Goal: Task Accomplishment & Management: Manage account settings

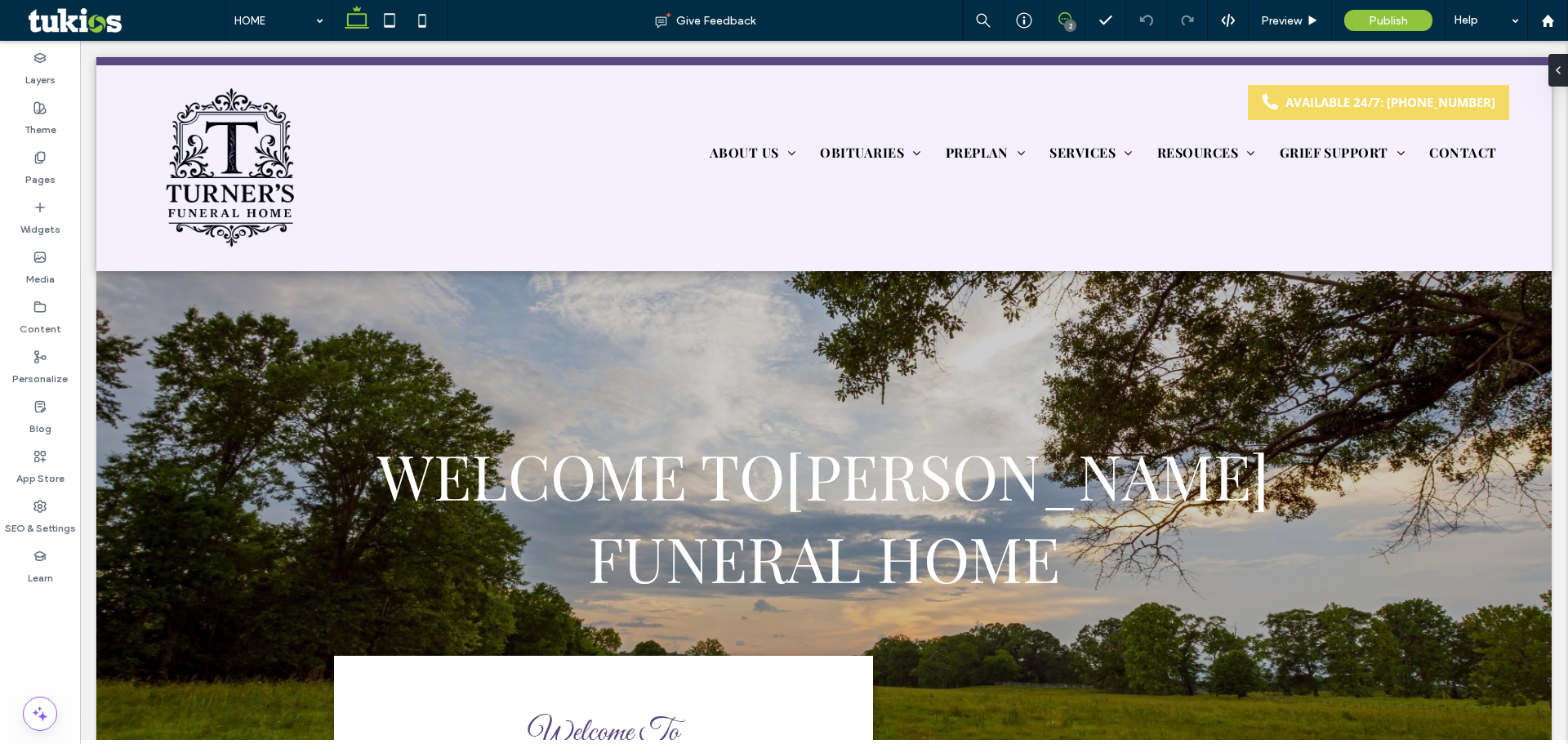
click at [1064, 17] on icon at bounding box center [1064, 19] width 13 height 13
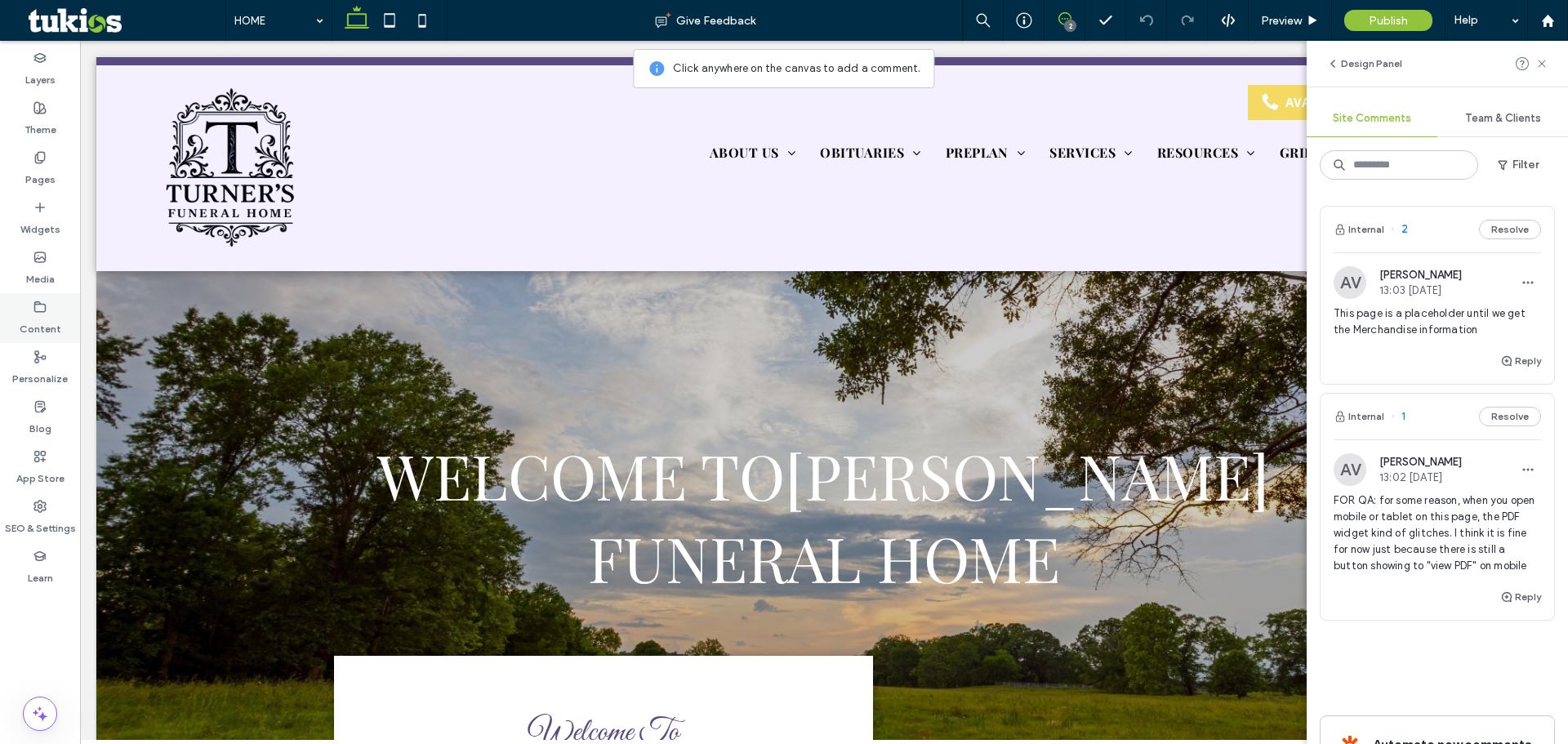
click at [56, 329] on label "Content" at bounding box center [40, 325] width 41 height 23
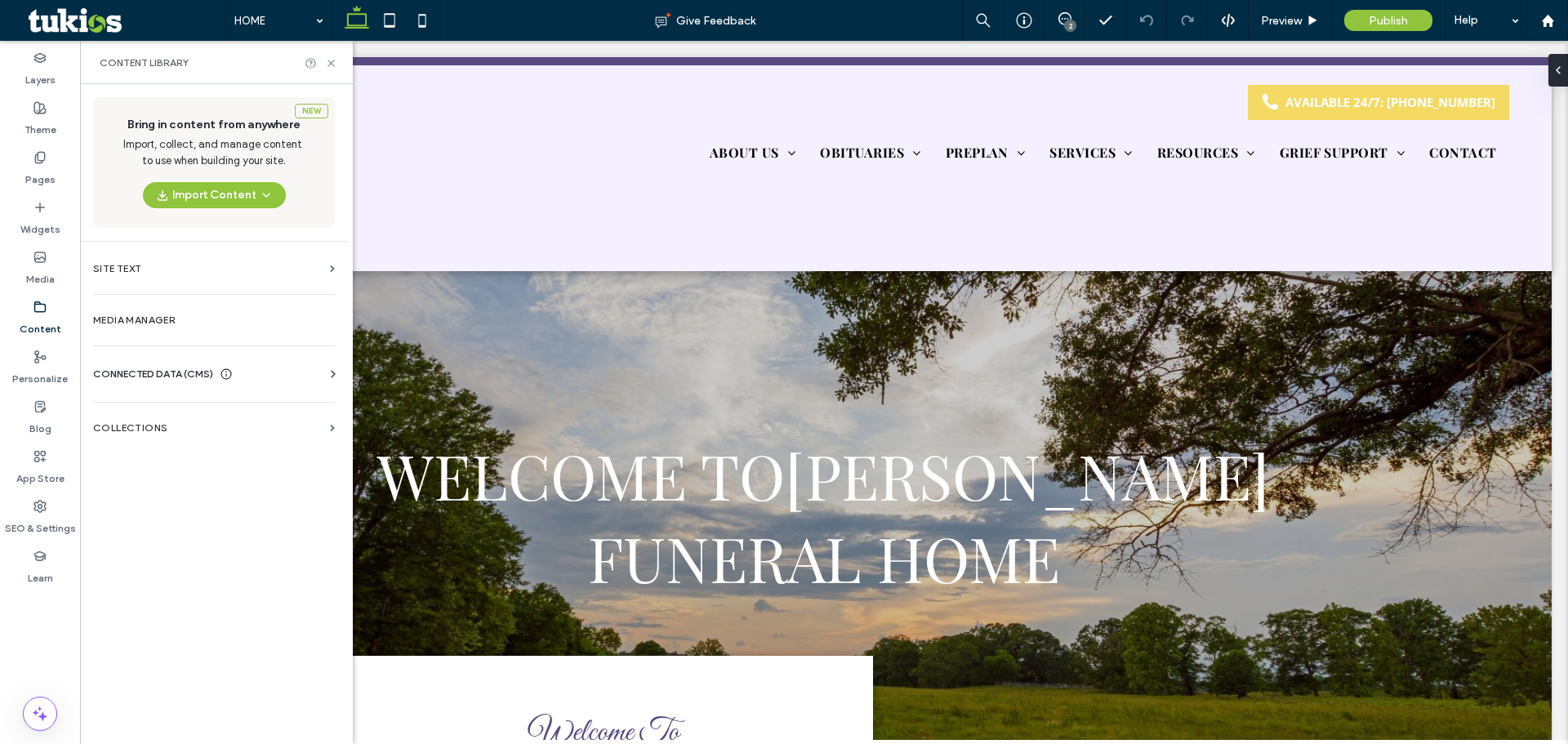
click at [151, 371] on span "CONNECTED DATA (CMS)" at bounding box center [153, 374] width 120 height 16
click at [157, 409] on label "Business Info" at bounding box center [217, 414] width 222 height 12
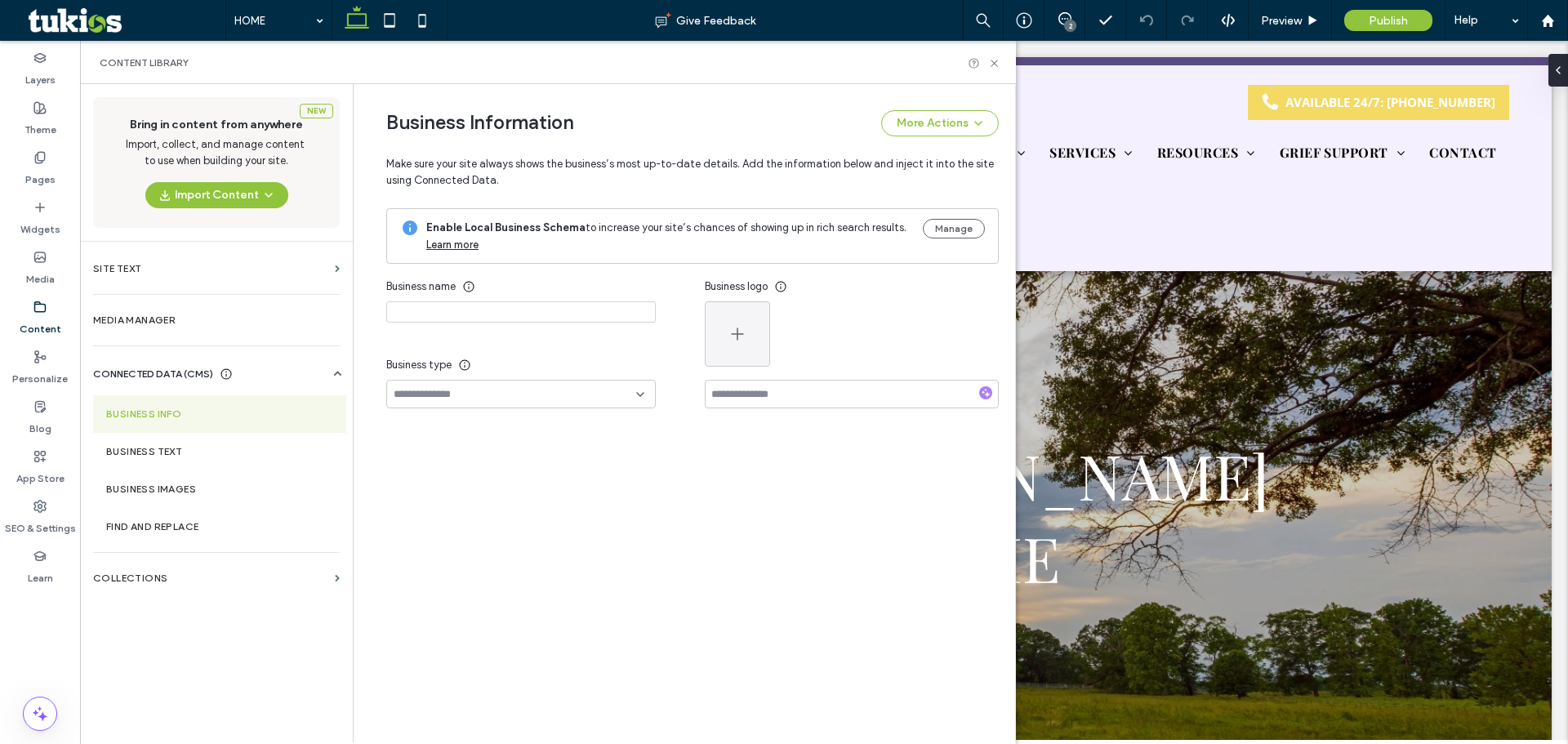
type input "**********"
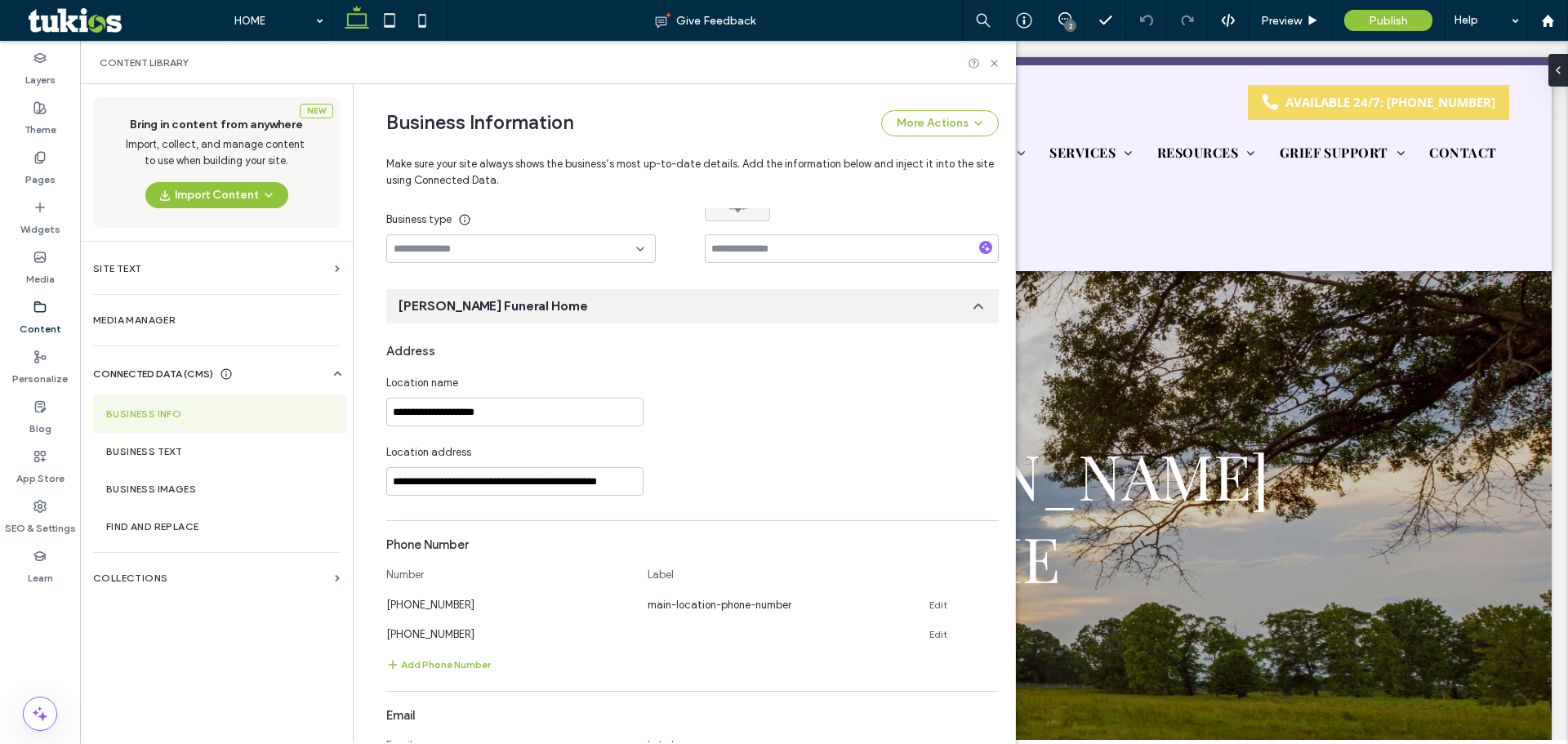
scroll to position [170, 0]
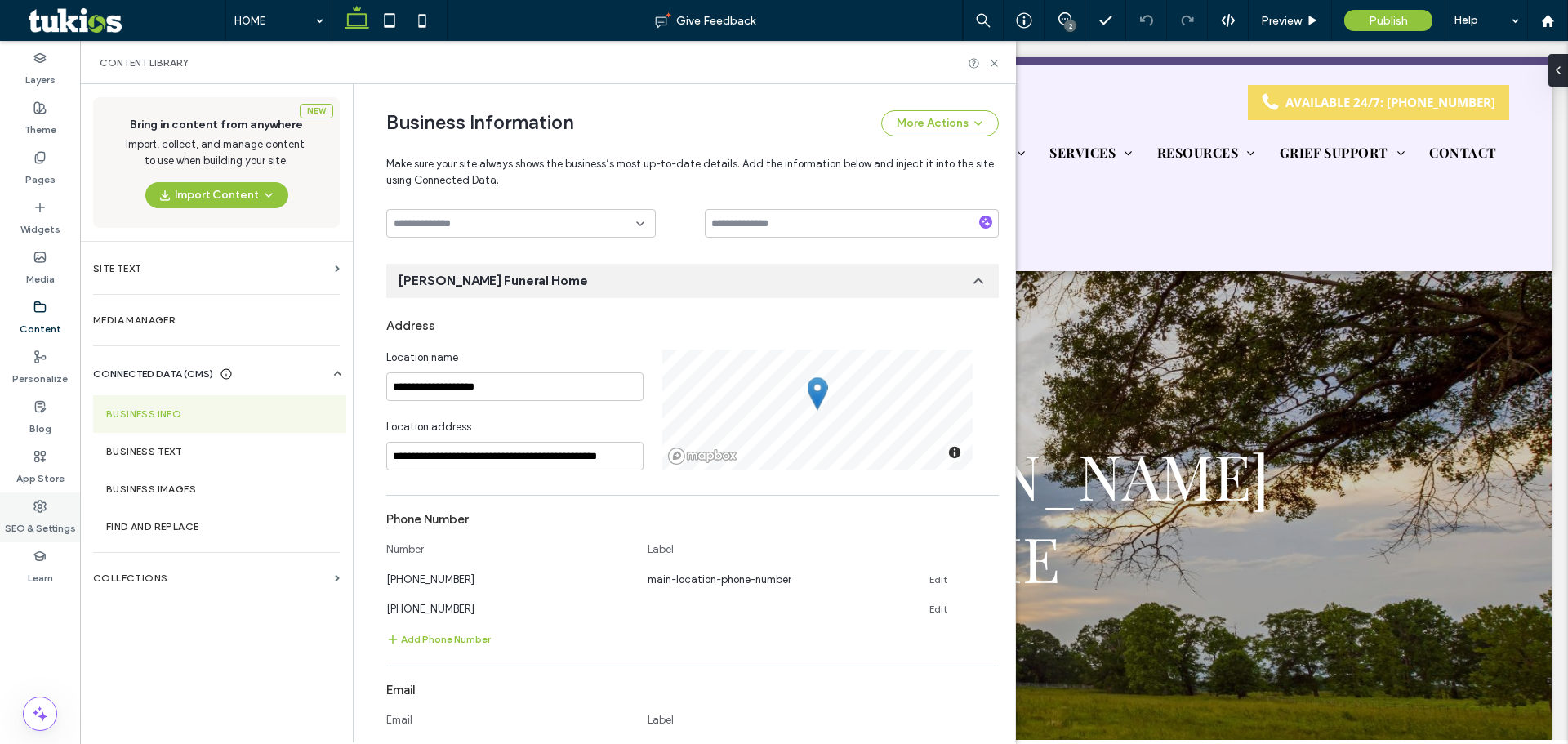
click at [30, 511] on div "SEO & Settings" at bounding box center [40, 517] width 80 height 50
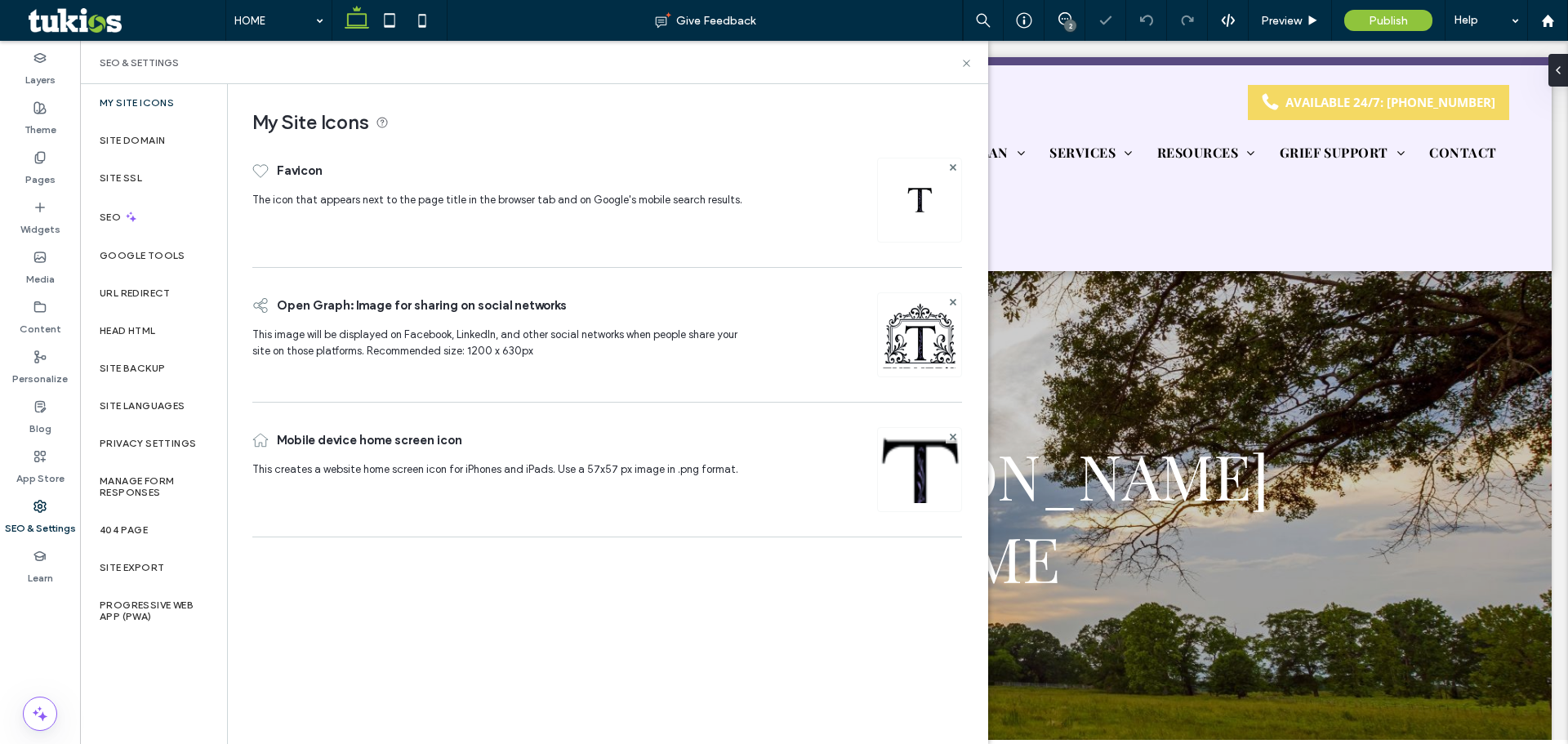
click at [121, 116] on div "My Site Icons" at bounding box center [154, 103] width 147 height 38
click at [122, 104] on label "My Site Icons" at bounding box center [137, 103] width 74 height 12
click at [121, 138] on label "Site Domain" at bounding box center [132, 141] width 65 height 12
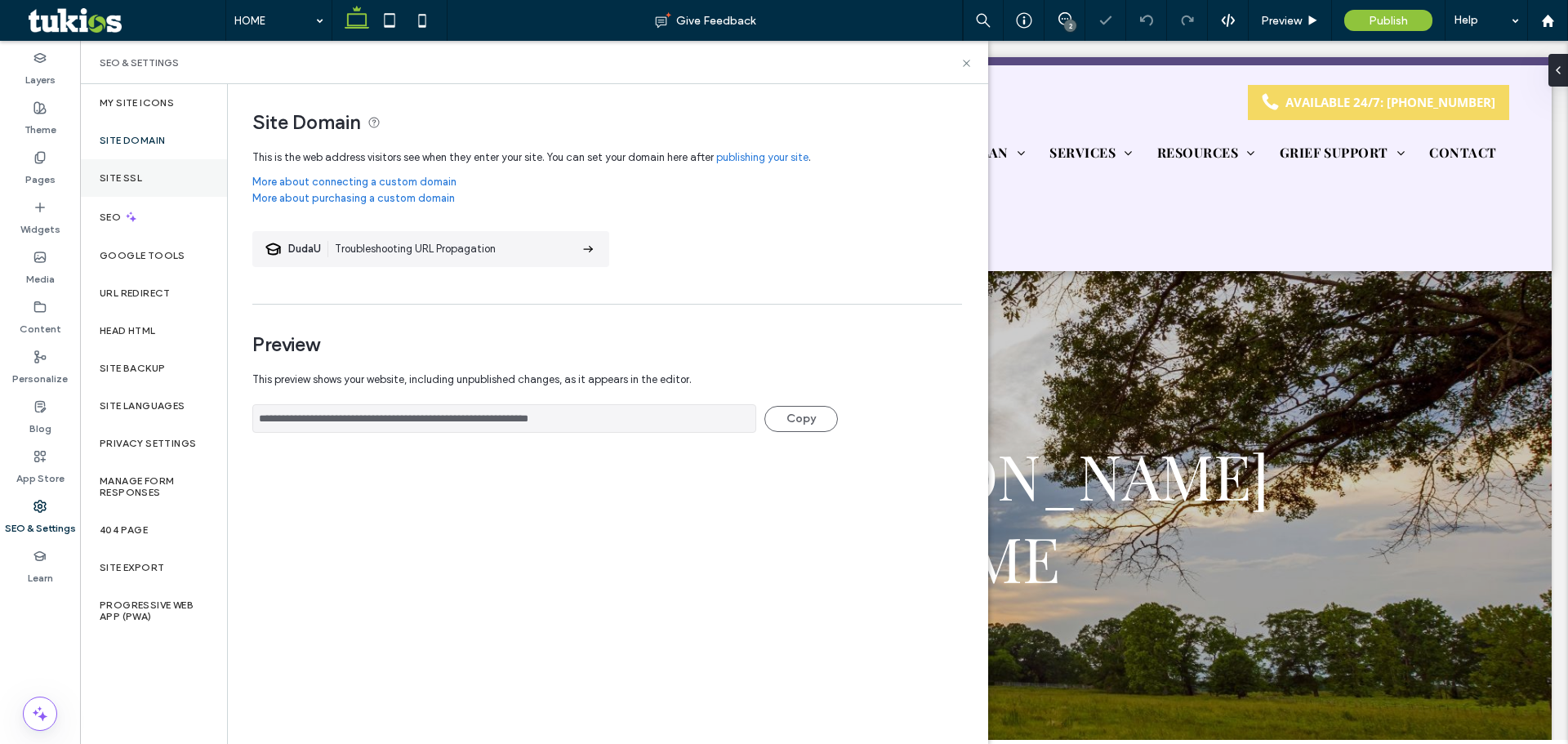
click at [120, 168] on div "Site SSL" at bounding box center [154, 178] width 147 height 38
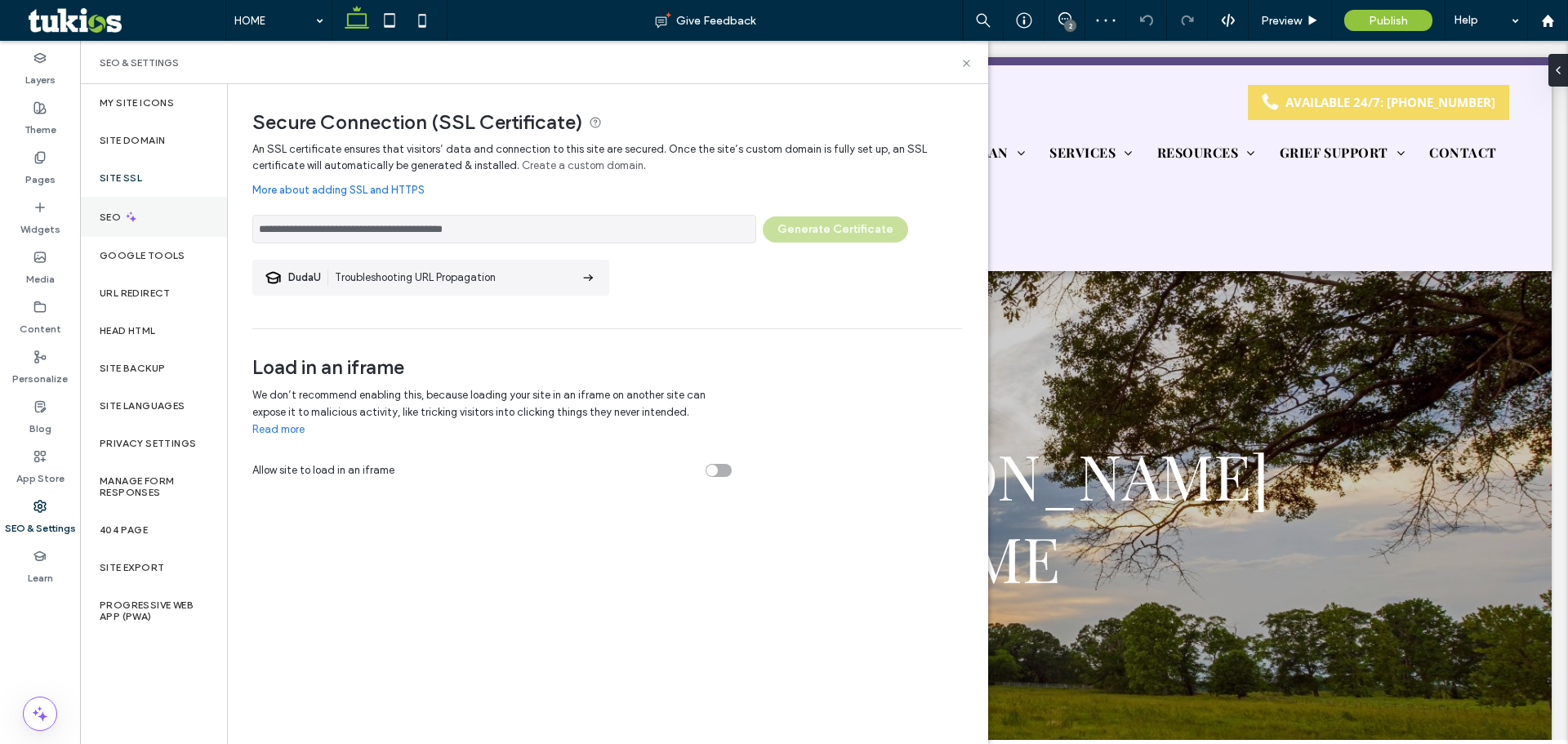
click at [122, 204] on div "SEO" at bounding box center [154, 216] width 147 height 40
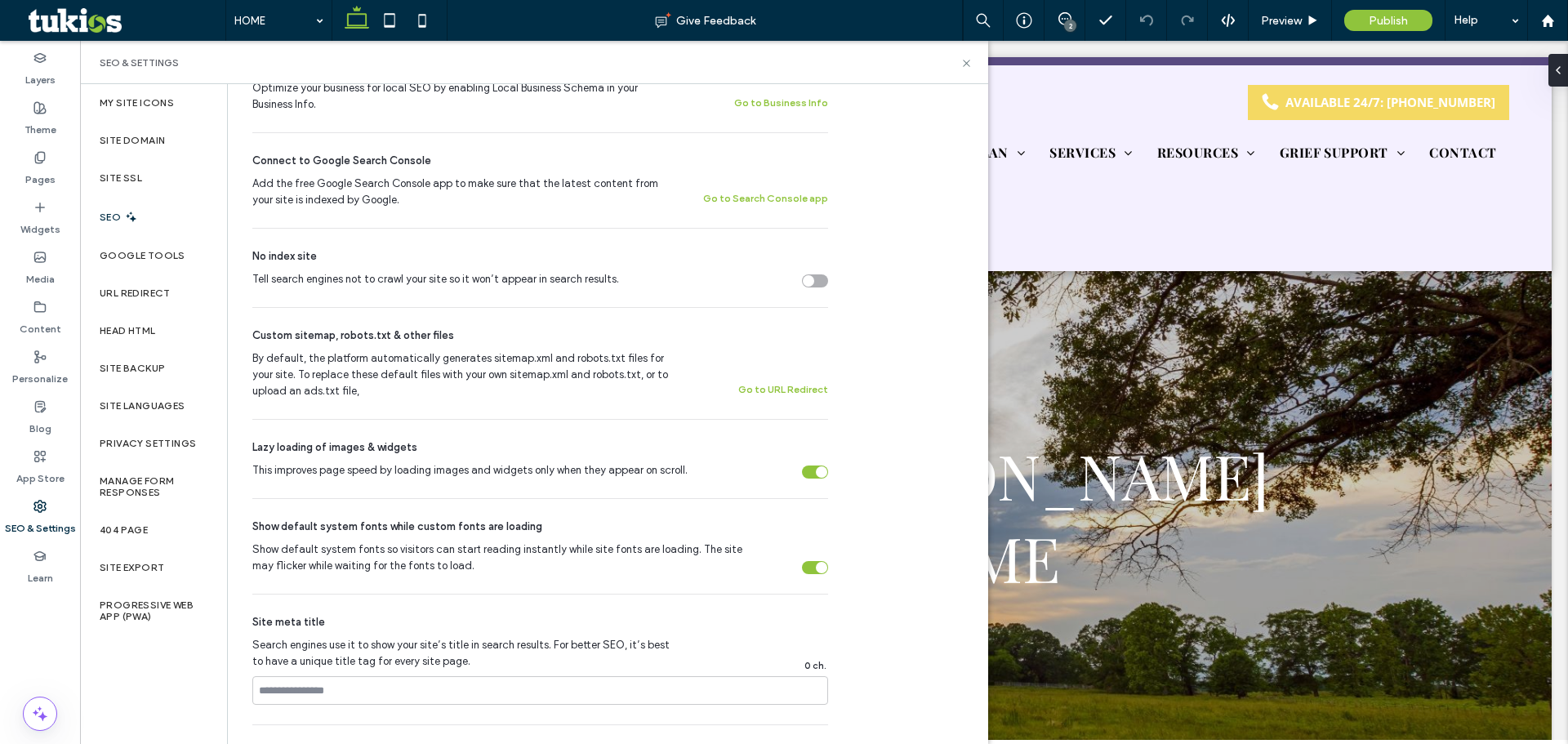
scroll to position [326, 0]
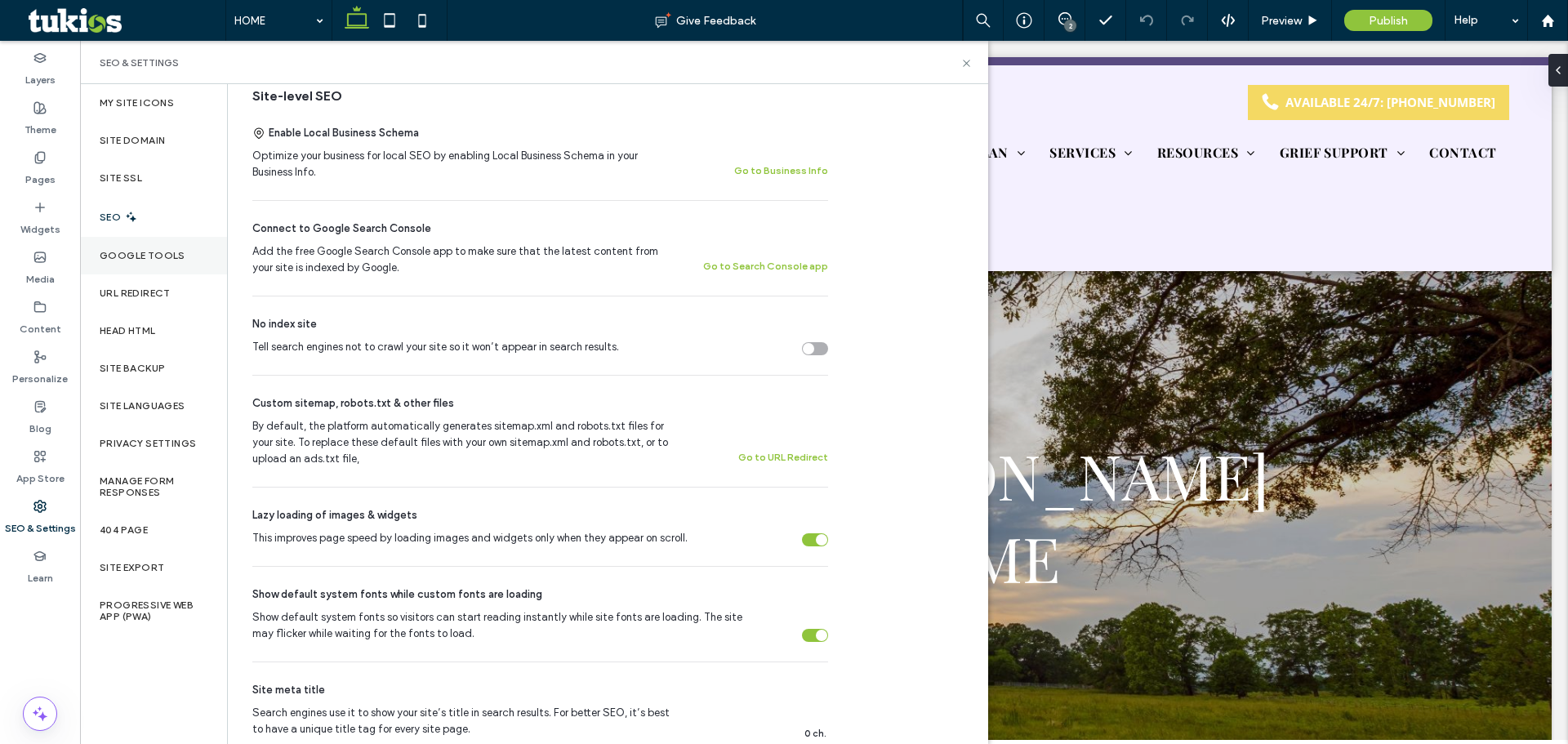
click at [127, 251] on label "Google Tools" at bounding box center [143, 256] width 86 height 12
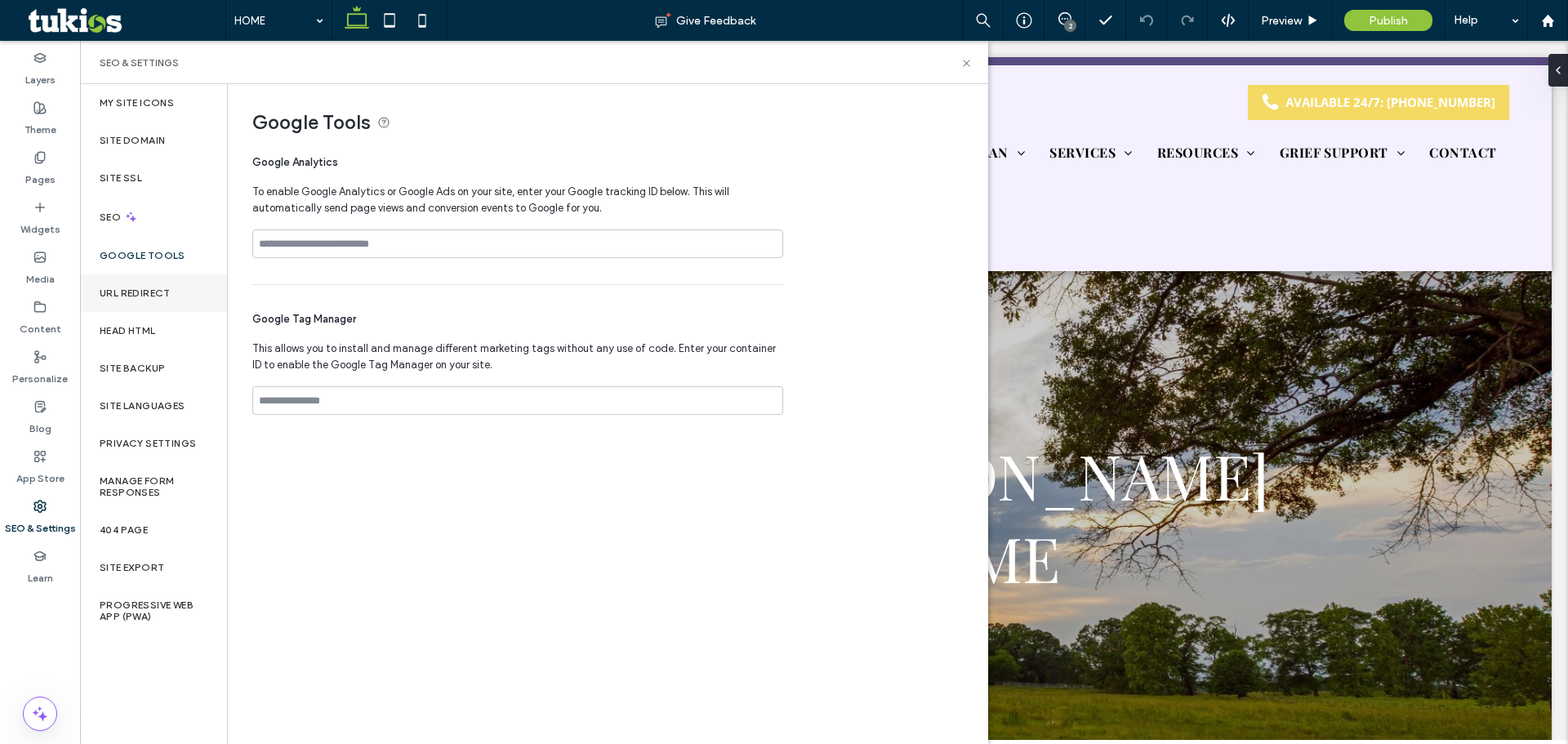
click at [147, 294] on label "URL Redirect" at bounding box center [135, 294] width 71 height 12
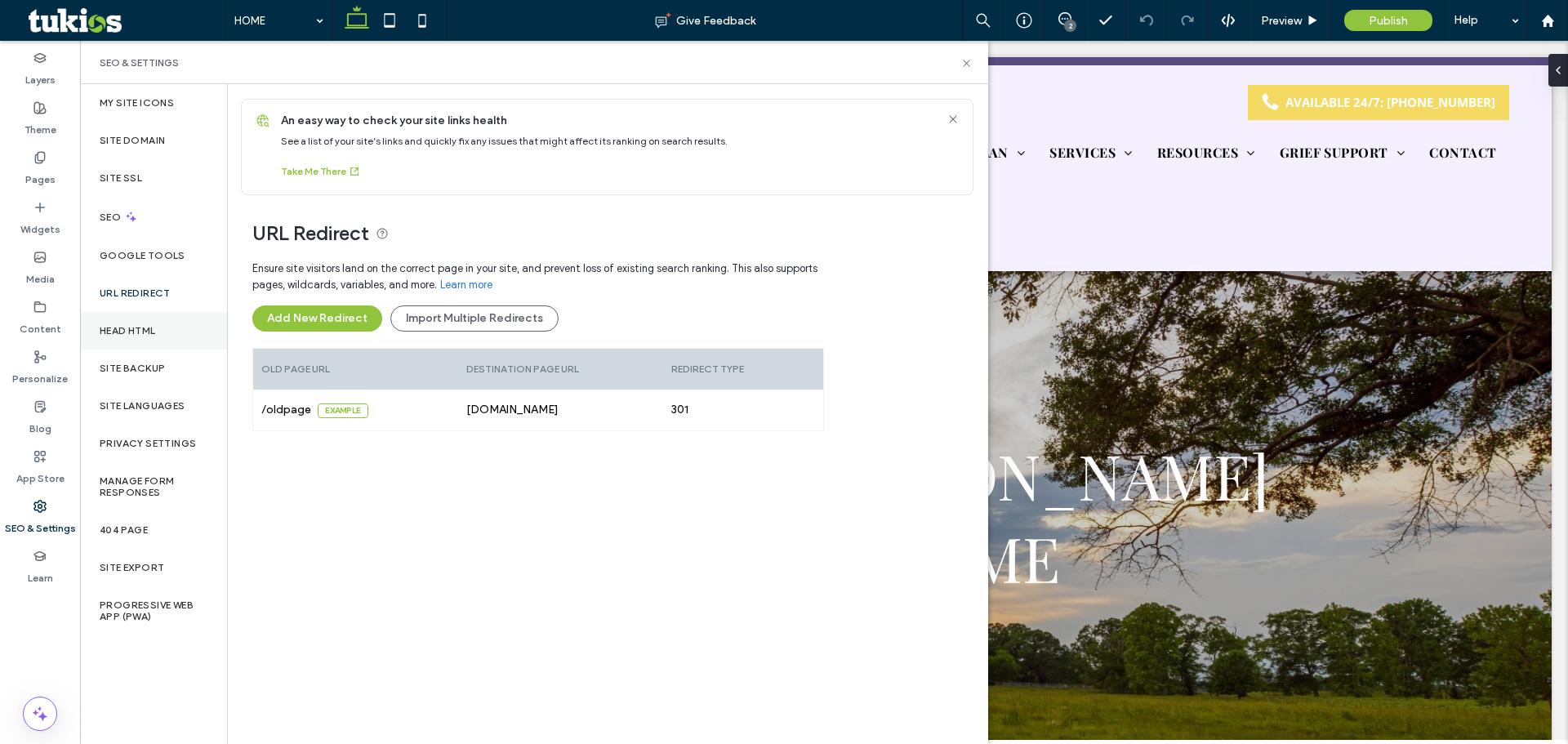
click at [144, 336] on label "Head HTML" at bounding box center [127, 331] width 57 height 12
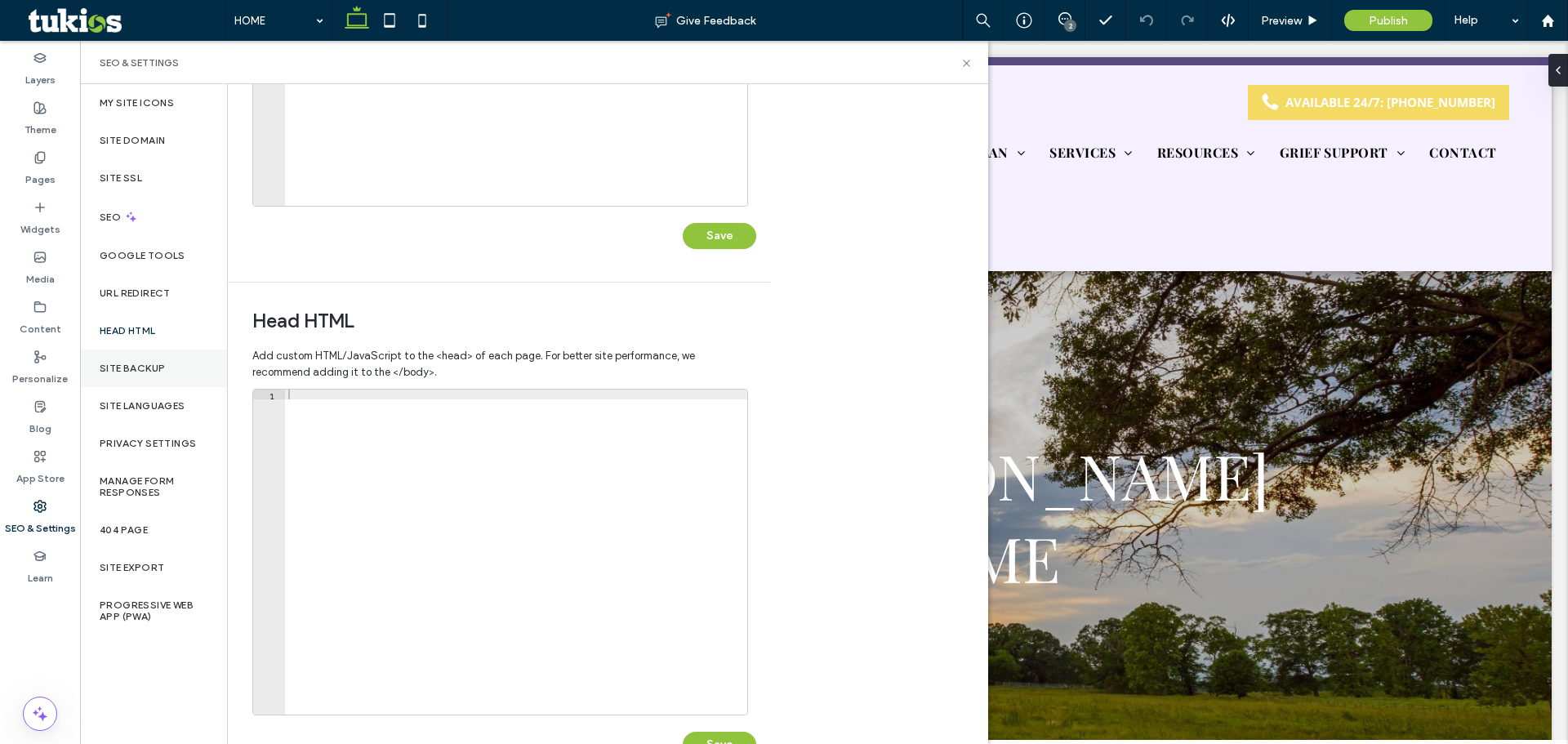
click at [137, 369] on label "Site Backup" at bounding box center [132, 369] width 65 height 12
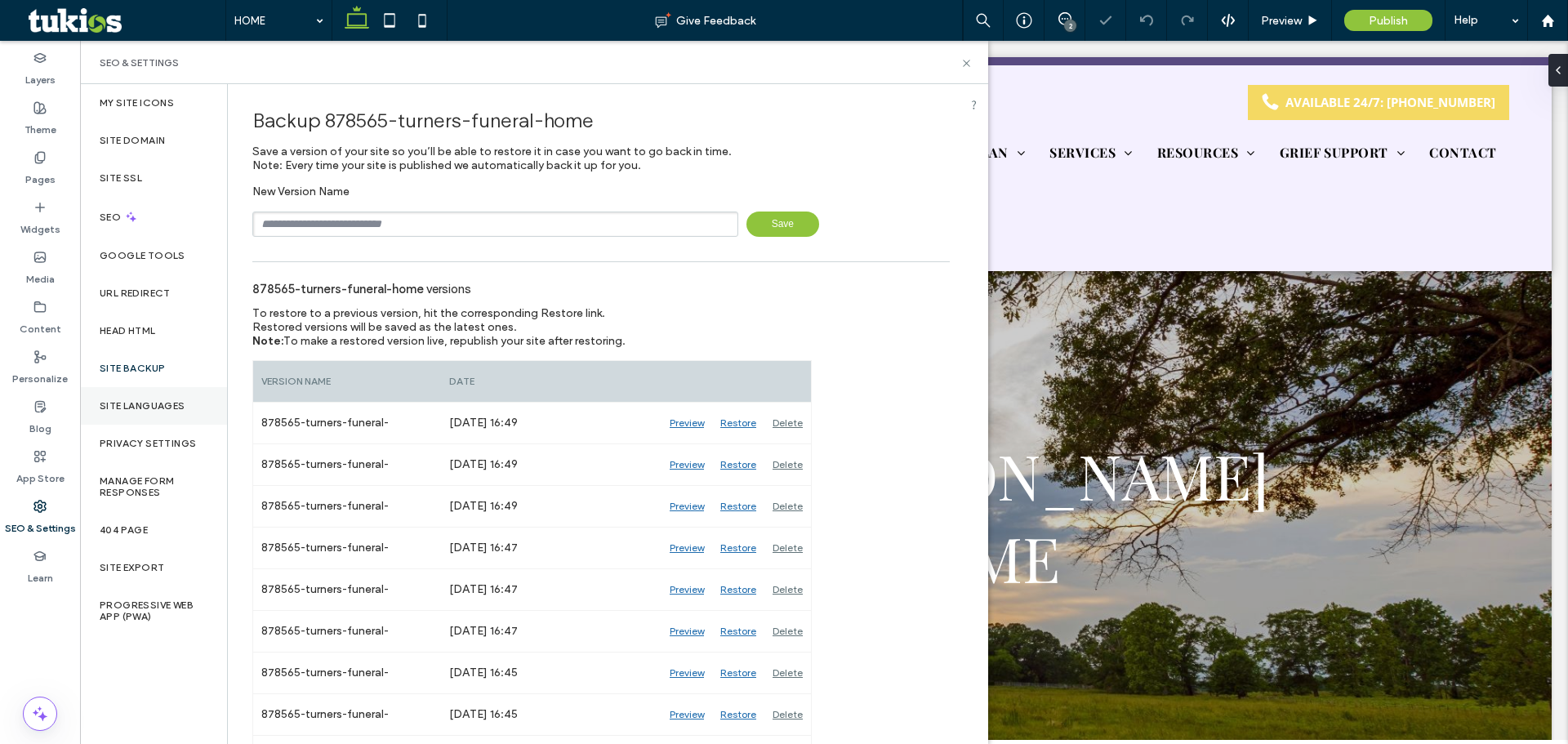
click at [129, 404] on label "Site Languages" at bounding box center [143, 406] width 86 height 12
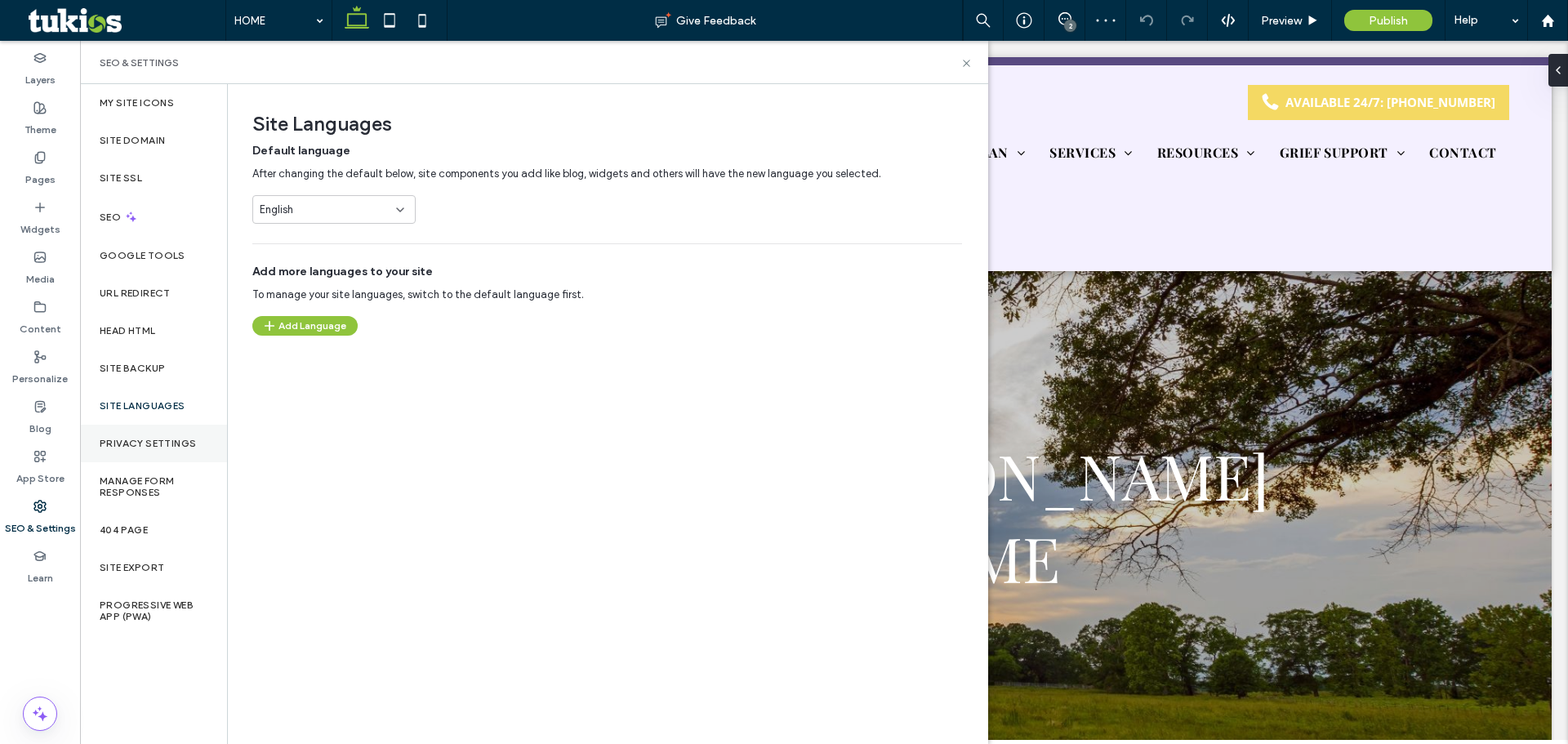
click at [137, 448] on label "Privacy Settings" at bounding box center [148, 444] width 96 height 12
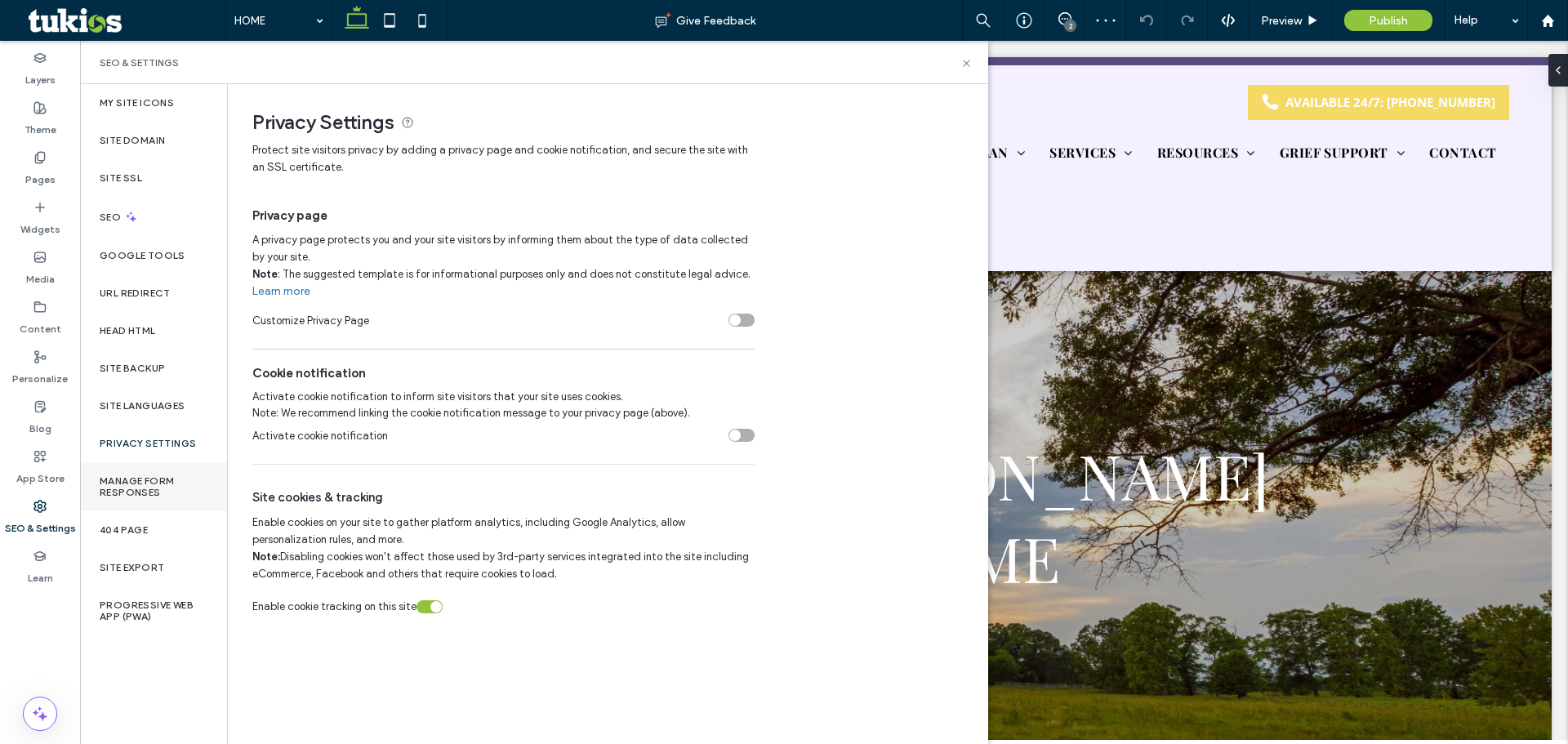
click at [123, 483] on label "Manage Form Responses" at bounding box center [154, 486] width 108 height 23
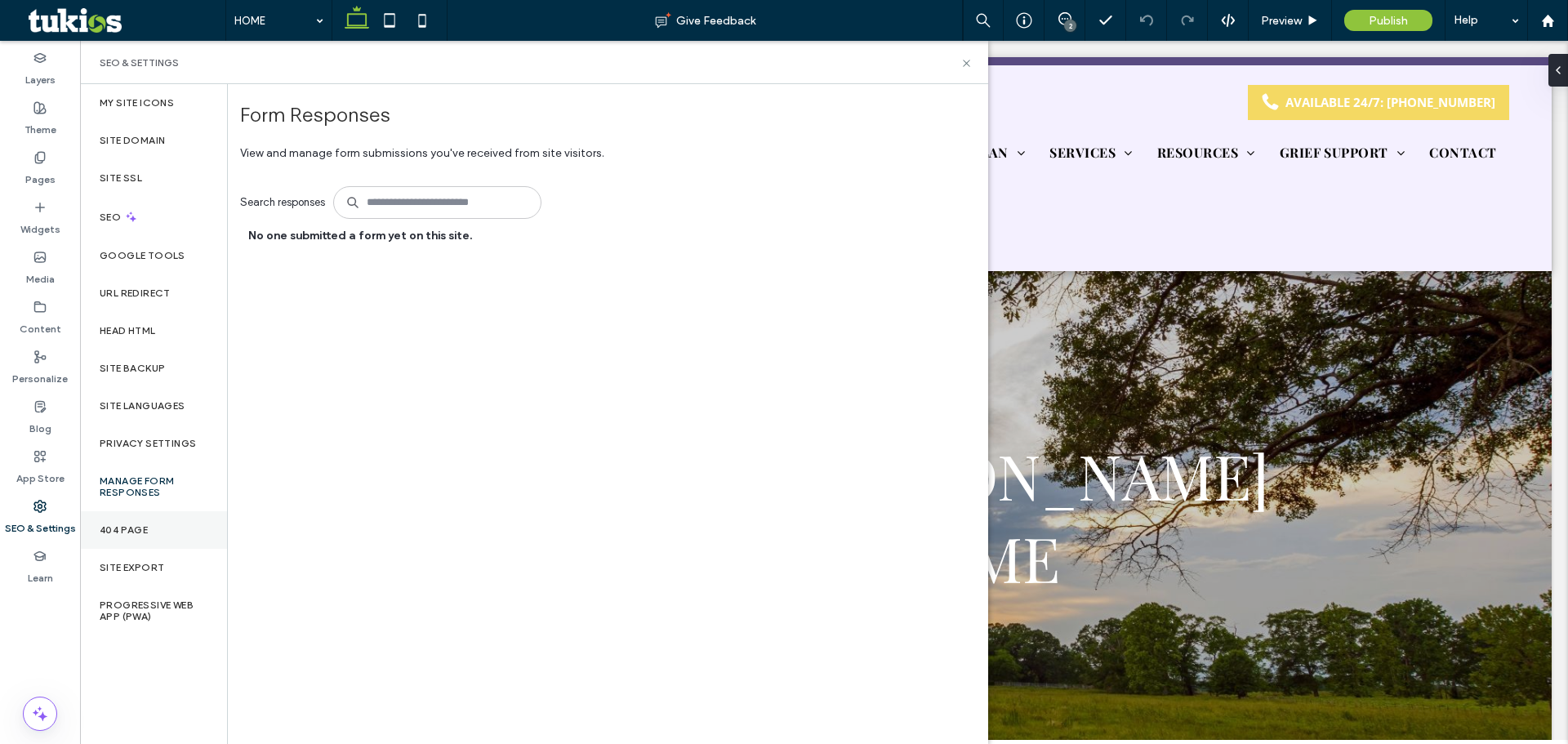
click at [134, 521] on div "404 Page" at bounding box center [154, 530] width 147 height 38
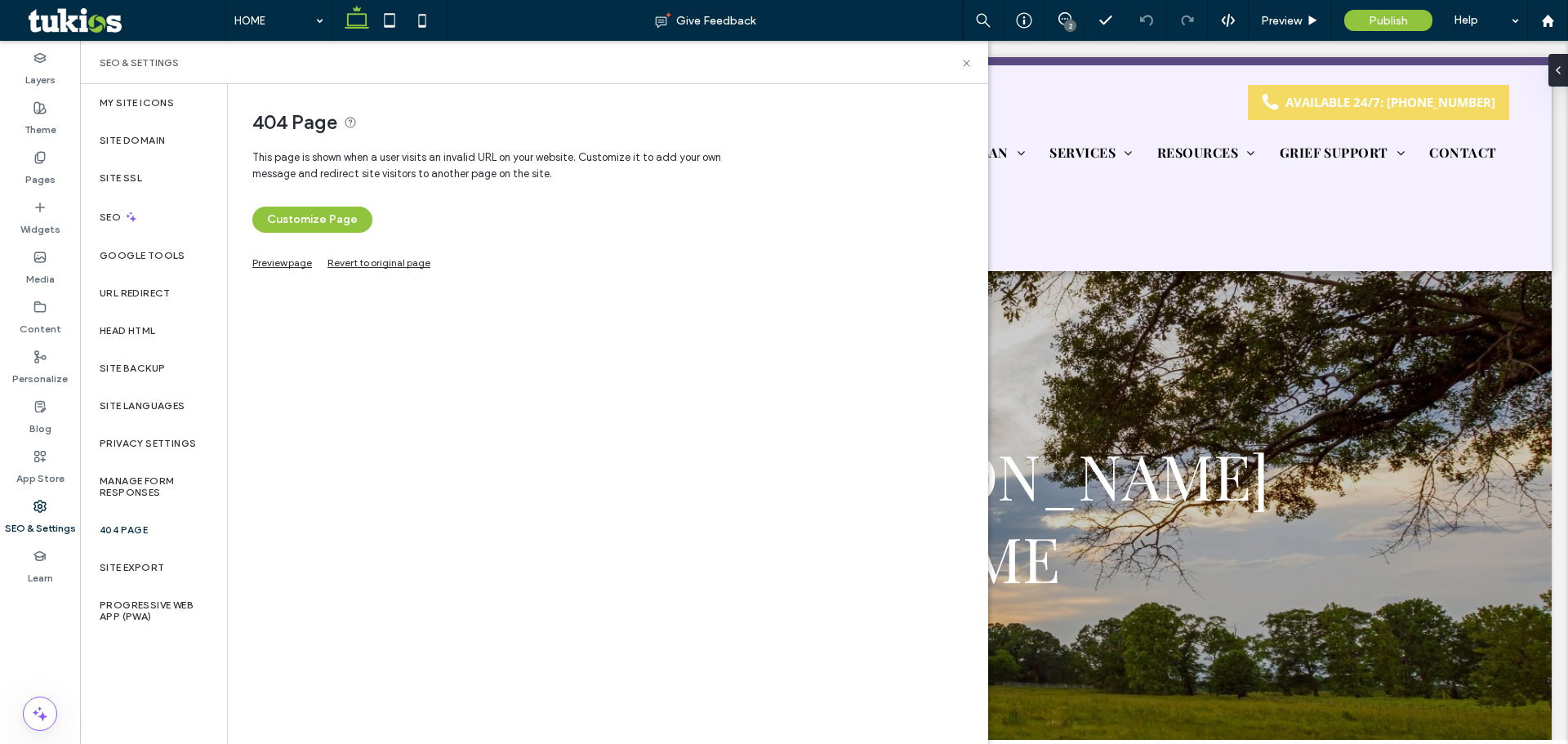
click at [273, 263] on link "Preview page" at bounding box center [282, 261] width 60 height 9
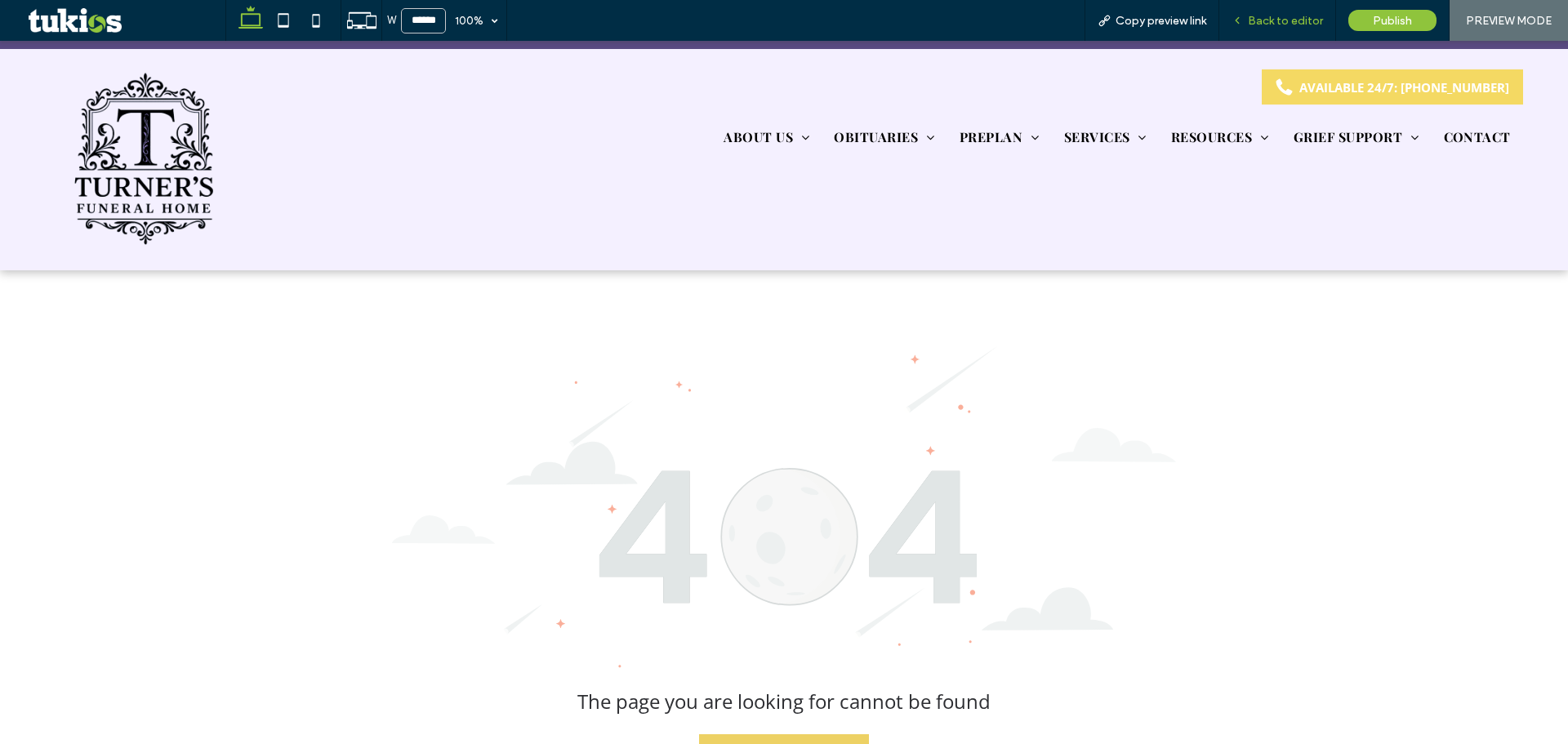
click at [1253, 22] on span "Back to editor" at bounding box center [1285, 20] width 75 height 13
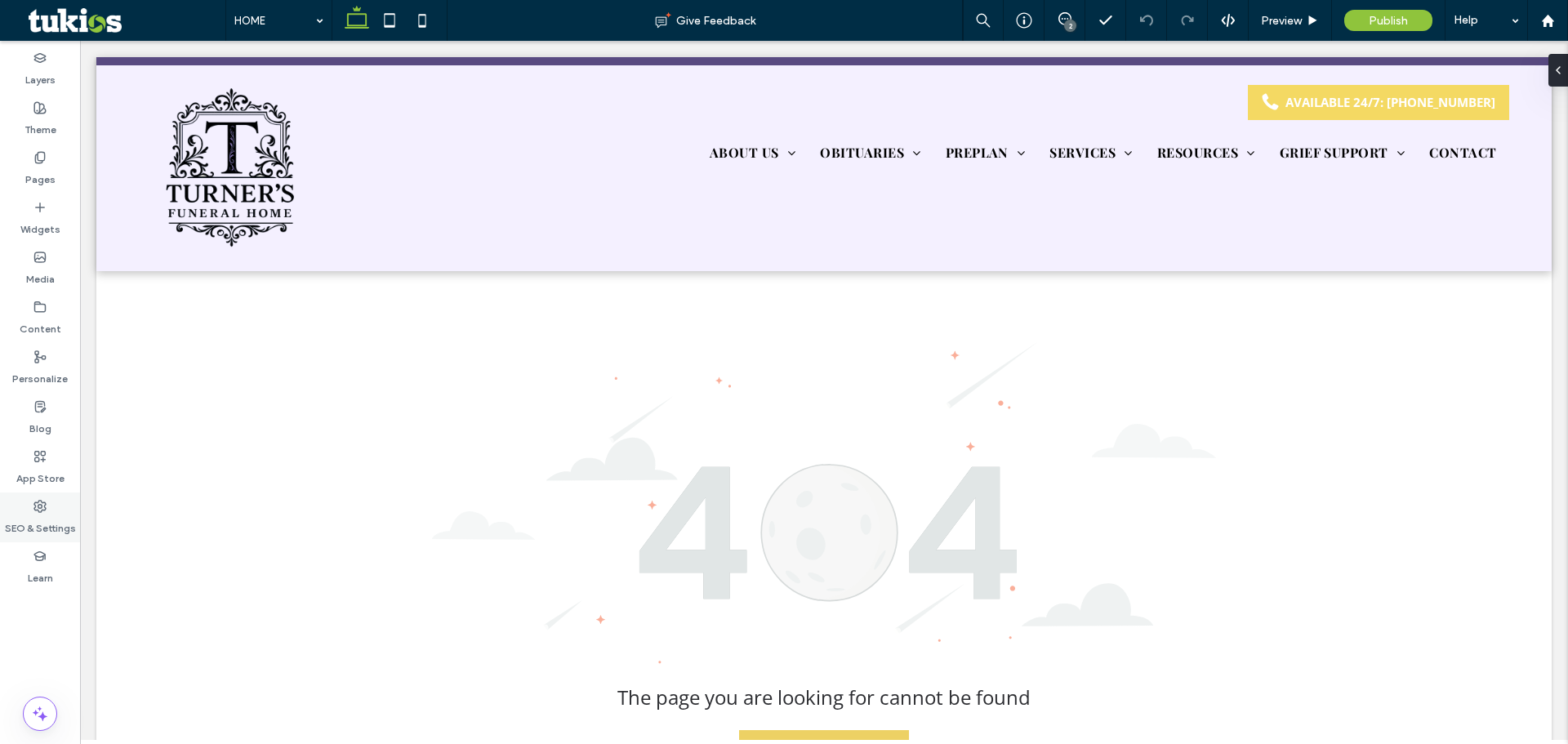
click at [25, 513] on label "SEO & Settings" at bounding box center [40, 524] width 71 height 23
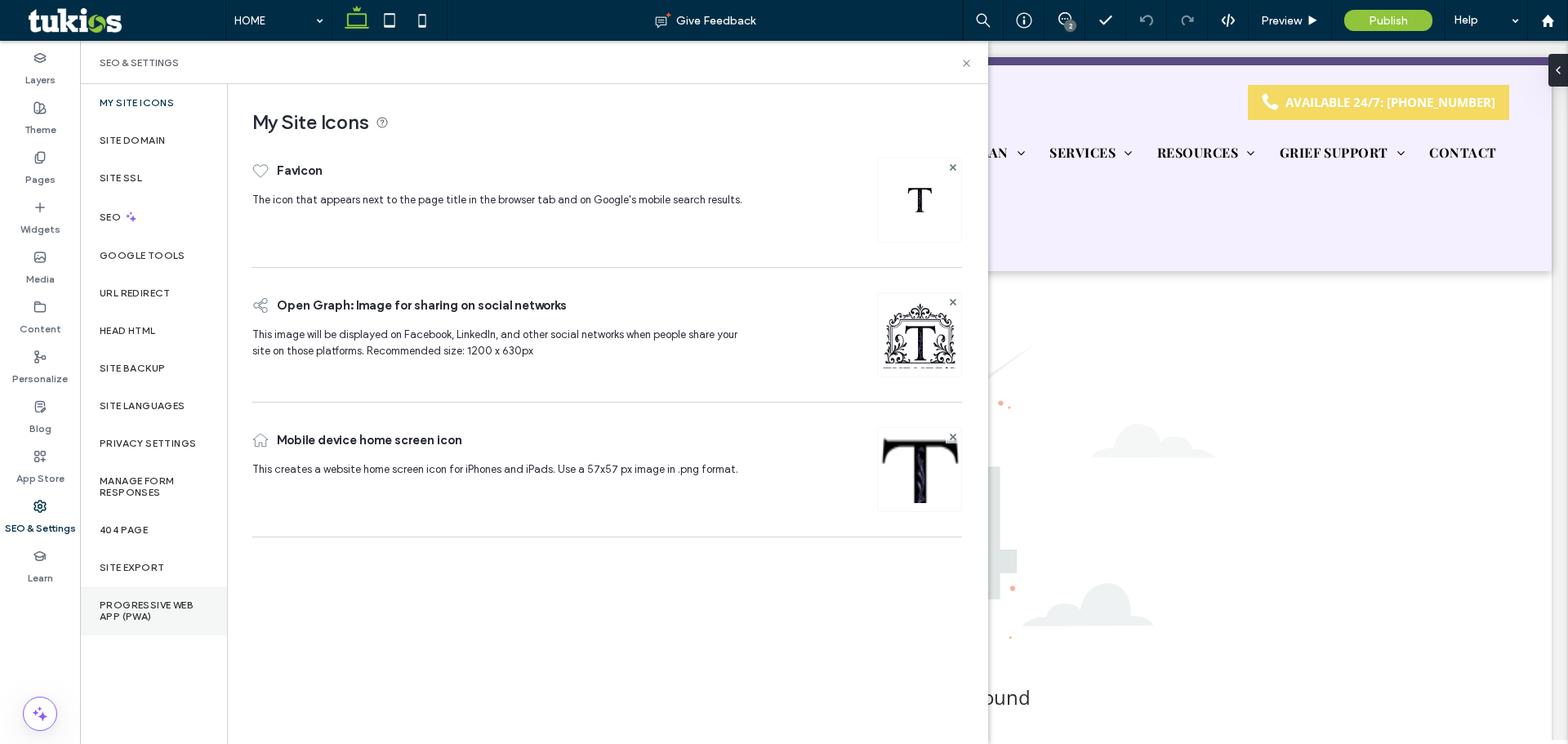
click at [141, 601] on label "Progressive Web App (PWA)" at bounding box center [154, 611] width 108 height 23
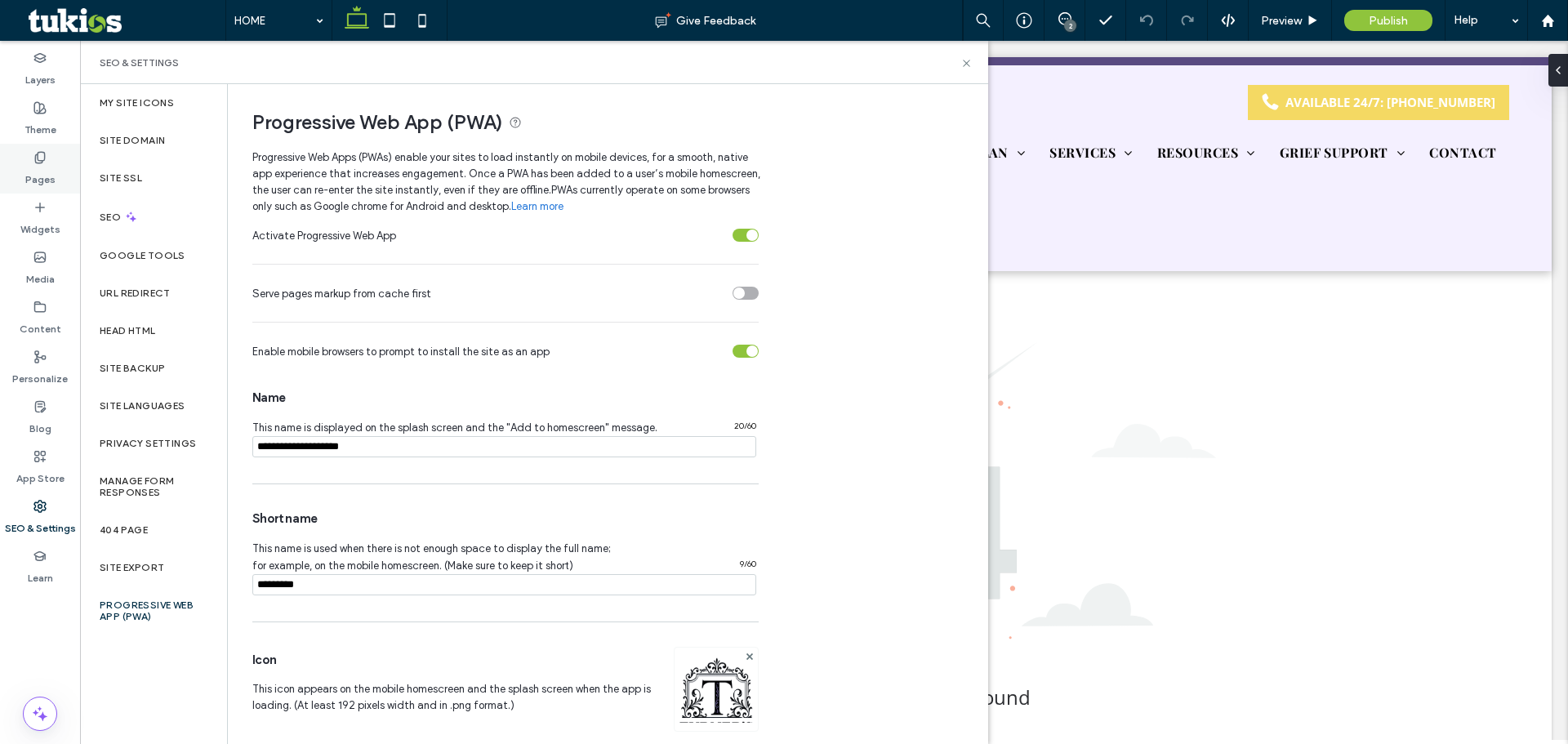
click at [33, 166] on label "Pages" at bounding box center [40, 175] width 30 height 23
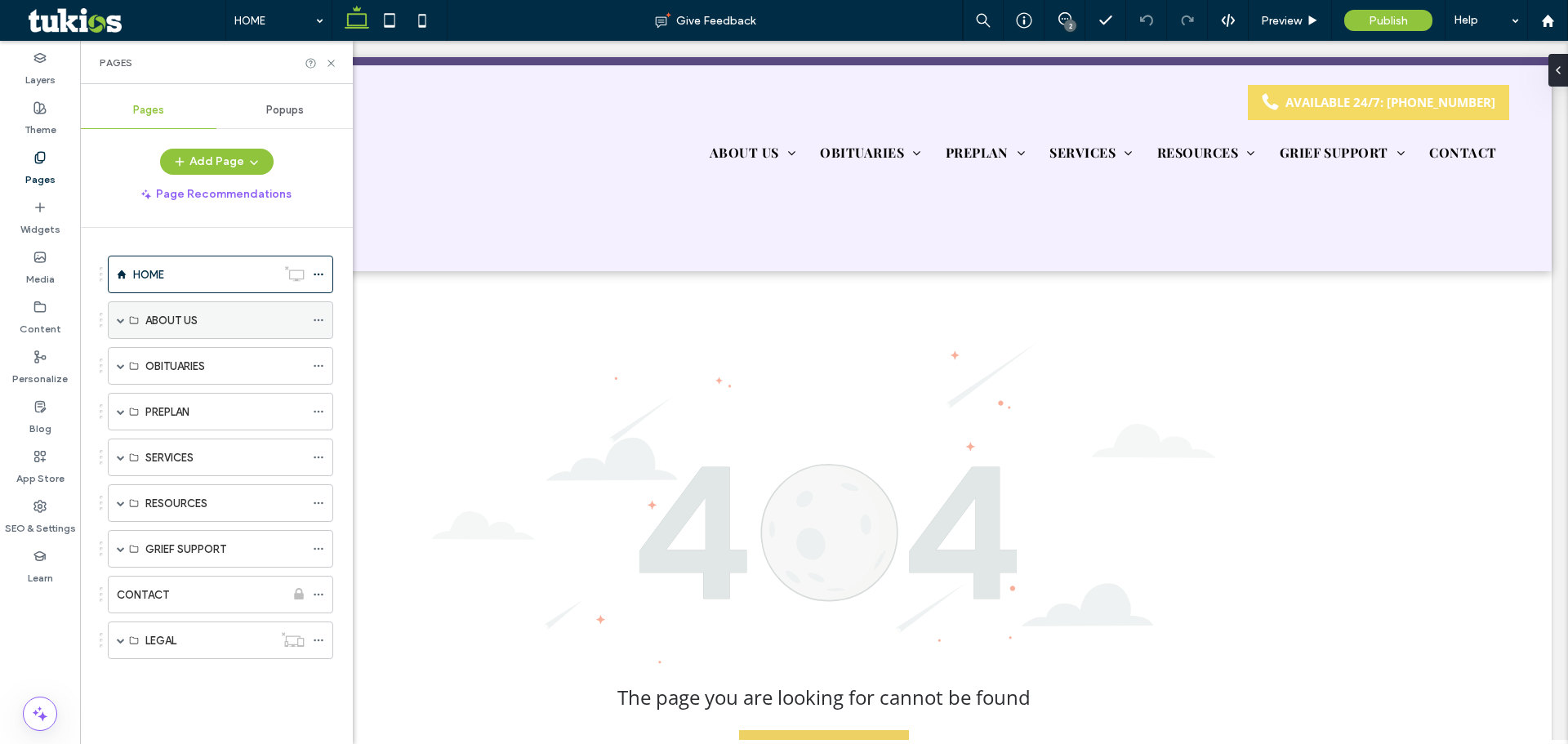
click at [119, 326] on span at bounding box center [121, 320] width 8 height 36
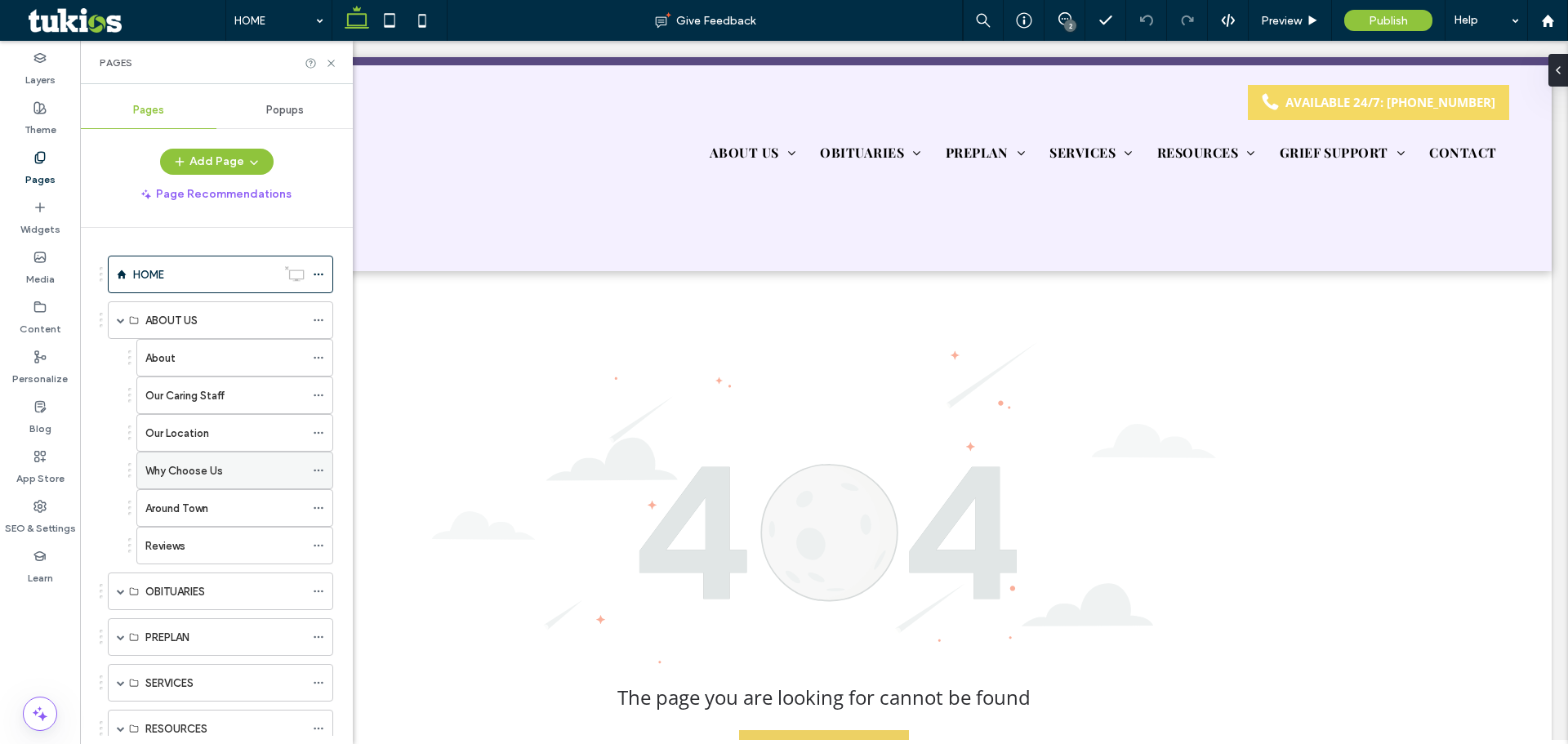
click at [321, 474] on icon at bounding box center [319, 471] width 12 height 12
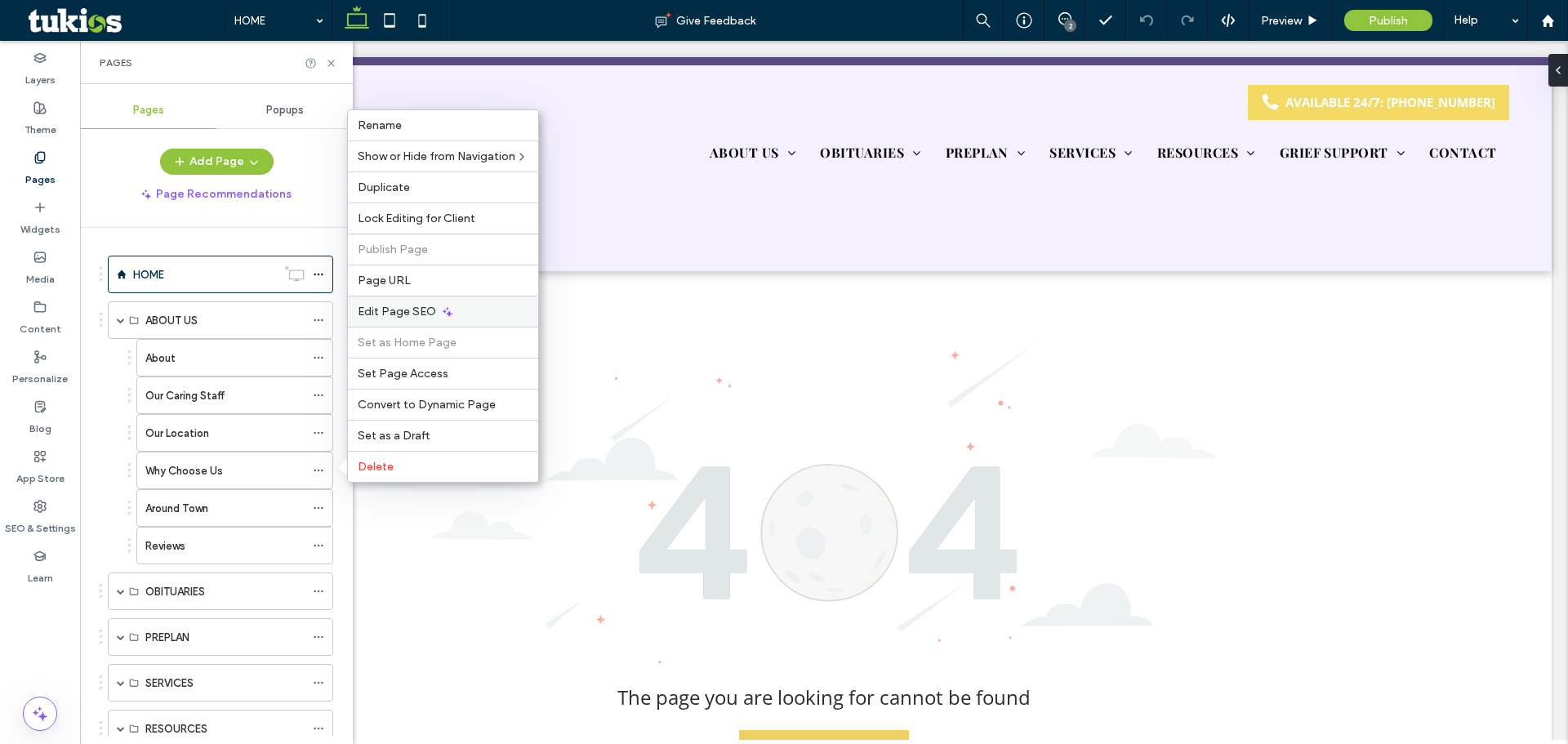
click at [385, 318] on span "Edit Page SEO" at bounding box center [396, 311] width 78 height 13
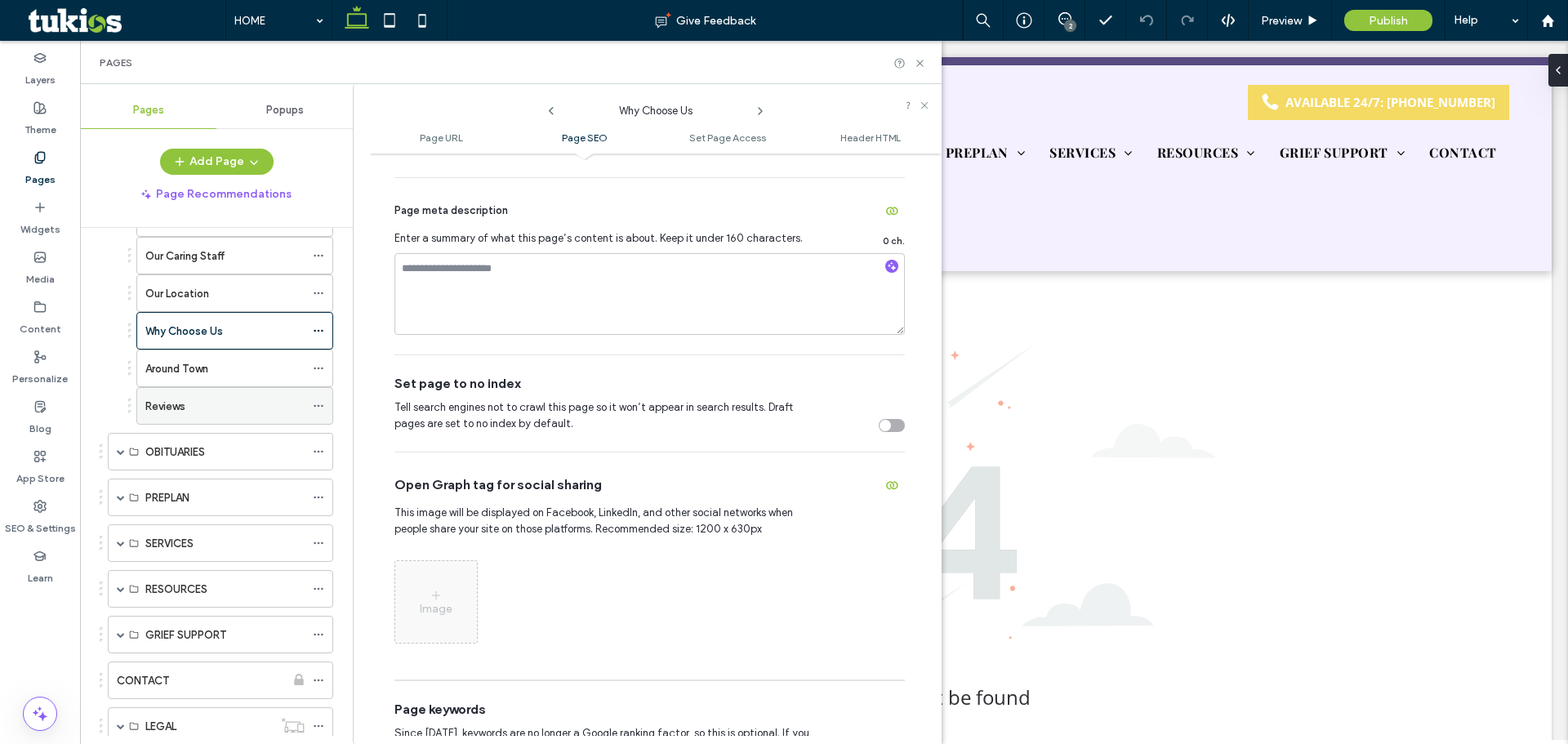
scroll to position [164, 0]
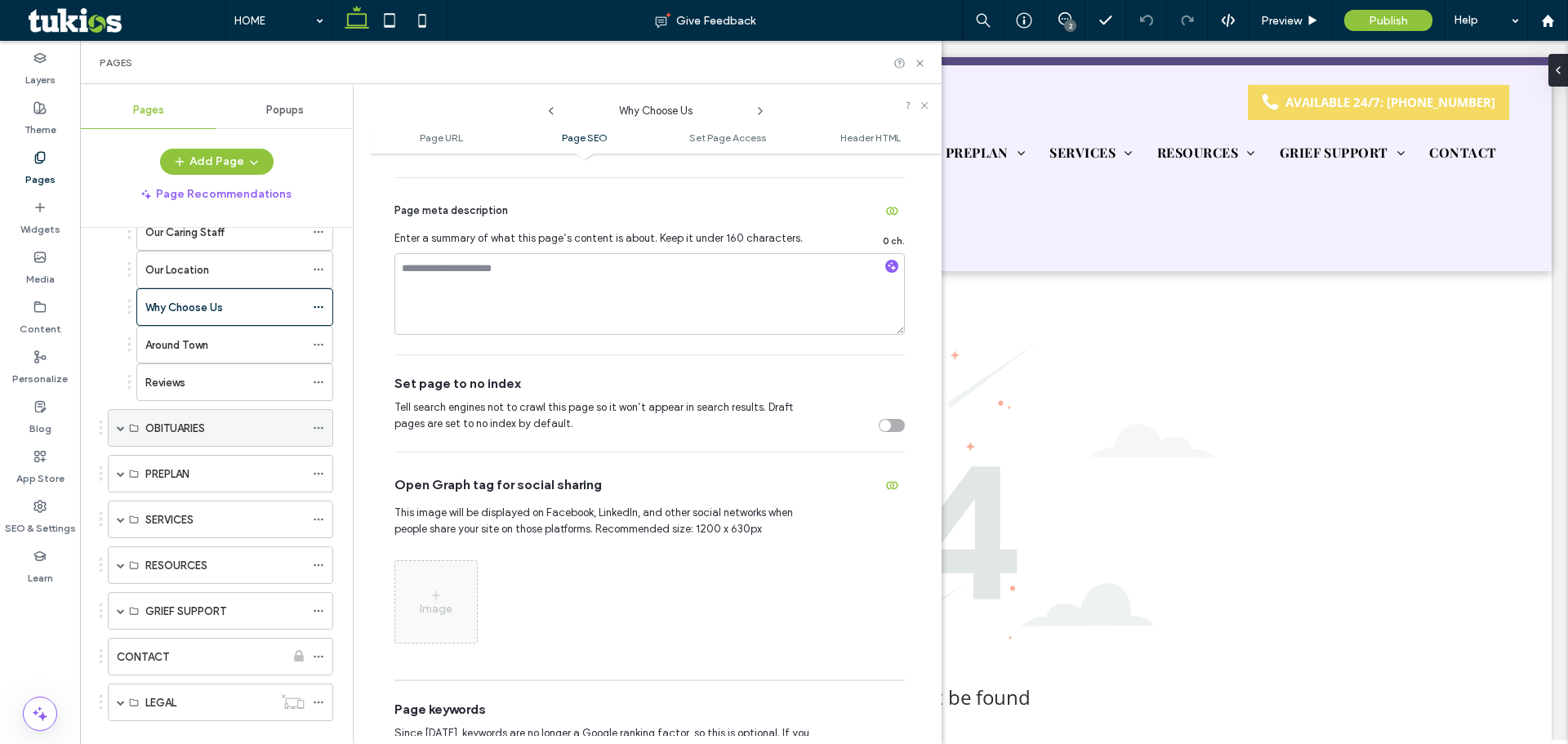
click at [117, 425] on span at bounding box center [121, 428] width 8 height 8
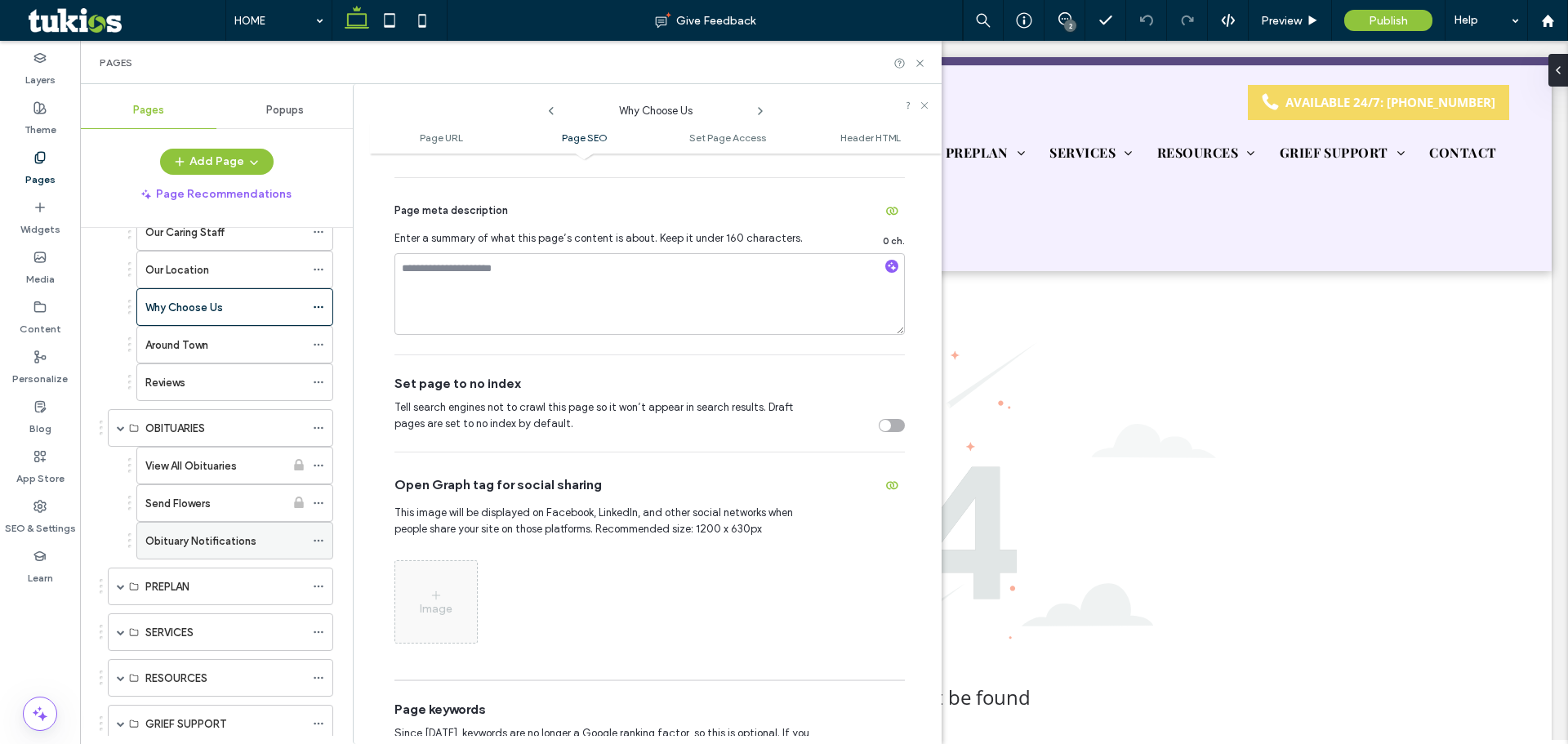
click at [318, 544] on icon at bounding box center [319, 541] width 12 height 12
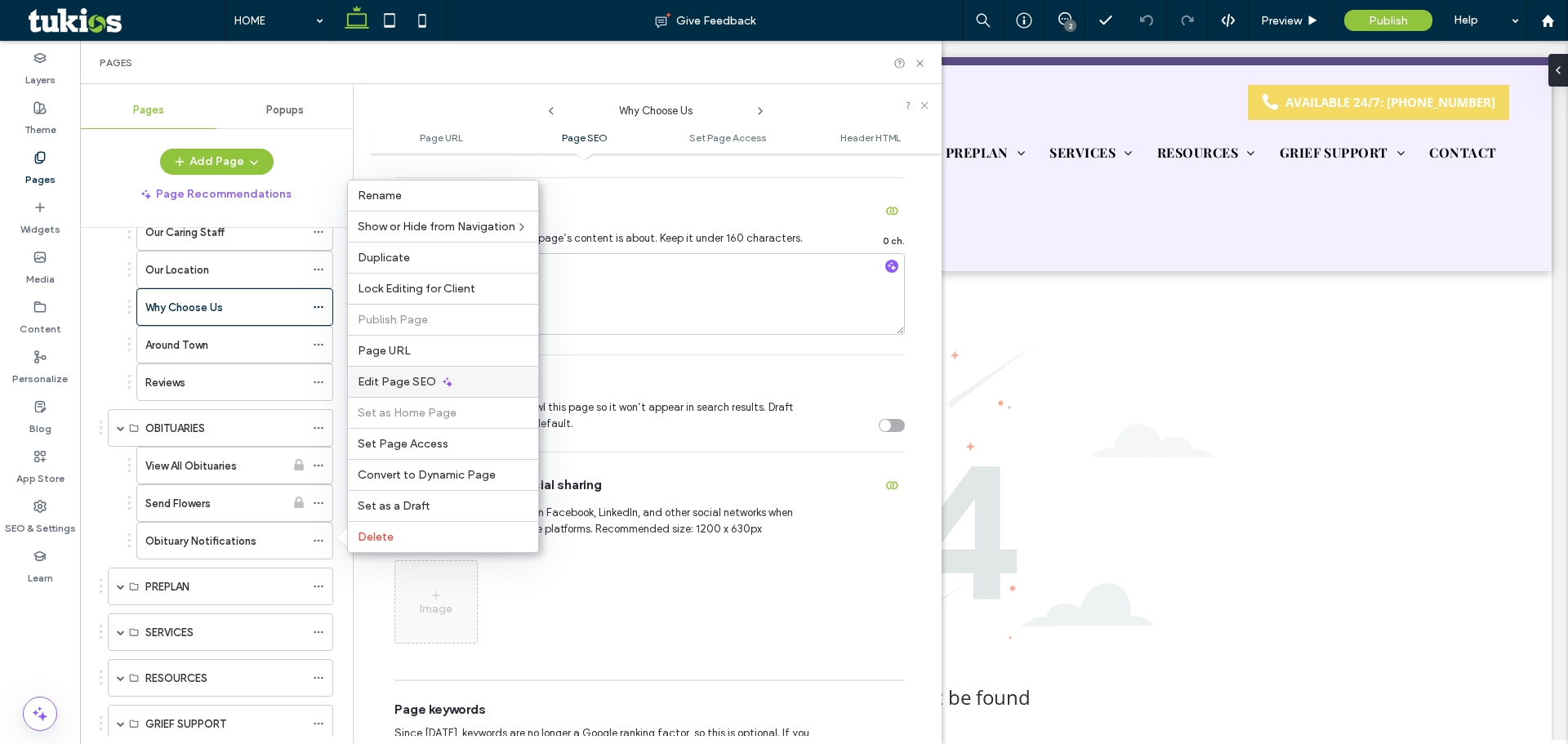
click at [396, 387] on span "Edit Page SEO" at bounding box center [396, 381] width 78 height 13
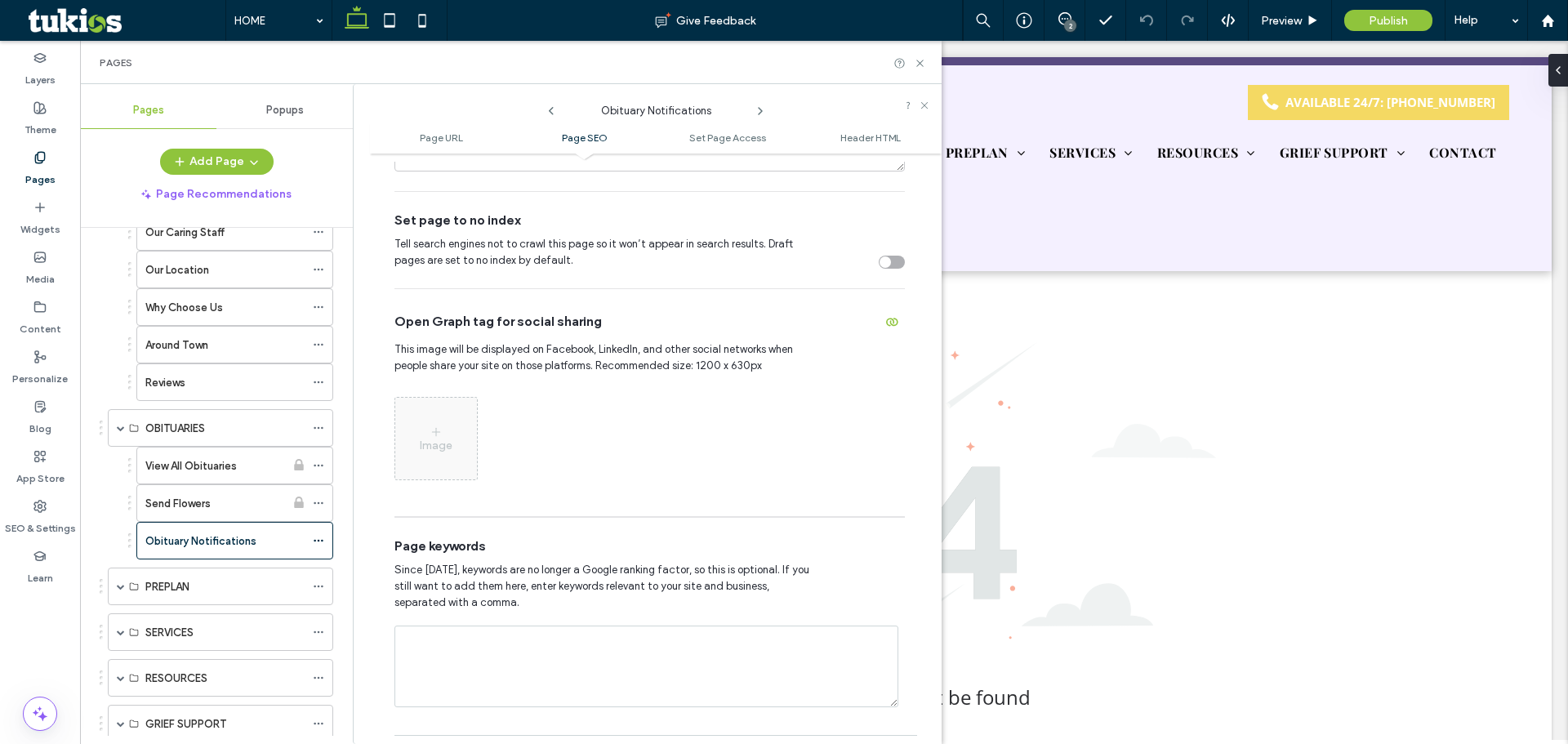
scroll to position [302, 0]
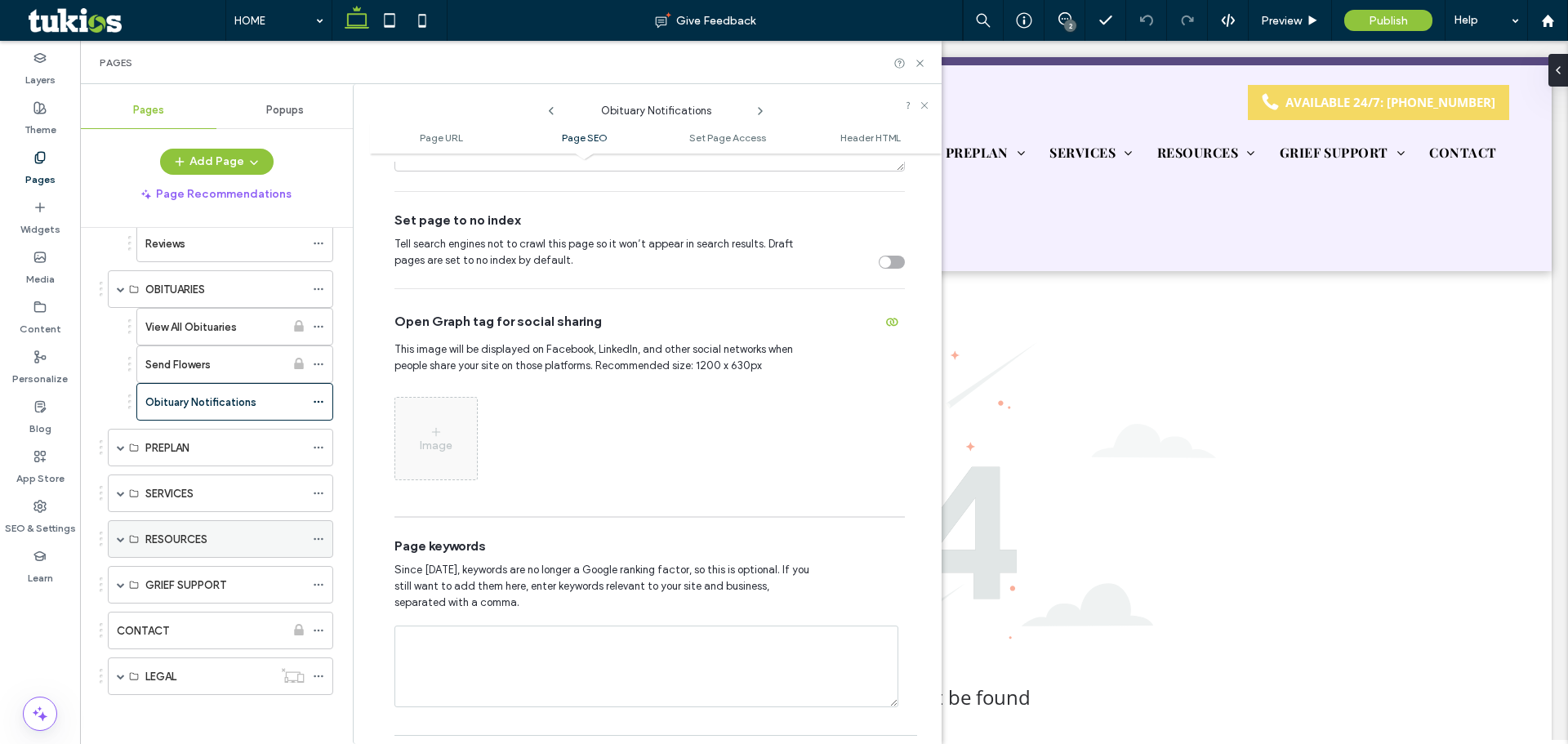
click at [121, 541] on span at bounding box center [121, 539] width 8 height 8
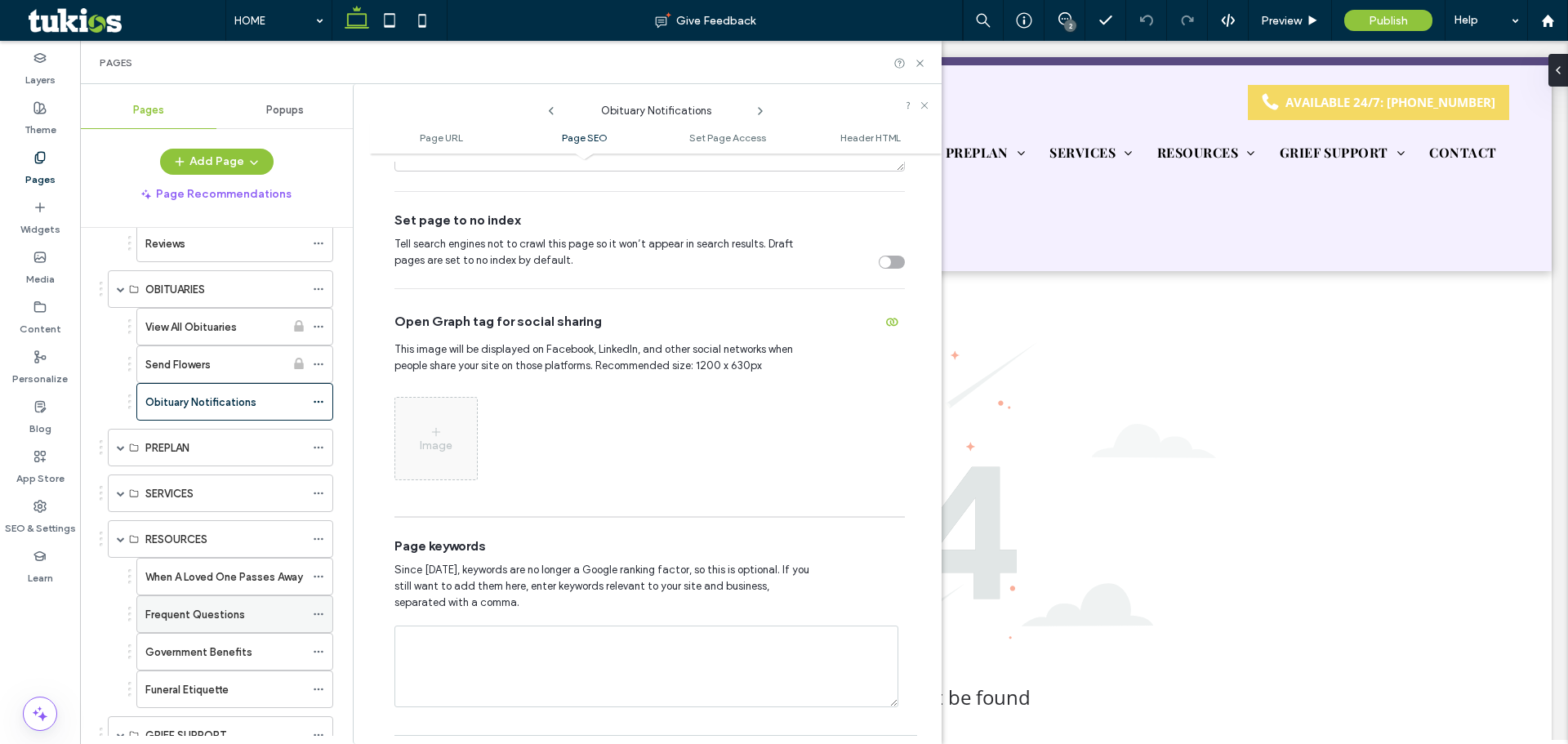
click at [315, 621] on span at bounding box center [319, 614] width 12 height 24
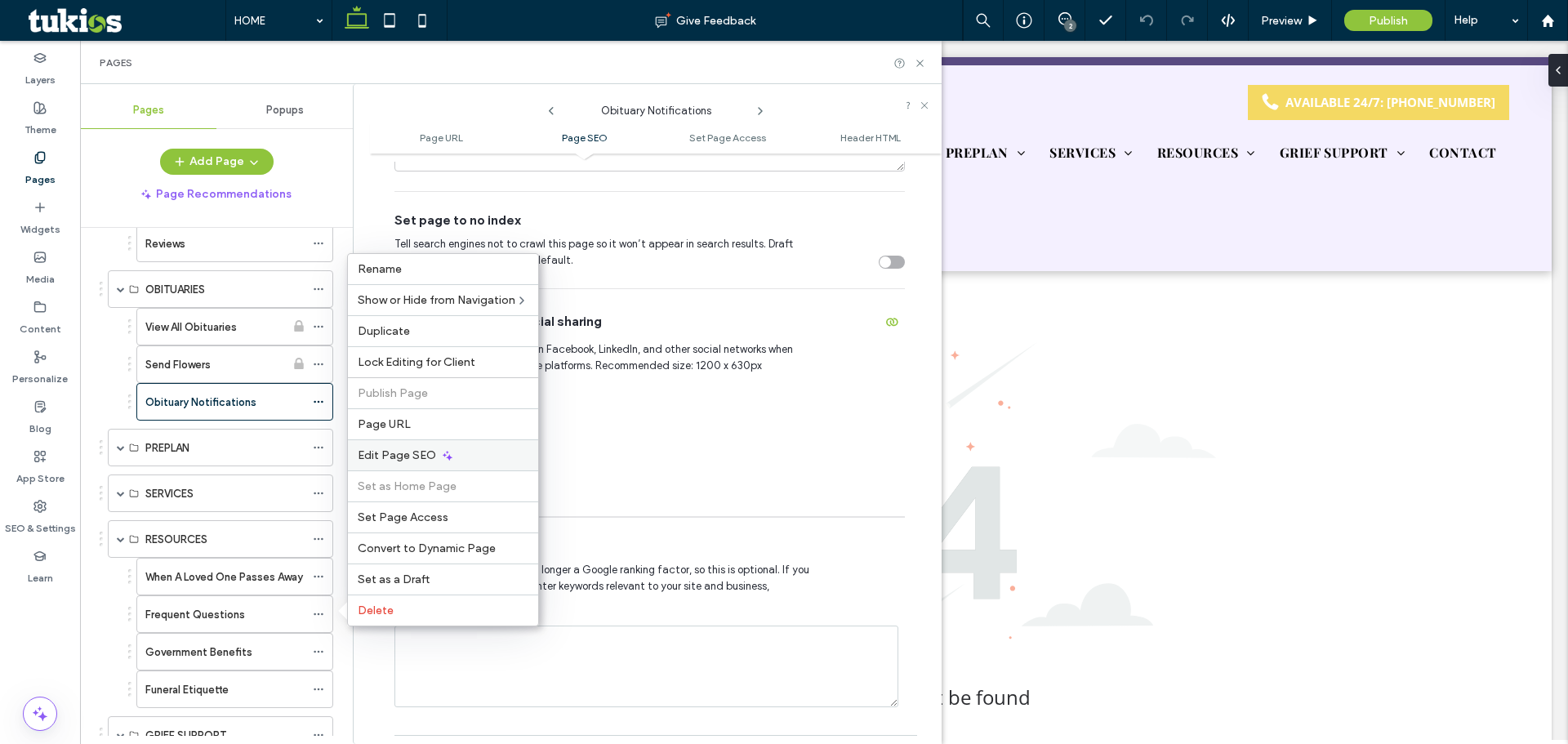
click at [387, 457] on span "Edit Page SEO" at bounding box center [396, 456] width 78 height 13
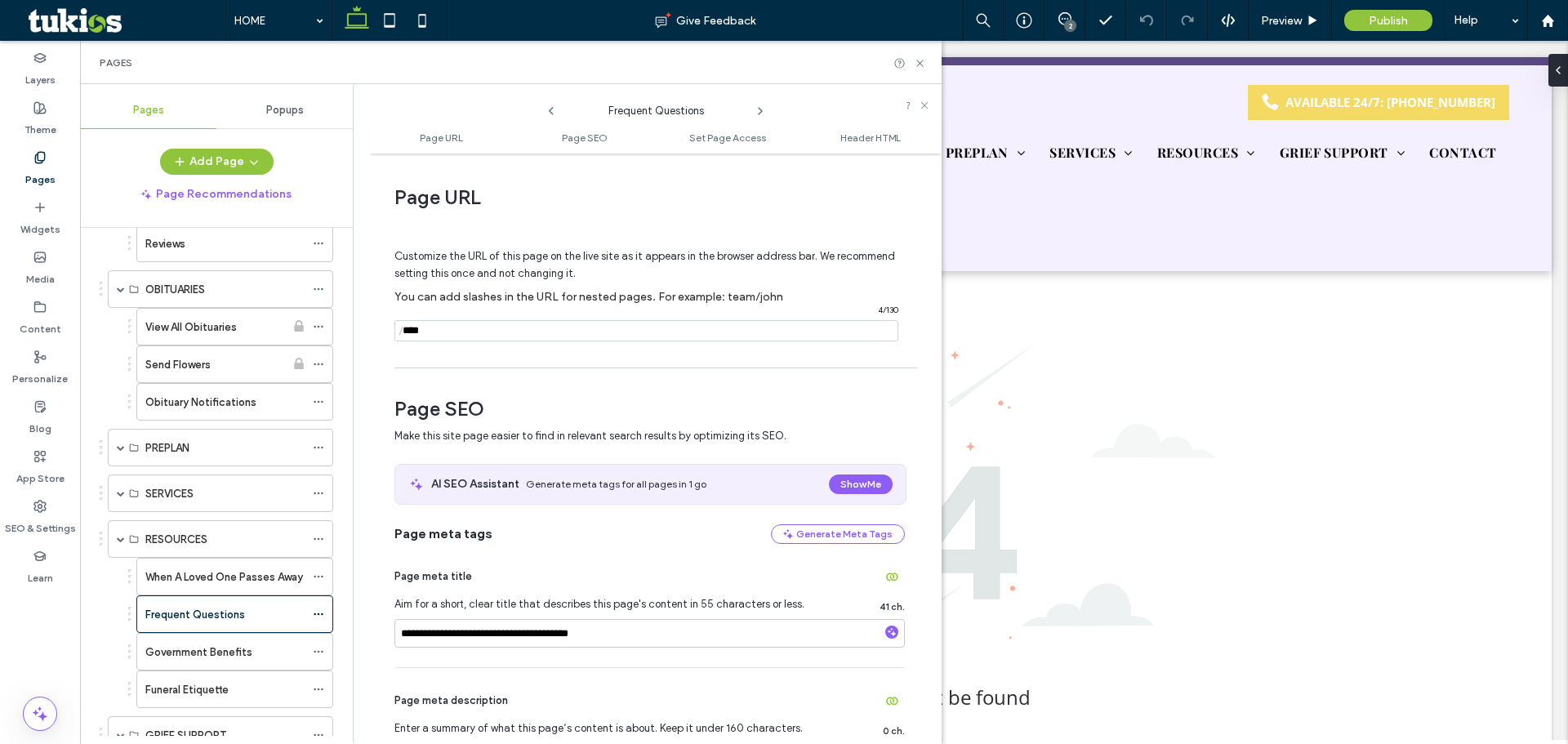
scroll to position [408, 0]
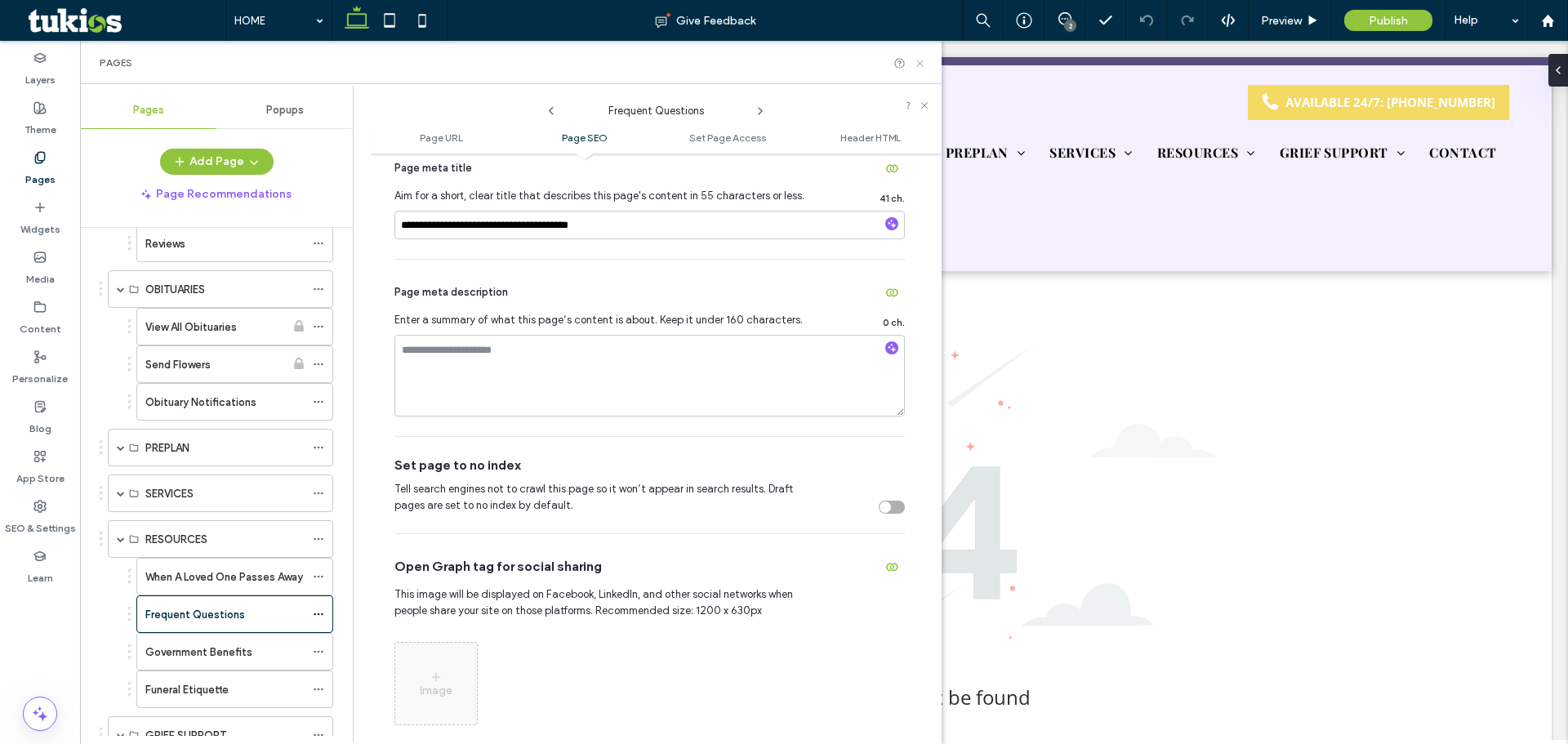
click at [919, 61] on icon at bounding box center [919, 63] width 13 height 13
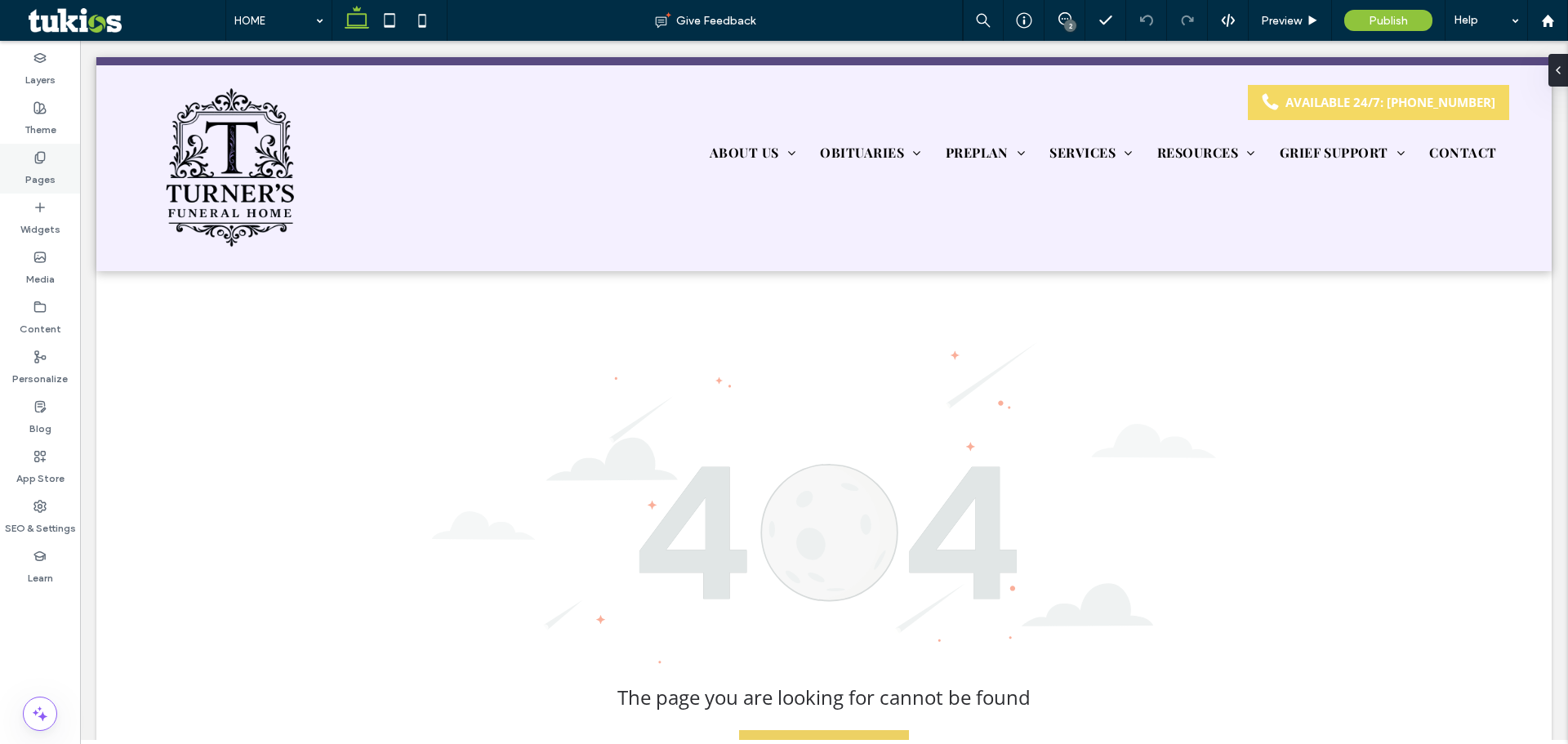
click at [50, 165] on label "Pages" at bounding box center [40, 175] width 30 height 23
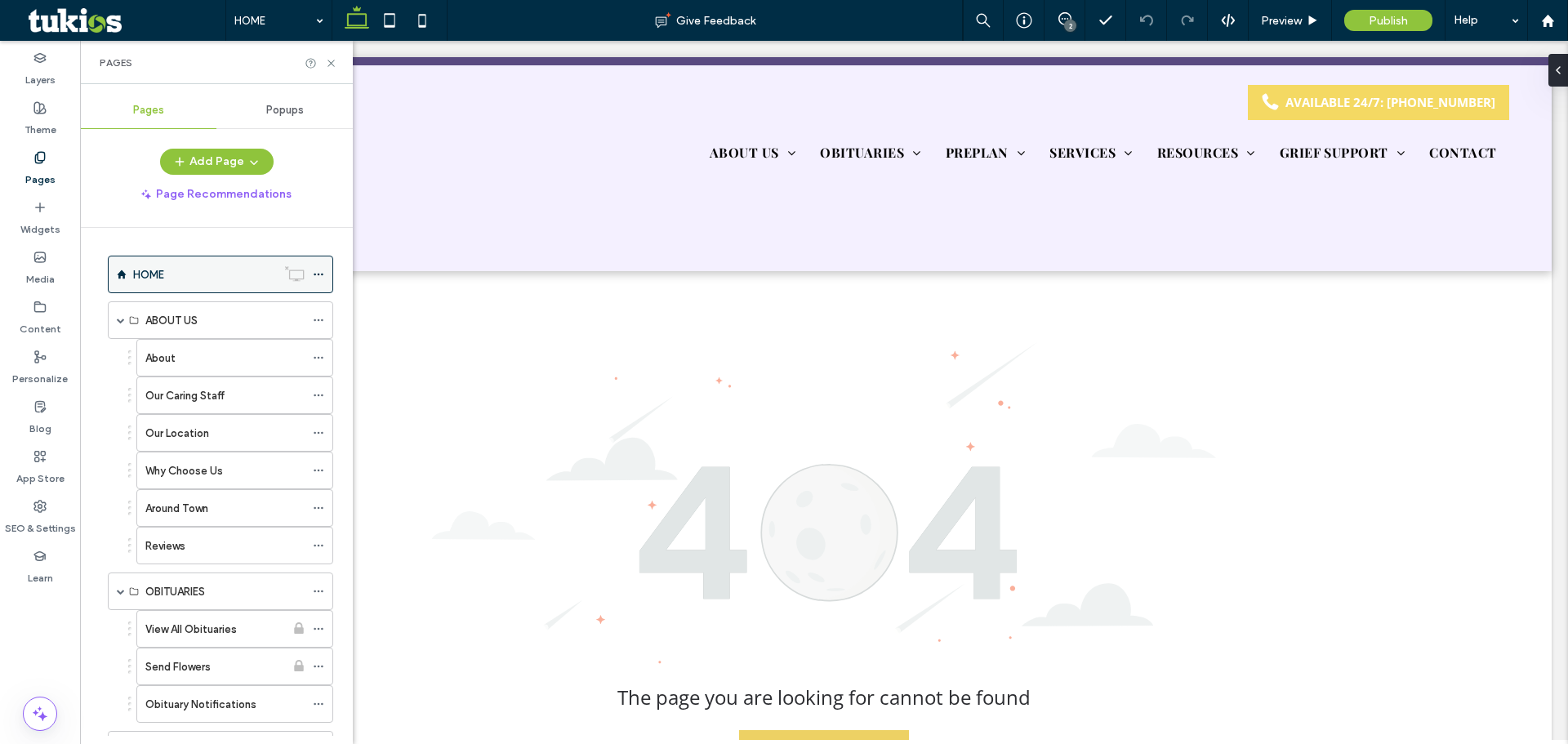
click at [127, 262] on div "HOME" at bounding box center [220, 274] width 225 height 38
click at [132, 275] on div "HOME" at bounding box center [220, 274] width 225 height 38
click at [167, 314] on label "ABOUT US" at bounding box center [171, 321] width 52 height 29
click at [175, 359] on label "About" at bounding box center [160, 359] width 30 height 29
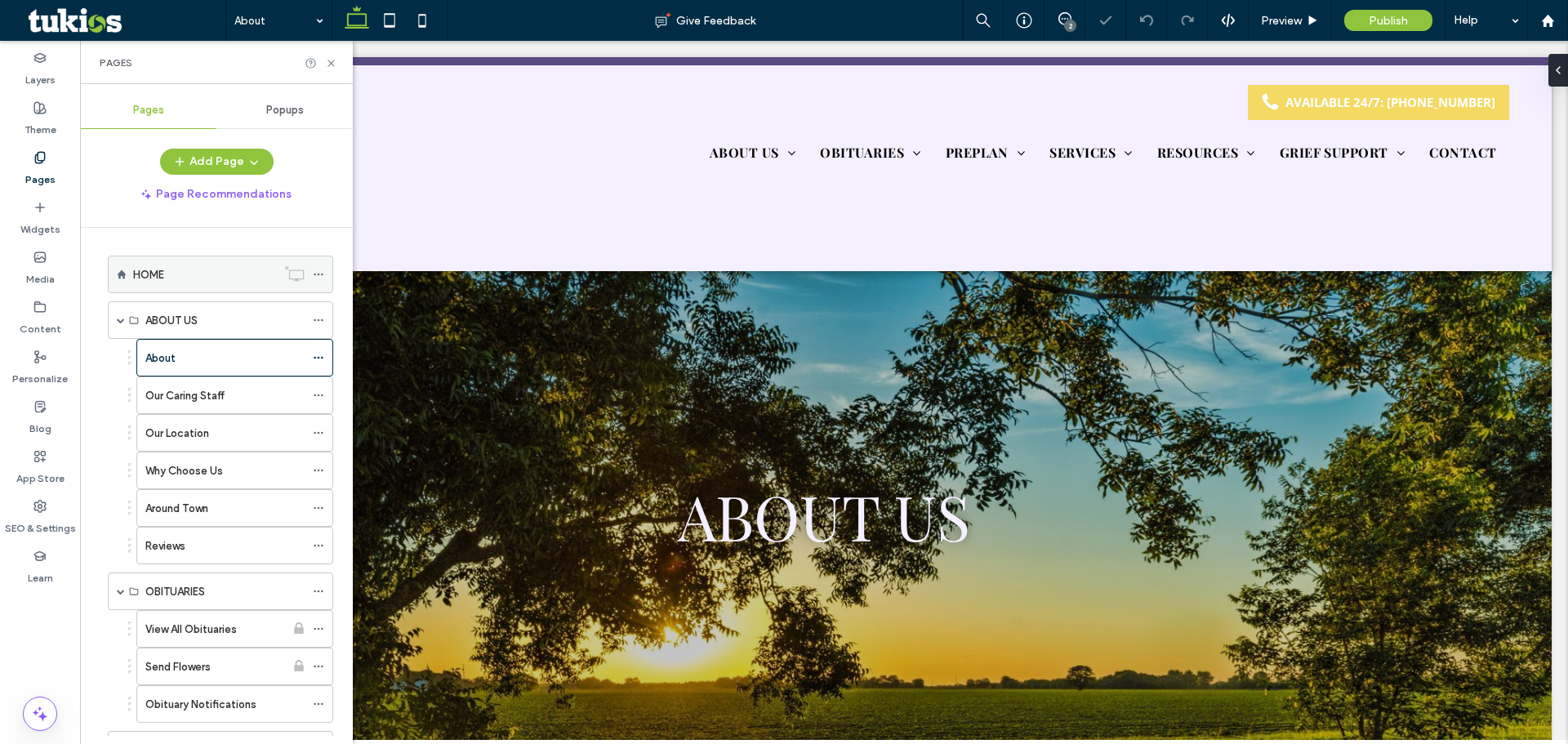
click at [161, 272] on label "HOME" at bounding box center [148, 275] width 31 height 29
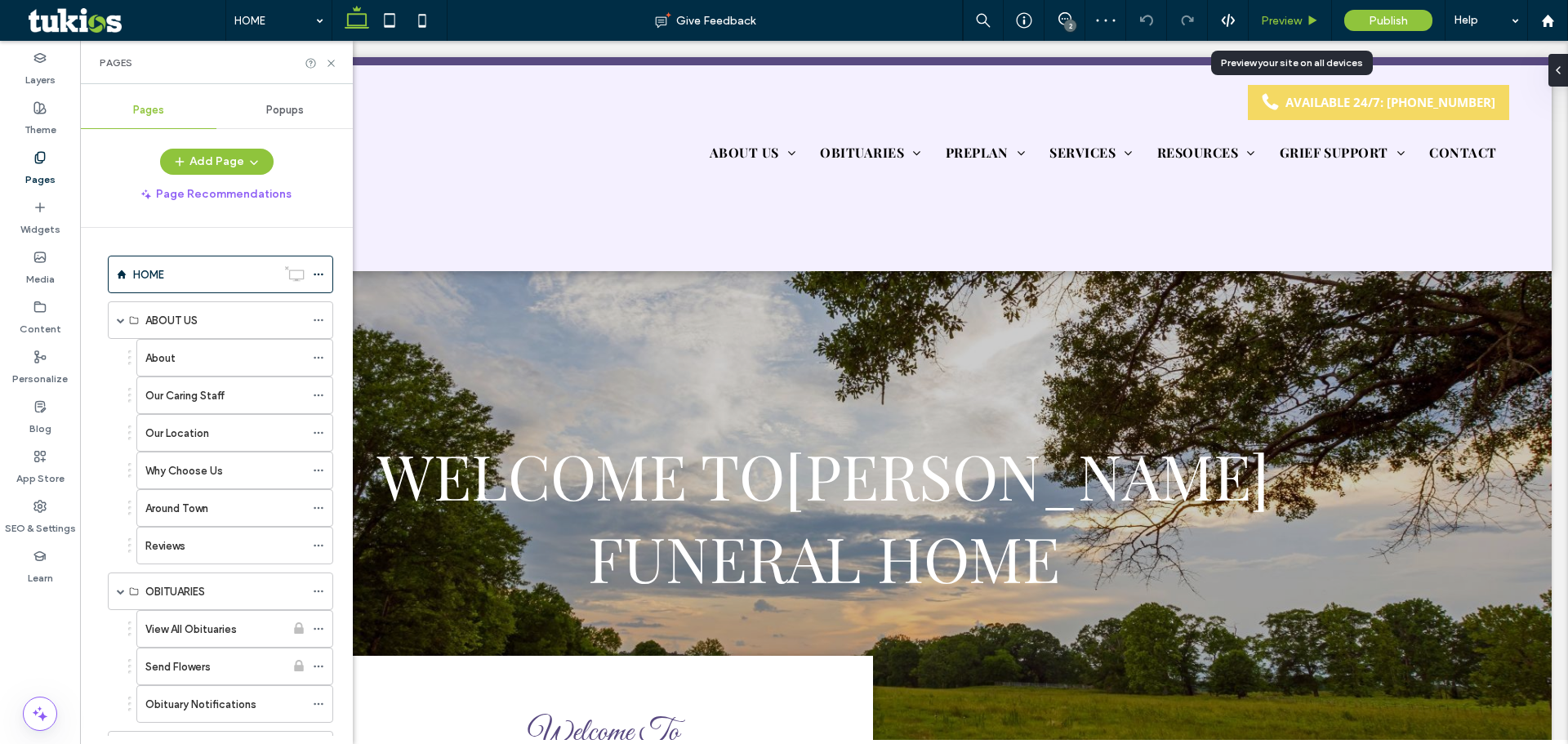
click at [1278, 23] on span "Preview" at bounding box center [1281, 20] width 40 height 13
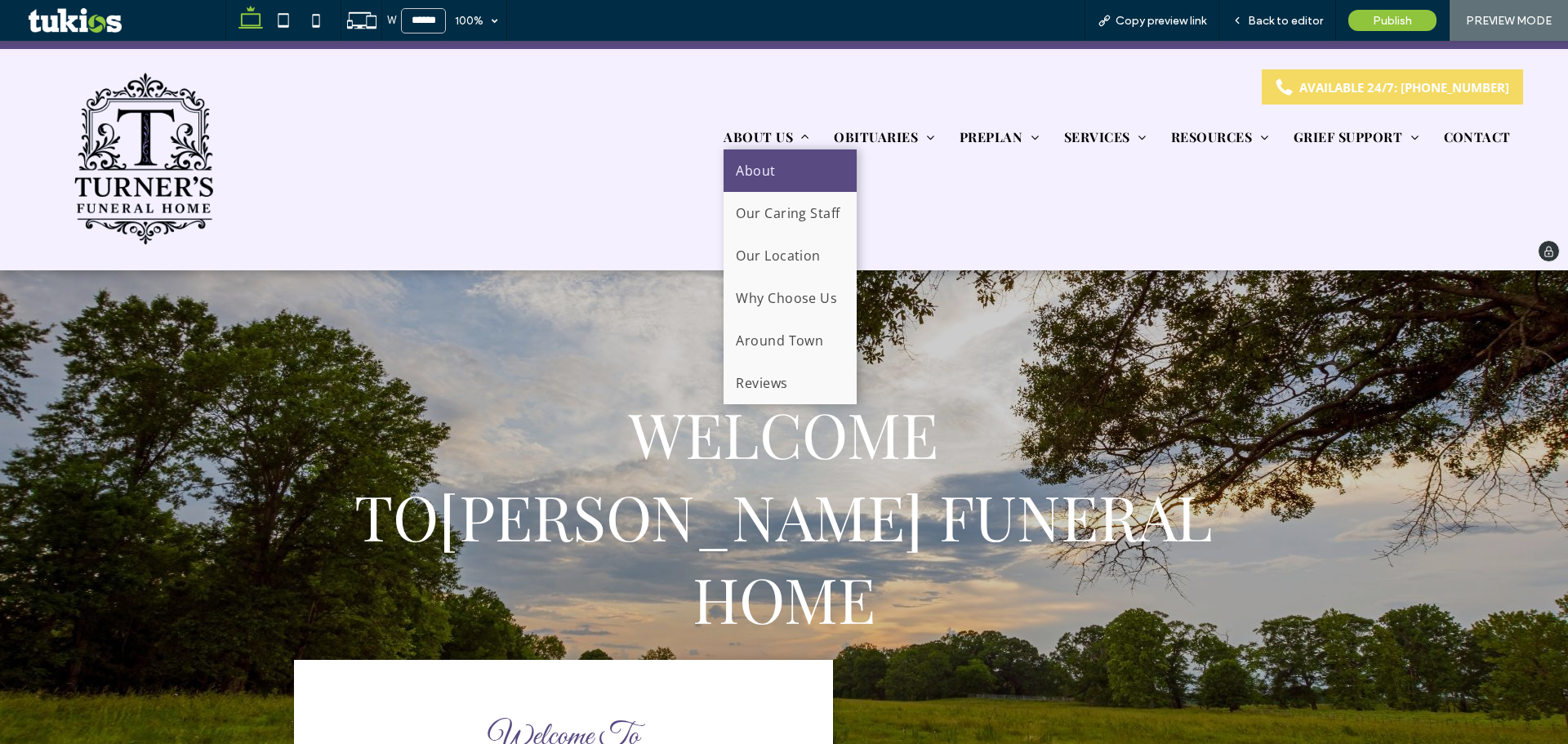
click at [747, 161] on link "About" at bounding box center [790, 170] width 133 height 42
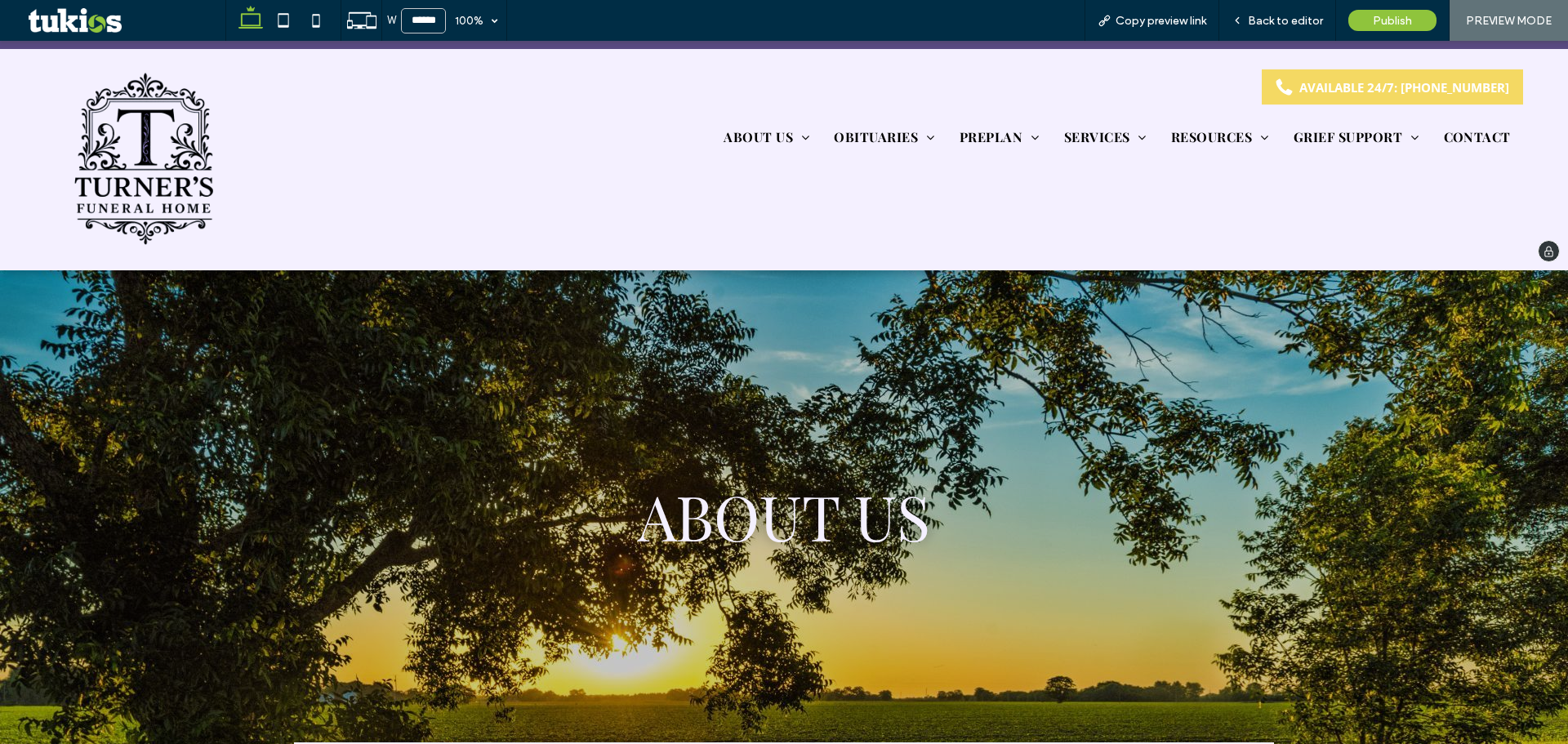
click at [194, 138] on img at bounding box center [143, 159] width 157 height 181
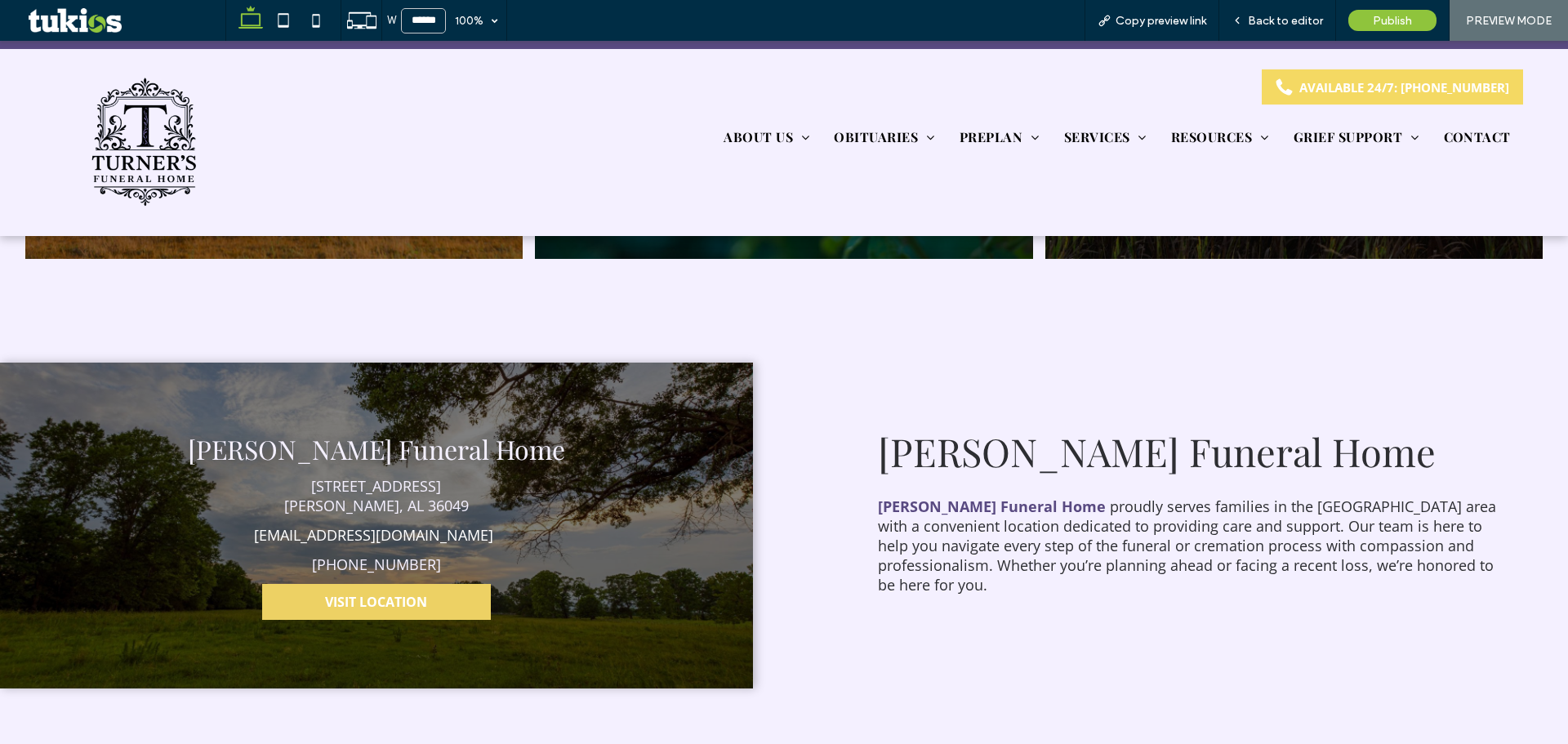
scroll to position [3920, 0]
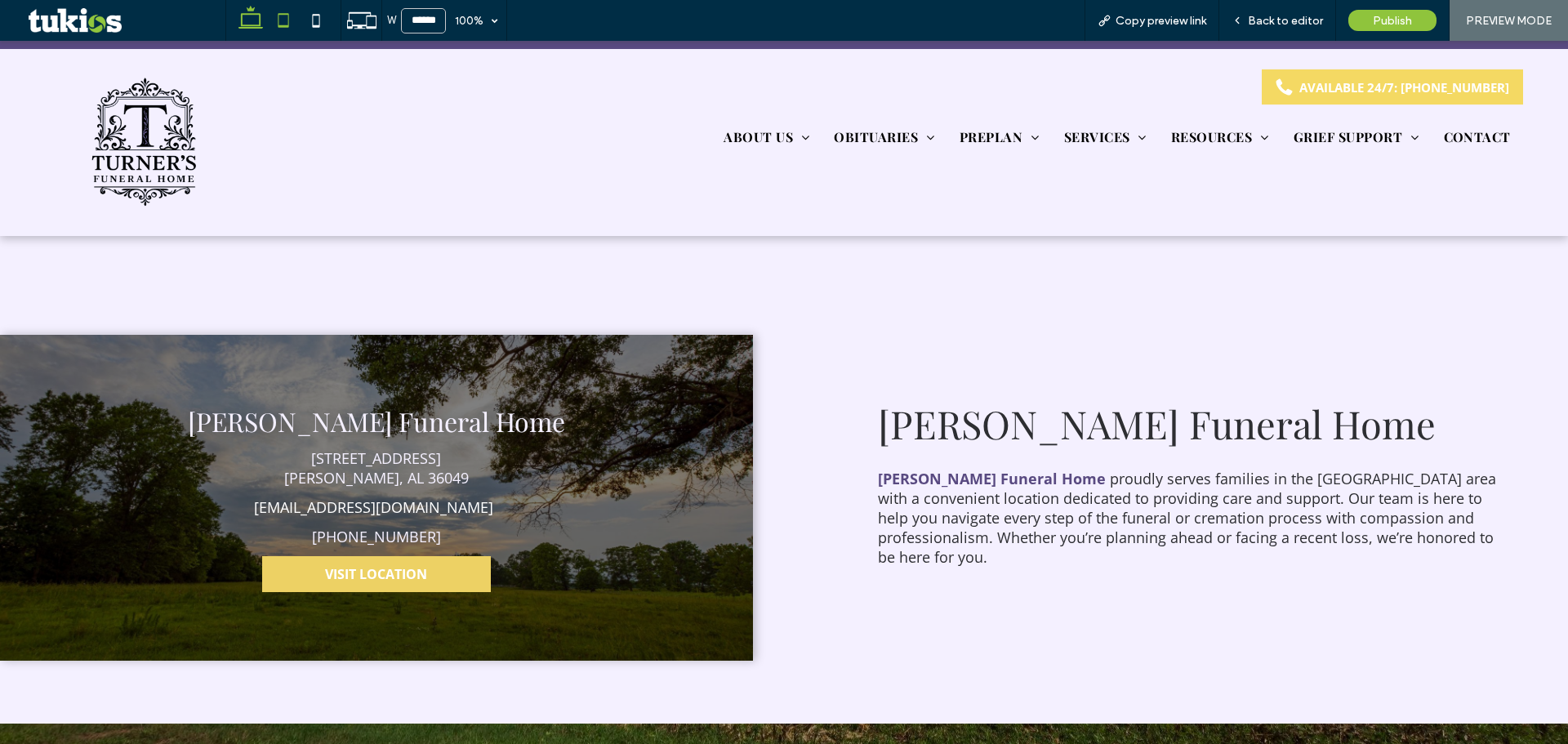
click at [290, 29] on icon at bounding box center [283, 20] width 33 height 33
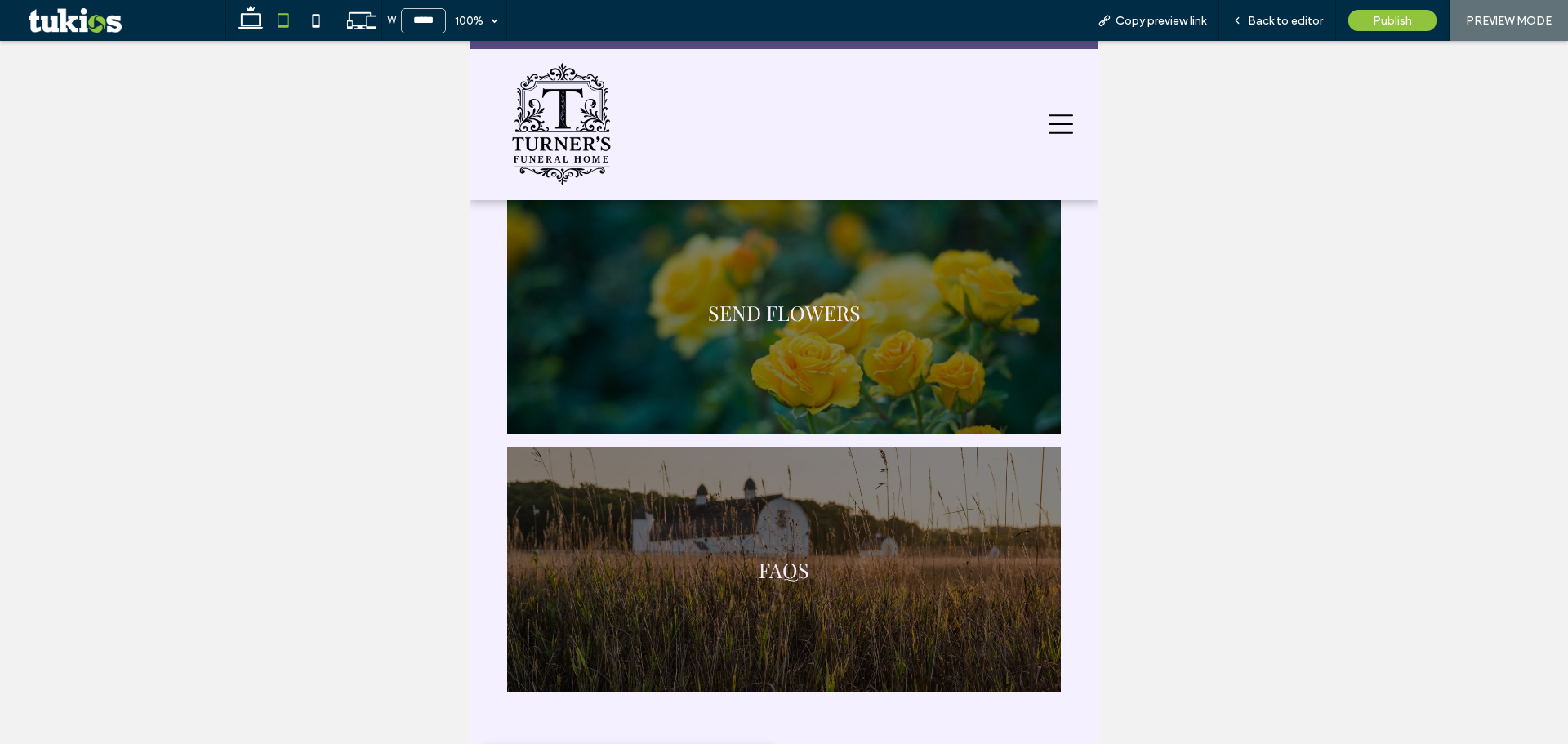
scroll to position [4329, 0]
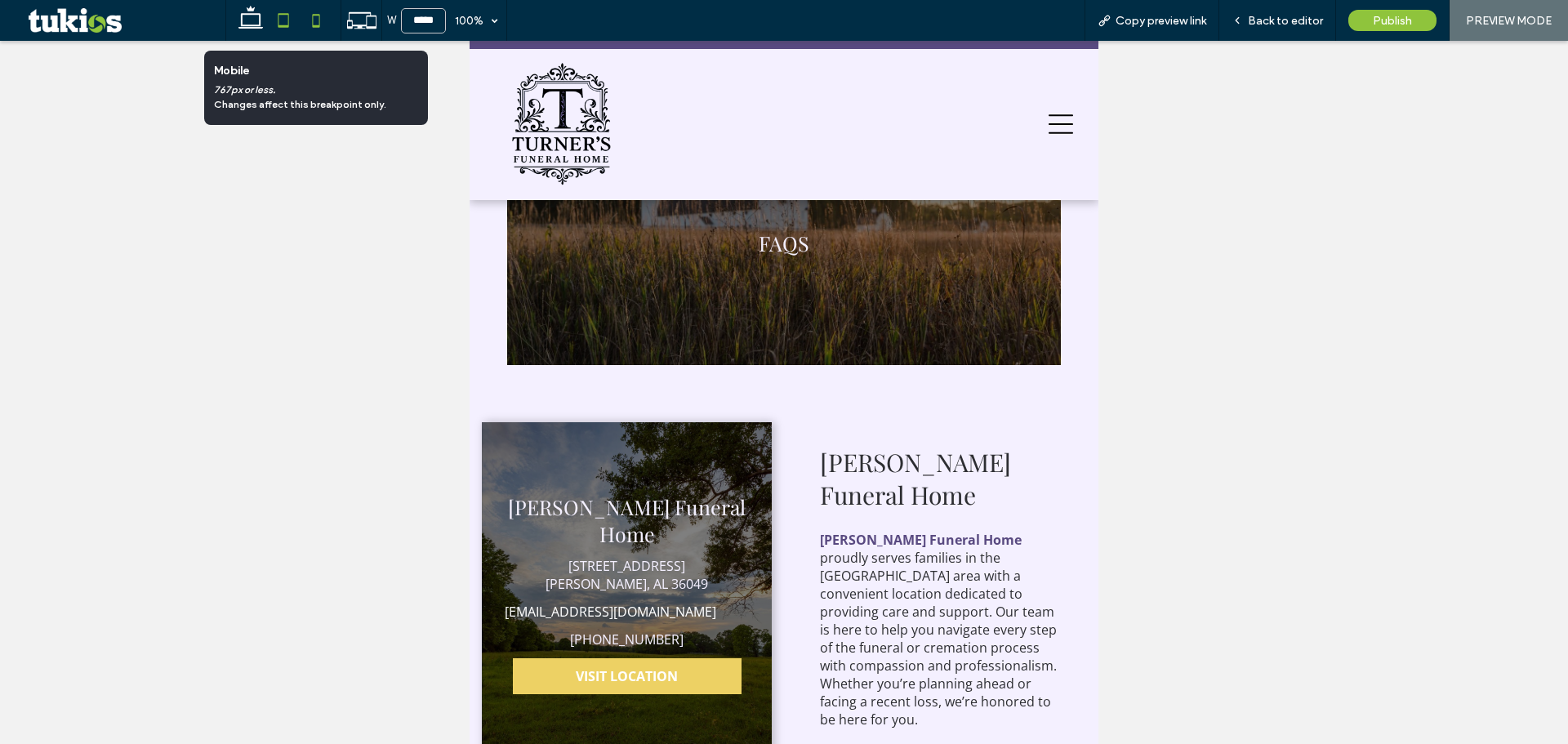
click at [310, 21] on icon at bounding box center [315, 20] width 33 height 33
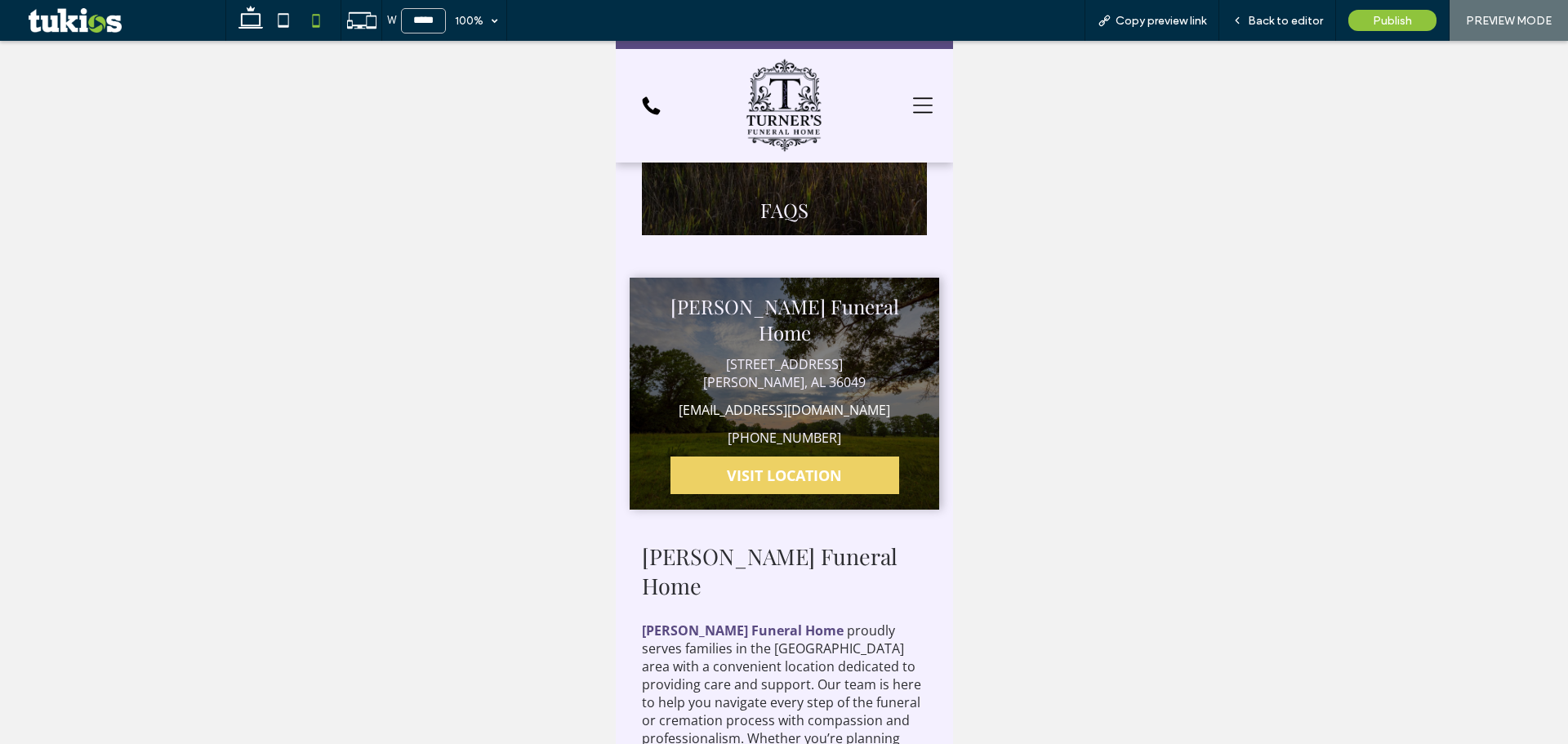
scroll to position [4581, 0]
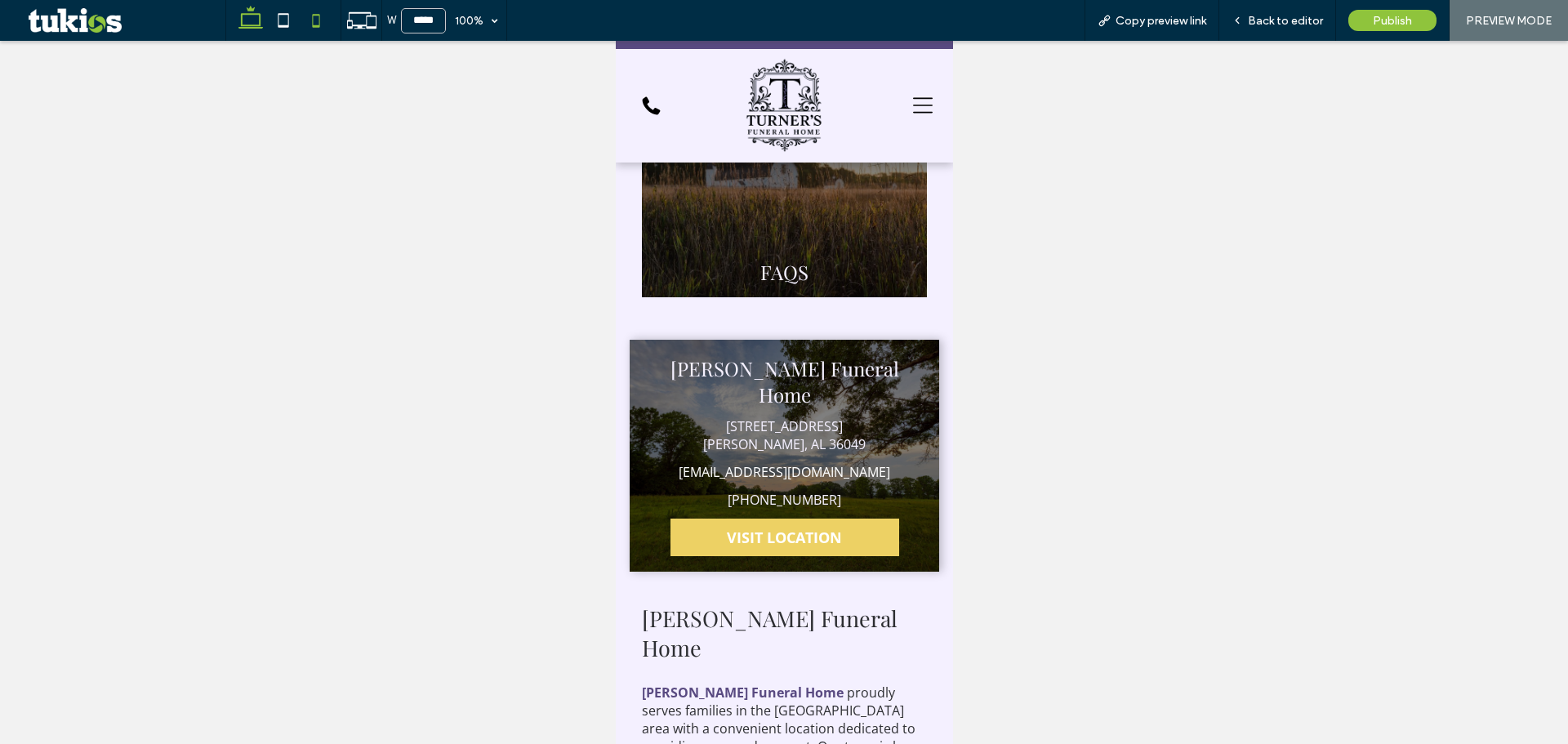
click at [244, 15] on icon at bounding box center [251, 20] width 33 height 33
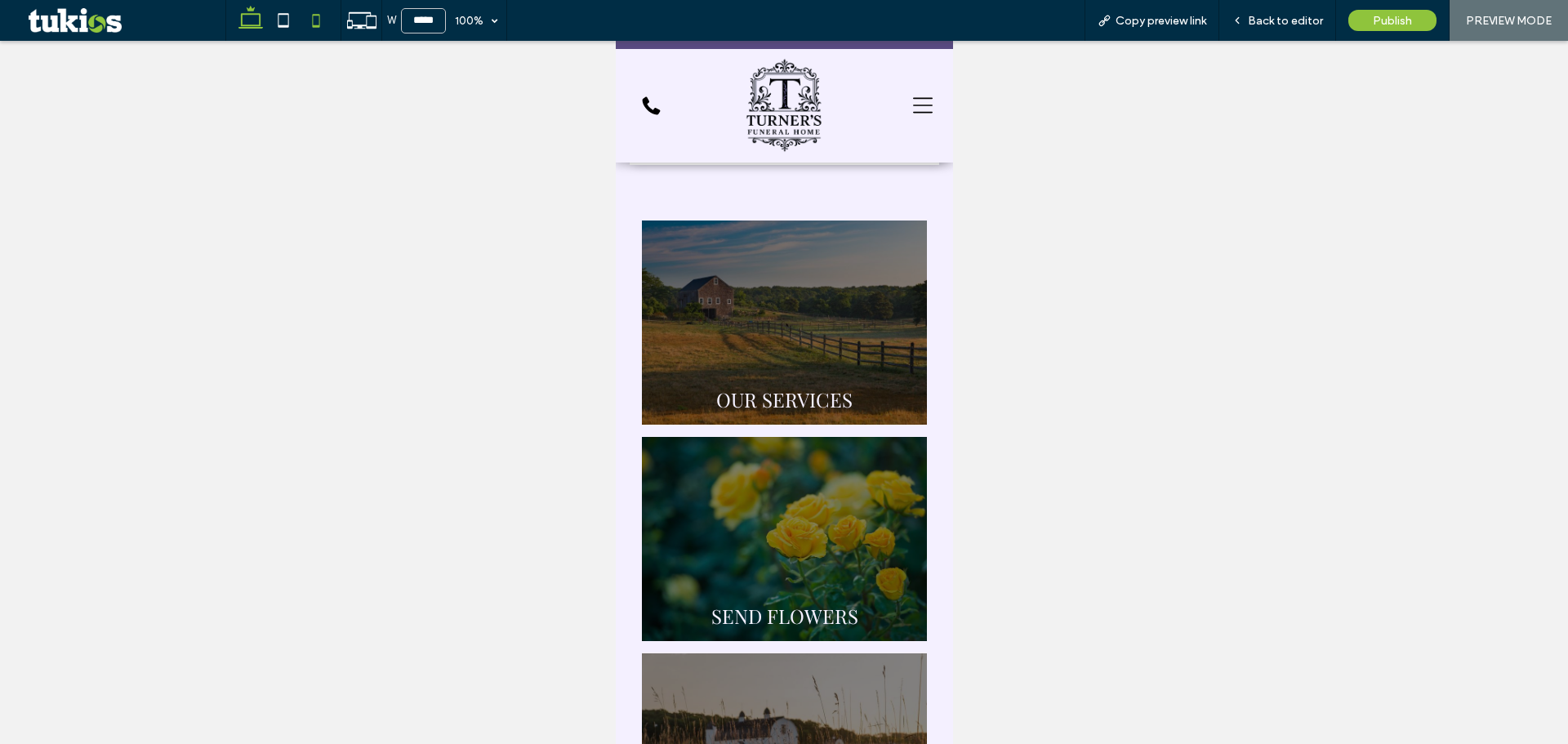
type input "******"
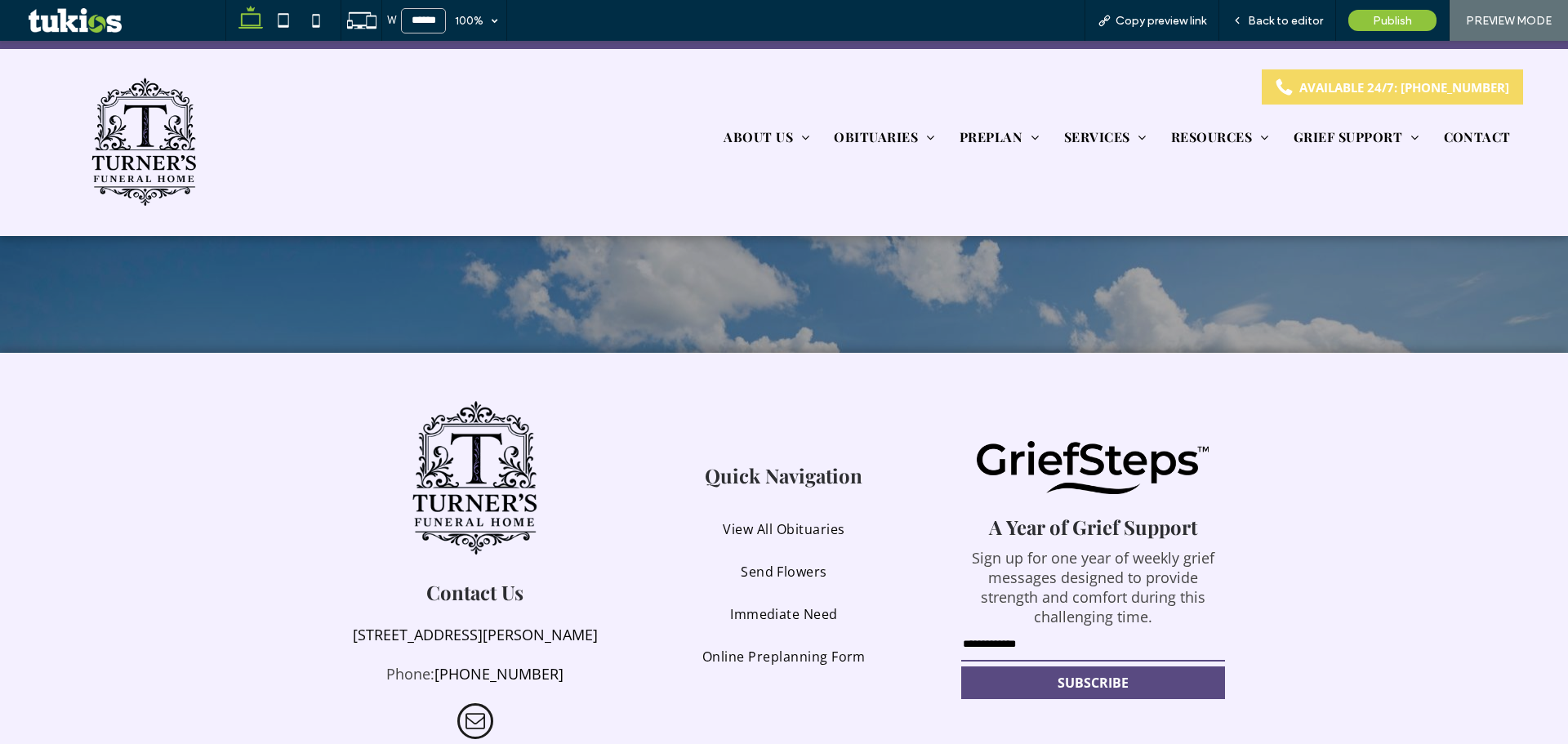
scroll to position [4949, 0]
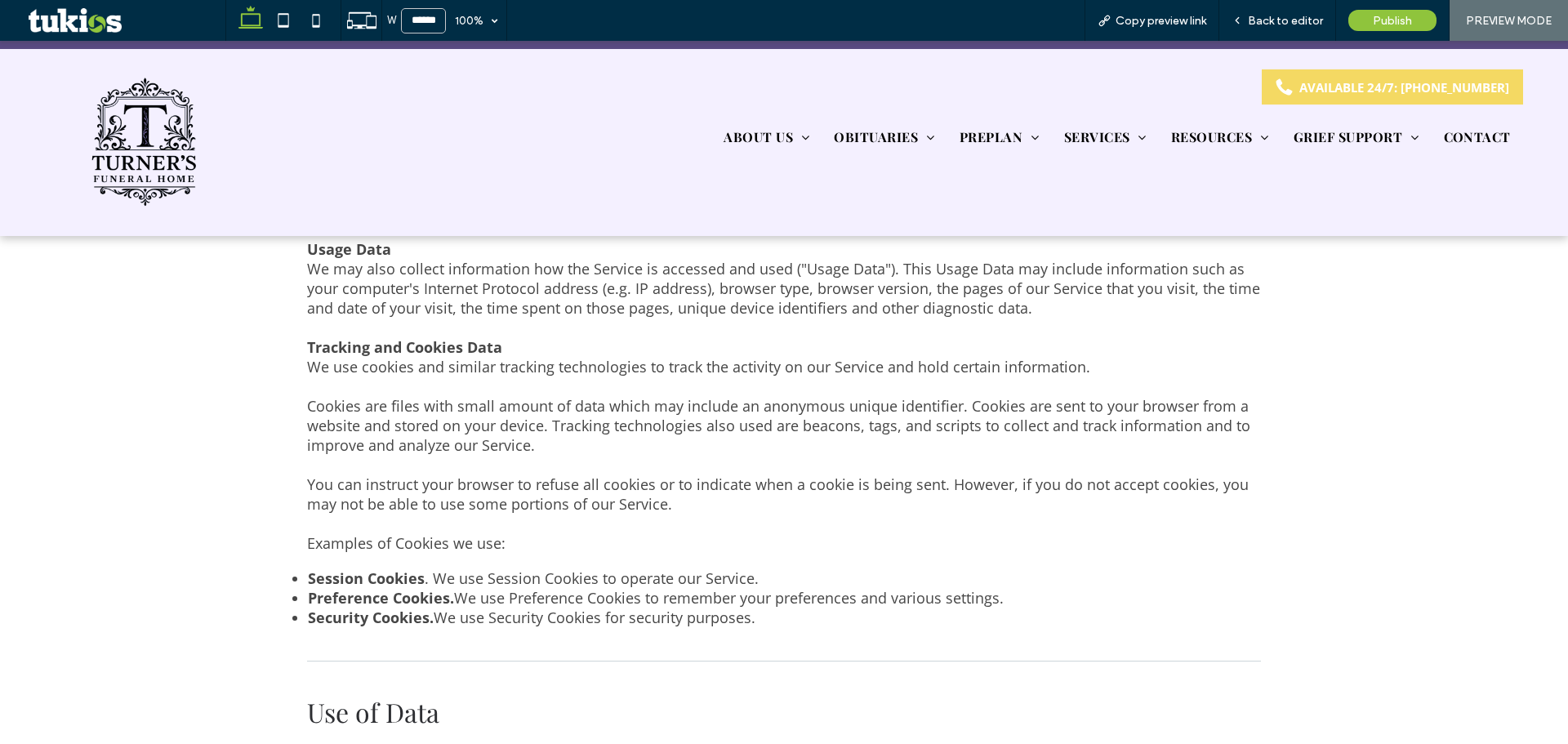
scroll to position [1437, 0]
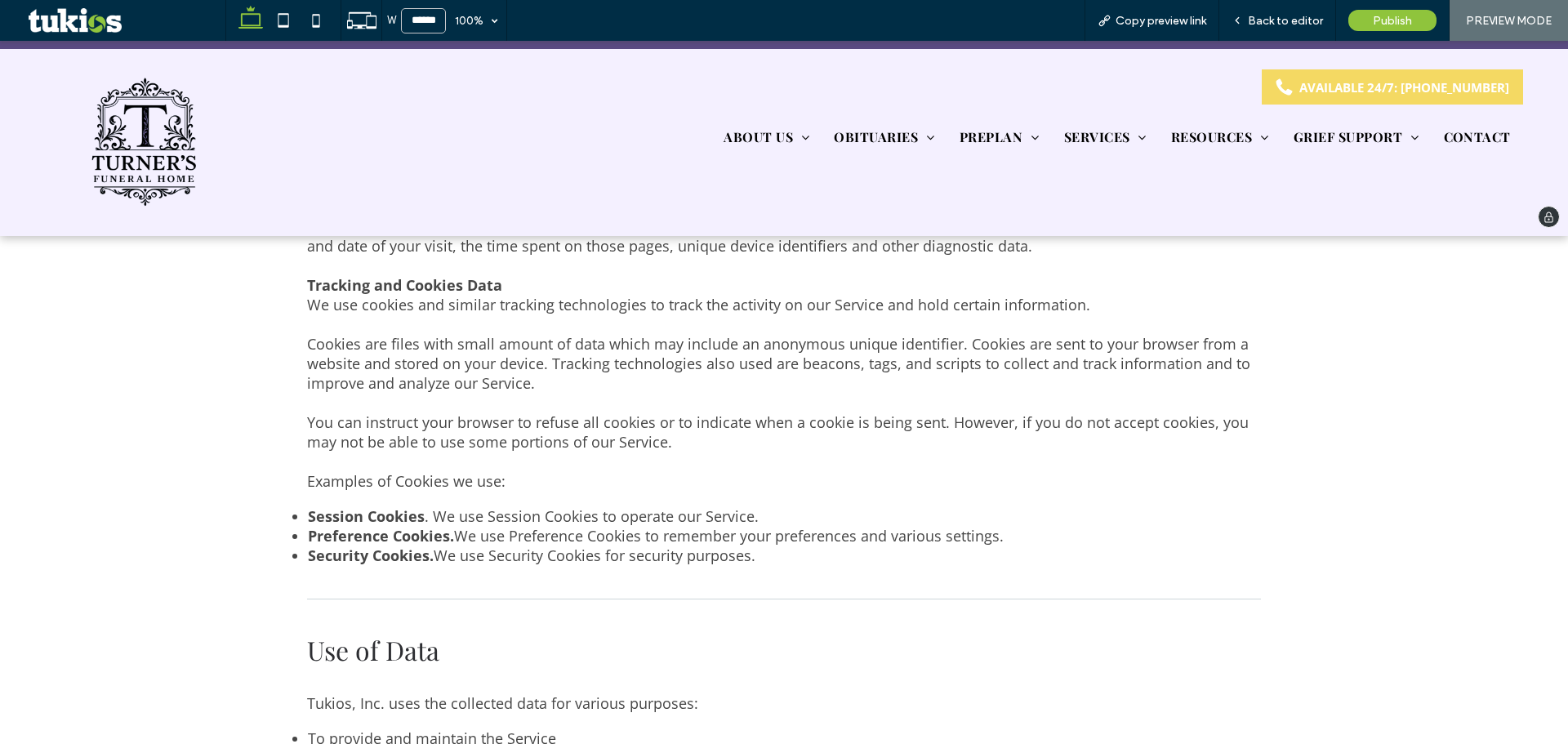
click at [144, 141] on img at bounding box center [143, 143] width 117 height 135
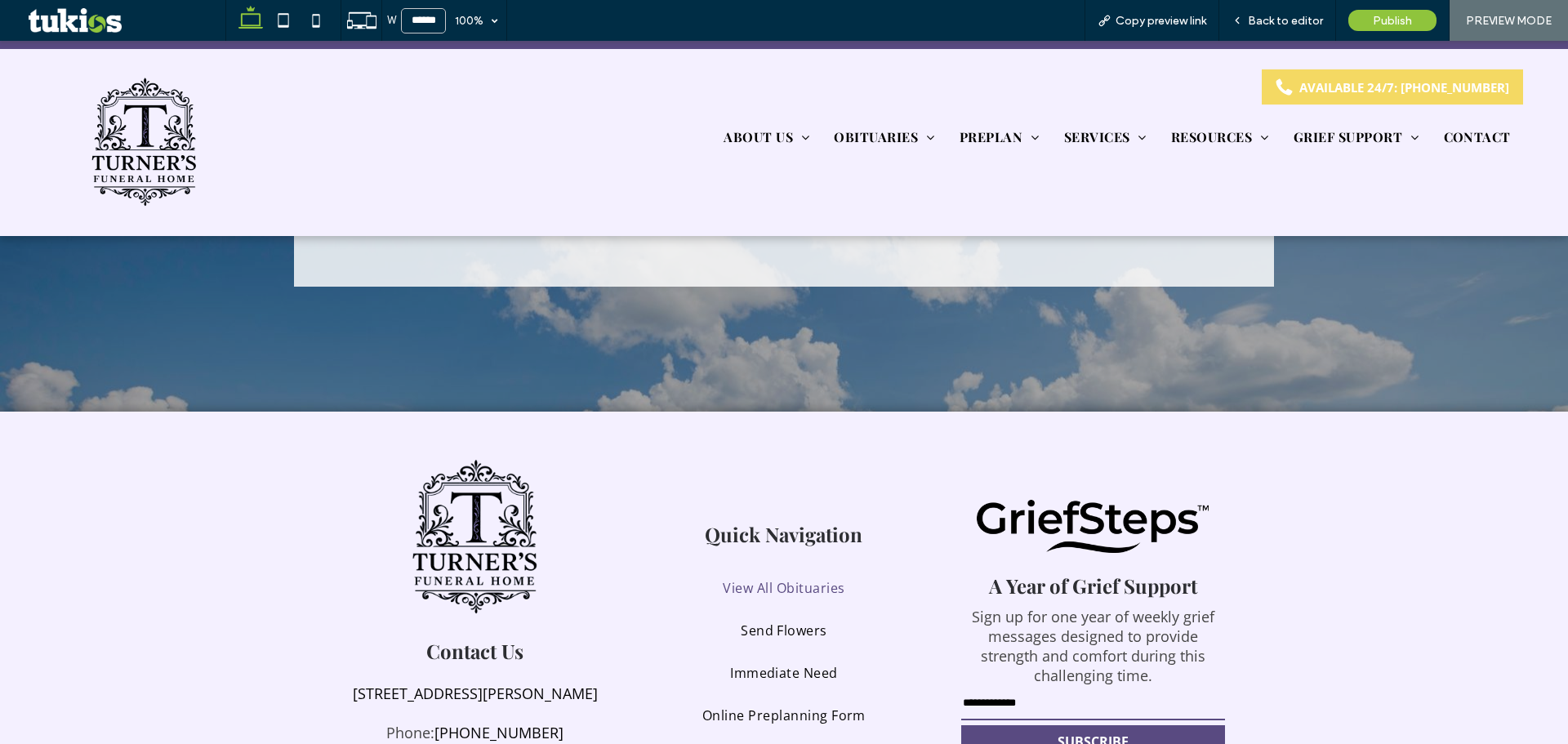
scroll to position [4982, 0]
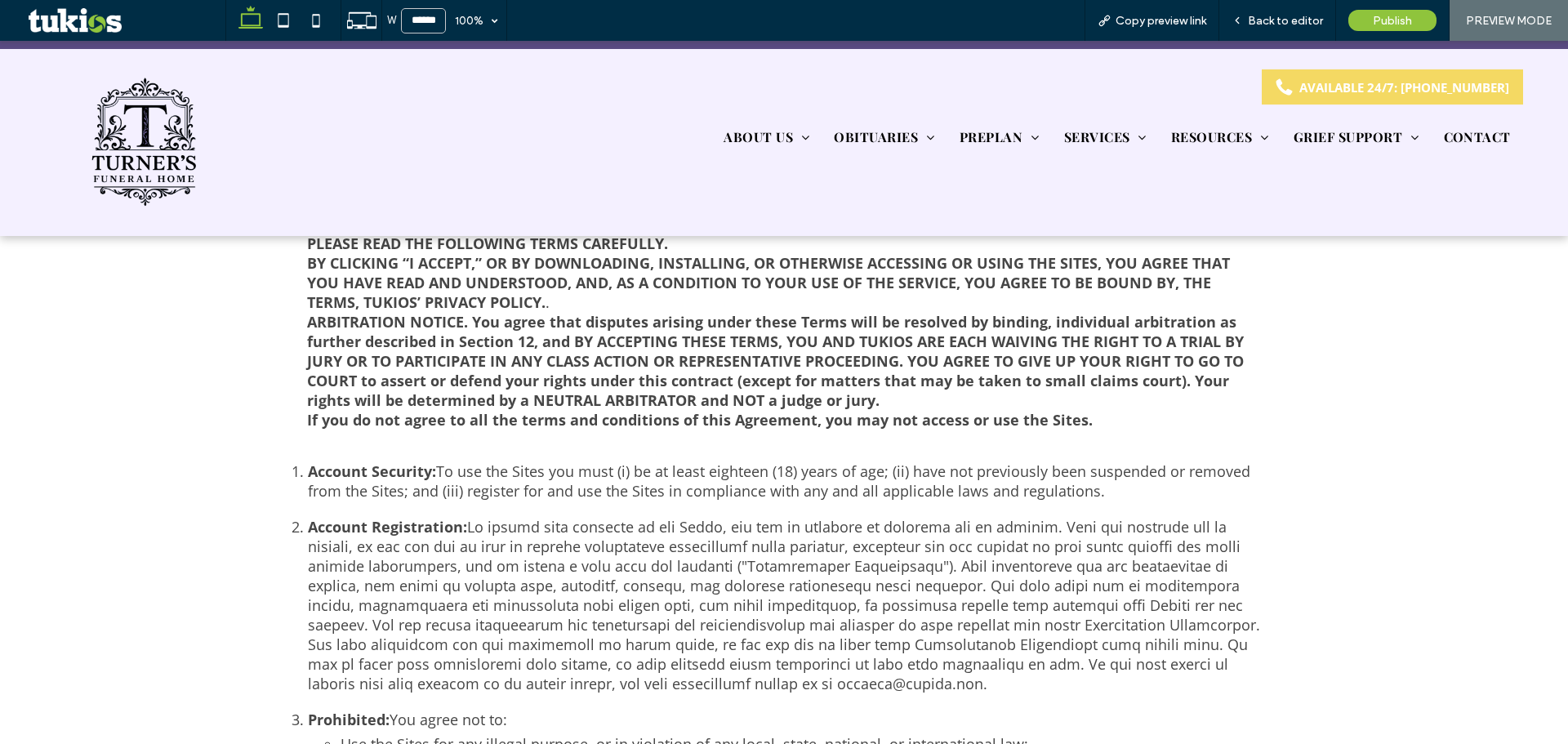
scroll to position [1307, 0]
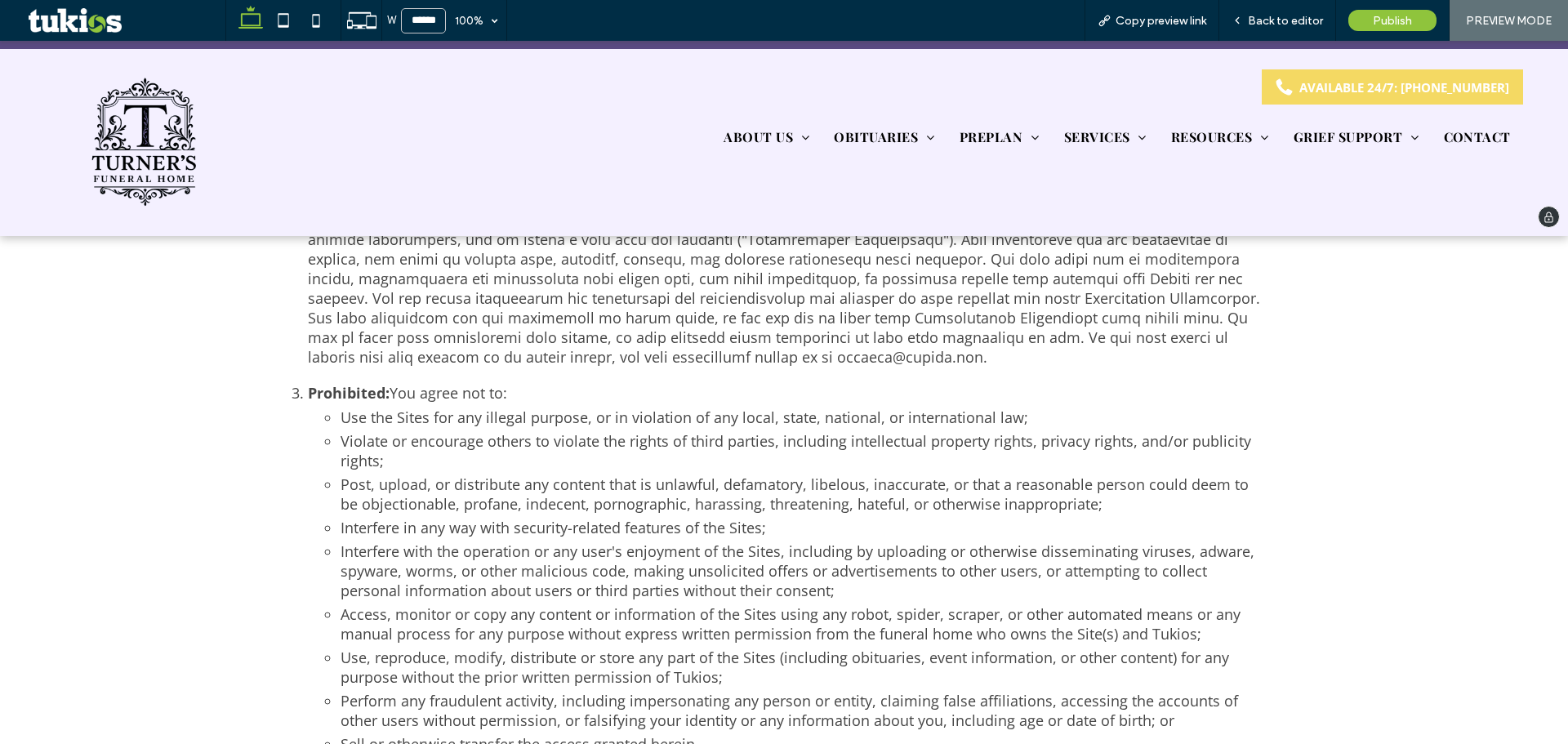
click at [132, 146] on img at bounding box center [143, 143] width 117 height 135
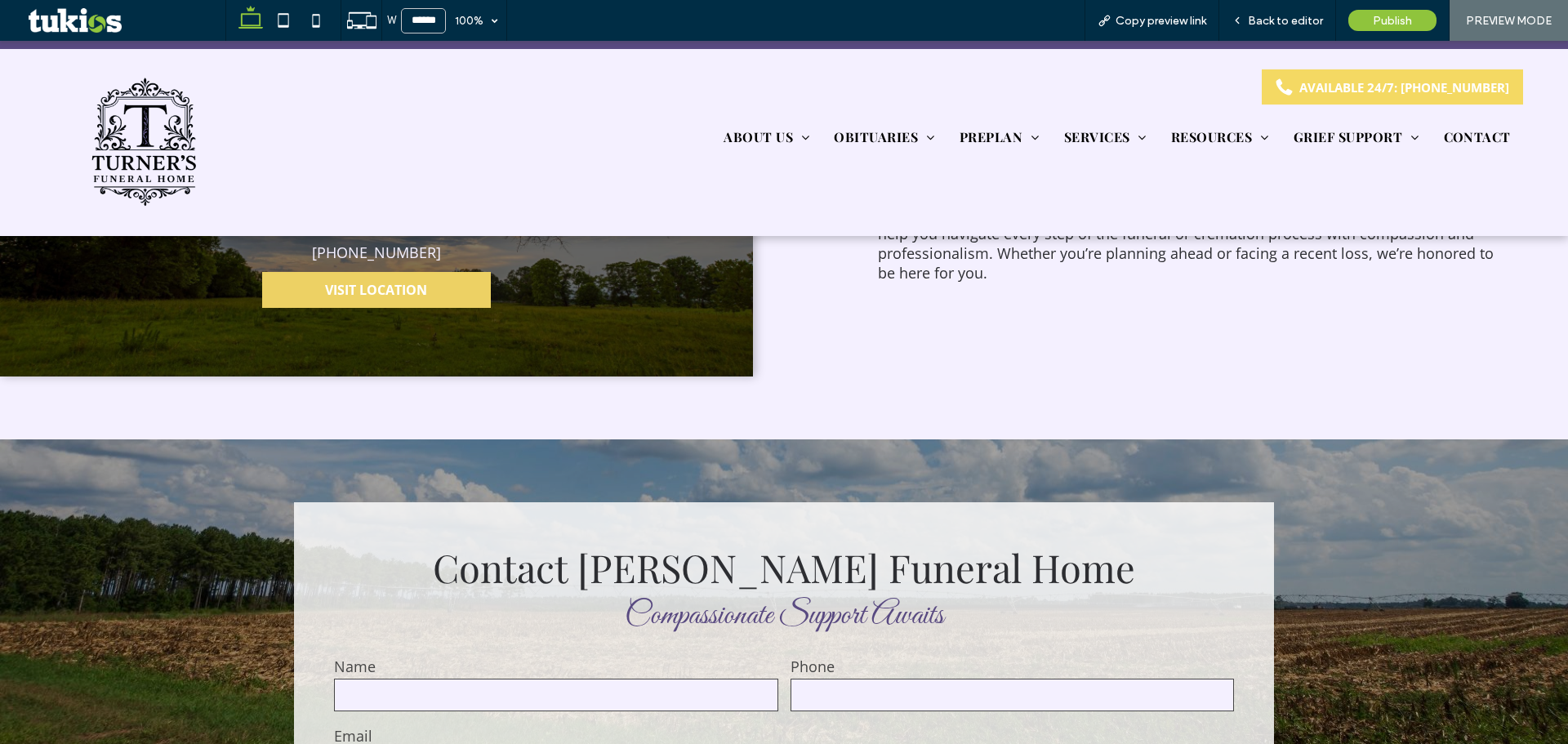
scroll to position [4410, 0]
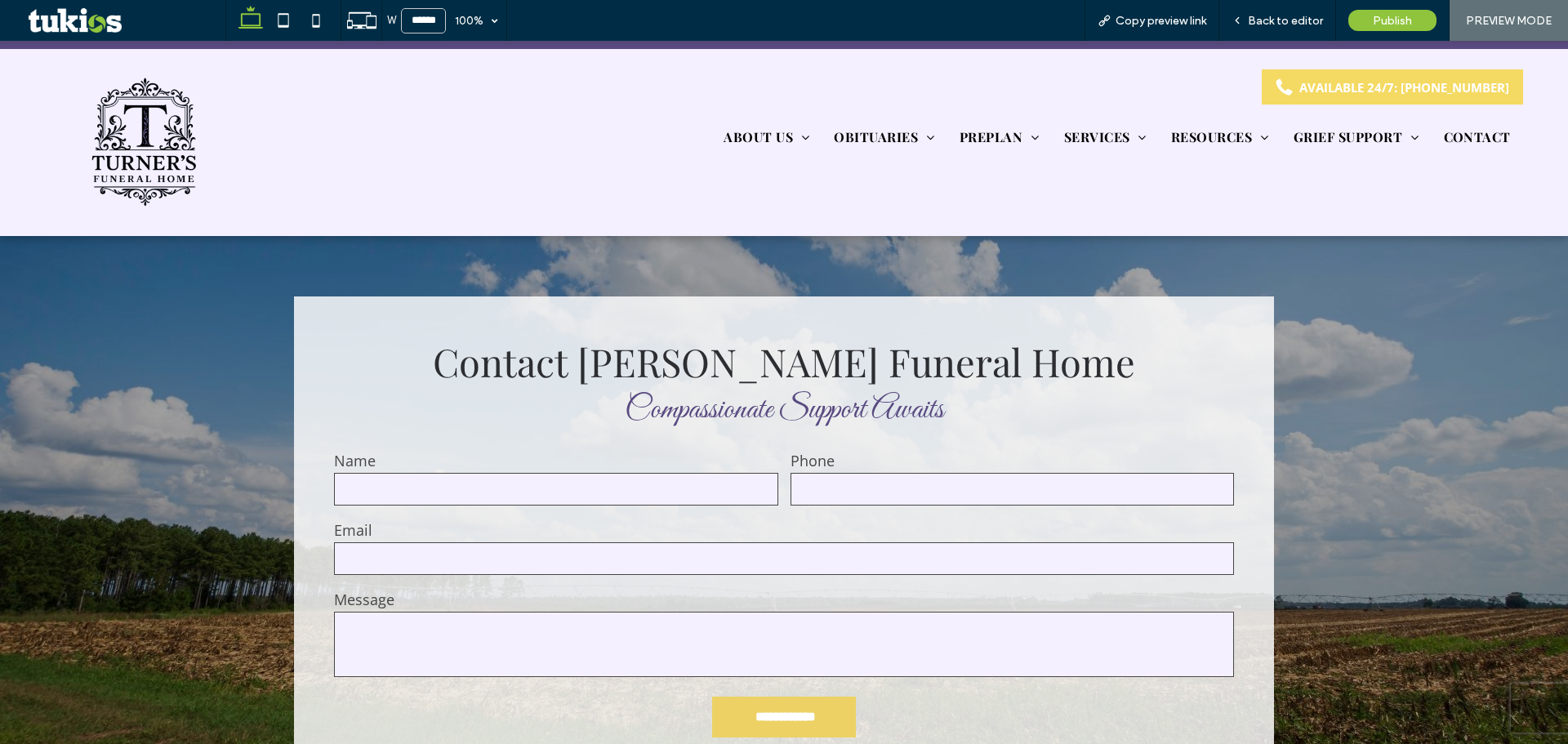
click at [547, 542] on input "email" at bounding box center [784, 558] width 900 height 33
type input "*"
click at [733, 702] on input "**********" at bounding box center [786, 717] width 140 height 30
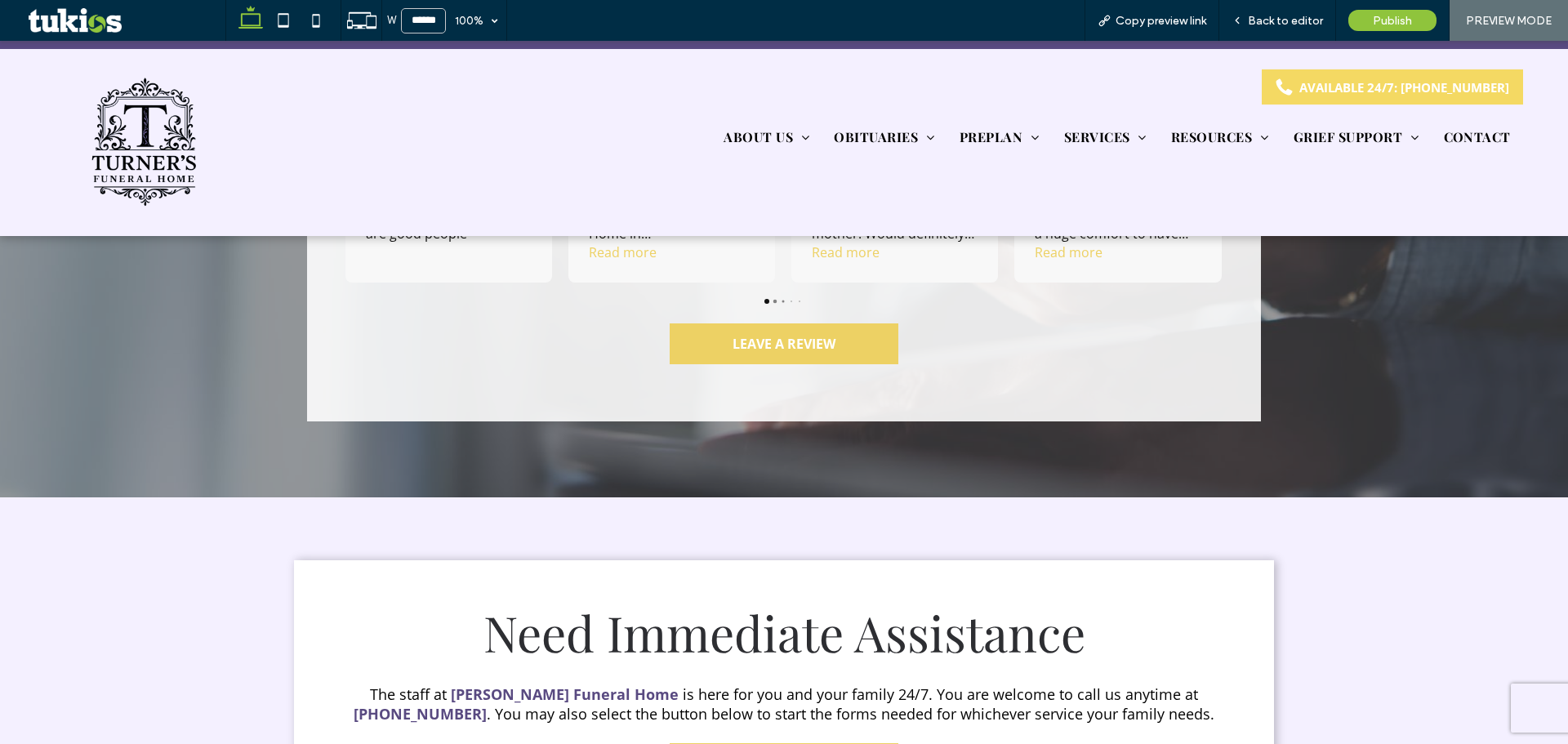
scroll to position [2531, 0]
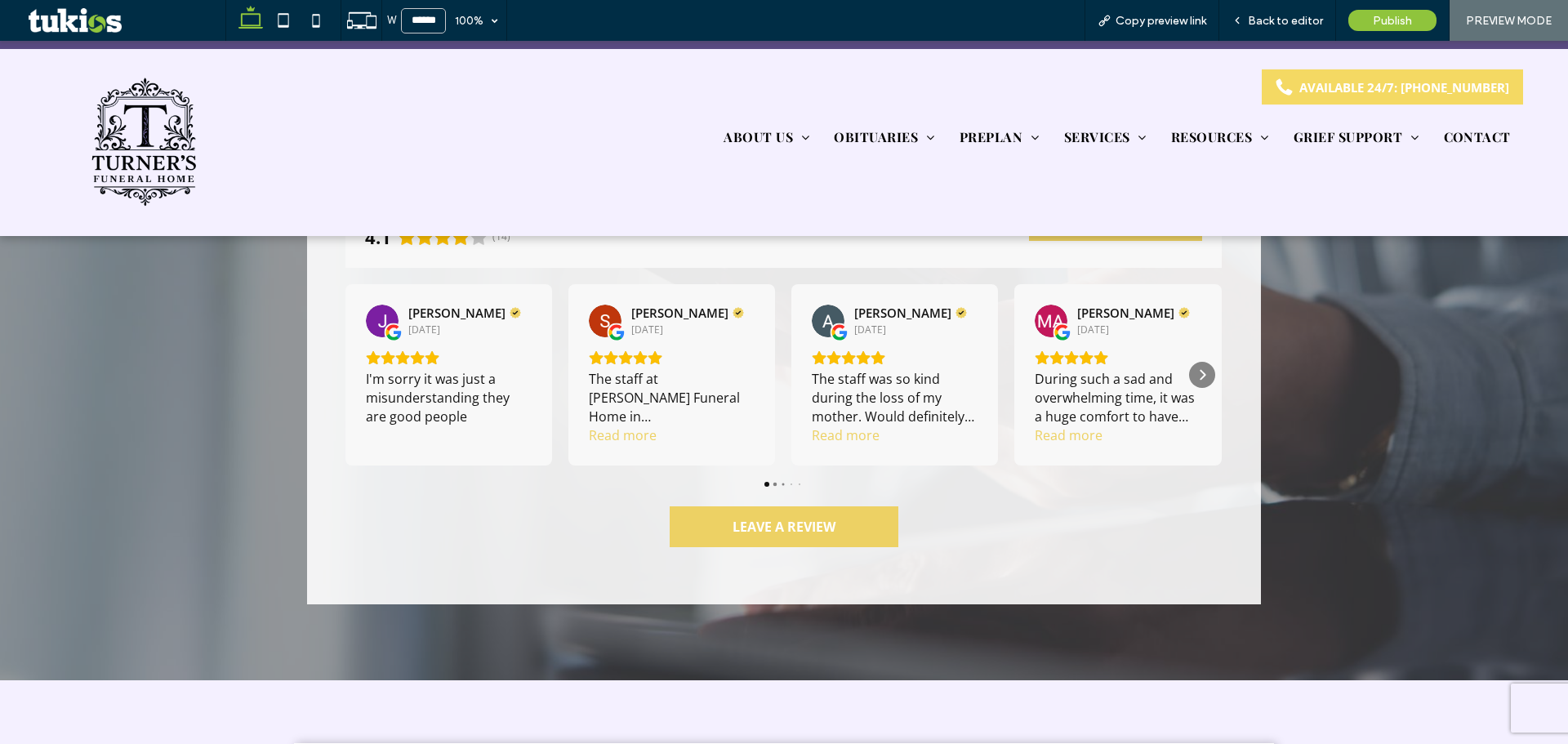
click at [778, 518] on span "LEAVE A REVIEW" at bounding box center [784, 526] width 103 height 18
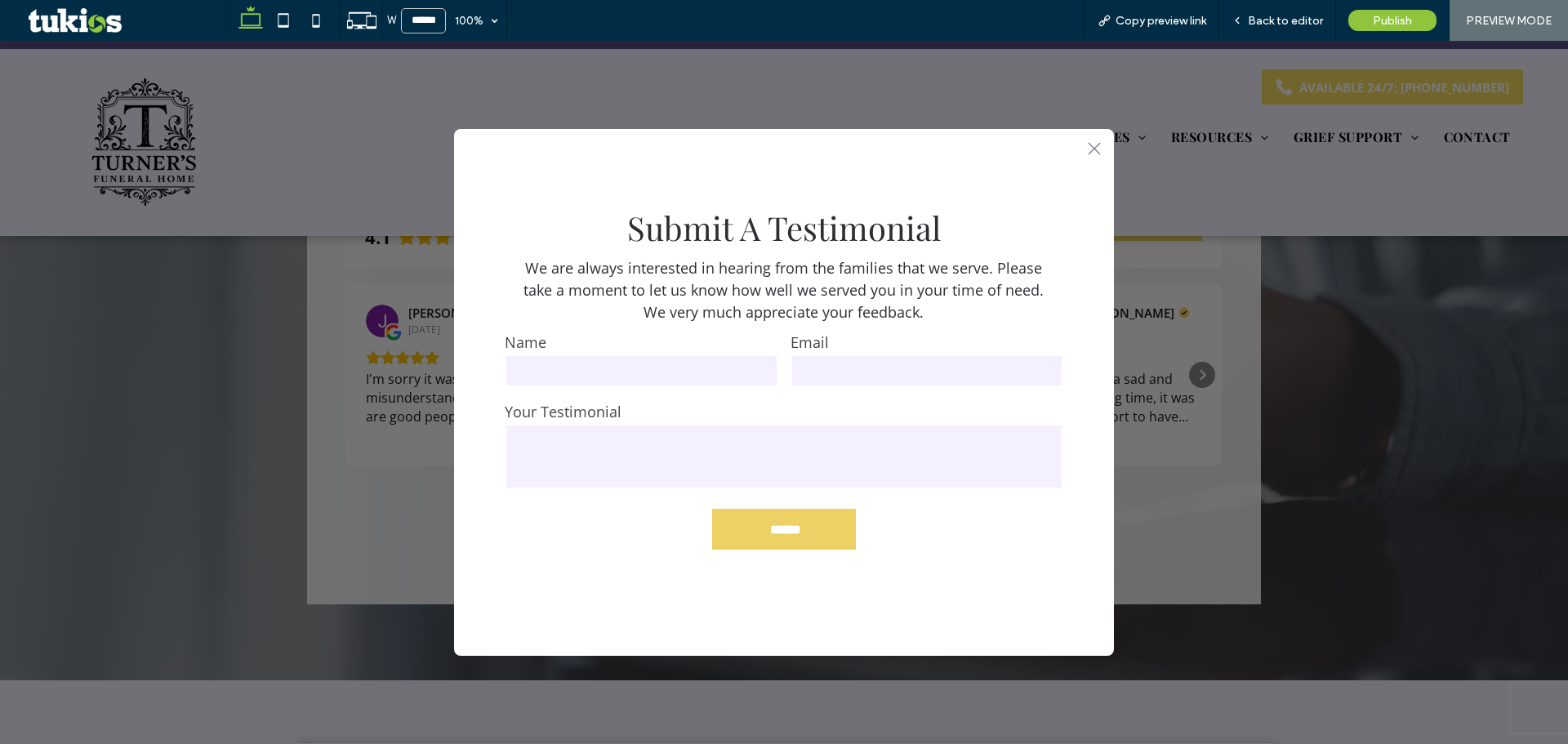
click at [1092, 148] on icon at bounding box center [1094, 148] width 13 height 13
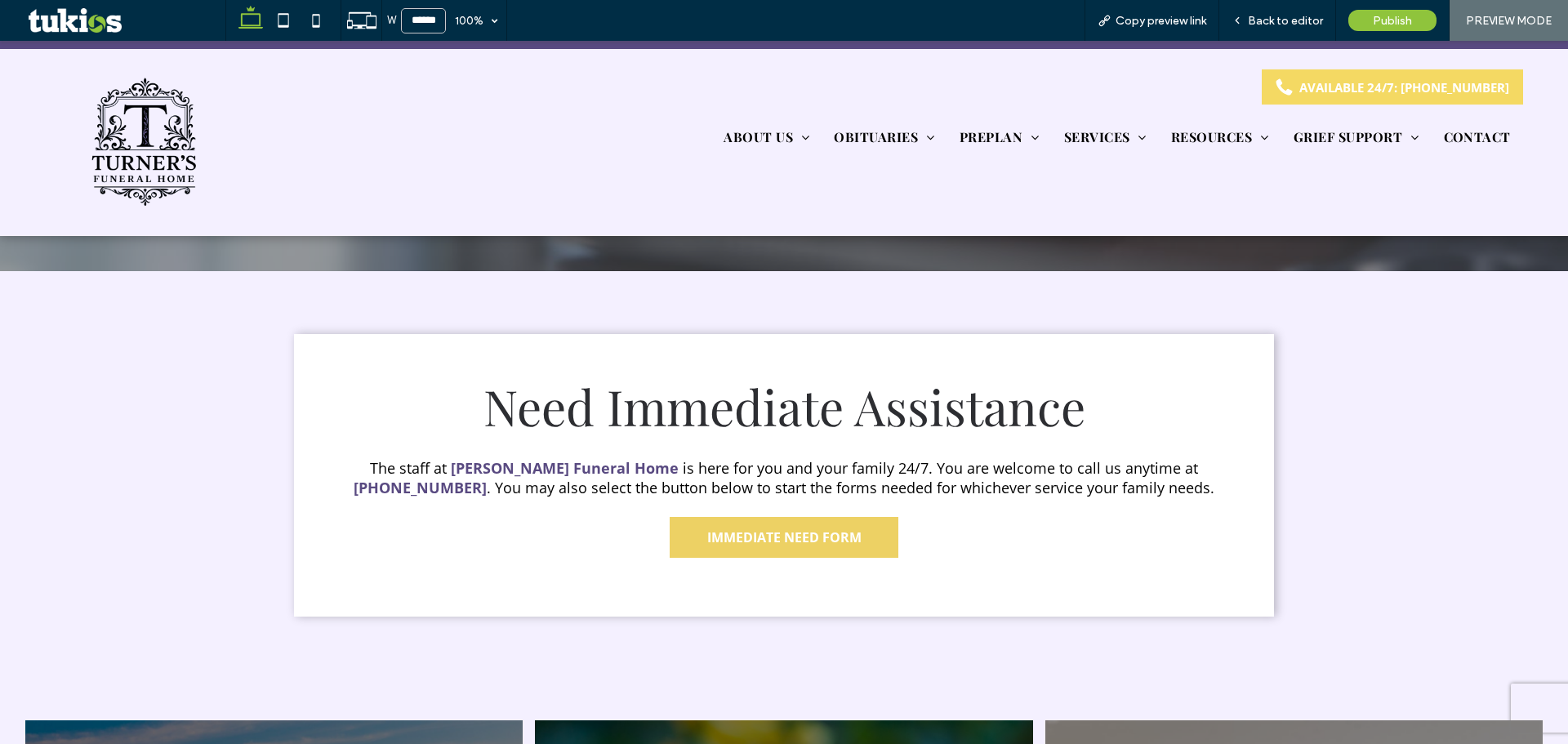
scroll to position [3022, 0]
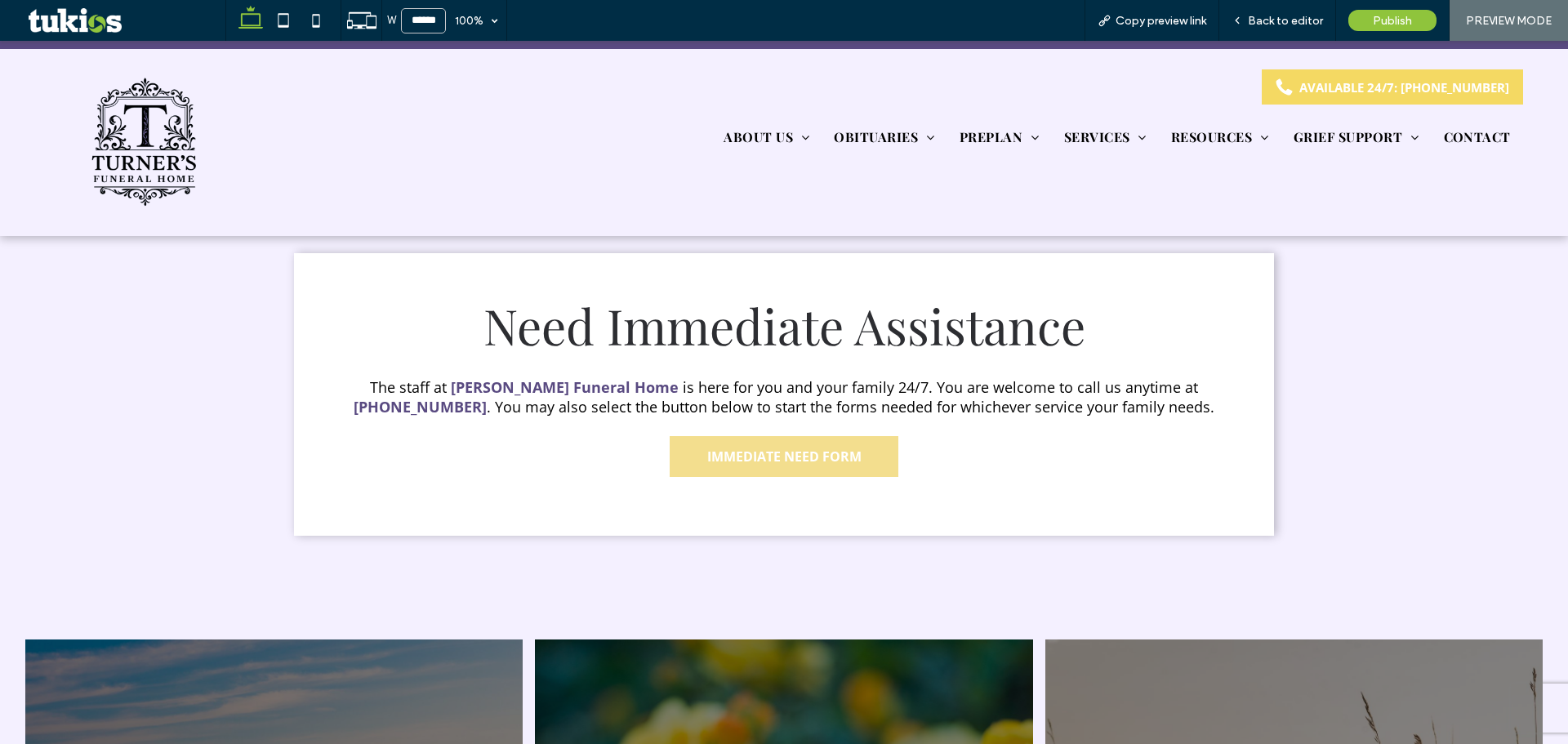
click at [826, 448] on span "IMMEDIATE NEED FORM" at bounding box center [784, 456] width 154 height 18
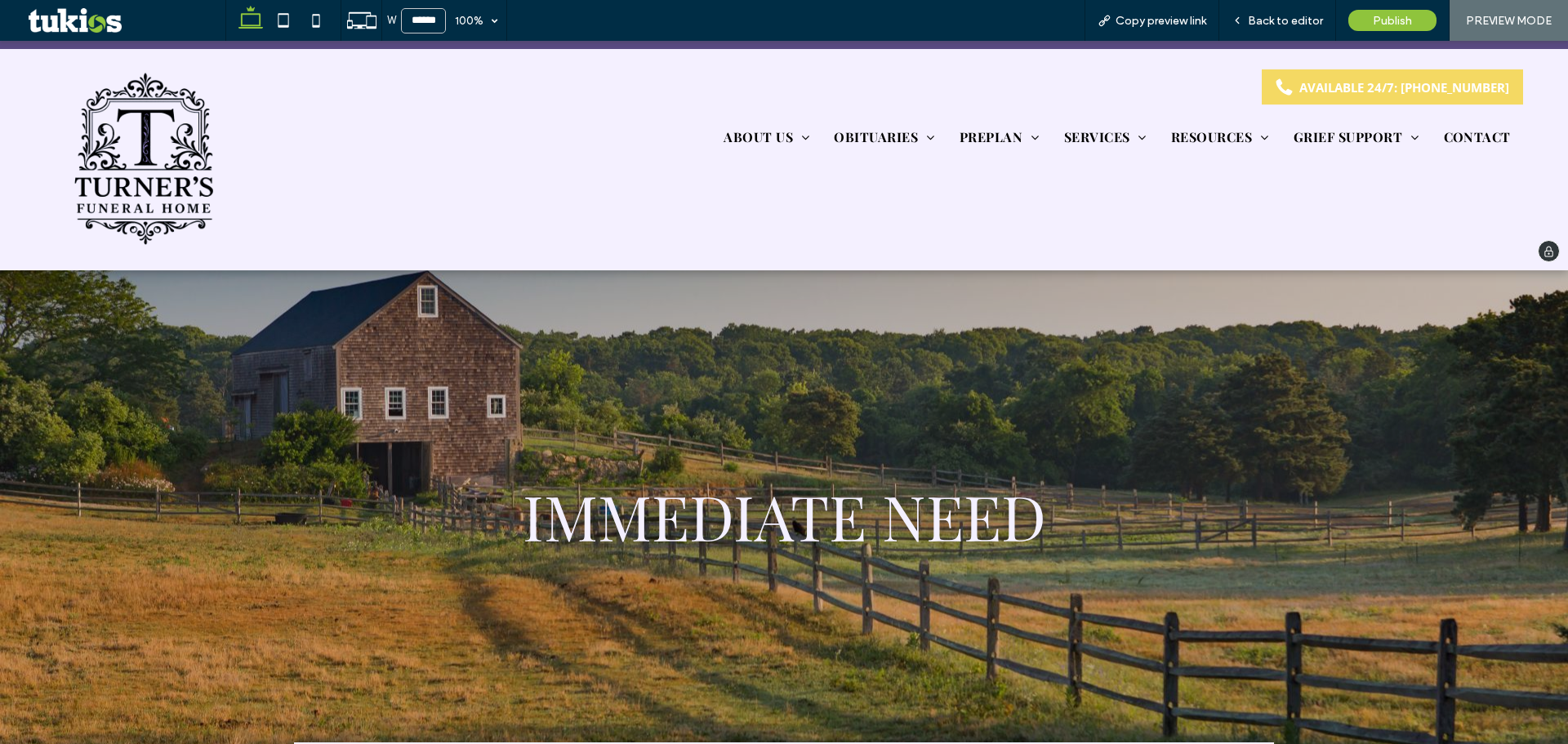
click at [158, 139] on img at bounding box center [143, 159] width 157 height 181
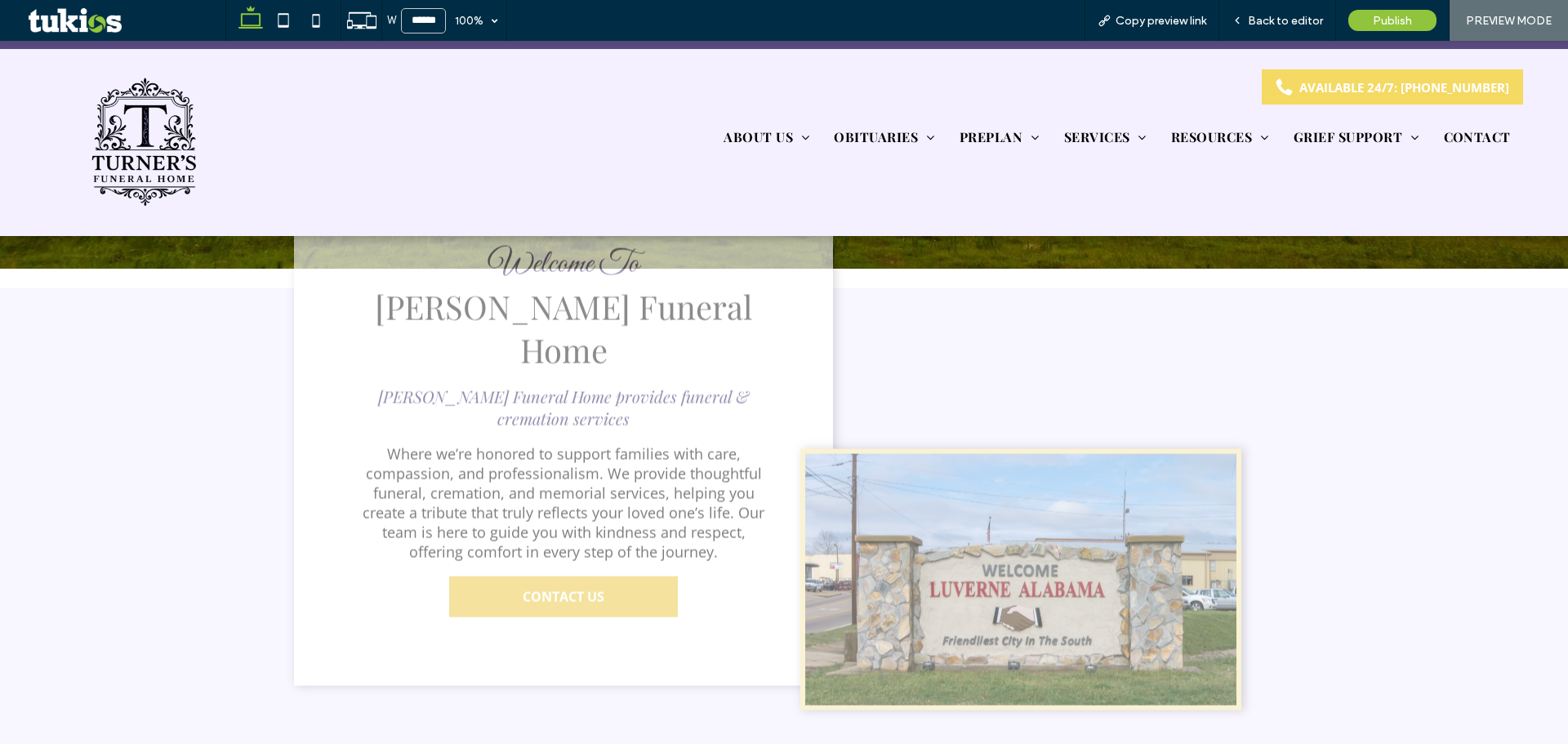
scroll to position [784, 0]
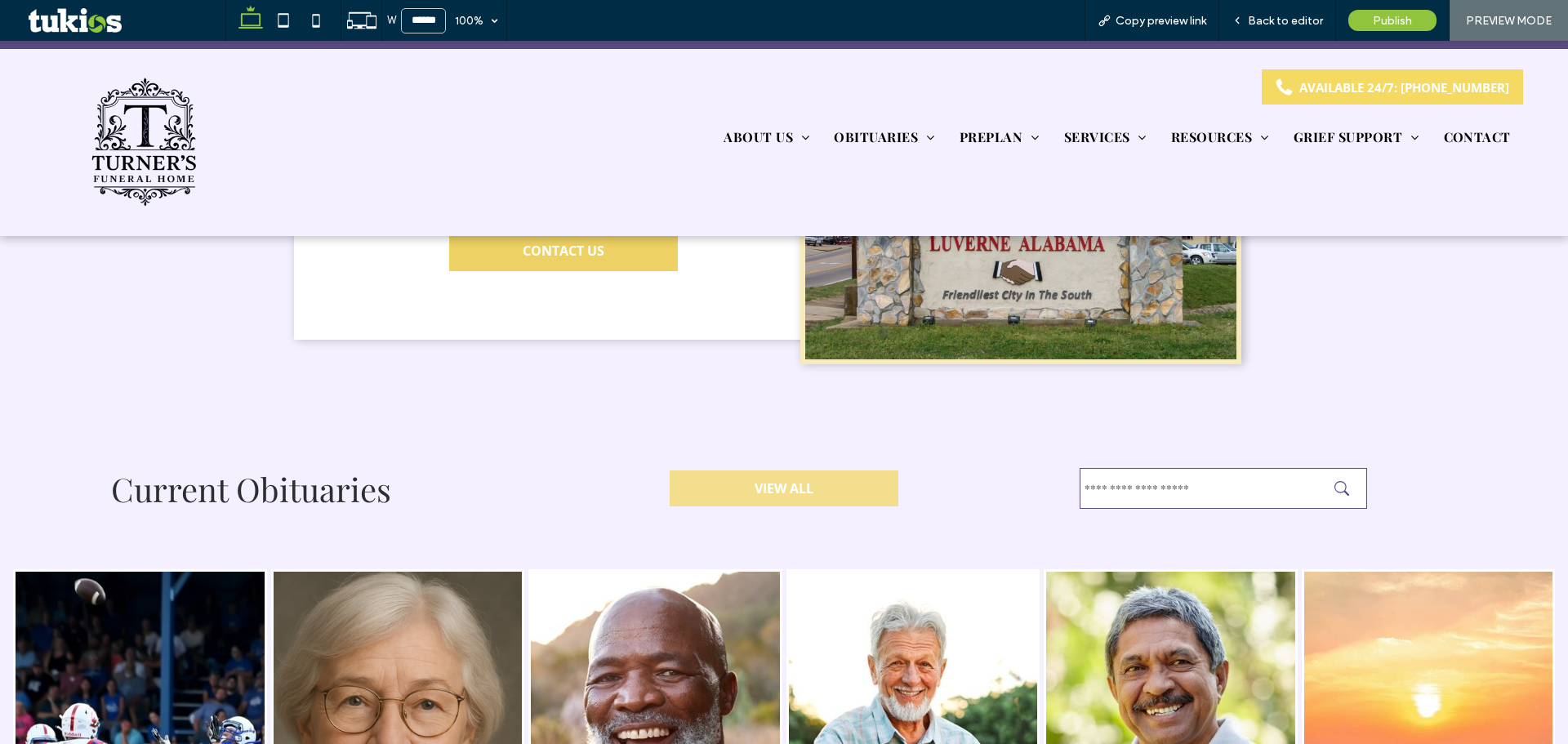
click at [799, 471] on link "VIEW ALL" at bounding box center [784, 488] width 229 height 36
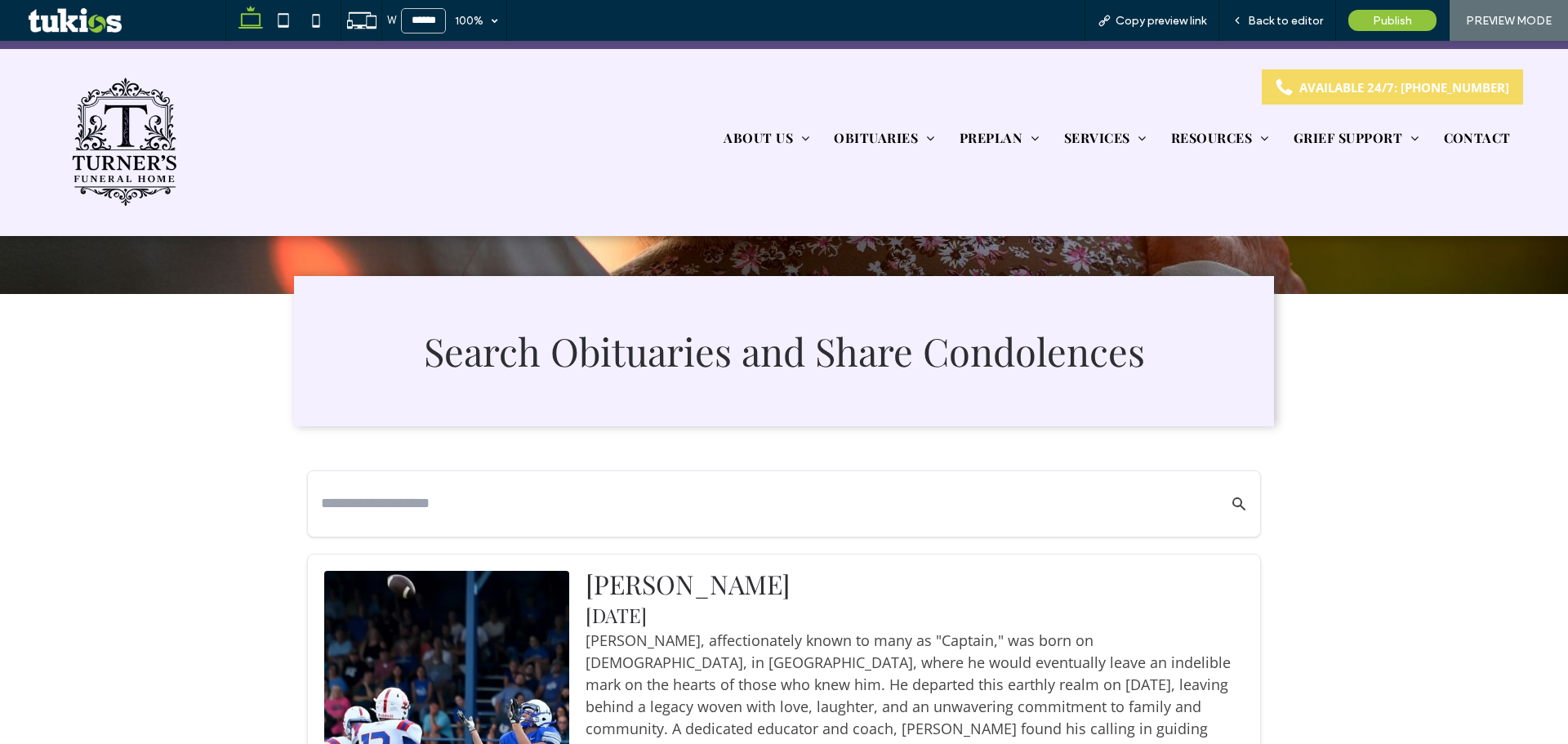
scroll to position [490, 0]
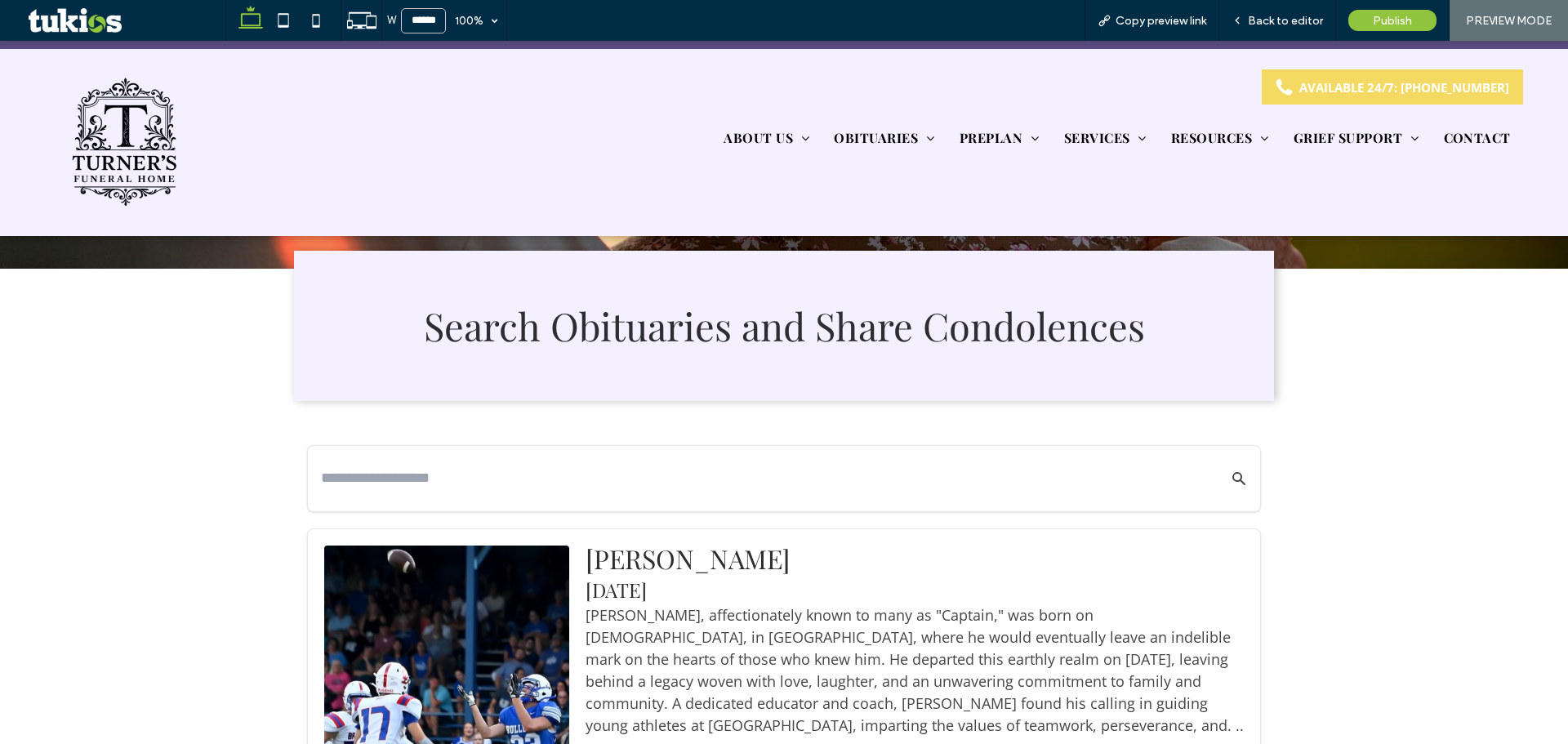
click at [703, 469] on input "text" at bounding box center [758, 478] width 876 height 29
type input "*"
click at [1227, 492] on button "Search Obituaries" at bounding box center [1229, 478] width 37 height 39
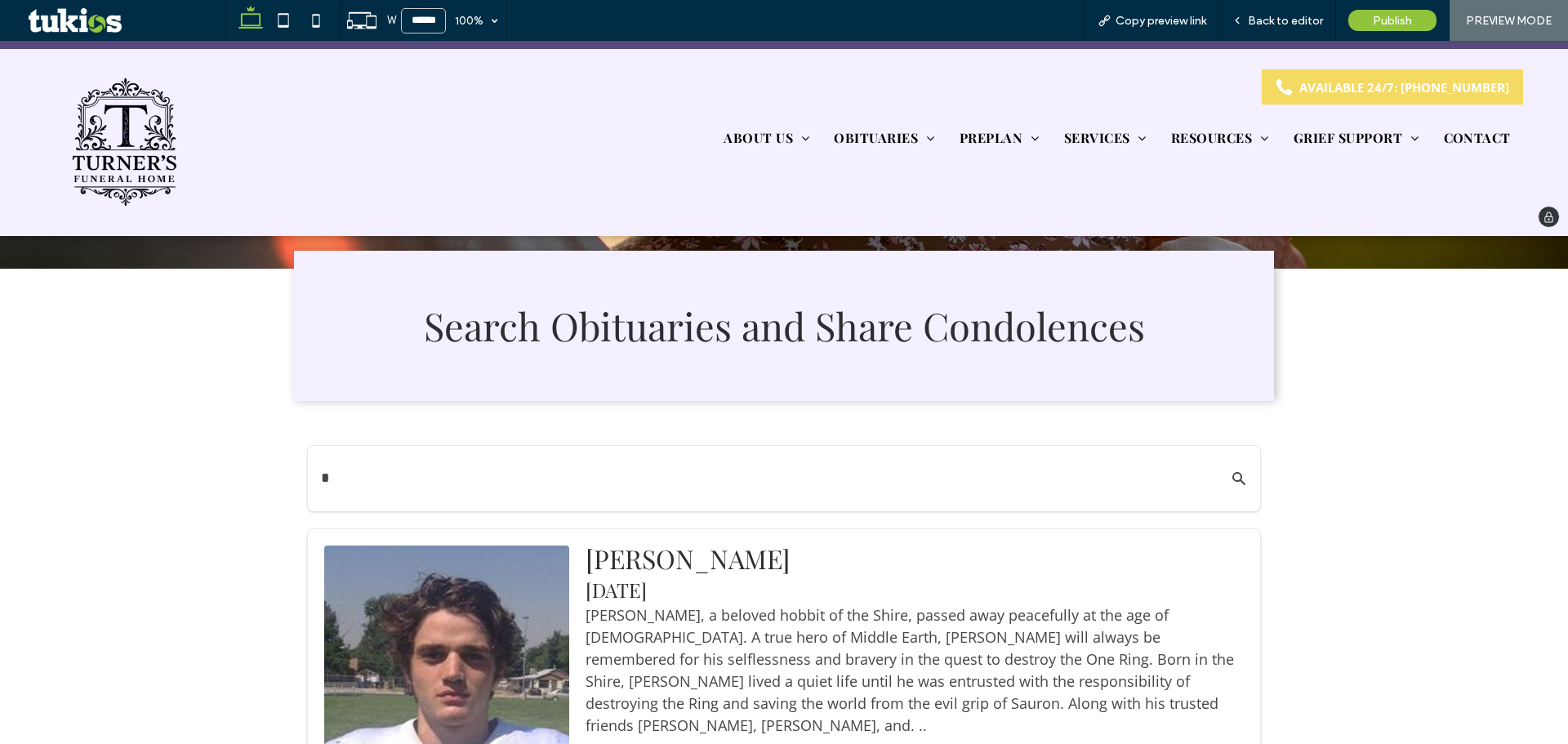
click at [154, 161] on img at bounding box center [123, 143] width 117 height 135
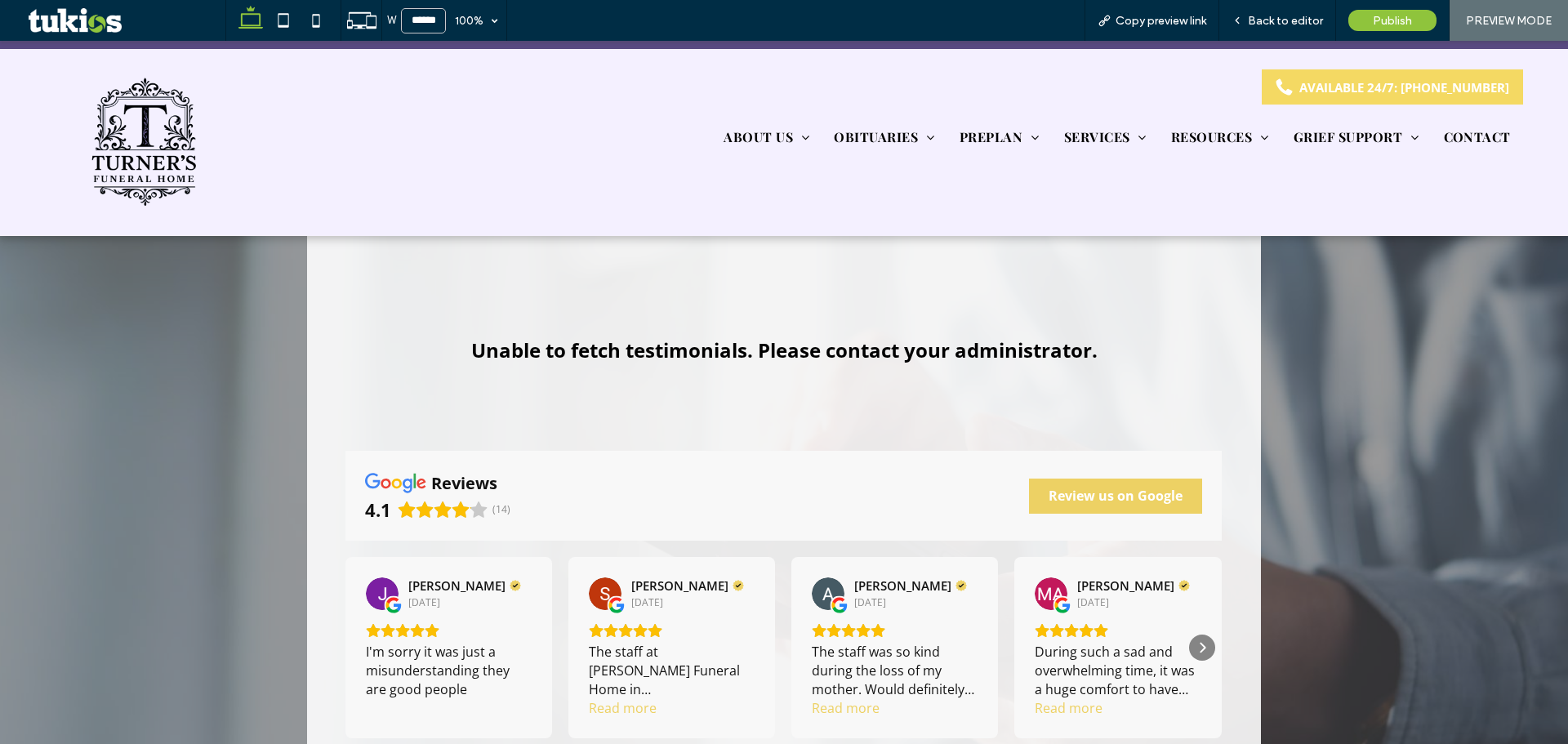
scroll to position [2287, 0]
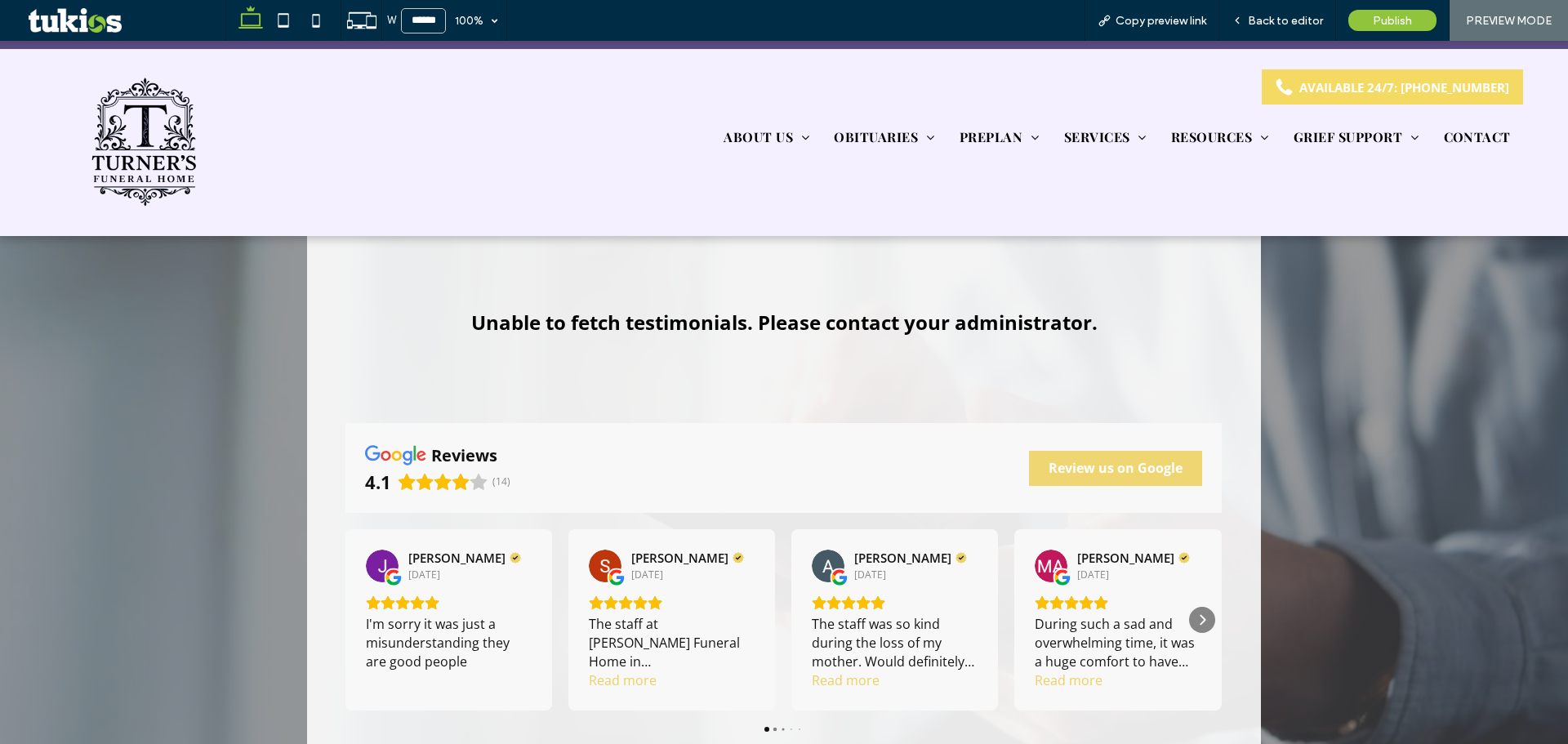
click at [1070, 452] on span "Review us on Google" at bounding box center [1115, 468] width 170 height 32
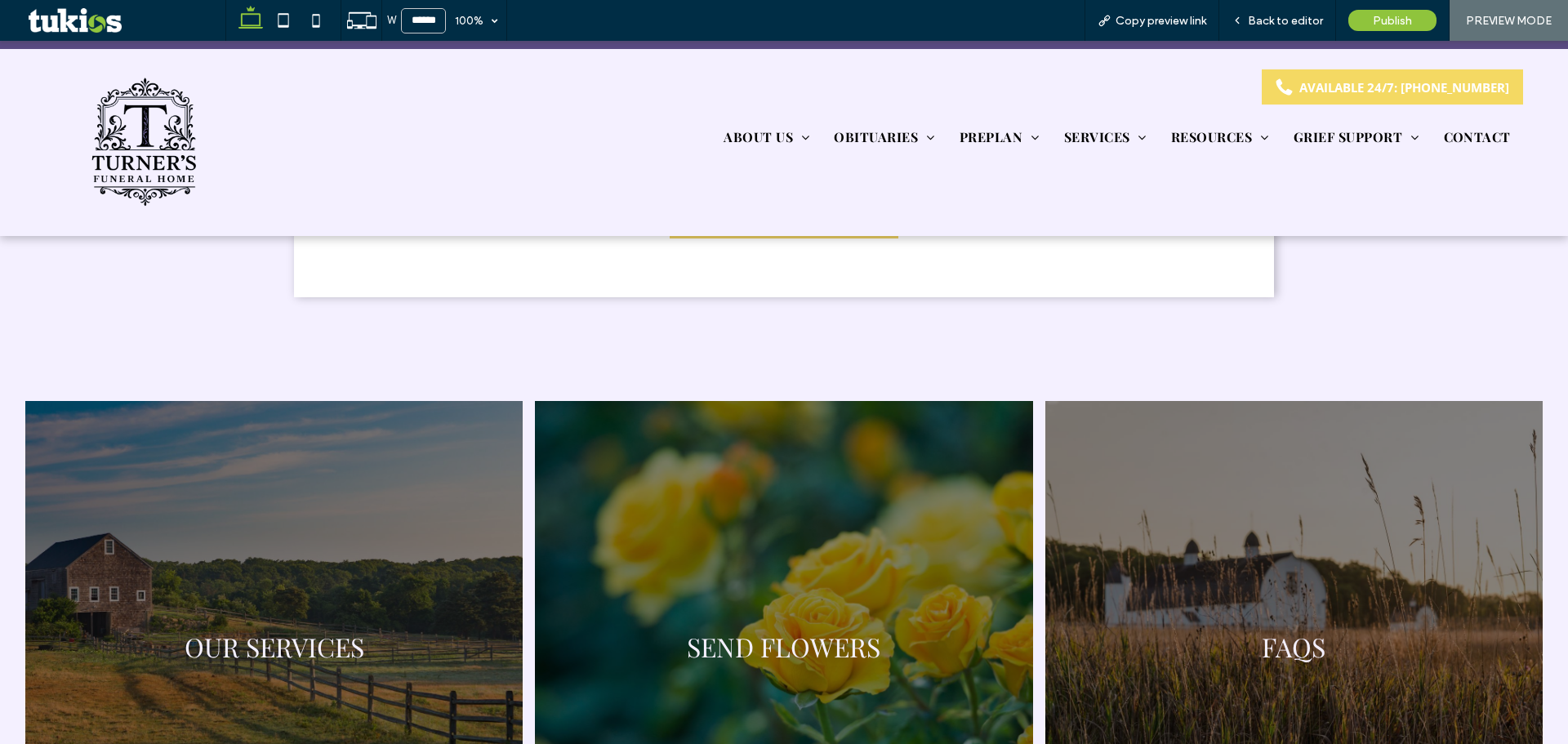
scroll to position [3267, 0]
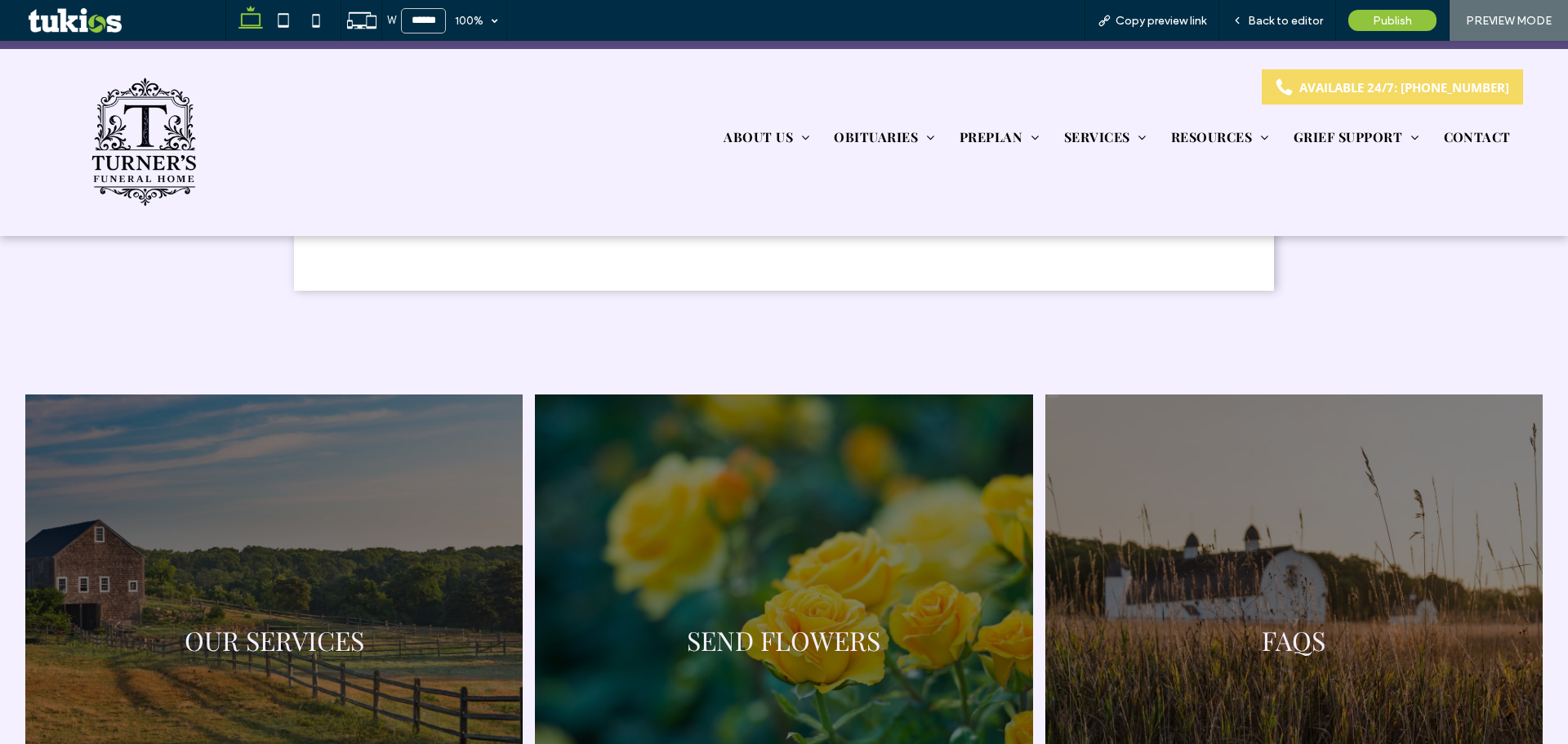
click at [339, 456] on link at bounding box center [274, 639] width 527 height 520
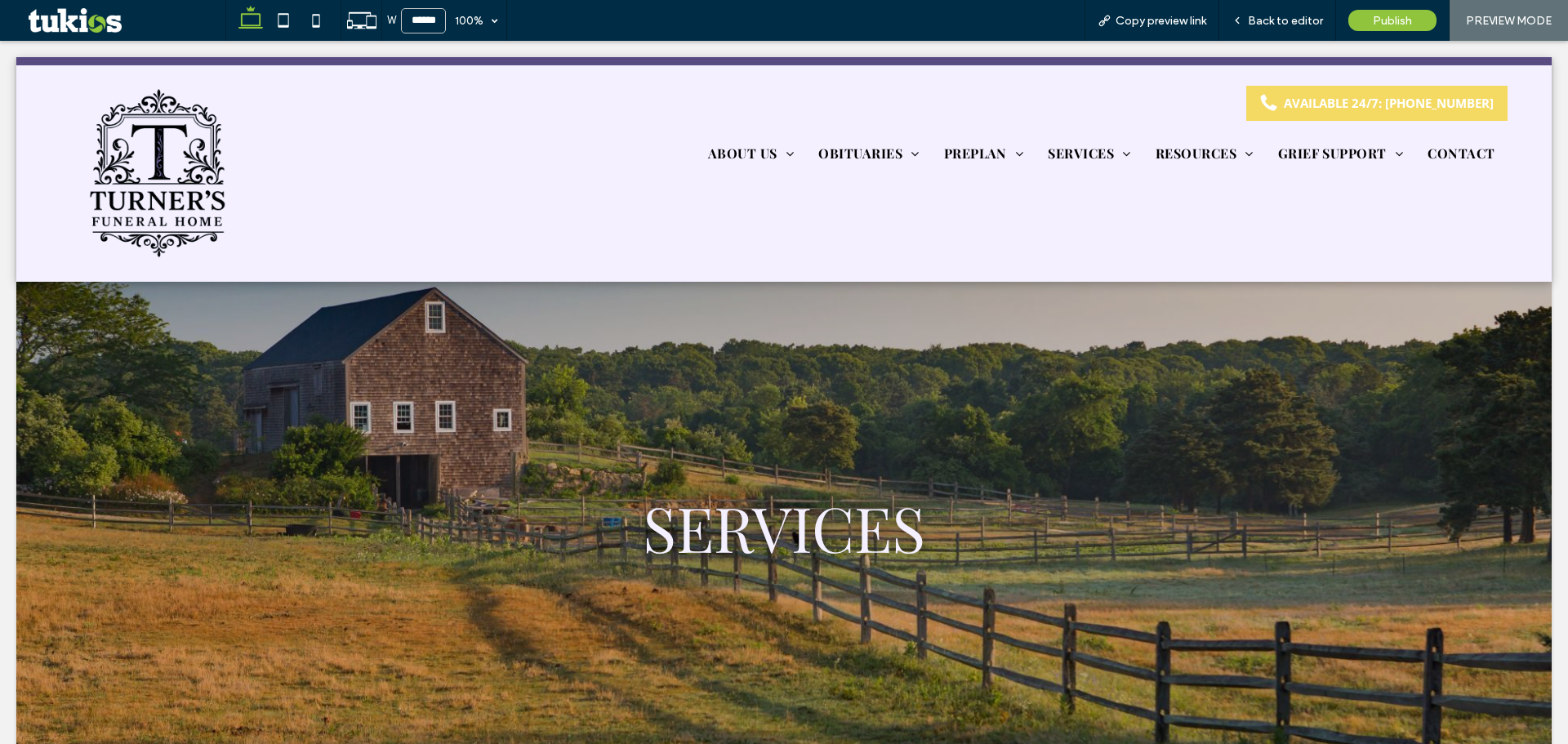
scroll to position [0, 0]
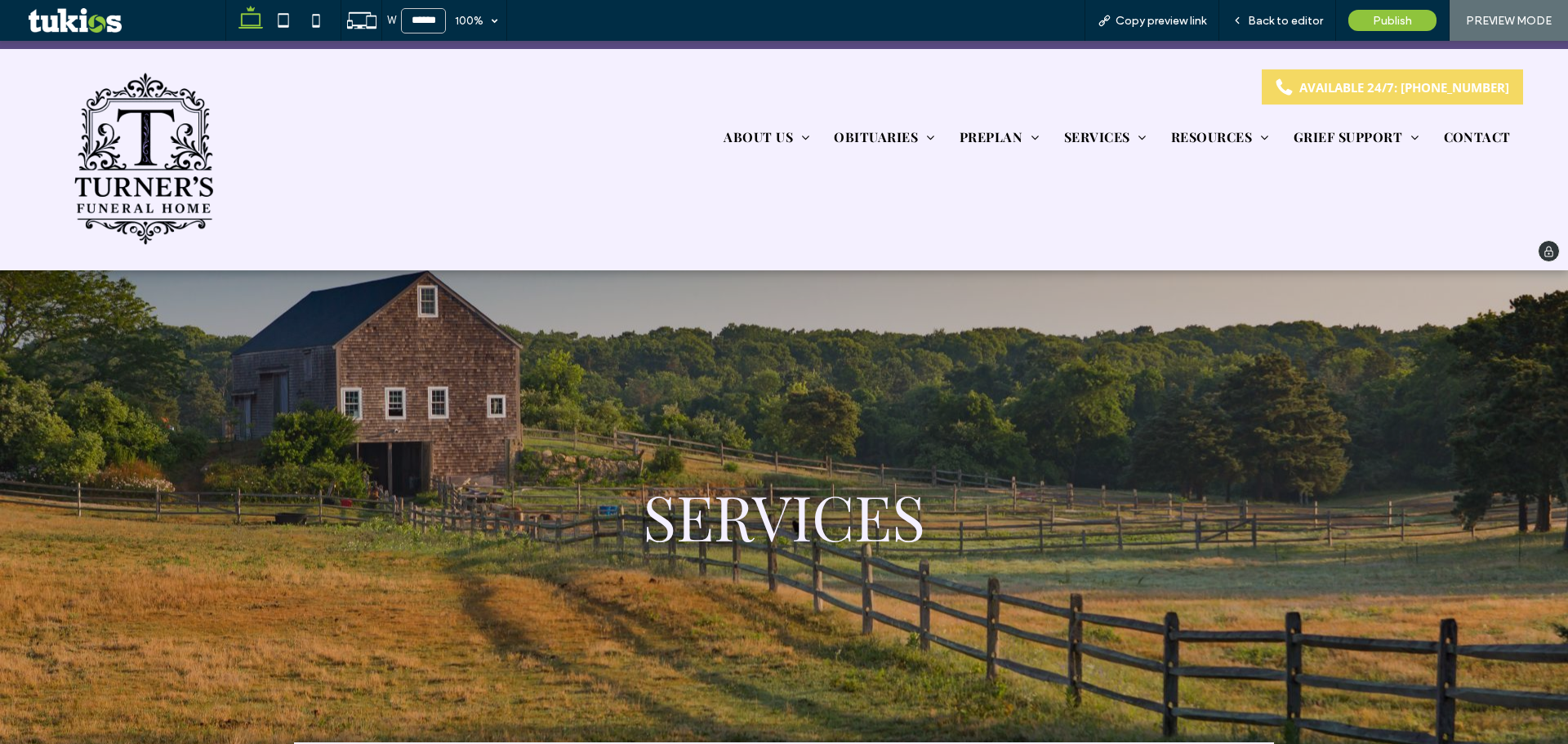
click at [199, 146] on img at bounding box center [143, 159] width 157 height 181
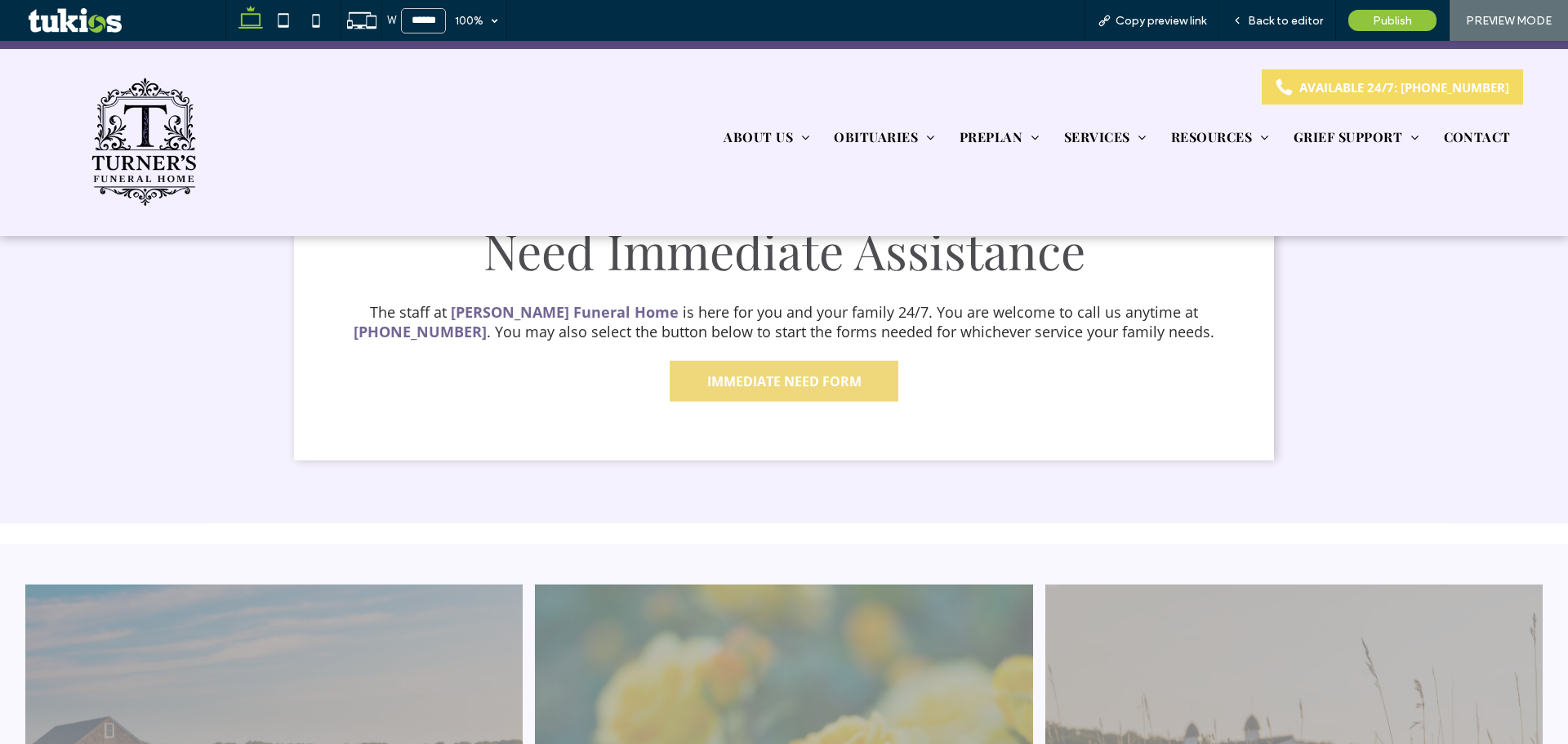
scroll to position [3593, 0]
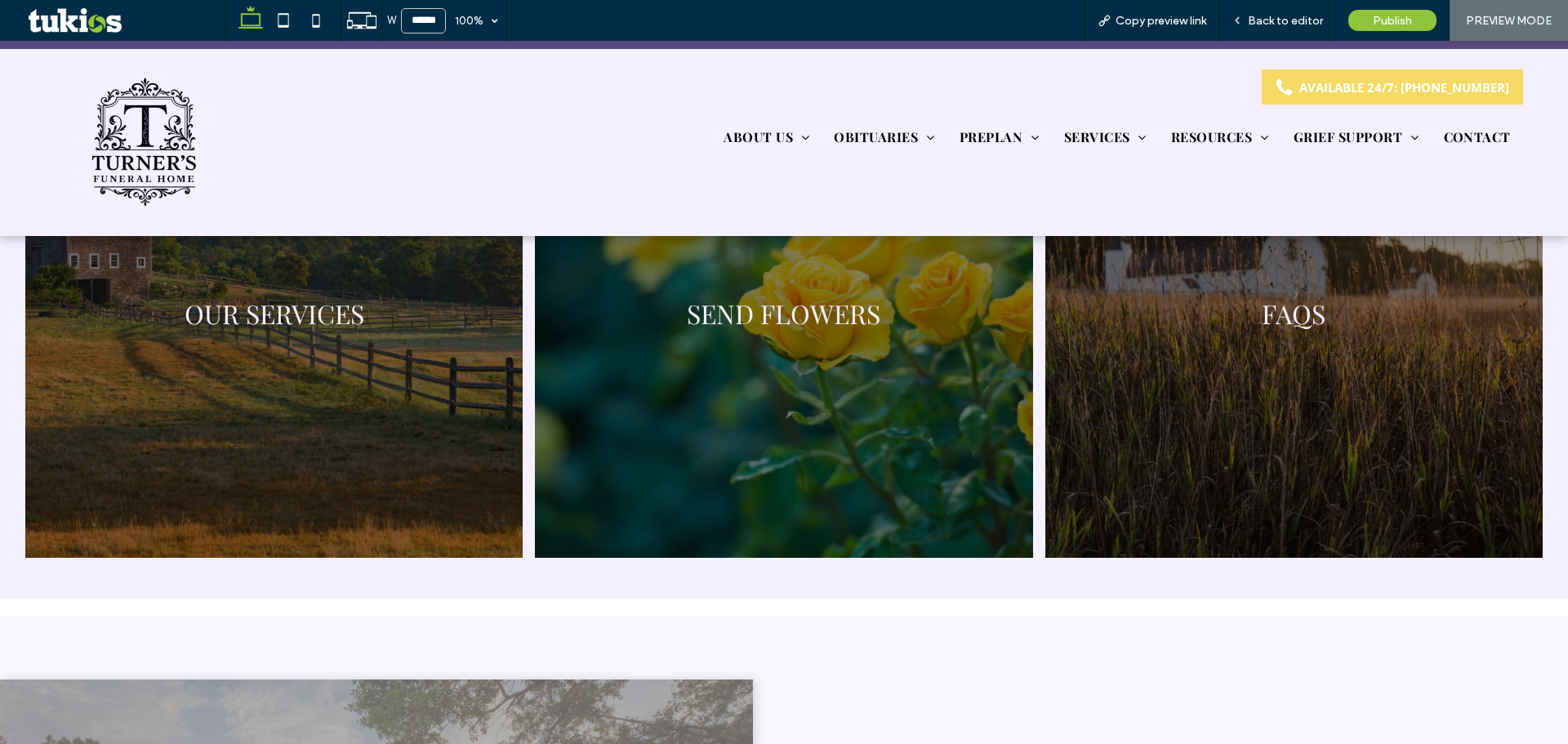
click at [725, 293] on link at bounding box center [784, 313] width 527 height 520
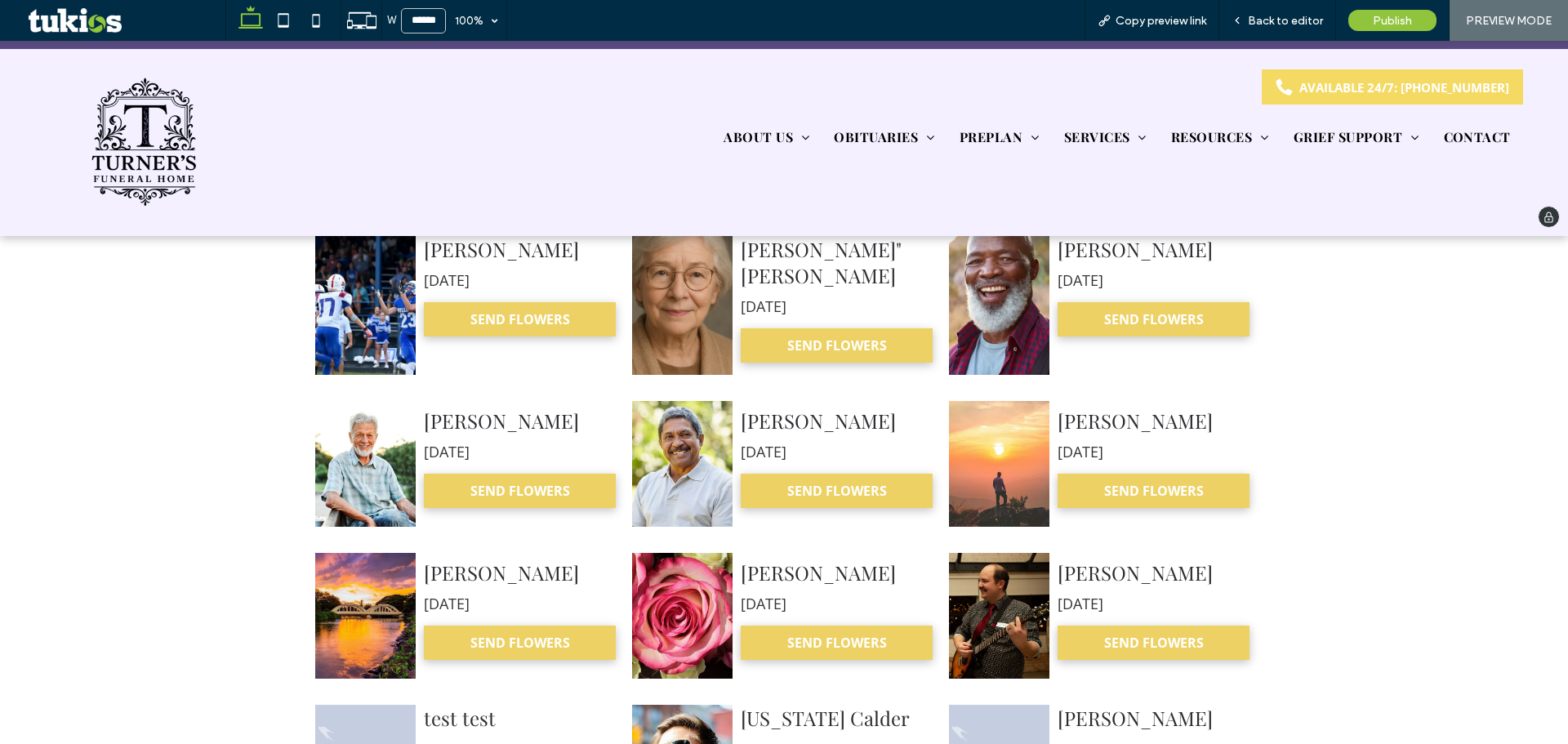
scroll to position [703, 0]
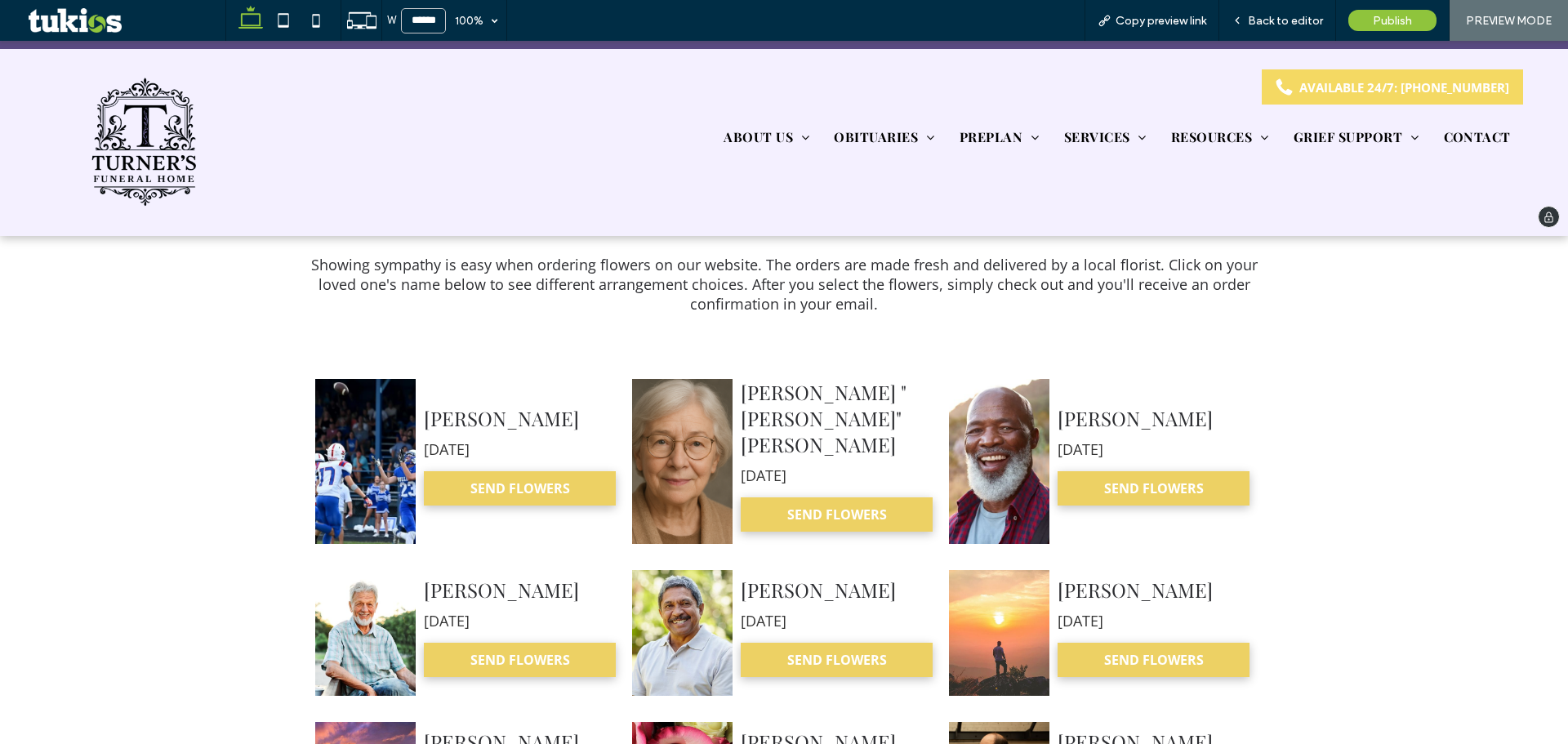
click at [161, 143] on img at bounding box center [143, 143] width 117 height 135
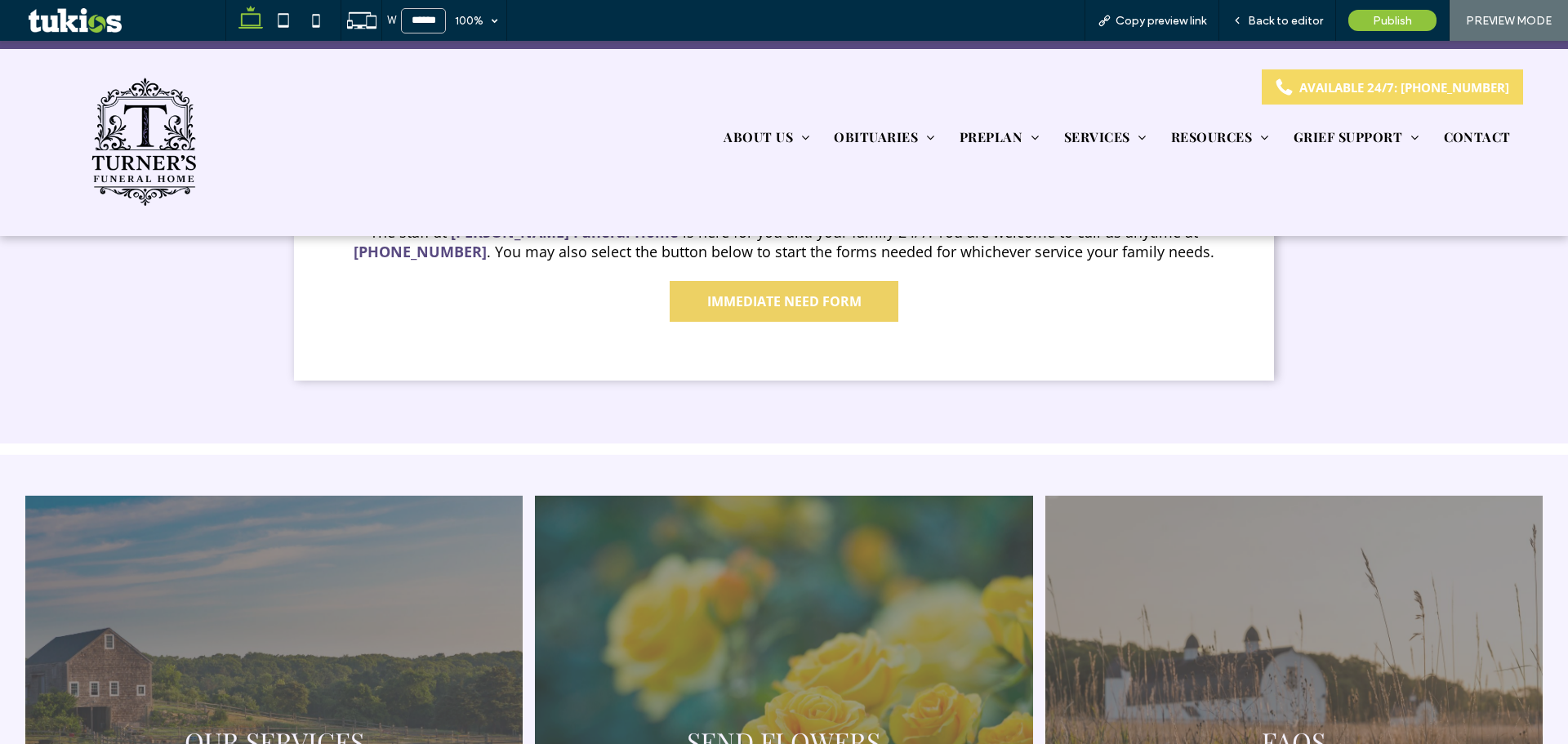
scroll to position [3404, 0]
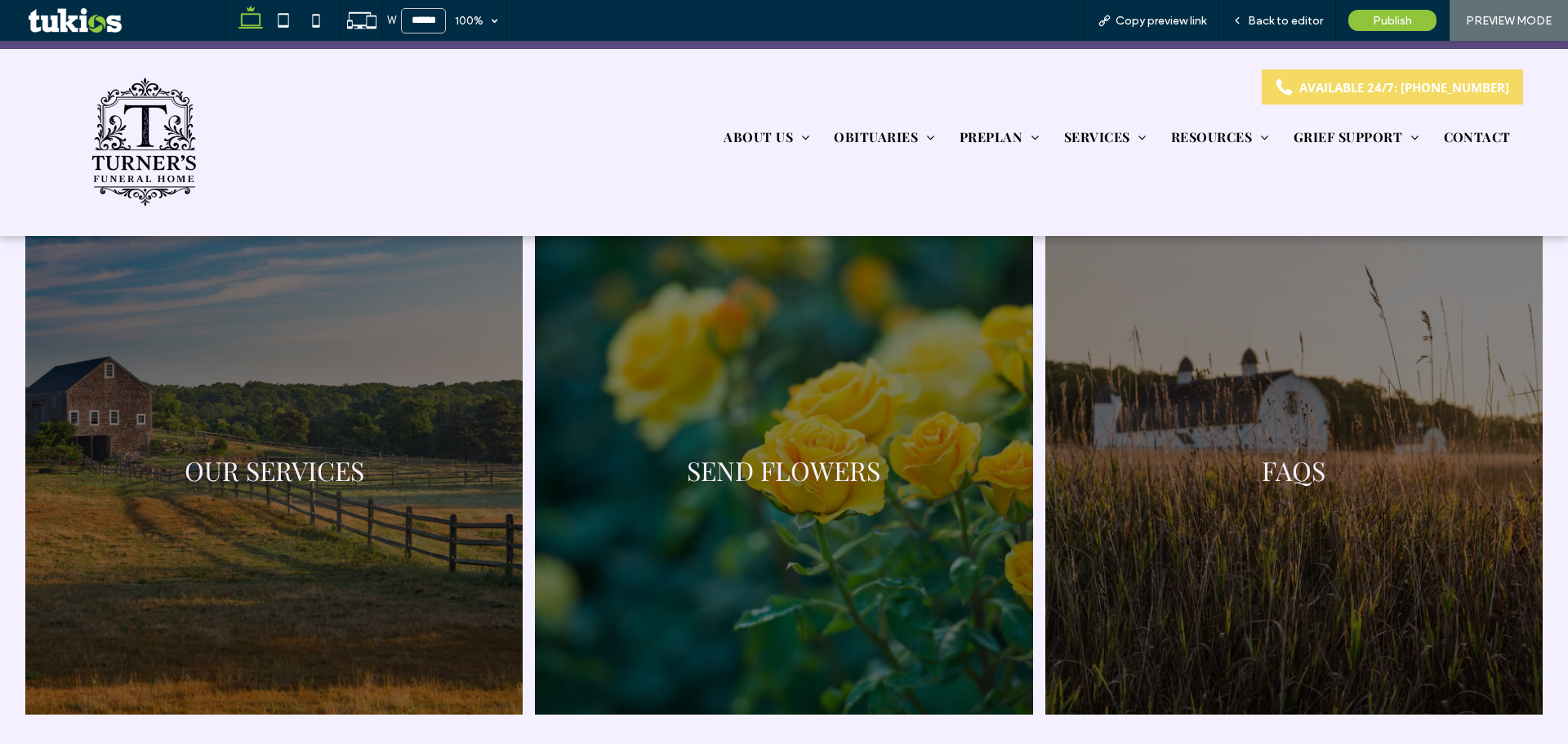
click at [1113, 368] on link at bounding box center [1293, 470] width 527 height 520
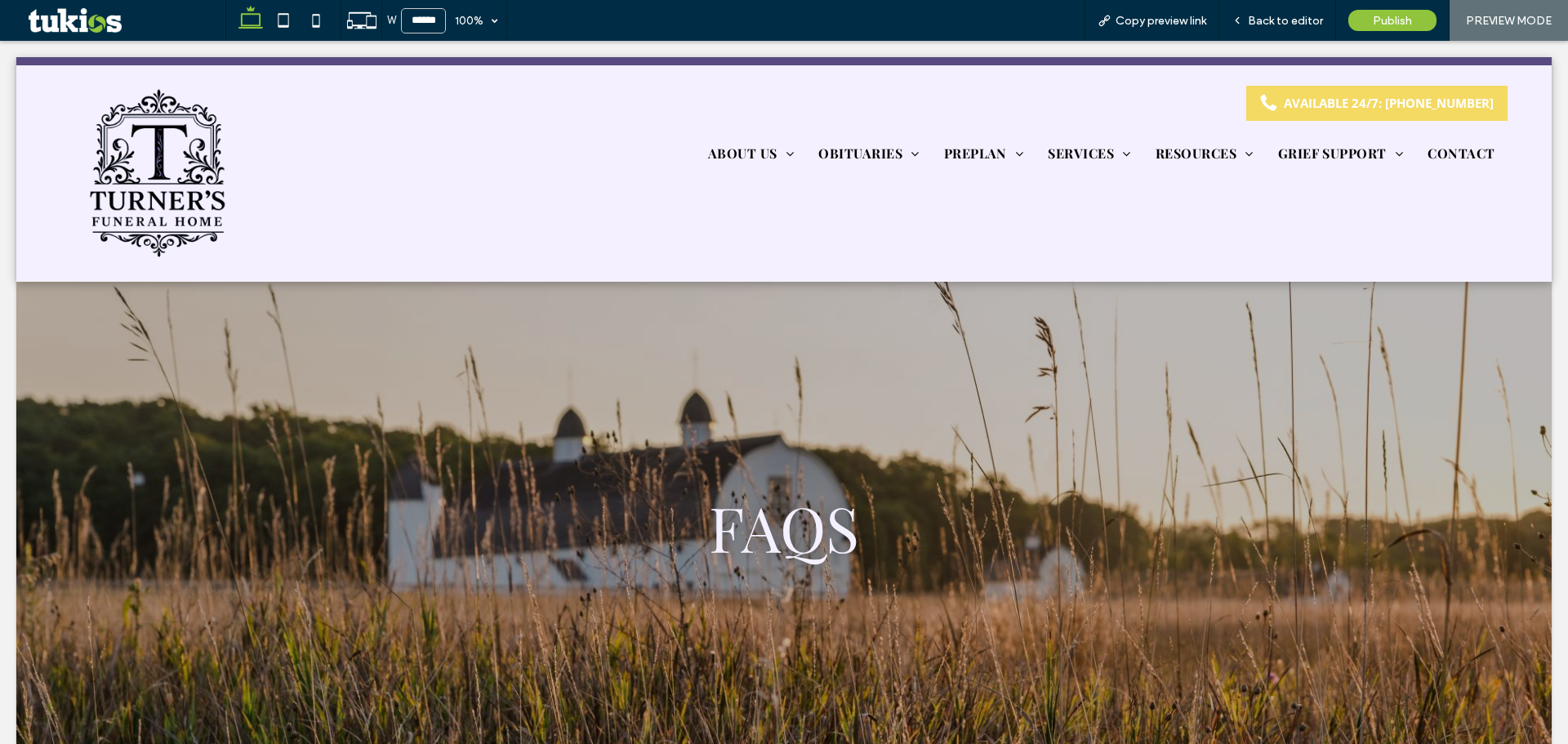
scroll to position [0, 0]
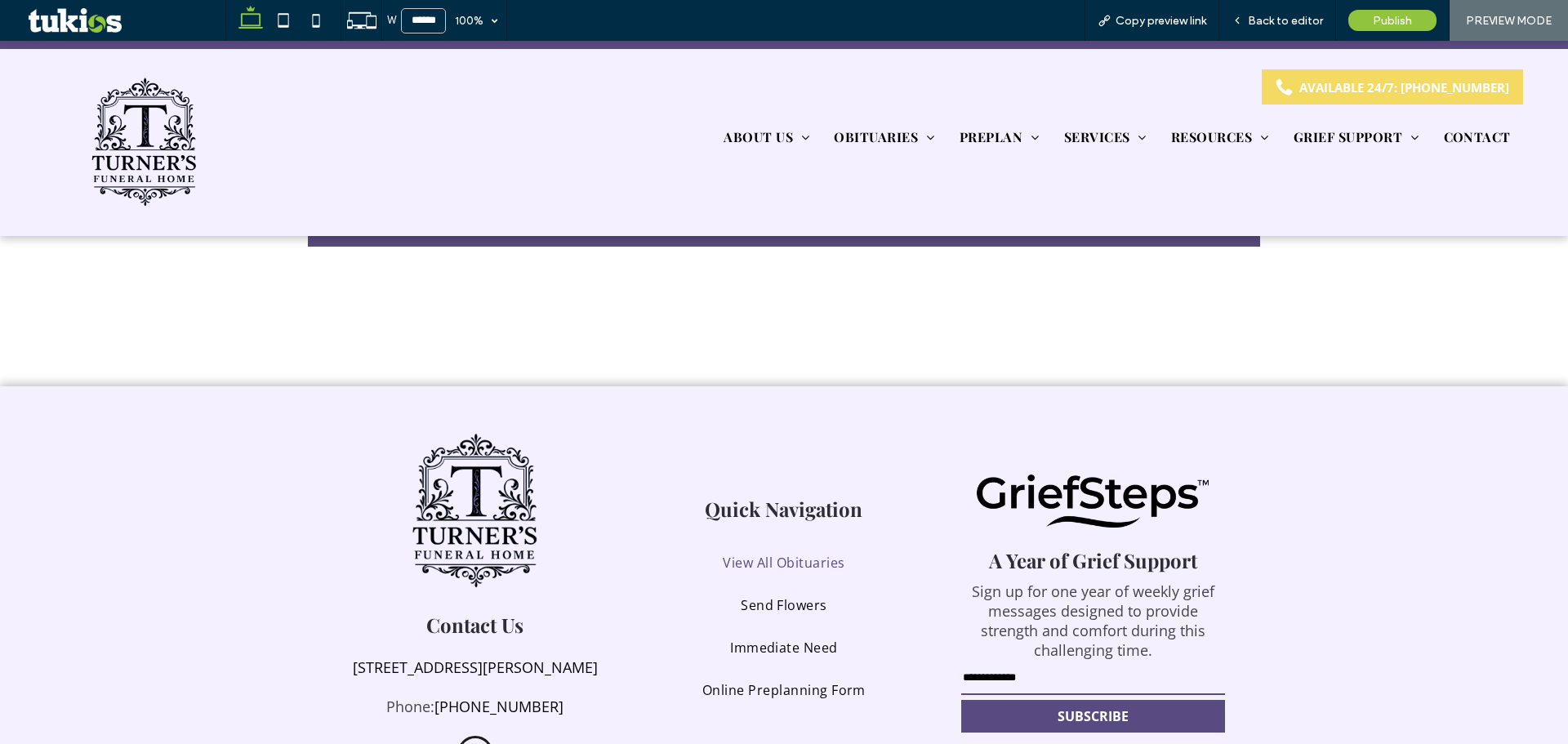
scroll to position [1299, 0]
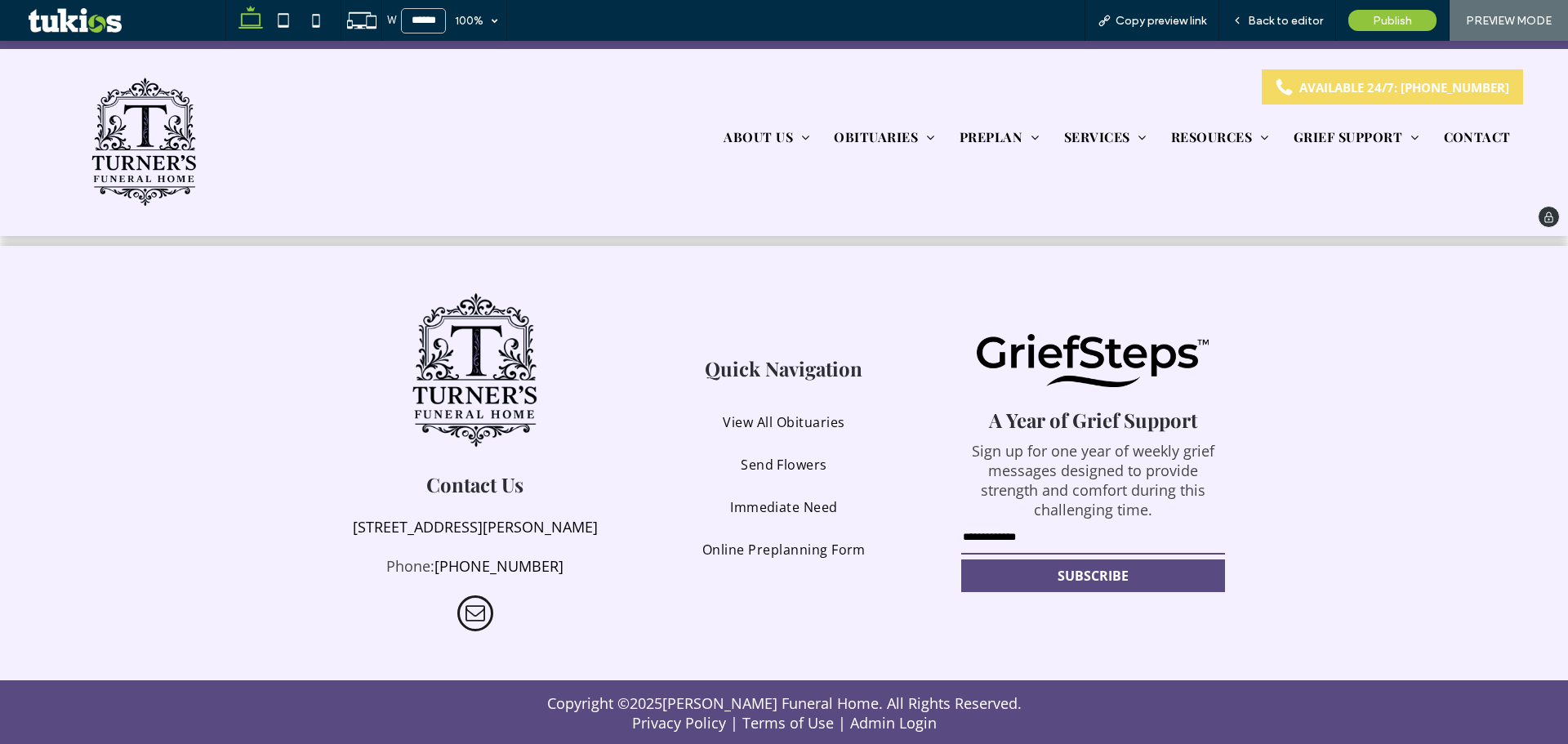
click at [150, 148] on img at bounding box center [143, 143] width 117 height 135
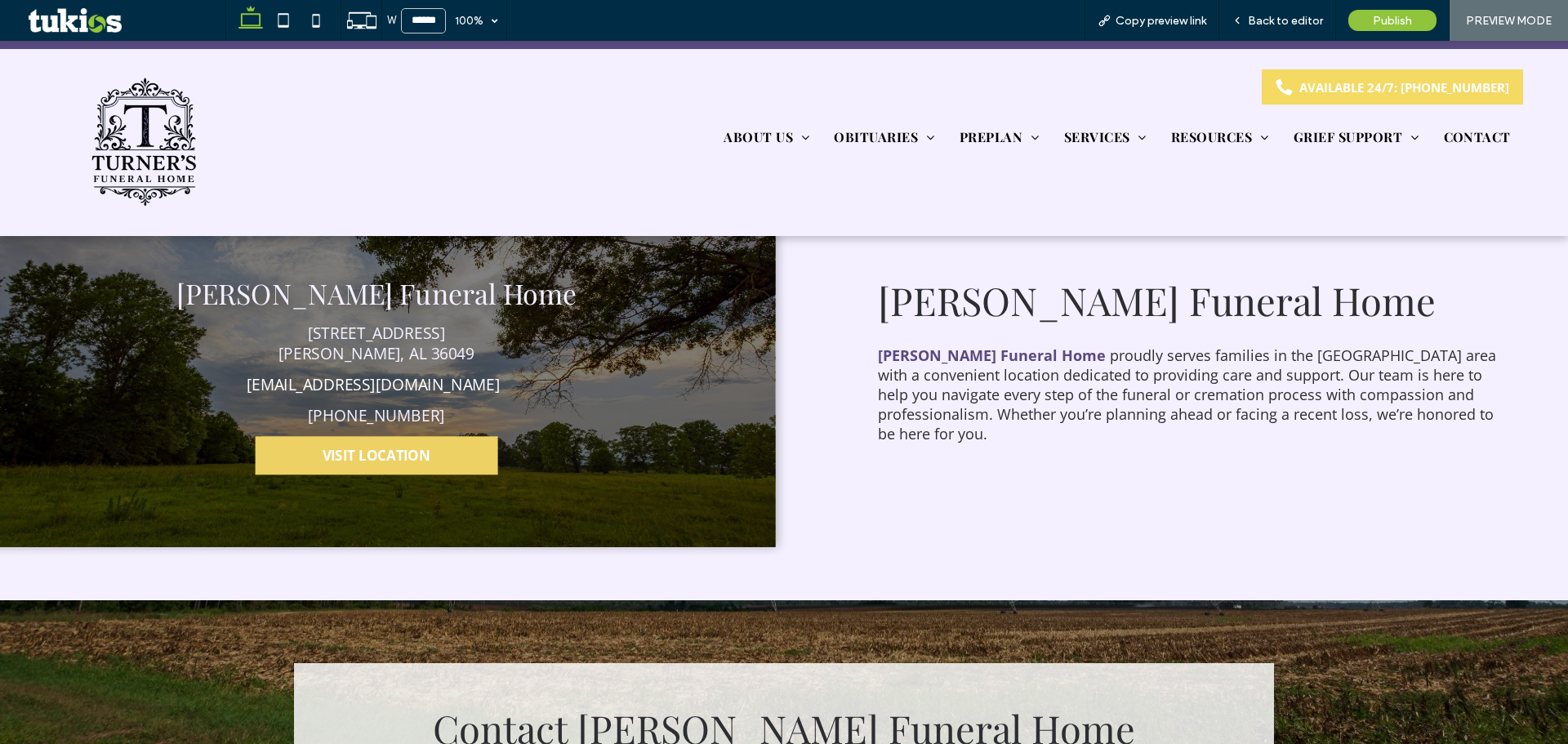
scroll to position [4084, 0]
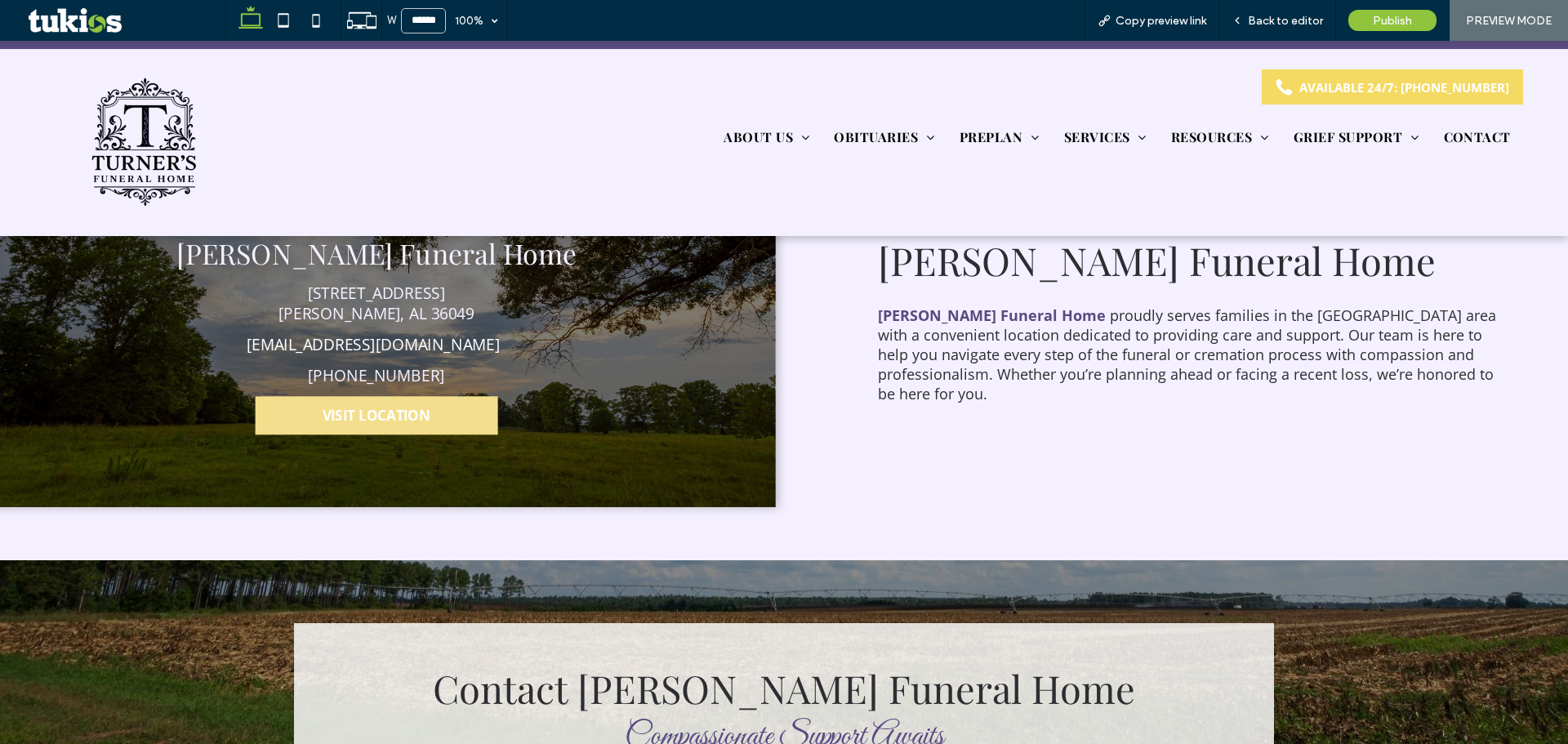
click at [396, 406] on span "VISIT LOCATION" at bounding box center [376, 415] width 109 height 19
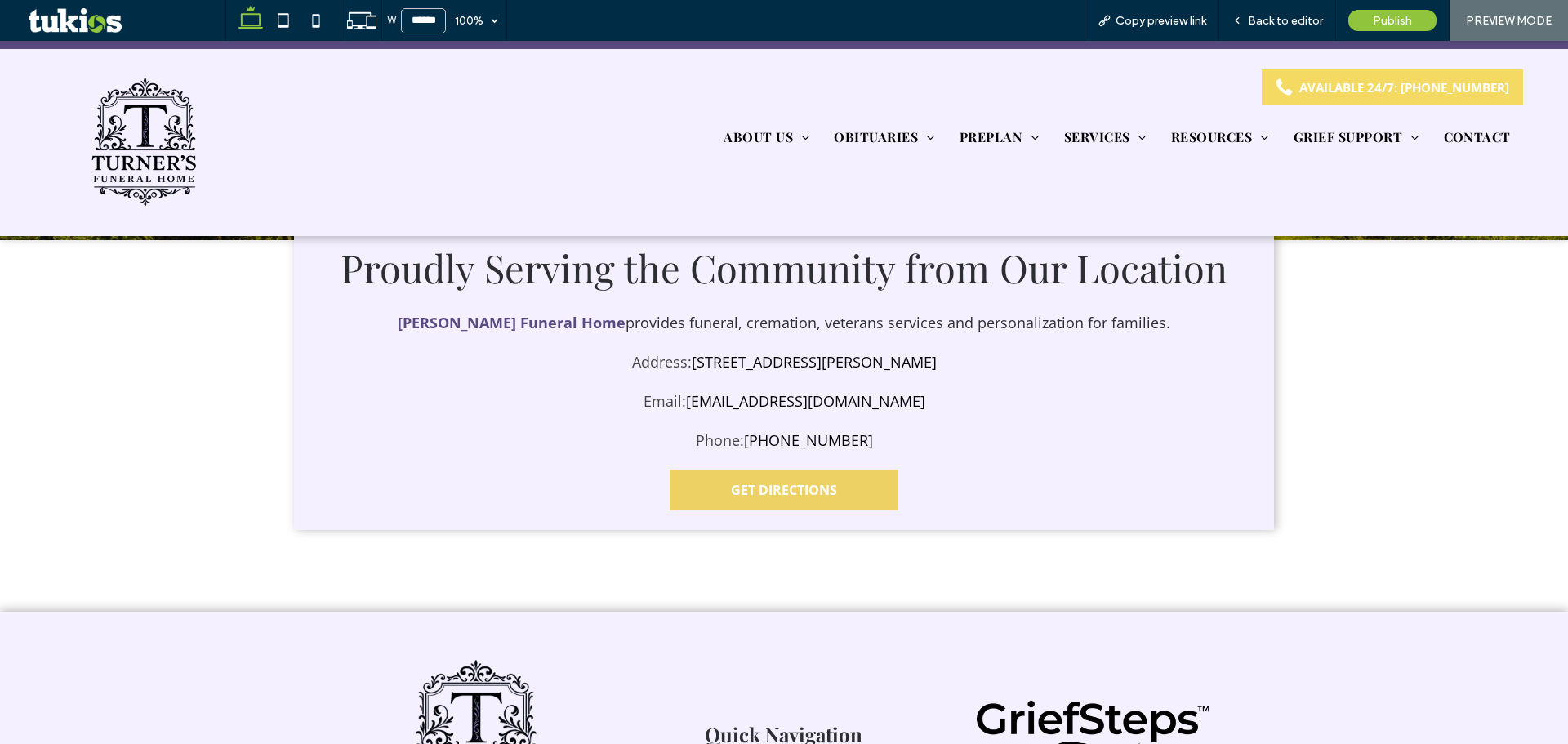
scroll to position [457, 0]
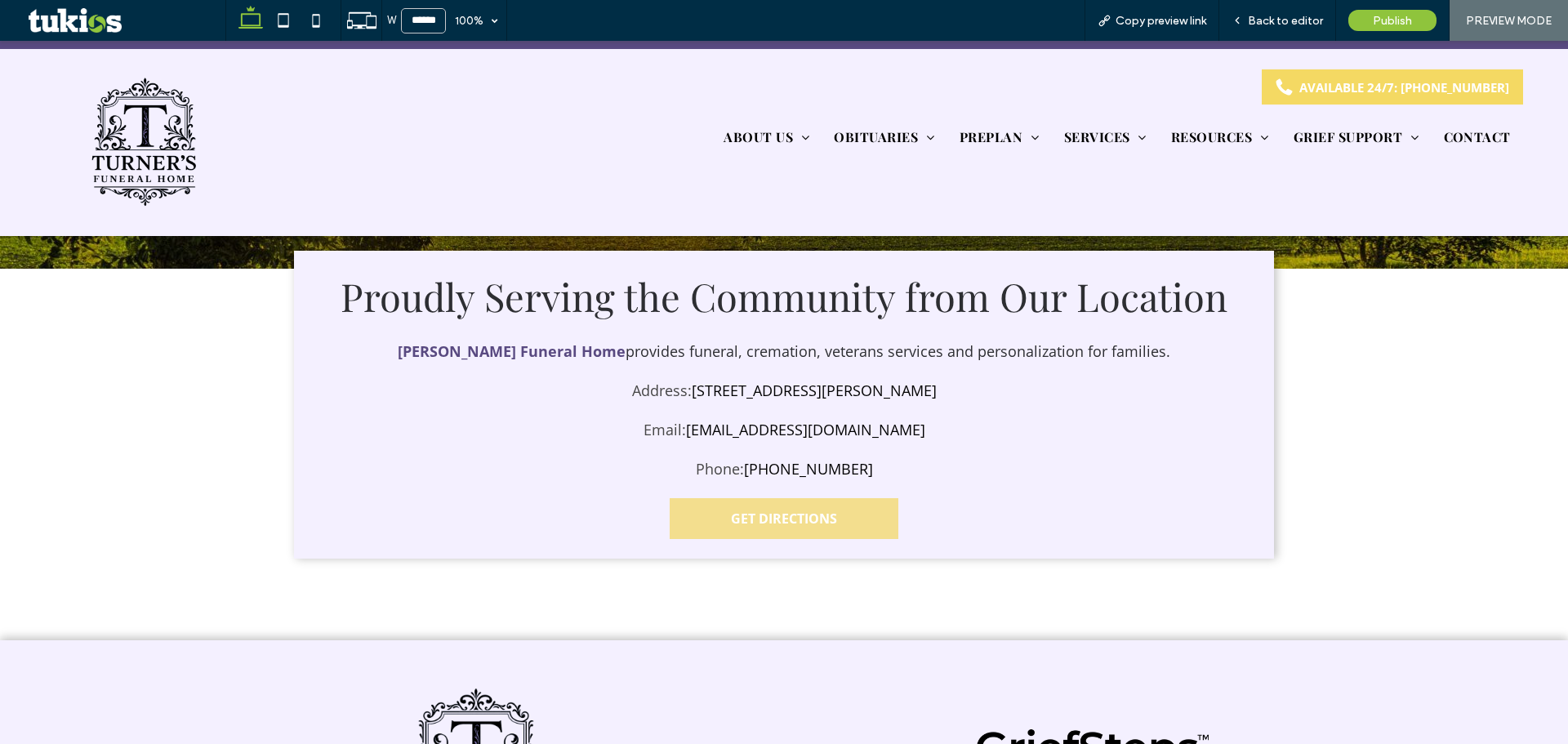
click at [770, 515] on span "GET DIRECTIONS" at bounding box center [784, 518] width 106 height 18
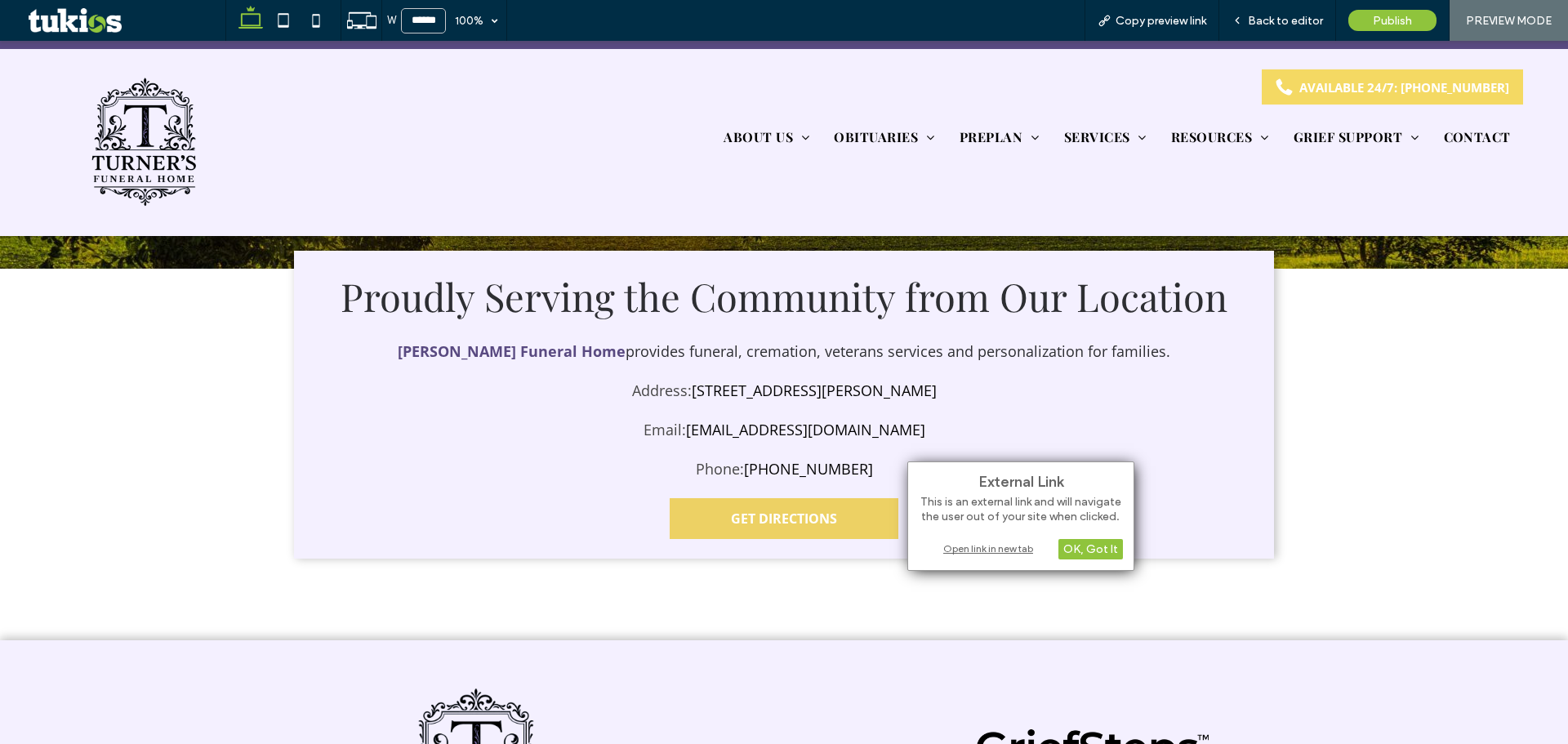
click at [962, 553] on div "Open link in new tab" at bounding box center [1021, 548] width 204 height 17
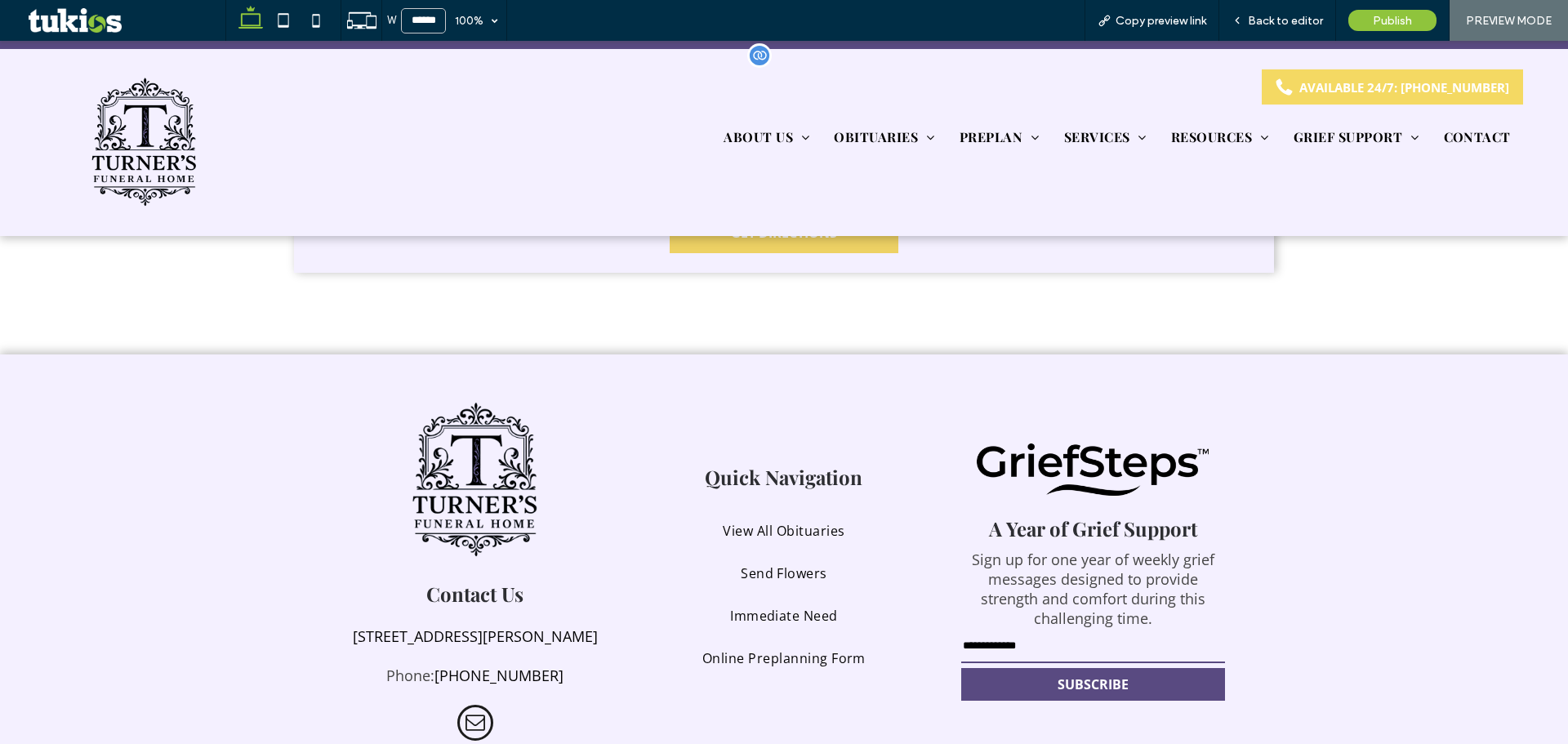
scroll to position [854, 0]
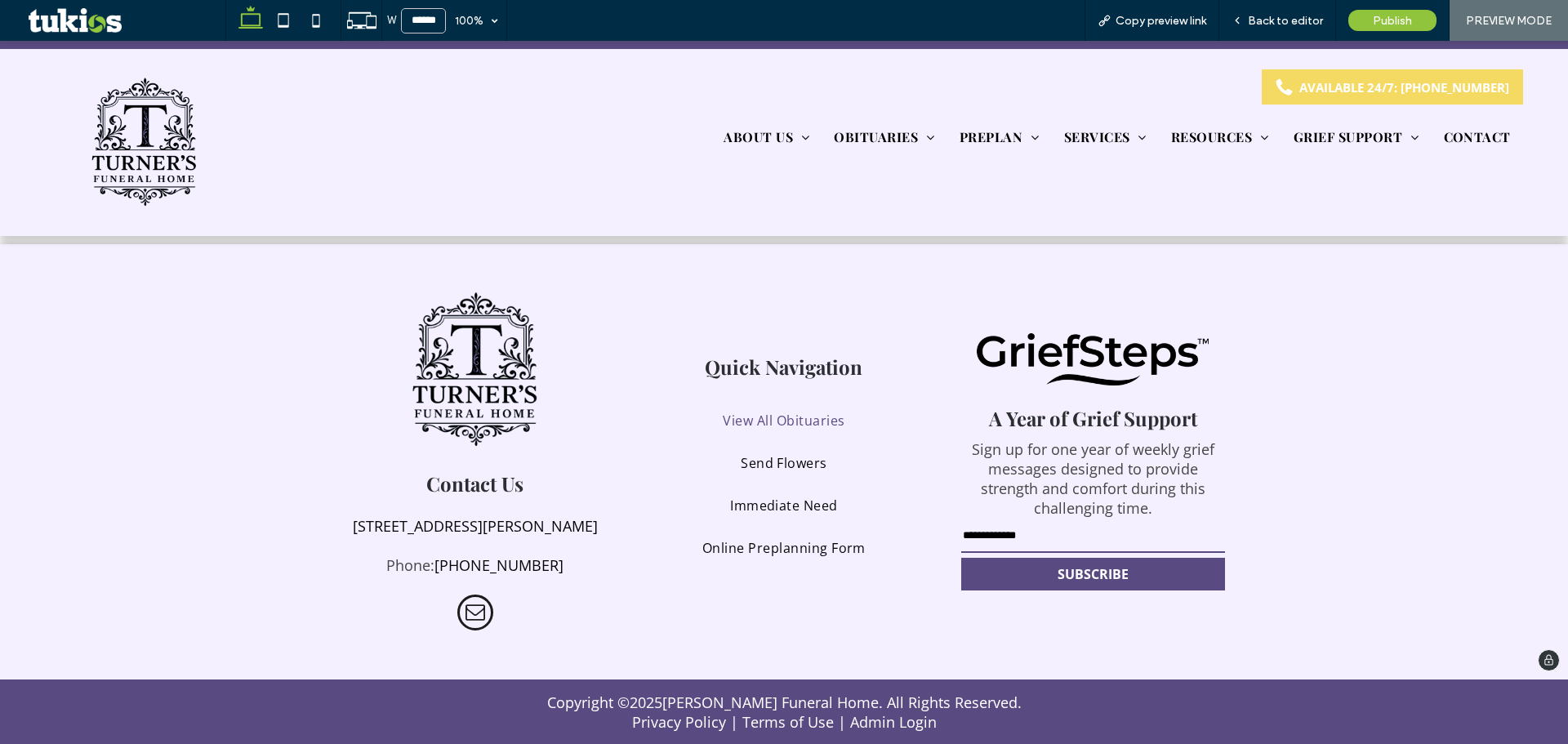
click at [750, 413] on span "View All Obituaries" at bounding box center [784, 420] width 121 height 18
click at [279, 32] on icon at bounding box center [283, 20] width 33 height 33
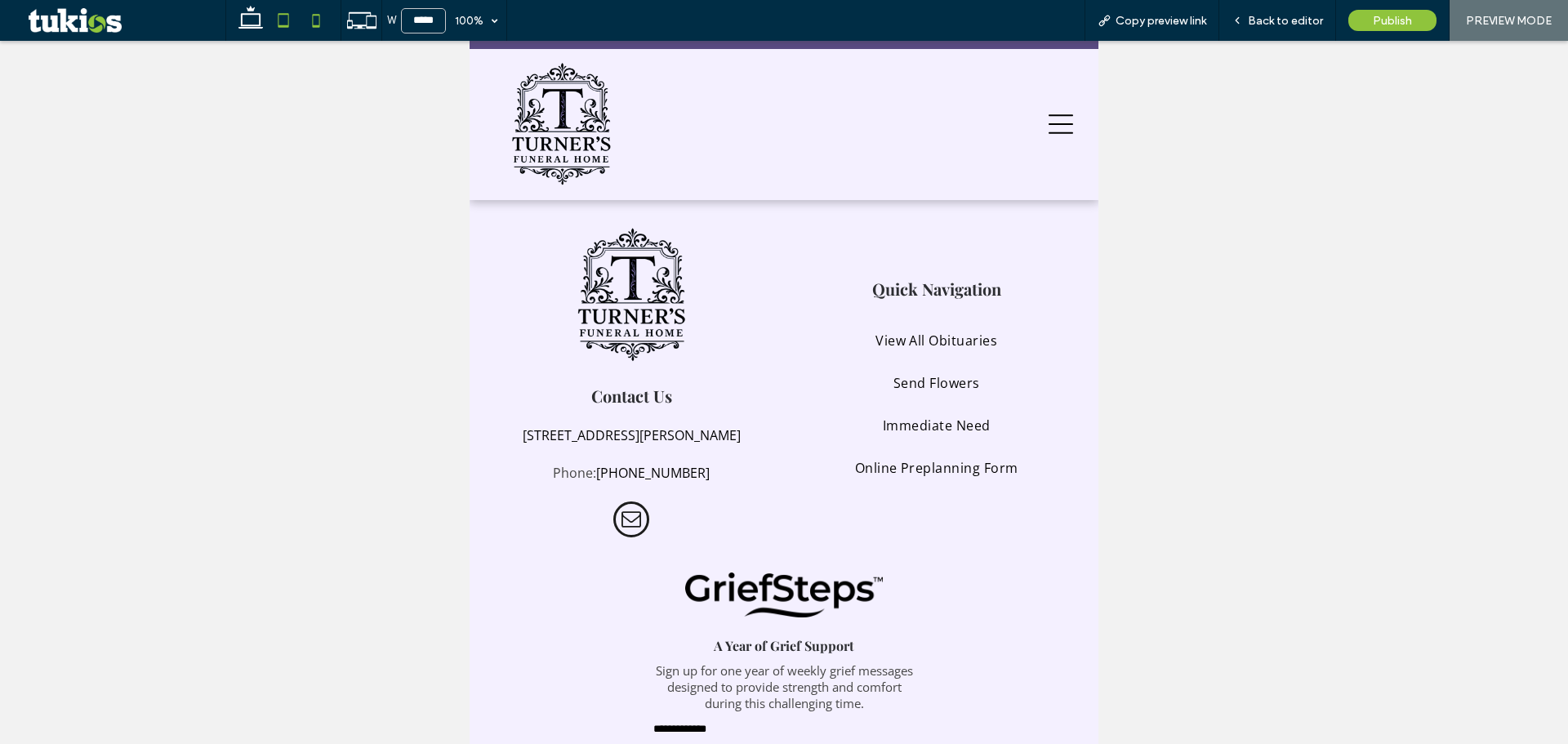
click at [322, 25] on icon at bounding box center [315, 20] width 33 height 33
type input "*****"
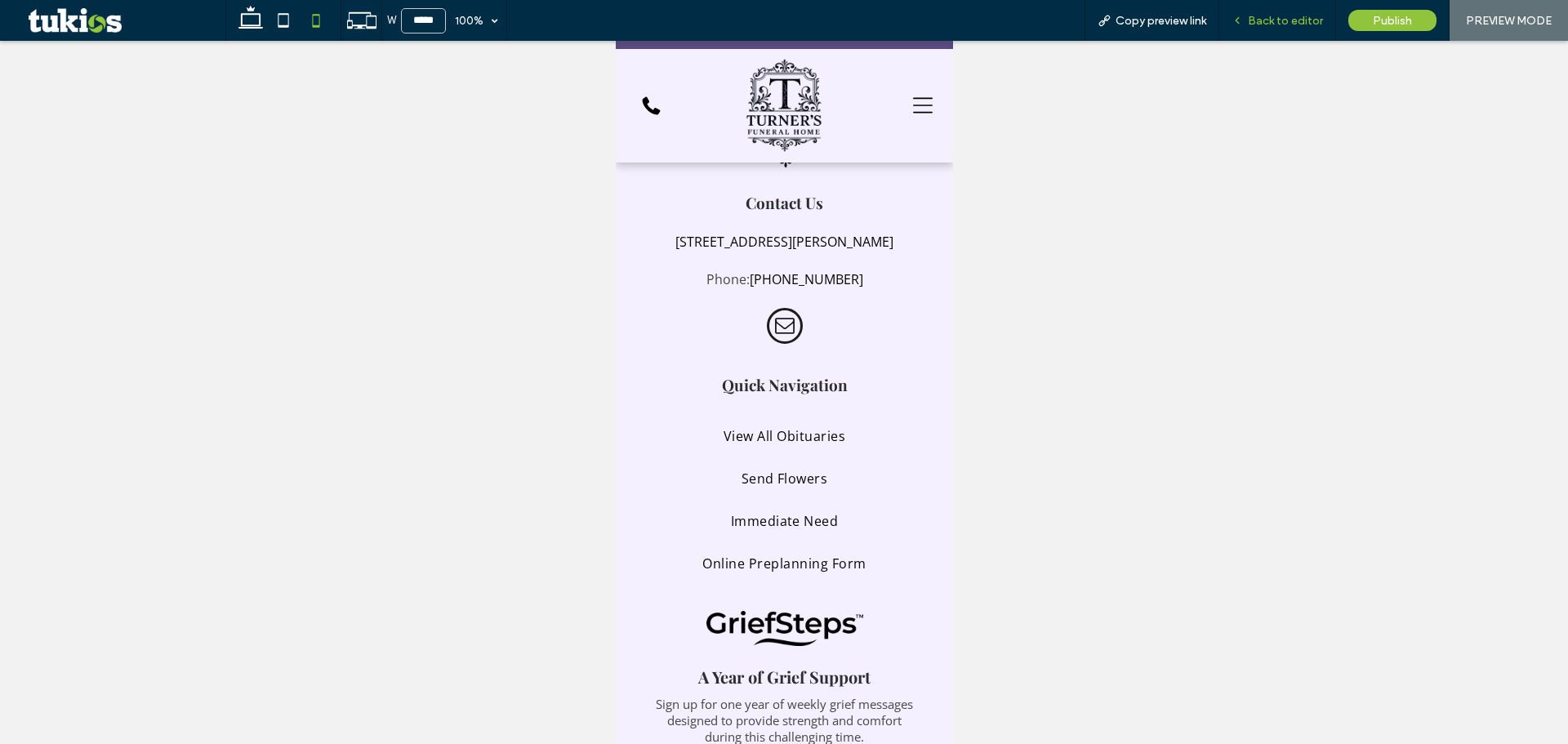
click at [1255, 20] on span "Back to editor" at bounding box center [1285, 20] width 75 height 13
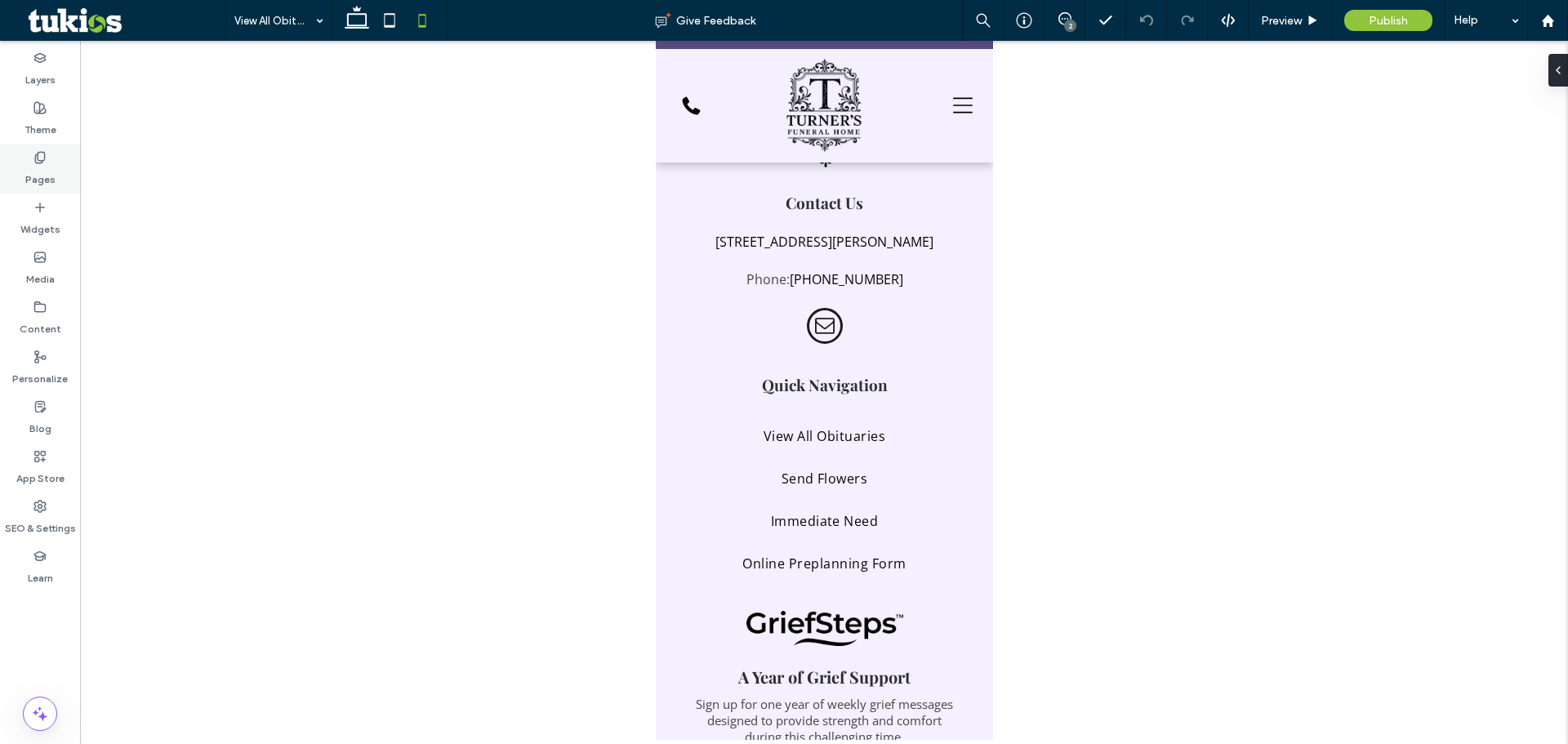
click at [39, 164] on label "Pages" at bounding box center [40, 175] width 30 height 23
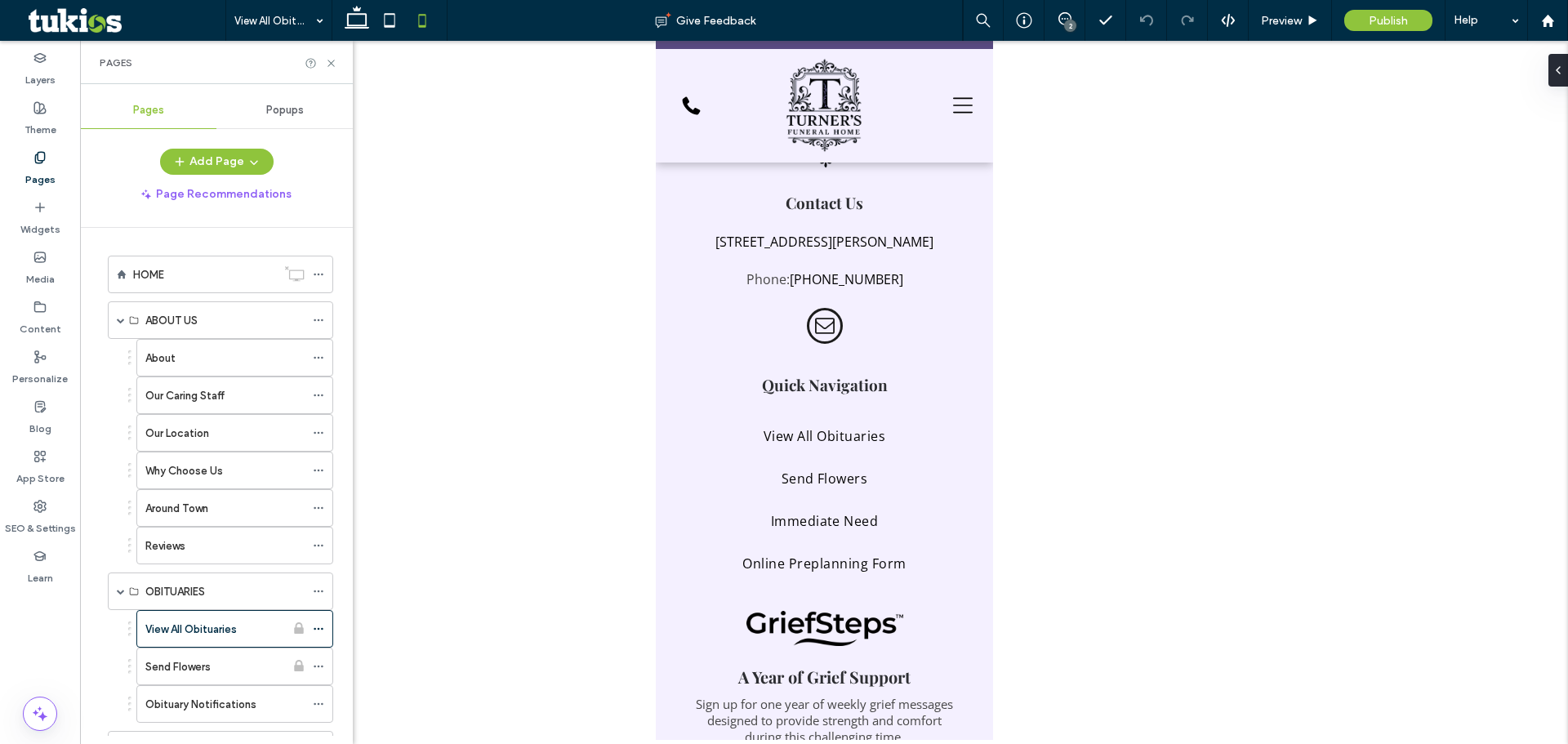
click at [279, 110] on span "Popups" at bounding box center [285, 110] width 38 height 13
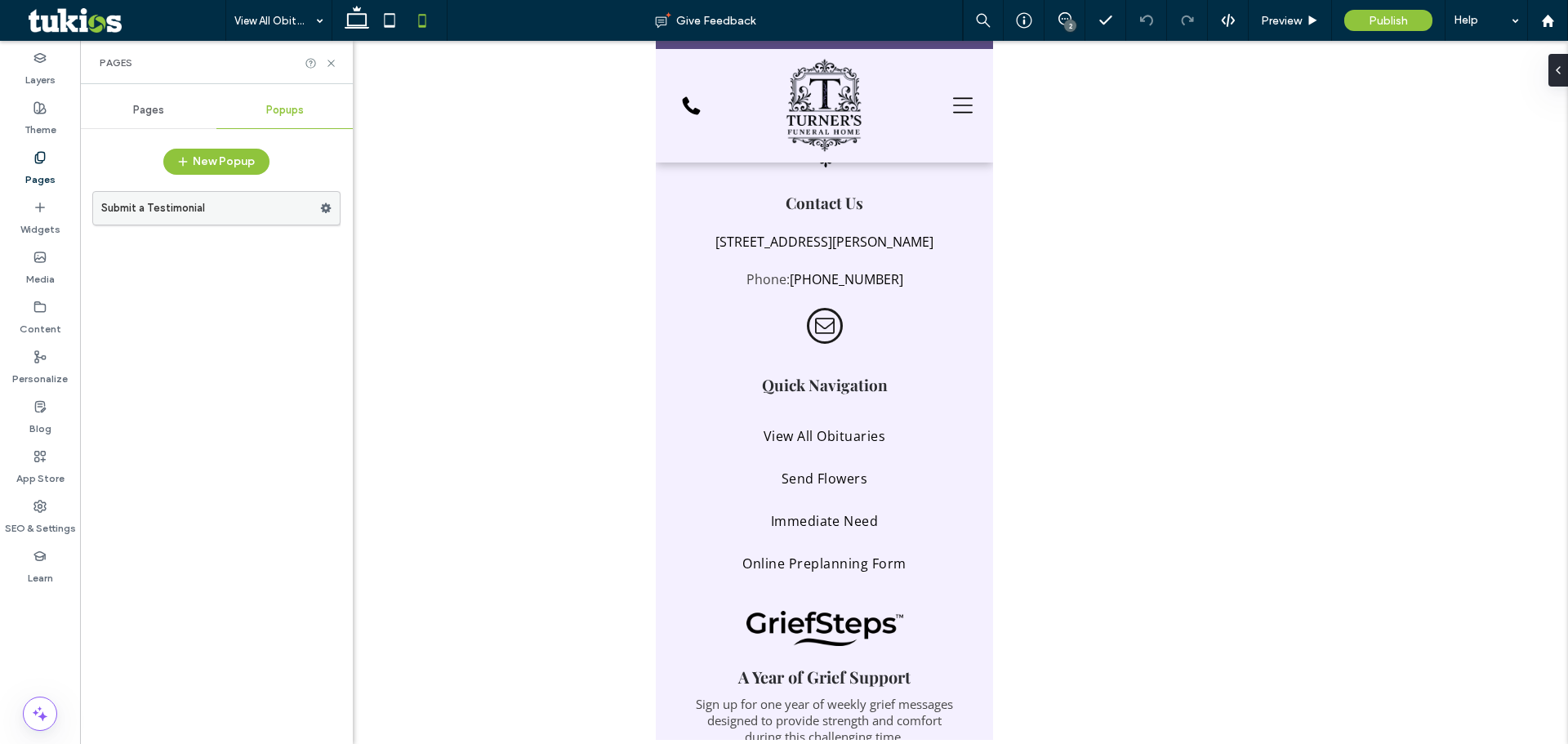
click at [213, 218] on label "Submit a Testimonial" at bounding box center [210, 208] width 218 height 33
click at [361, 13] on icon at bounding box center [357, 20] width 33 height 33
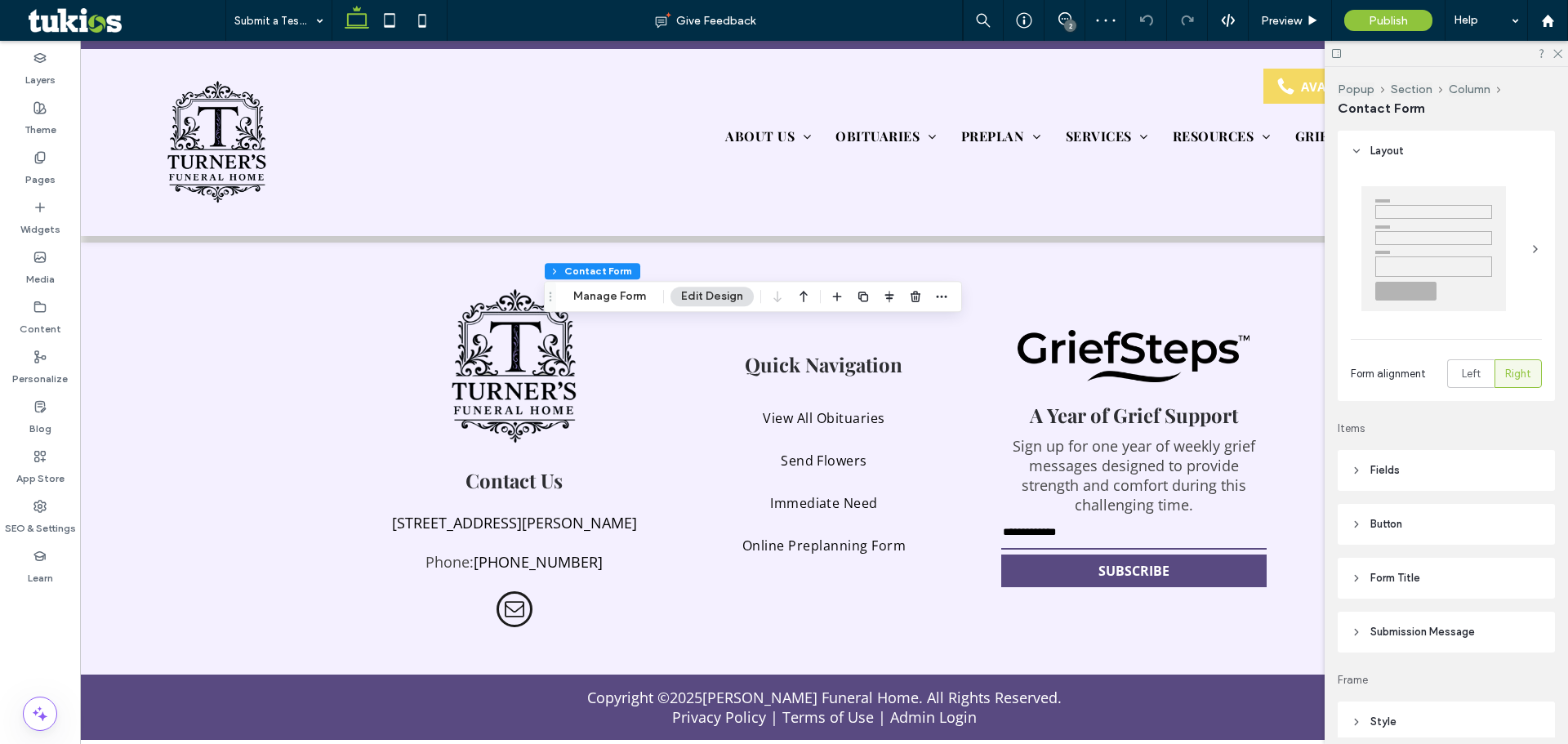
type input "*"
type input "***"
type input "*"
type input "***"
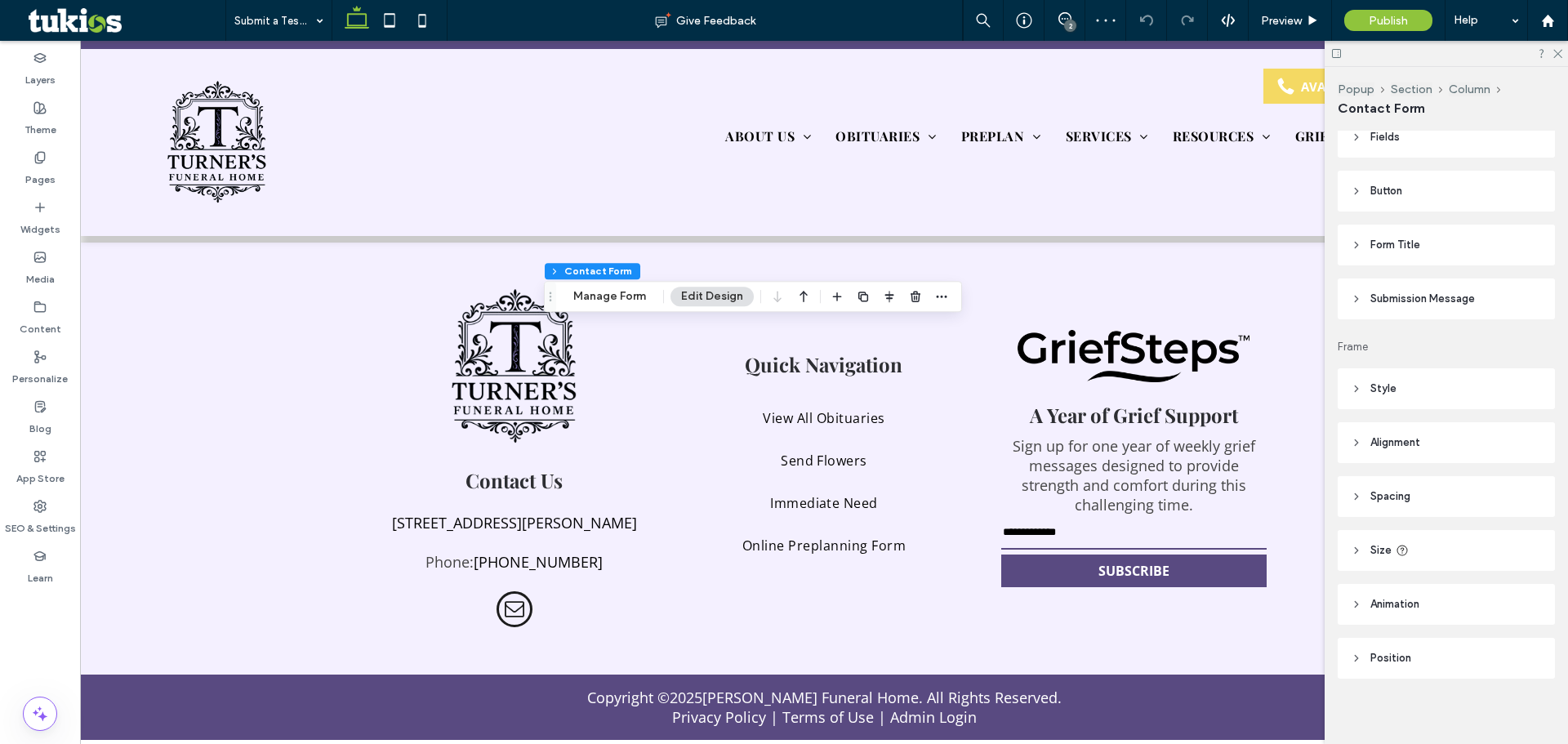
scroll to position [340, 0]
click at [620, 295] on button "Manage Form" at bounding box center [609, 296] width 94 height 19
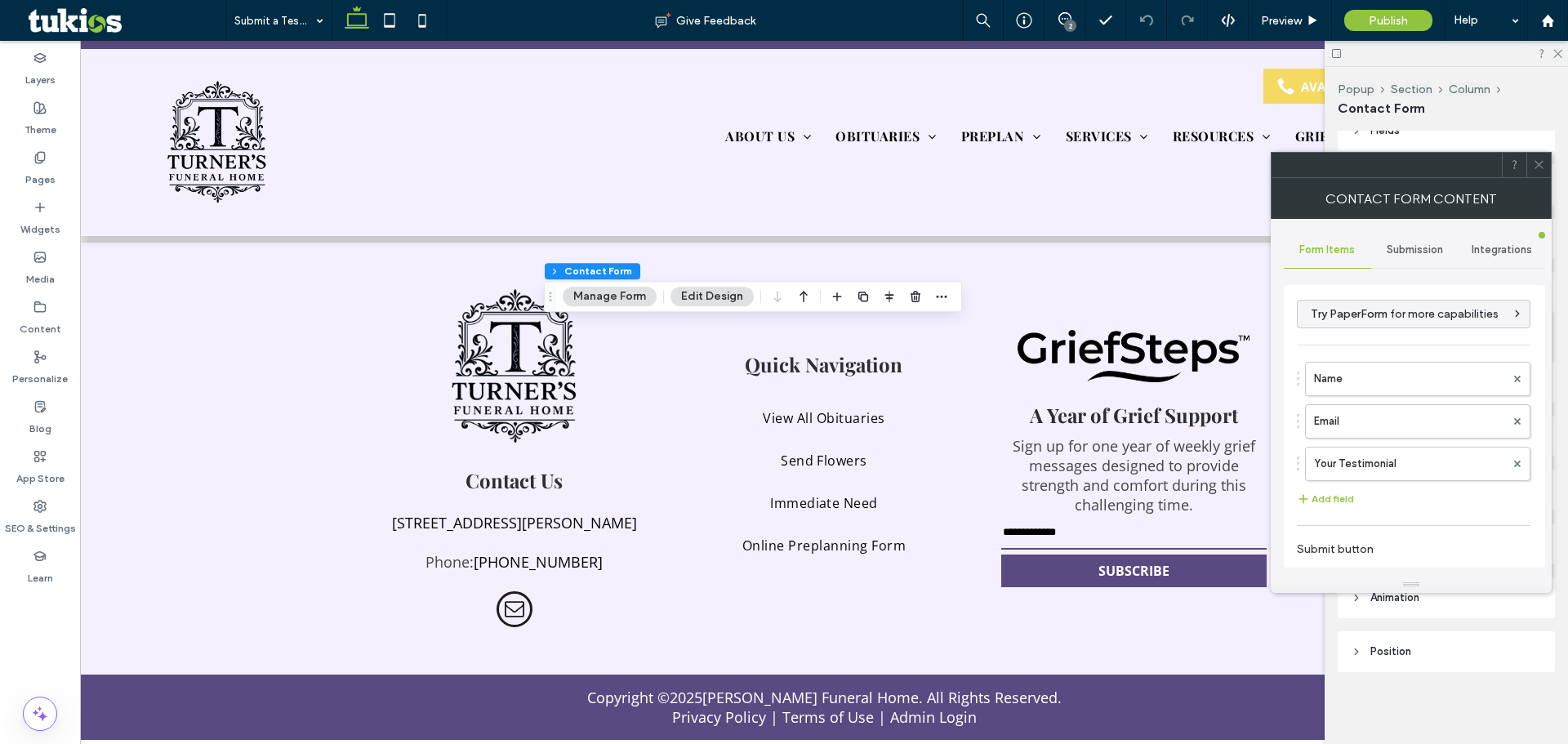
click at [1428, 244] on span "Submission" at bounding box center [1414, 250] width 57 height 13
click at [1371, 334] on label "New submission notification" at bounding box center [1414, 326] width 218 height 33
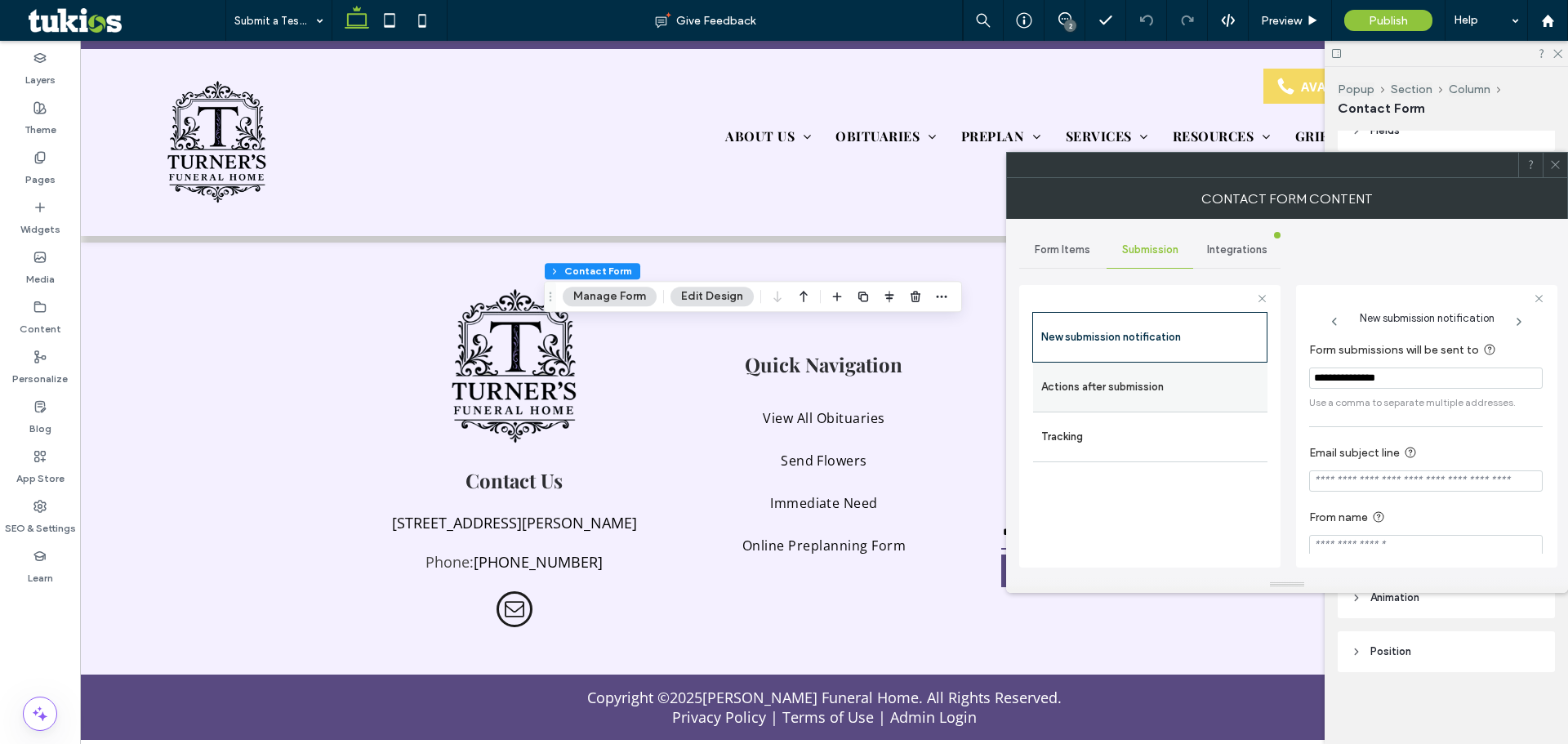
drag, startPoint x: 1400, startPoint y: 376, endPoint x: 1248, endPoint y: 372, distance: 152.1
click at [1248, 372] on div "**********" at bounding box center [1150, 423] width 261 height 304
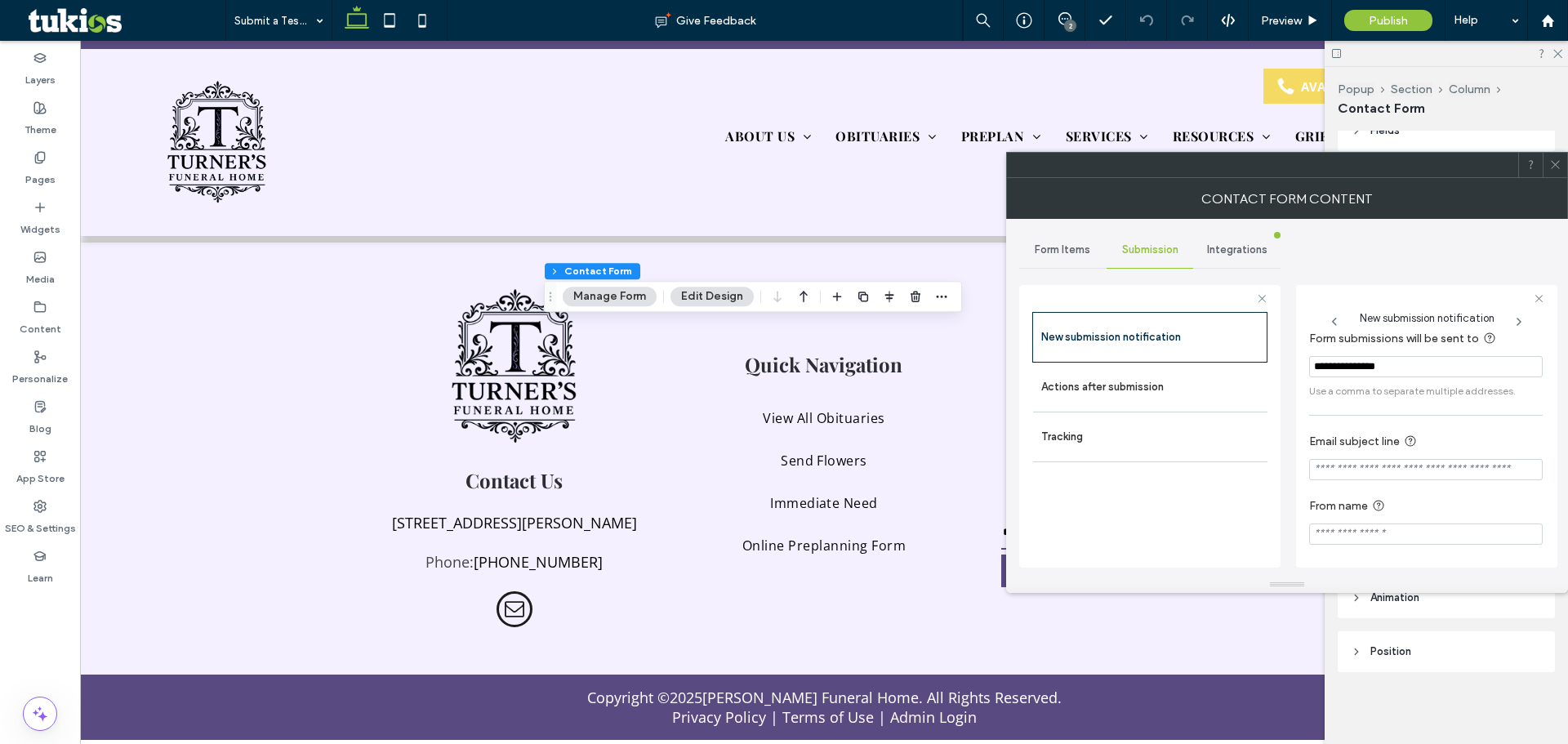
scroll to position [14, 0]
type input "**********"
click at [1123, 393] on label "Actions after submission" at bounding box center [1150, 387] width 218 height 33
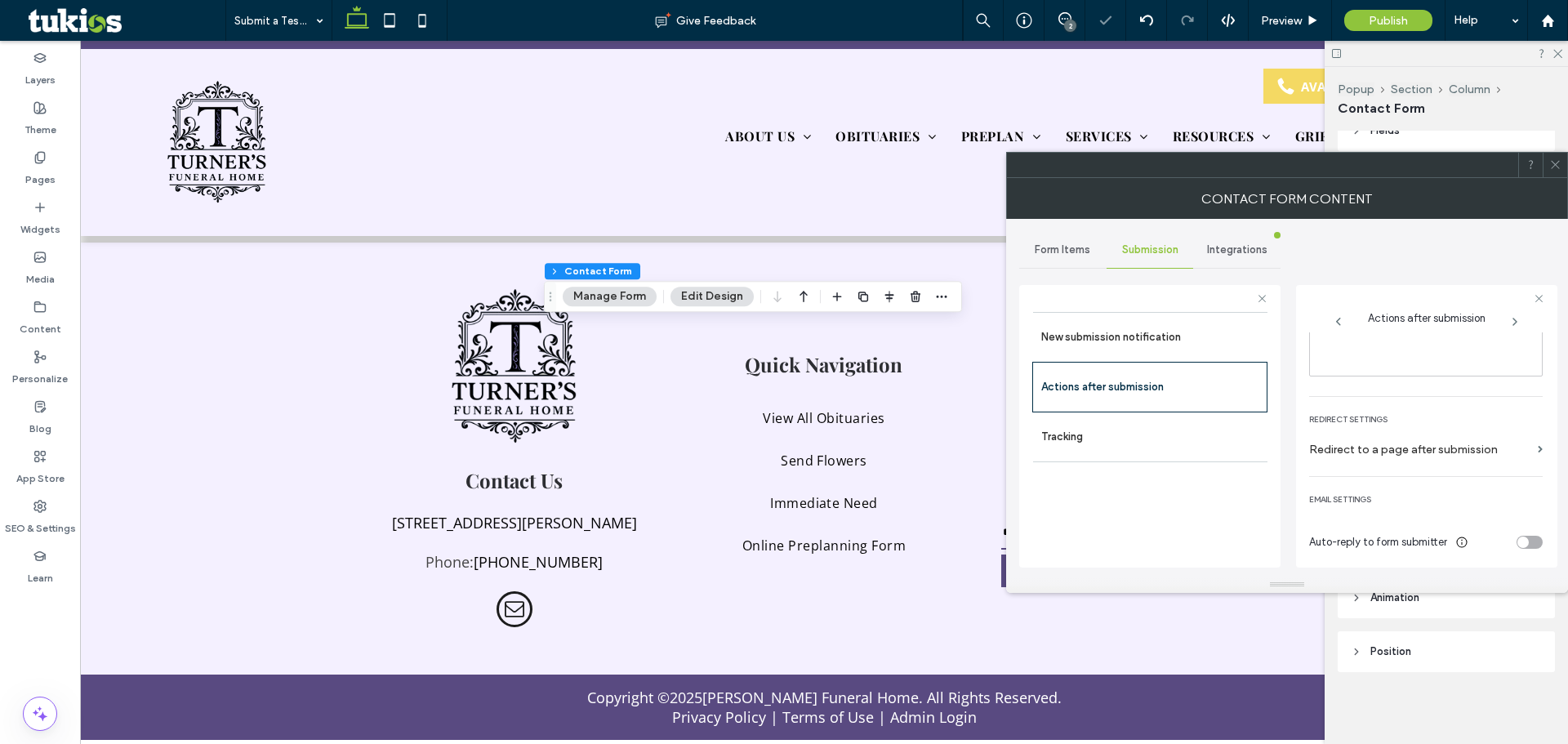
scroll to position [282, 0]
click at [1531, 536] on div "toggle" at bounding box center [1529, 537] width 26 height 13
drag, startPoint x: 1439, startPoint y: 521, endPoint x: 1276, endPoint y: 505, distance: 163.8
click at [1276, 505] on div "**********" at bounding box center [1150, 423] width 261 height 304
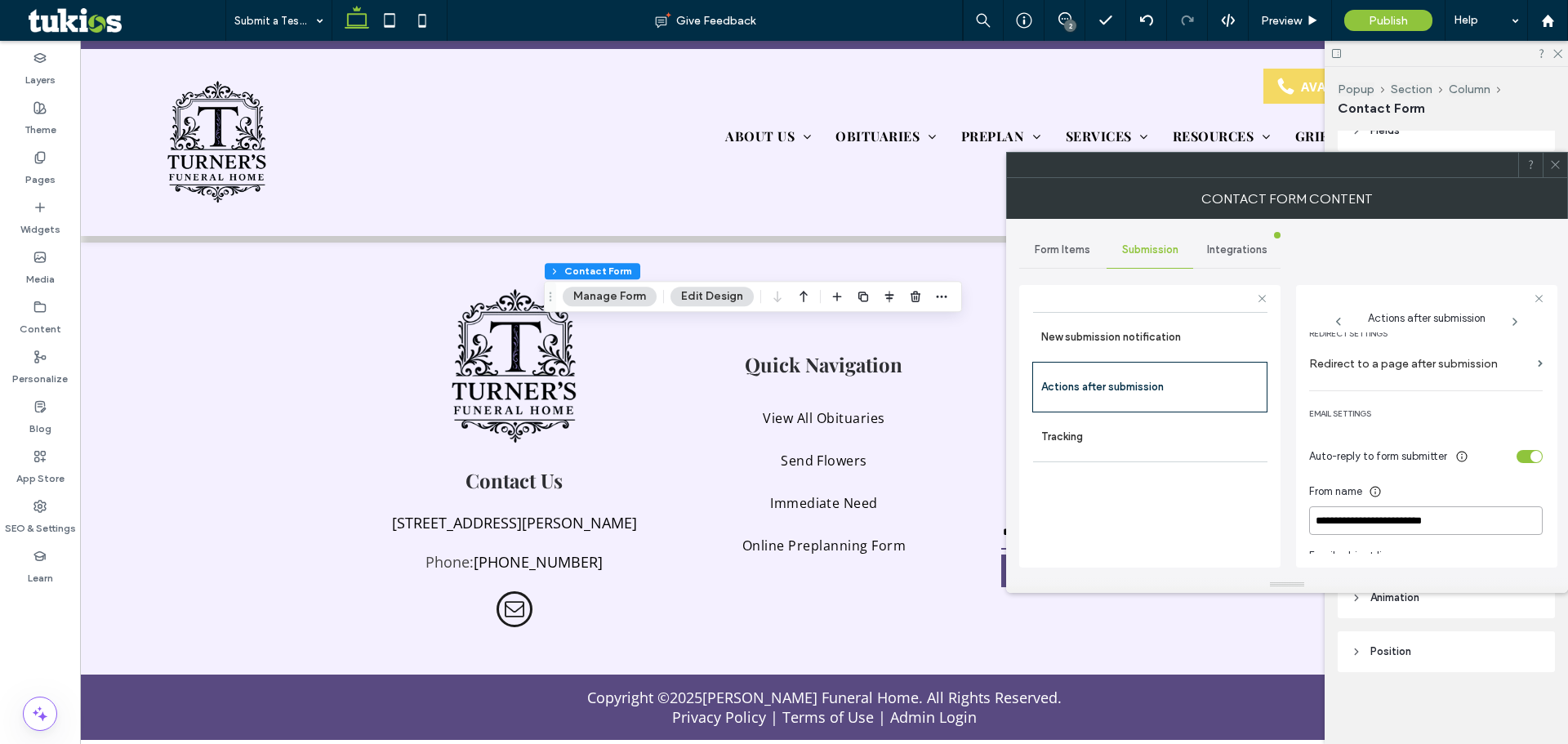
type input "**********"
click at [1519, 456] on div "toggle" at bounding box center [1529, 456] width 26 height 13
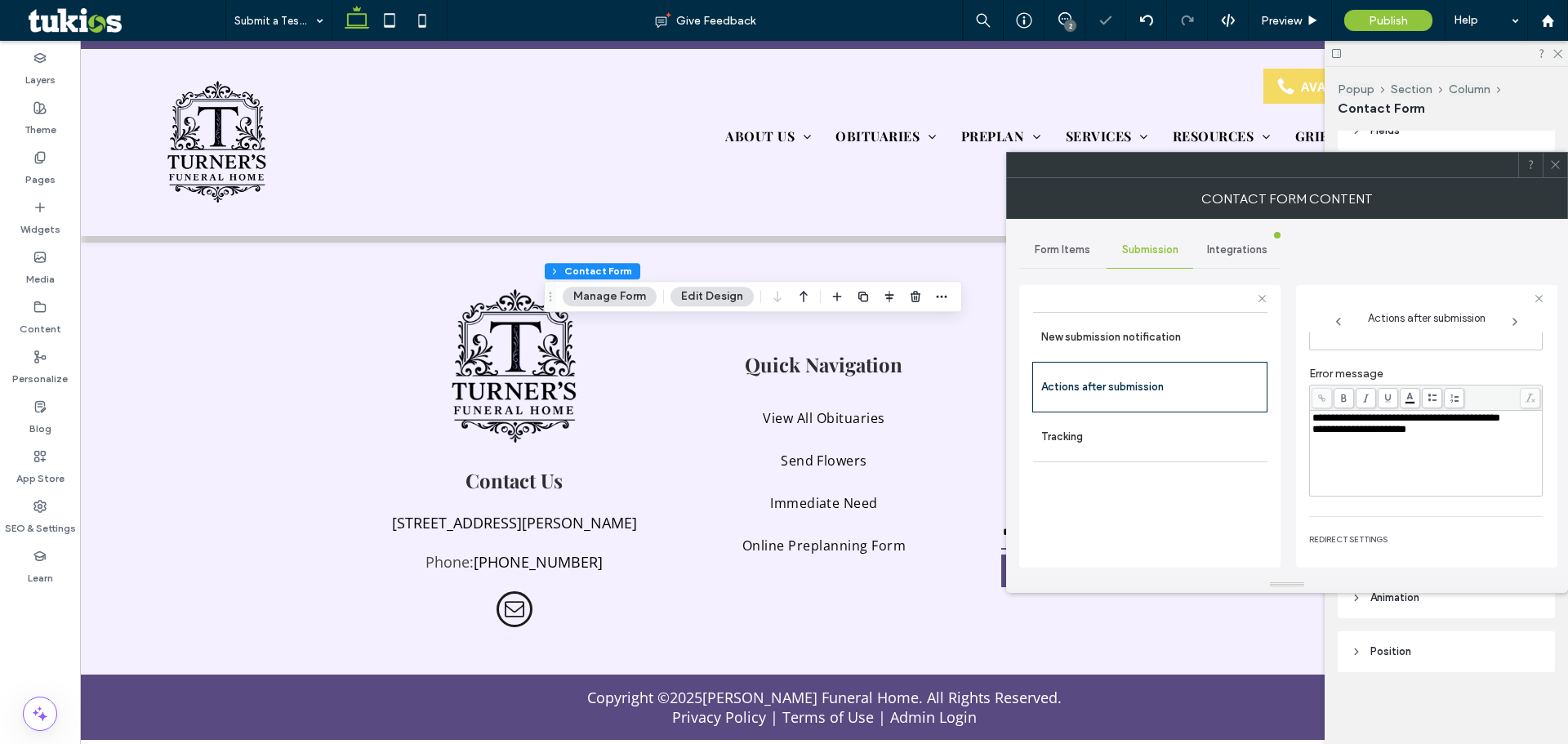
scroll to position [0, 0]
click at [1555, 166] on icon at bounding box center [1555, 164] width 13 height 13
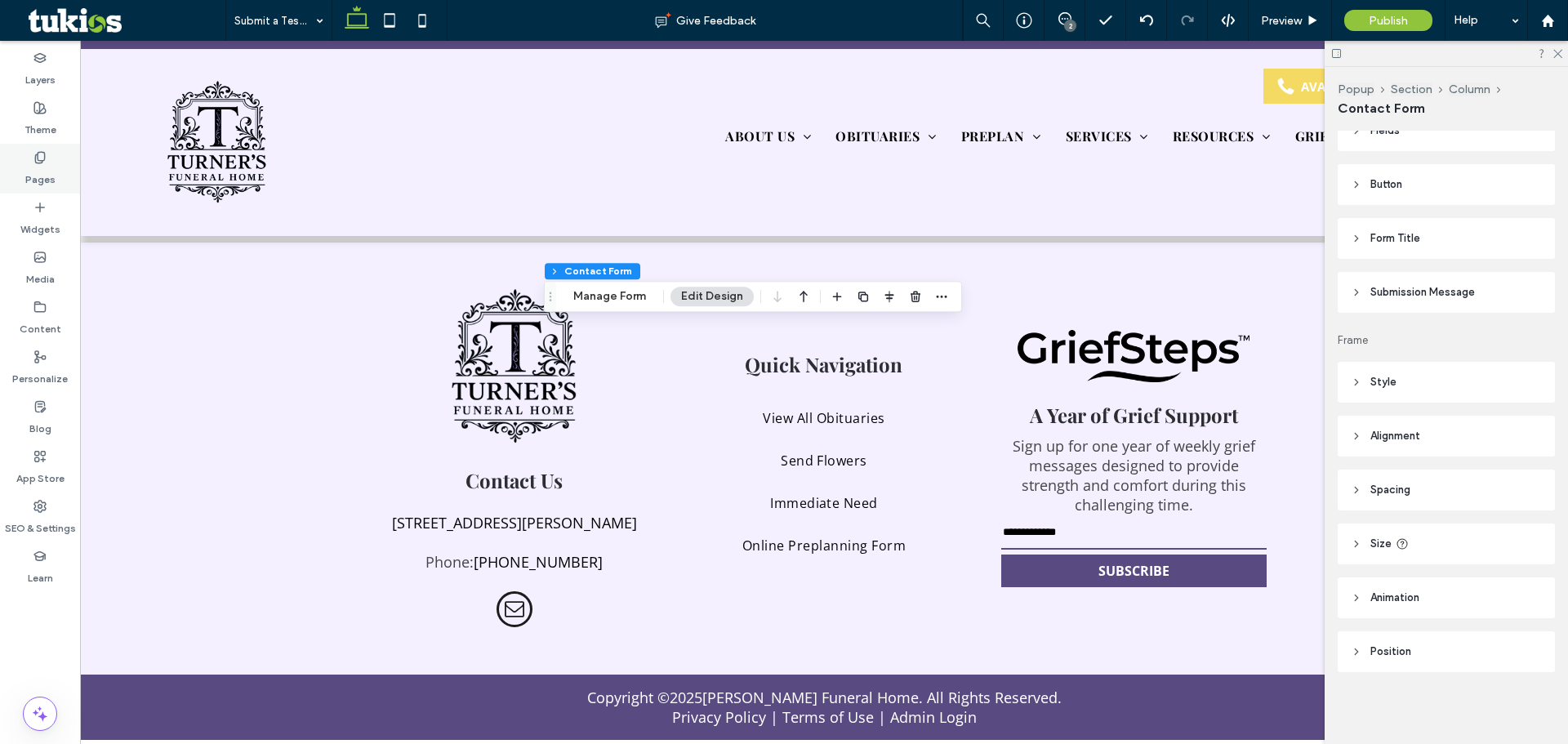
click at [18, 170] on div "Pages" at bounding box center [40, 168] width 80 height 50
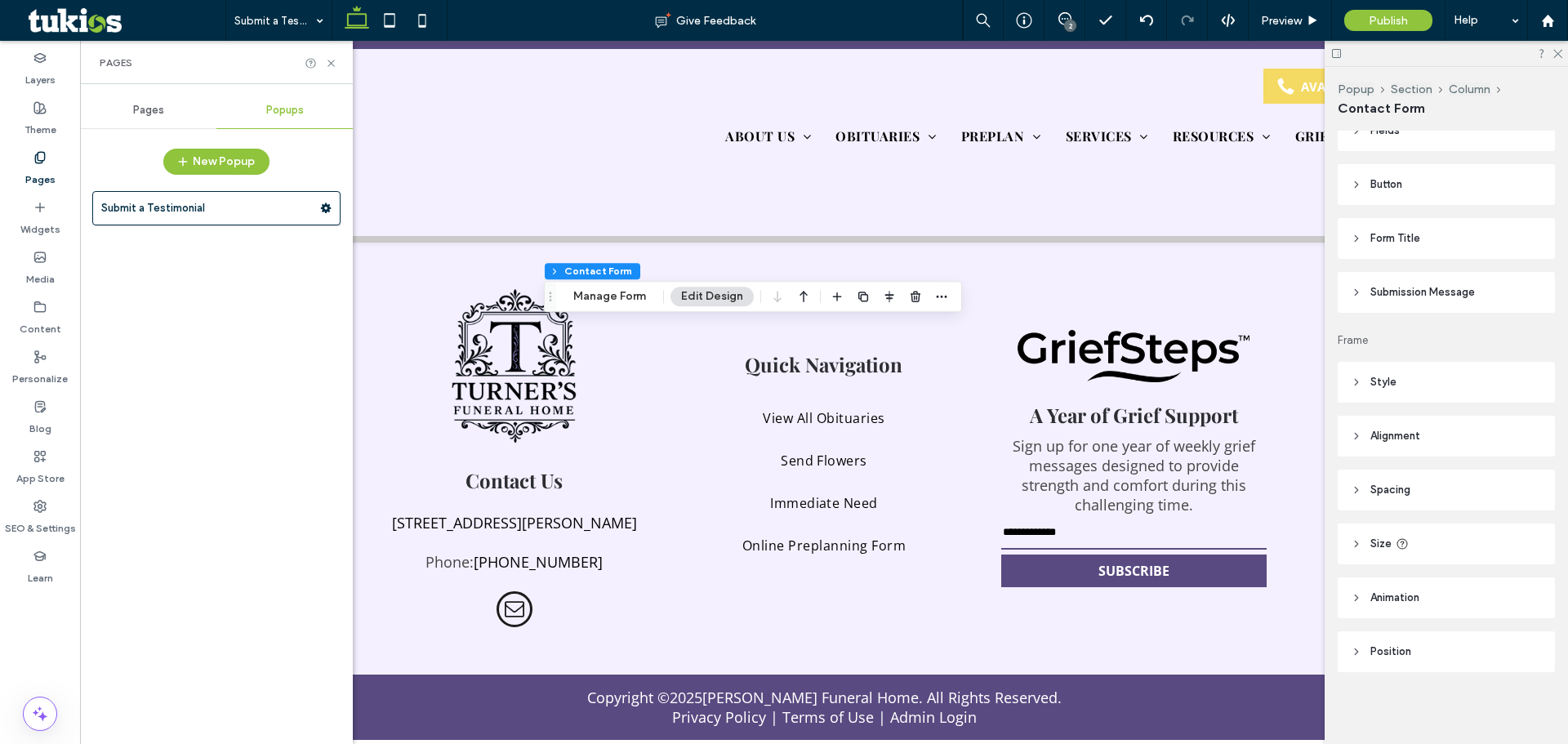
click at [143, 111] on span "Pages" at bounding box center [148, 110] width 31 height 13
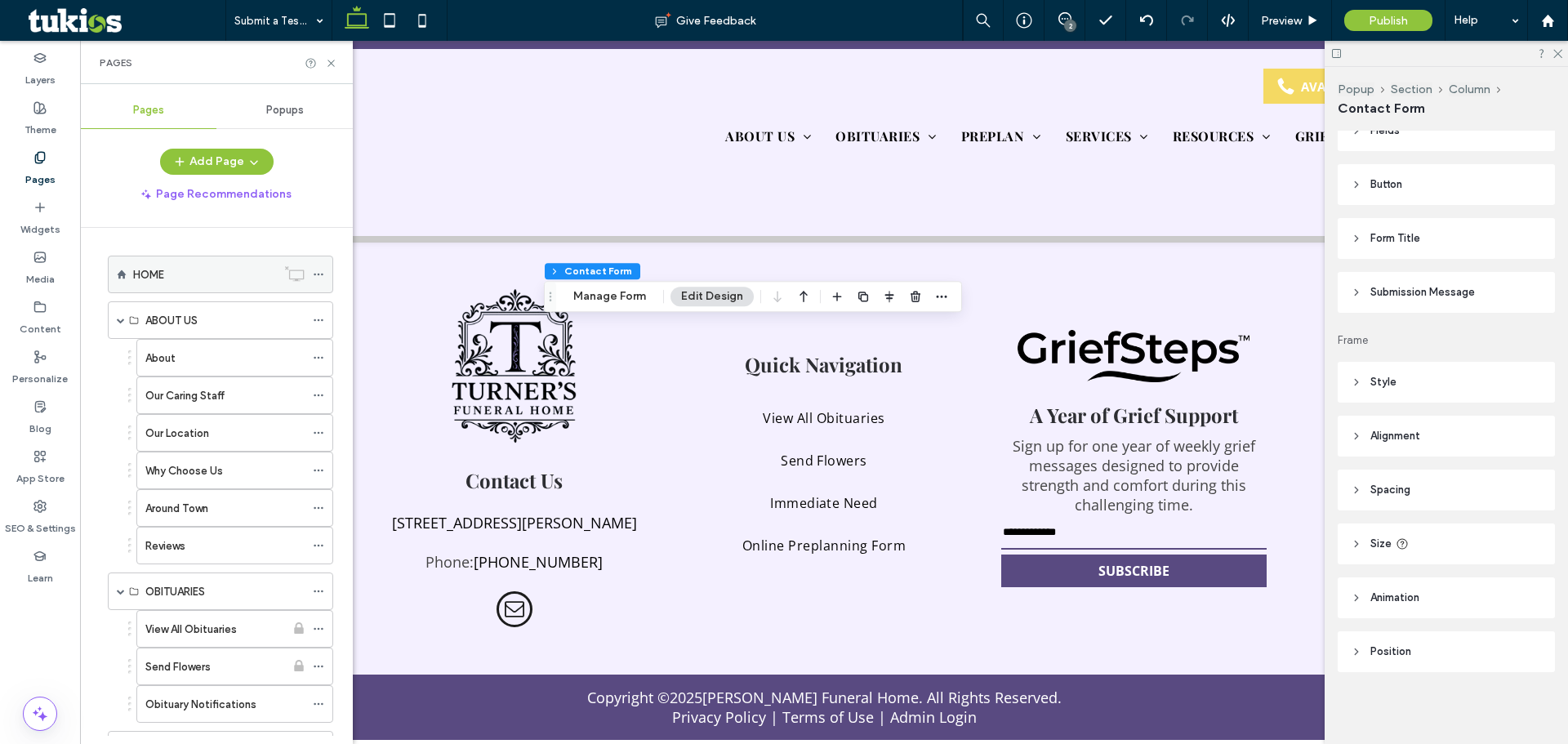
click at [148, 269] on label "HOME" at bounding box center [148, 275] width 31 height 29
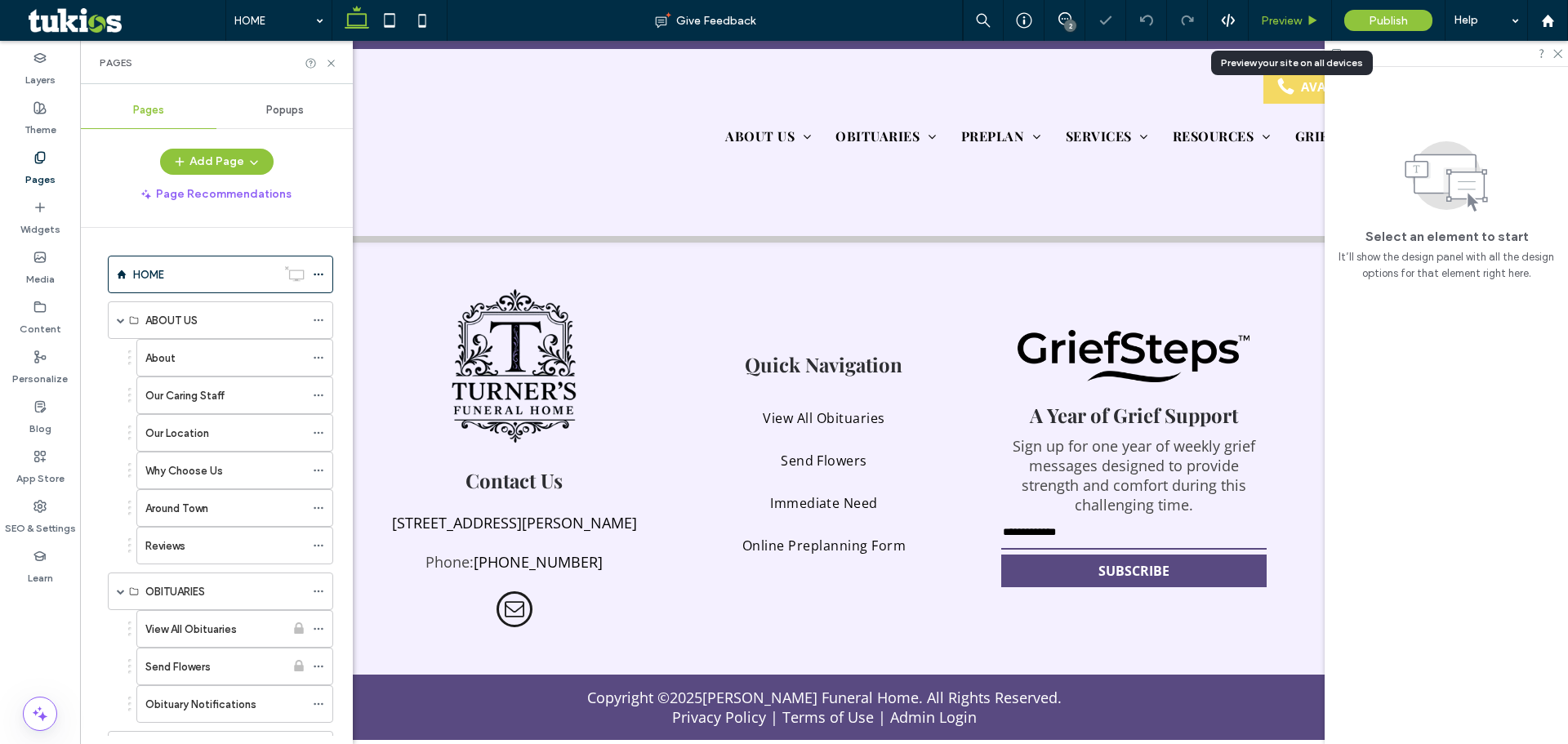
click at [1267, 28] on div "Preview" at bounding box center [1290, 20] width 84 height 40
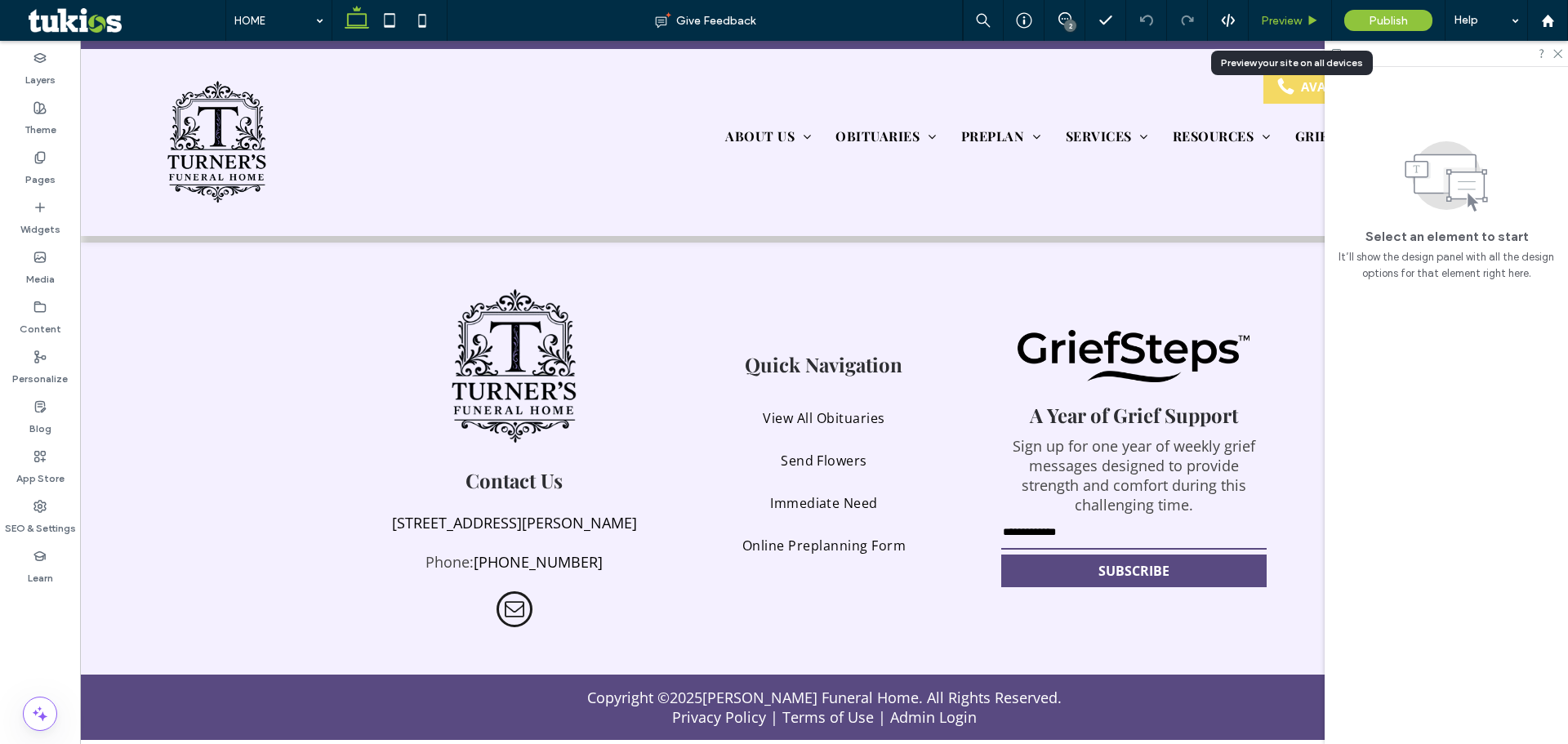
click at [1265, 28] on div "Preview" at bounding box center [1290, 20] width 84 height 40
click at [1263, 15] on span "Preview" at bounding box center [1281, 20] width 40 height 13
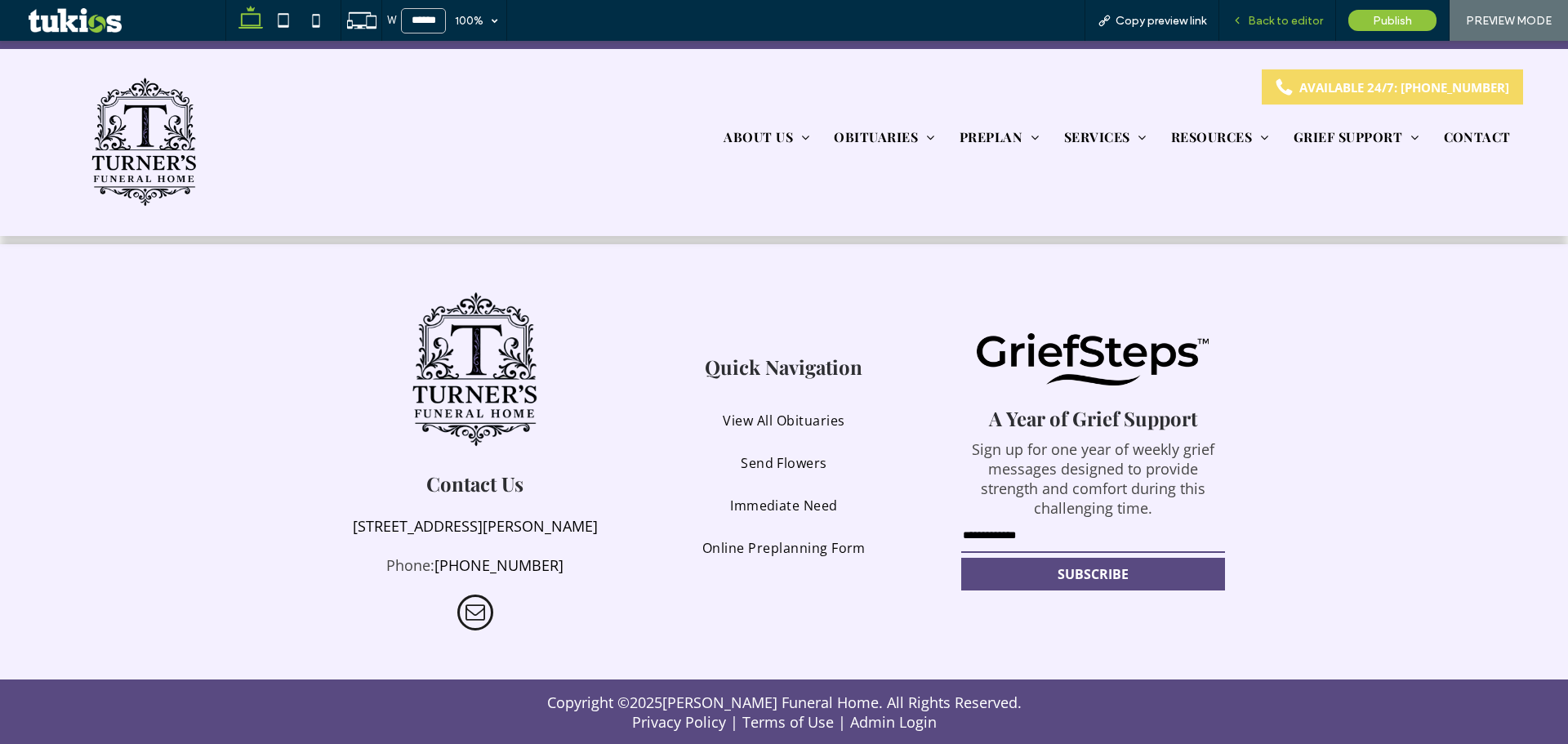
click at [1236, 19] on icon at bounding box center [1237, 20] width 12 height 12
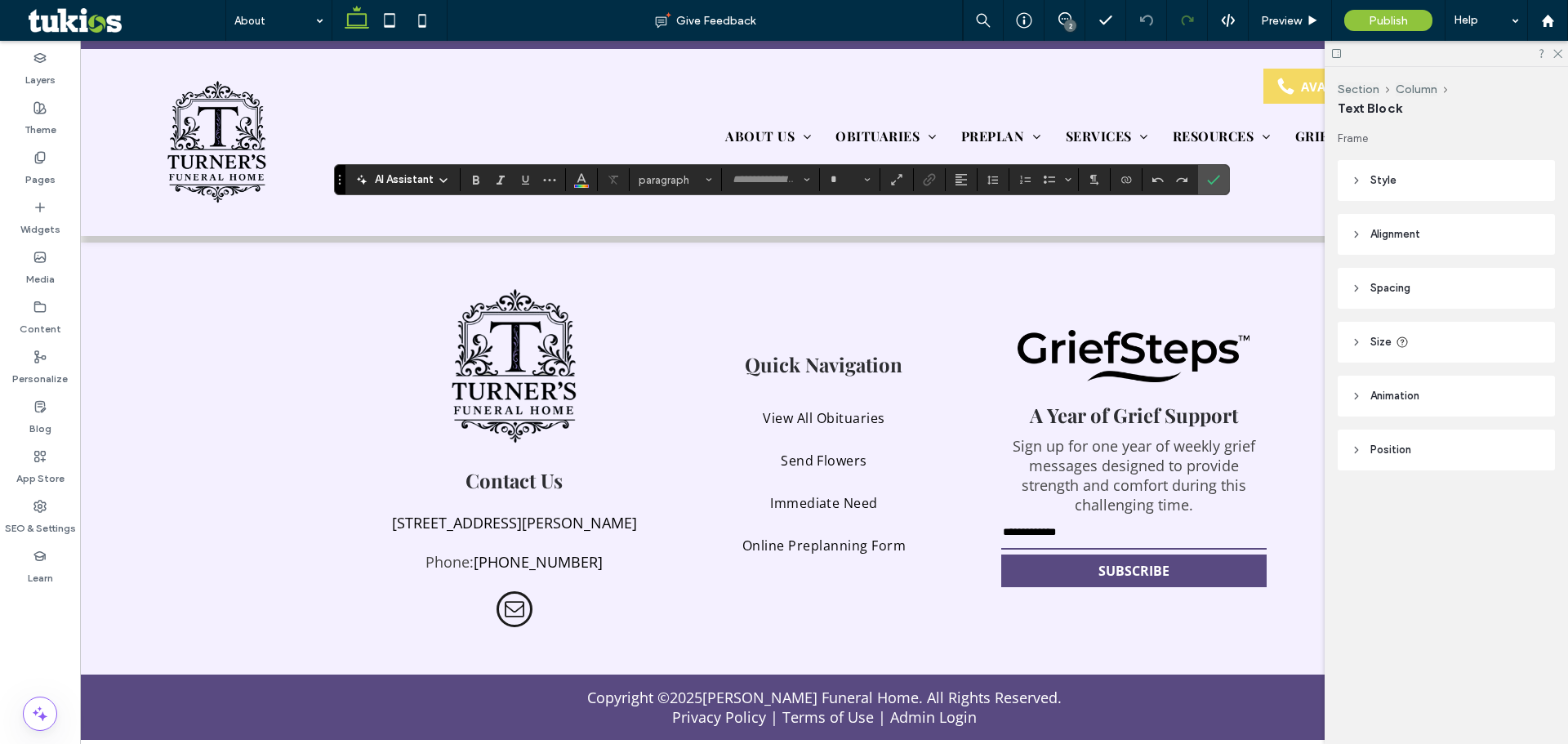
type input "*********"
type input "**"
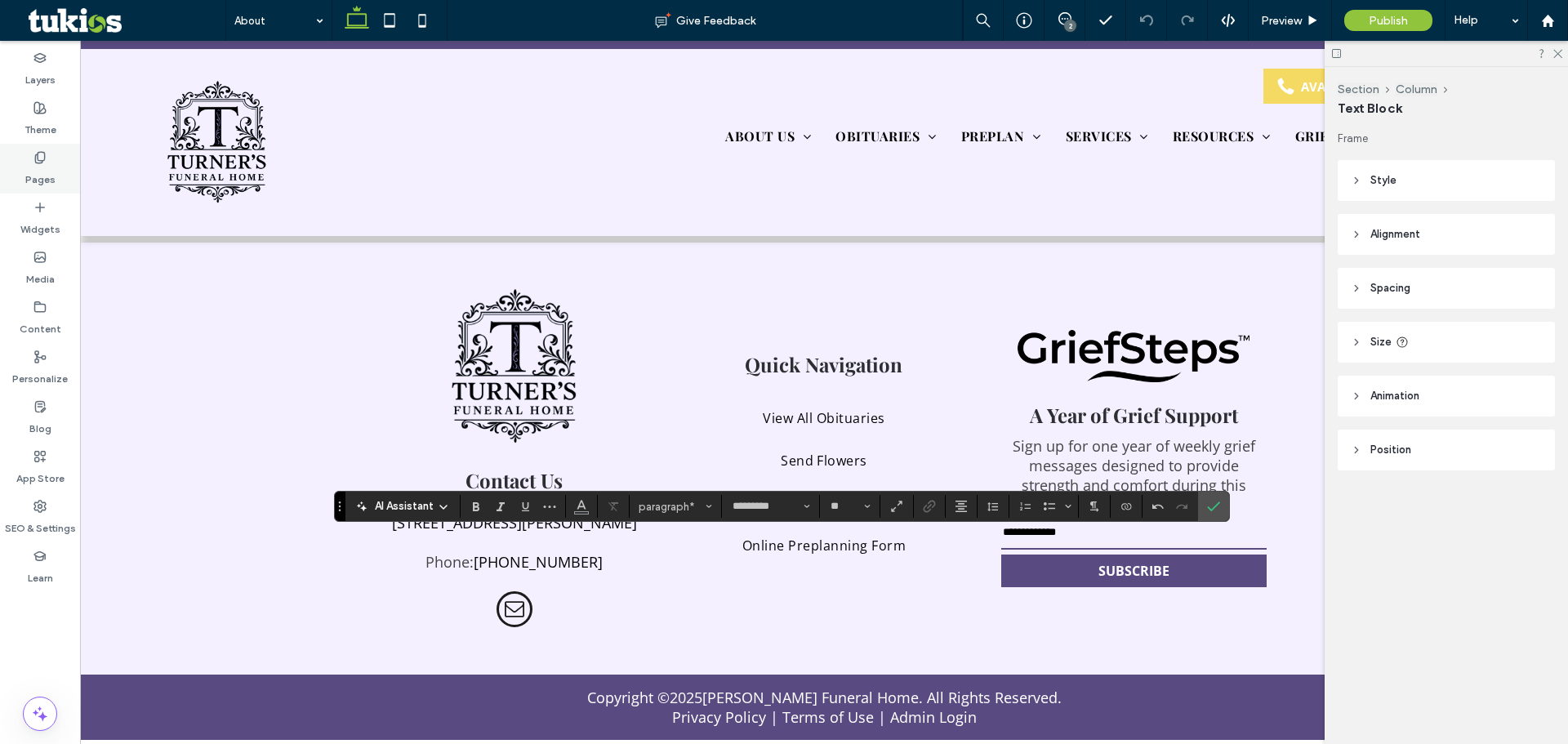
click at [54, 167] on label "Pages" at bounding box center [40, 175] width 30 height 23
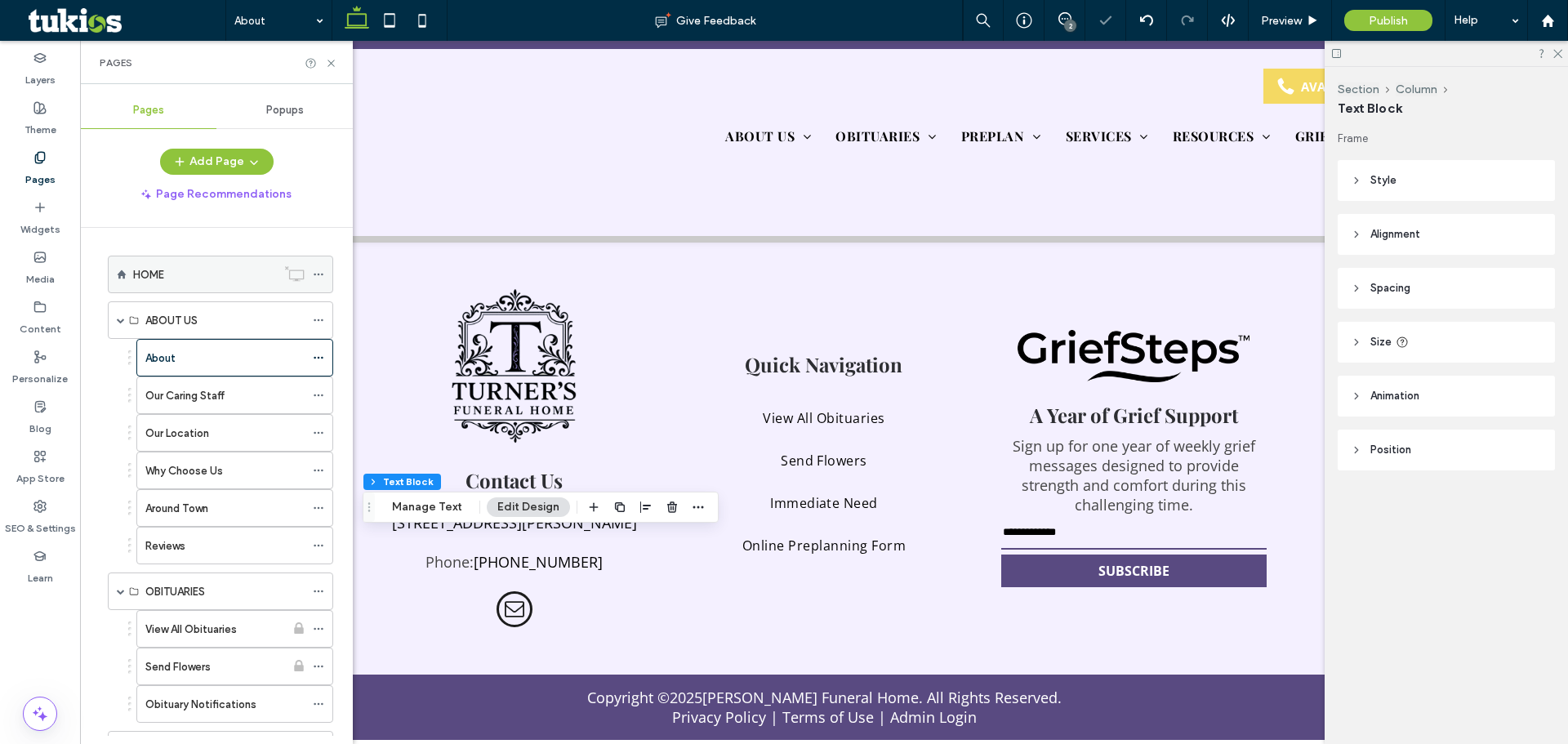
click at [167, 281] on div "HOME" at bounding box center [204, 275] width 143 height 17
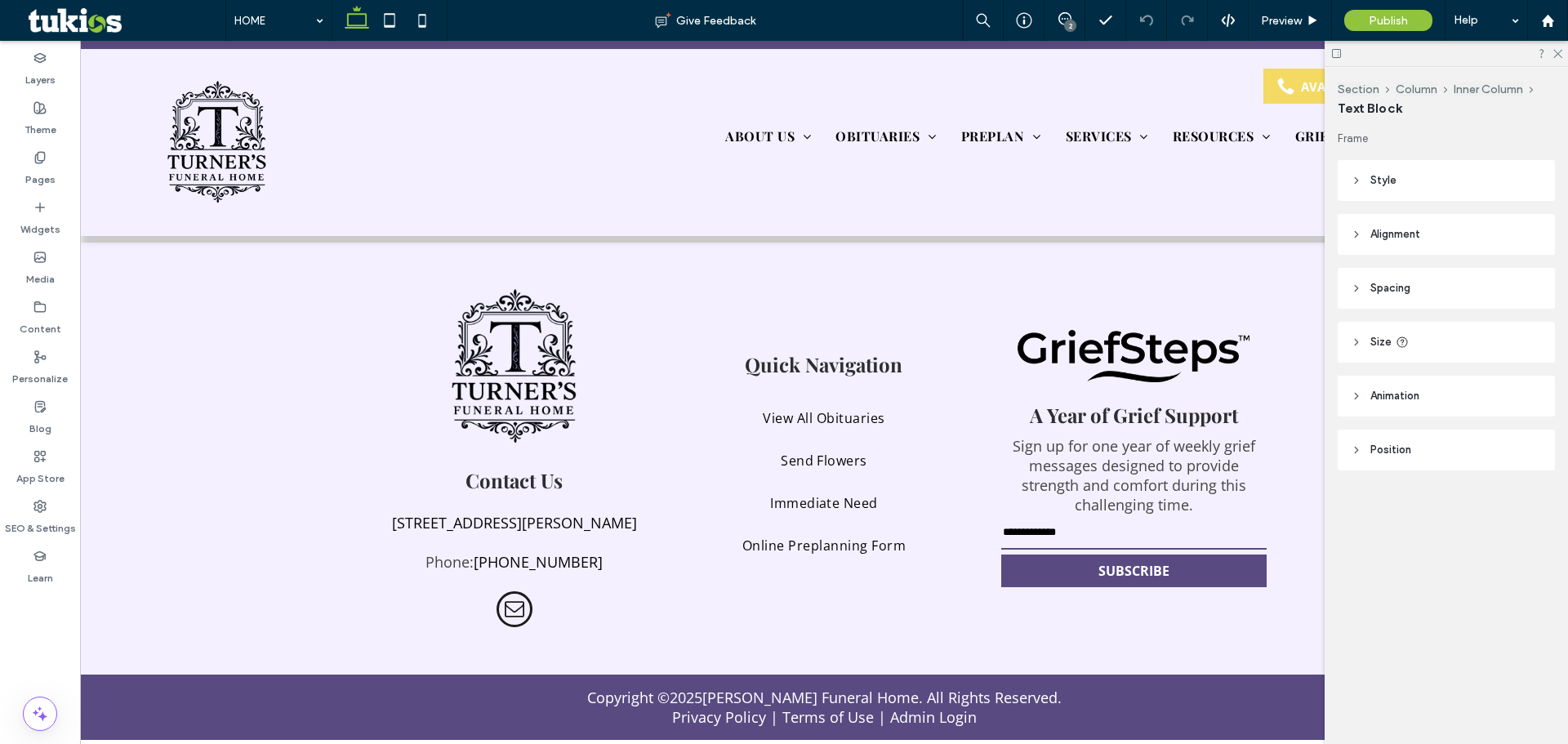
type input "*********"
type input "**"
type input "*********"
type input "**"
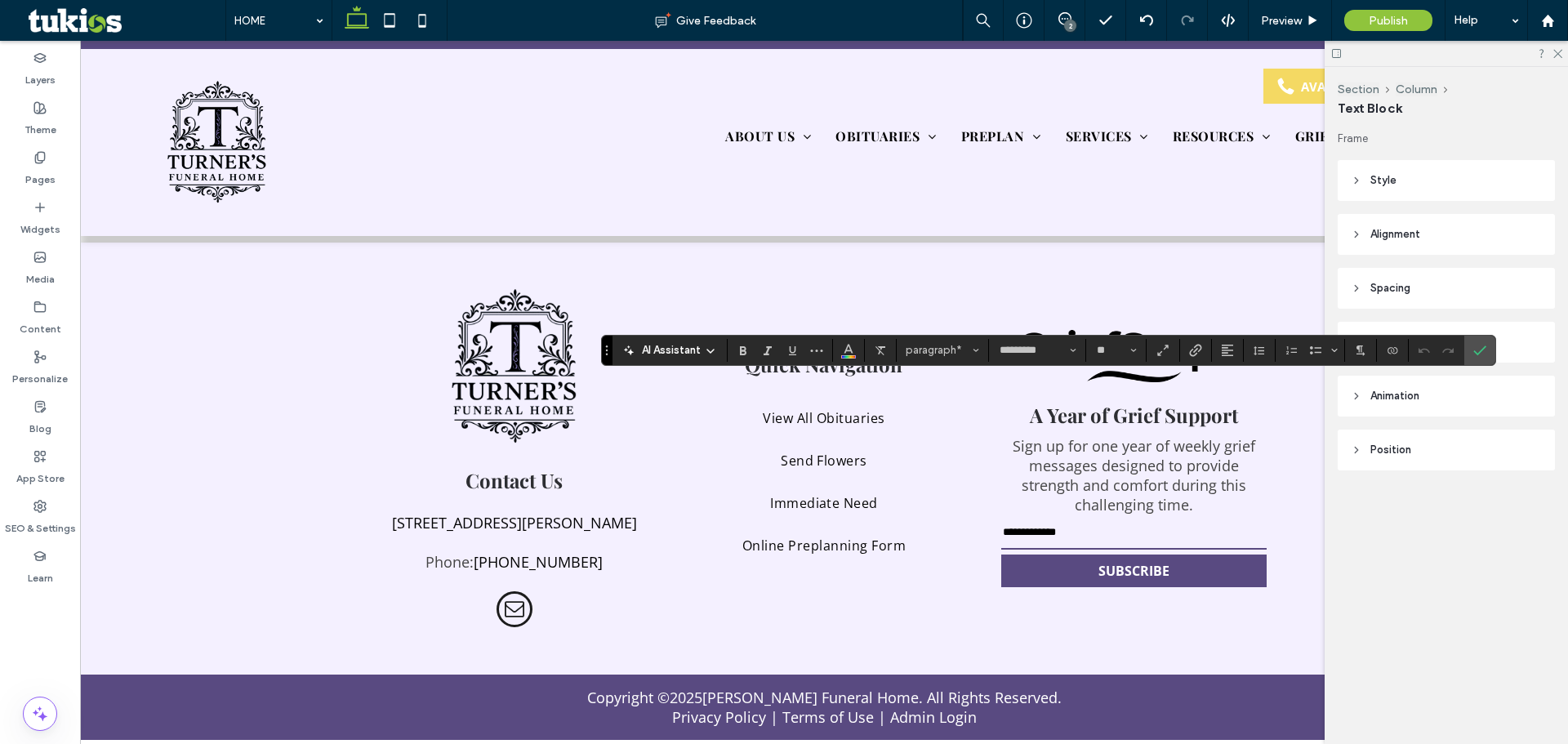
drag, startPoint x: 1556, startPoint y: 51, endPoint x: 1538, endPoint y: 79, distance: 33.3
click at [1556, 51] on icon at bounding box center [1556, 52] width 11 height 11
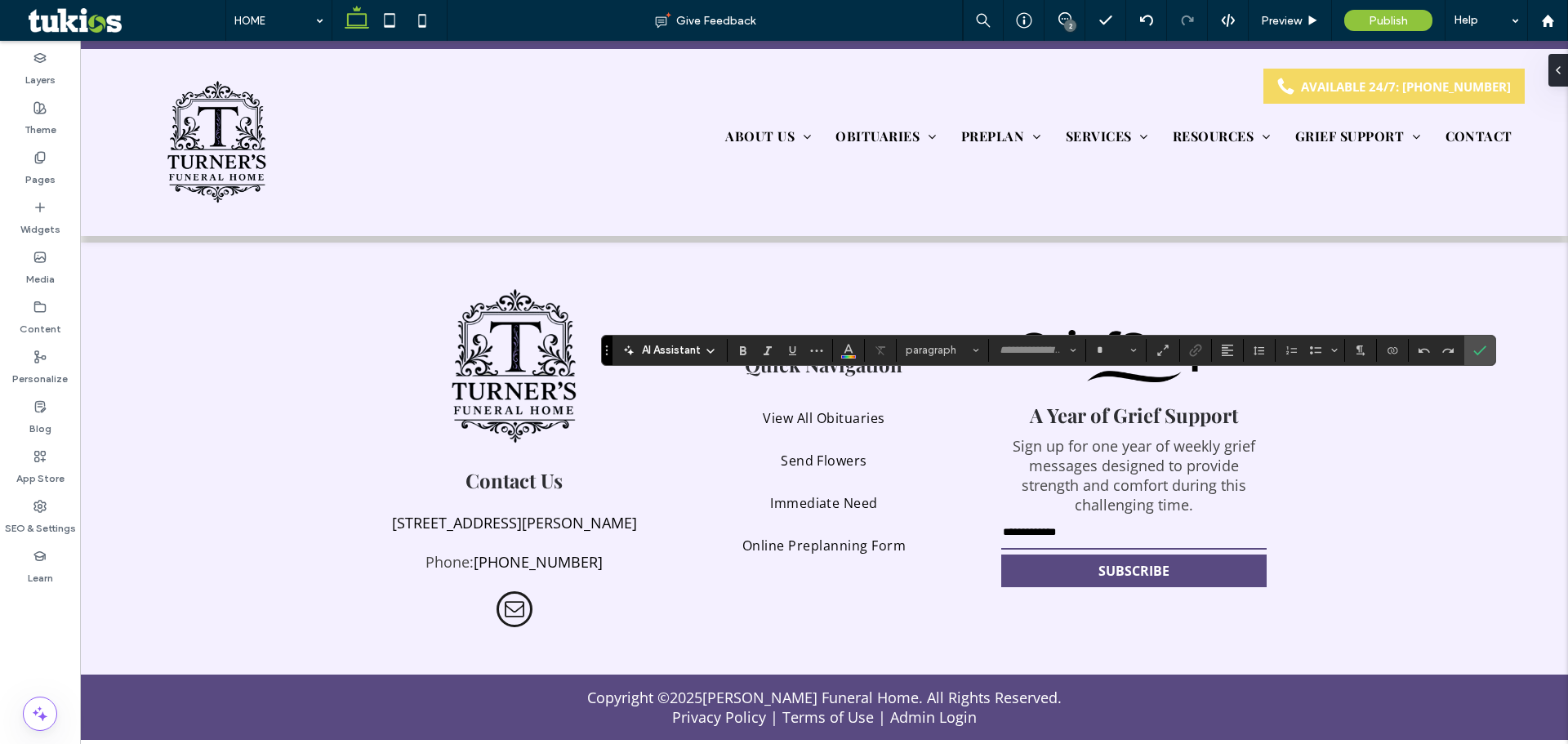
type input "*********"
type input "**"
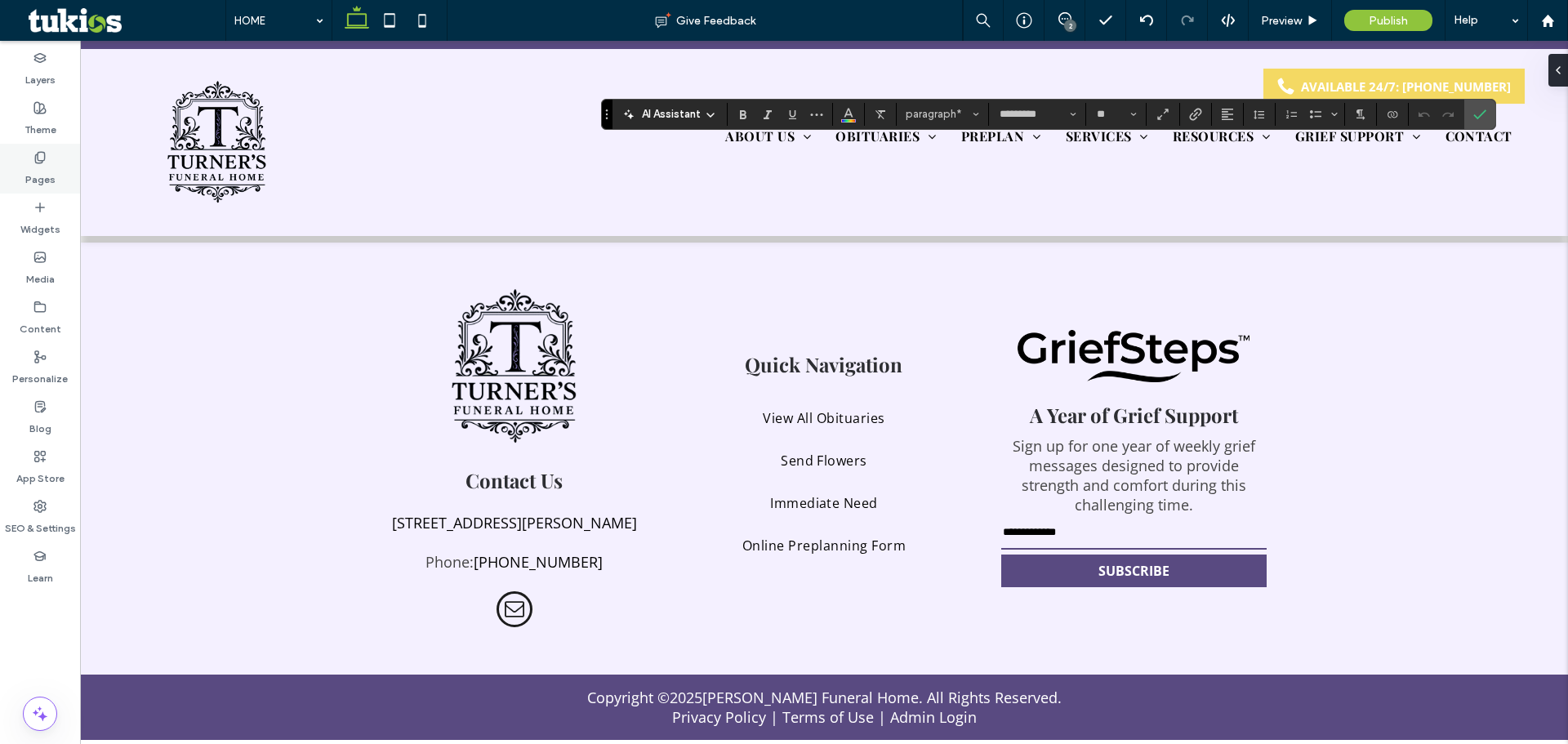
click at [47, 180] on label "Pages" at bounding box center [40, 175] width 30 height 23
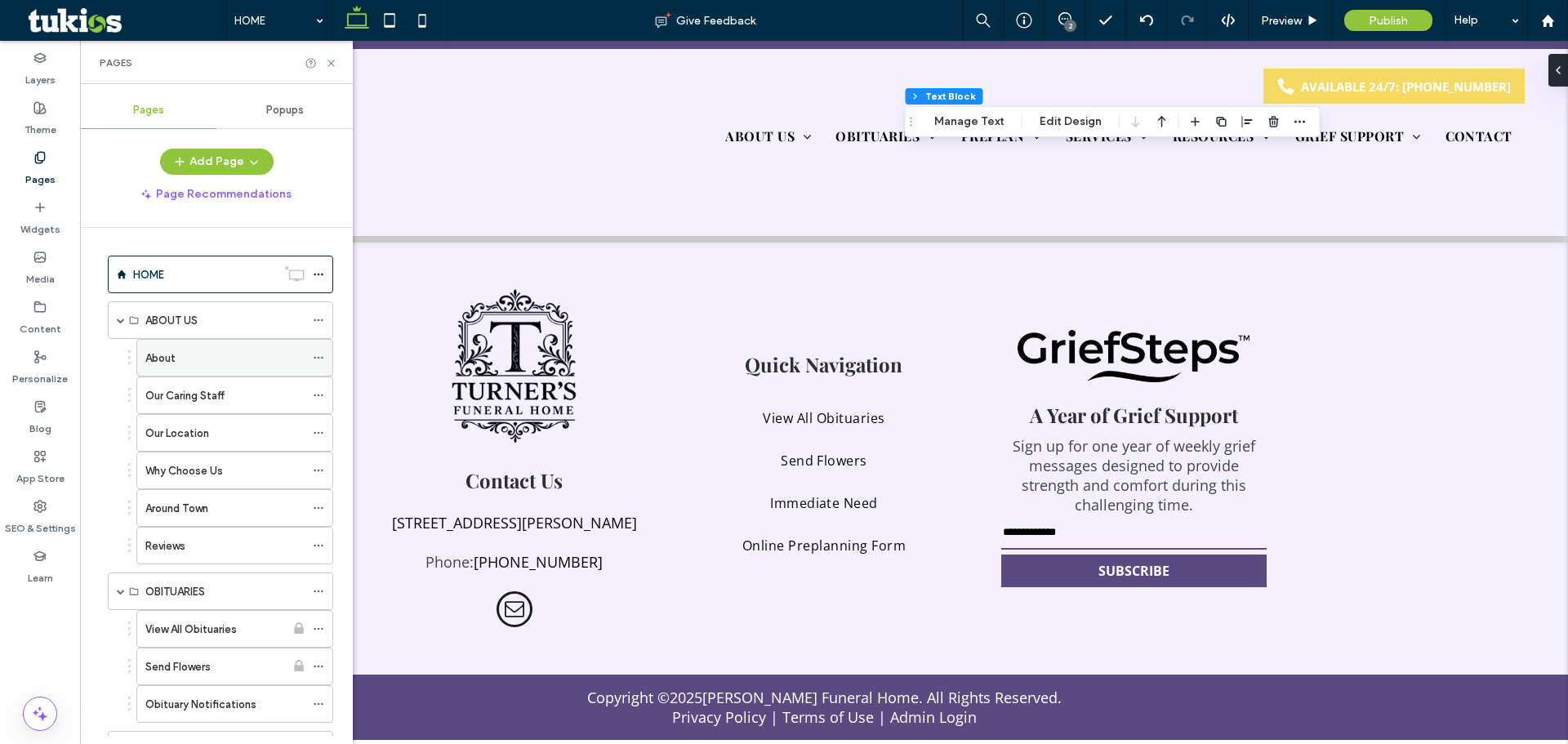
click at [167, 354] on label "About" at bounding box center [160, 359] width 30 height 29
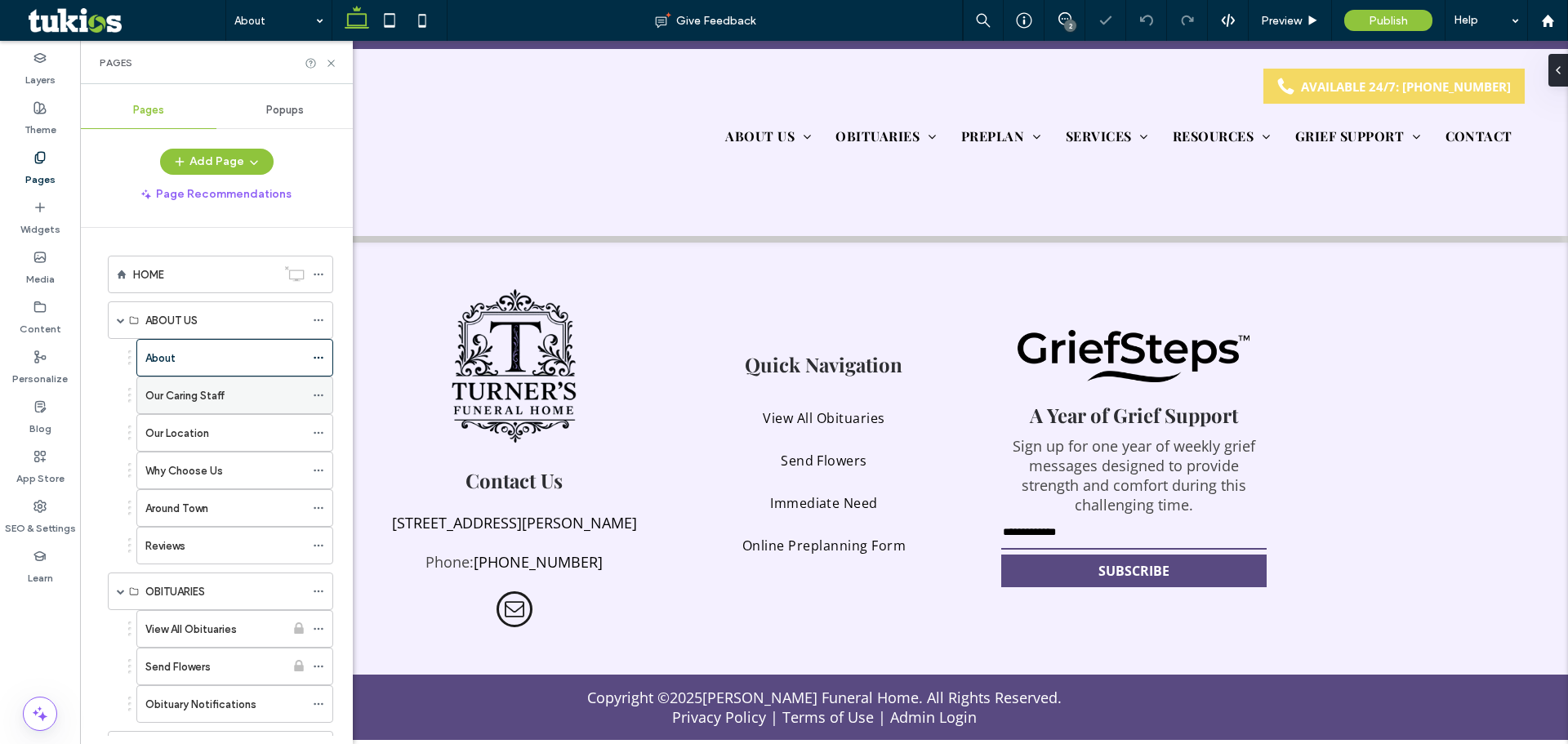
click at [168, 387] on label "Our Caring Staff" at bounding box center [185, 396] width 79 height 29
click at [202, 441] on label "Our Location" at bounding box center [177, 434] width 64 height 29
click at [197, 501] on label "Around Town" at bounding box center [176, 509] width 63 height 29
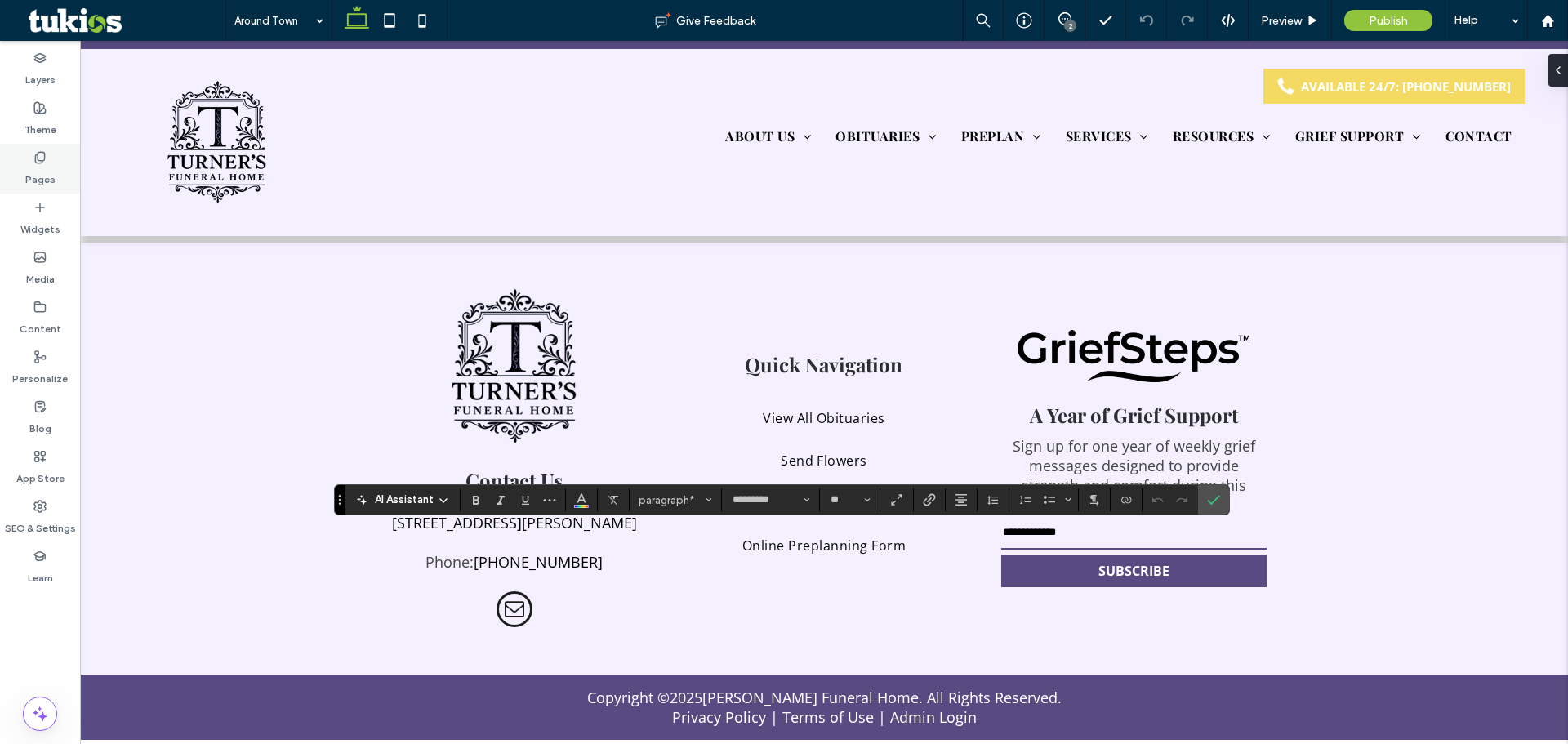
click at [32, 170] on label "Pages" at bounding box center [40, 175] width 30 height 23
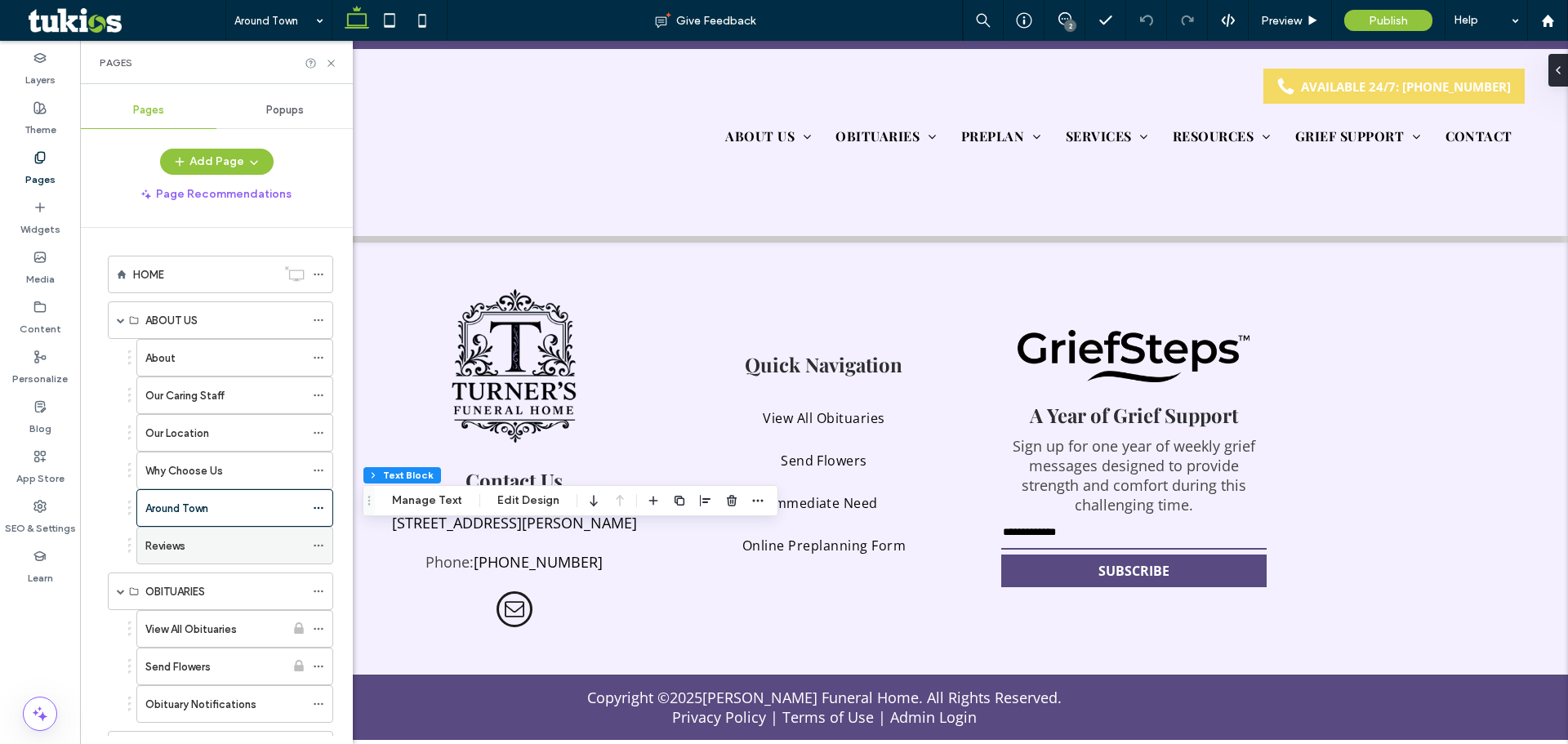
click at [169, 547] on label "Reviews" at bounding box center [164, 546] width 40 height 29
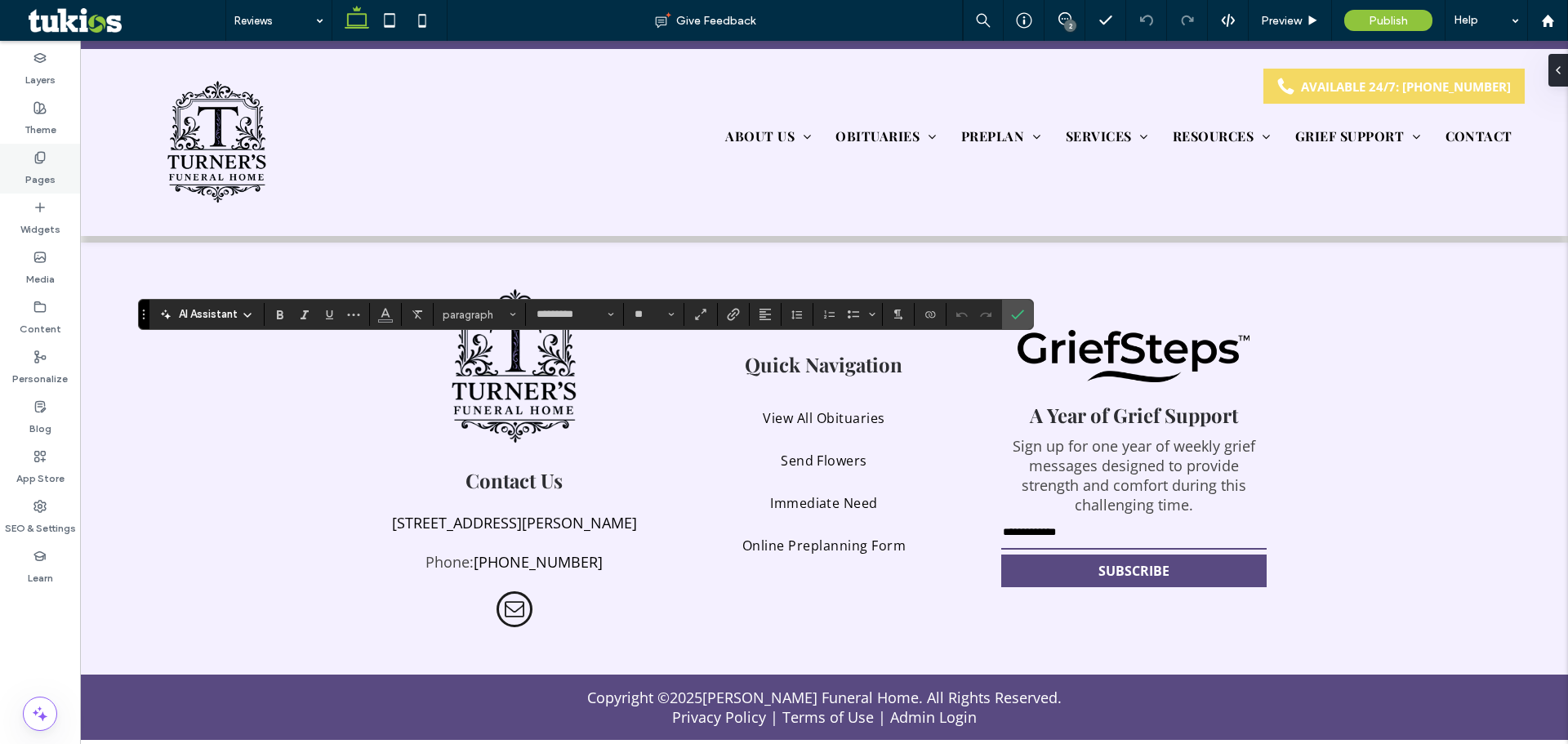
click at [67, 164] on div "Pages" at bounding box center [40, 168] width 80 height 50
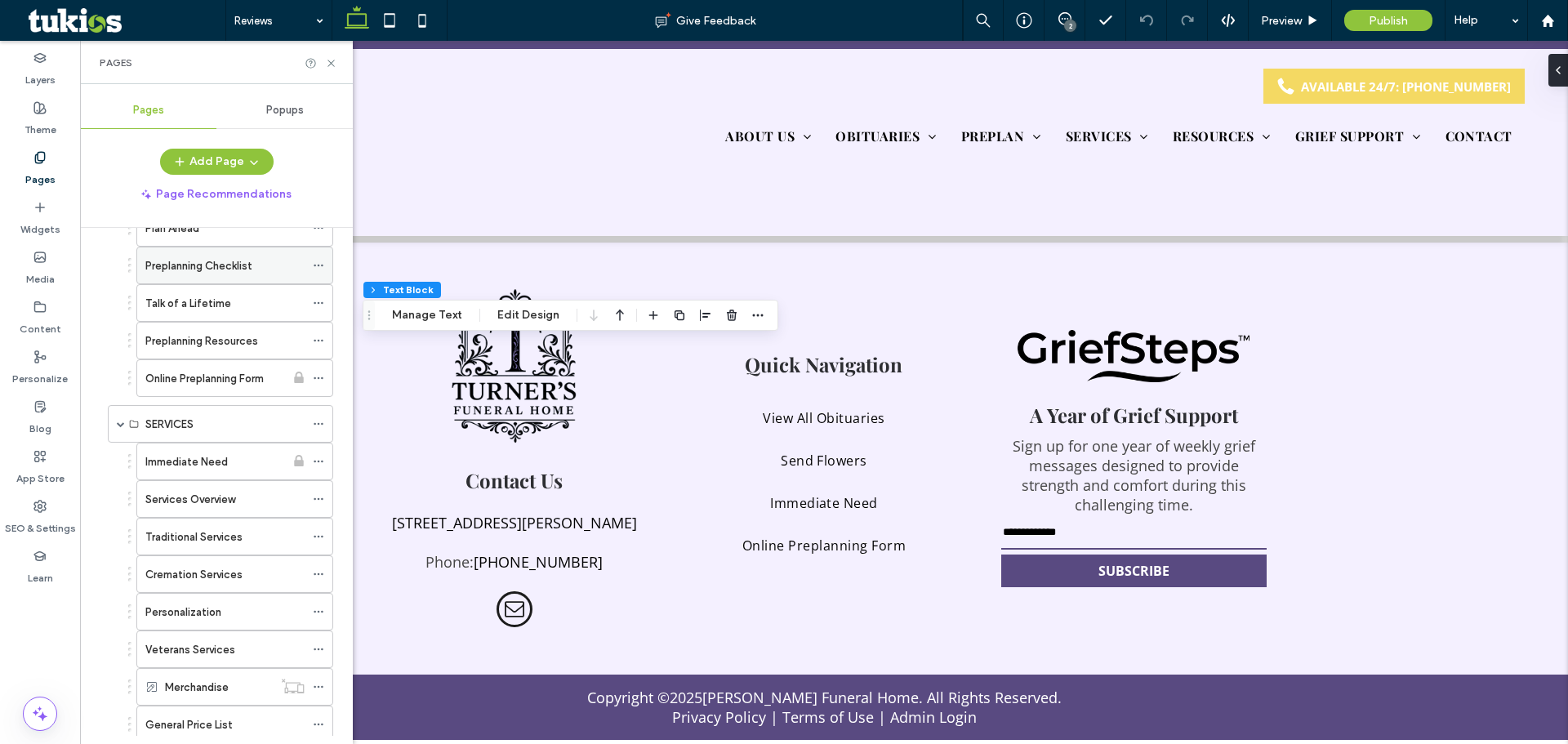
scroll to position [445, 0]
click at [329, 63] on icon at bounding box center [331, 63] width 13 height 13
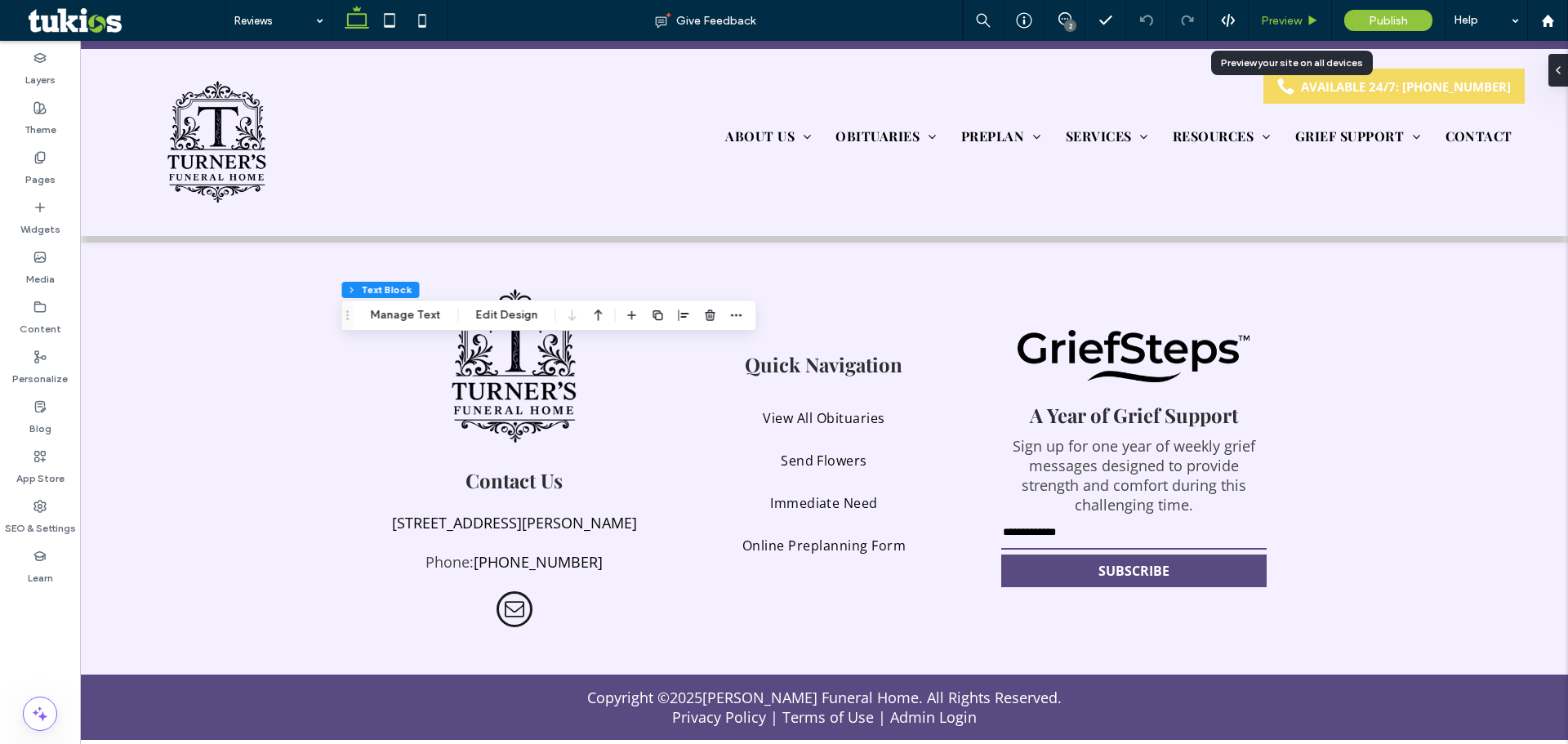
click at [1282, 26] on span "Preview" at bounding box center [1281, 20] width 40 height 13
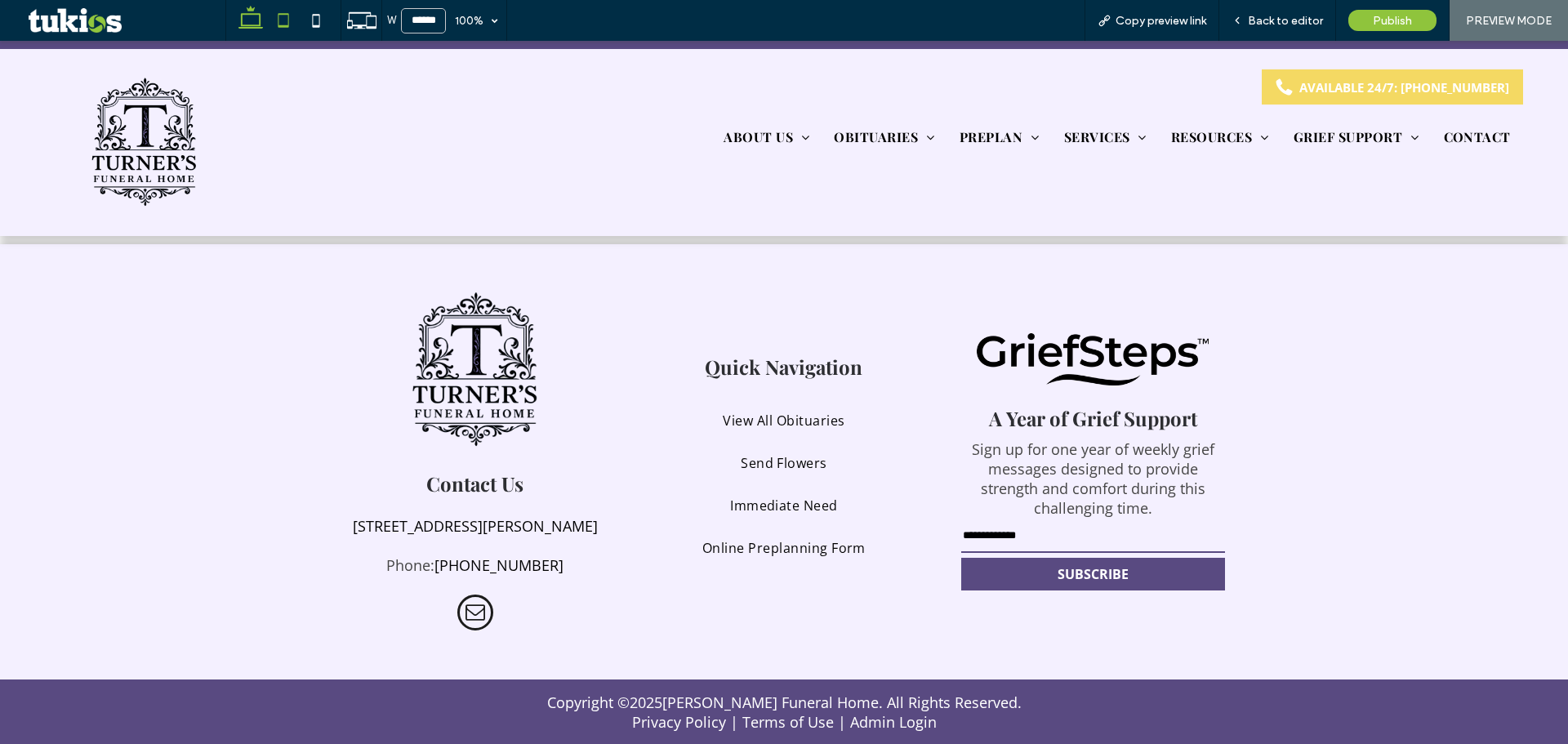
click at [286, 15] on icon at bounding box center [283, 20] width 33 height 33
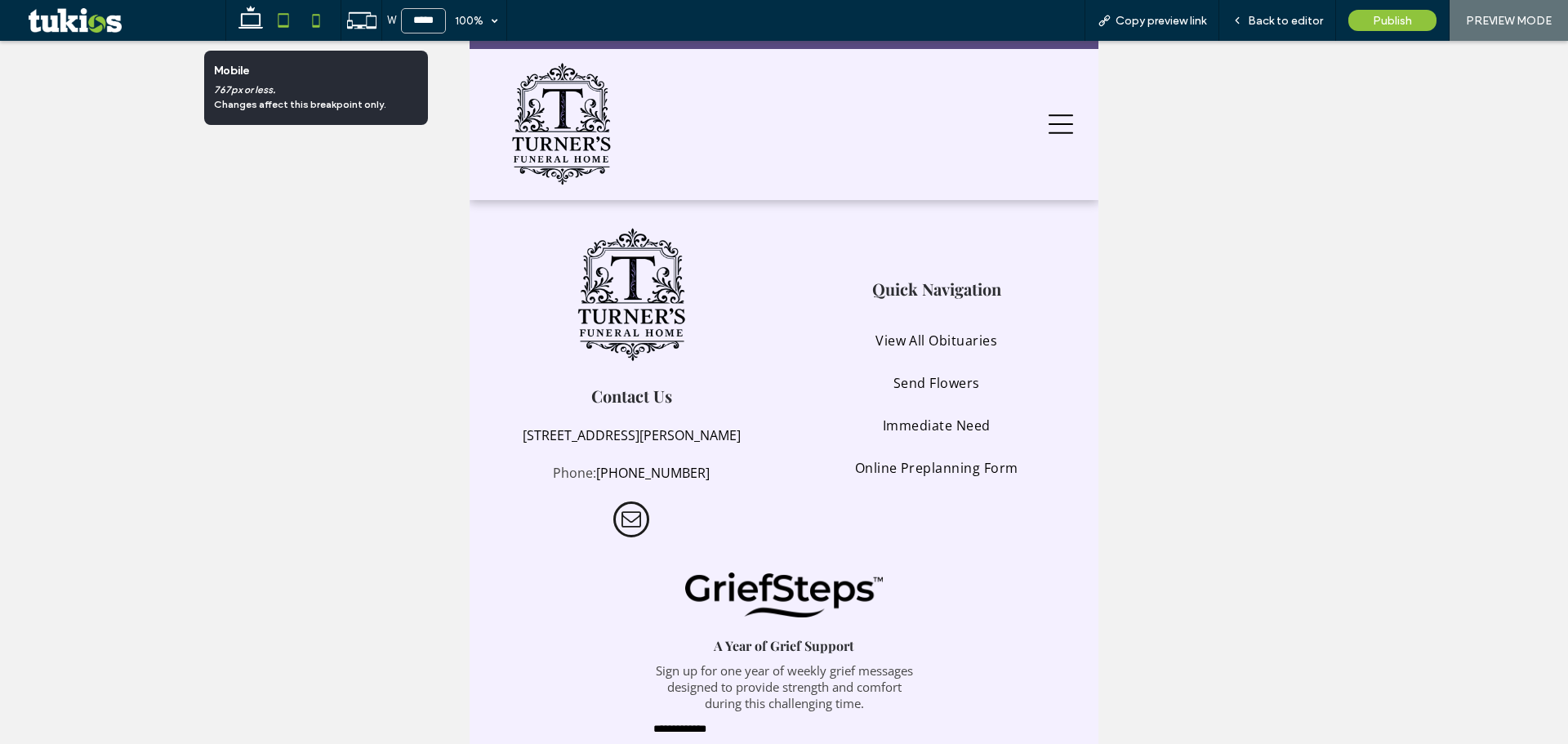
click at [321, 20] on icon at bounding box center [315, 20] width 33 height 33
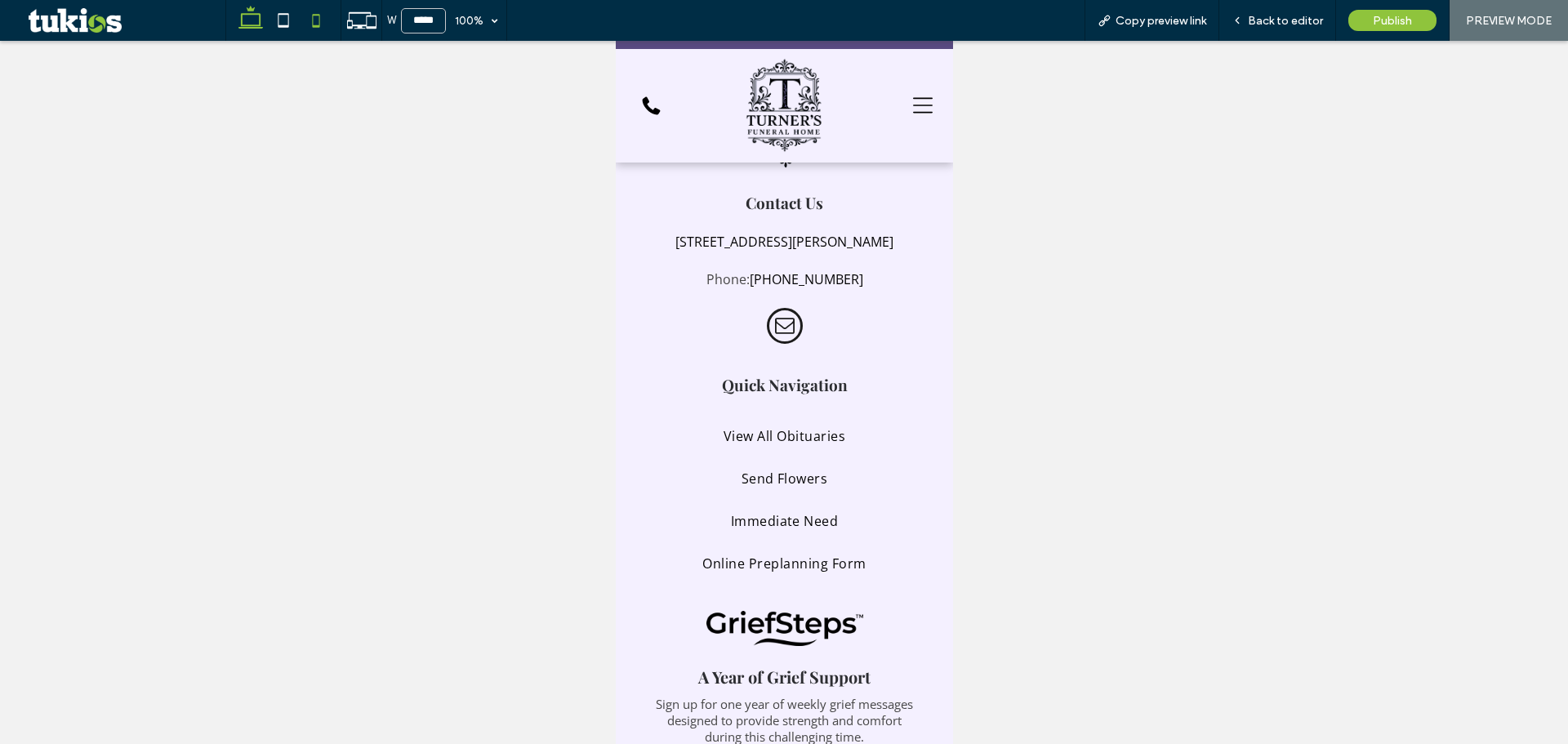
click at [243, 23] on use at bounding box center [251, 17] width 24 height 23
type input "******"
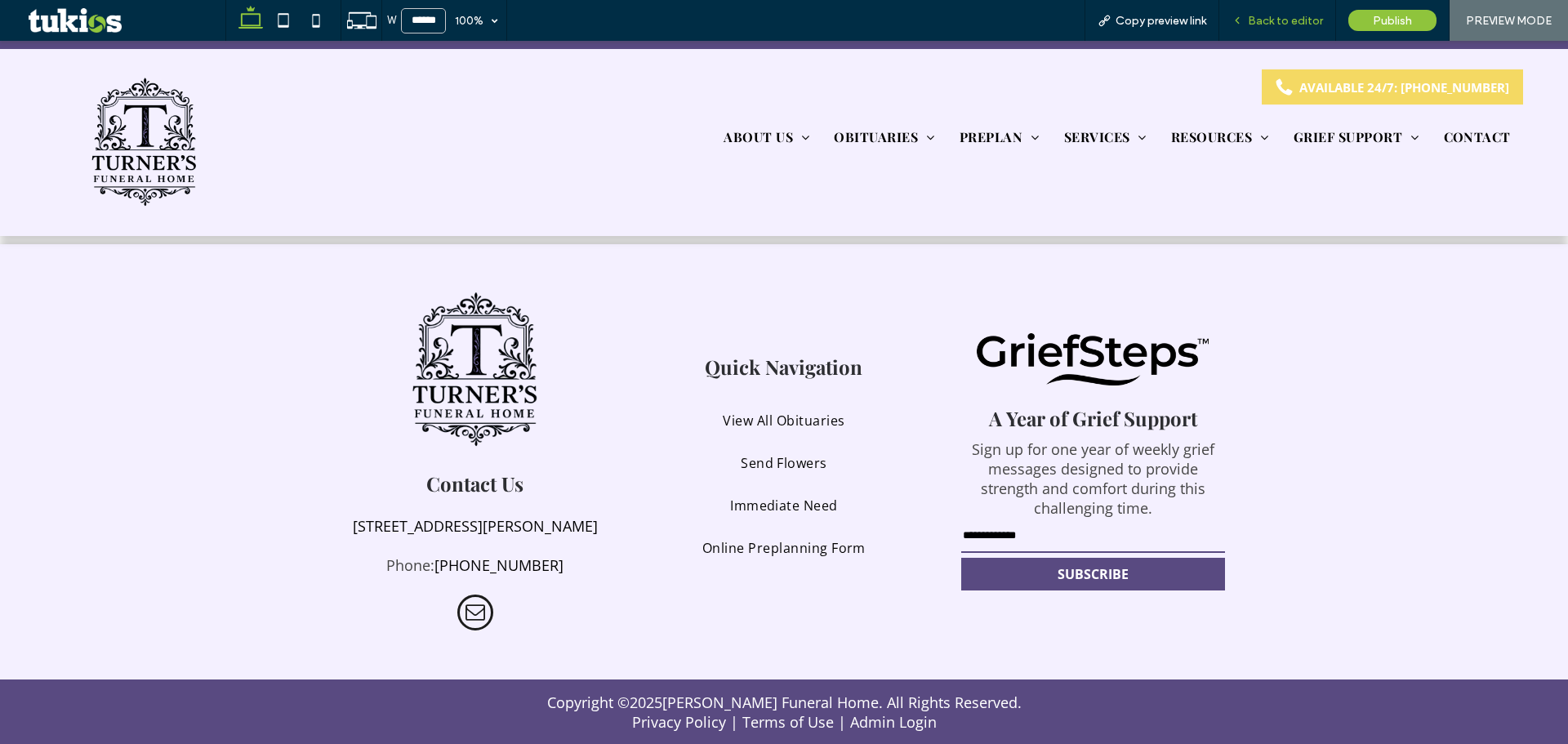
click at [1256, 28] on div "Back to editor" at bounding box center [1277, 20] width 116 height 40
click at [1243, 19] on icon at bounding box center [1237, 20] width 12 height 12
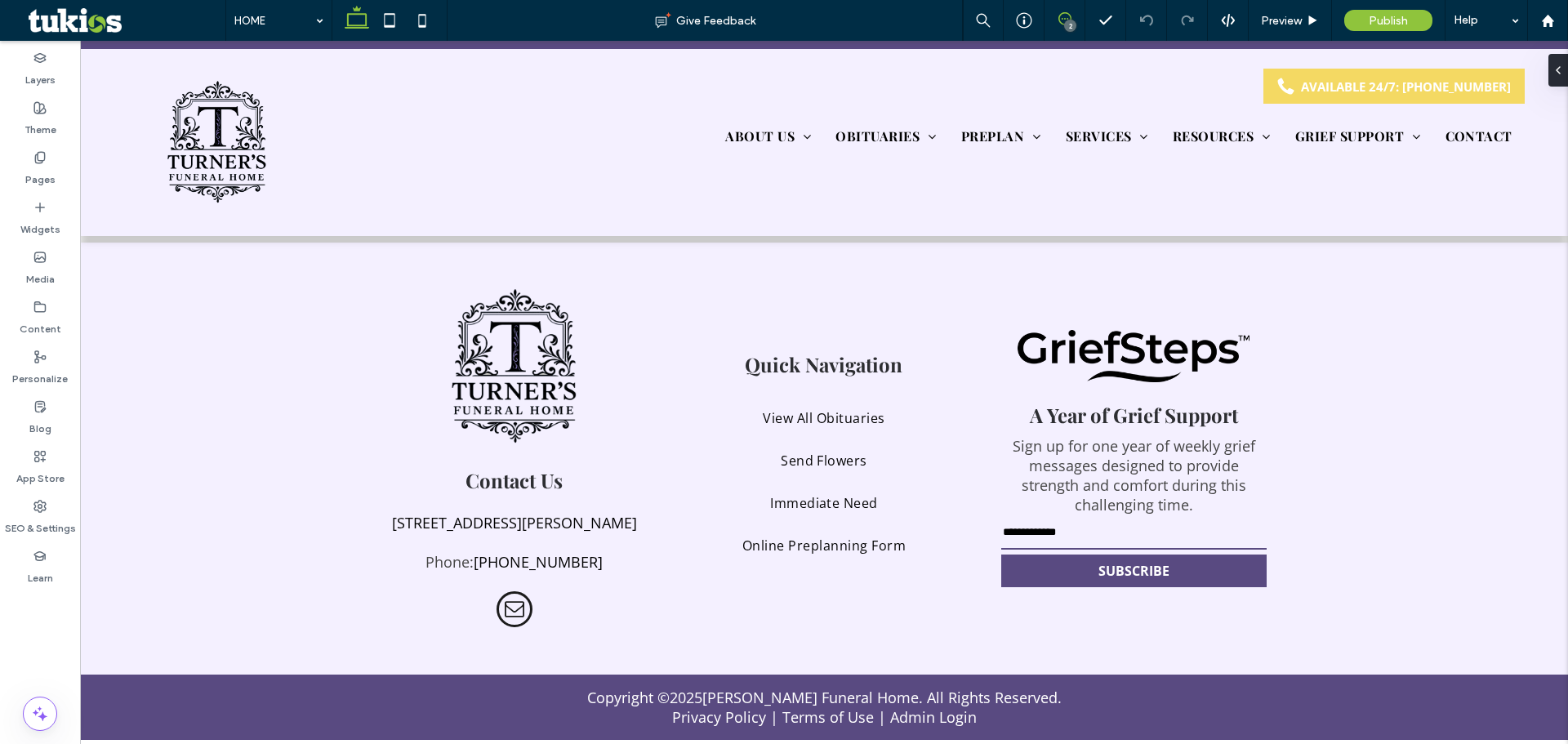
drag, startPoint x: 1061, startPoint y: 15, endPoint x: 1053, endPoint y: 19, distance: 8.9
click at [1061, 14] on icon at bounding box center [1064, 19] width 13 height 13
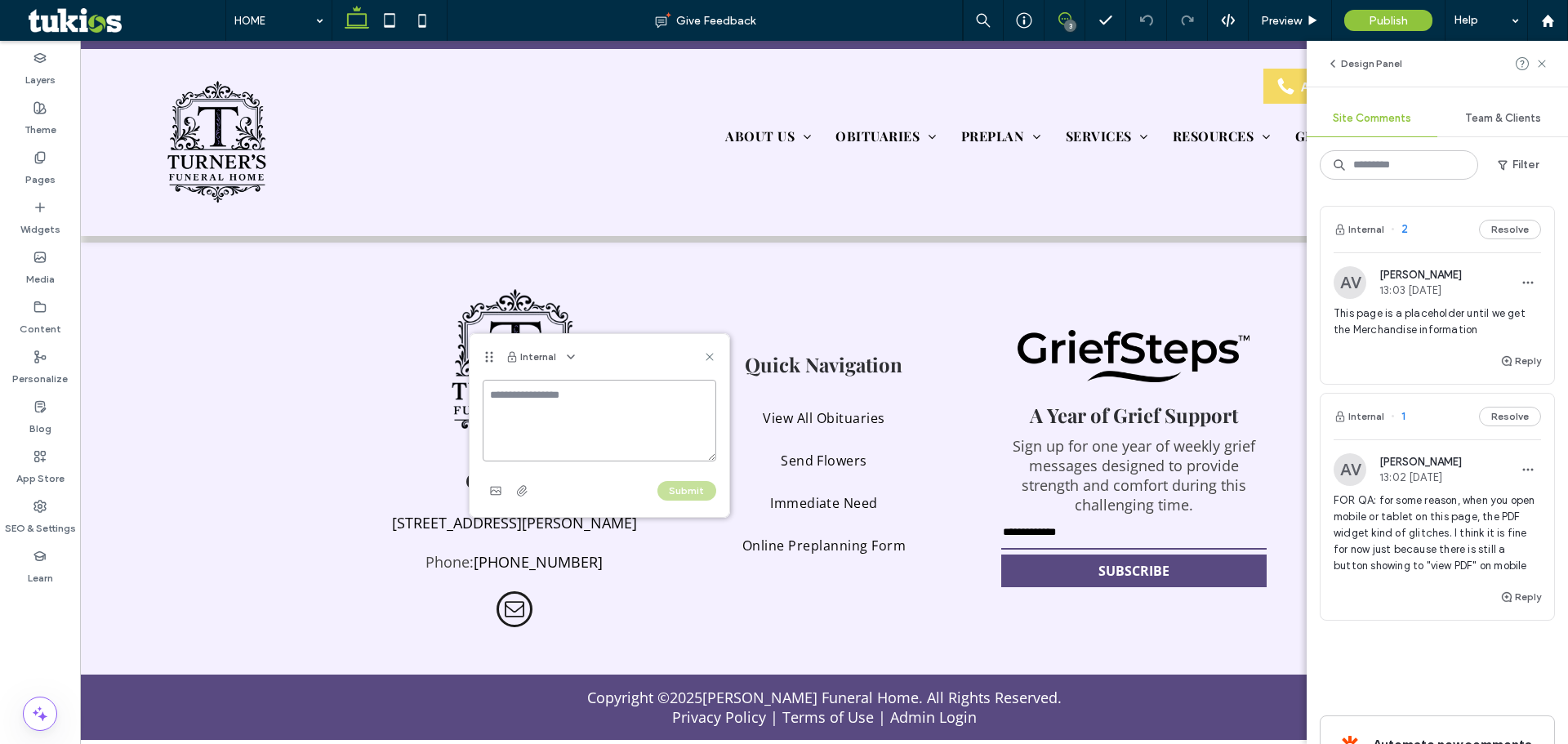
click at [531, 407] on textarea at bounding box center [599, 420] width 234 height 82
paste textarea "**********"
type textarea "**********"
click at [702, 495] on button "Submit" at bounding box center [687, 490] width 59 height 19
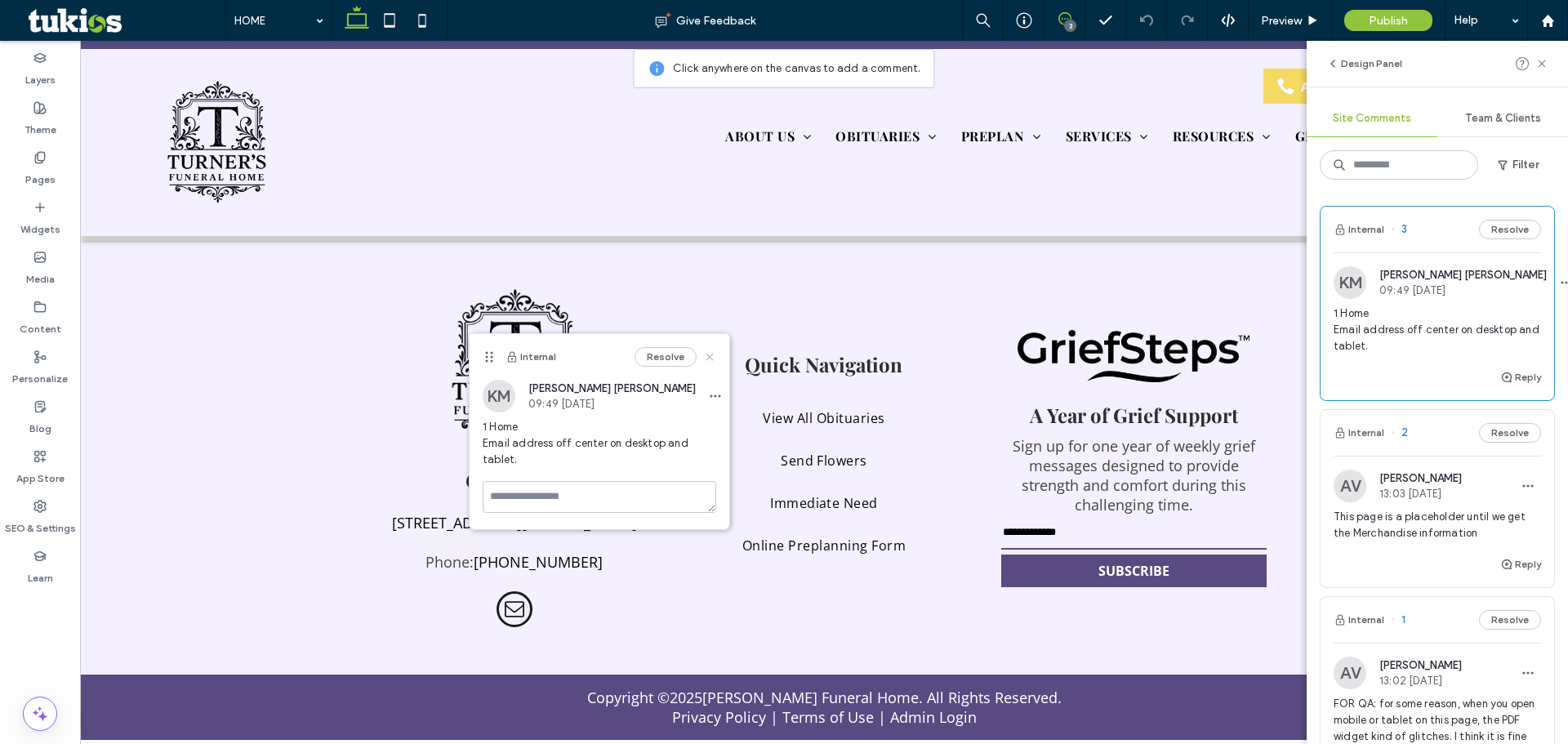
click at [711, 358] on use at bounding box center [709, 356] width 8 height 8
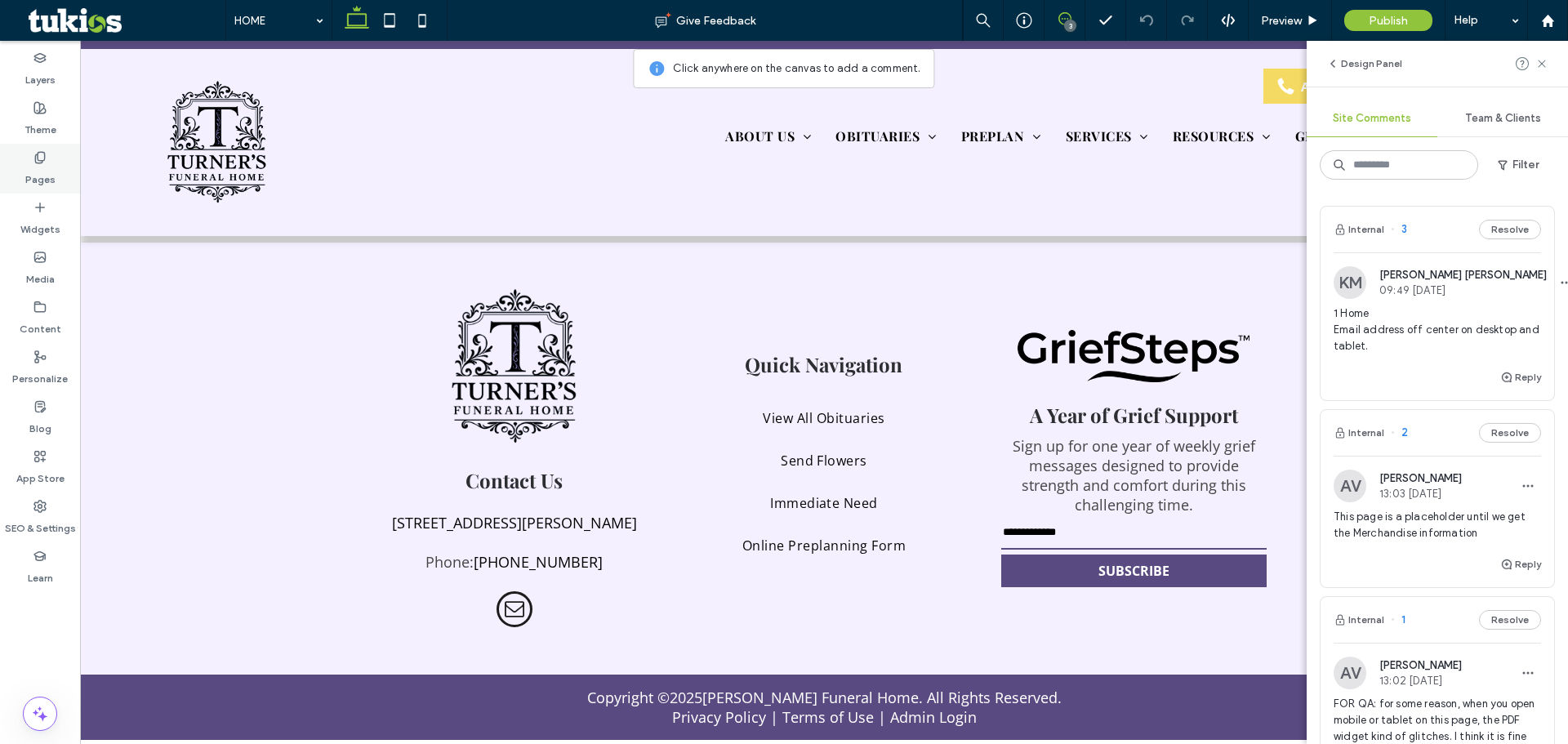
click at [39, 181] on label "Pages" at bounding box center [40, 175] width 30 height 23
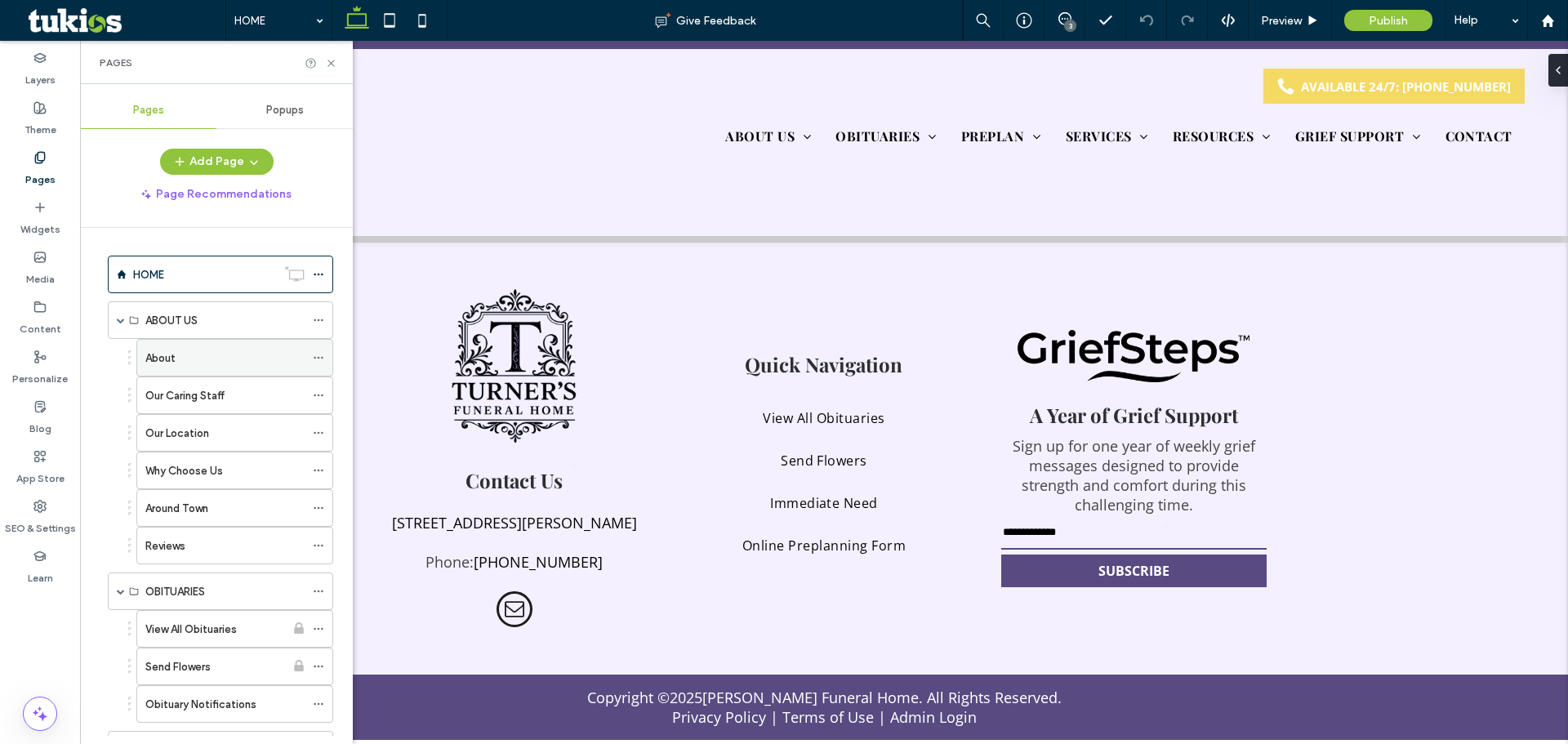
click at [166, 359] on label "About" at bounding box center [160, 359] width 30 height 29
click at [1054, 24] on span at bounding box center [1064, 19] width 40 height 13
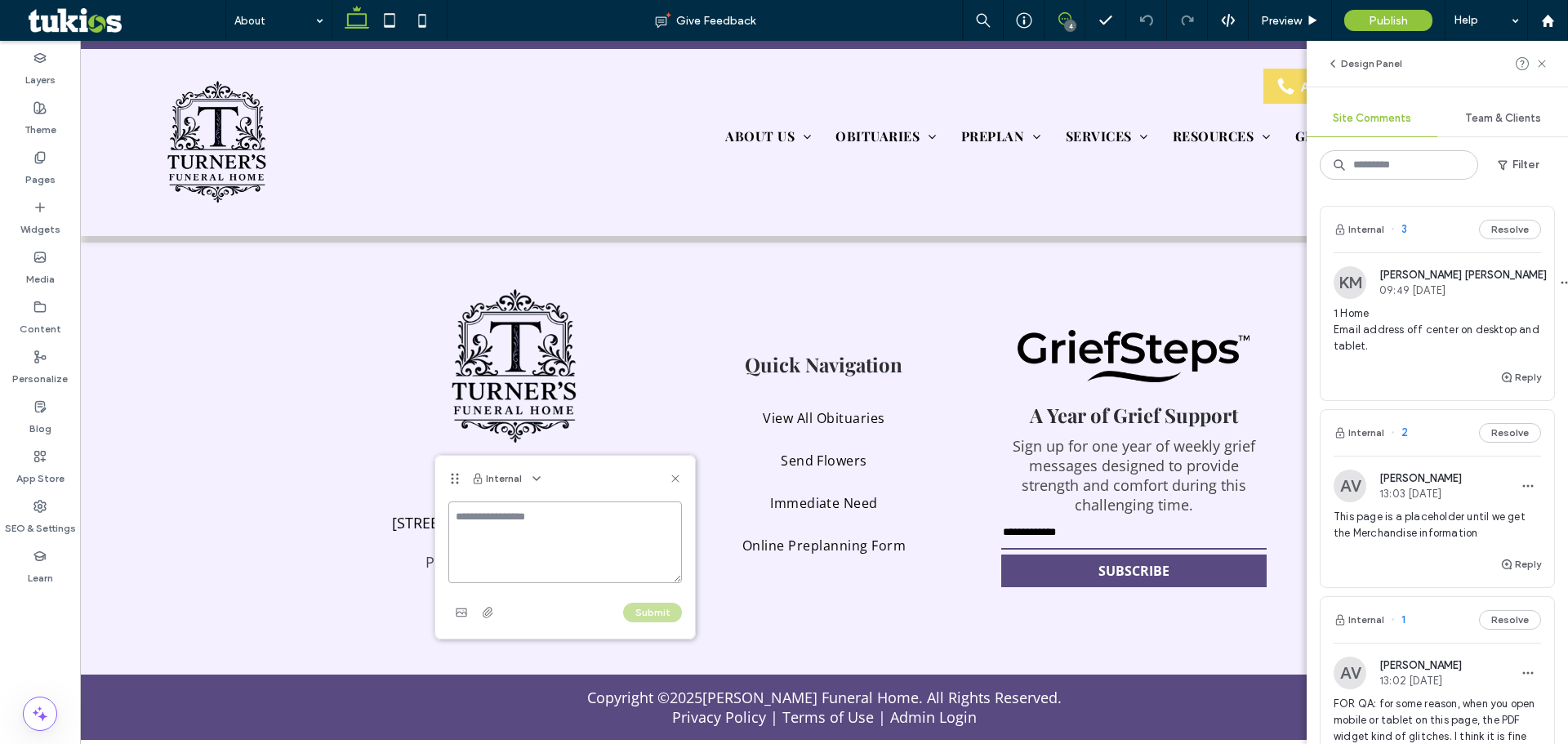
click at [476, 528] on textarea at bounding box center [565, 542] width 234 height 82
paste textarea "**********"
type textarea "**********"
click at [639, 608] on button "Submit" at bounding box center [653, 612] width 59 height 19
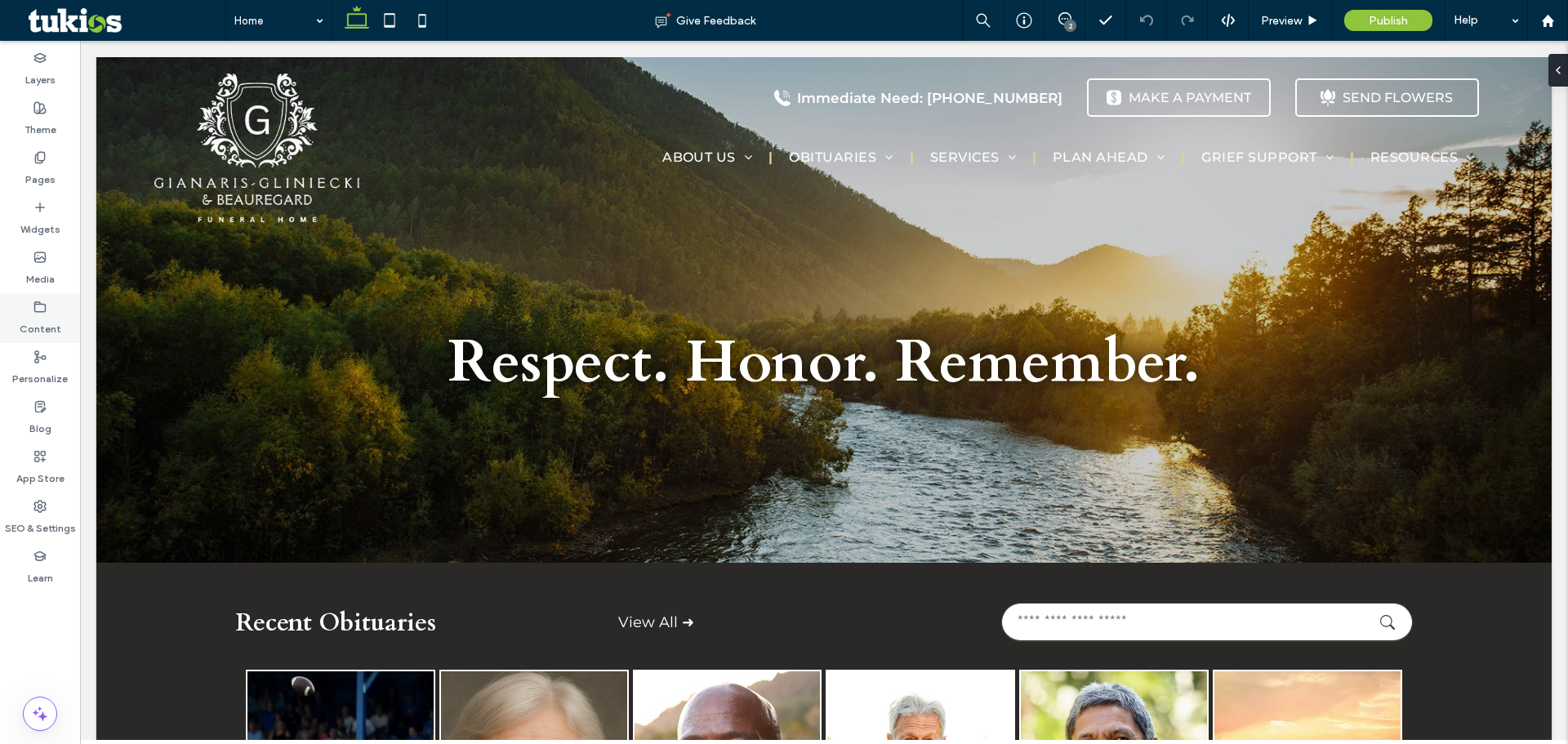
click at [62, 321] on div "Content" at bounding box center [40, 318] width 80 height 50
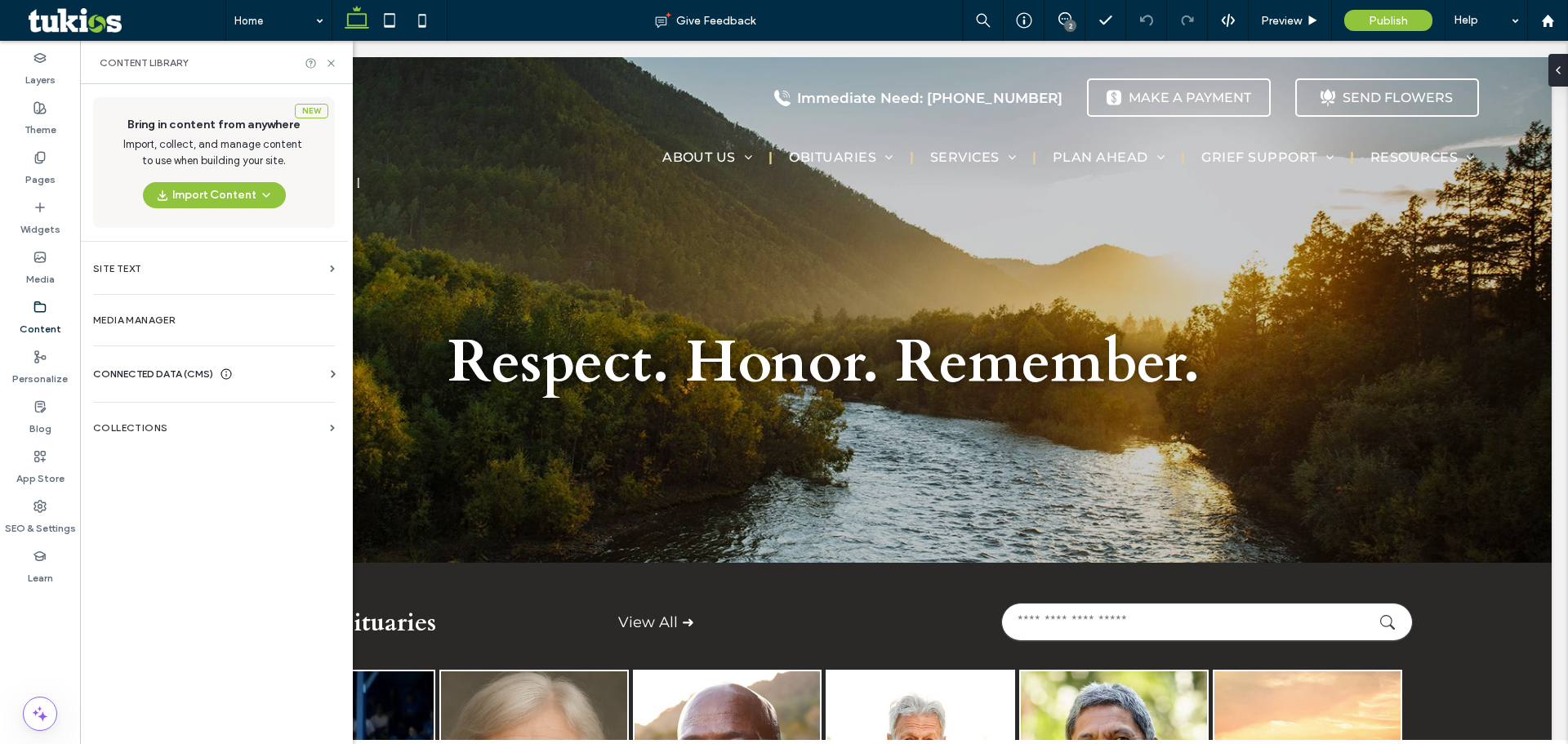
click at [164, 374] on span "CONNECTED DATA (CMS)" at bounding box center [153, 374] width 120 height 16
click at [158, 421] on section "Business Info" at bounding box center [217, 414] width 248 height 38
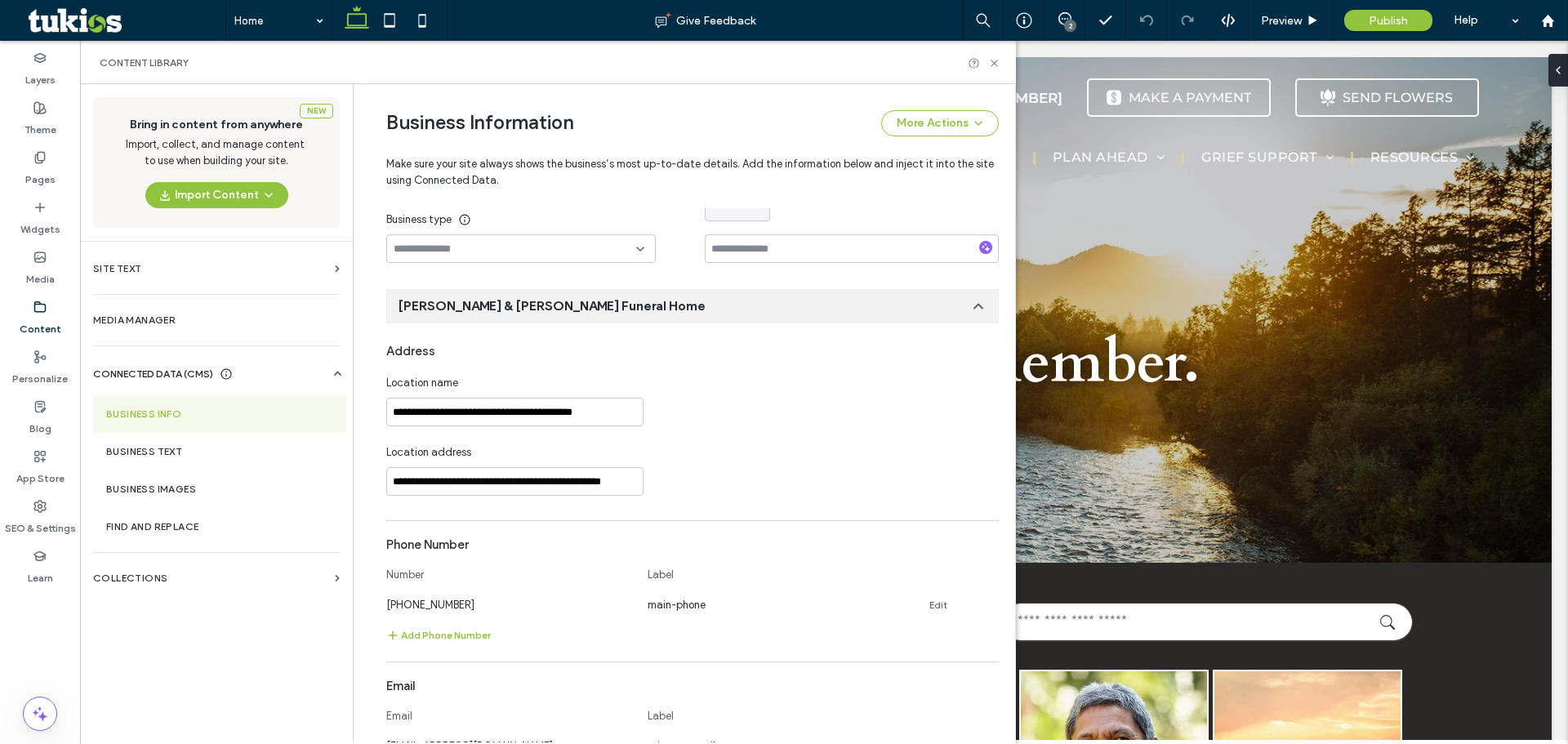
scroll to position [170, 0]
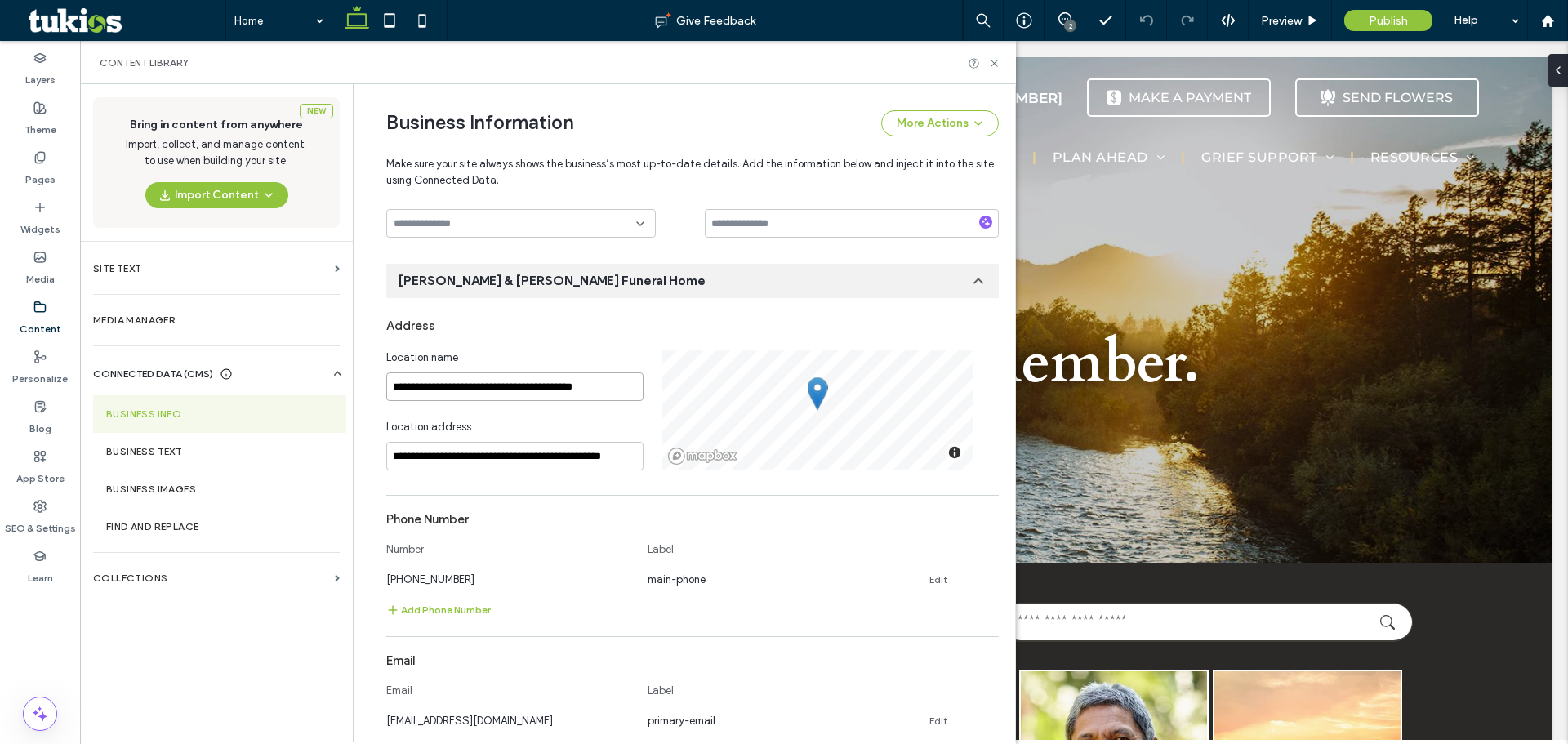
click at [491, 378] on input "**********" at bounding box center [515, 386] width 257 height 29
drag, startPoint x: 474, startPoint y: 382, endPoint x: 294, endPoint y: 388, distance: 180.1
click at [294, 388] on div "**********" at bounding box center [547, 413] width 935 height 658
click at [608, 380] on input "**********" at bounding box center [515, 386] width 257 height 29
drag, startPoint x: 618, startPoint y: 386, endPoint x: 328, endPoint y: 361, distance: 291.1
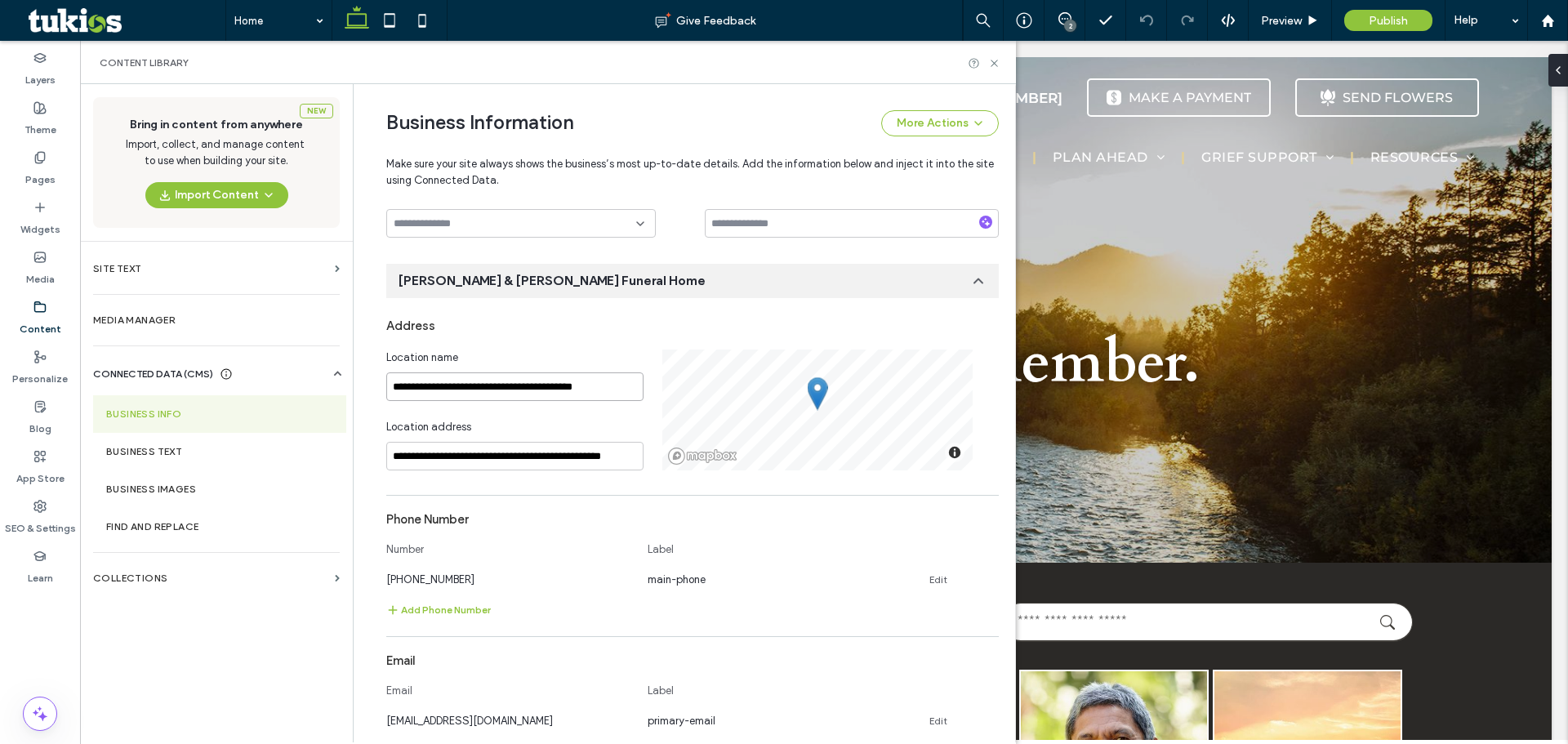
click at [328, 361] on div "**********" at bounding box center [547, 413] width 935 height 658
click at [33, 504] on div "SEO & Settings" at bounding box center [40, 517] width 80 height 50
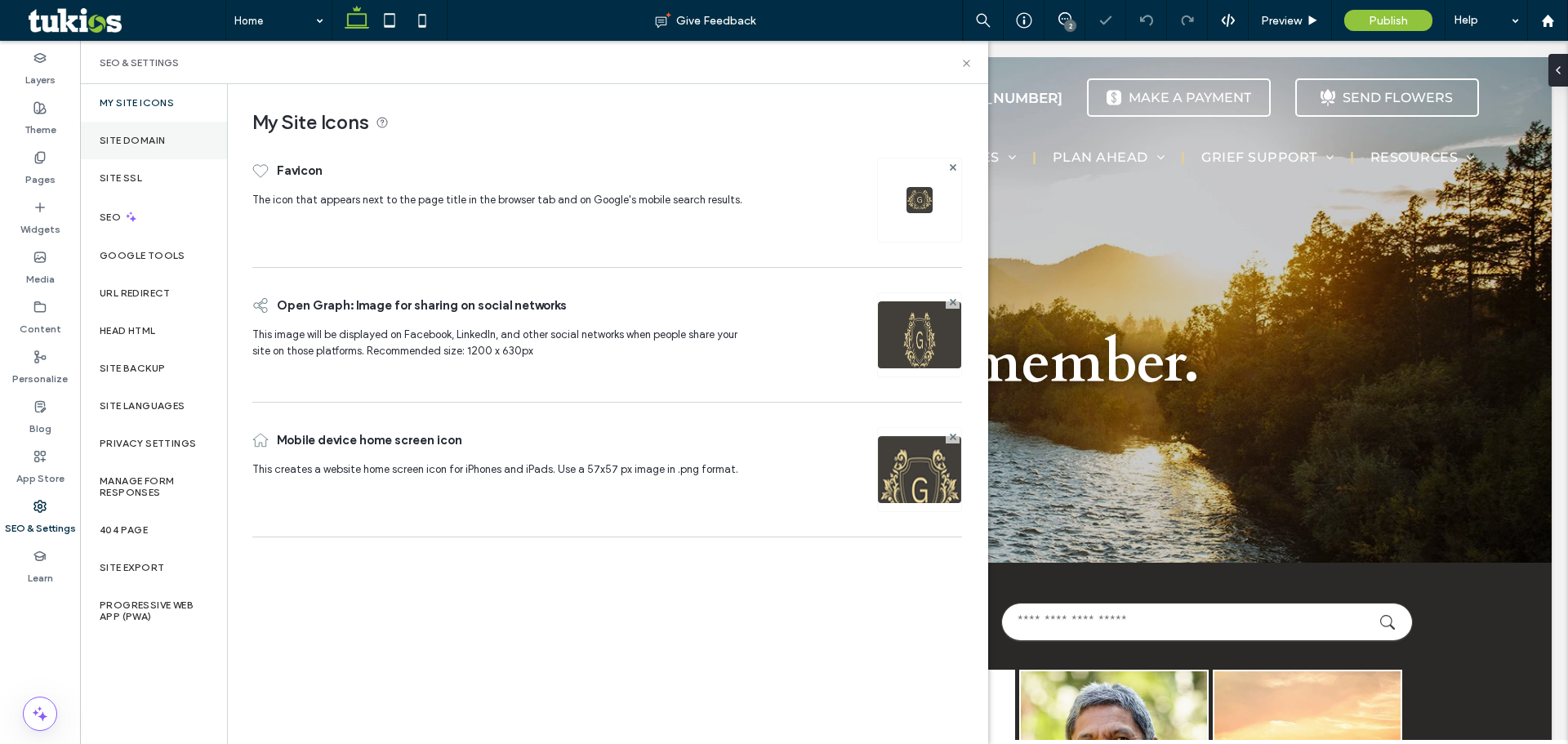
click at [137, 132] on div "Site Domain" at bounding box center [154, 140] width 147 height 38
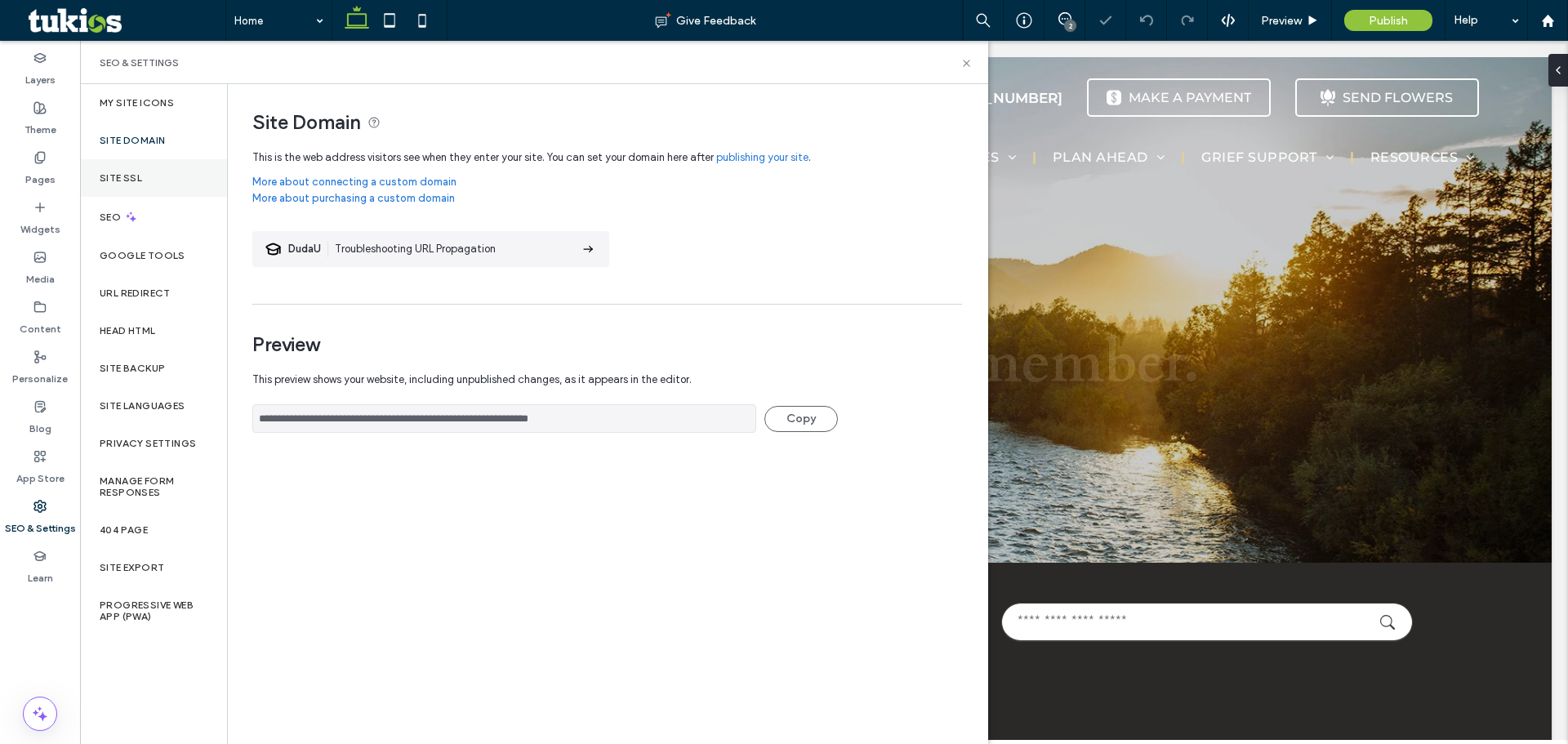
scroll to position [0, 0]
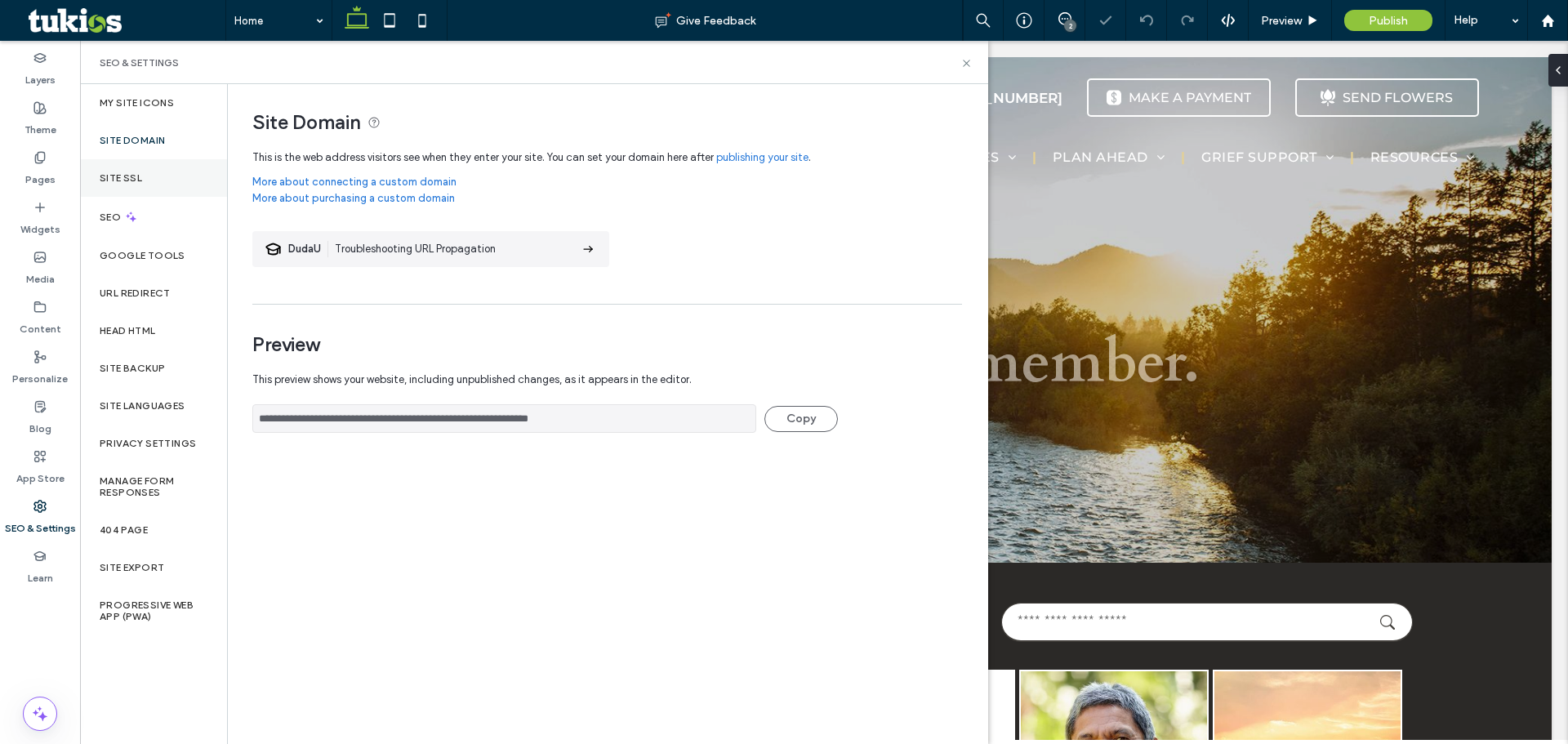
click at [134, 164] on div "Site SSL" at bounding box center [154, 178] width 147 height 38
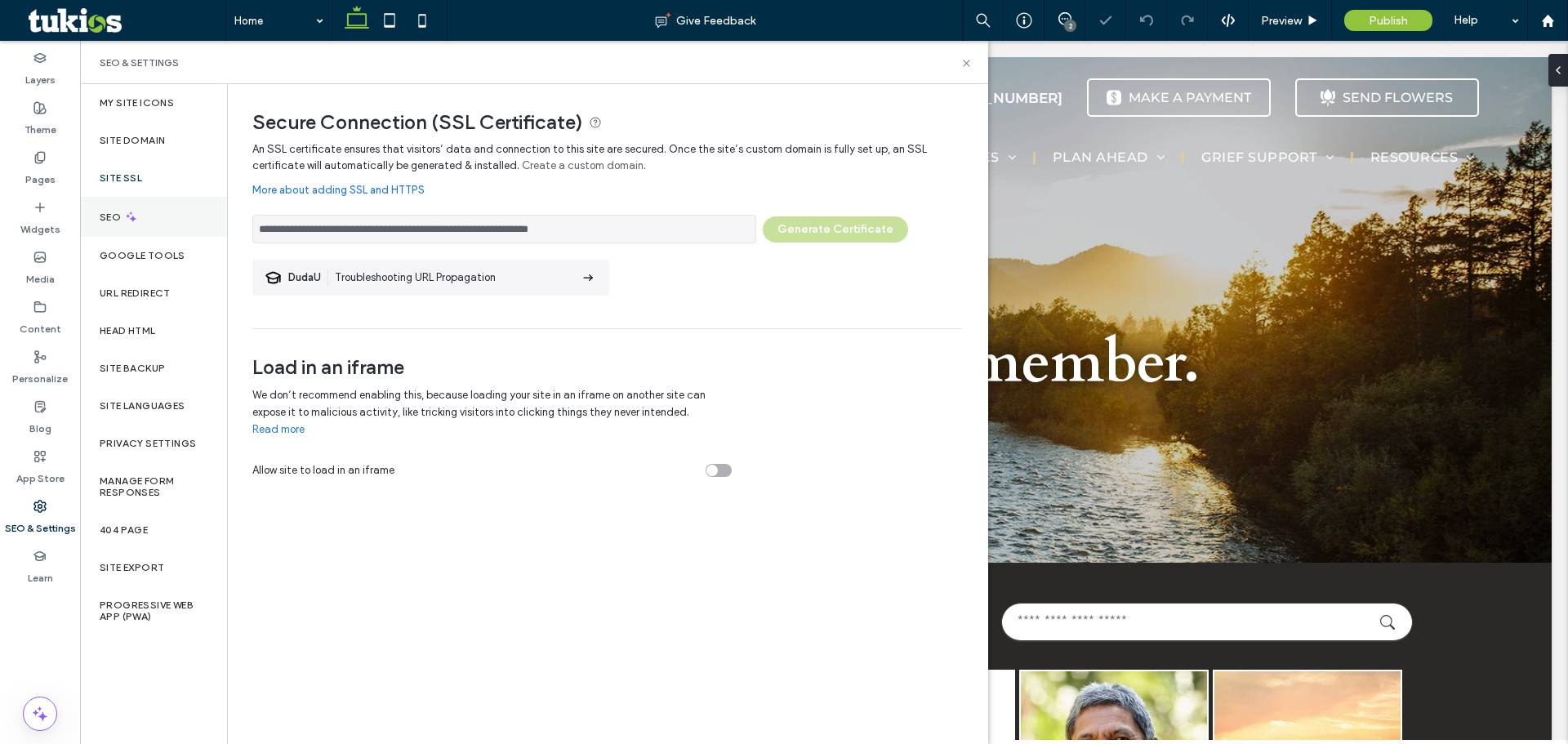
click at [133, 205] on div "SEO" at bounding box center [154, 216] width 147 height 40
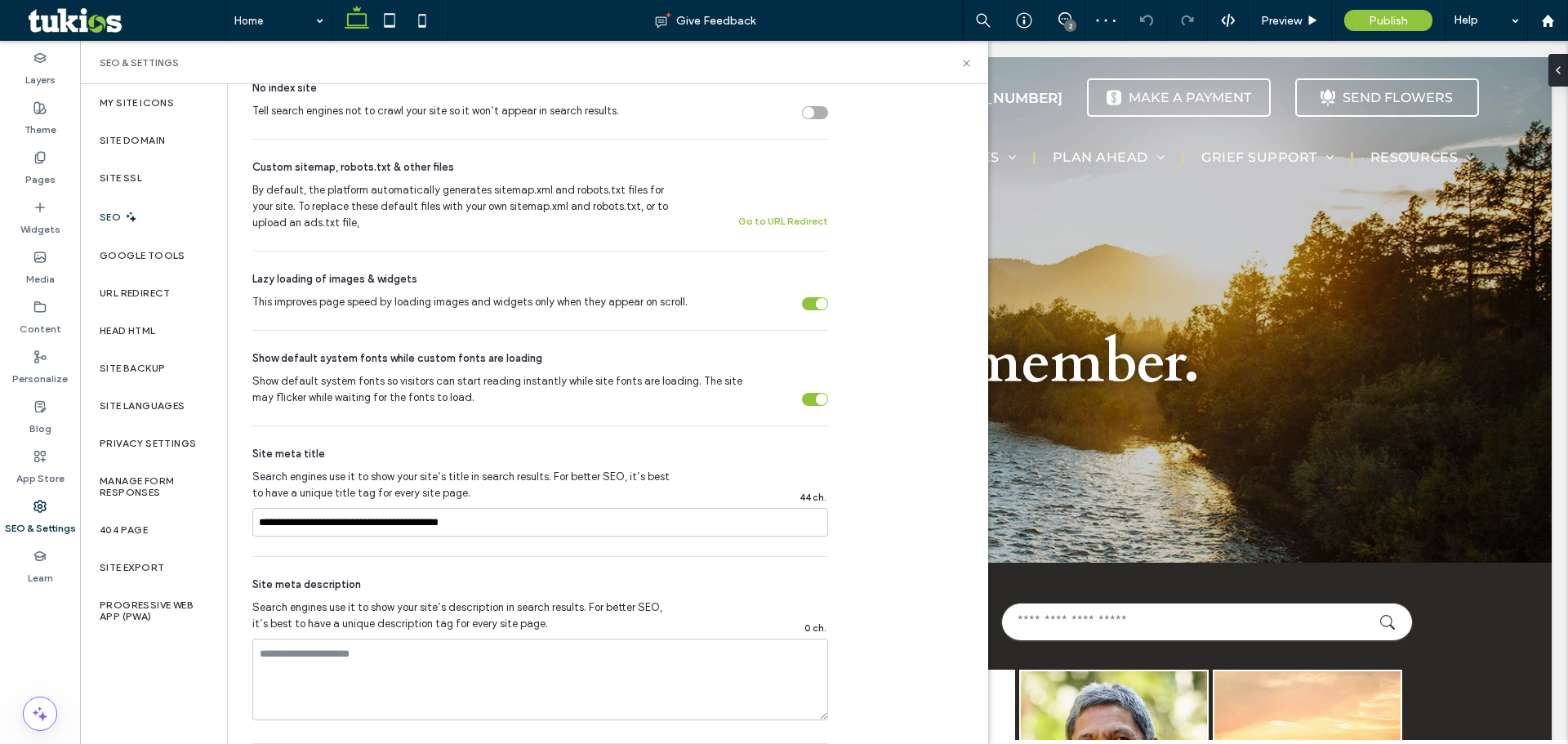
scroll to position [777, 0]
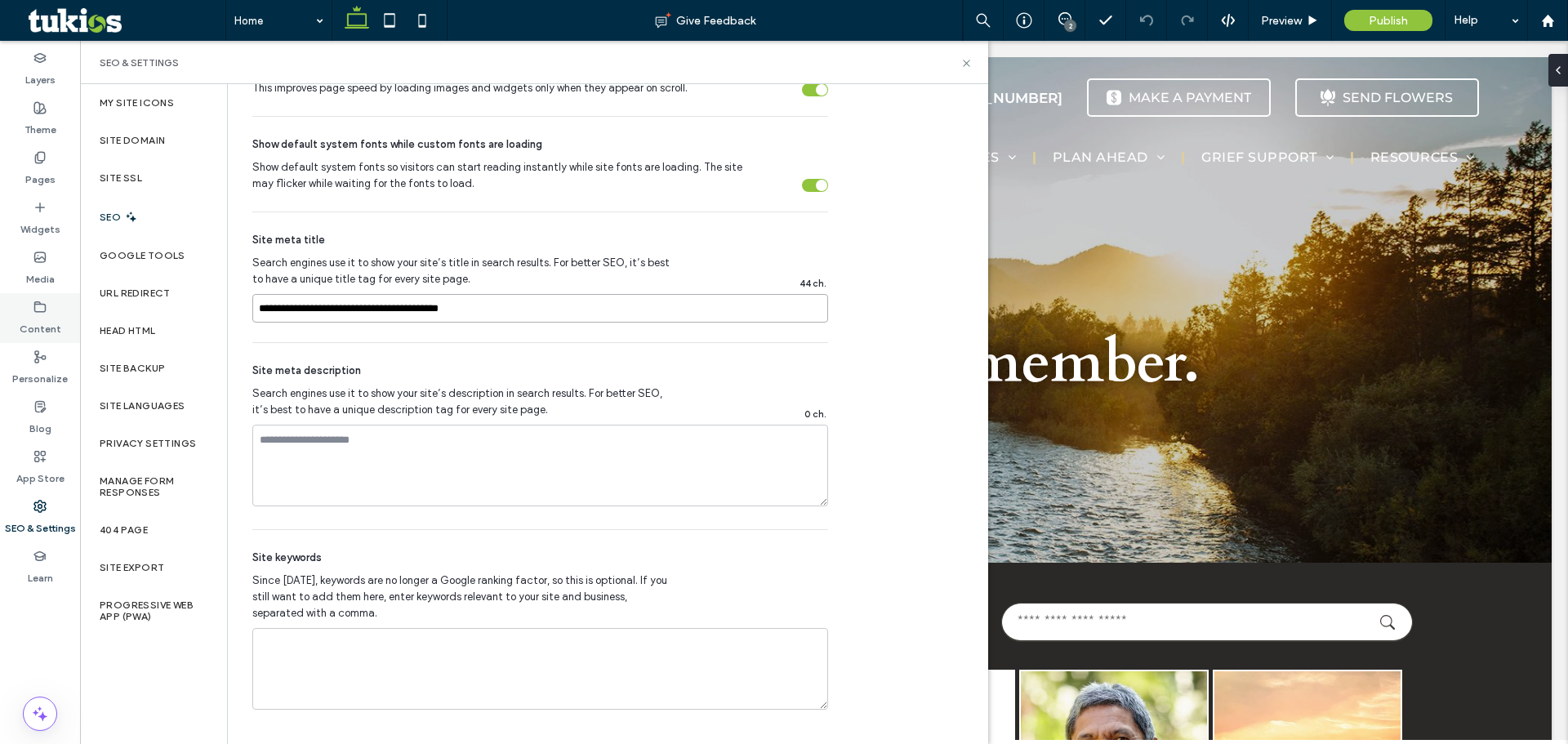
drag, startPoint x: 520, startPoint y: 310, endPoint x: 37, endPoint y: 332, distance: 483.5
click at [37, 332] on div "Layers Theme Pages Widgets Media Content Personalize Blog App Store SEO & Setti…" at bounding box center [40, 392] width 80 height 704
click at [129, 253] on label "Google Tools" at bounding box center [143, 256] width 86 height 12
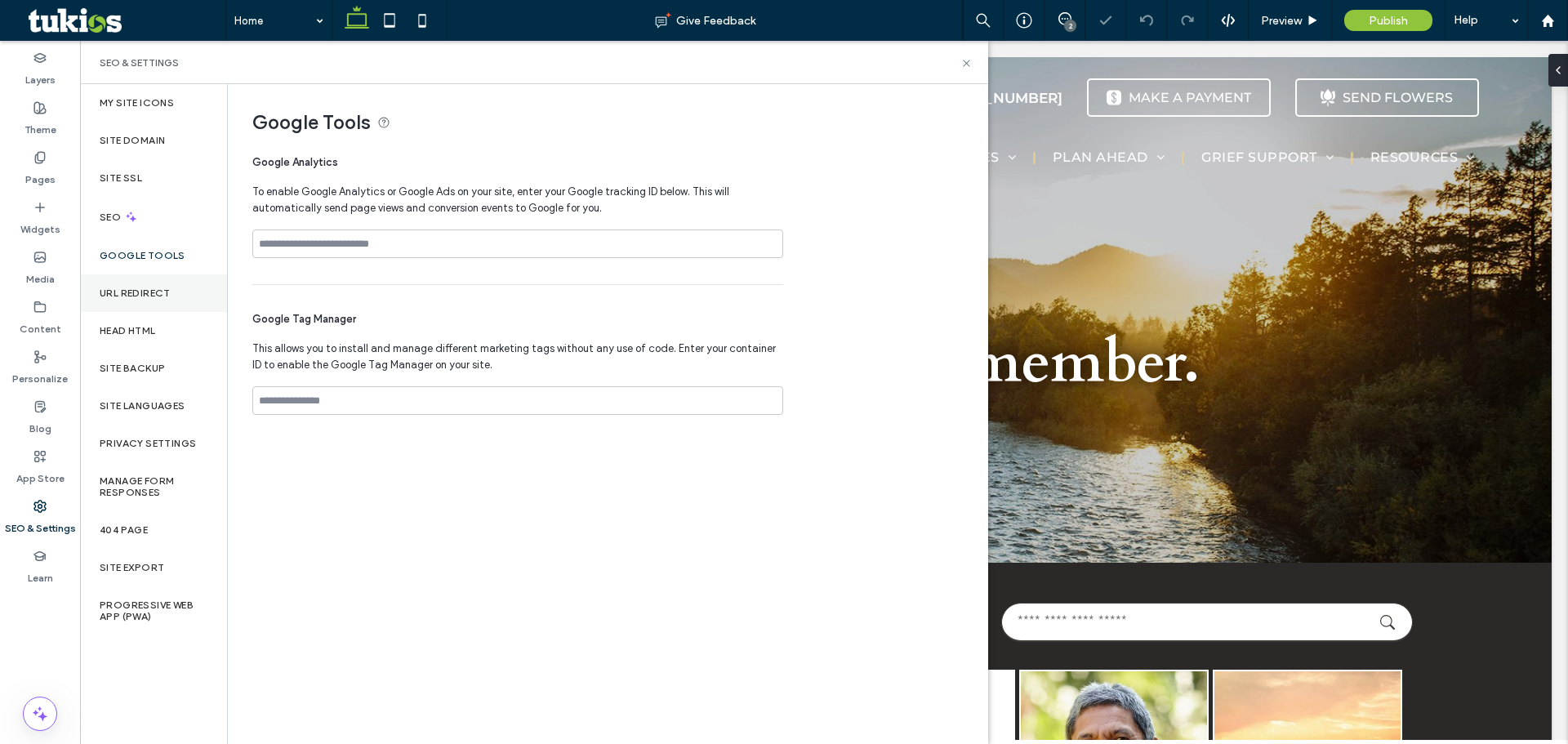
click at [132, 282] on div "URL Redirect" at bounding box center [154, 293] width 147 height 38
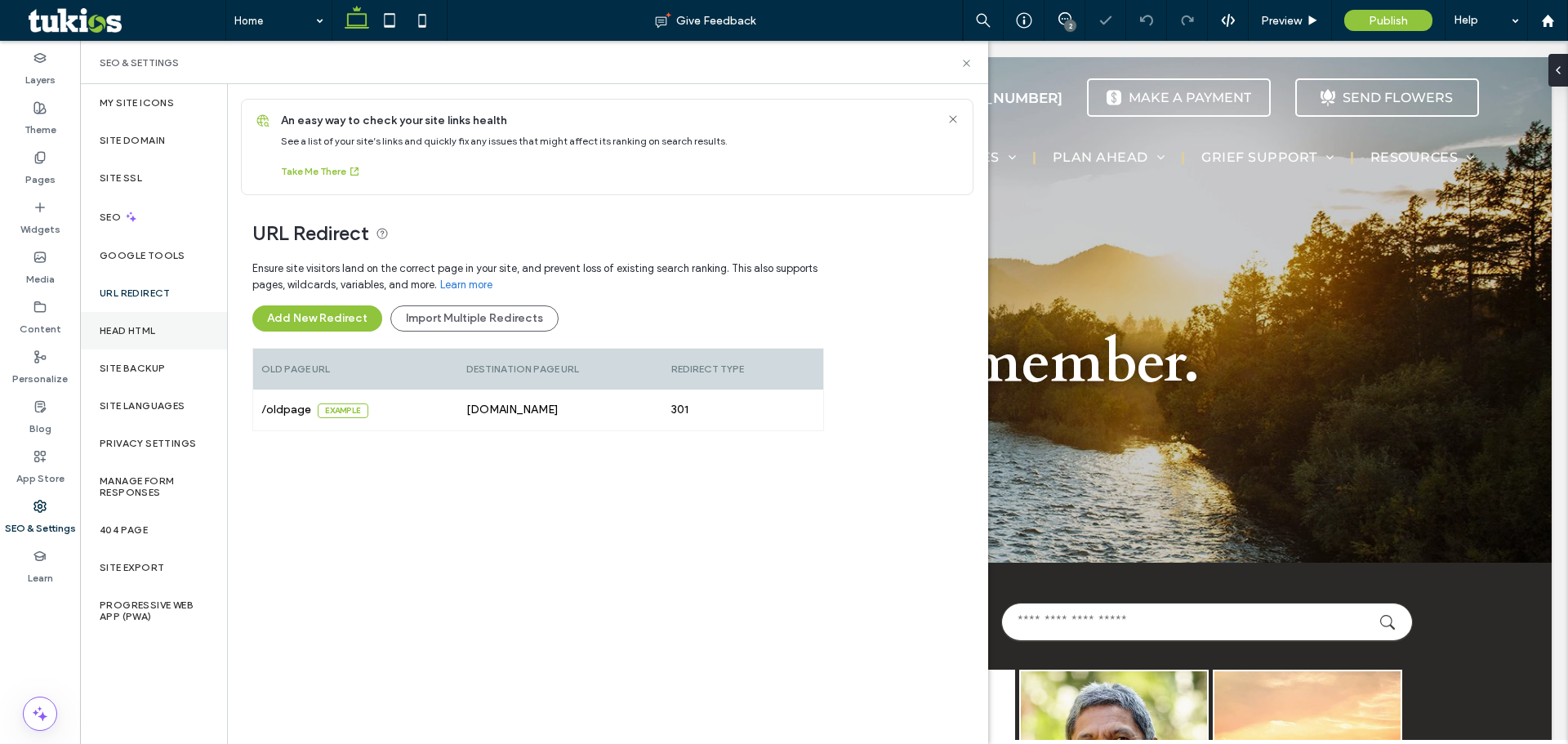
click at [121, 325] on label "Head HTML" at bounding box center [127, 331] width 57 height 12
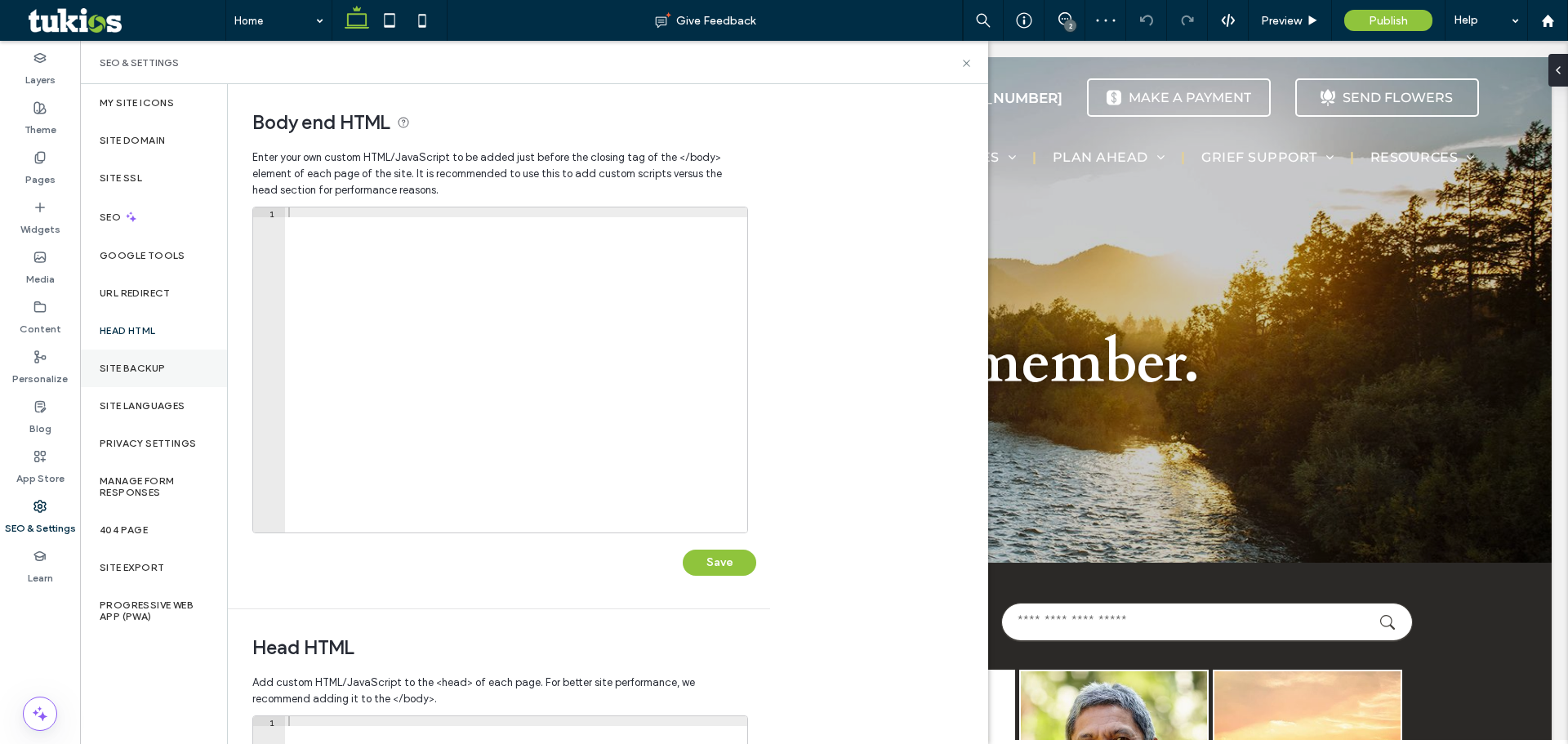
click at [116, 368] on label "Site Backup" at bounding box center [132, 369] width 65 height 12
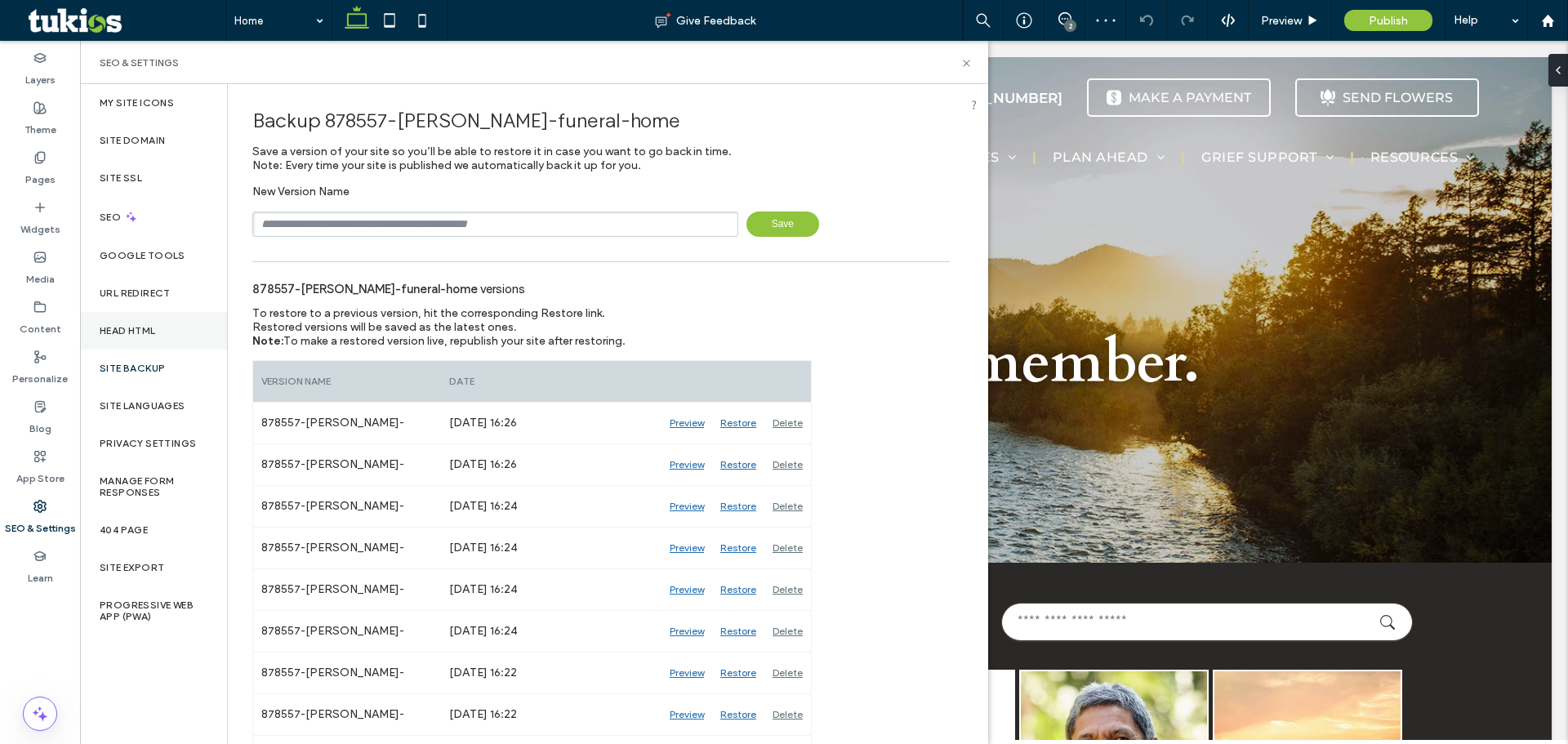
click at [130, 326] on label "Head HTML" at bounding box center [127, 331] width 57 height 12
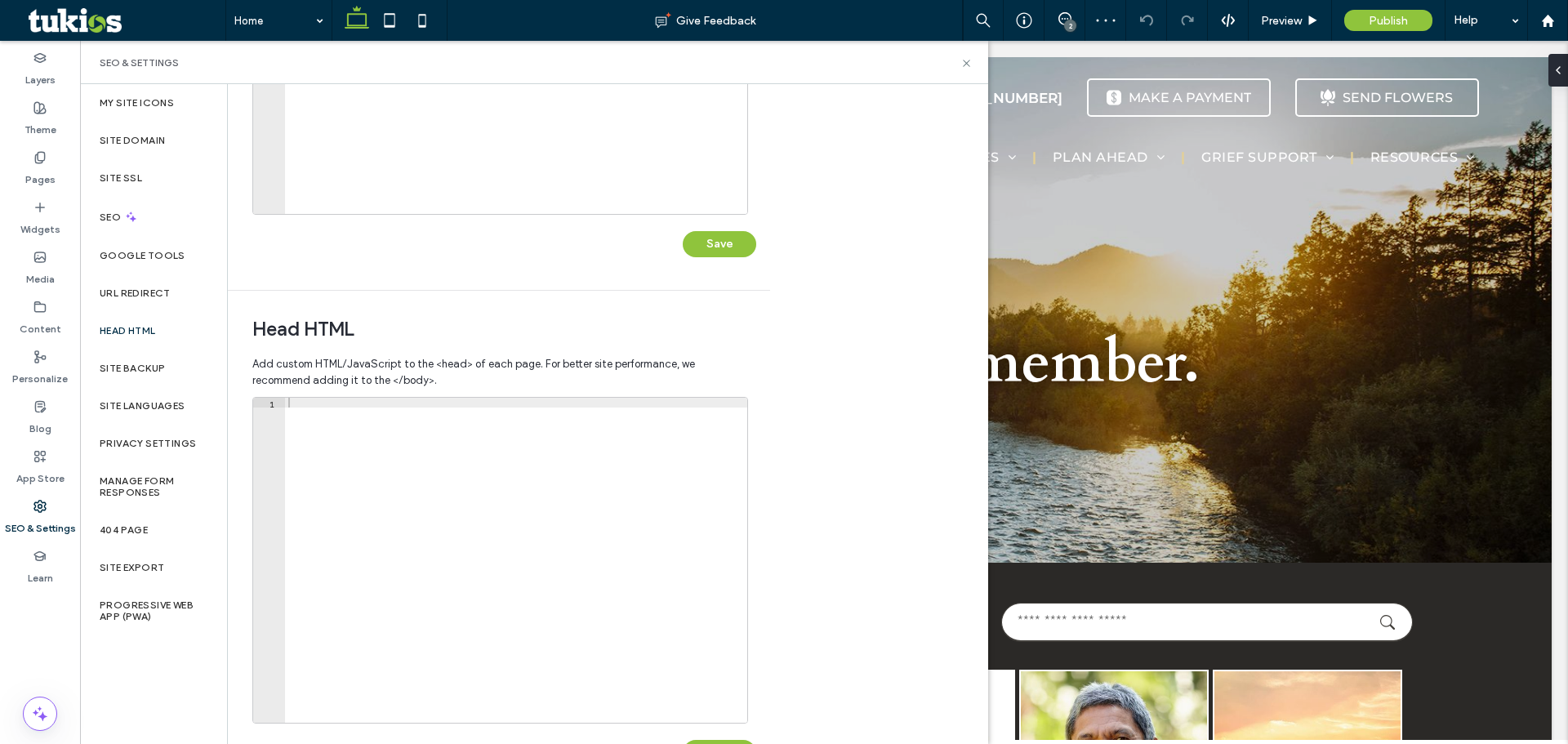
scroll to position [294, 0]
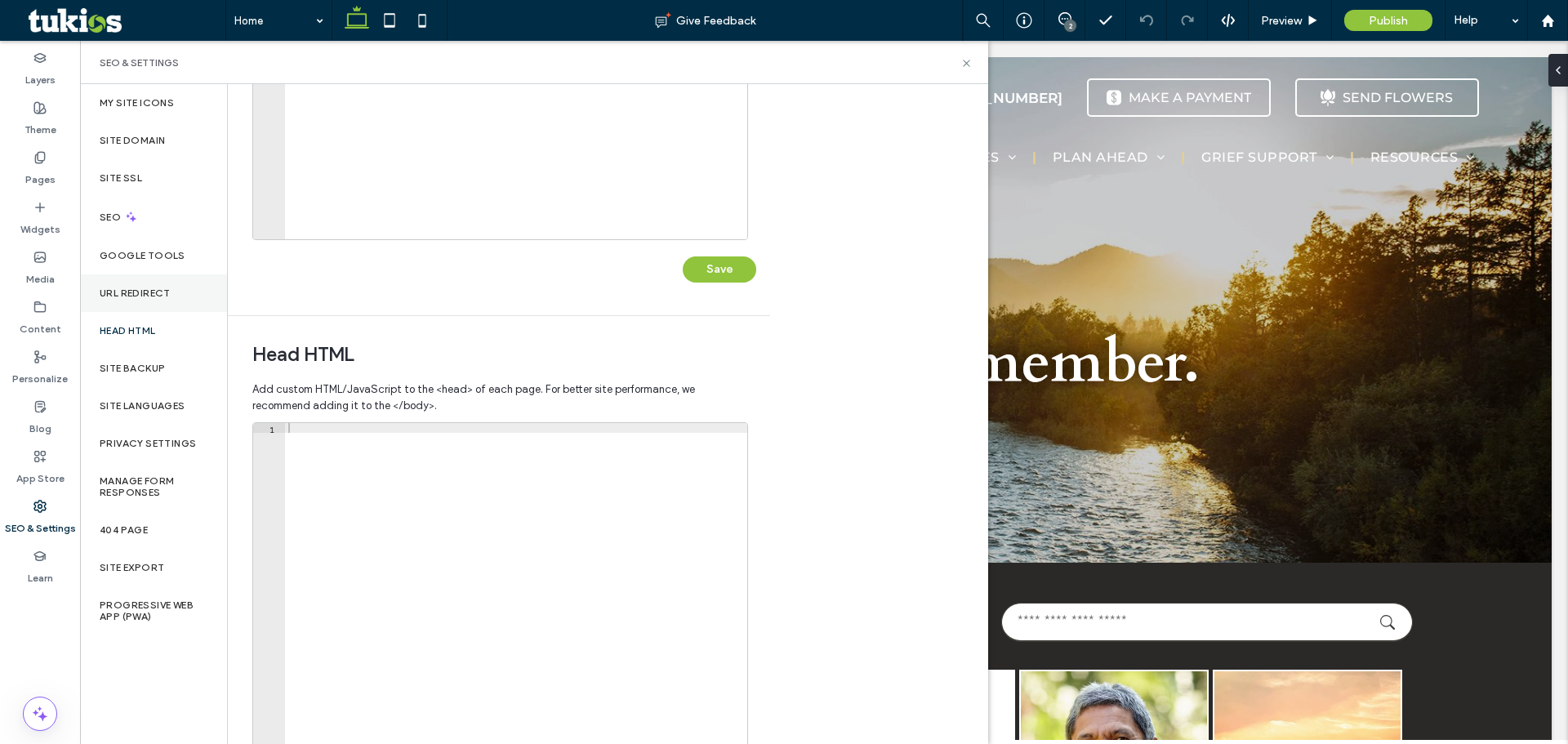
click at [144, 306] on div "URL Redirect" at bounding box center [154, 293] width 147 height 38
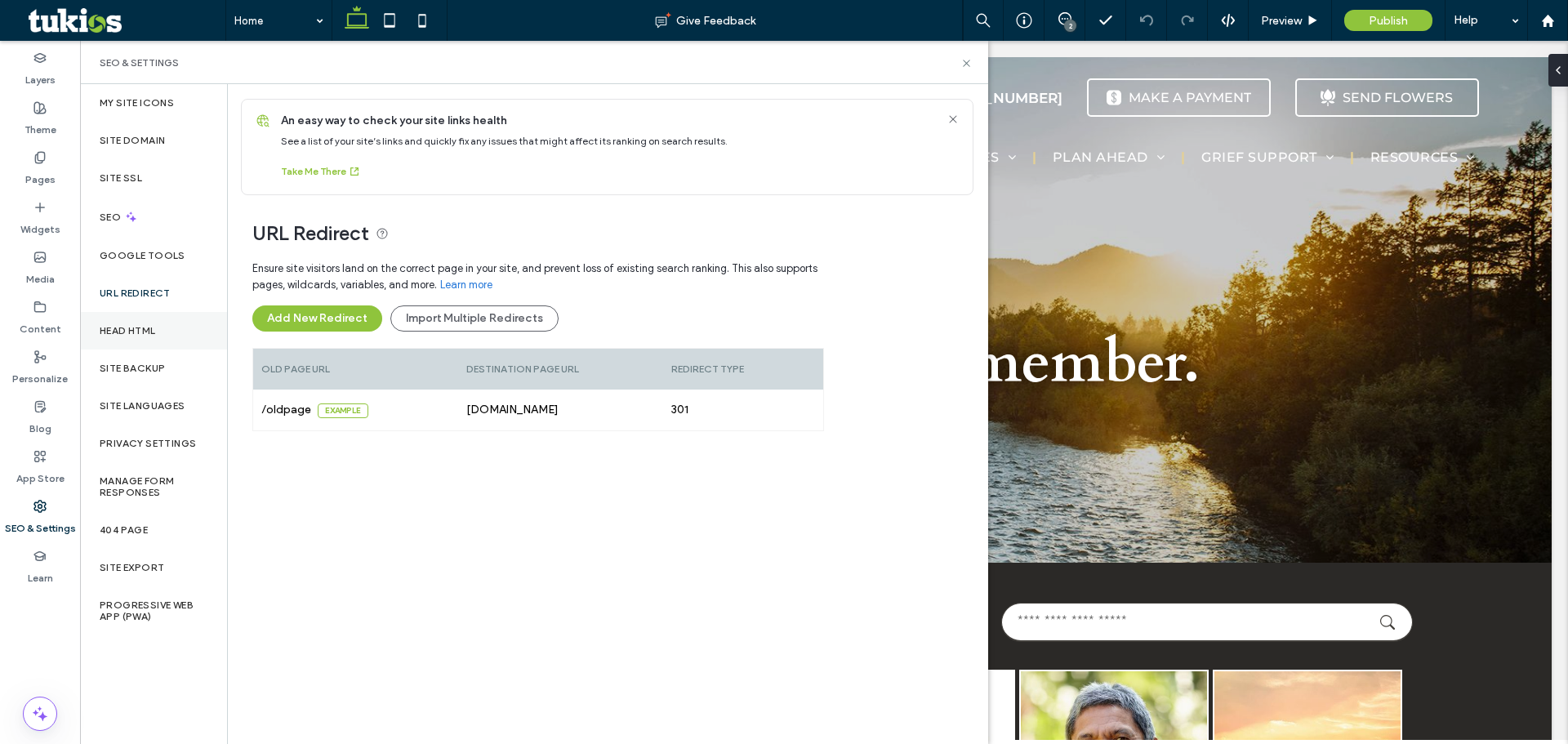
click at [138, 332] on label "Head HTML" at bounding box center [127, 331] width 57 height 12
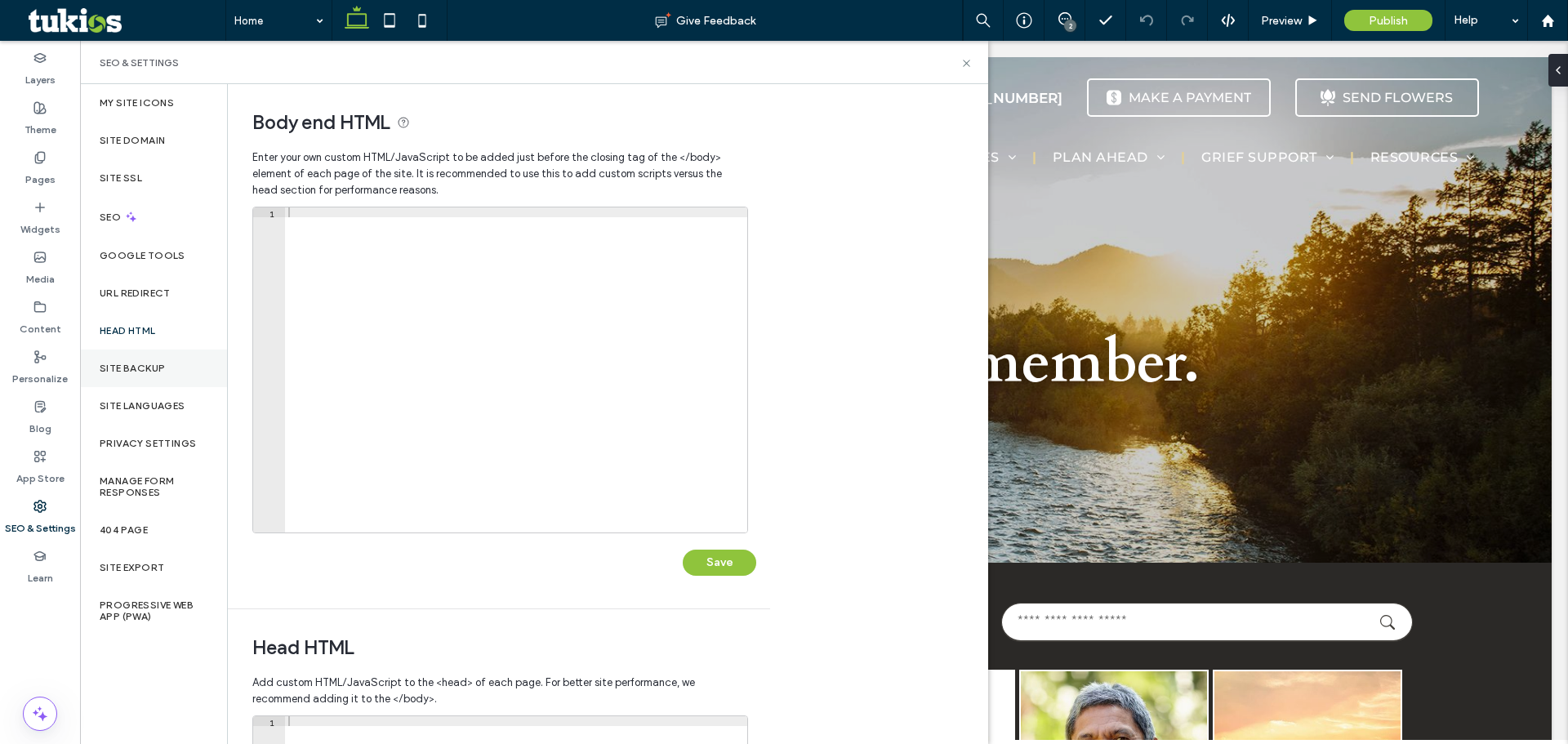
click at [132, 359] on div "Site Backup" at bounding box center [154, 368] width 147 height 38
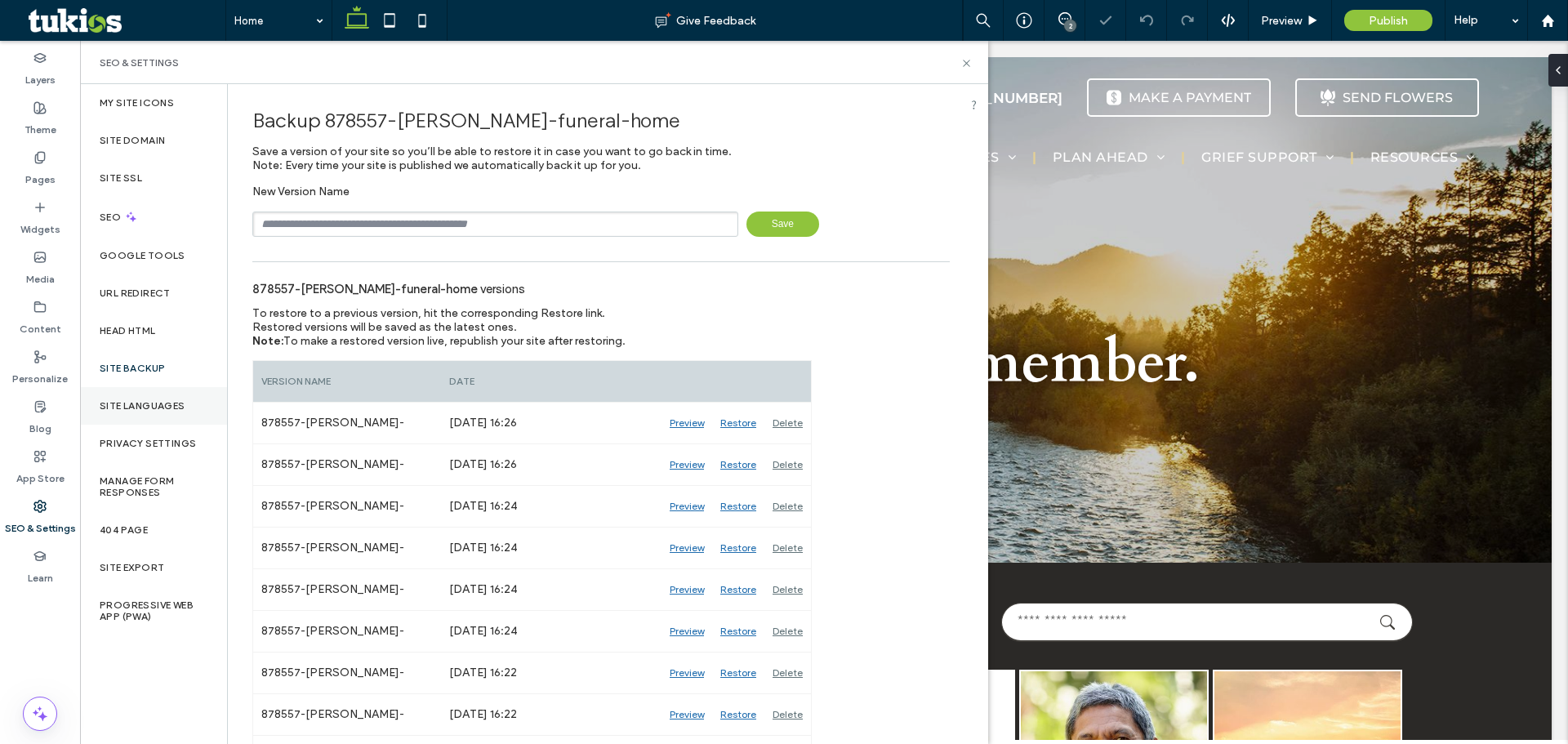
click at [129, 405] on label "Site Languages" at bounding box center [143, 406] width 86 height 12
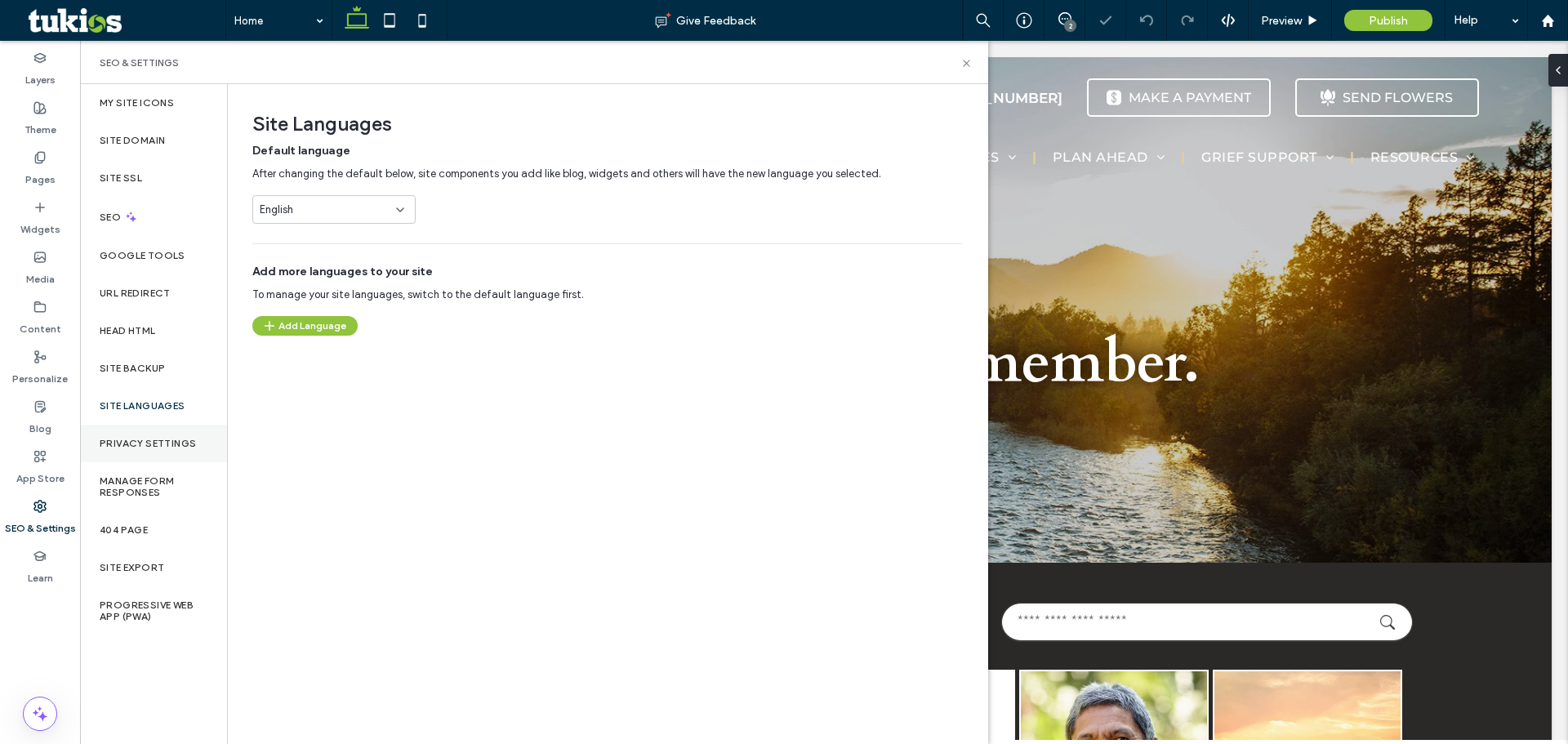
click at [127, 447] on label "Privacy Settings" at bounding box center [148, 444] width 96 height 12
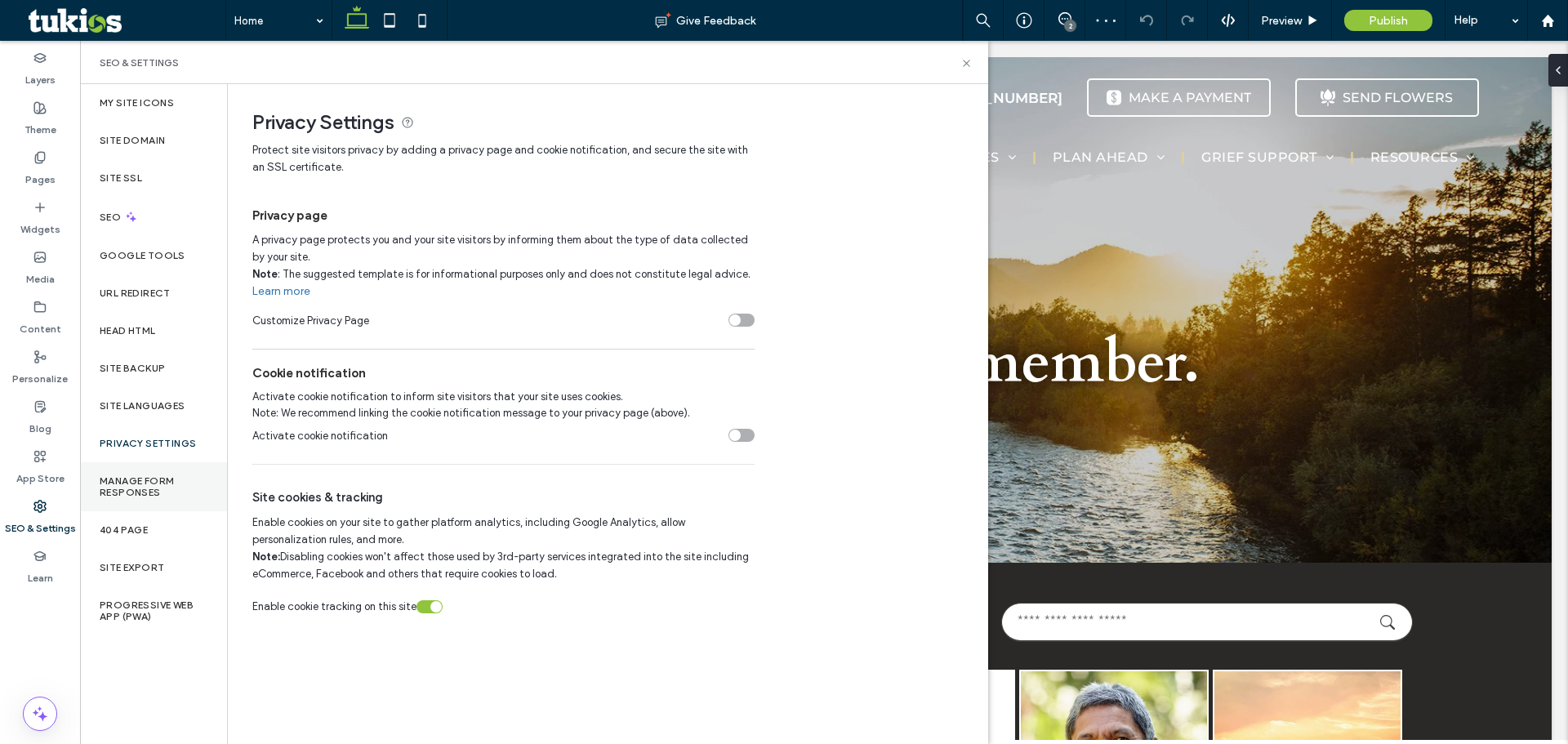
click at [124, 477] on label "Manage Form Responses" at bounding box center [154, 486] width 108 height 23
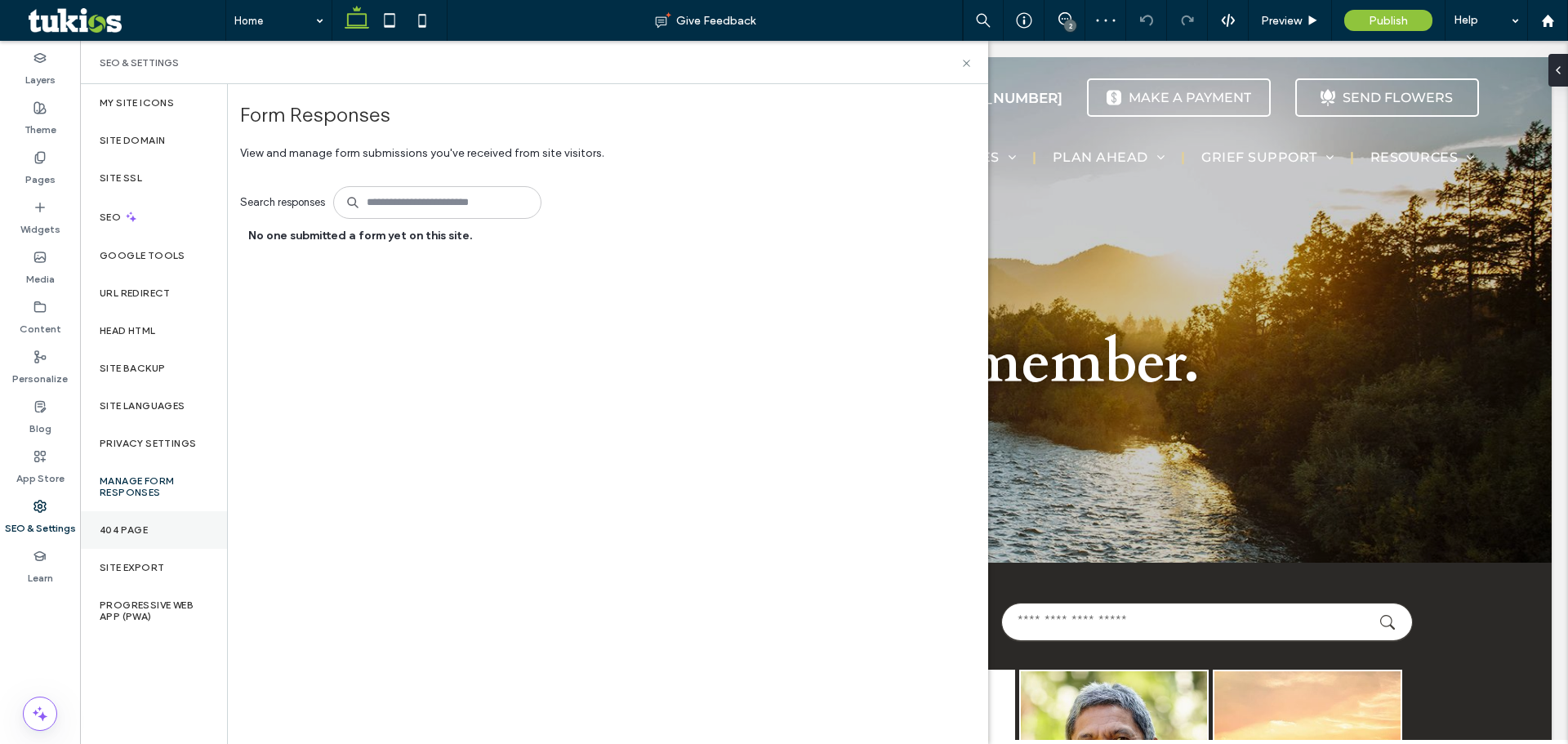
click at [122, 527] on label "404 Page" at bounding box center [123, 531] width 48 height 12
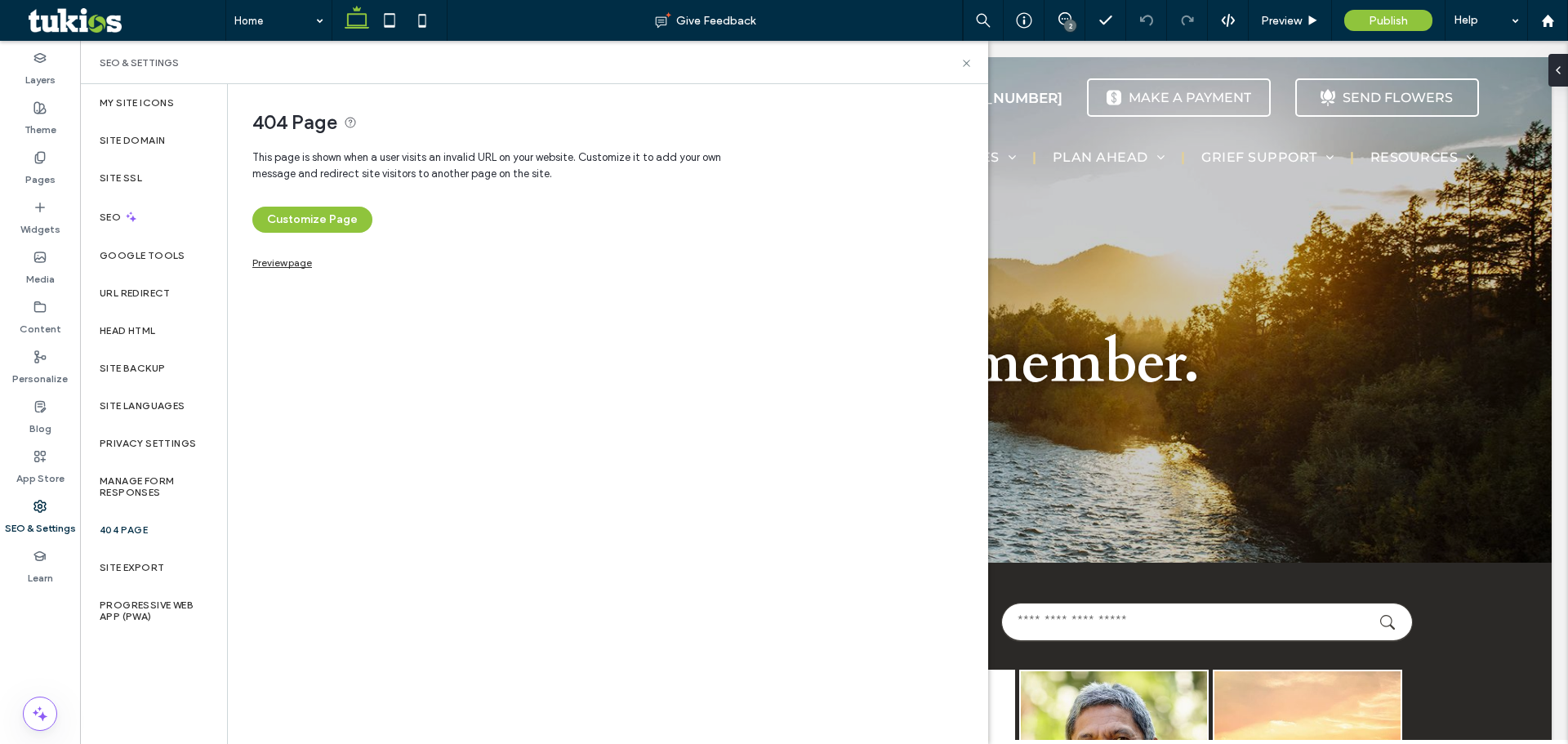
click at [263, 262] on link "Preview page" at bounding box center [282, 261] width 60 height 9
click at [145, 520] on div "404 Page" at bounding box center [154, 530] width 147 height 38
click at [145, 559] on div "Site Export" at bounding box center [154, 568] width 147 height 38
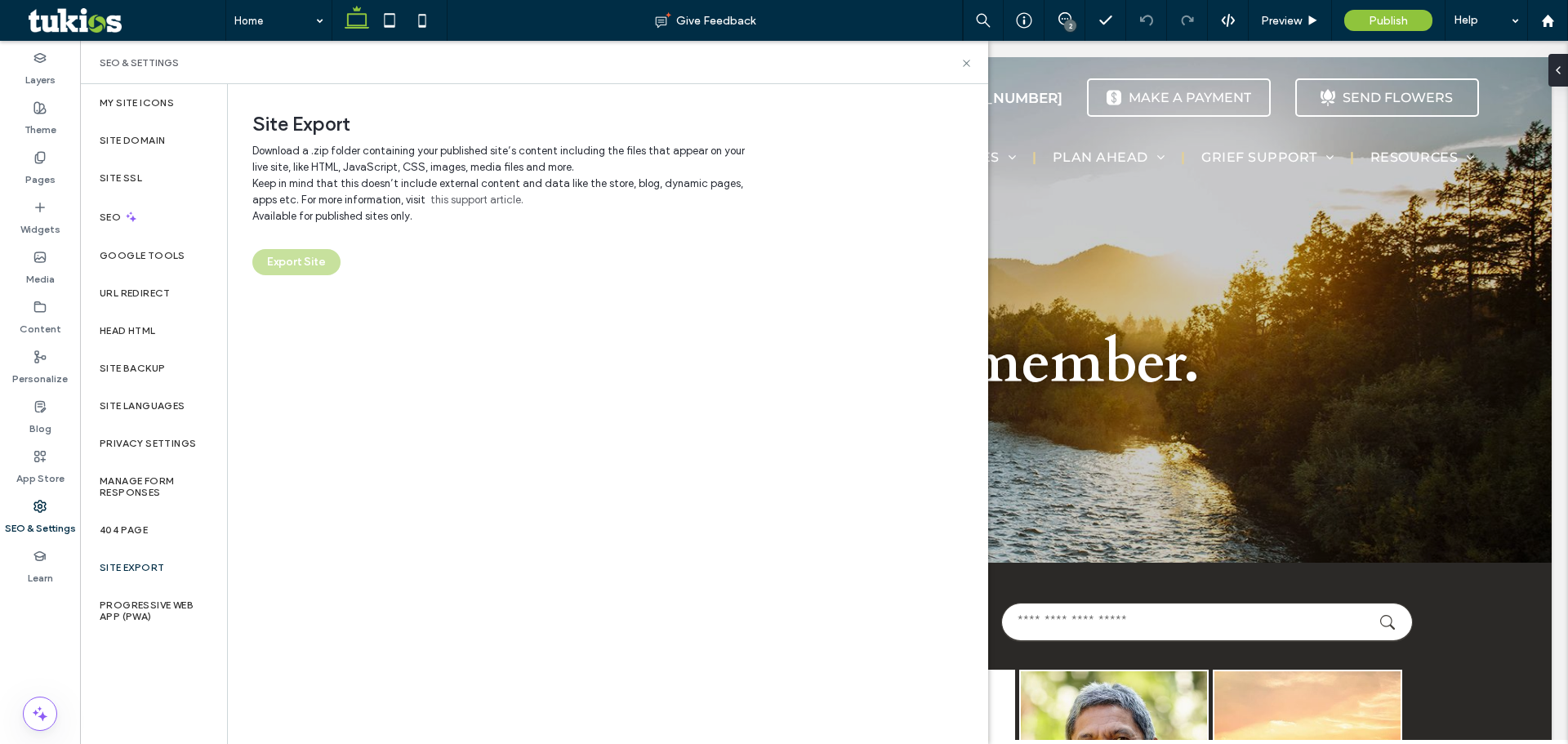
click at [143, 573] on label "Site Export" at bounding box center [132, 568] width 64 height 12
click at [128, 601] on label "Progressive Web App (PWA)" at bounding box center [154, 611] width 108 height 23
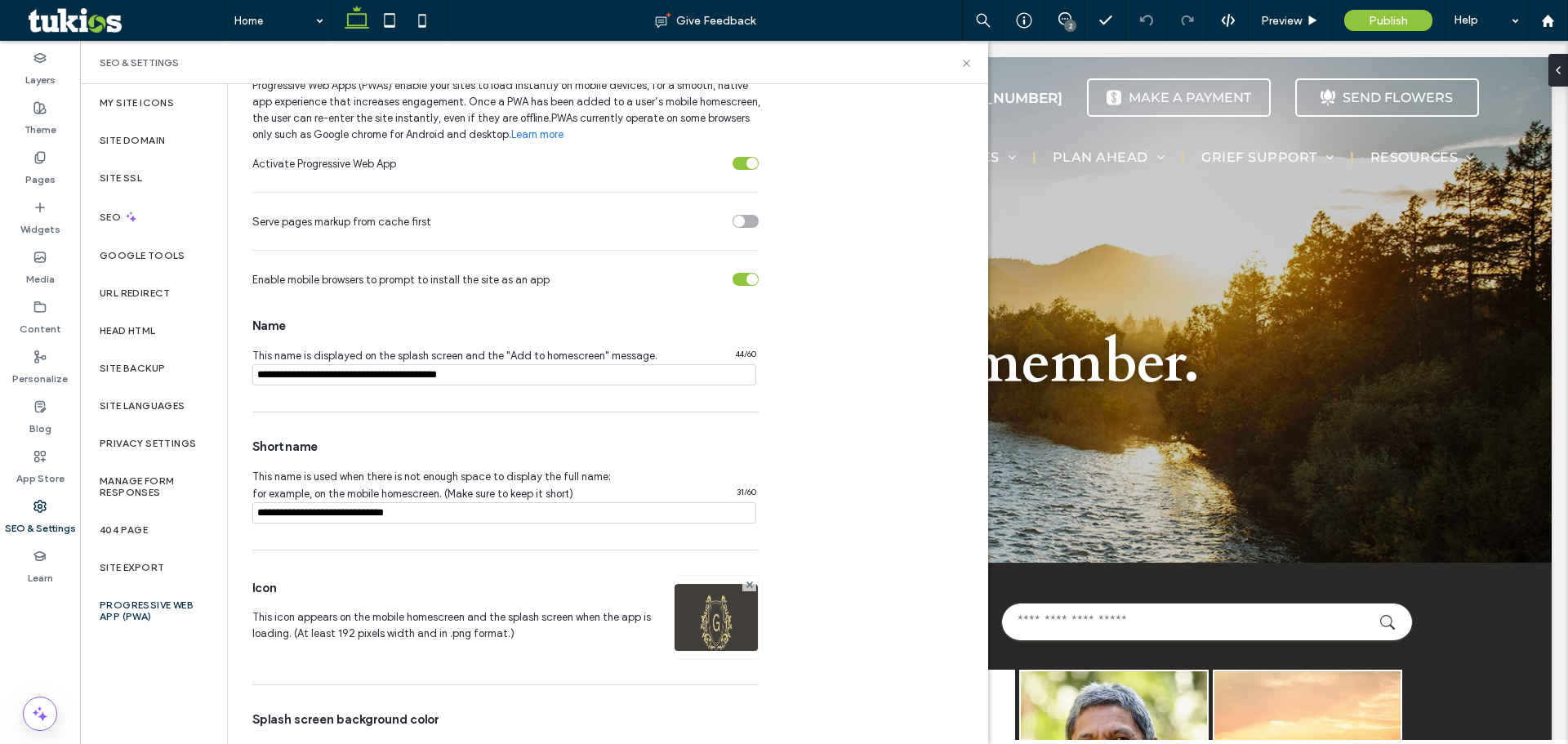
scroll to position [143, 0]
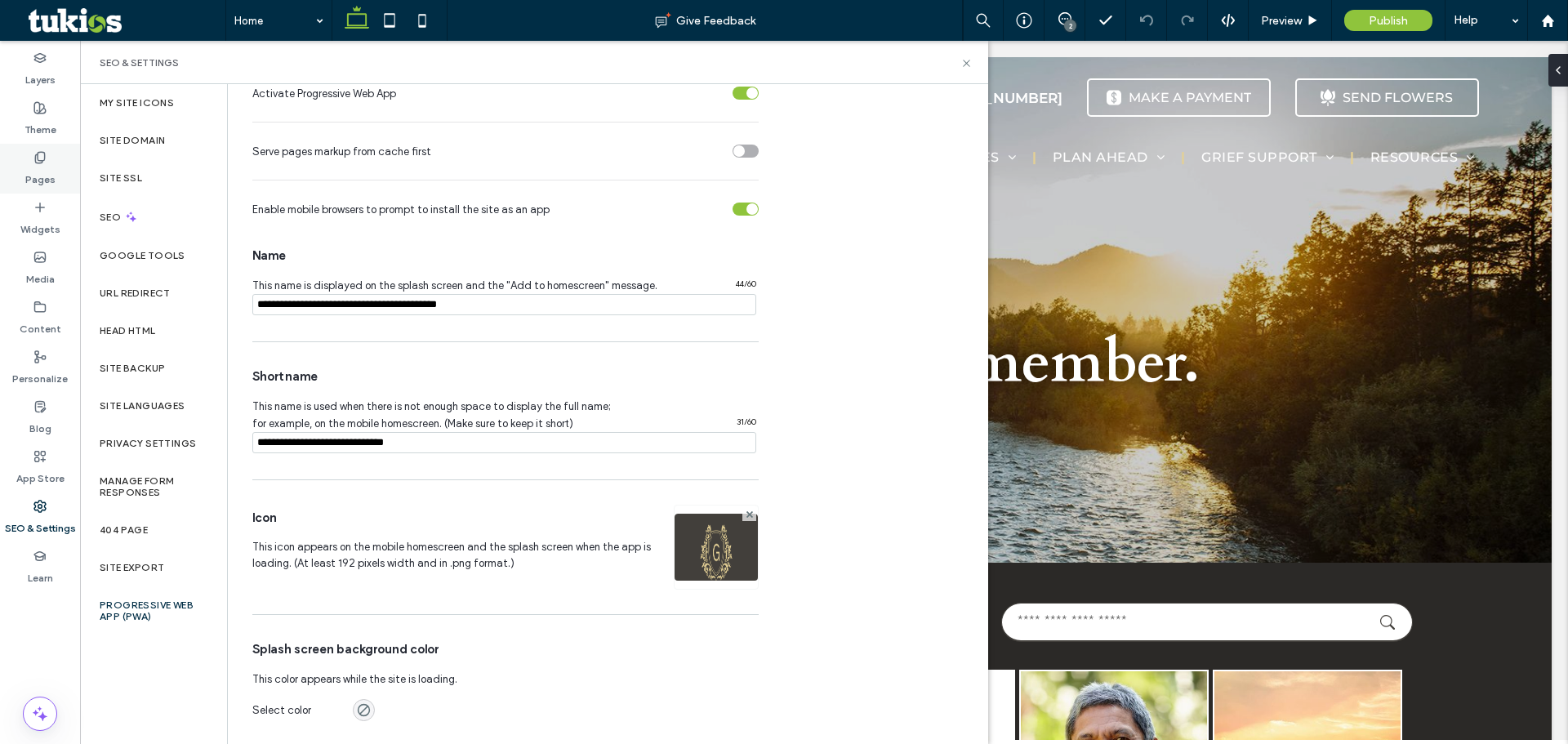
click at [30, 163] on div "Pages" at bounding box center [40, 168] width 80 height 50
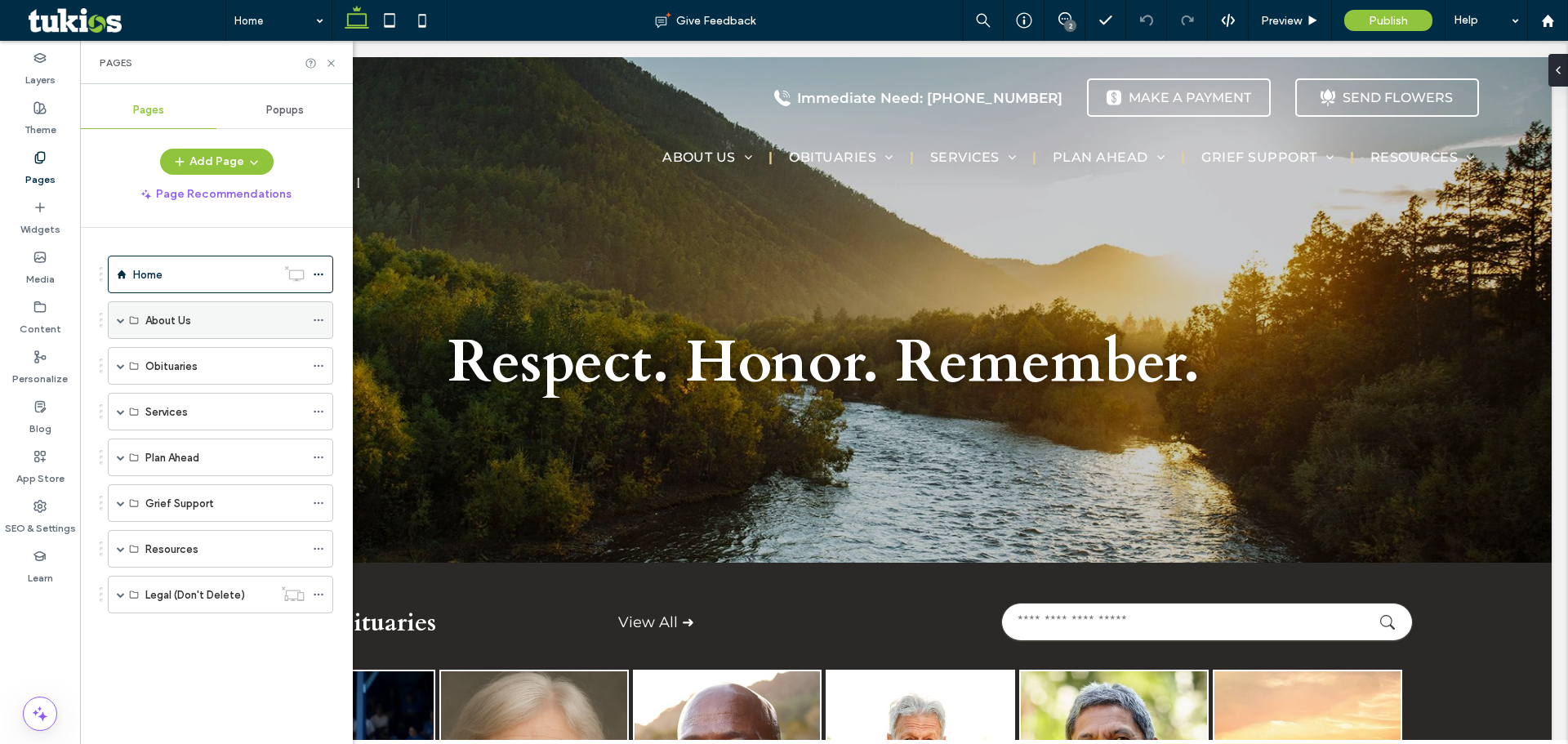
click at [118, 323] on span at bounding box center [121, 321] width 8 height 8
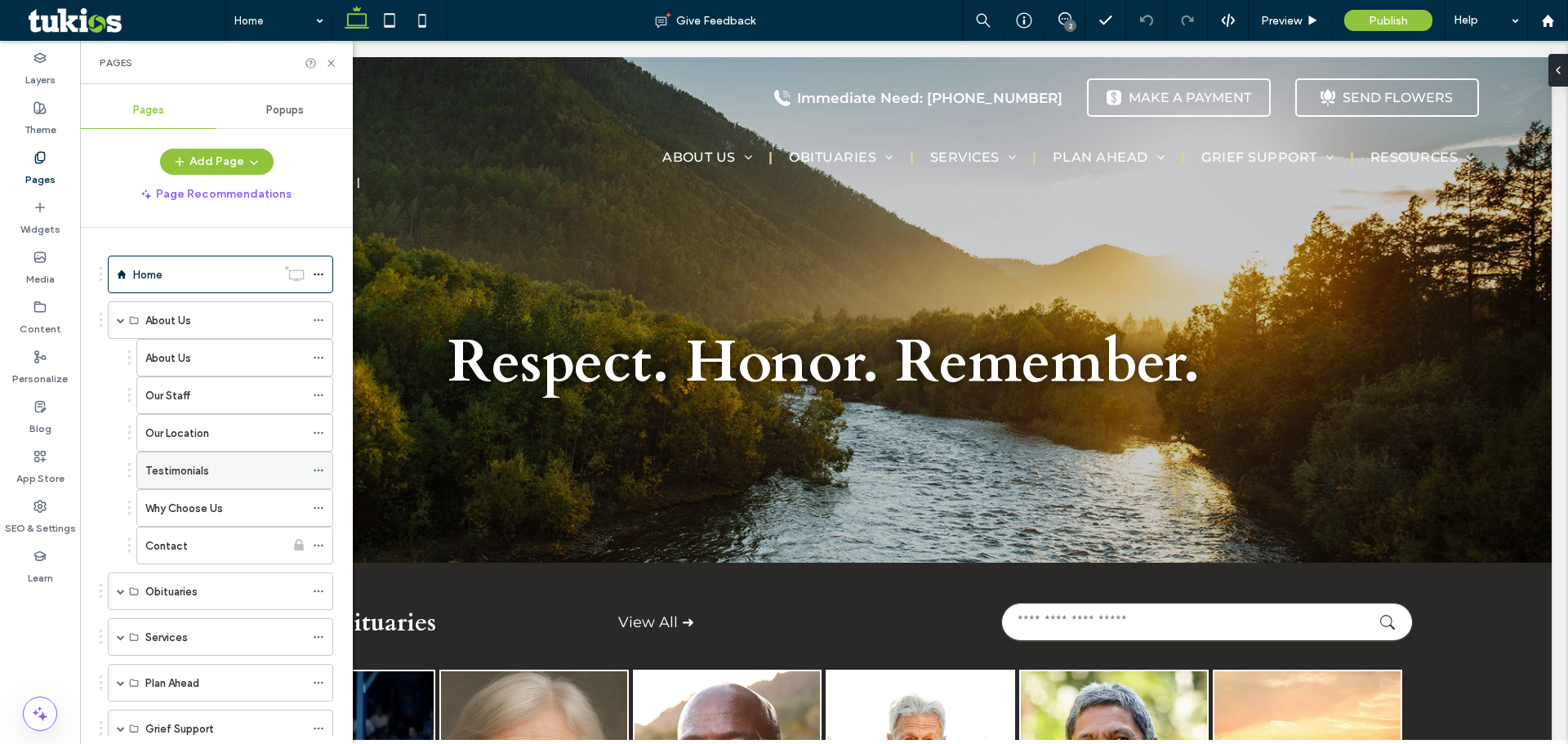
click at [324, 474] on div at bounding box center [322, 470] width 19 height 24
click at [316, 472] on icon at bounding box center [319, 471] width 12 height 12
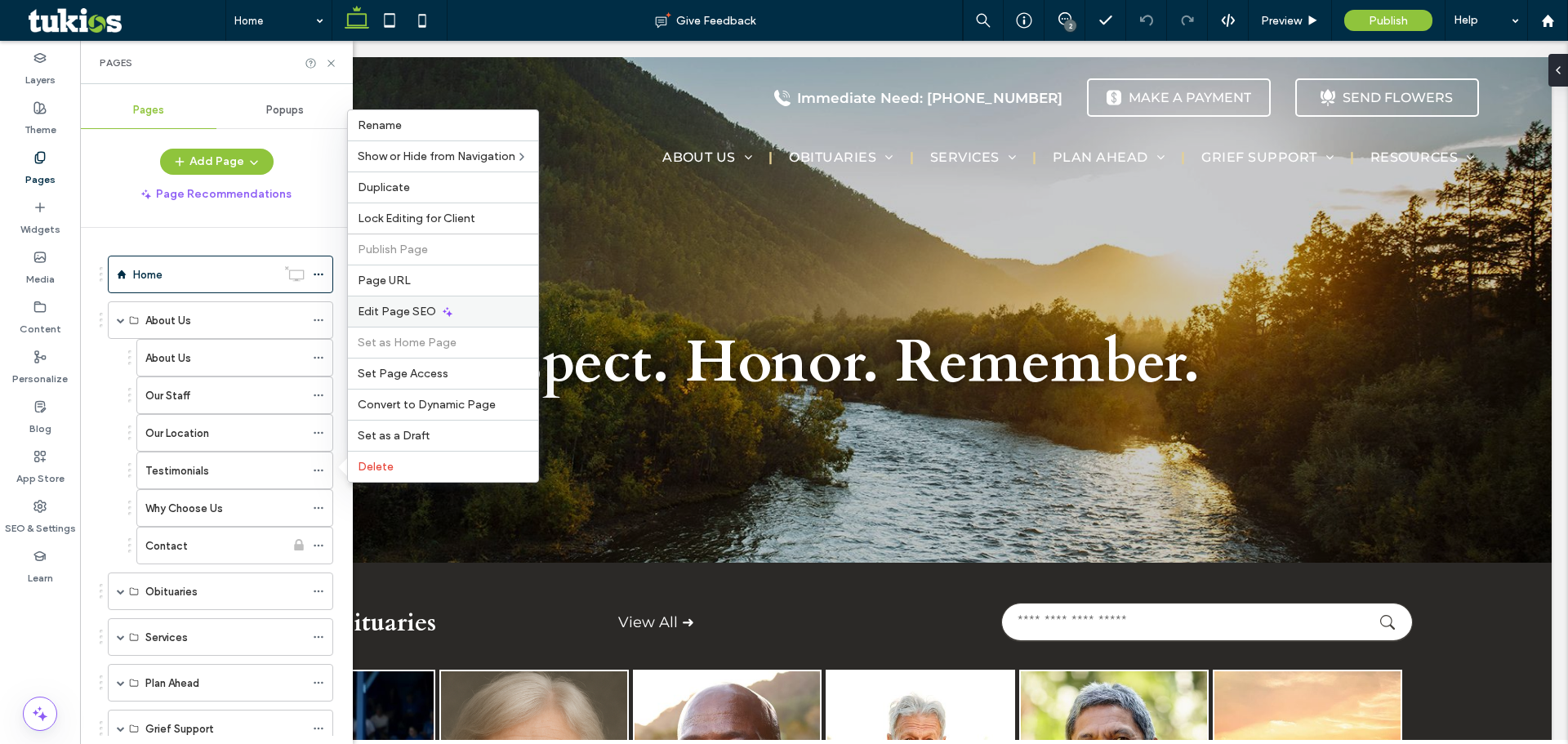
click at [375, 318] on span "Edit Page SEO" at bounding box center [396, 311] width 78 height 13
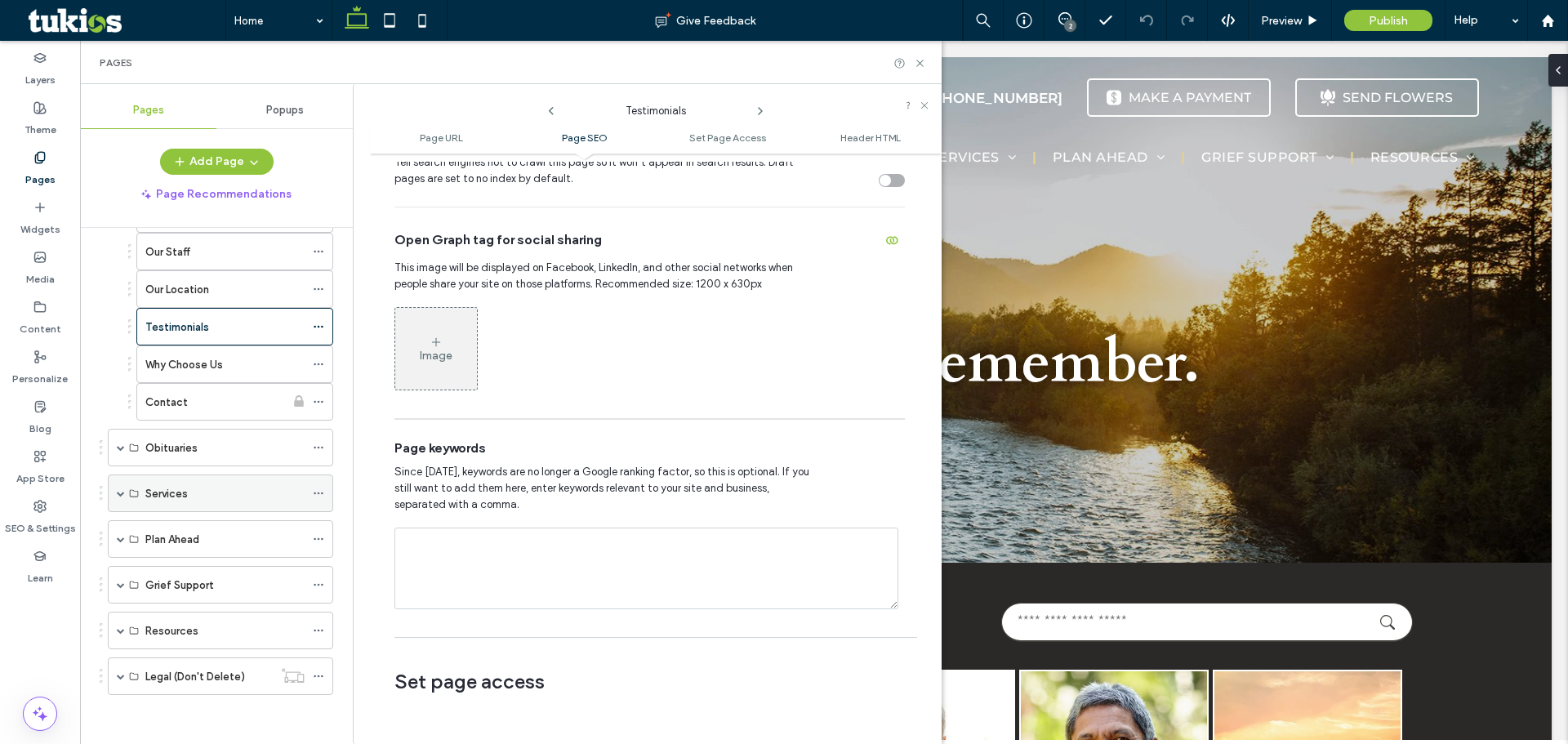
click at [116, 500] on div "Services" at bounding box center [220, 493] width 225 height 38
click at [125, 495] on div "Services" at bounding box center [220, 493] width 225 height 38
click at [152, 494] on label "Services" at bounding box center [166, 493] width 42 height 29
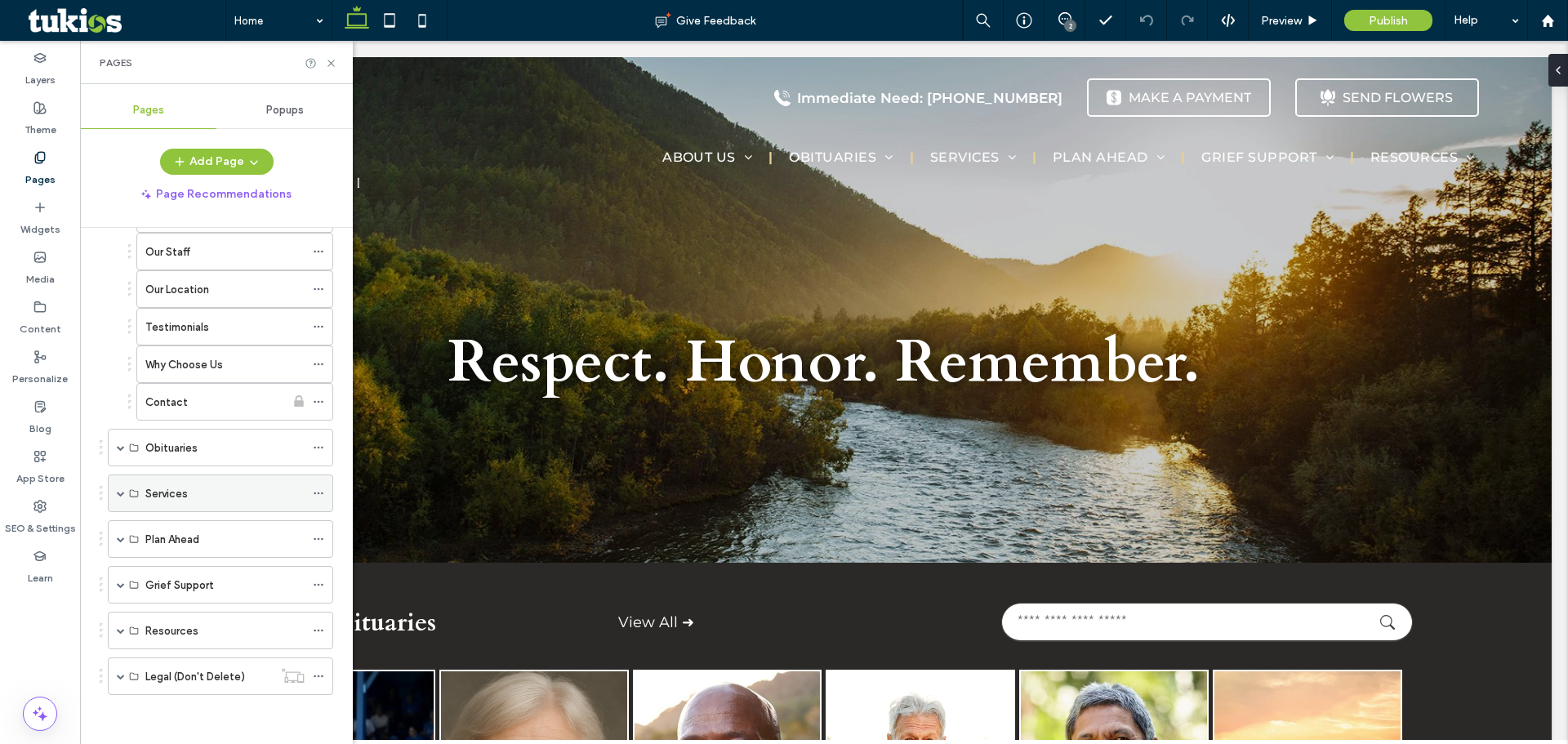
click at [150, 498] on label "Services" at bounding box center [166, 493] width 42 height 29
click at [124, 498] on span at bounding box center [121, 493] width 8 height 36
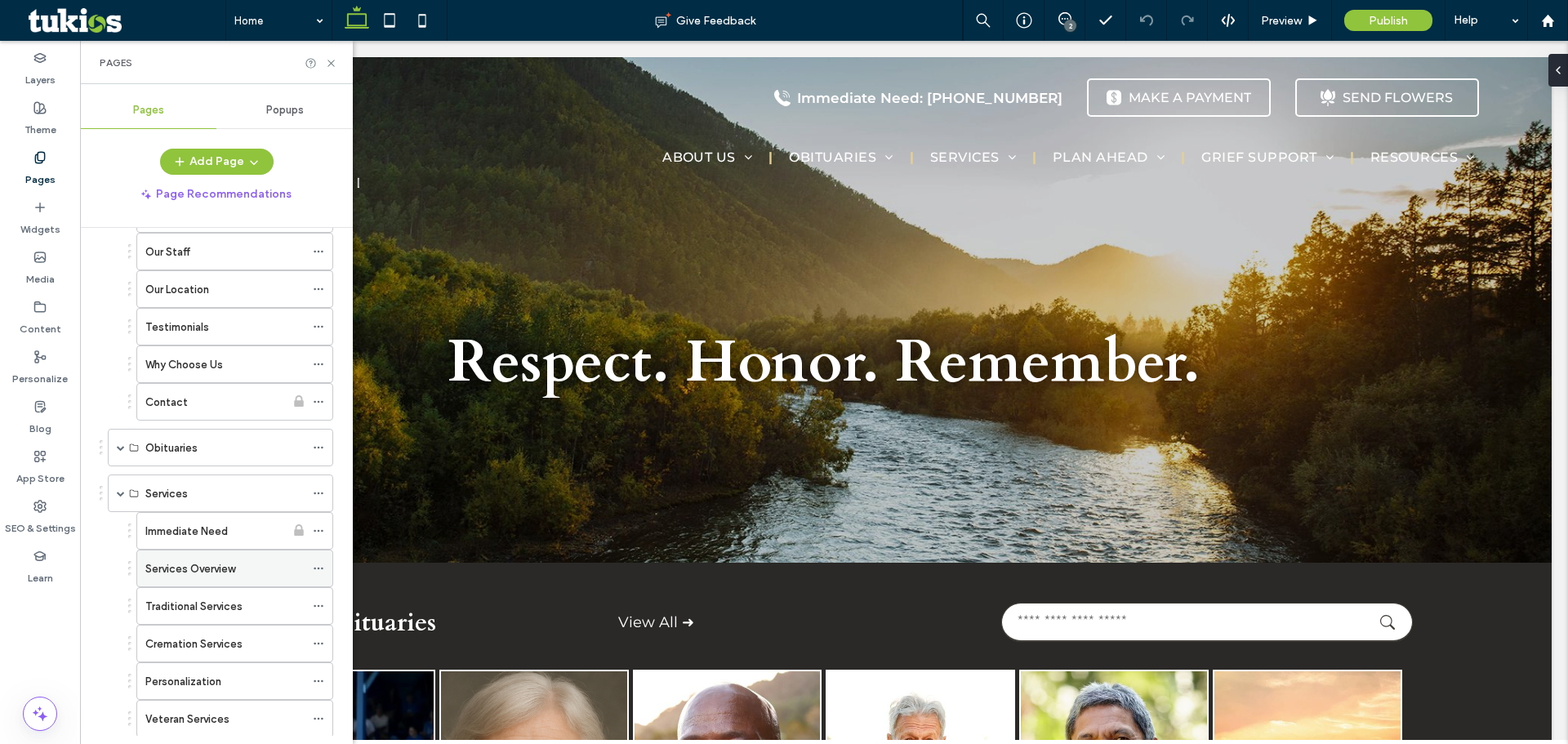
click at [316, 575] on span at bounding box center [319, 568] width 12 height 24
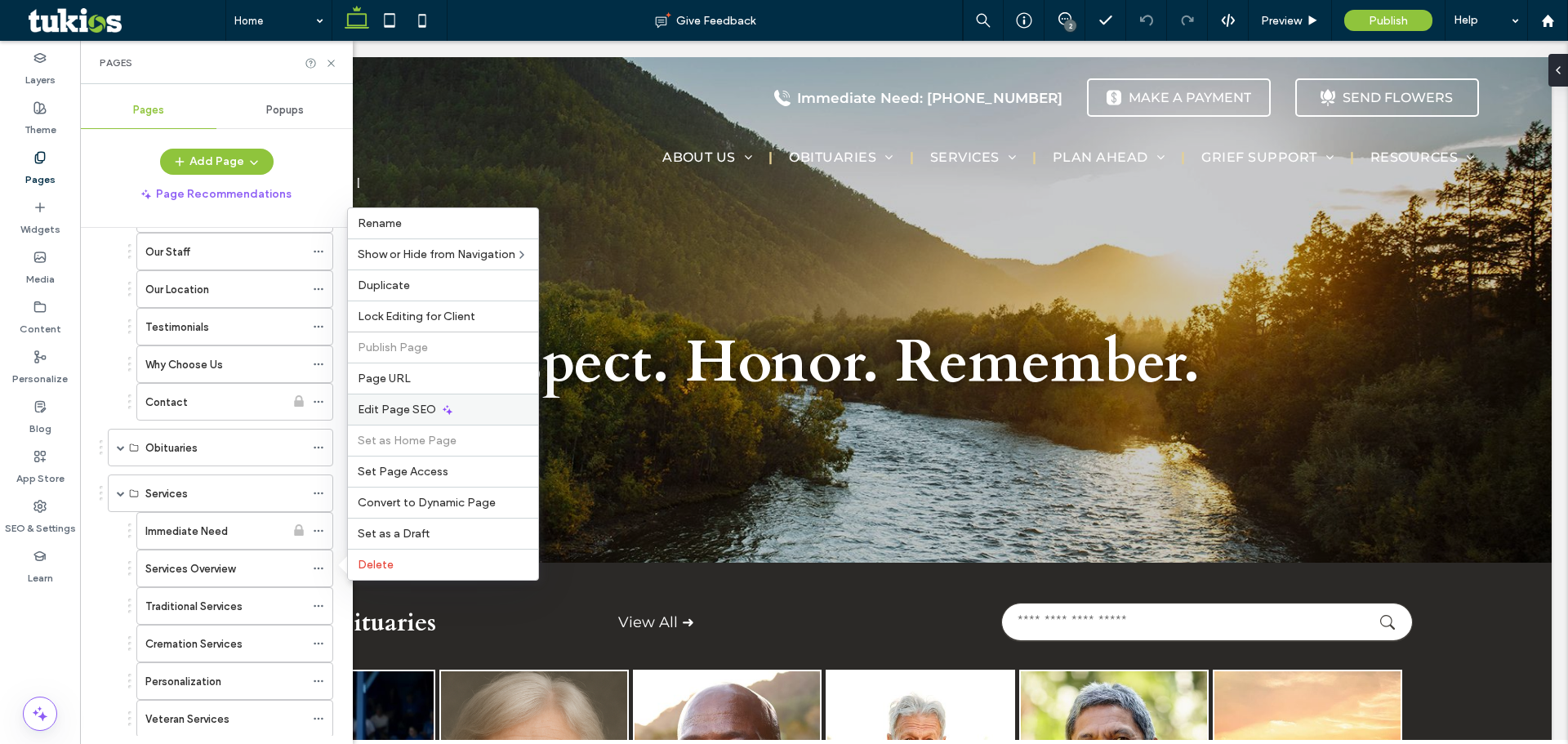
click at [386, 417] on div "Edit Page SEO" at bounding box center [443, 409] width 191 height 31
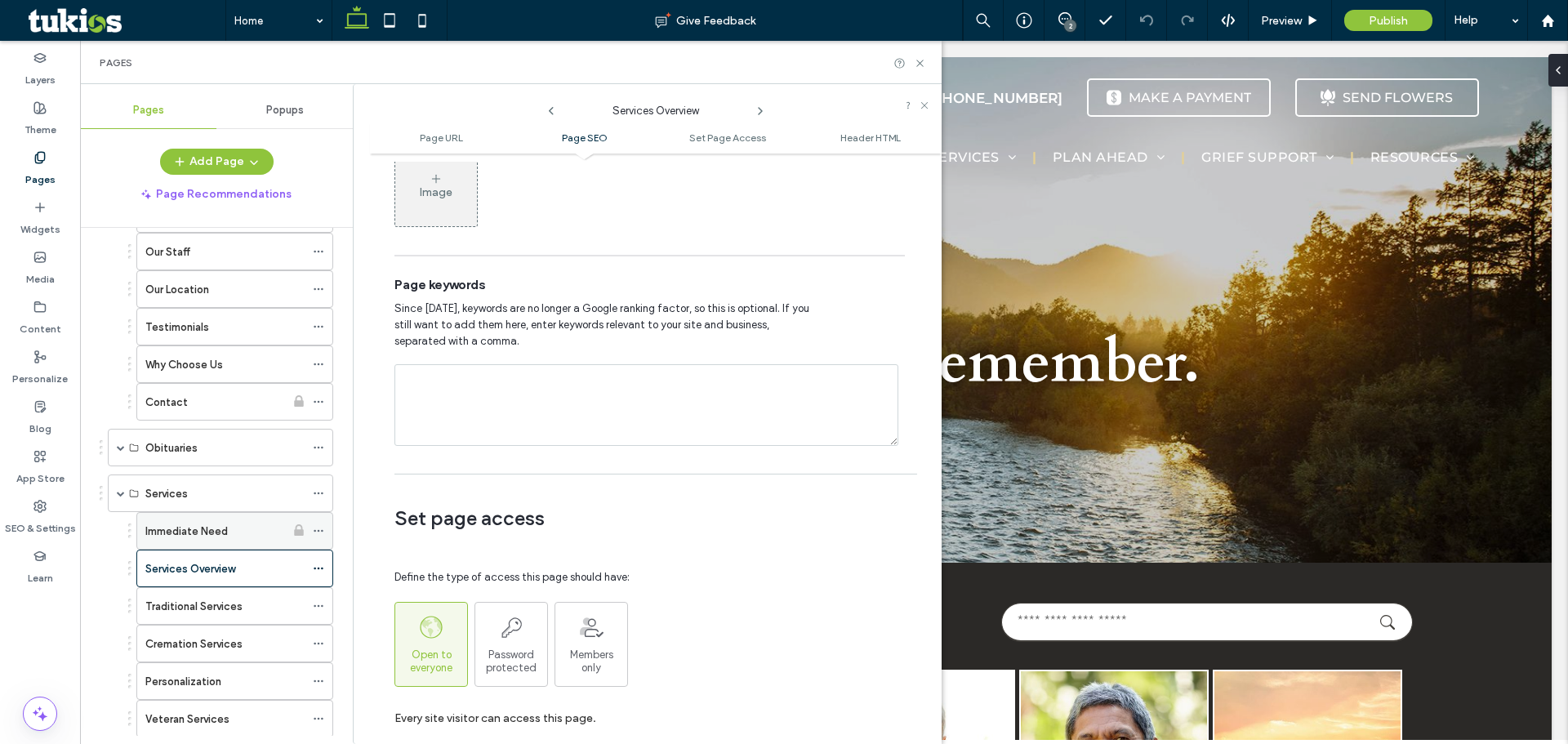
scroll to position [407, 0]
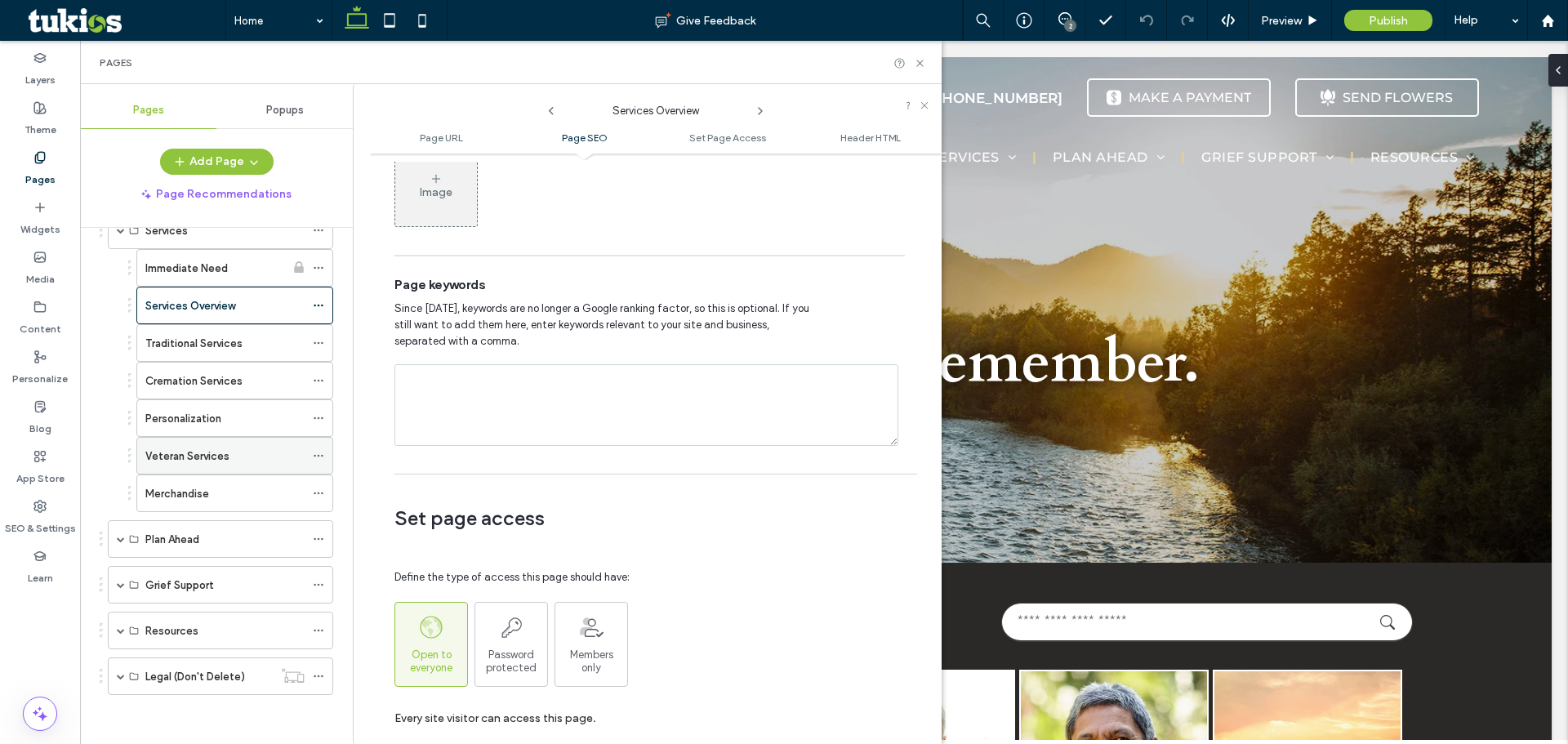
click at [315, 452] on icon at bounding box center [319, 456] width 12 height 12
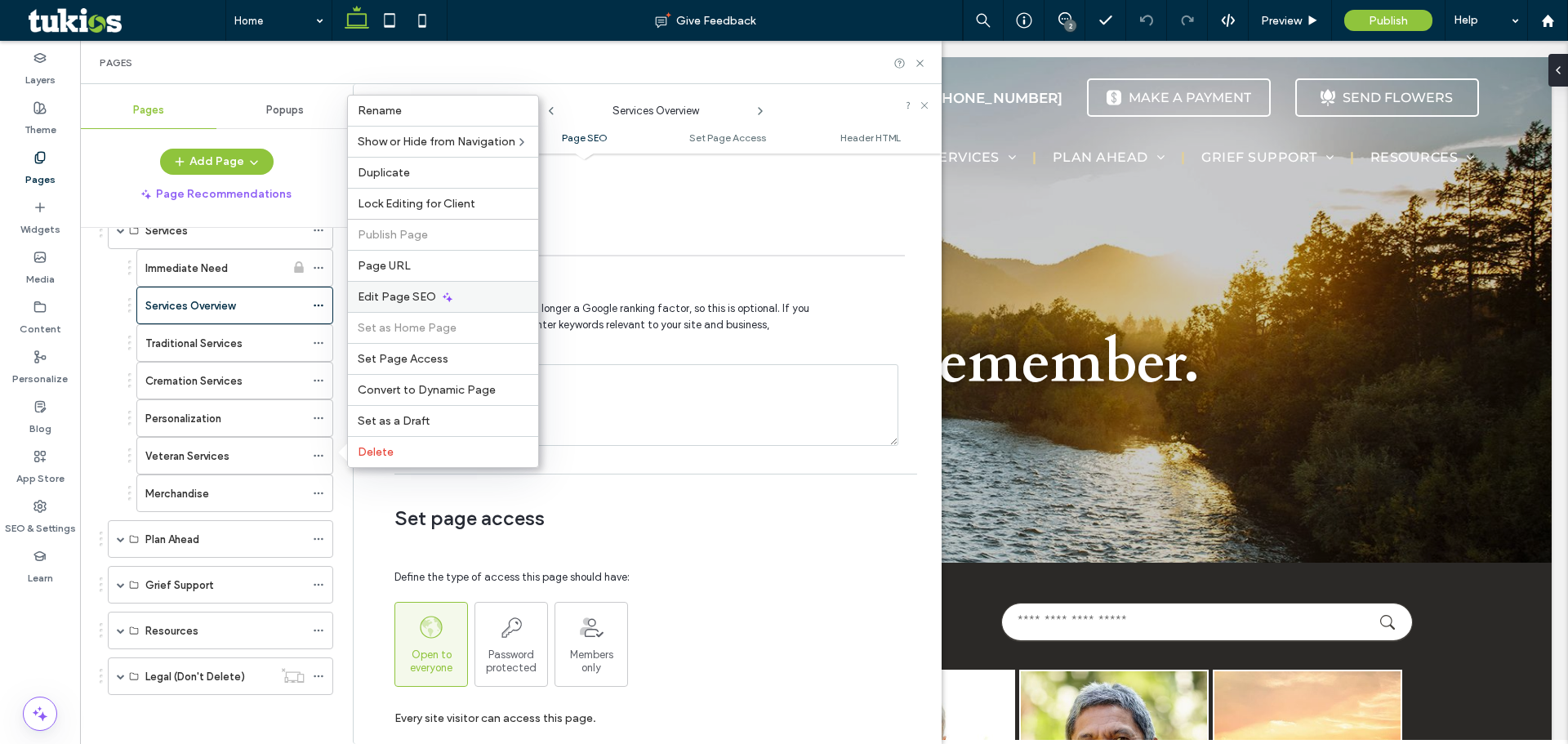
click at [374, 297] on span "Edit Page SEO" at bounding box center [396, 297] width 78 height 13
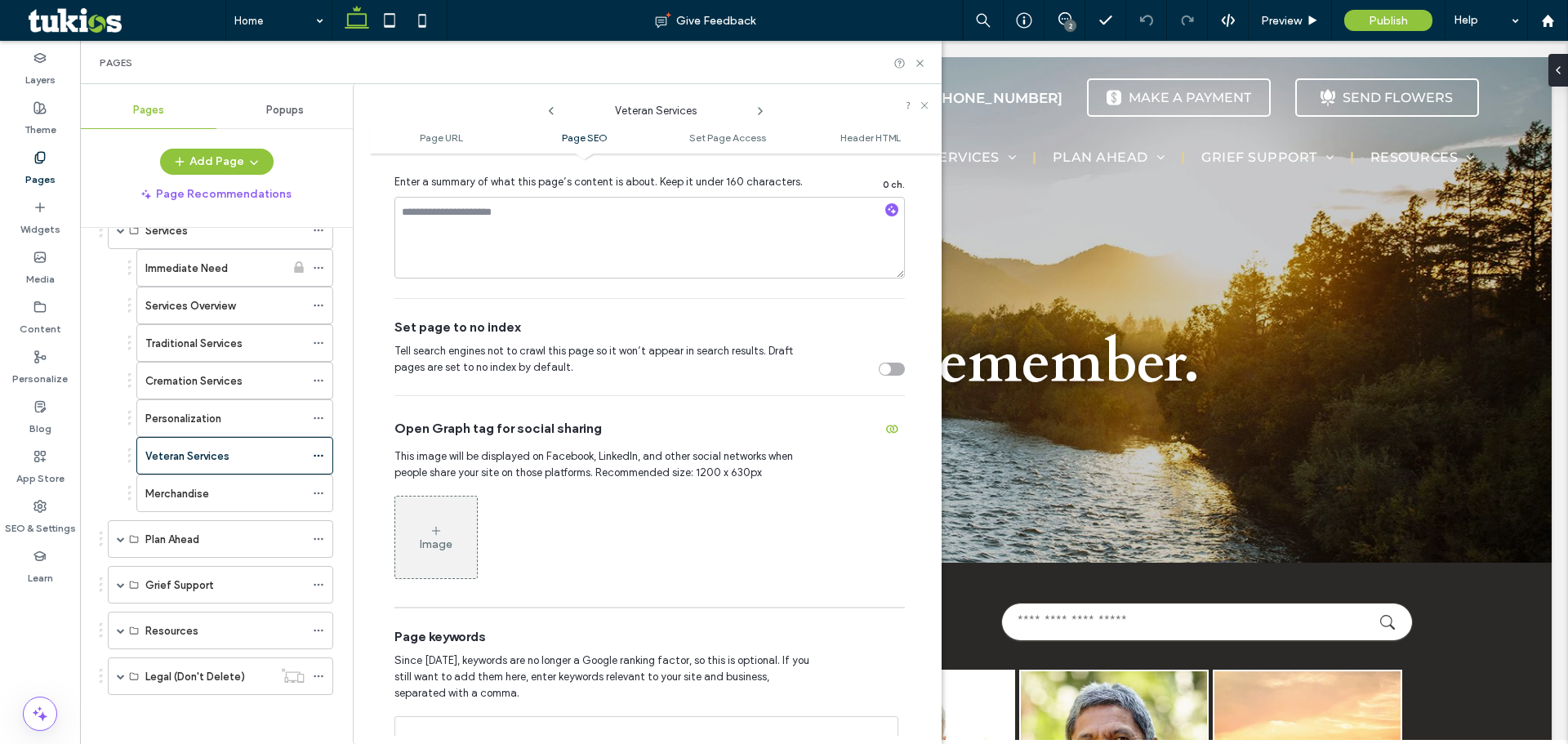
scroll to position [735, 0]
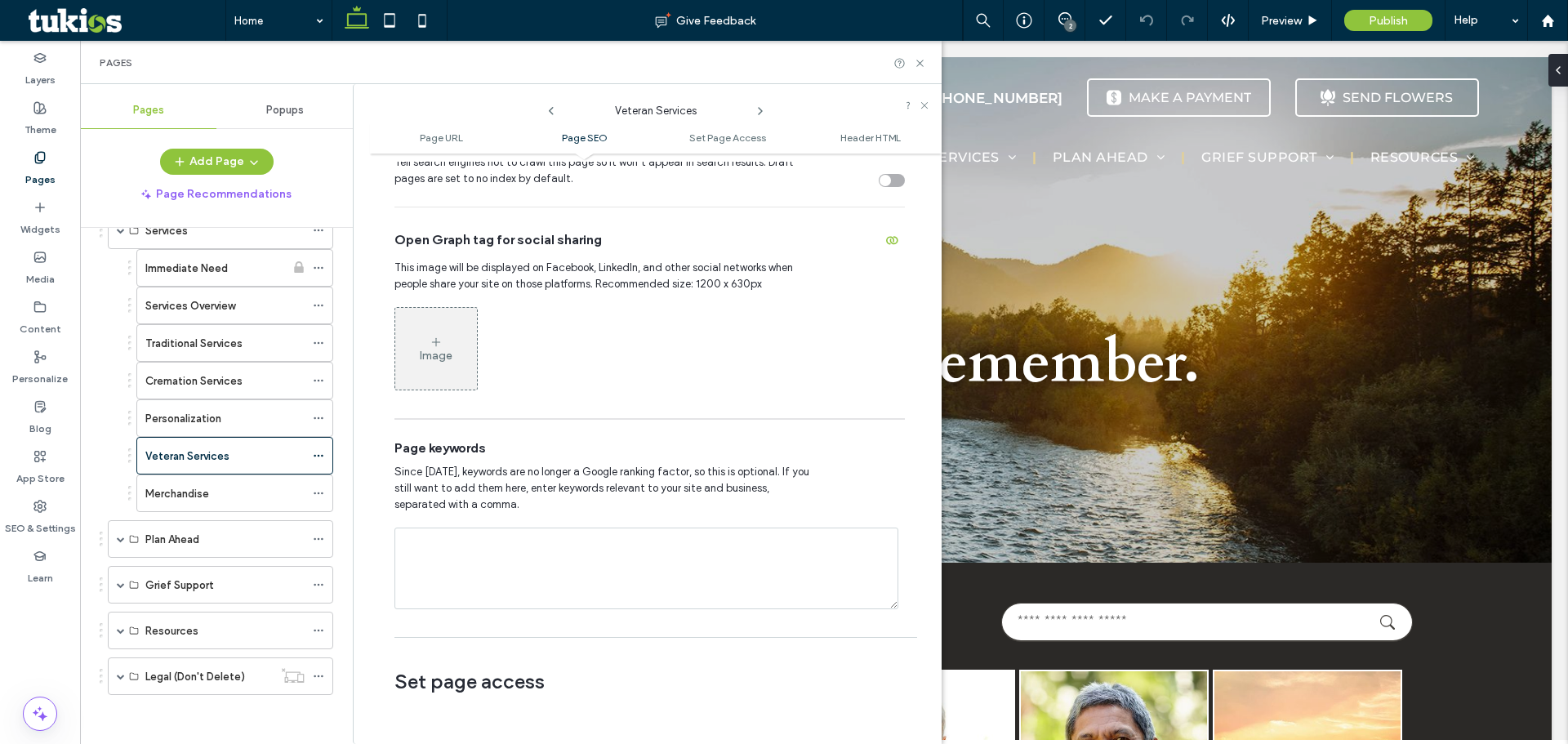
click at [310, 111] on div "Popups" at bounding box center [285, 110] width 137 height 36
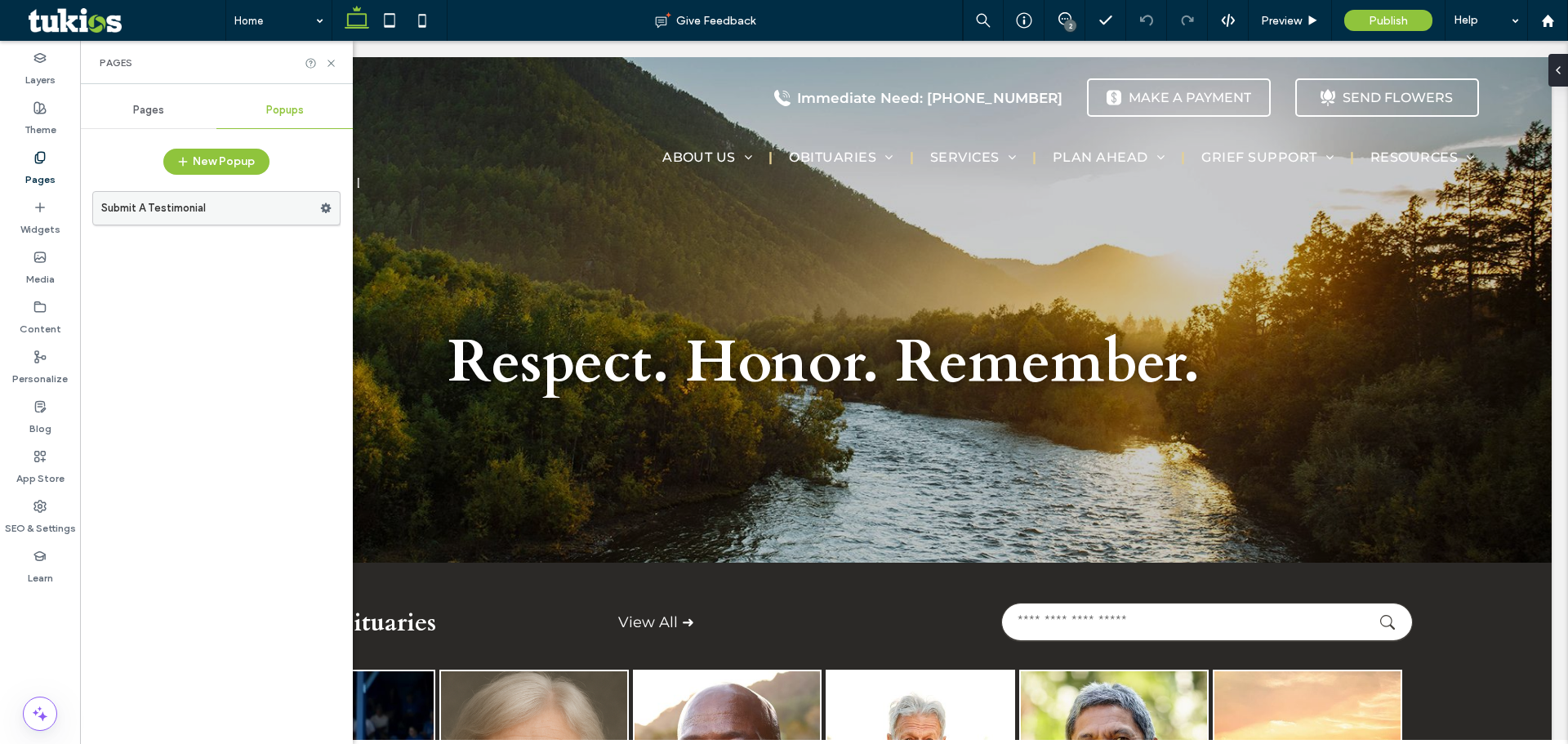
click at [248, 196] on label "Submit A Testimonial" at bounding box center [210, 208] width 218 height 33
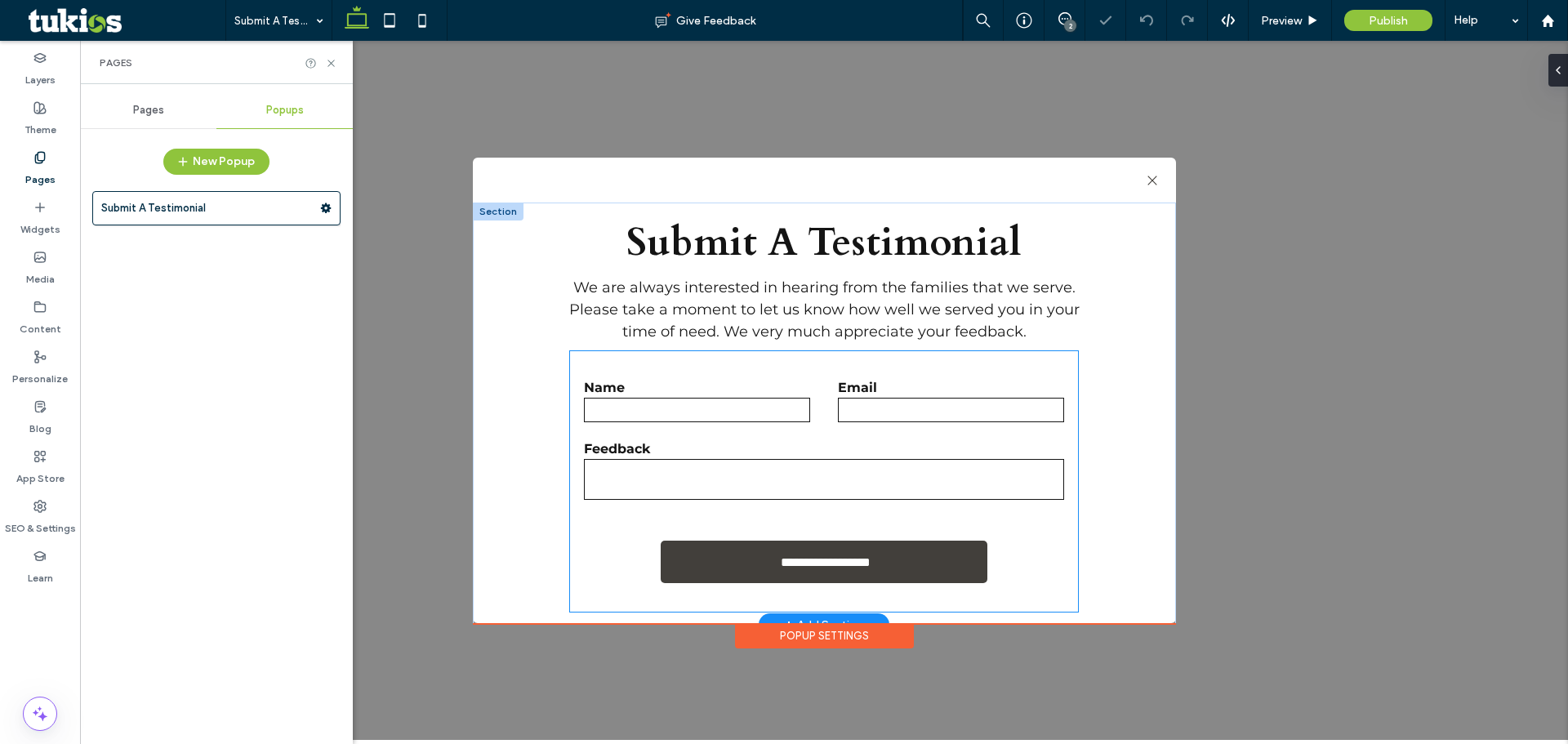
click at [654, 414] on input "text" at bounding box center [697, 409] width 226 height 24
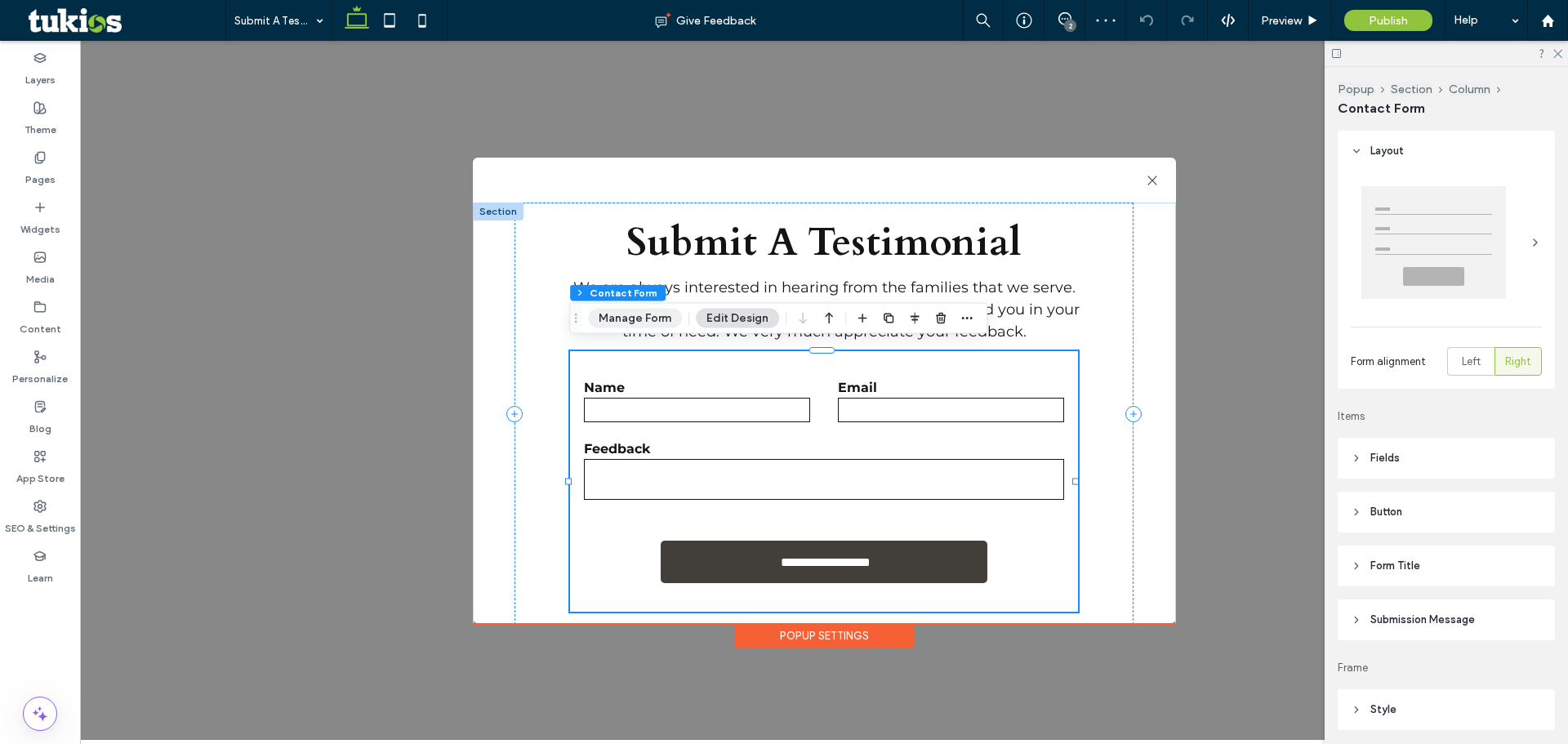
click at [640, 312] on button "Manage Form" at bounding box center [634, 318] width 94 height 19
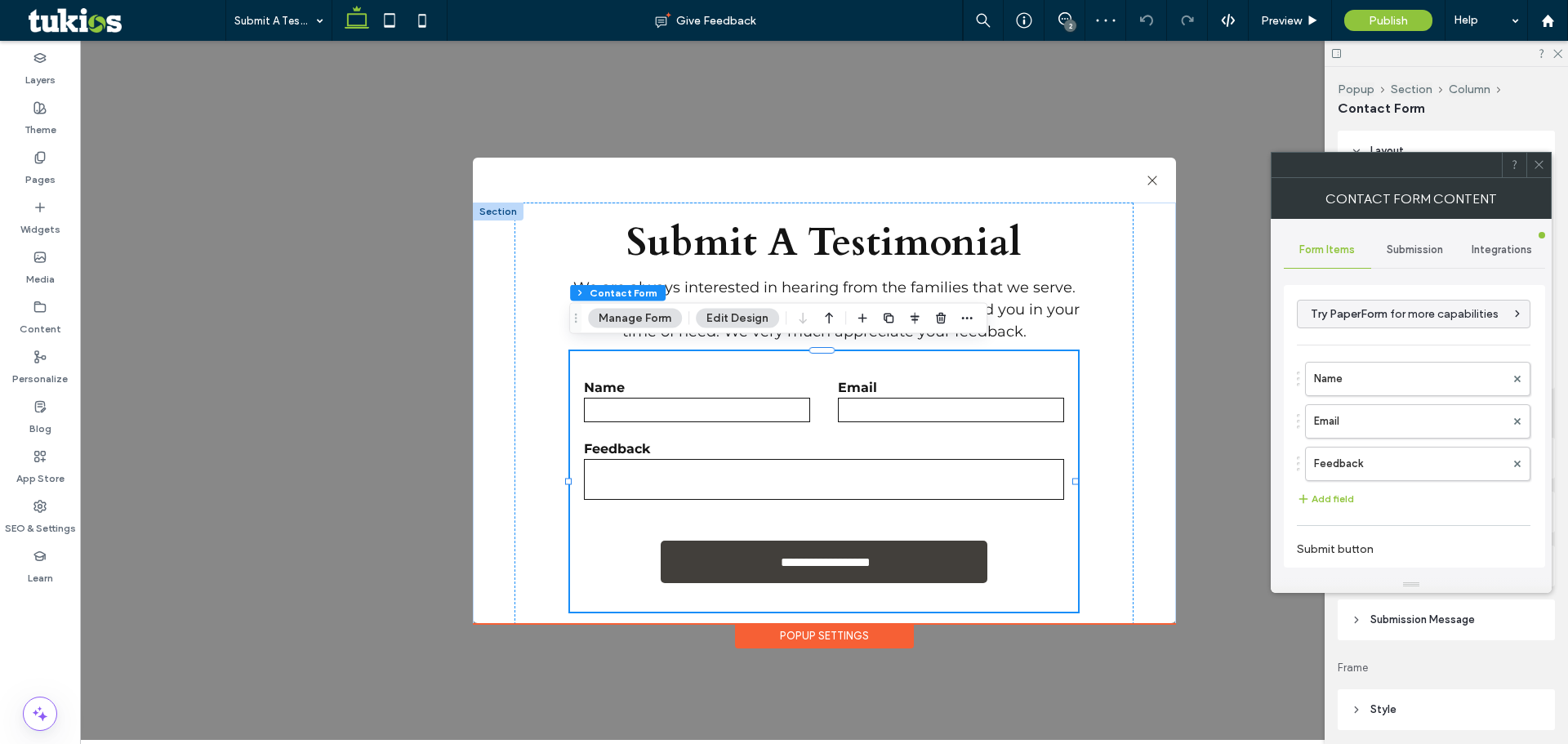
click at [1400, 253] on span "Submission" at bounding box center [1414, 250] width 57 height 13
click at [1397, 331] on label "New submission notification" at bounding box center [1414, 326] width 218 height 33
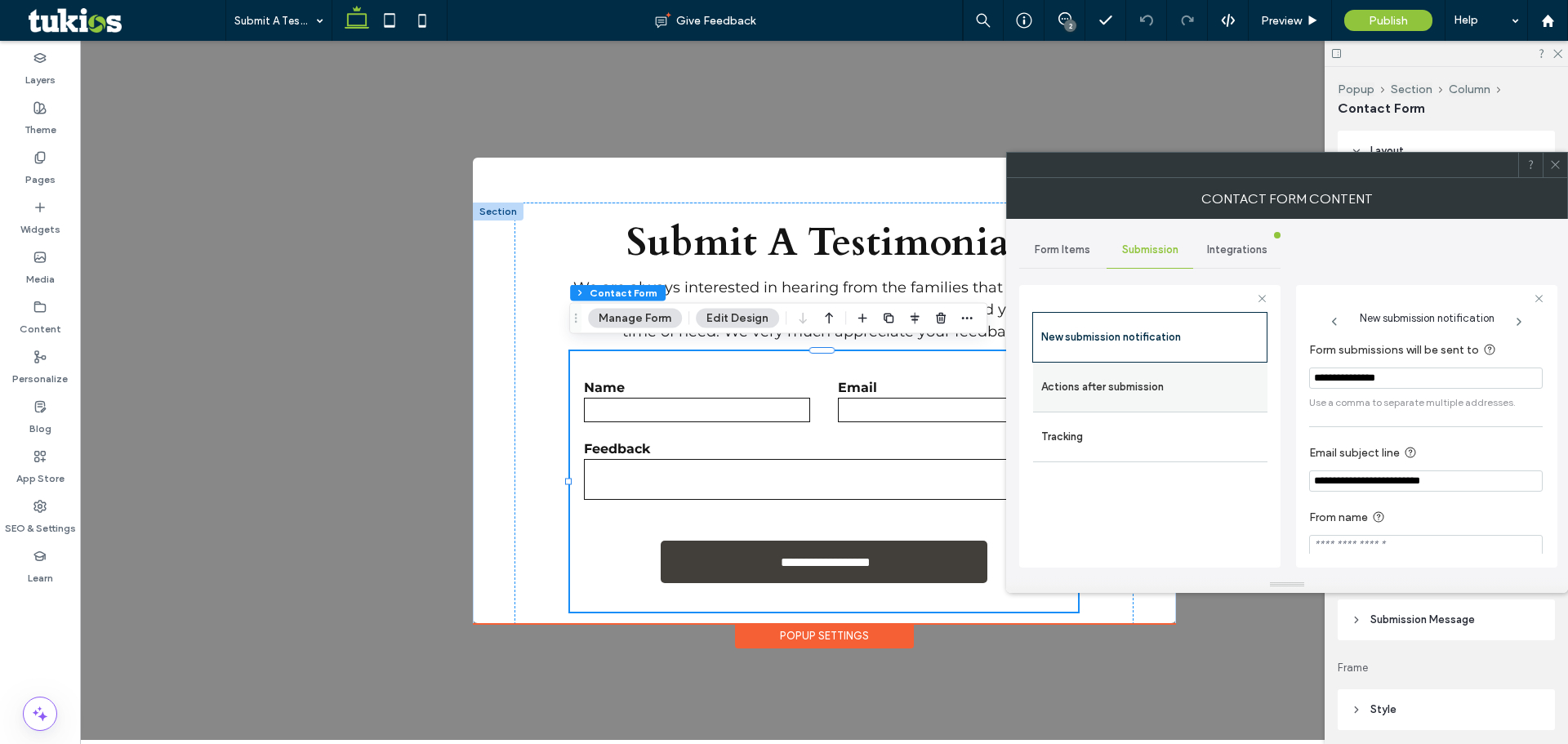
click at [1180, 377] on label "Actions after submission" at bounding box center [1150, 387] width 218 height 33
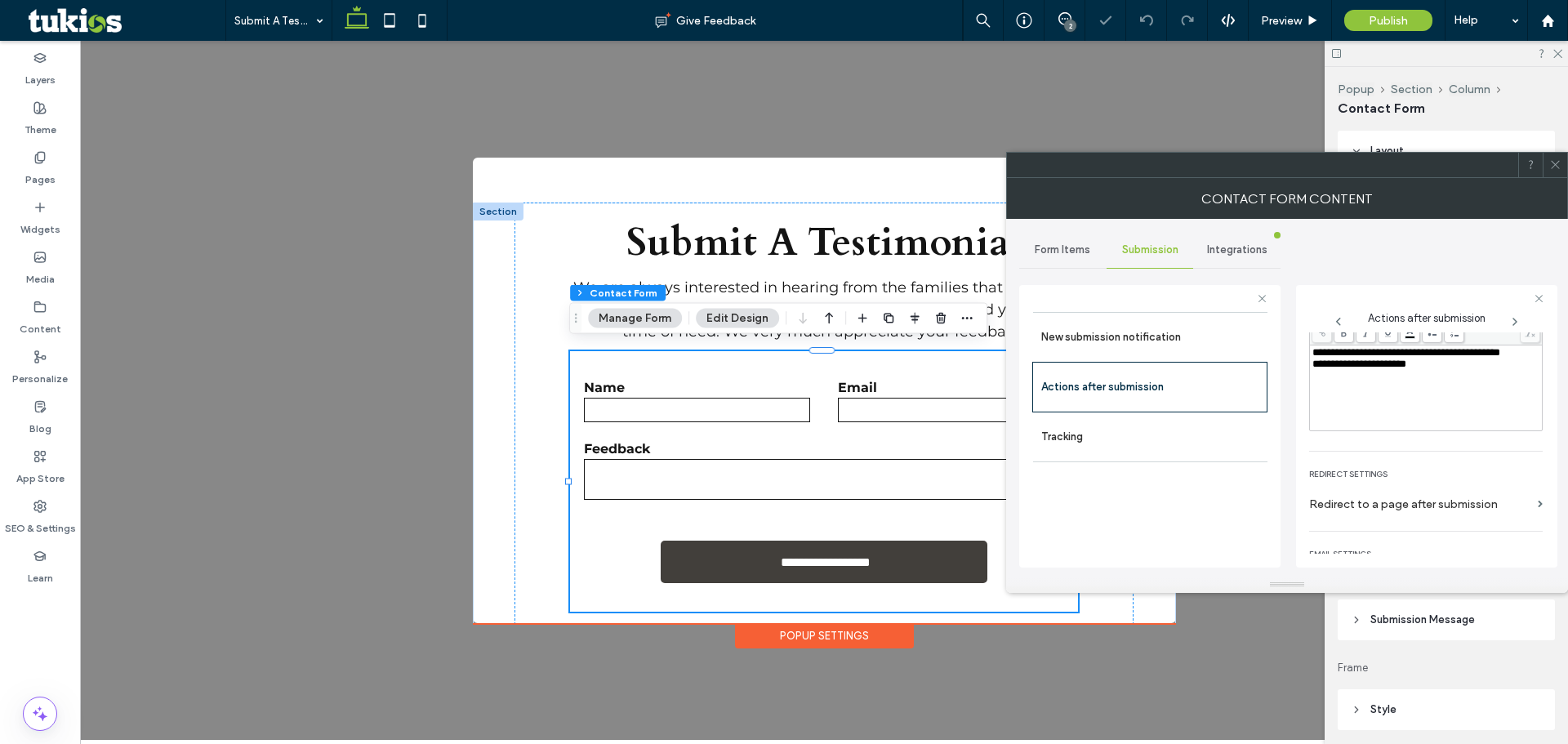
scroll to position [282, 0]
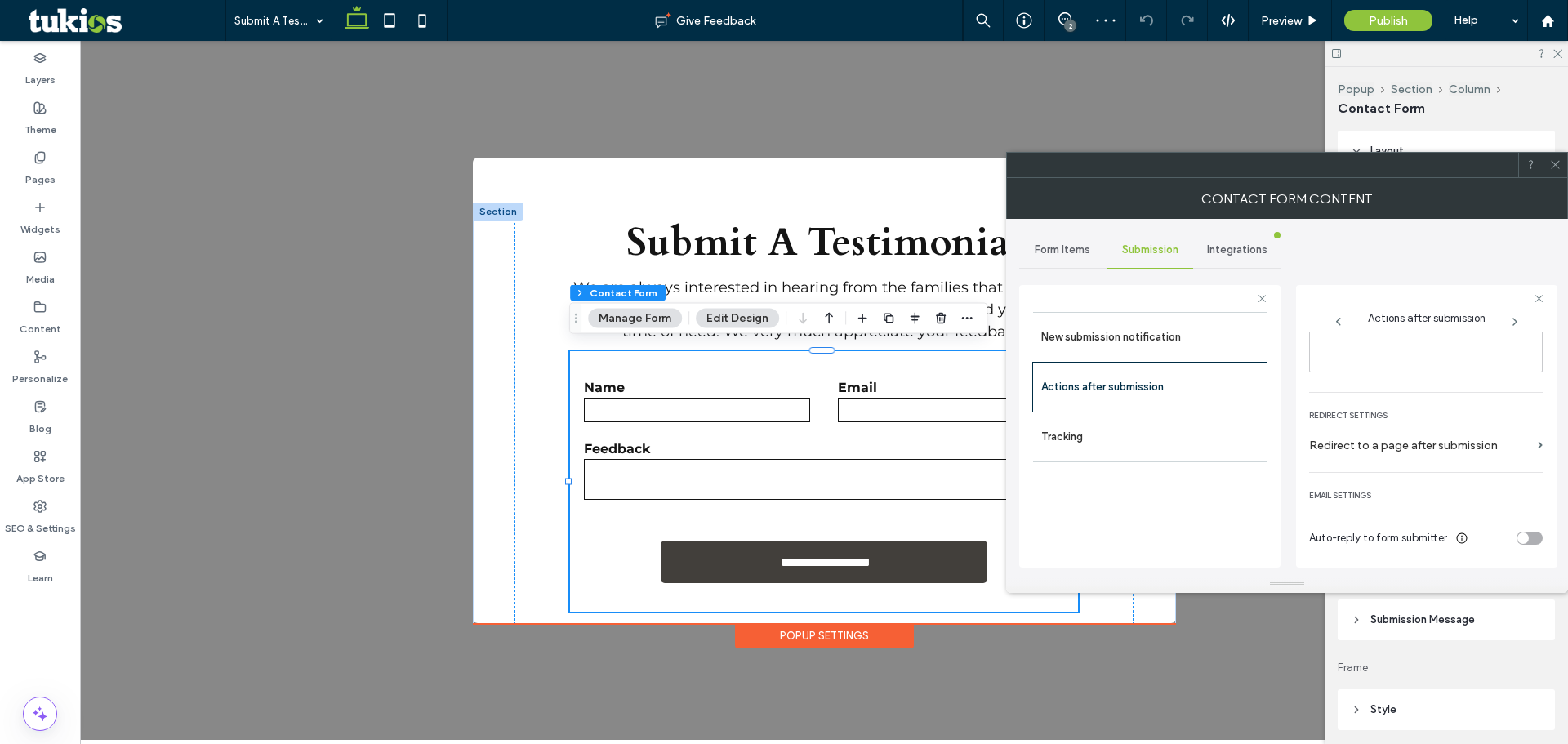
click at [1525, 538] on div "toggle" at bounding box center [1529, 537] width 26 height 13
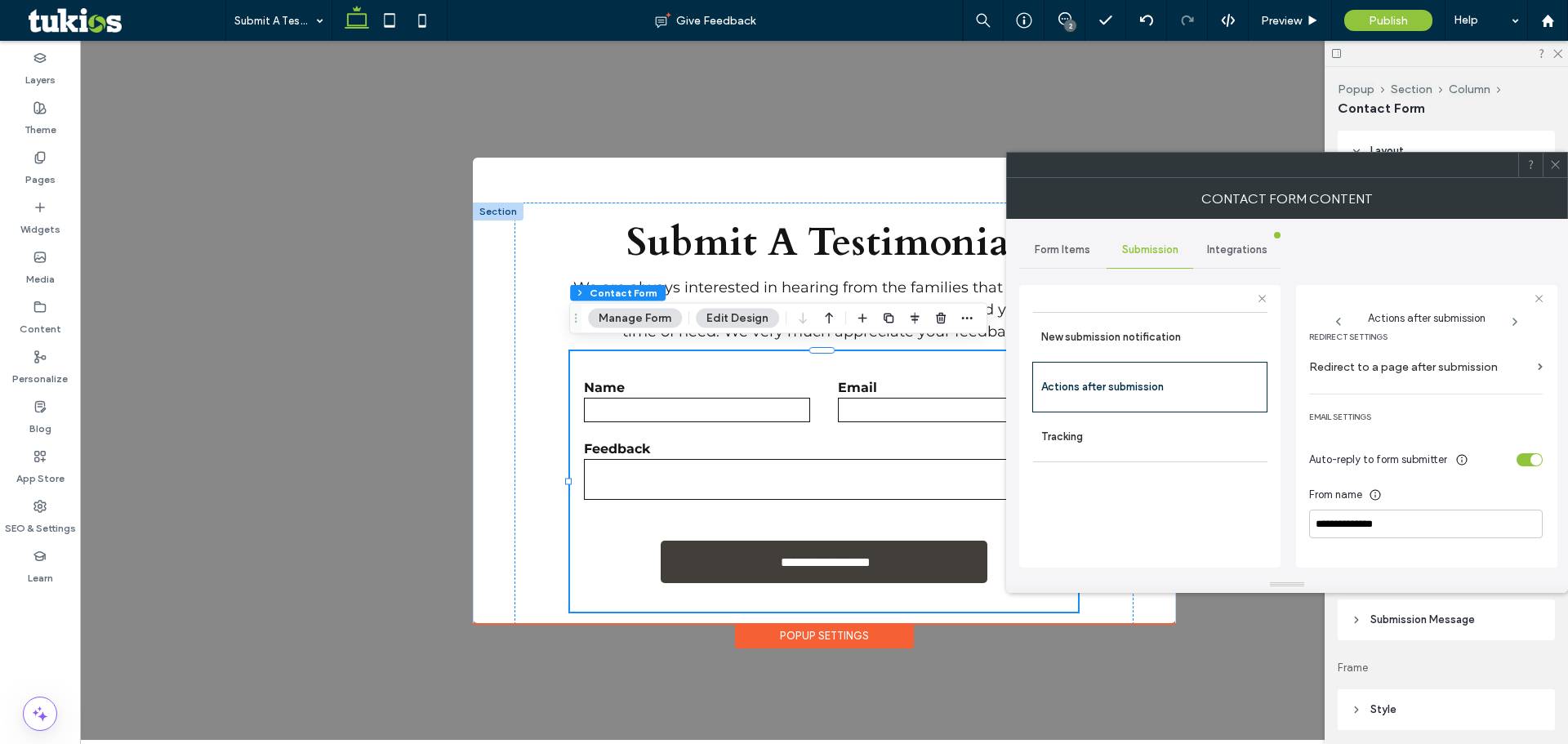
scroll to position [359, 0]
drag, startPoint x: 1417, startPoint y: 516, endPoint x: 1321, endPoint y: 519, distance: 96.0
click at [1321, 519] on input "**********" at bounding box center [1425, 525] width 234 height 29
type input "*"
paste input "**********"
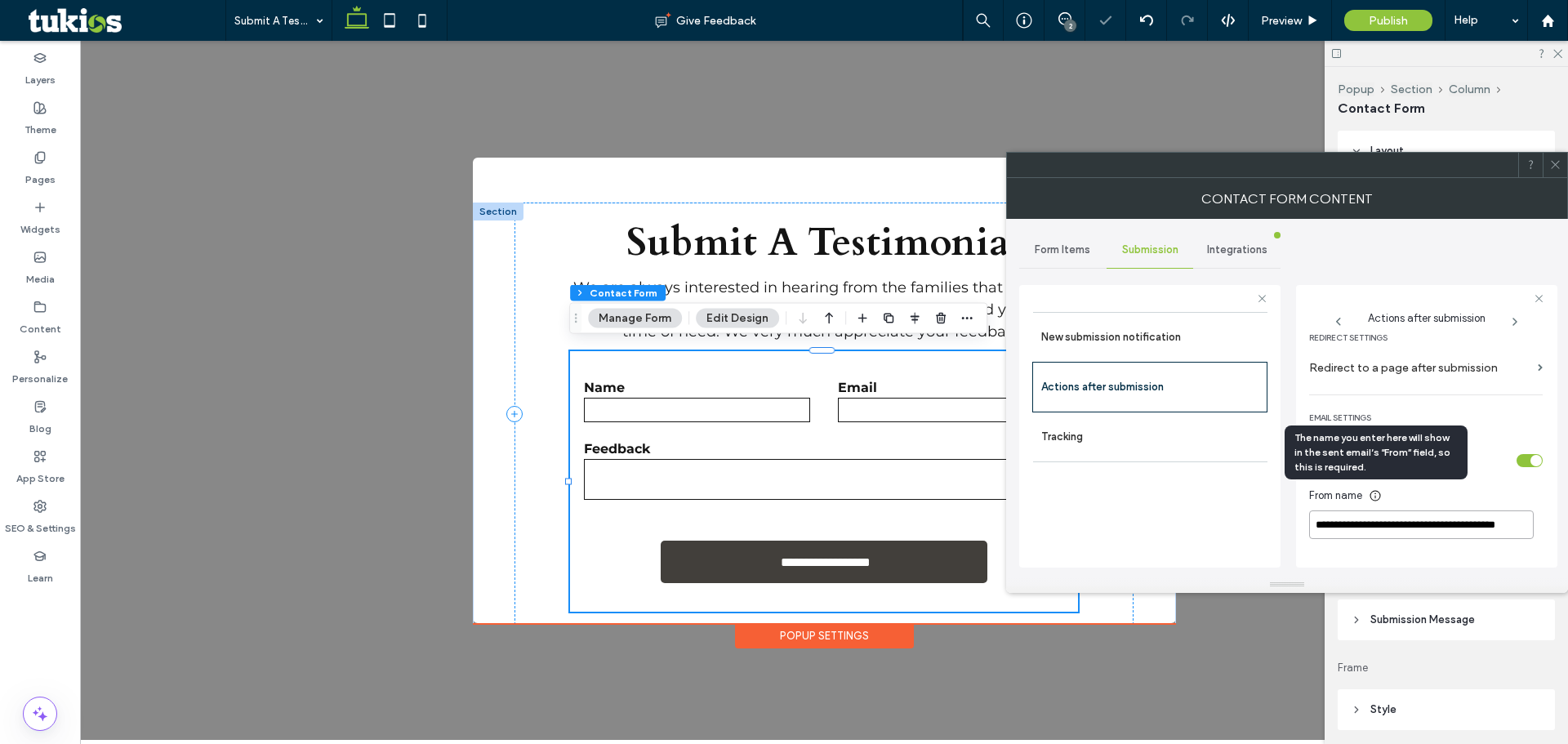
scroll to position [0, 0]
type input "**********"
click at [1530, 459] on div "toggle" at bounding box center [1536, 461] width 12 height 12
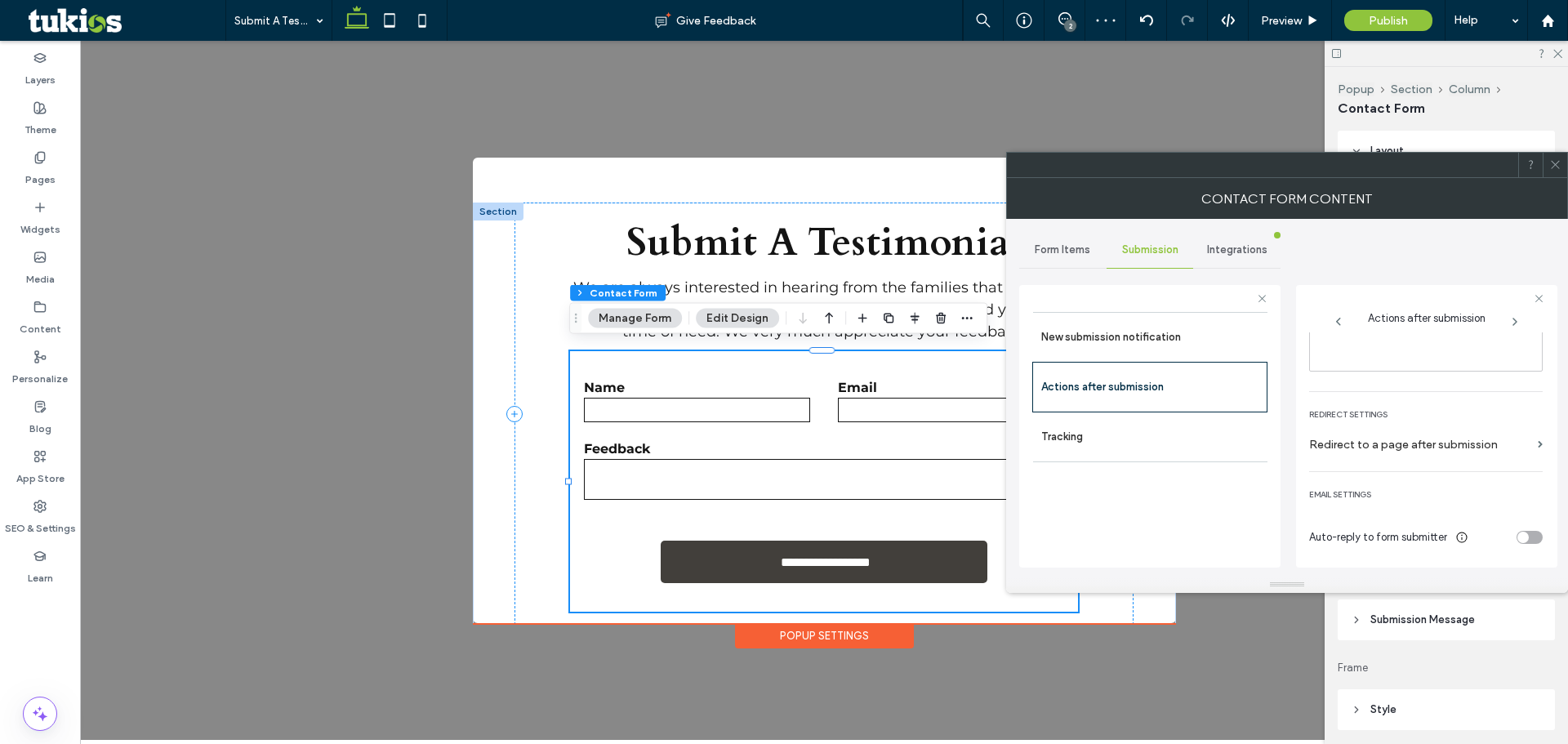
click at [1556, 167] on icon at bounding box center [1555, 164] width 13 height 13
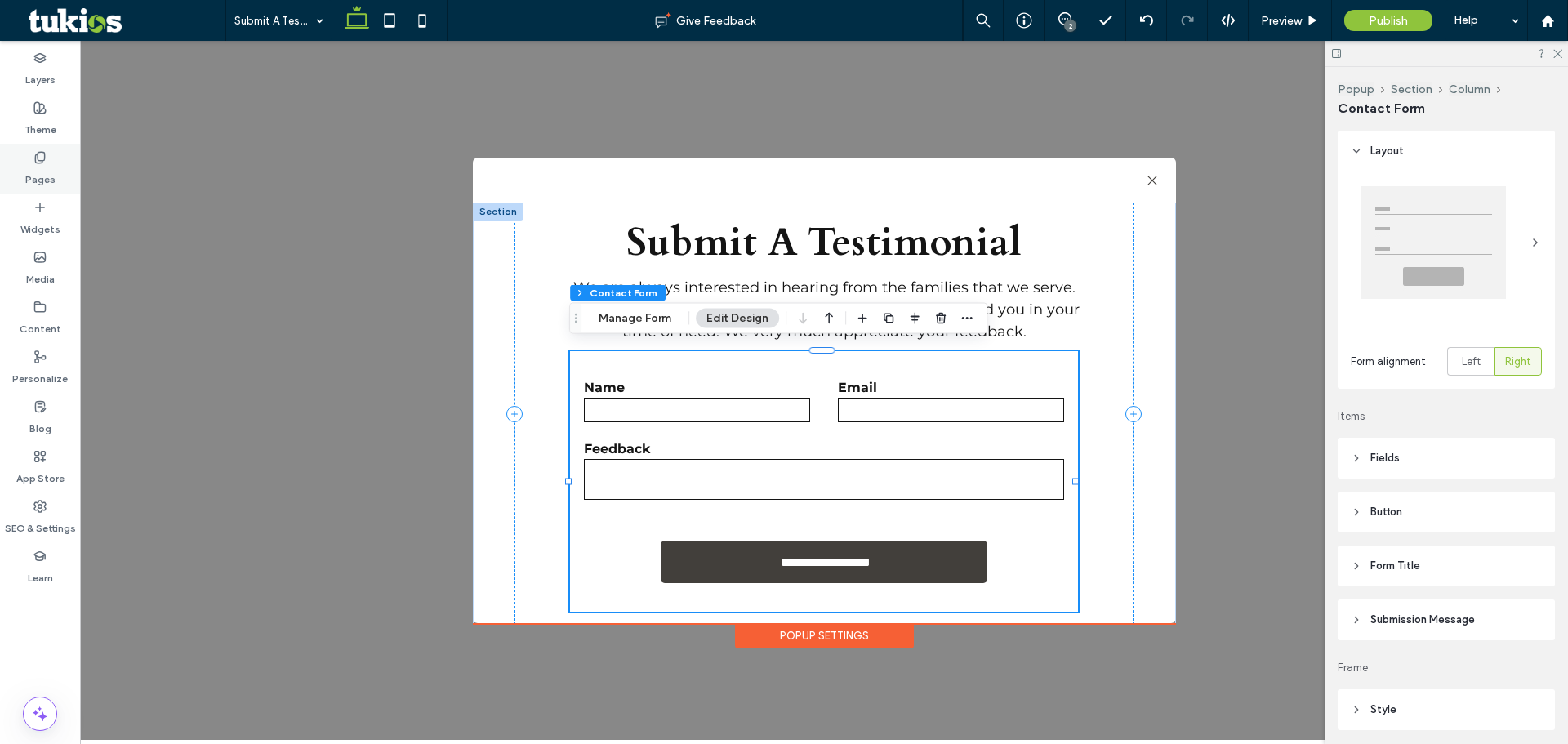
click at [52, 164] on label "Pages" at bounding box center [40, 175] width 30 height 23
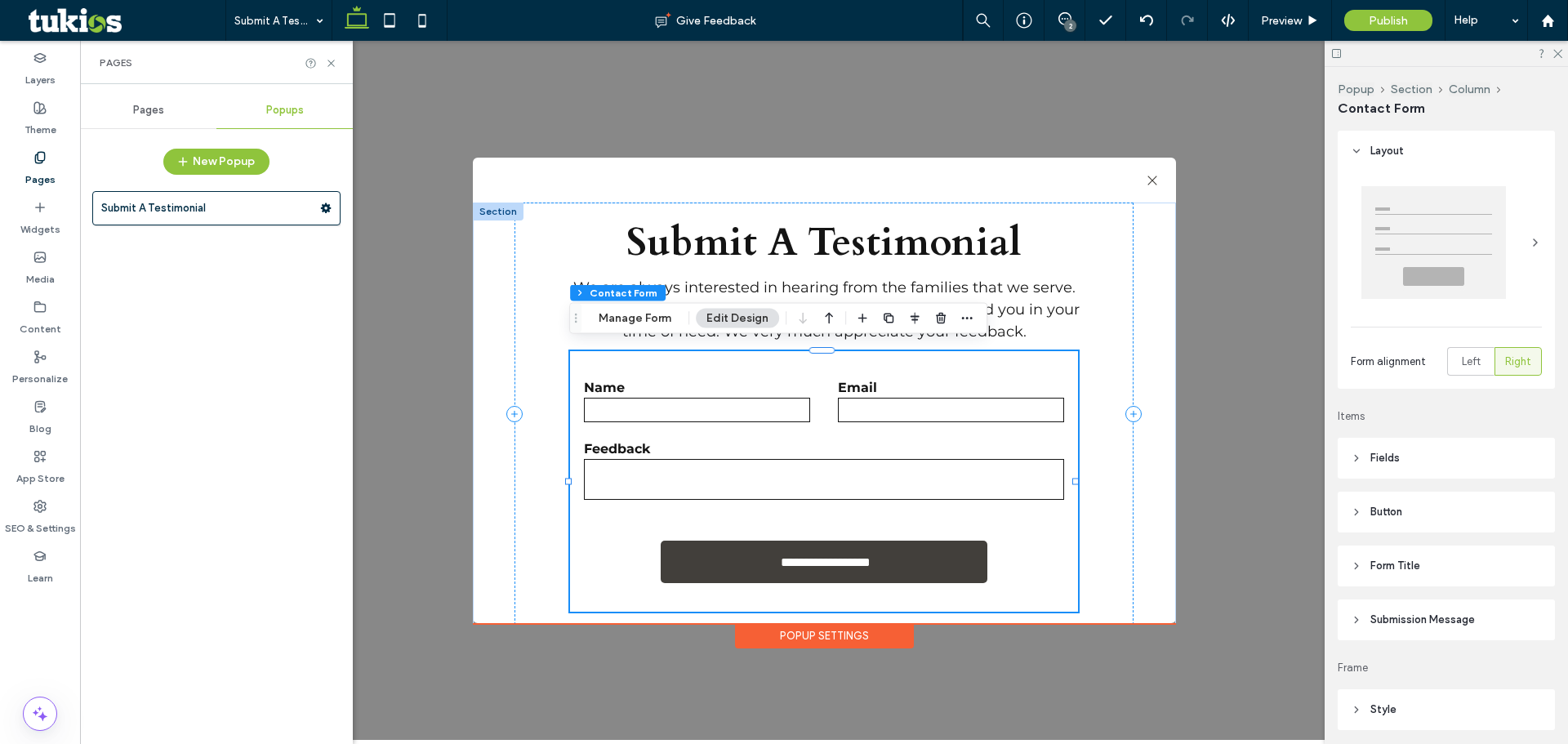
click at [127, 103] on div "Pages" at bounding box center [148, 110] width 137 height 36
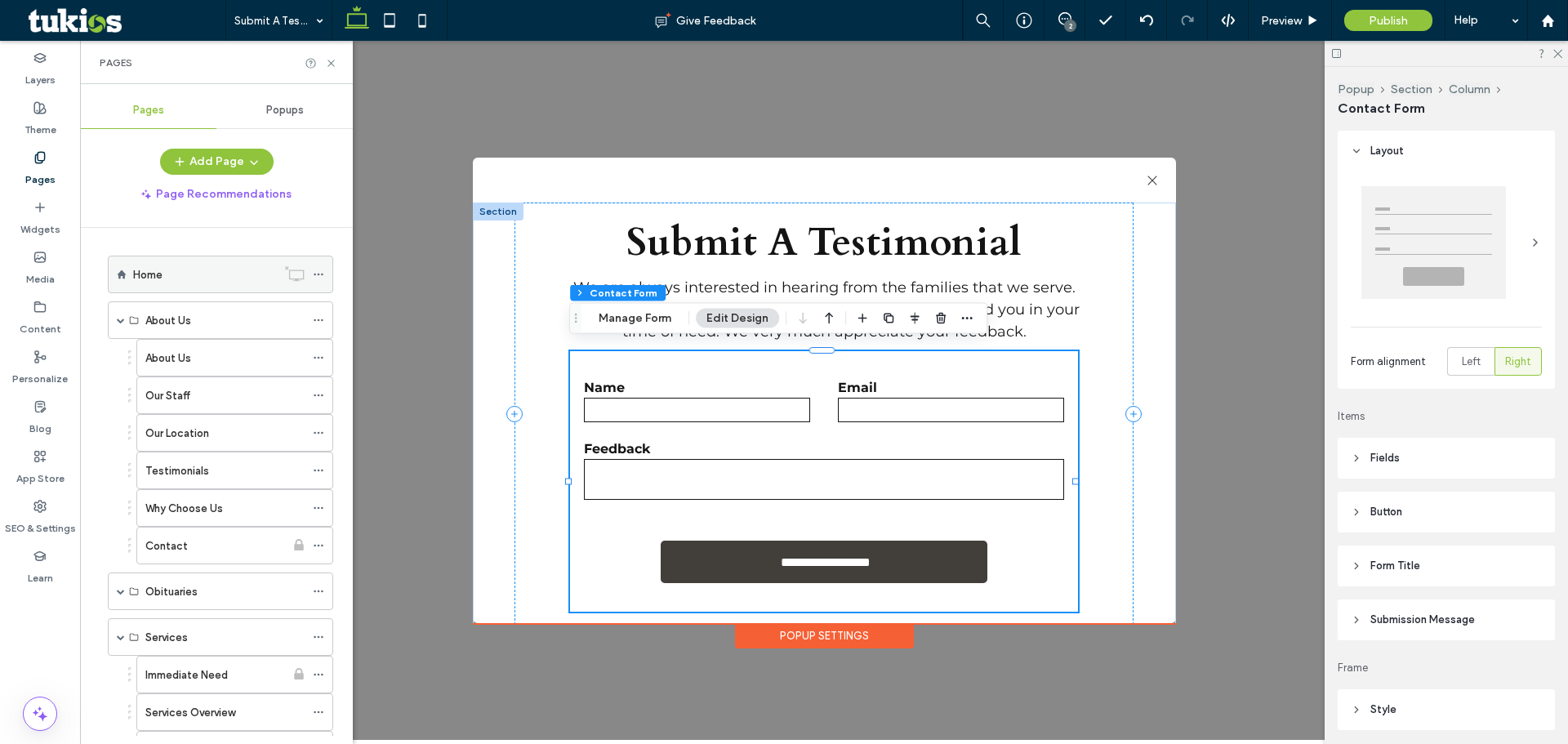
click at [143, 270] on label "Home" at bounding box center [148, 275] width 30 height 29
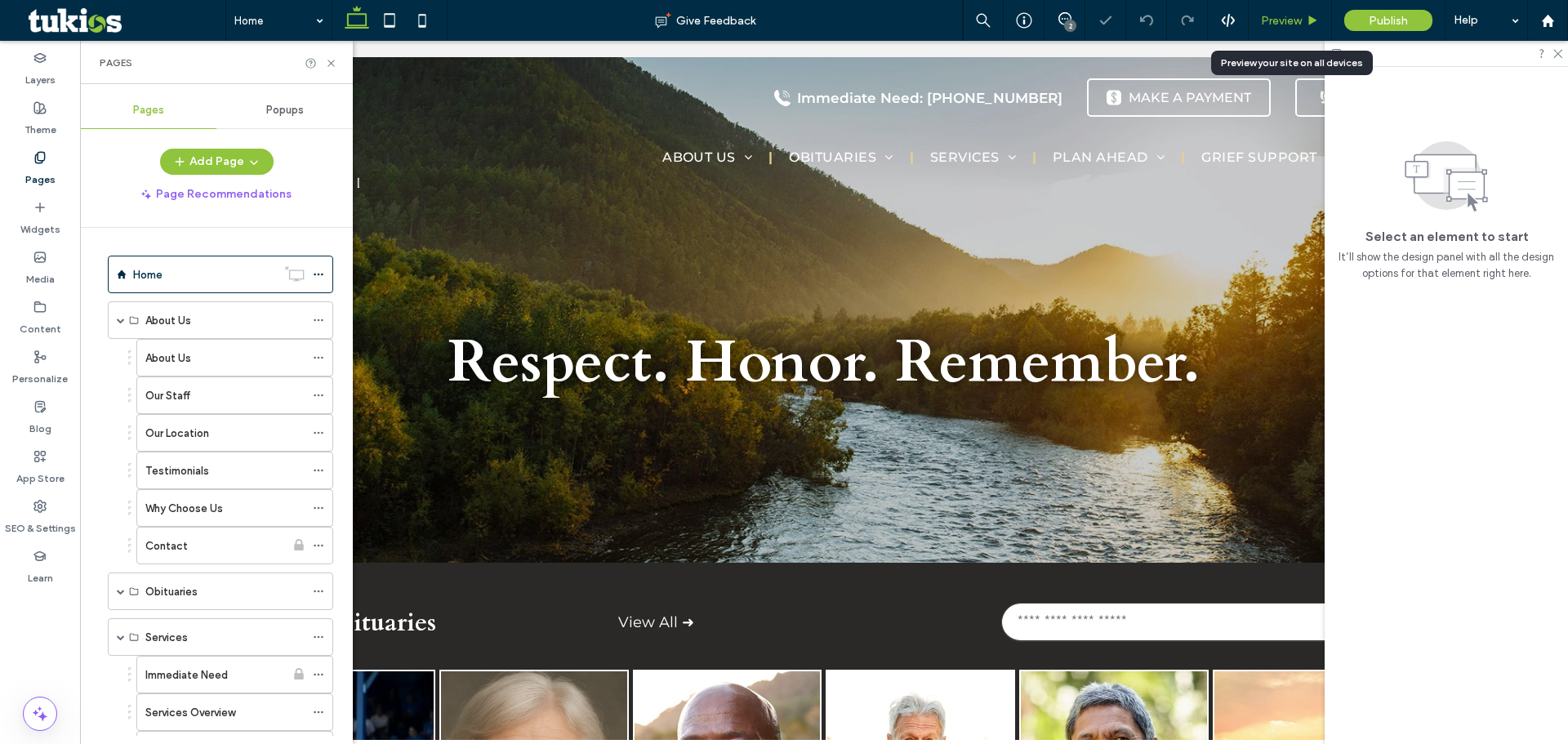
click at [1274, 19] on span "Preview" at bounding box center [1281, 20] width 40 height 13
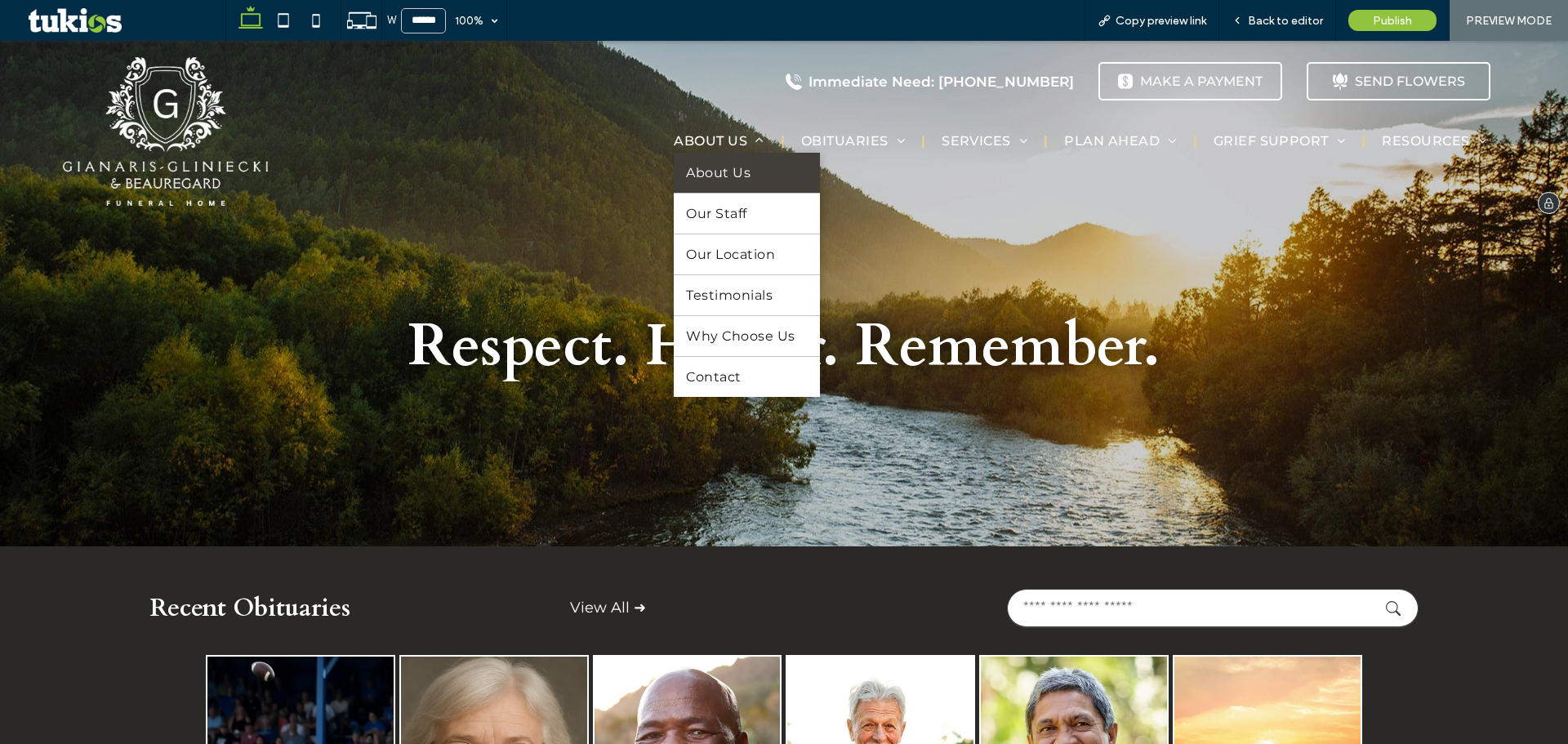
click at [727, 169] on span "About Us" at bounding box center [718, 173] width 64 height 15
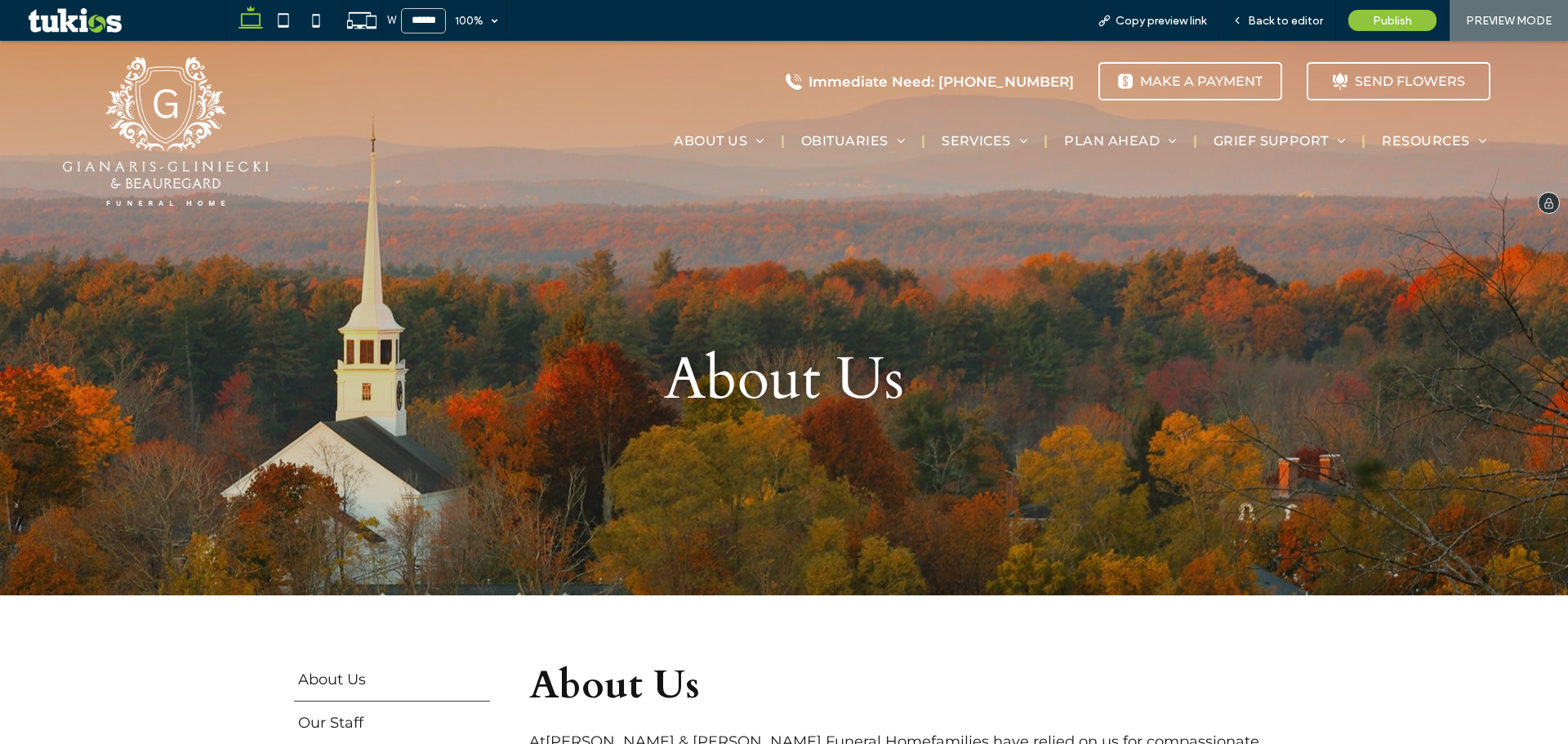
click at [196, 151] on img at bounding box center [165, 132] width 205 height 148
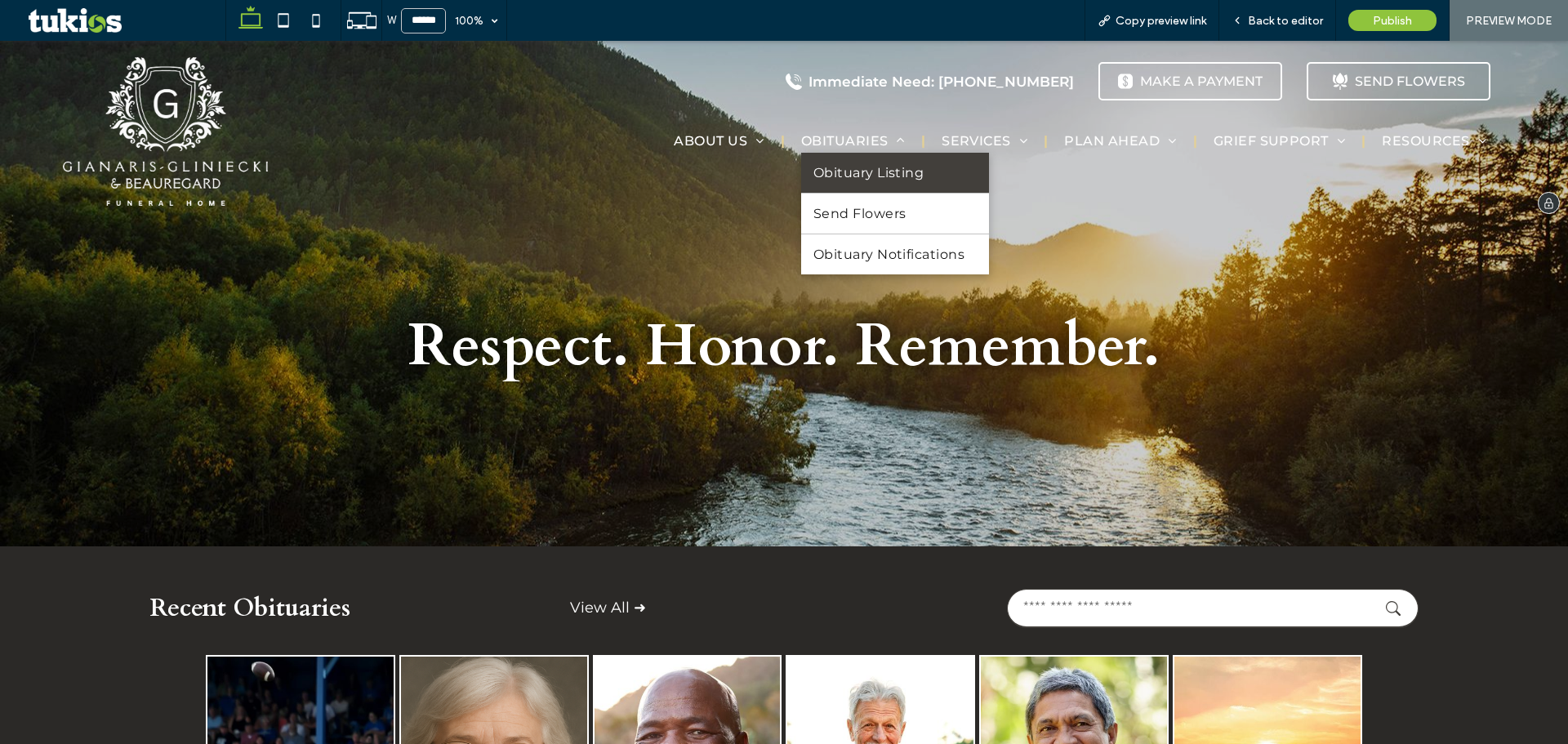
click at [848, 164] on link "Obituary Listing" at bounding box center [896, 172] width 189 height 40
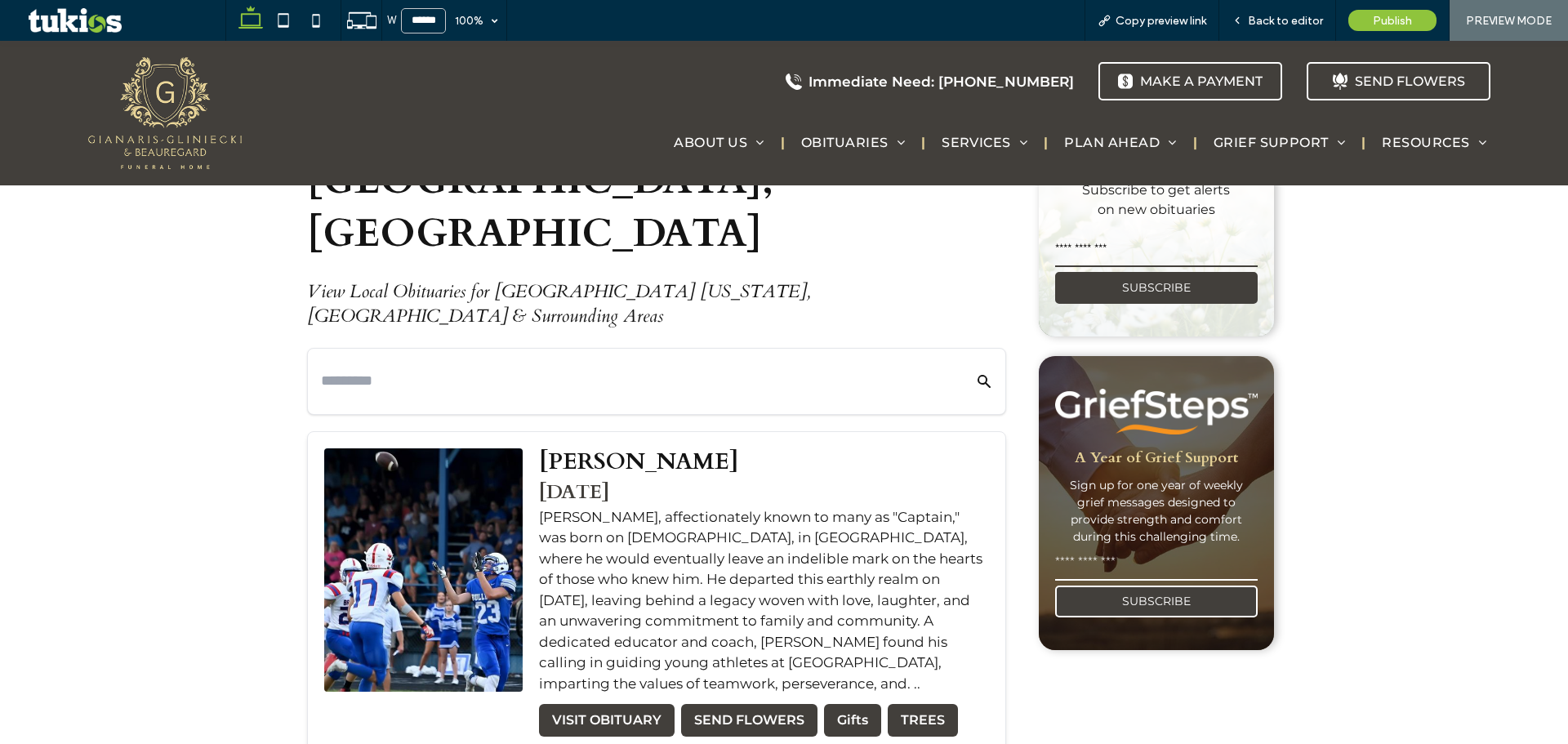
scroll to position [572, 0]
click at [1107, 240] on input "email" at bounding box center [1156, 250] width 202 height 33
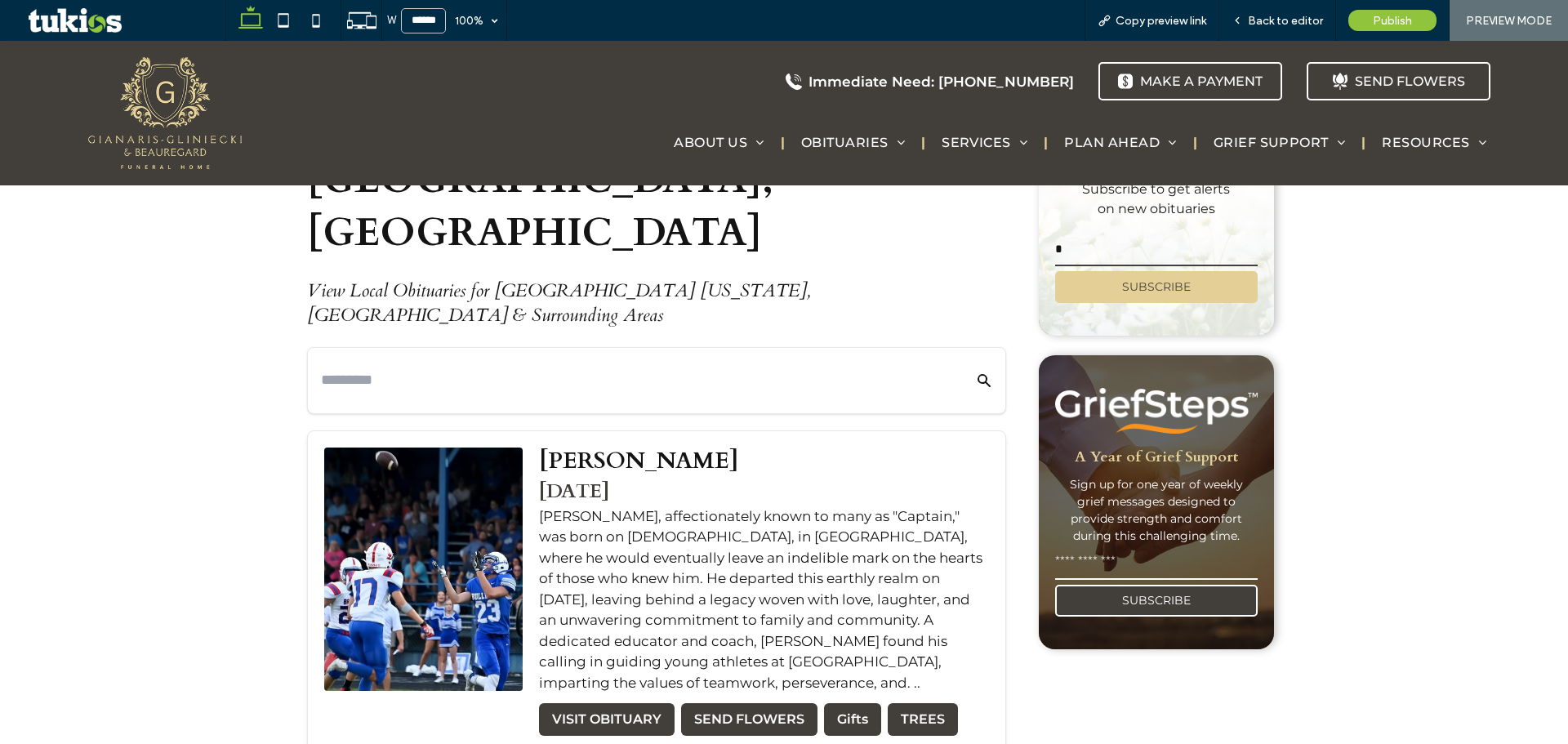
type input "*"
click at [1078, 290] on button "SUBSCRIBE" at bounding box center [1156, 287] width 202 height 32
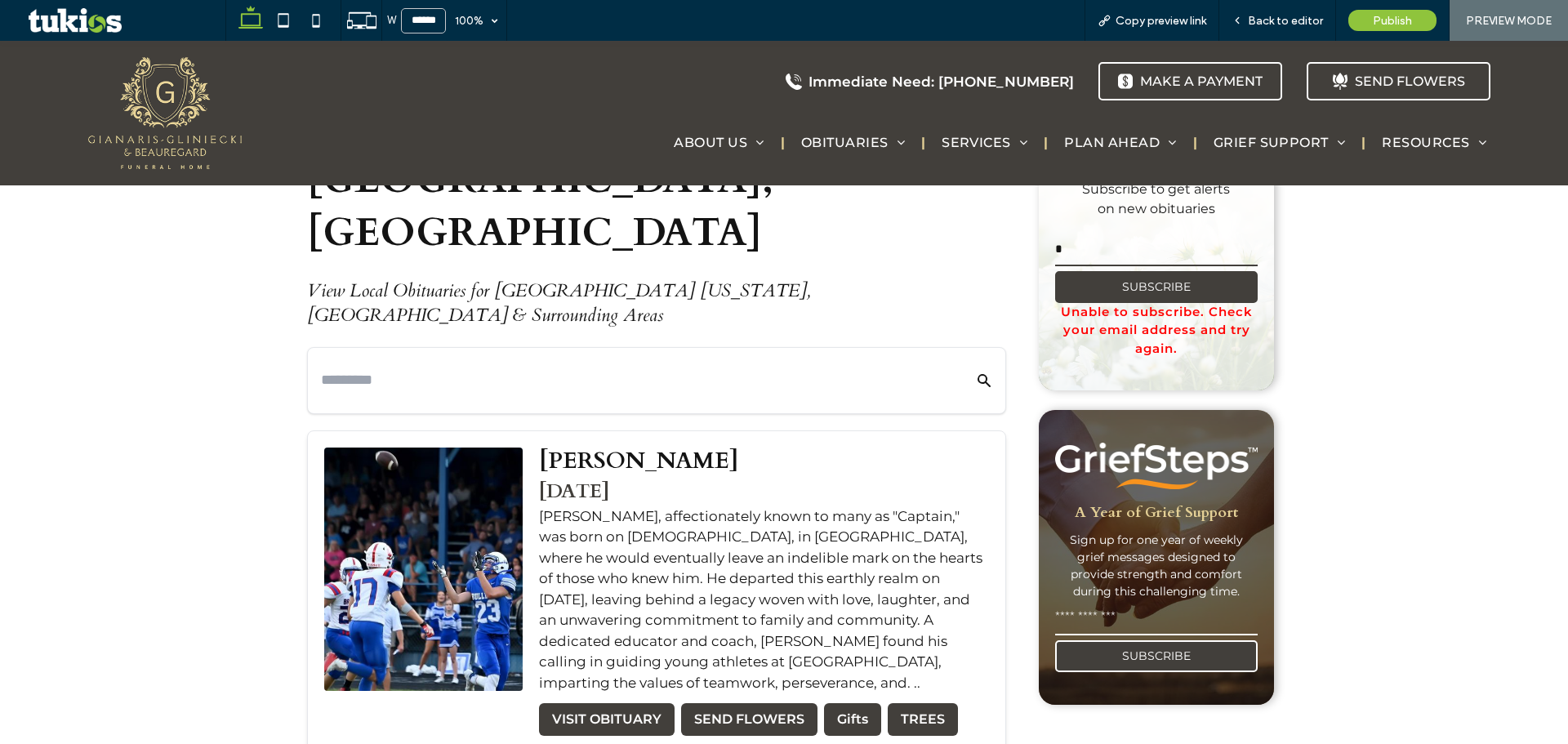
click at [1091, 602] on input "email" at bounding box center [1156, 618] width 202 height 33
type input "*"
click at [1093, 649] on button "SUBSCRIBE" at bounding box center [1156, 656] width 202 height 32
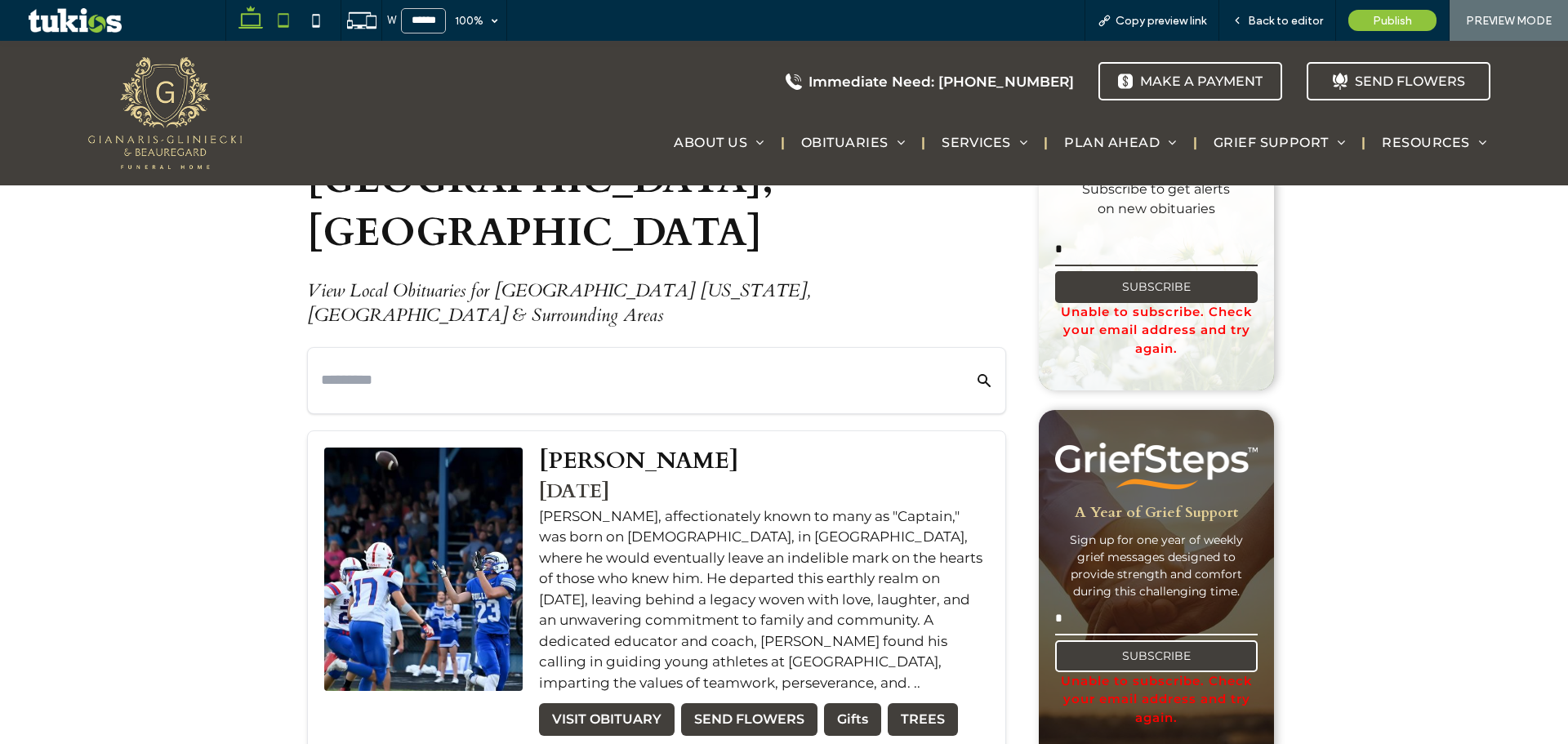
click at [281, 22] on icon at bounding box center [283, 20] width 33 height 33
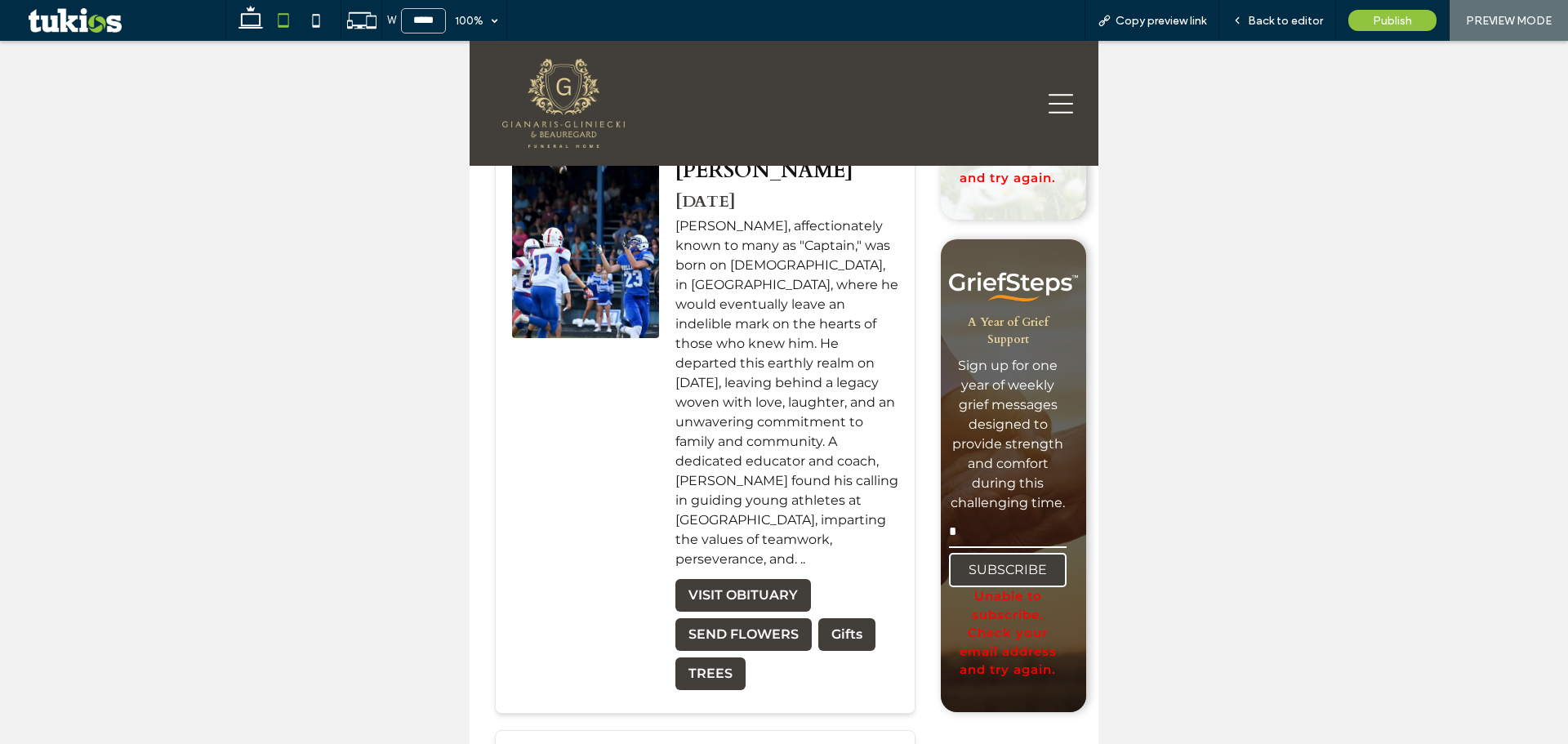
type input "*****"
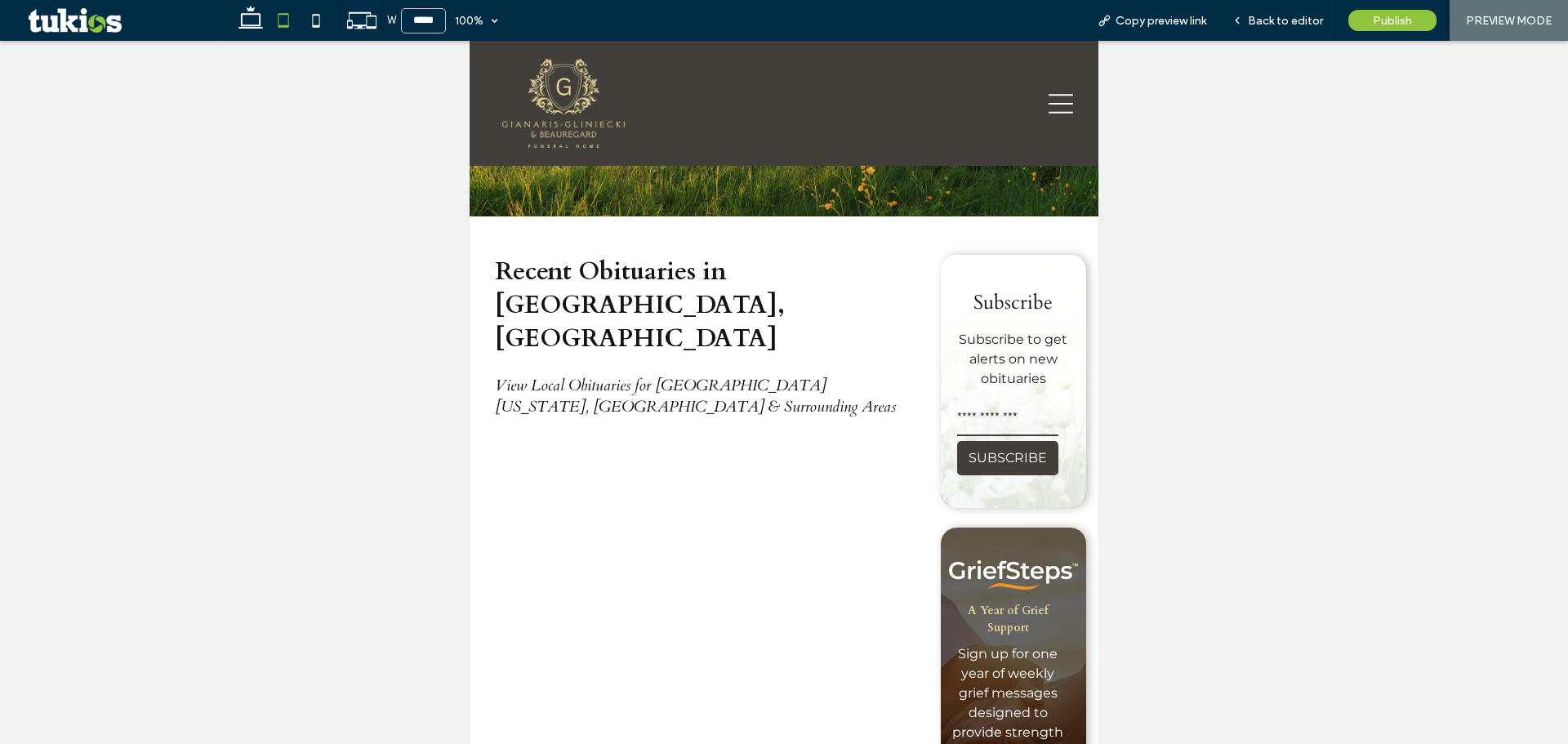
scroll to position [245, 0]
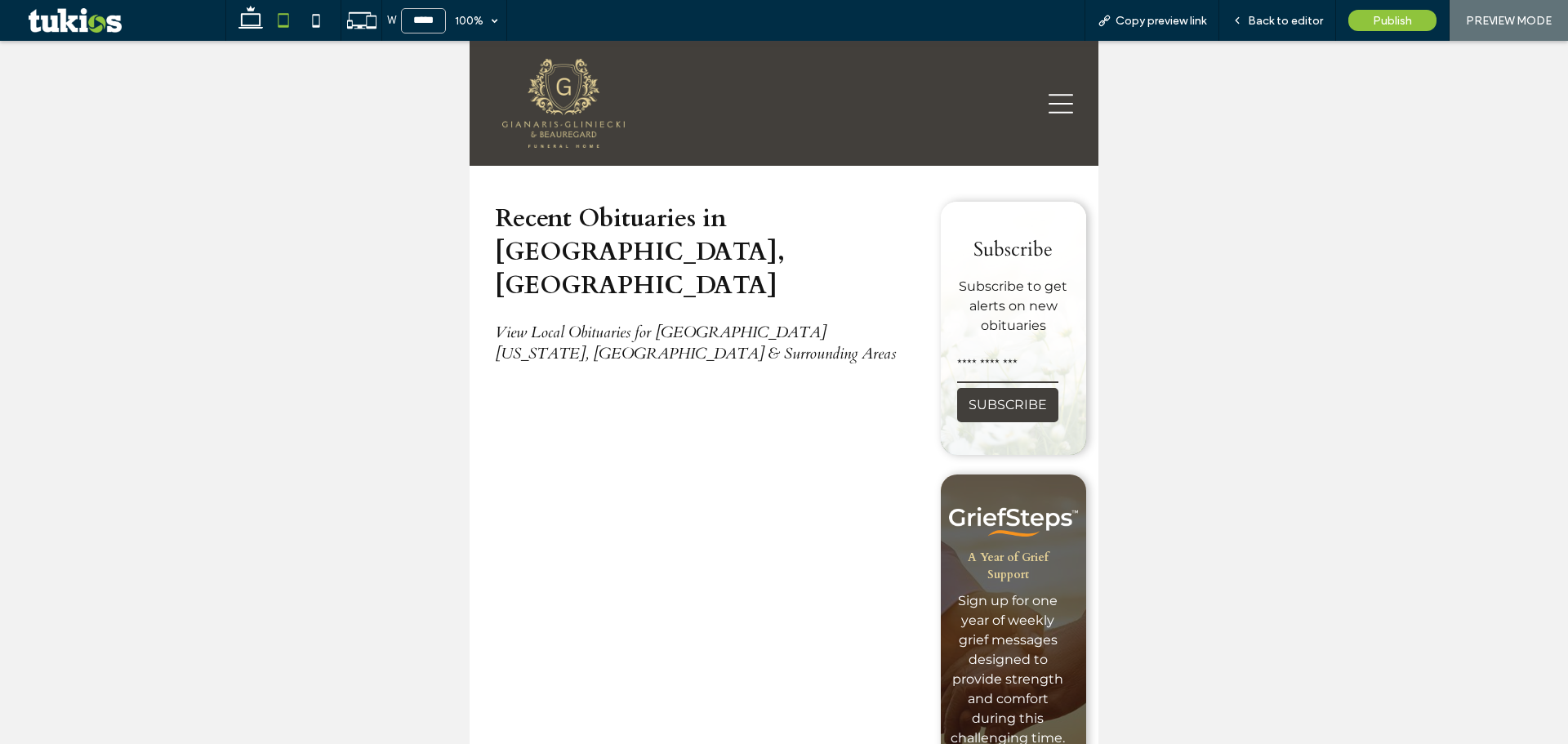
click at [966, 370] on input "email" at bounding box center [1008, 366] width 101 height 33
type input "*"
click at [972, 406] on button "SUBSCRIBE" at bounding box center [1008, 405] width 101 height 35
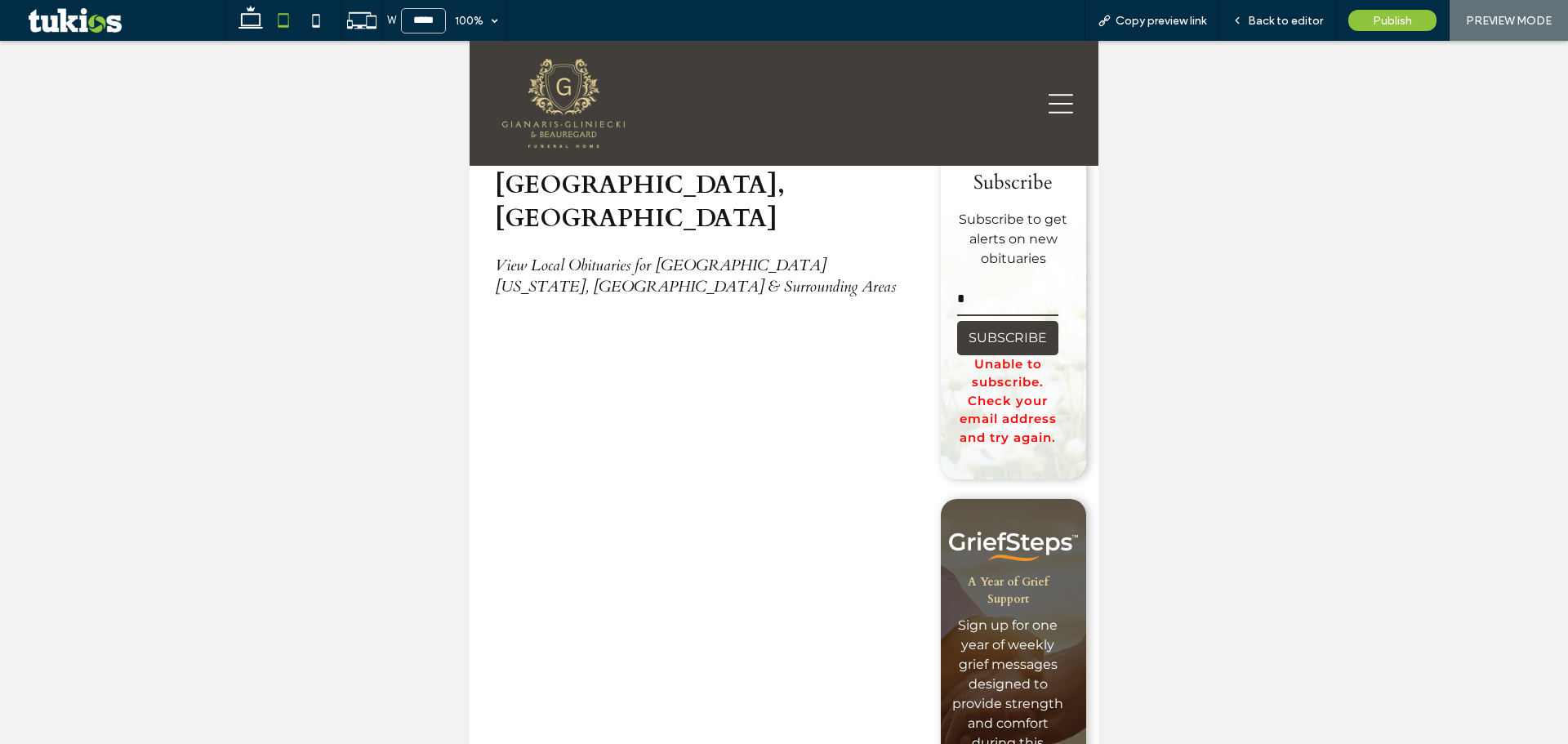
scroll to position [490, 0]
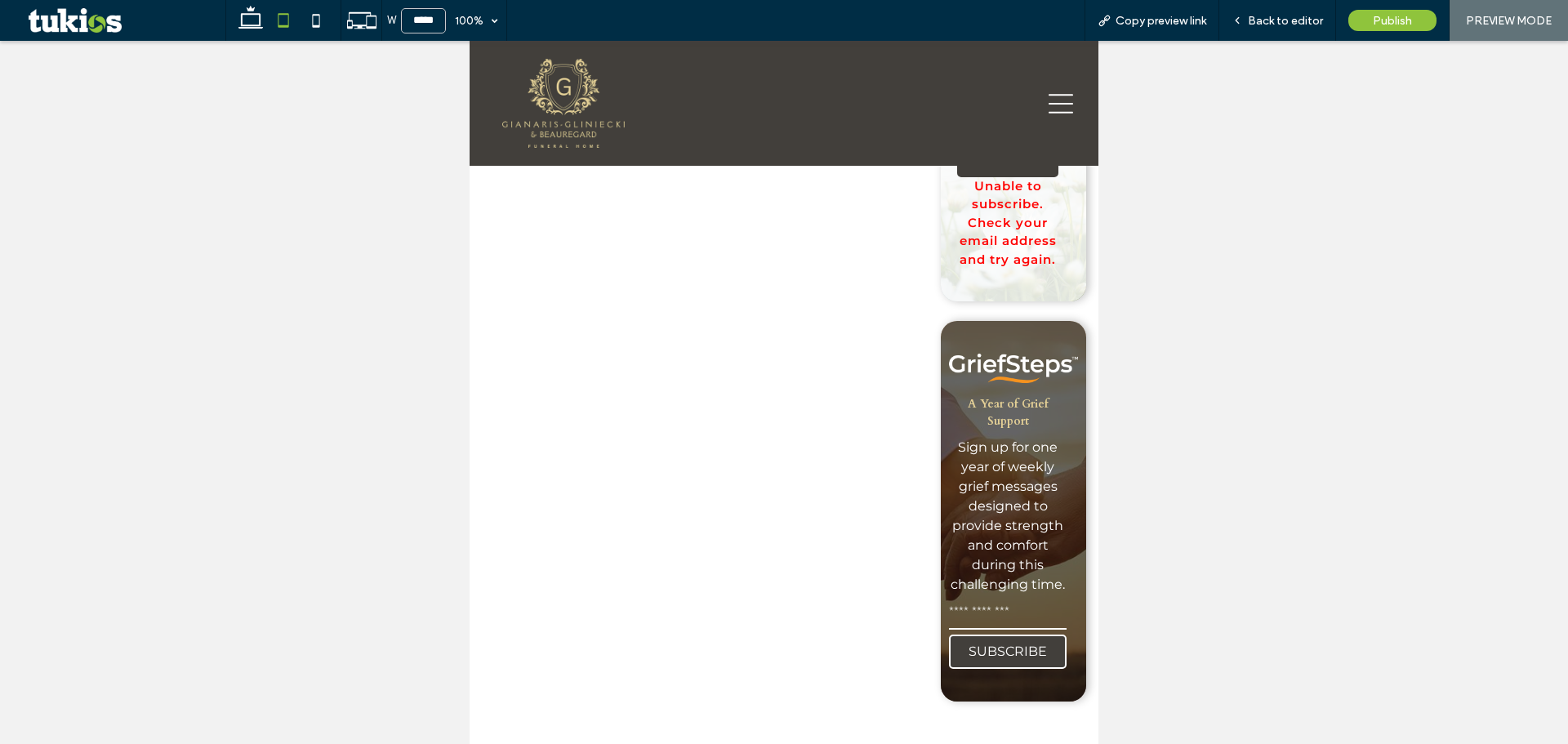
click at [1000, 619] on input "email" at bounding box center [1007, 613] width 117 height 33
type input "*"
click at [986, 647] on button "SUBSCRIBE" at bounding box center [1007, 651] width 117 height 35
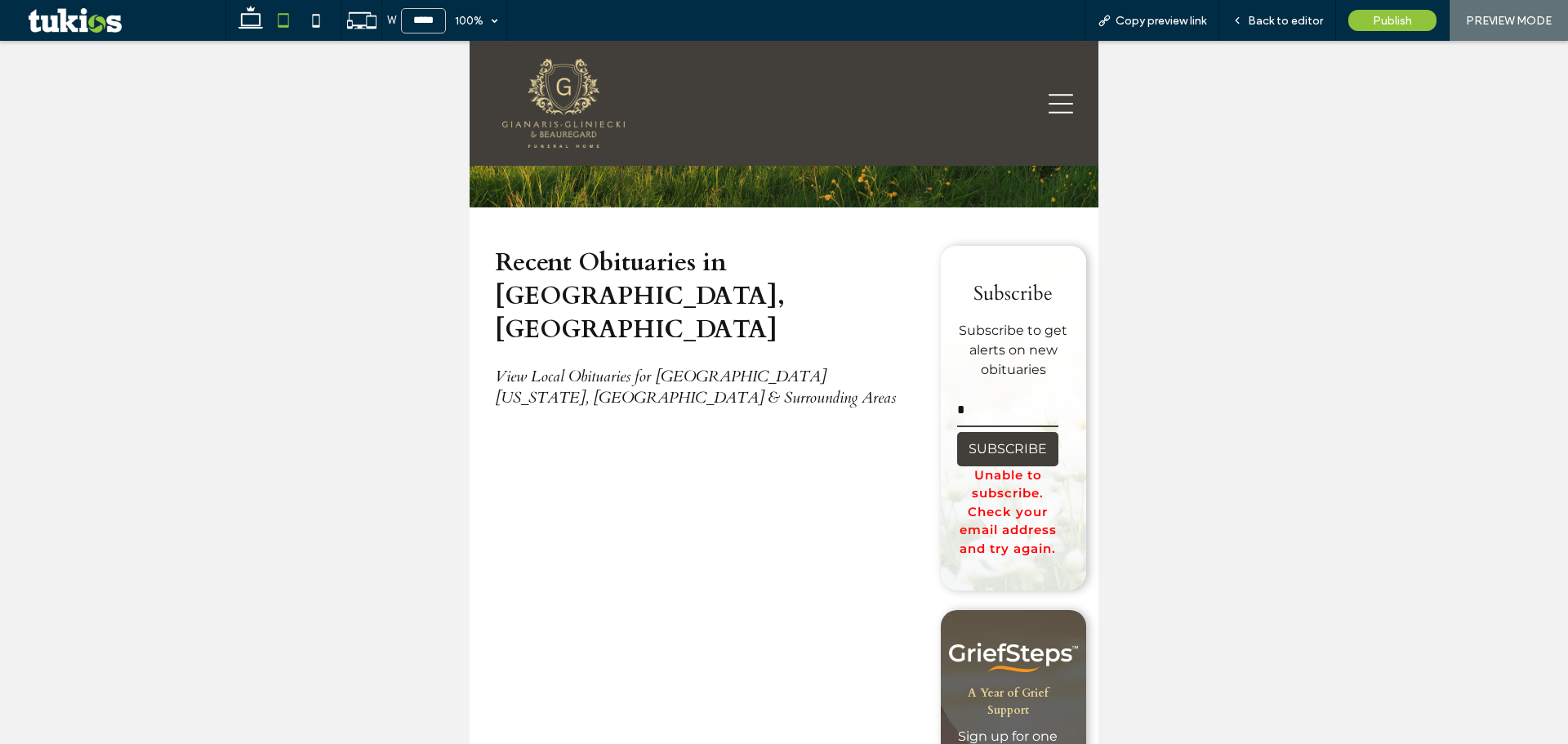
scroll to position [82, 0]
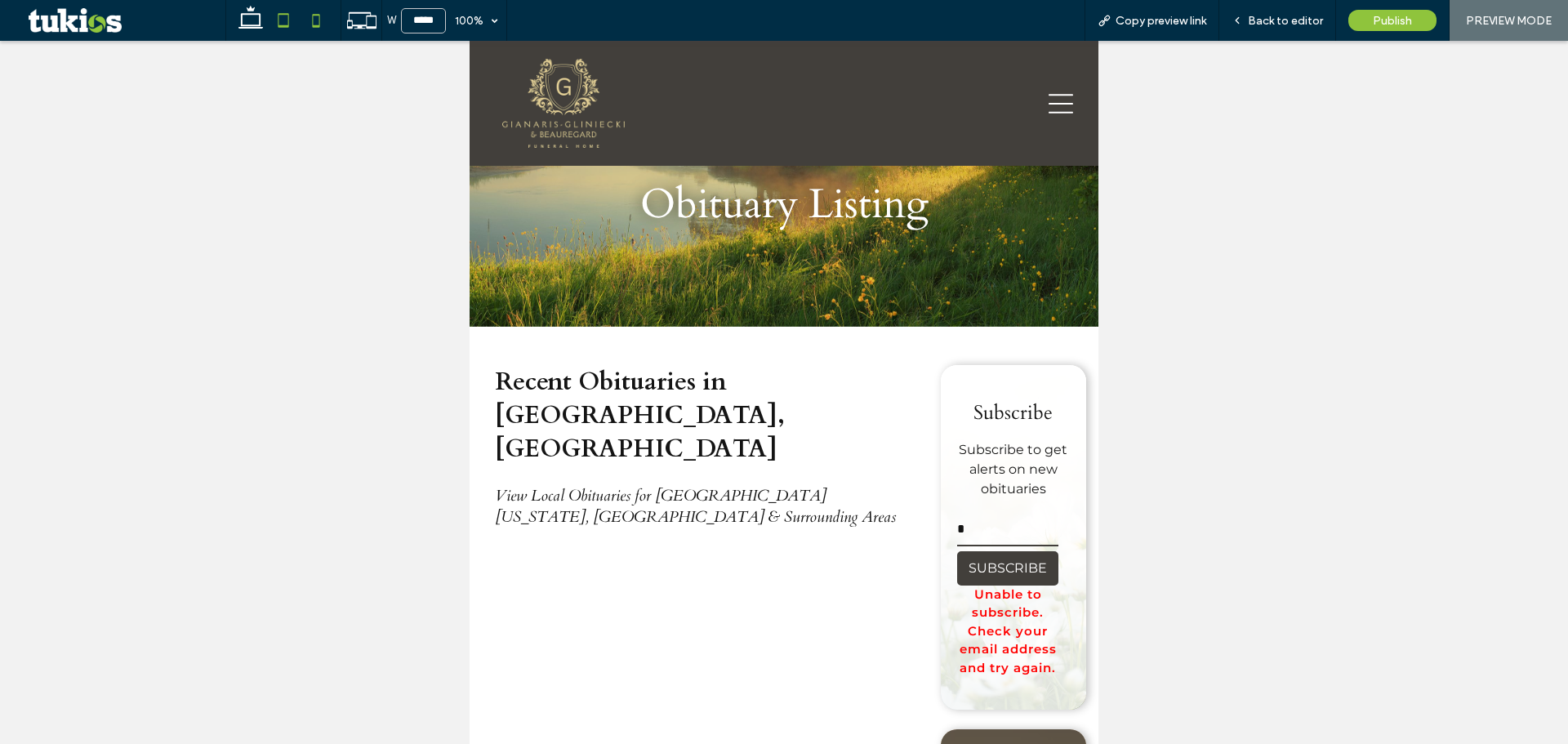
click at [321, 27] on icon at bounding box center [315, 20] width 33 height 33
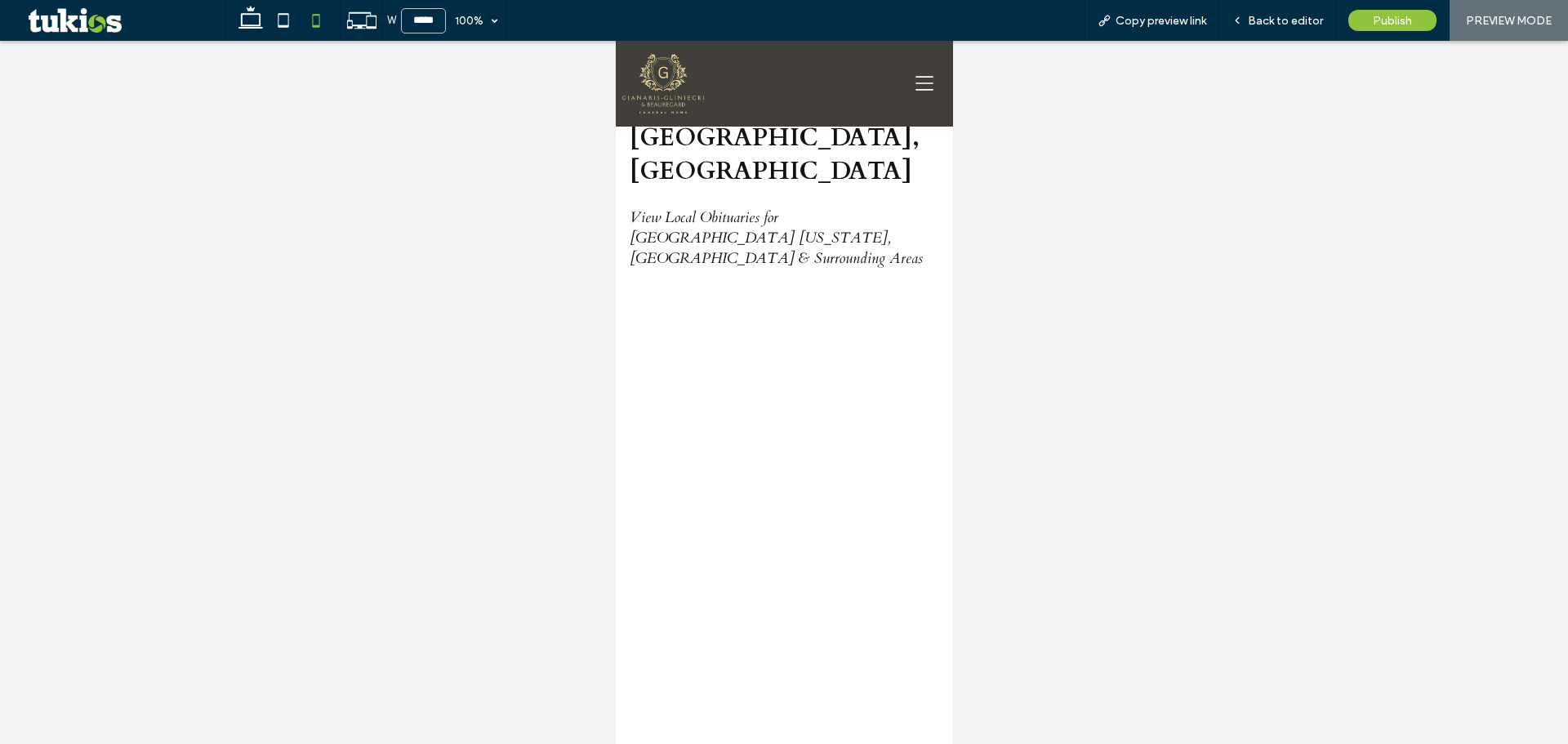
scroll to position [0, 0]
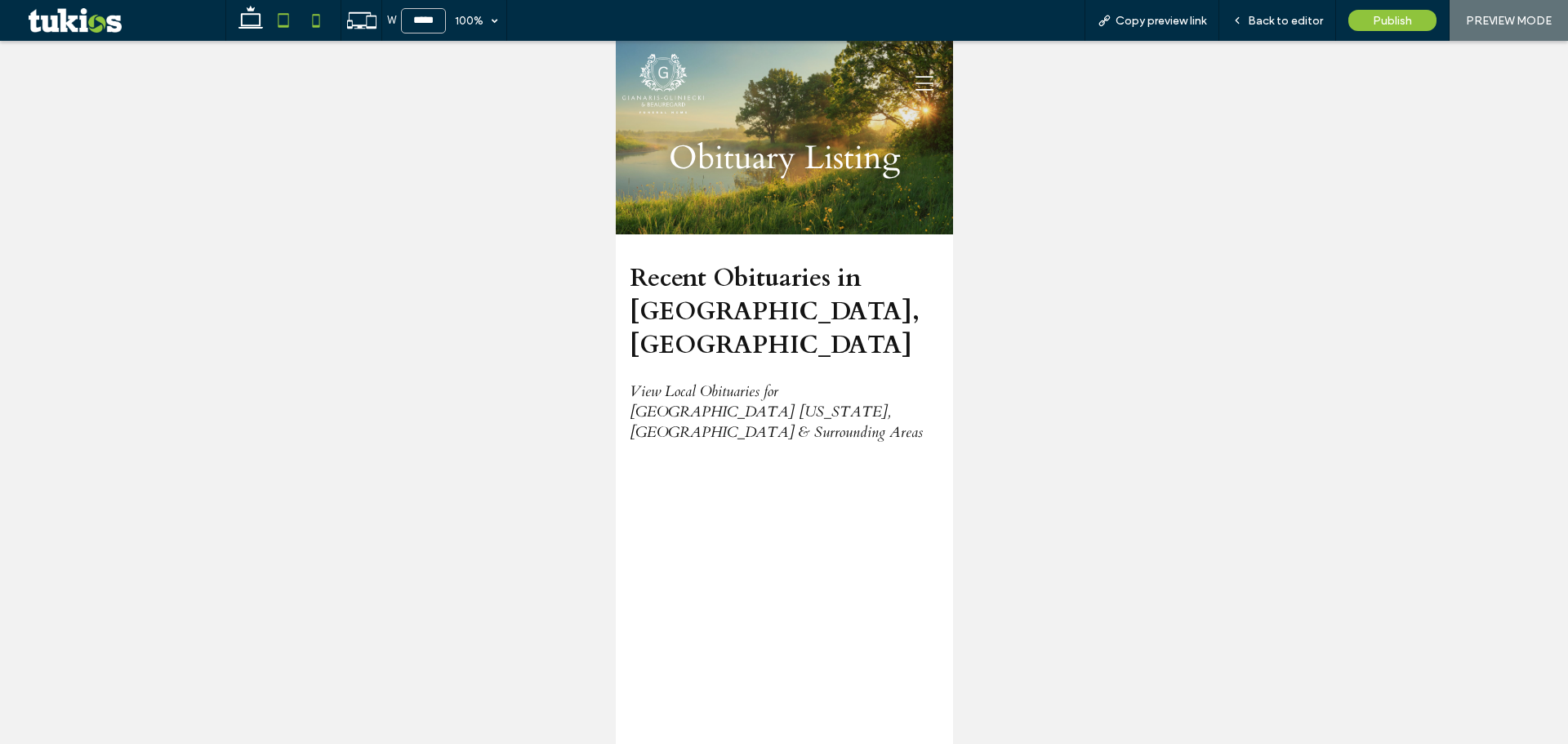
click at [286, 25] on use at bounding box center [283, 19] width 11 height 13
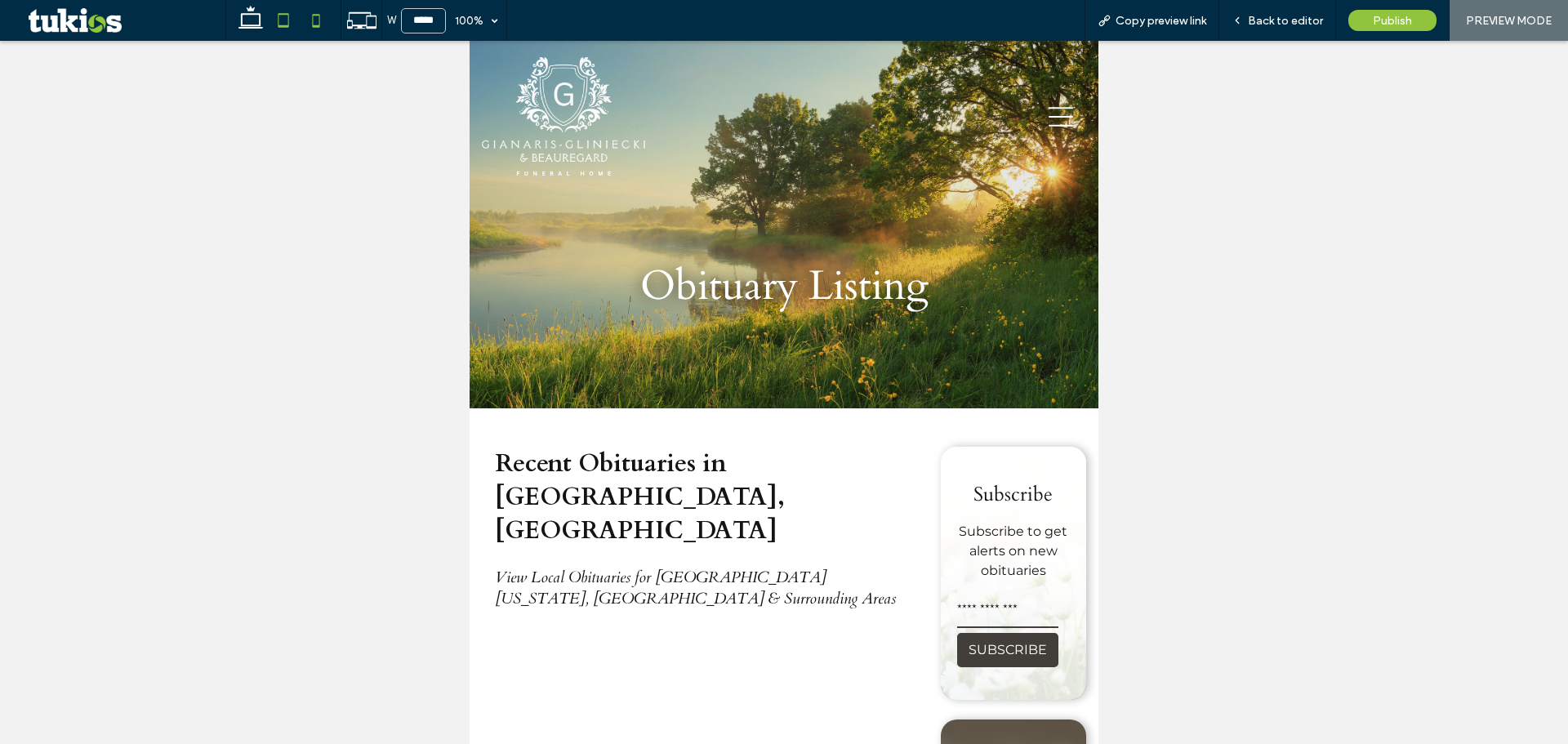
click at [310, 23] on icon at bounding box center [315, 20] width 33 height 33
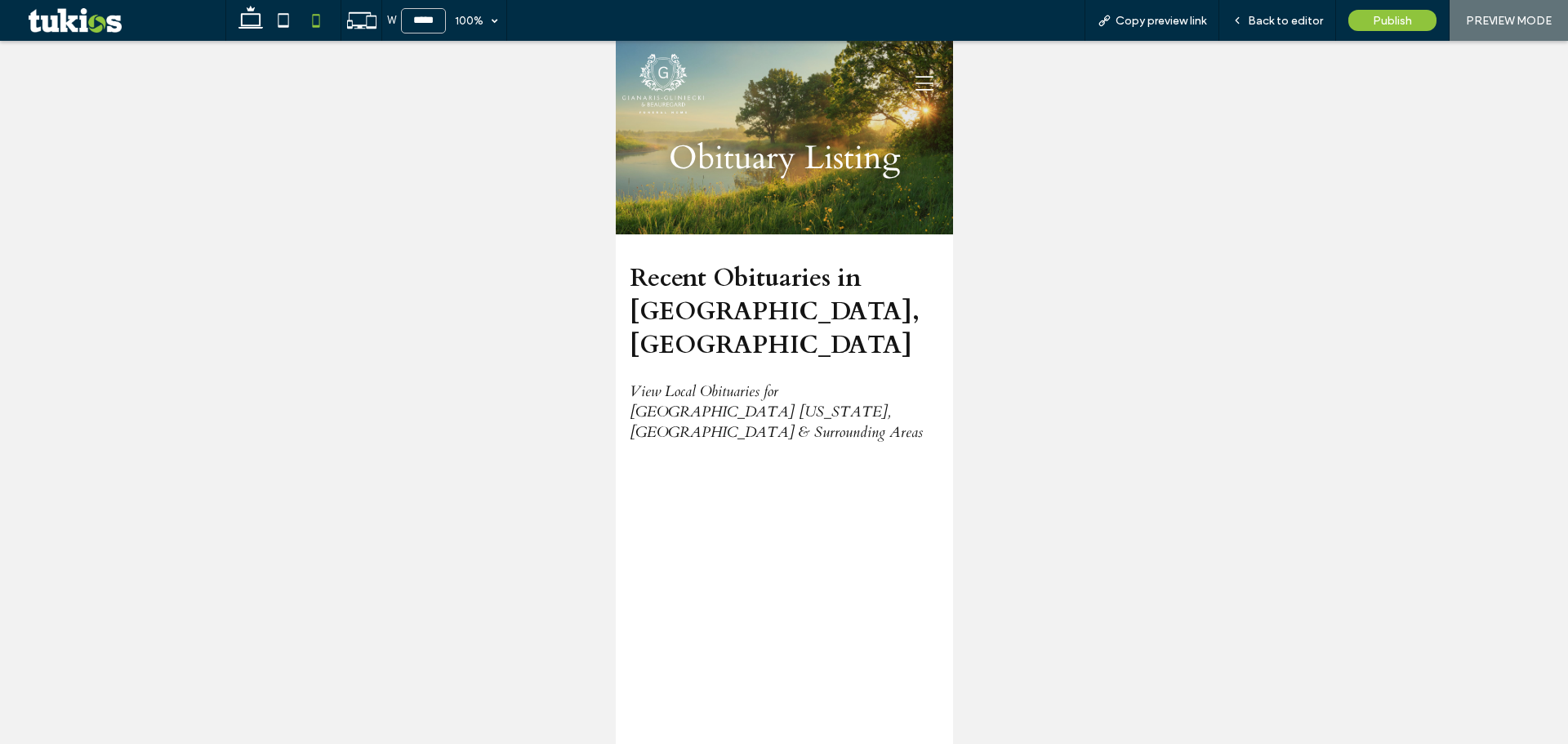
click at [310, 22] on icon at bounding box center [315, 20] width 33 height 33
click at [285, 15] on icon at bounding box center [283, 20] width 33 height 33
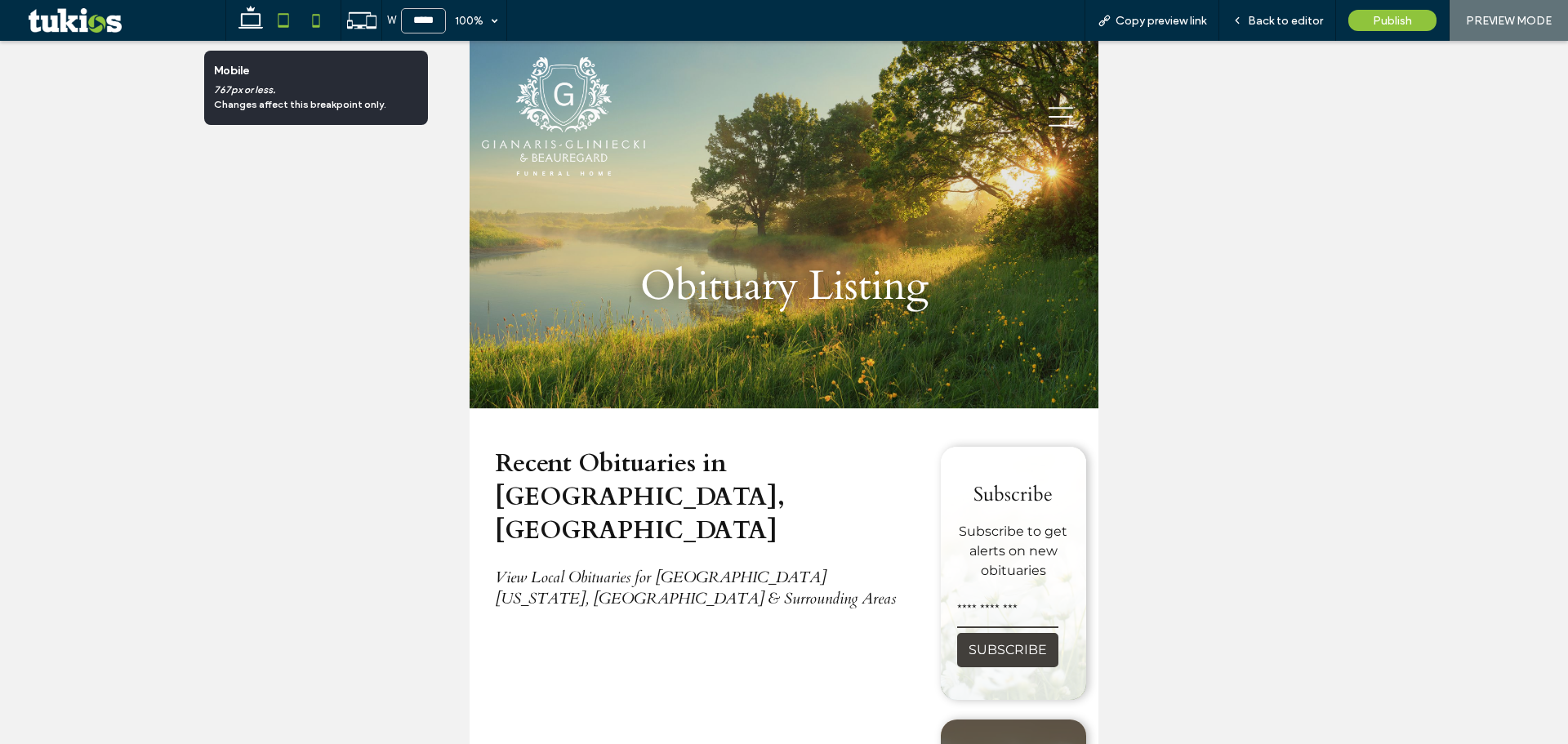
click at [307, 19] on icon at bounding box center [315, 20] width 33 height 33
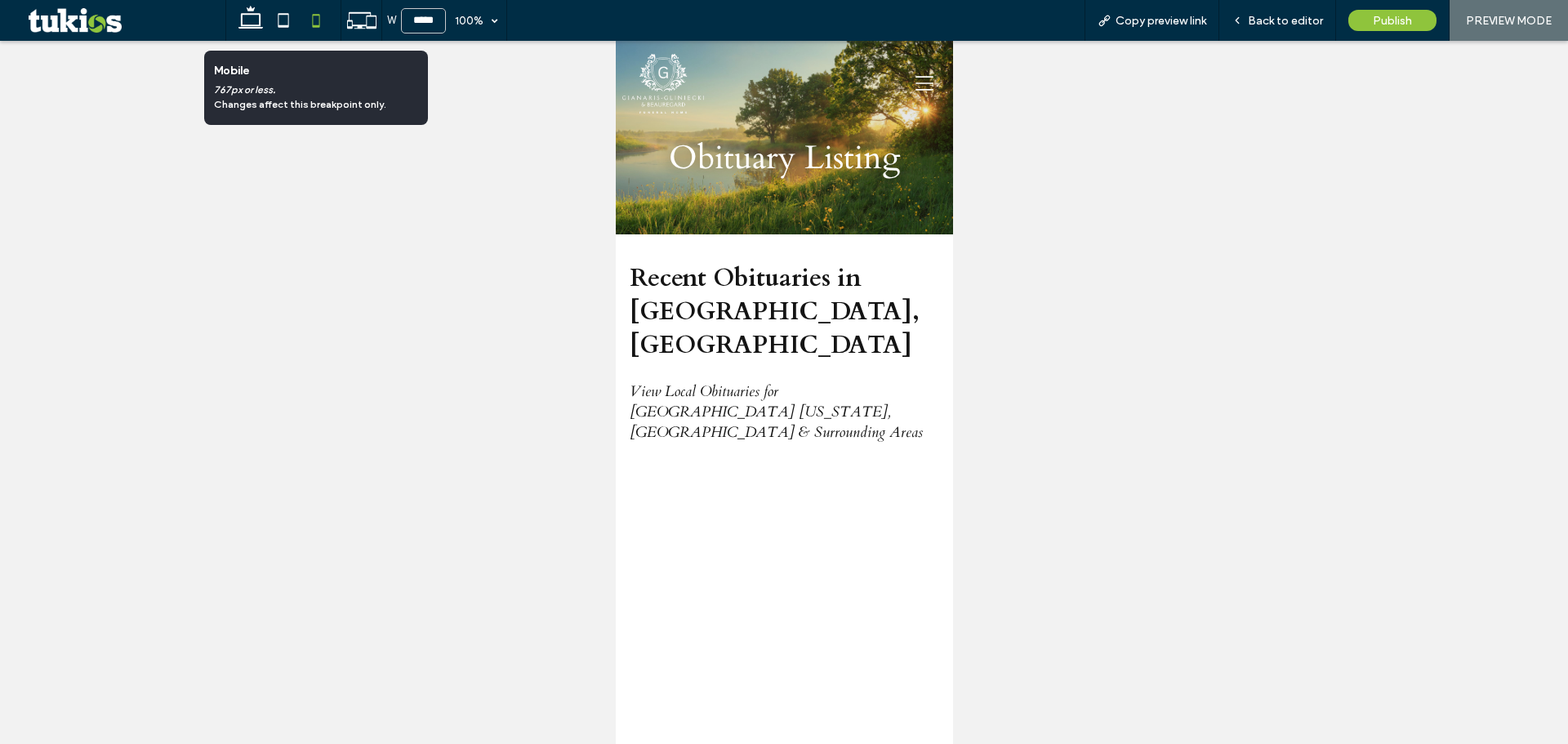
type input "*****"
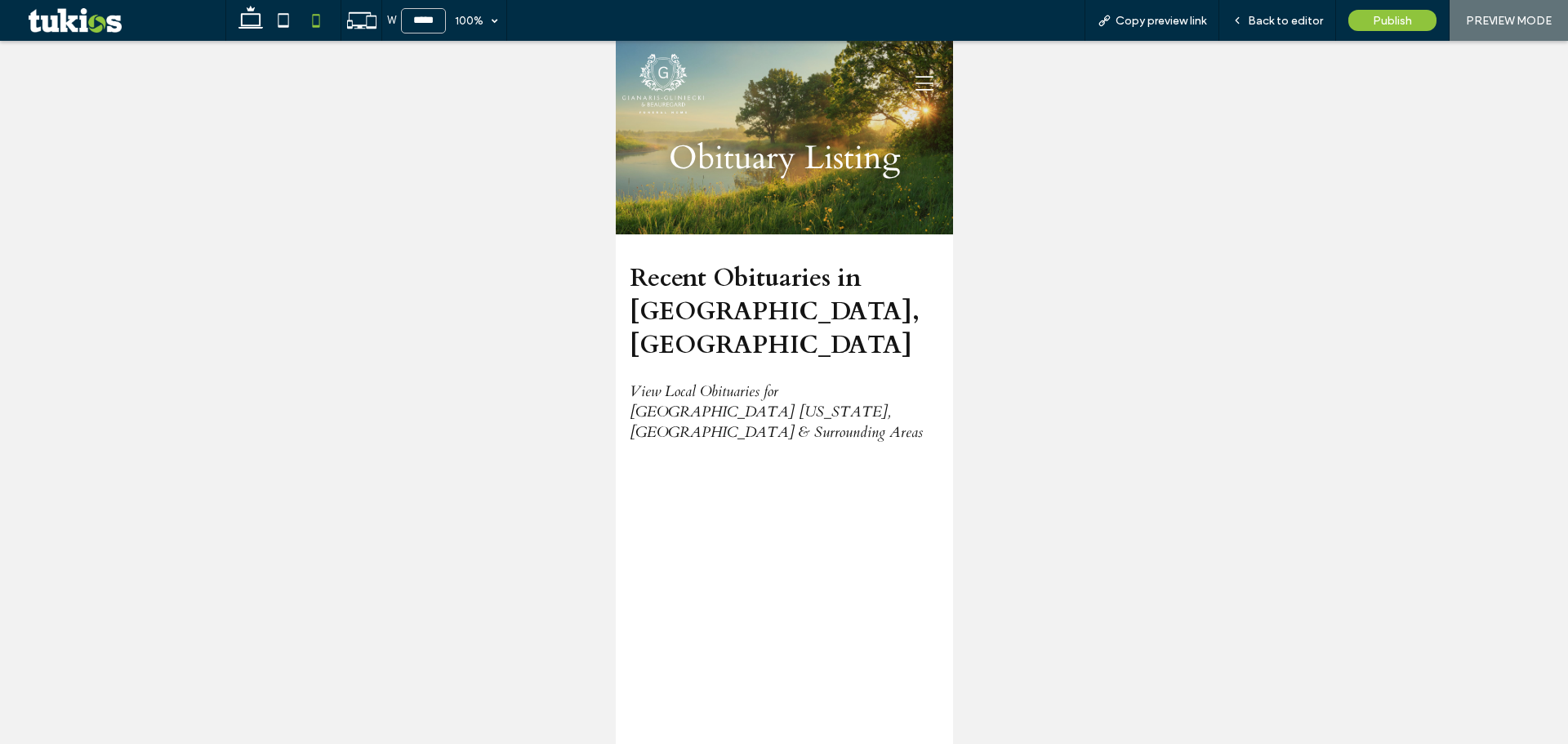
click at [709, 155] on span "Obituary Listing" at bounding box center [784, 158] width 231 height 45
click at [643, 78] on img at bounding box center [662, 84] width 82 height 60
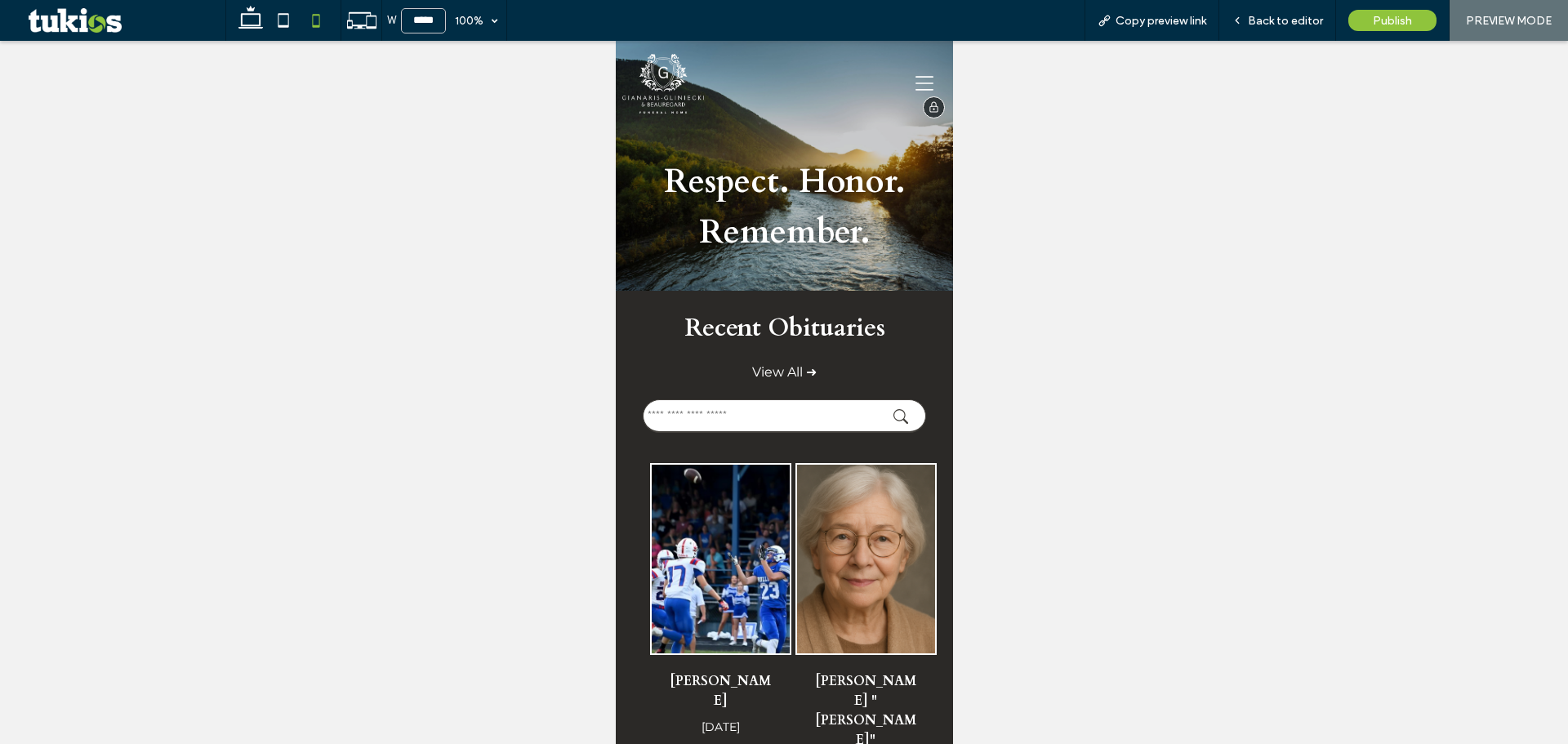
click at [914, 83] on icon at bounding box center [923, 83] width 18 height 18
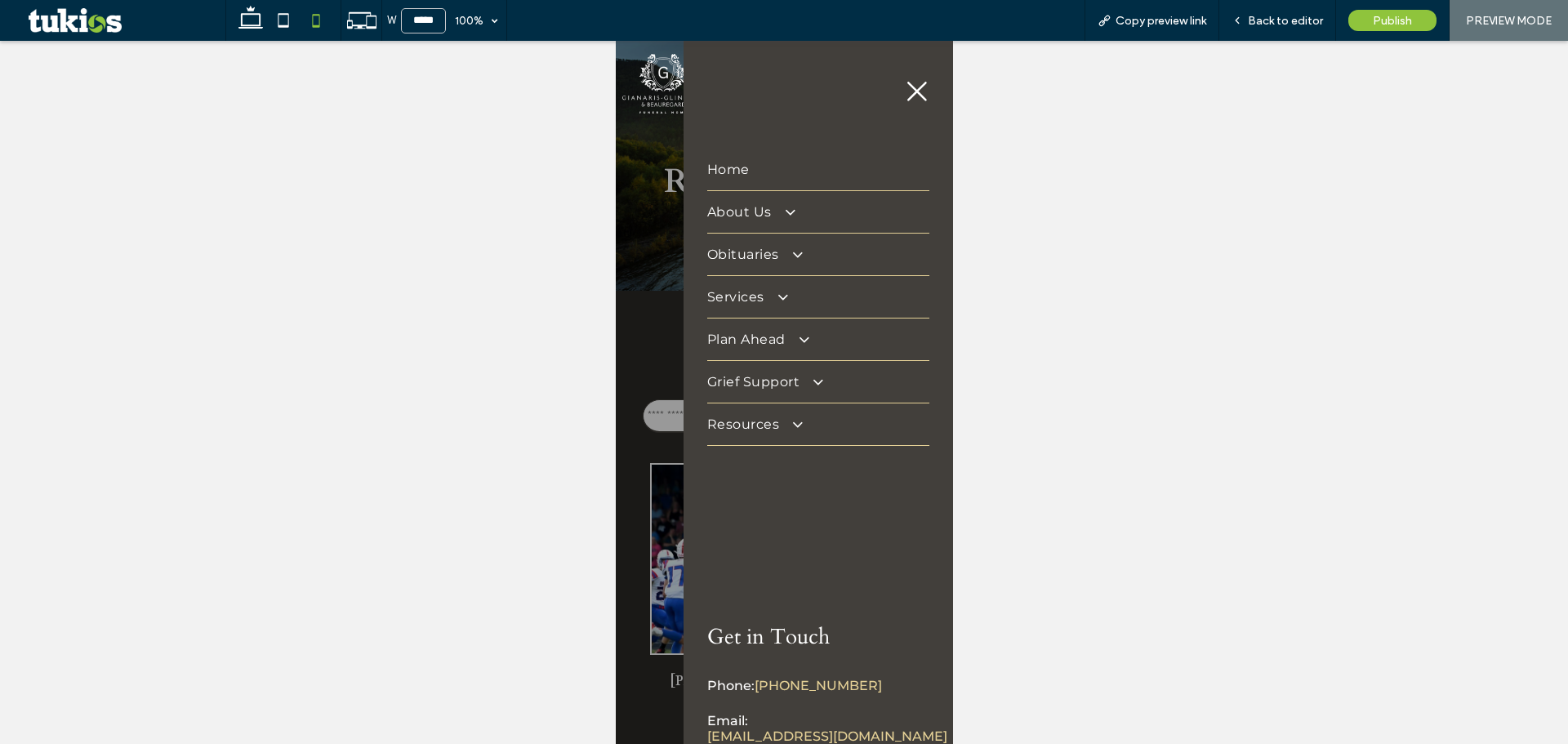
click at [779, 246] on span at bounding box center [789, 253] width 27 height 17
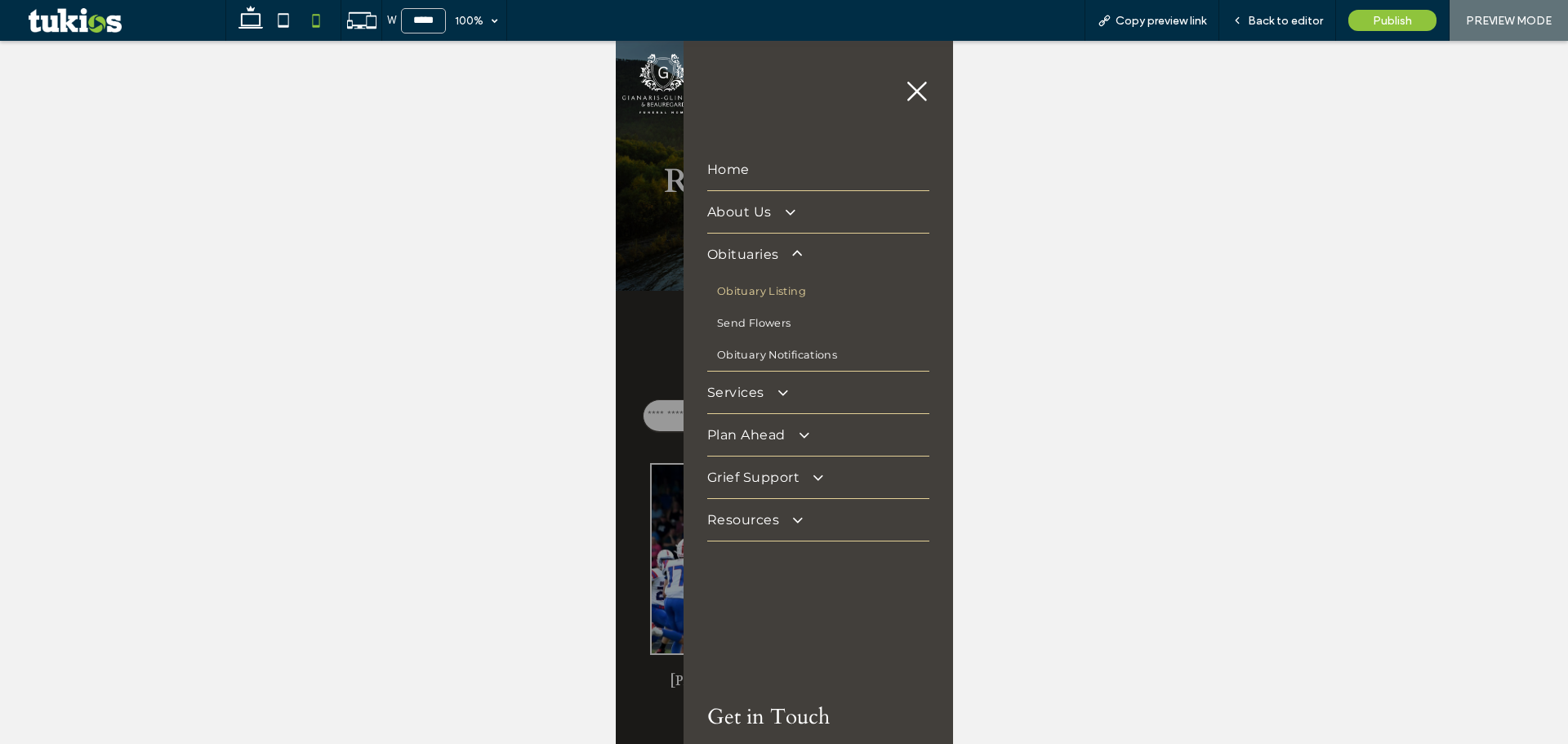
click at [778, 290] on span "Obituary Listing" at bounding box center [761, 291] width 89 height 13
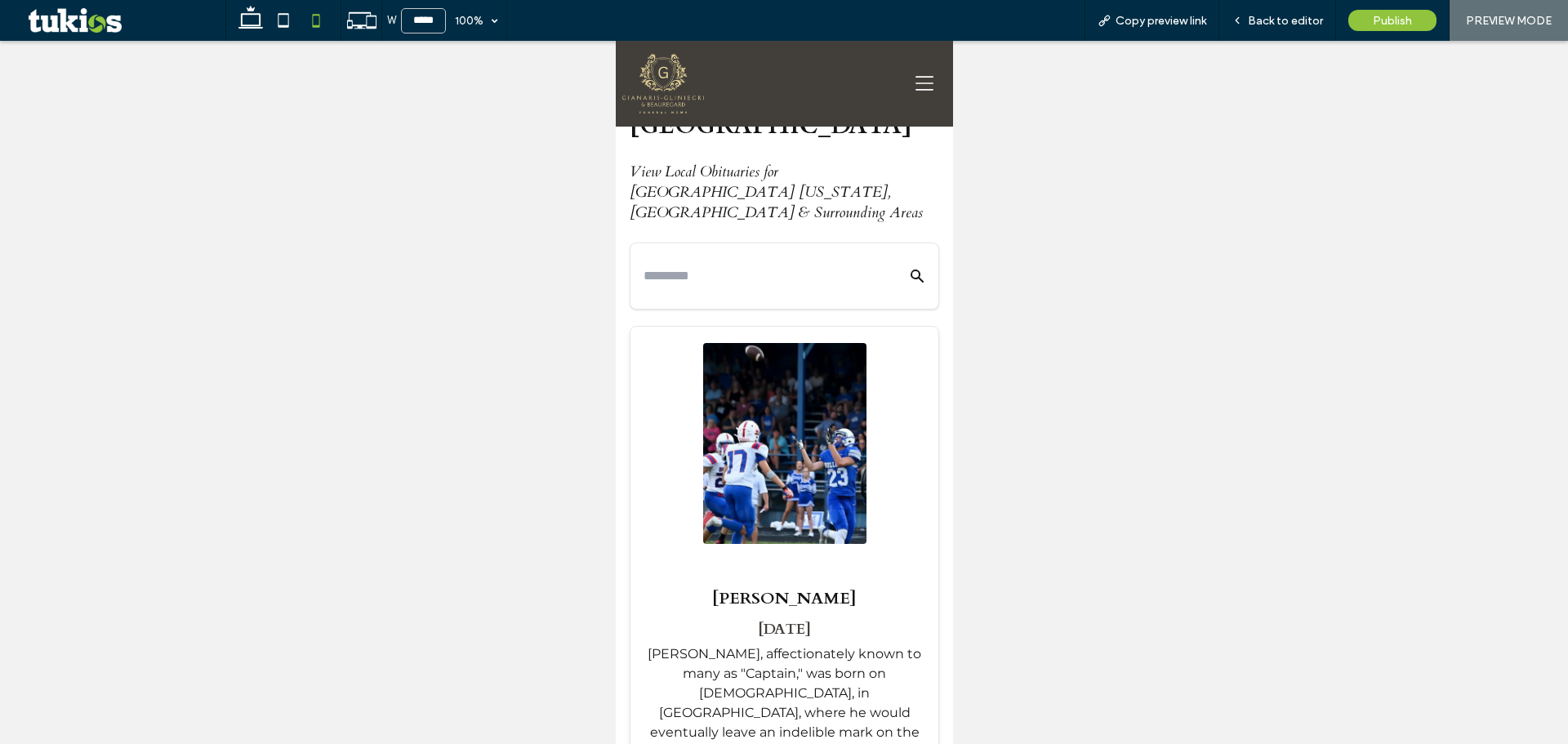
scroll to position [245, 0]
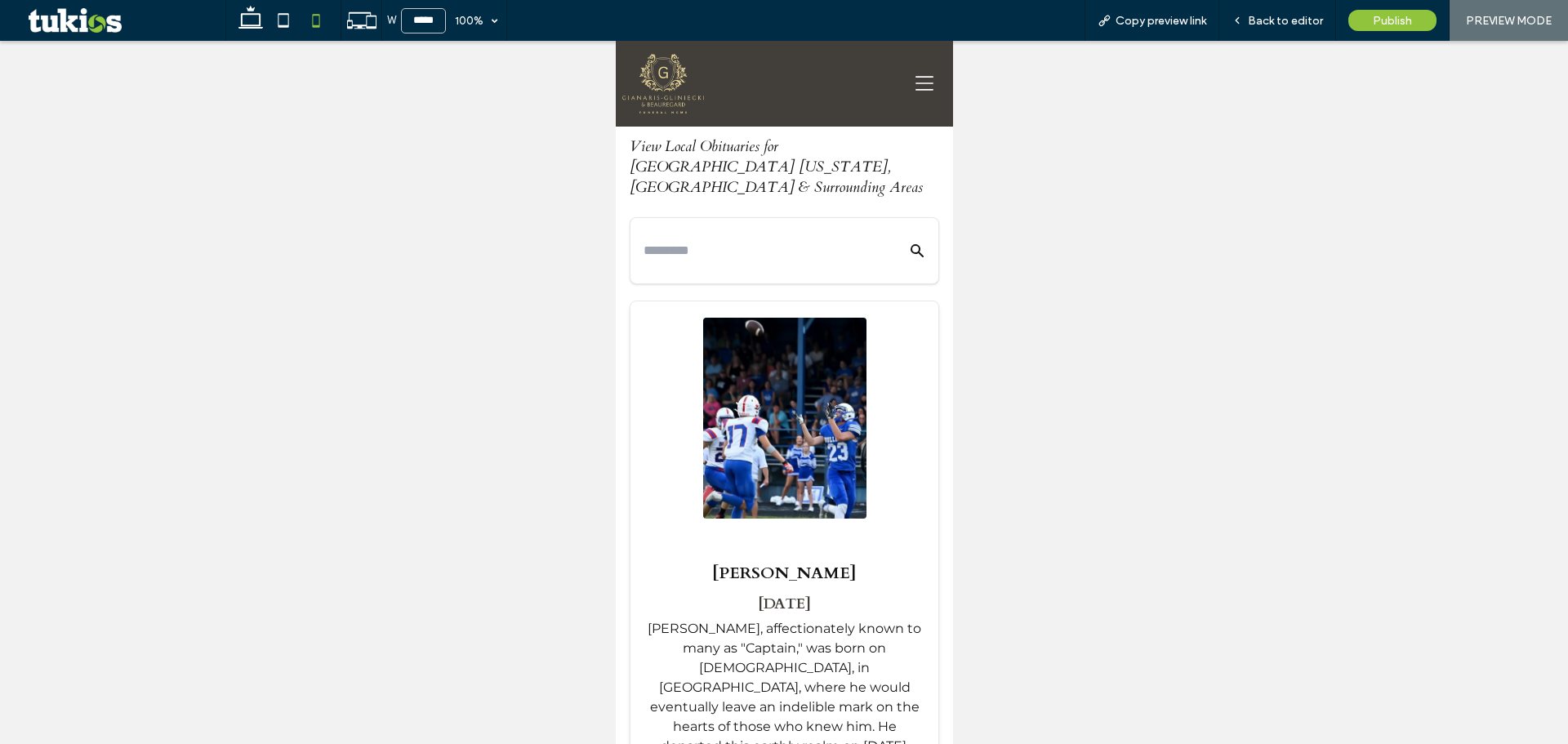
click at [763, 238] on input "text" at bounding box center [761, 251] width 237 height 26
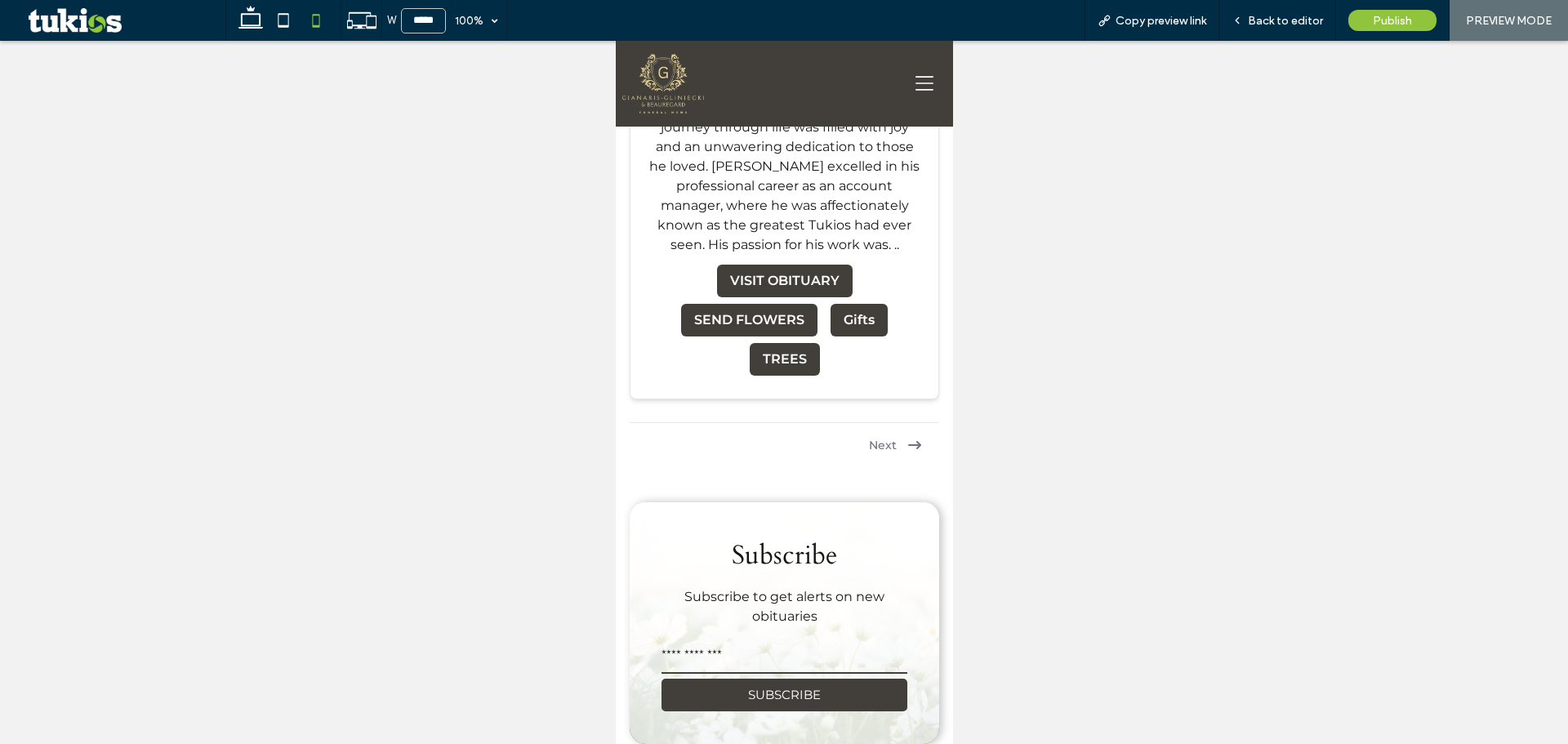
scroll to position [7480, 0]
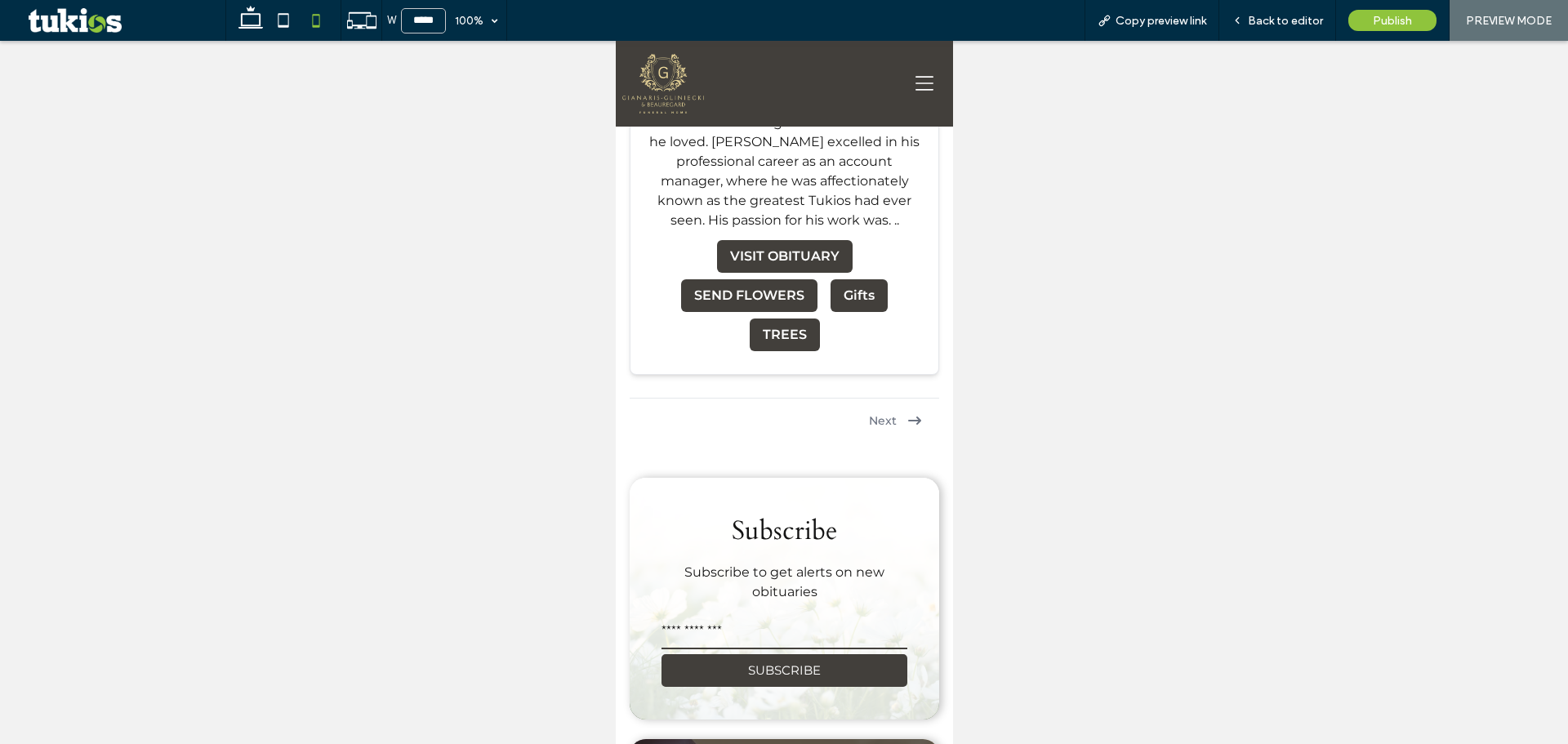
type input "**"
click at [774, 617] on input "email" at bounding box center [783, 633] width 245 height 33
type input "*"
click at [720, 654] on button "SUBSCRIBE" at bounding box center [783, 671] width 245 height 34
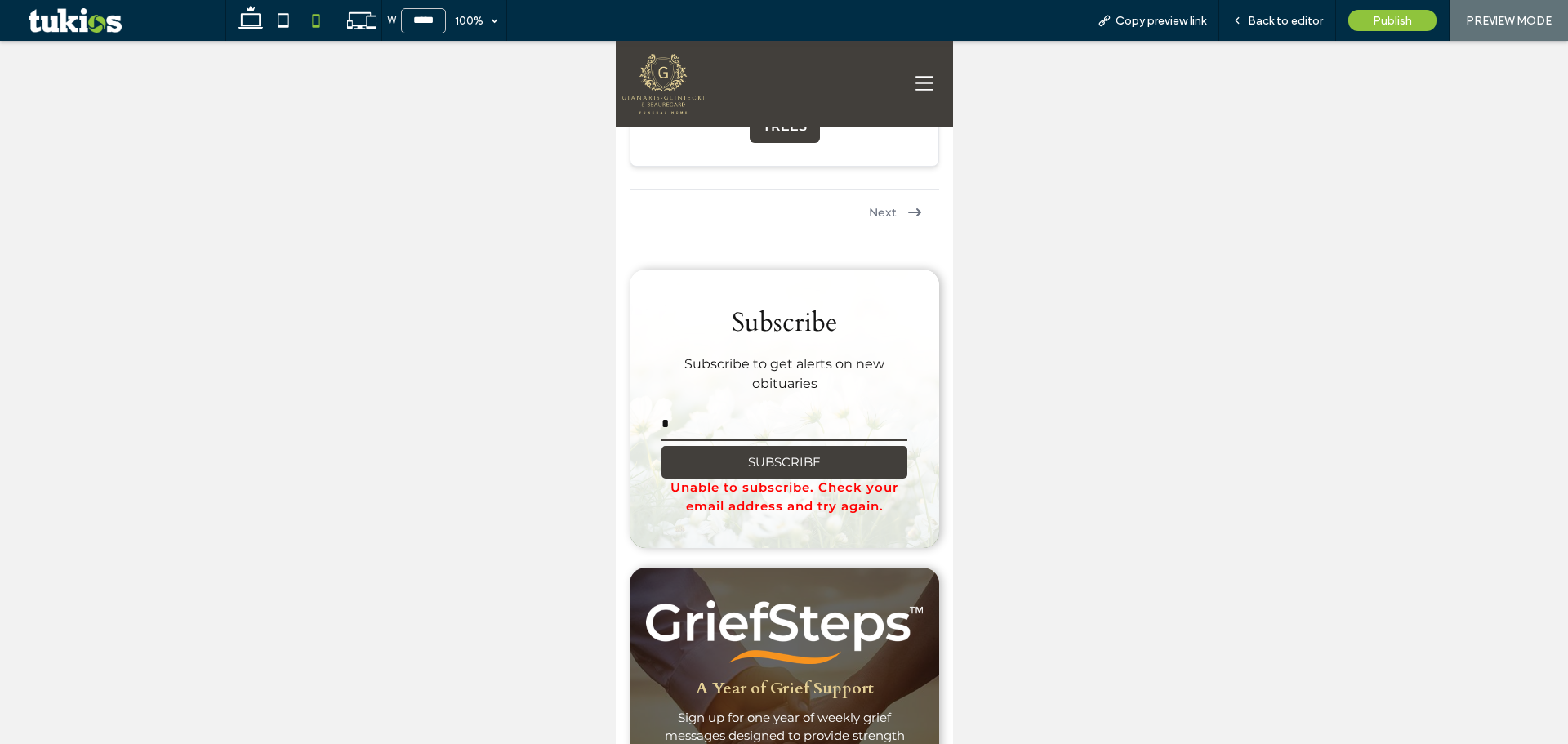
scroll to position [7725, 0]
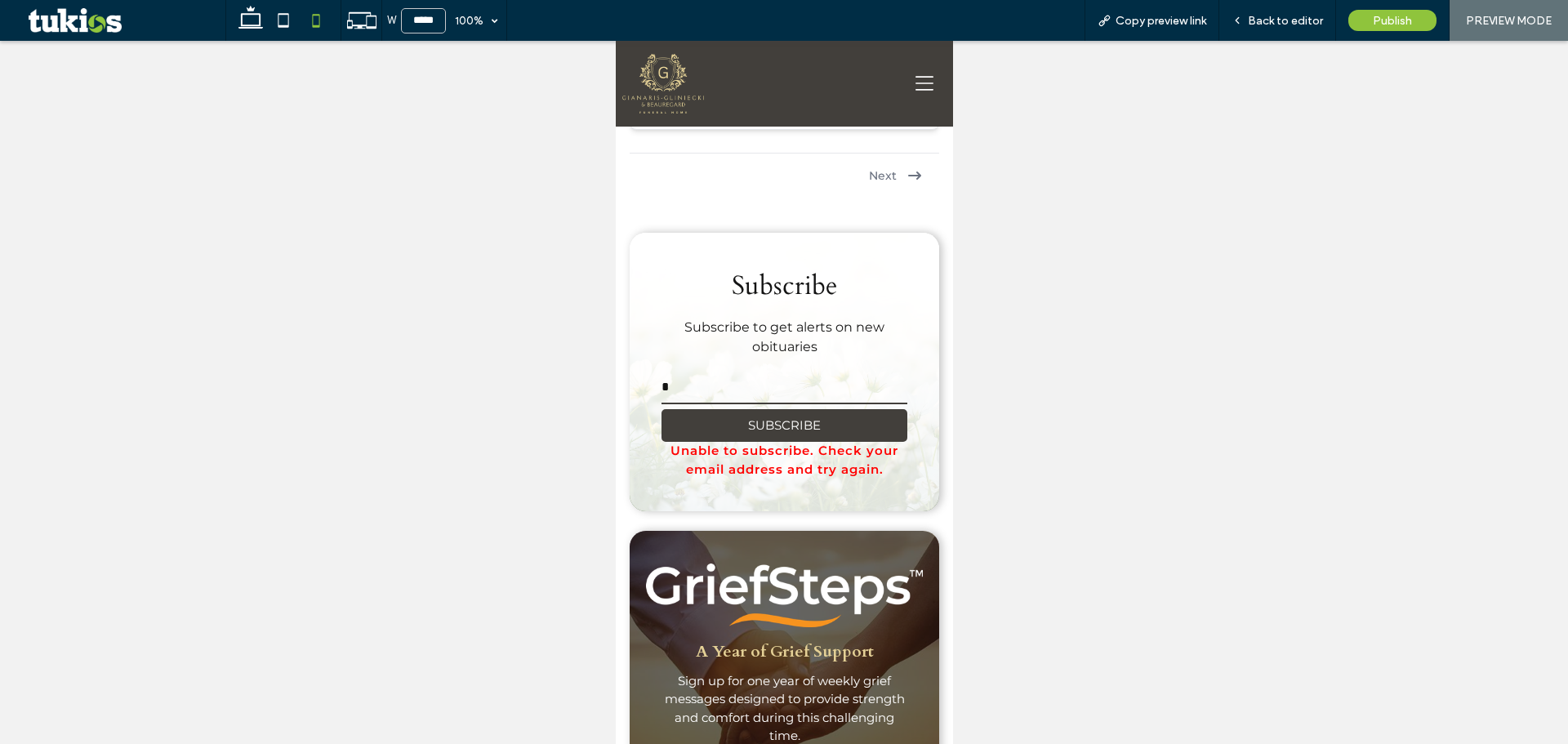
type input "*"
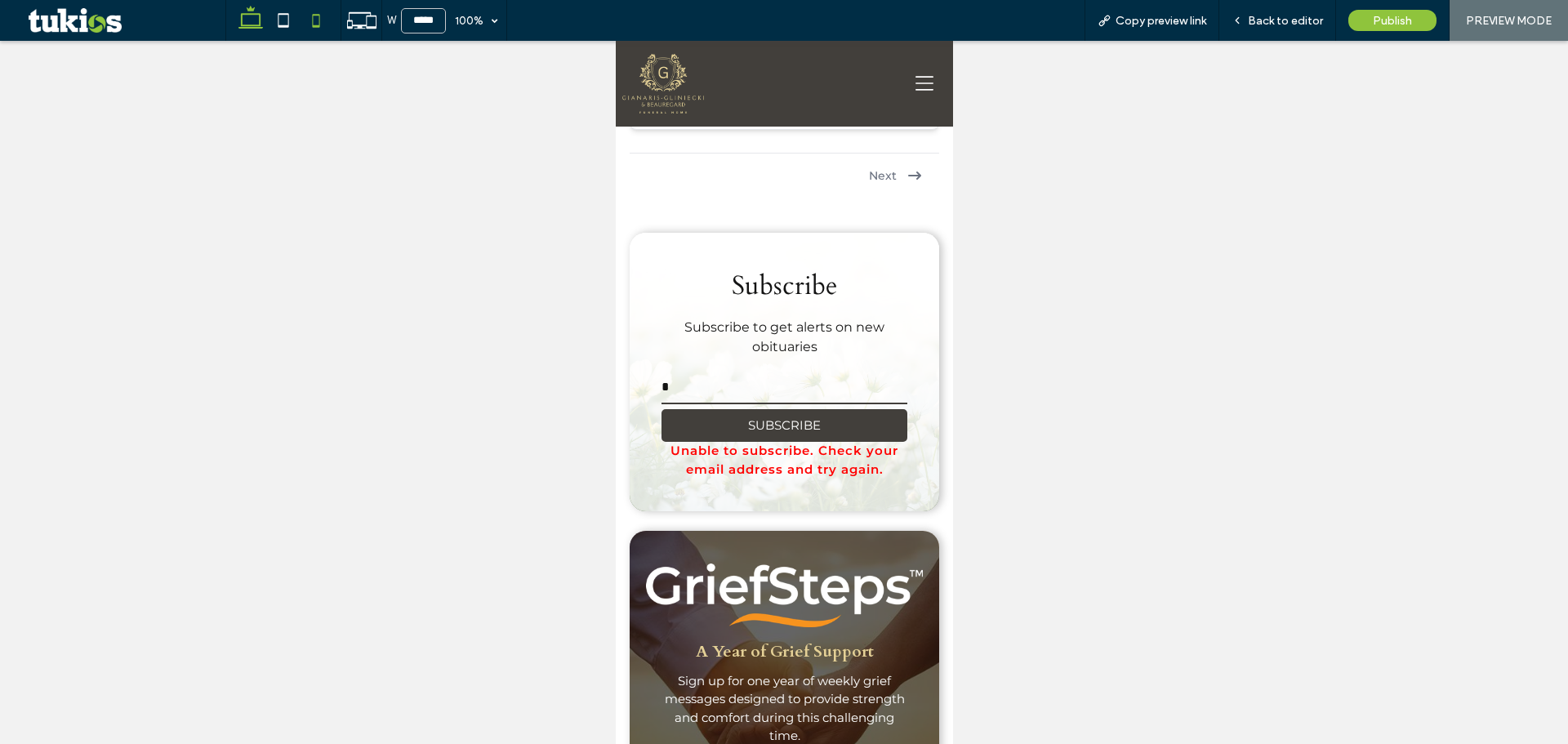
click at [255, 18] on icon at bounding box center [251, 20] width 33 height 33
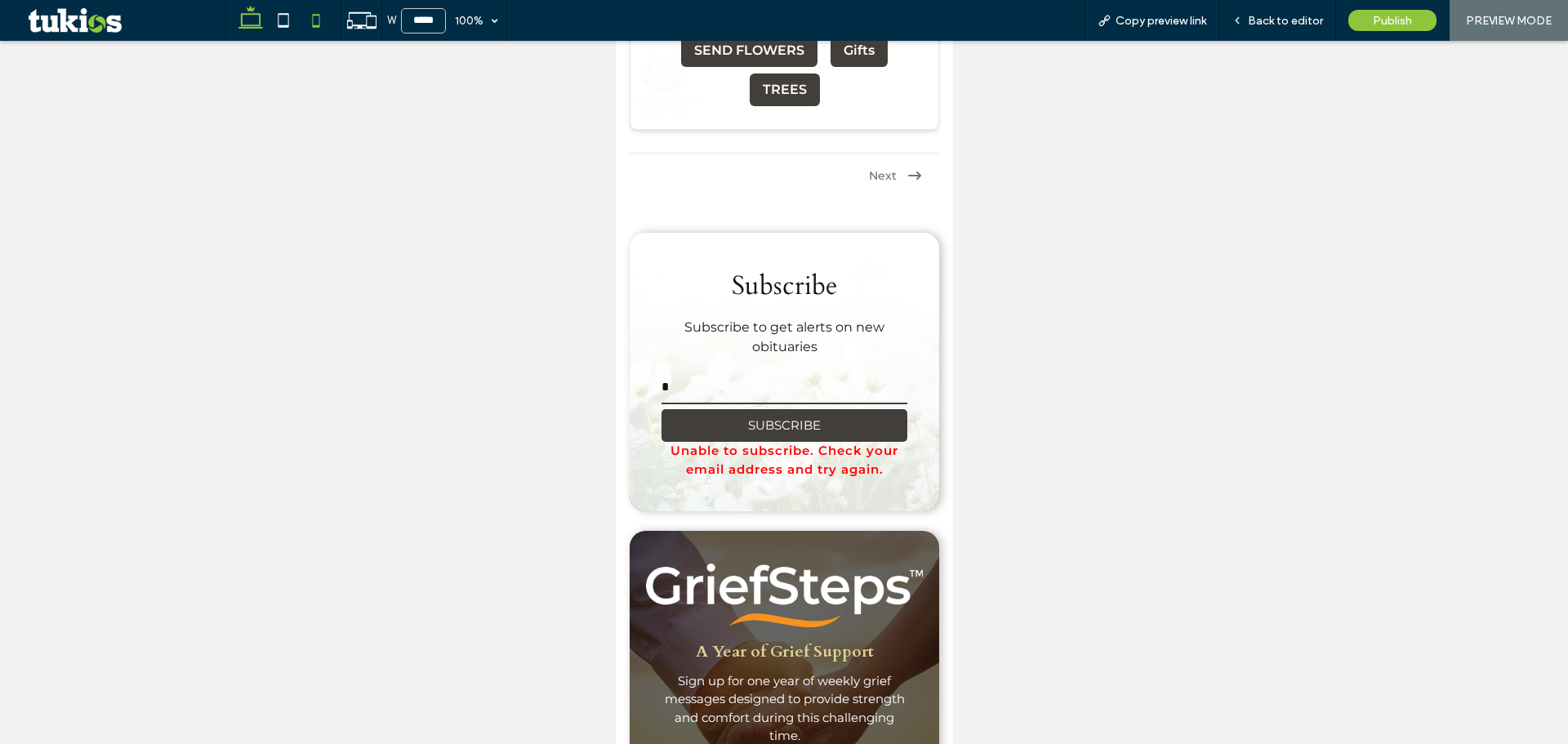
type input "******"
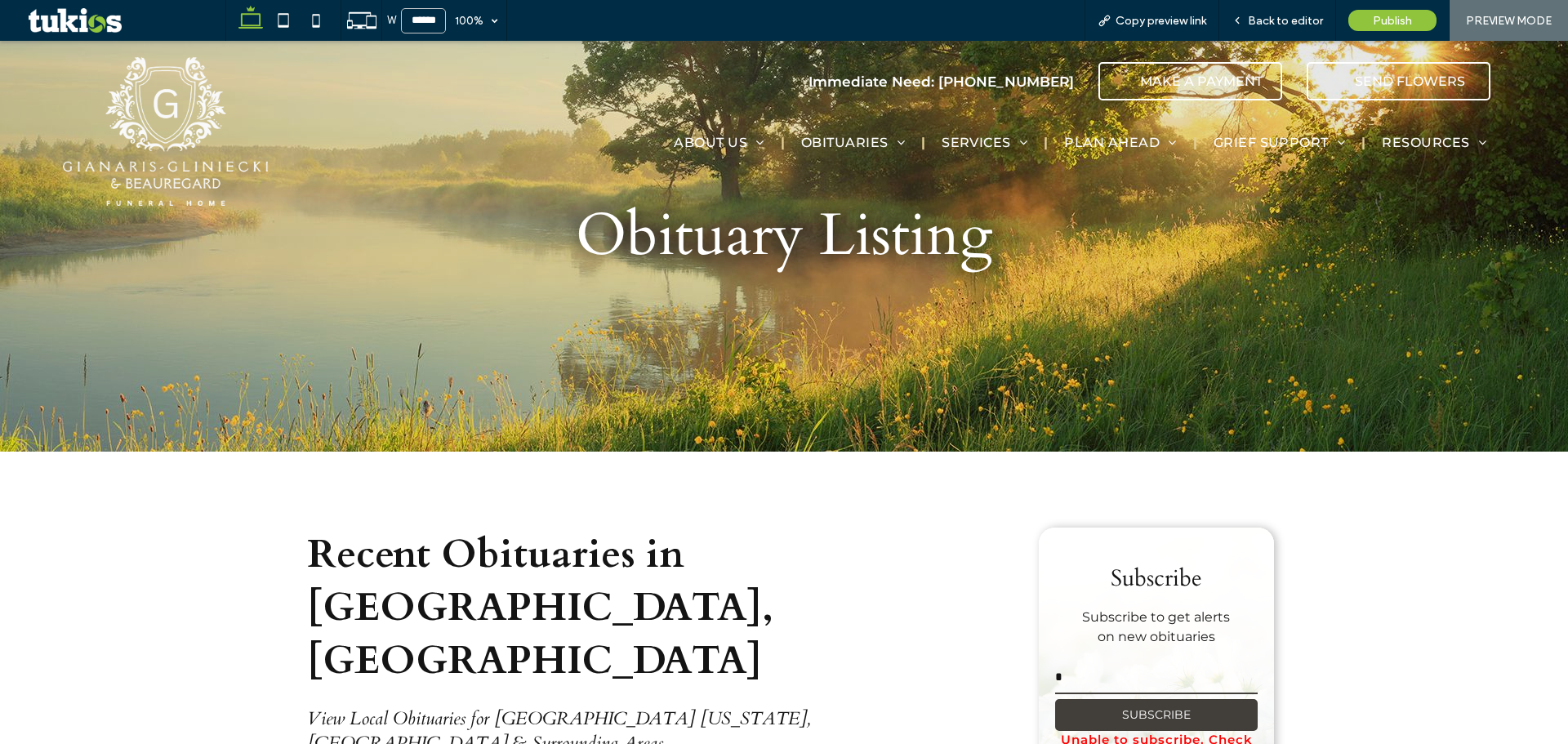
scroll to position [326, 0]
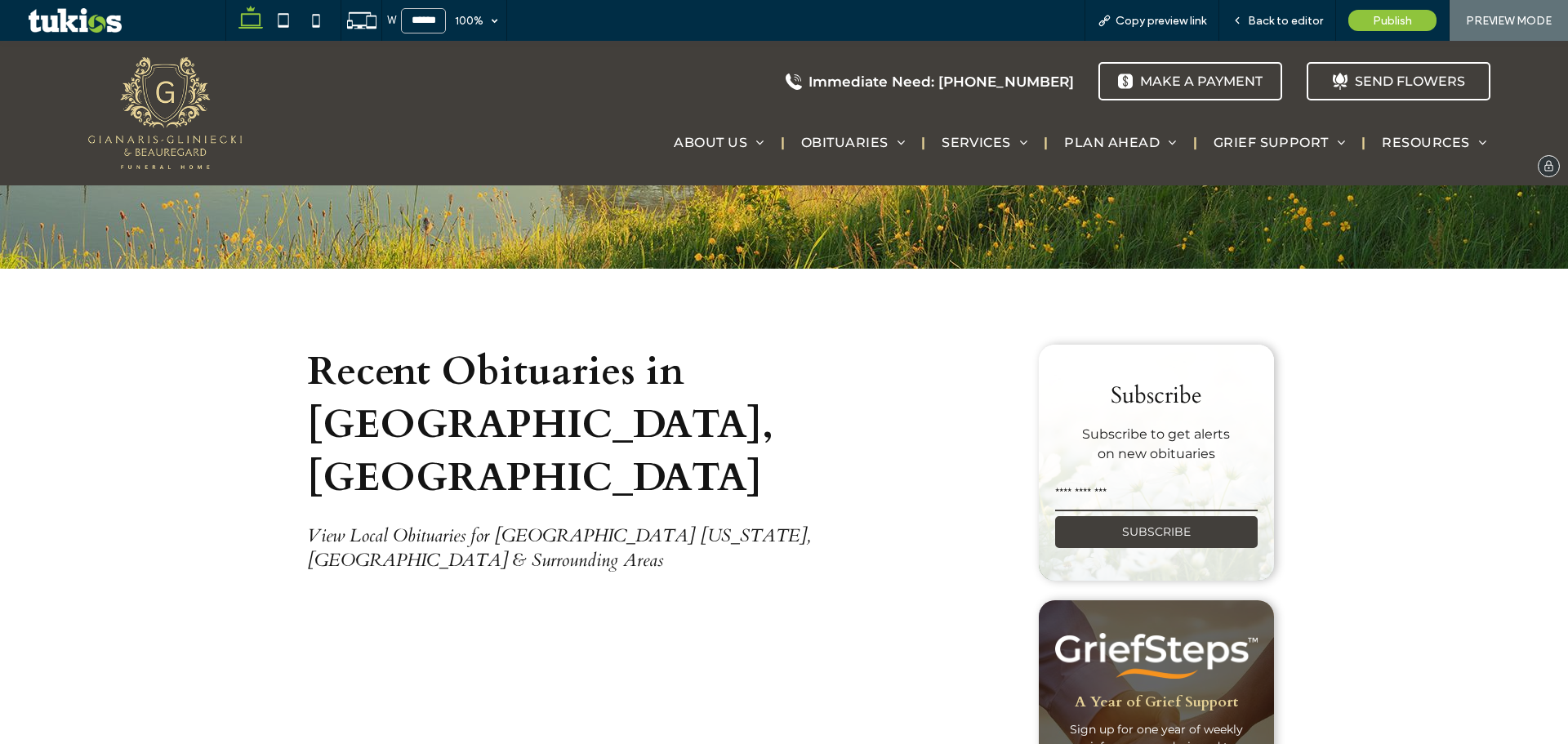
click at [164, 78] on img at bounding box center [165, 113] width 154 height 112
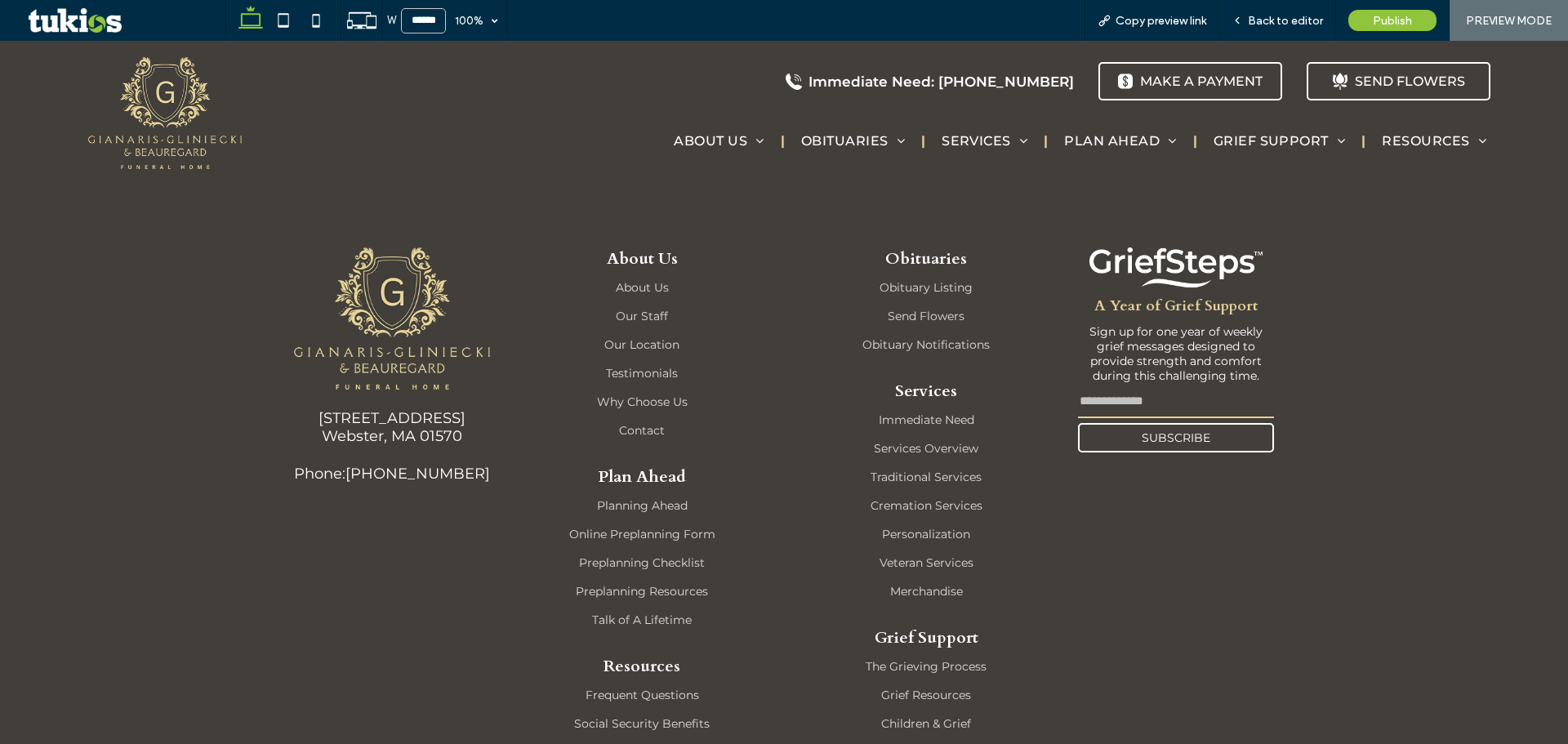
scroll to position [3421, 0]
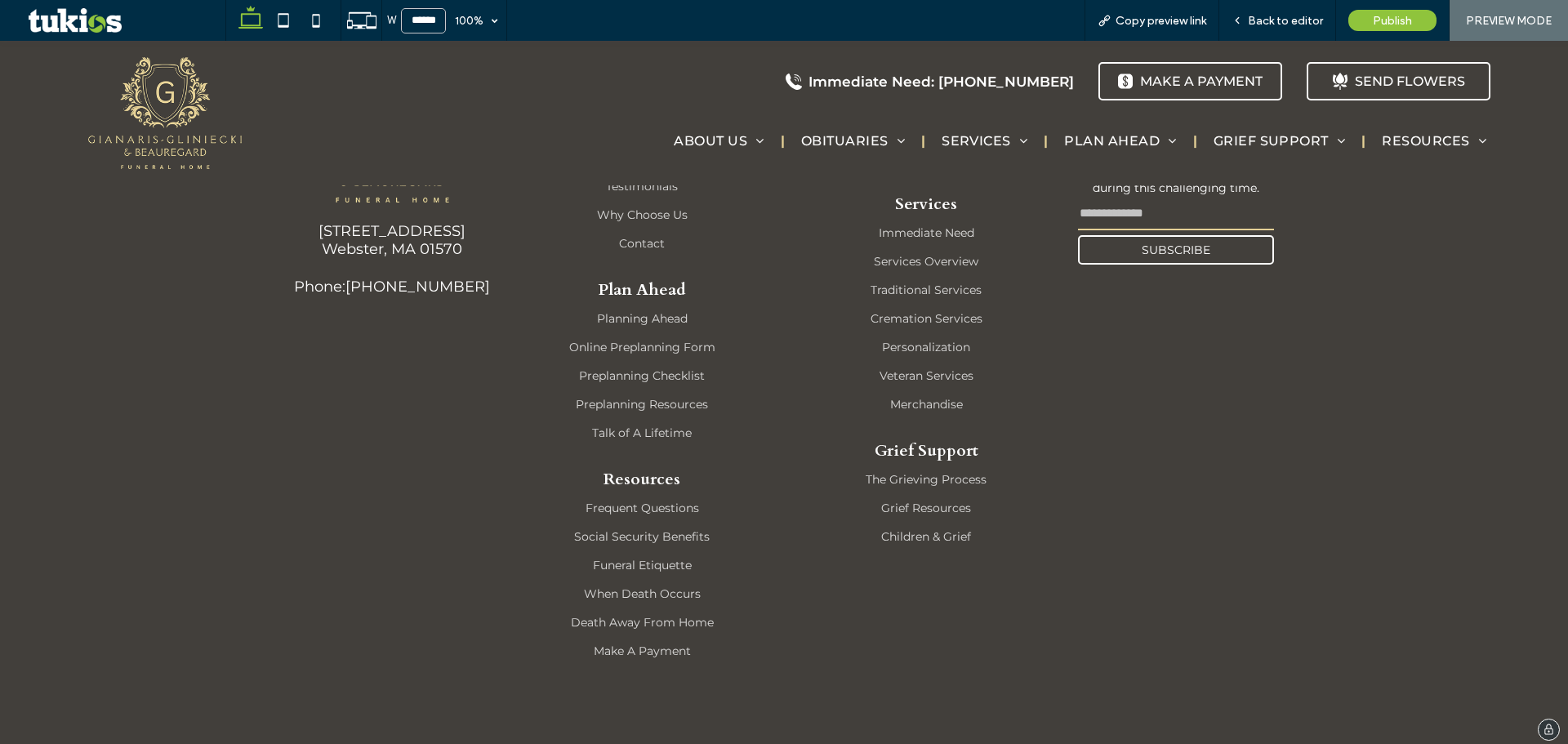
scroll to position [4391, 0]
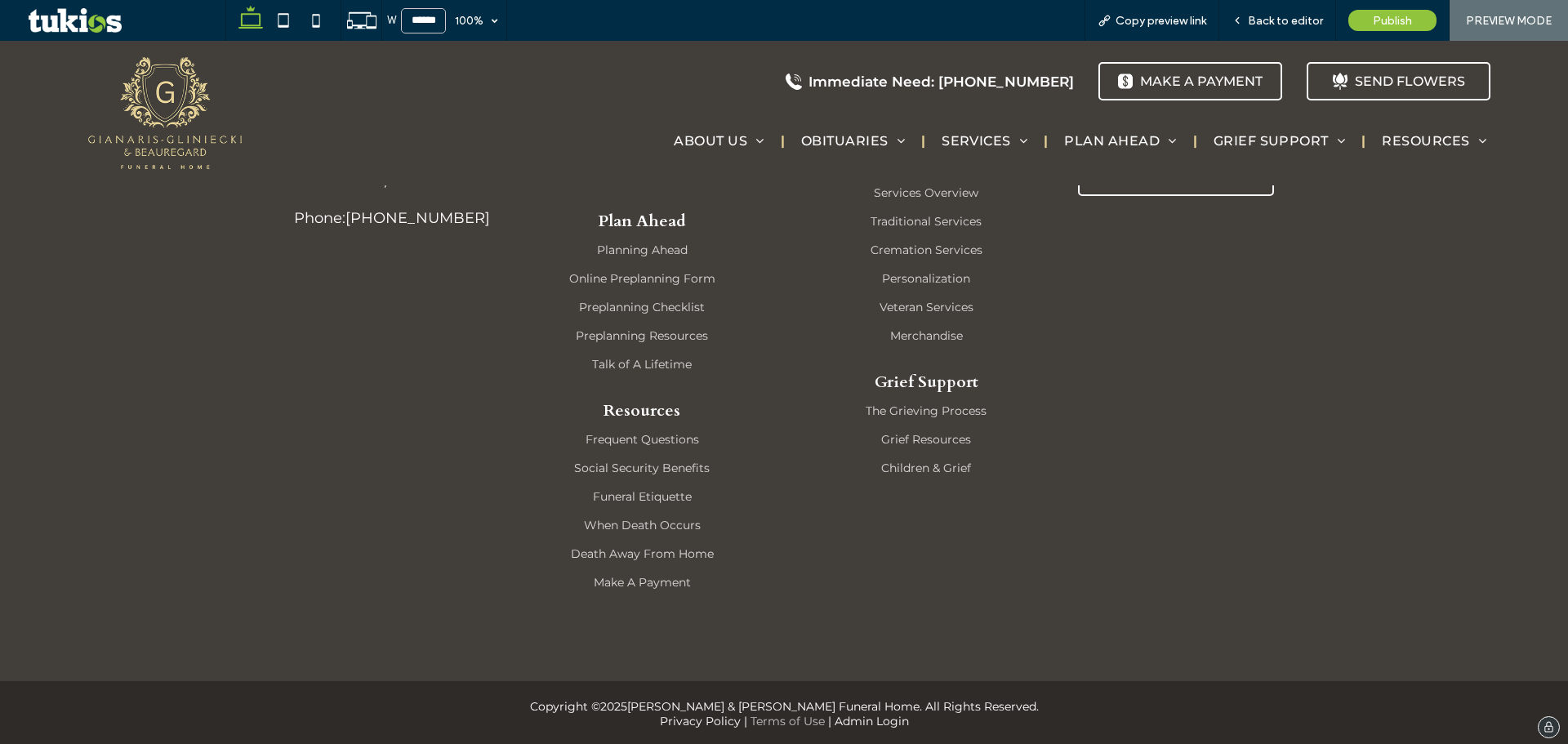
click at [762, 714] on link "Terms of Use" at bounding box center [788, 720] width 74 height 14
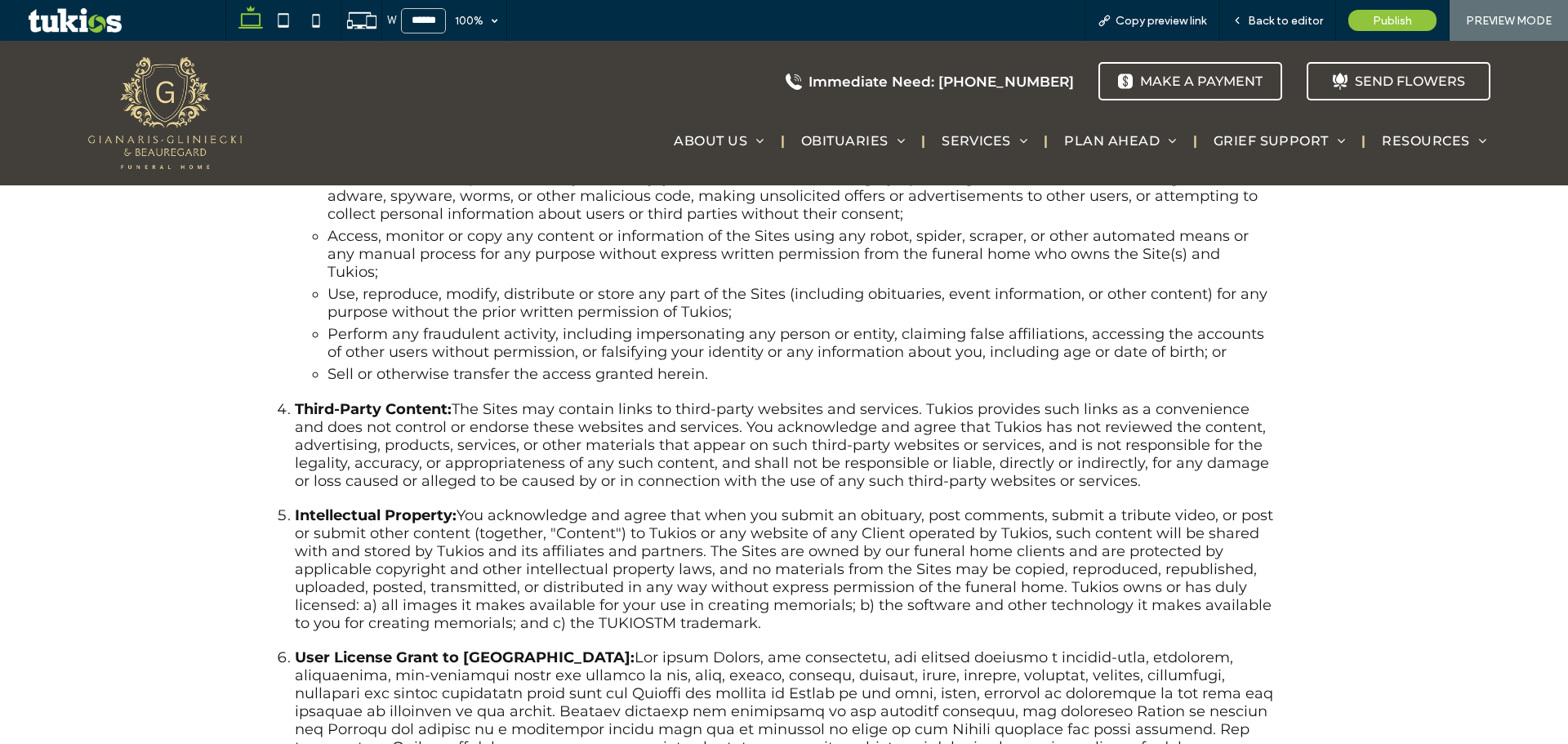
scroll to position [1633, 0]
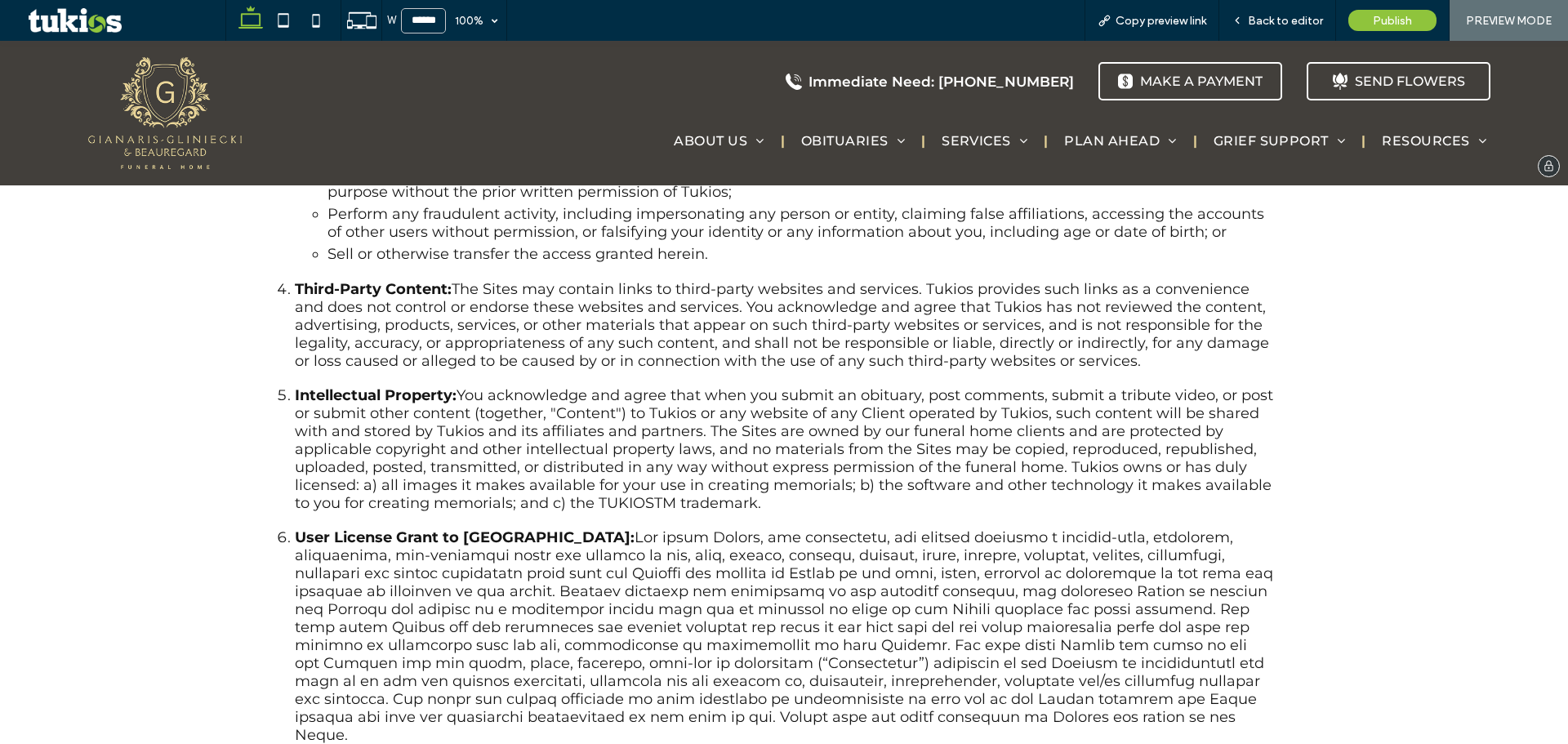
click at [175, 100] on img at bounding box center [165, 113] width 154 height 112
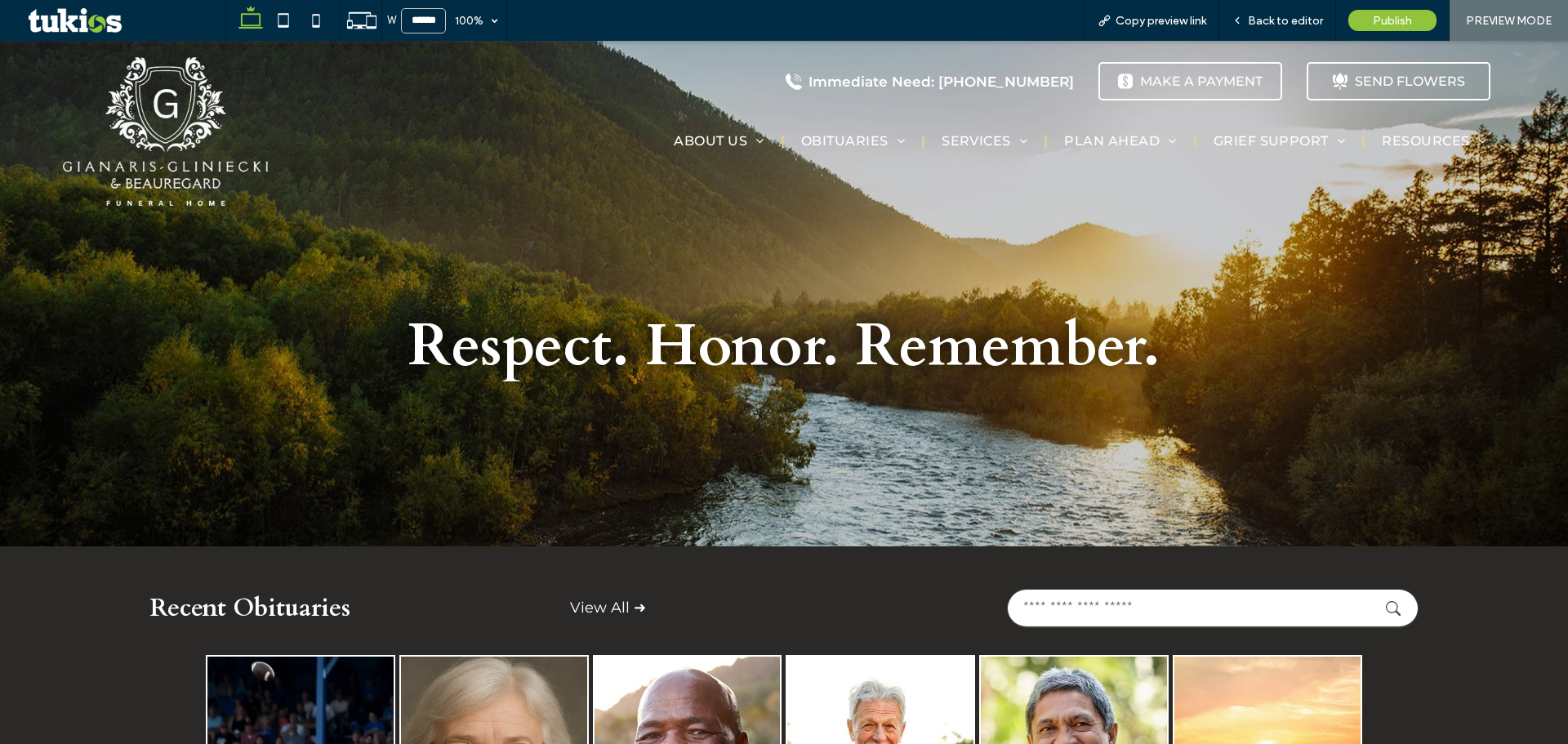
click at [1043, 600] on input "text" at bounding box center [1213, 608] width 412 height 39
type input "*"
click at [1386, 612] on icon "submit" at bounding box center [1393, 608] width 14 height 14
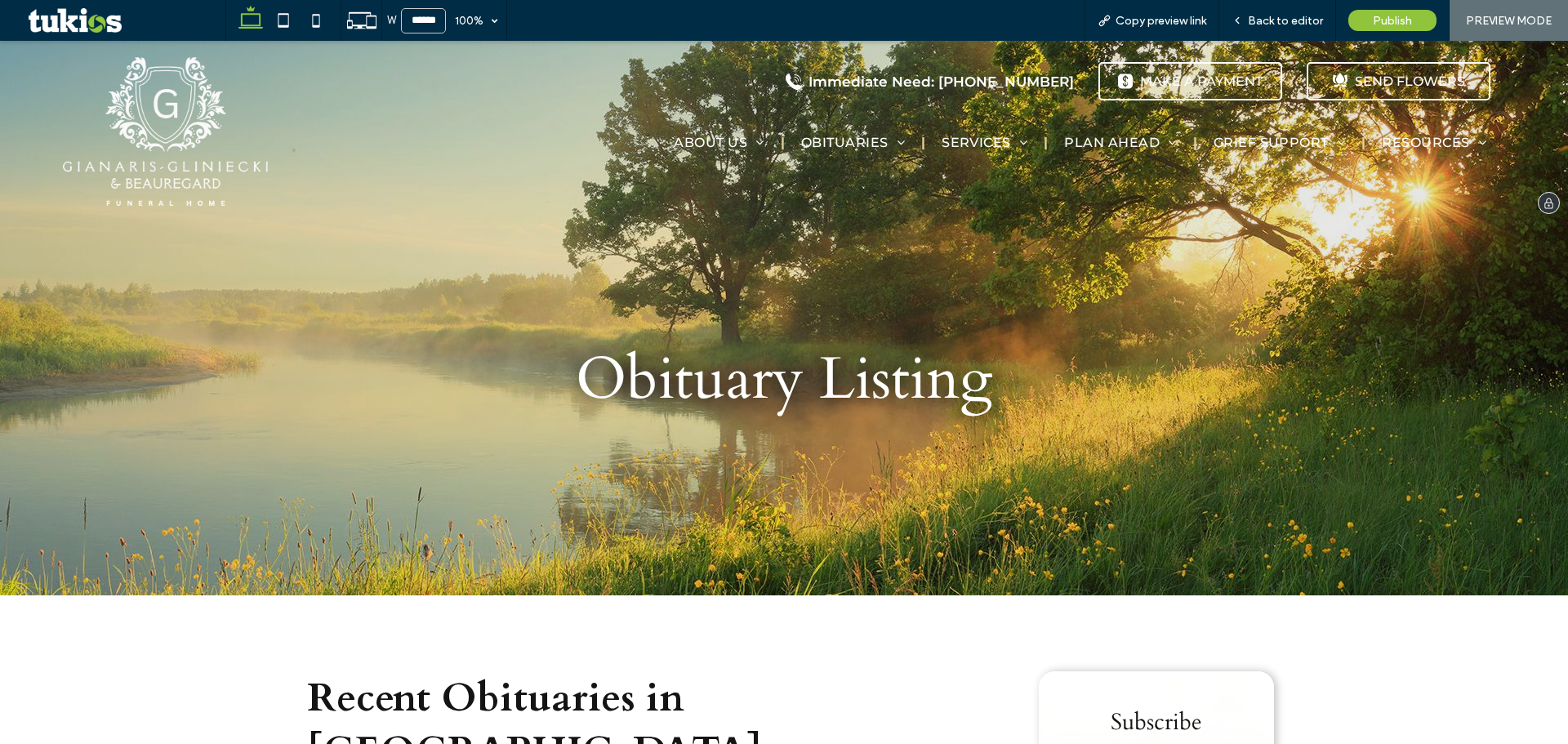
click at [109, 154] on img at bounding box center [165, 132] width 205 height 148
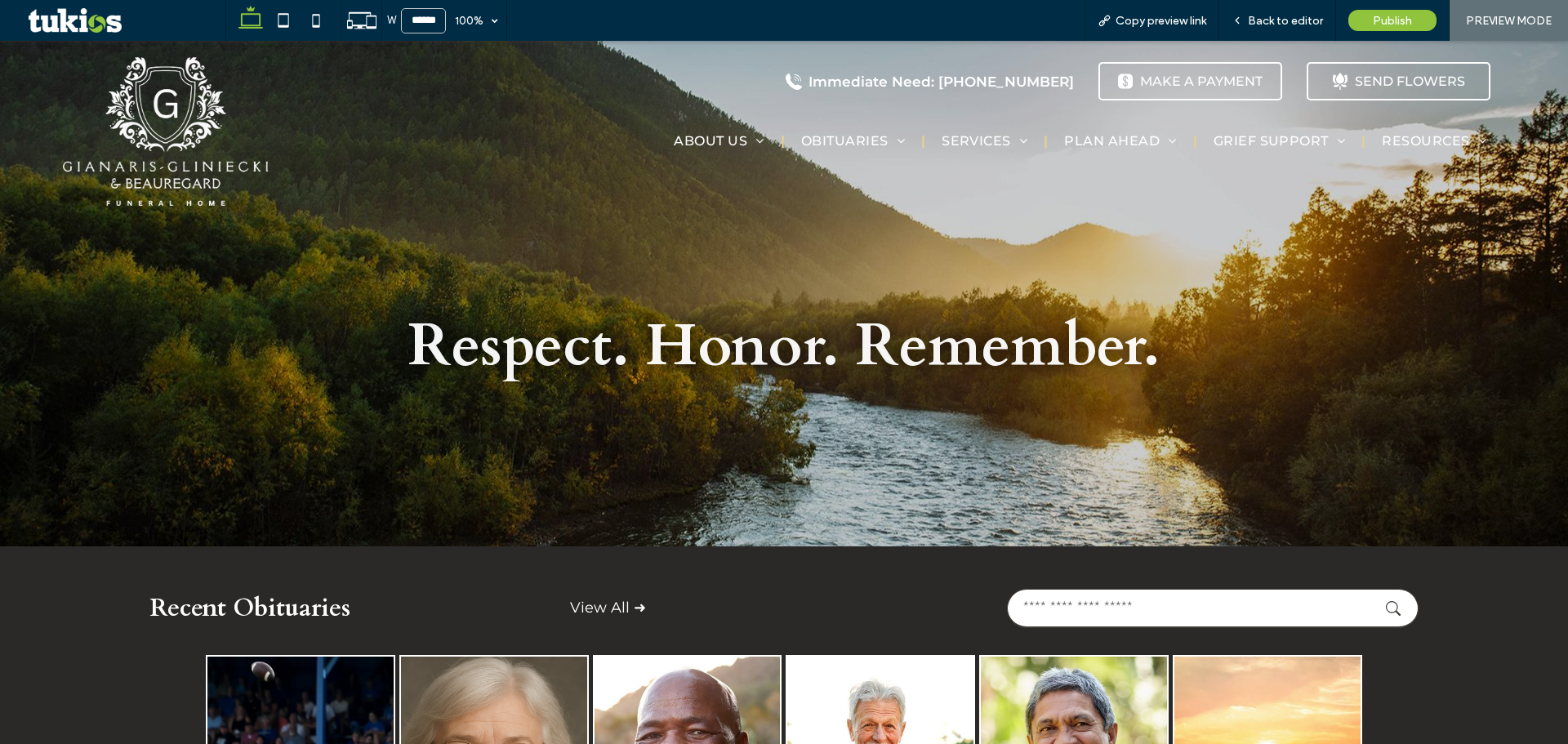
click at [603, 602] on link "View All ➜" at bounding box center [608, 607] width 76 height 18
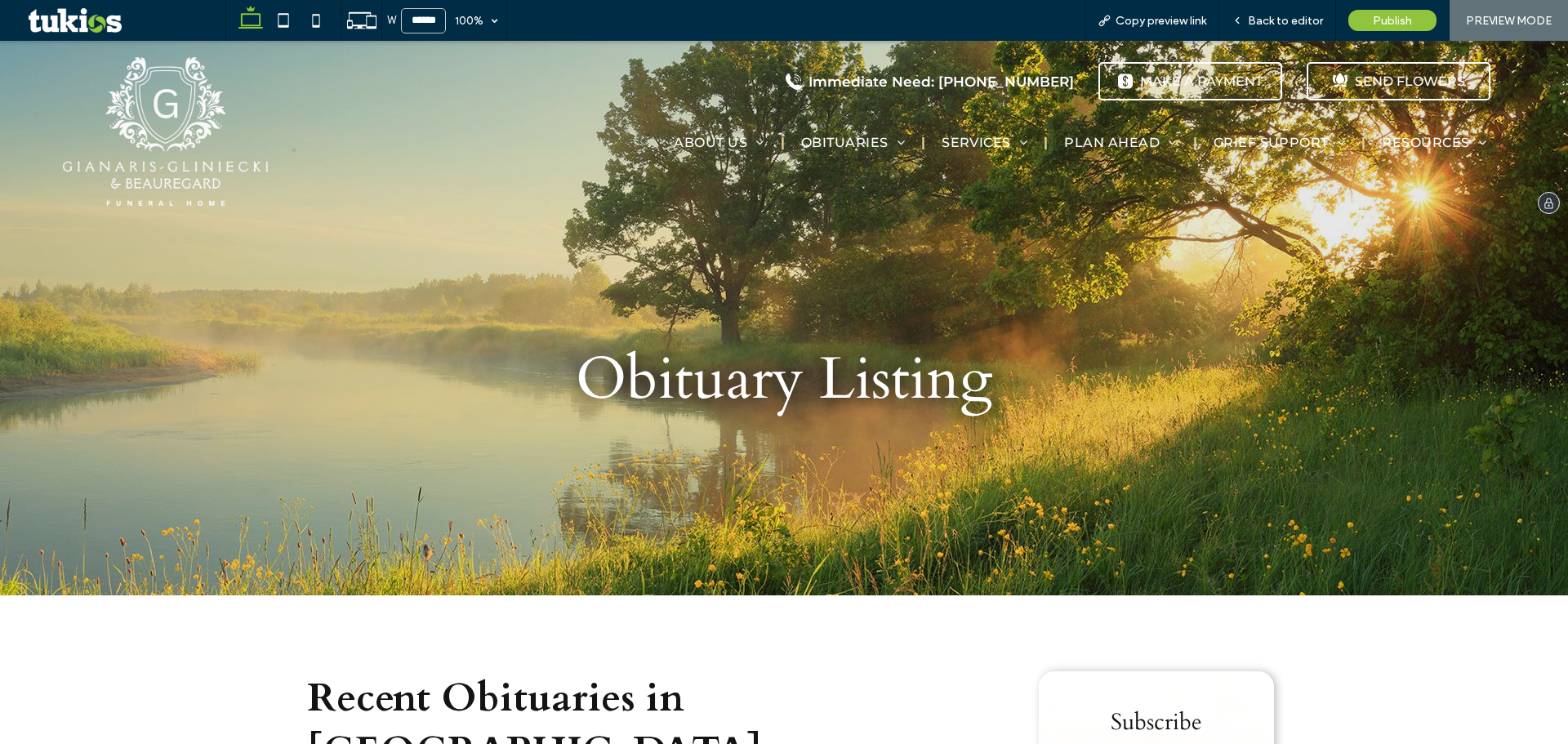
click at [163, 111] on img at bounding box center [165, 132] width 205 height 148
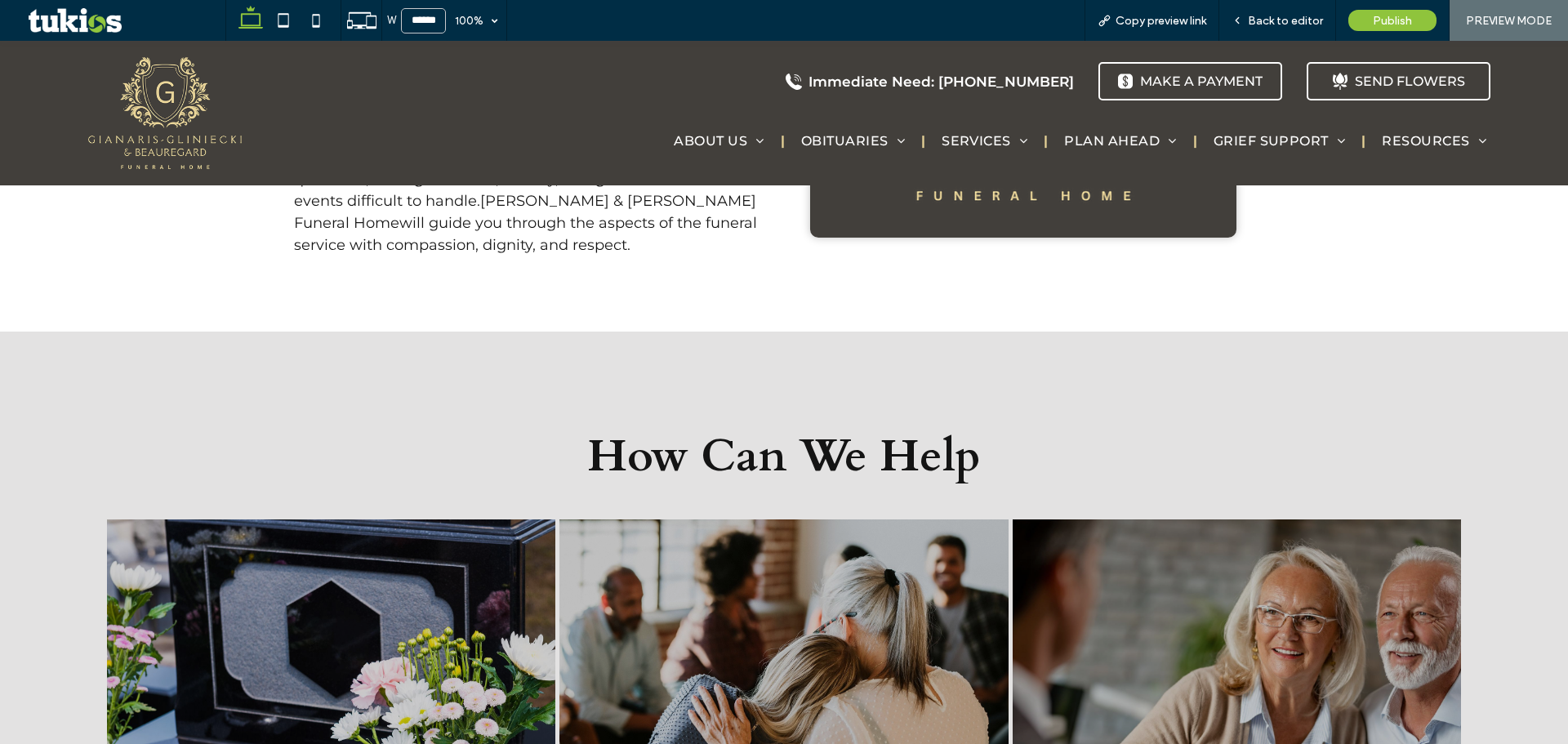
scroll to position [1633, 0]
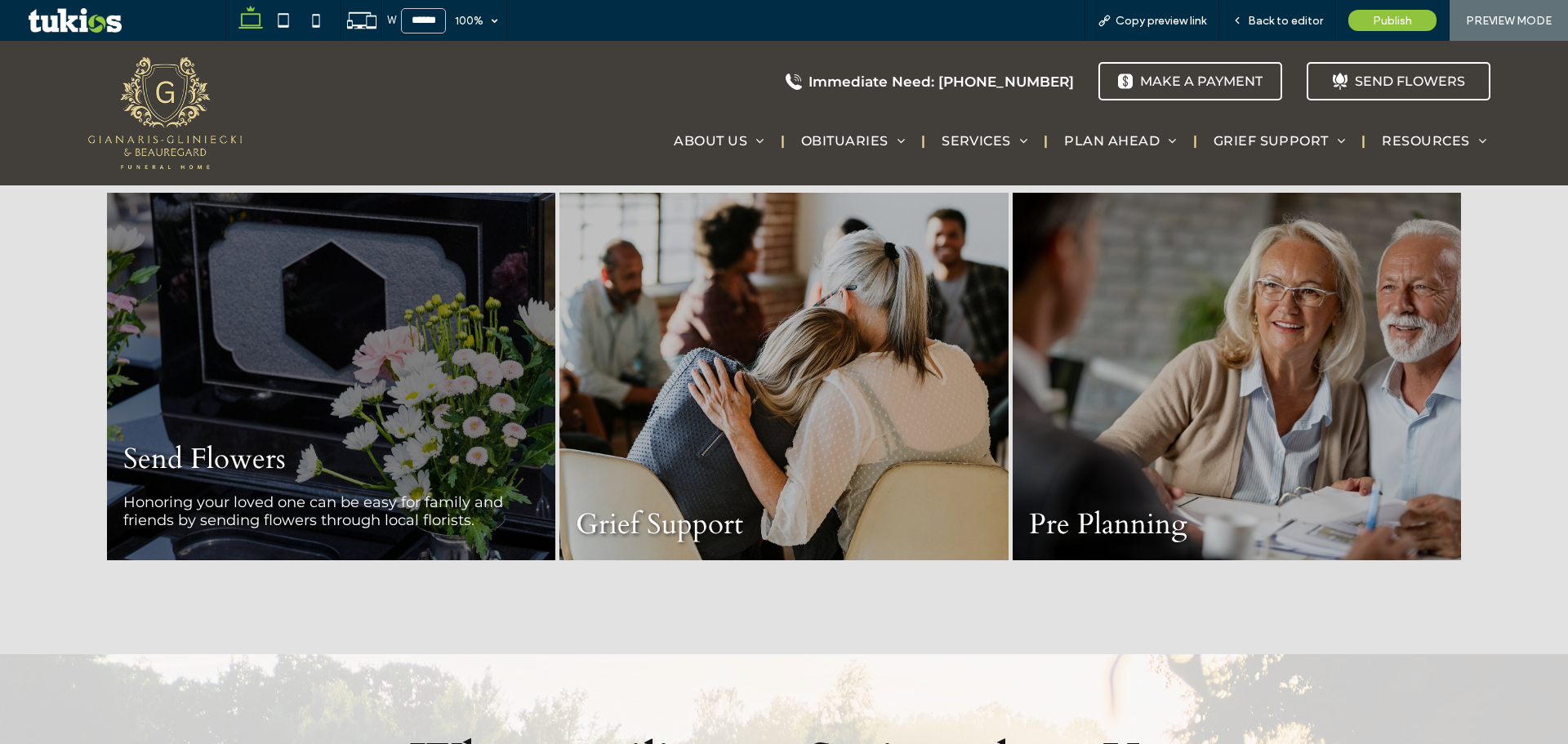
click at [420, 429] on div "Send Flowers Honoring your loved one can be easy for family and friends by send…" at bounding box center [331, 376] width 449 height 368
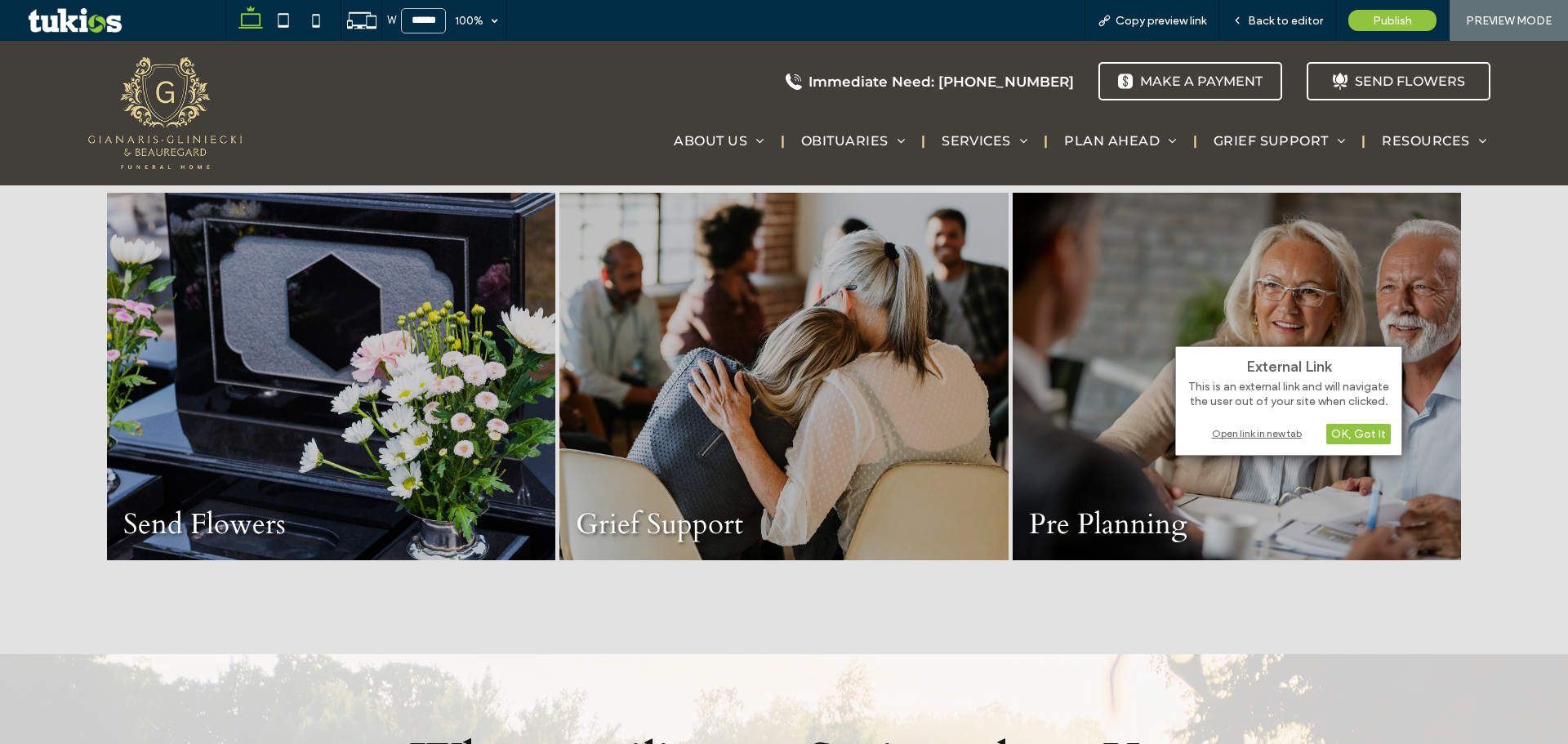
click at [1270, 435] on div "Open link in new tab" at bounding box center [1289, 433] width 204 height 17
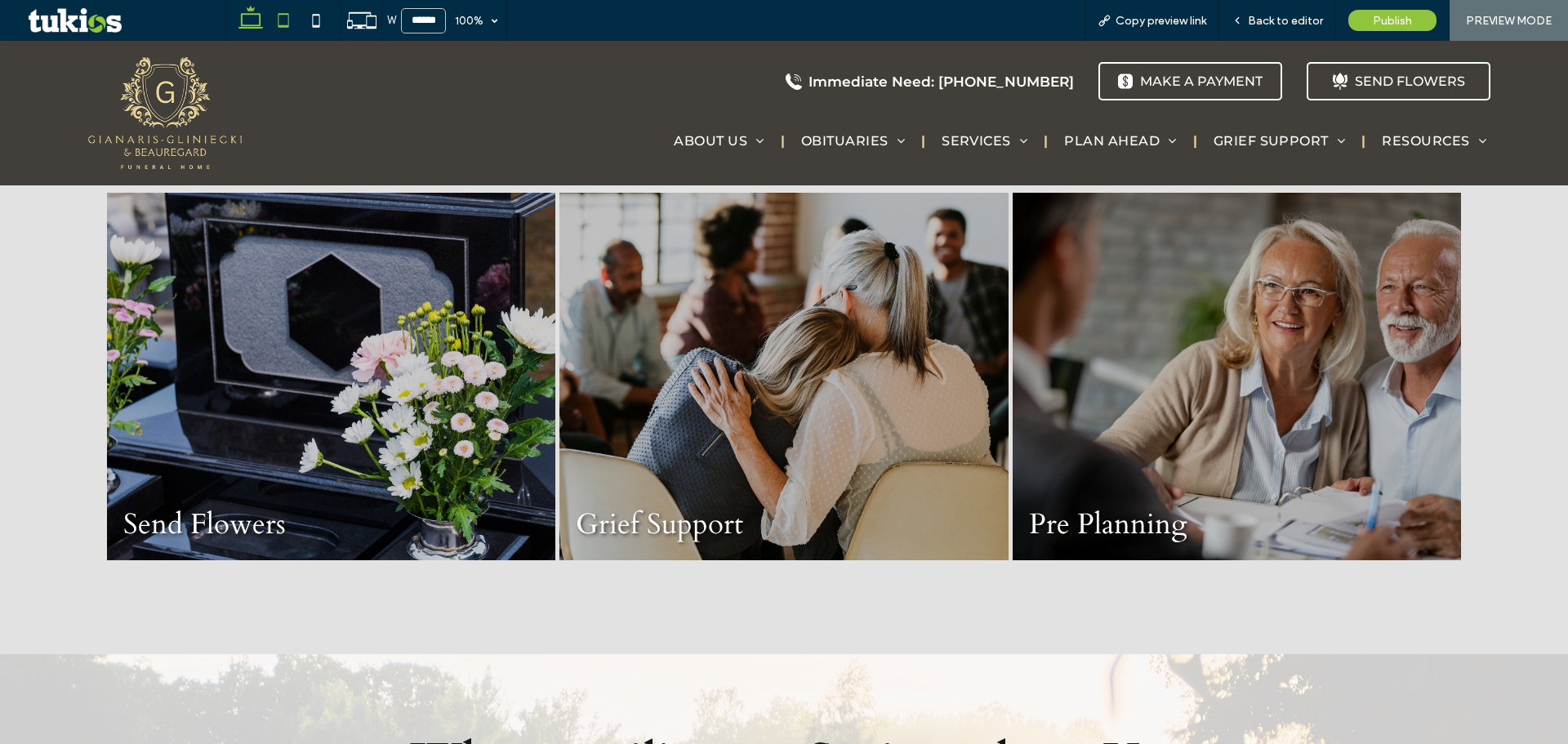
click at [278, 24] on use at bounding box center [283, 19] width 11 height 13
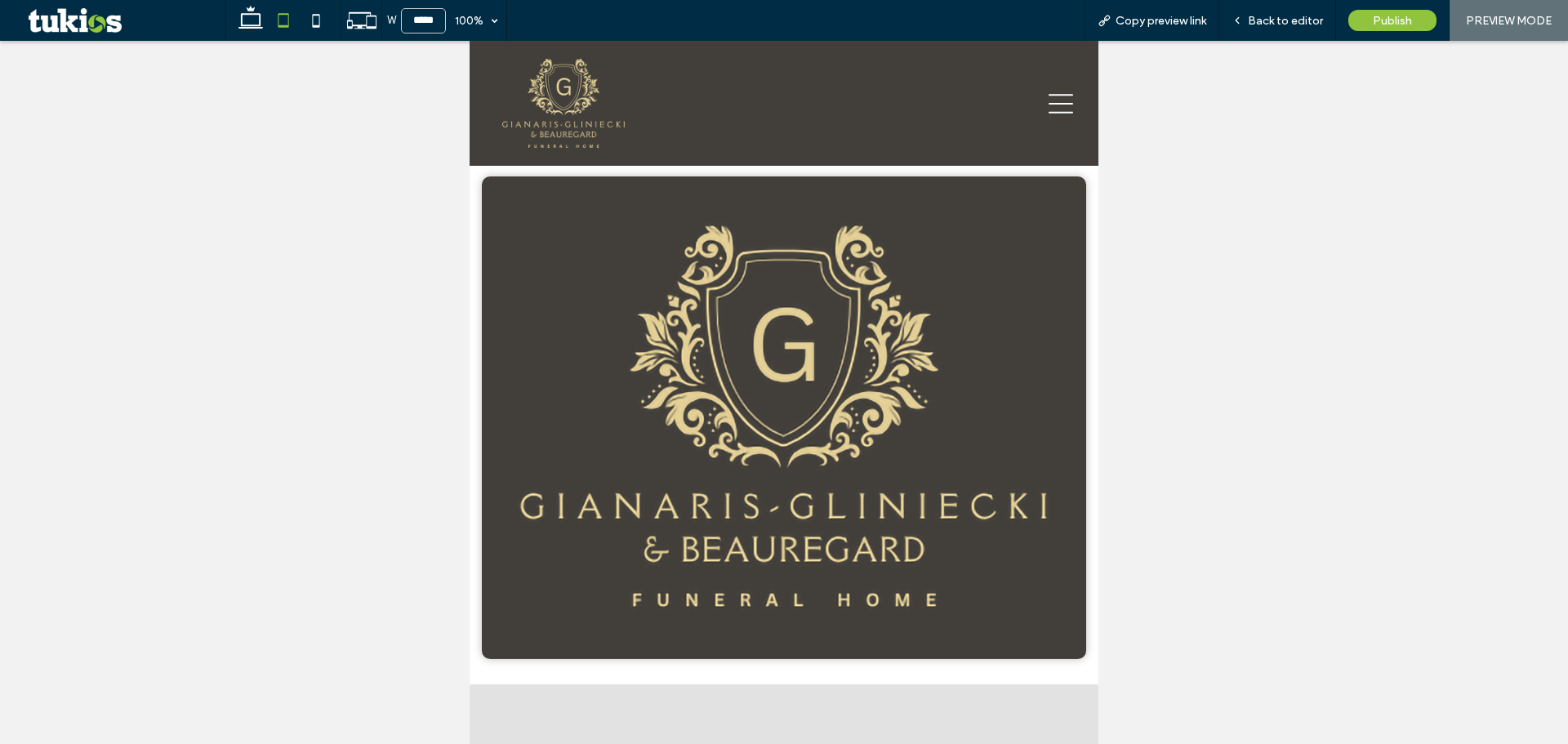
click at [842, 321] on div "W ***** 100% Copy preview link Back to editor Publish PREVIEW MODE Design Panel…" at bounding box center [784, 372] width 1568 height 744
click at [321, 22] on icon at bounding box center [315, 20] width 33 height 33
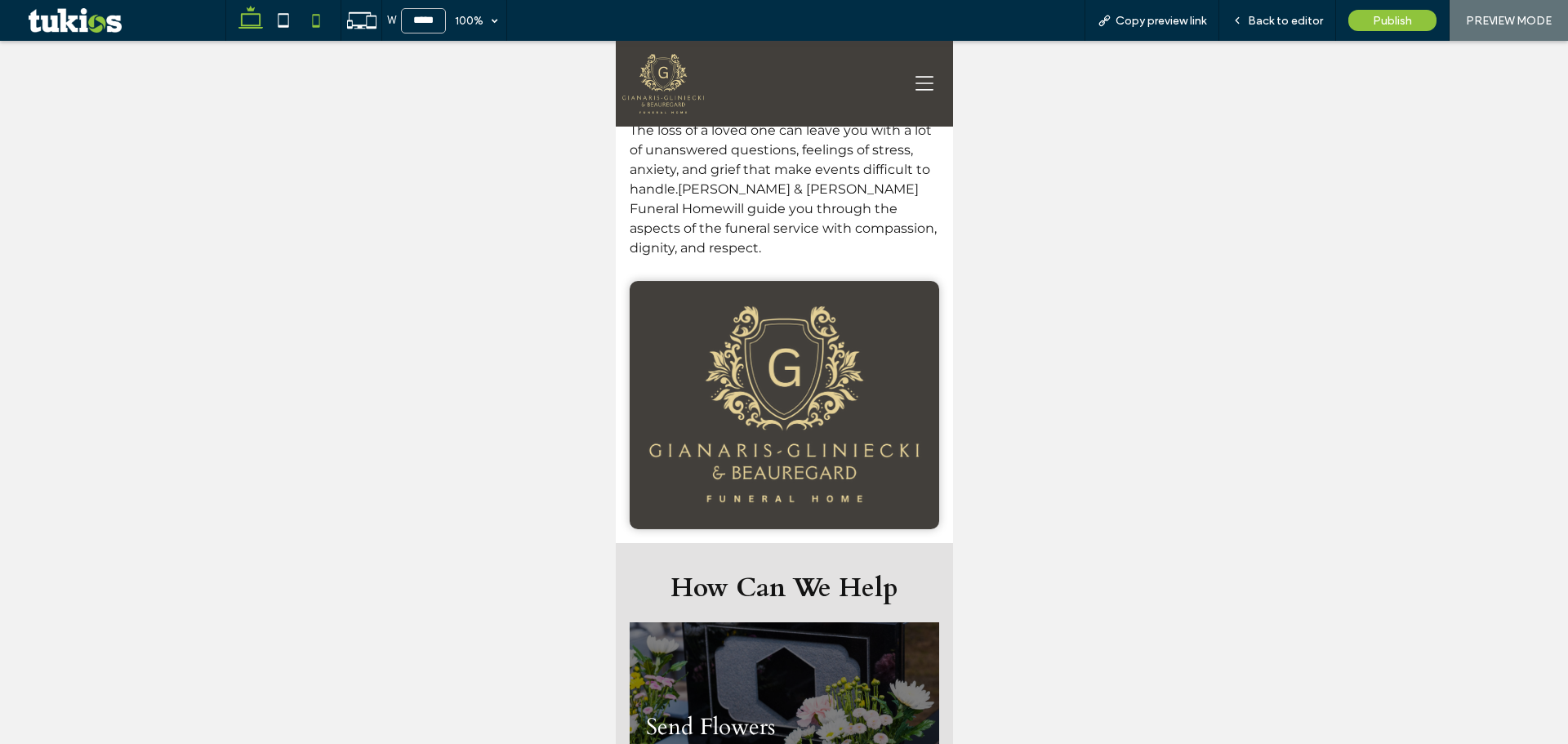
click at [251, 13] on use at bounding box center [251, 17] width 24 height 23
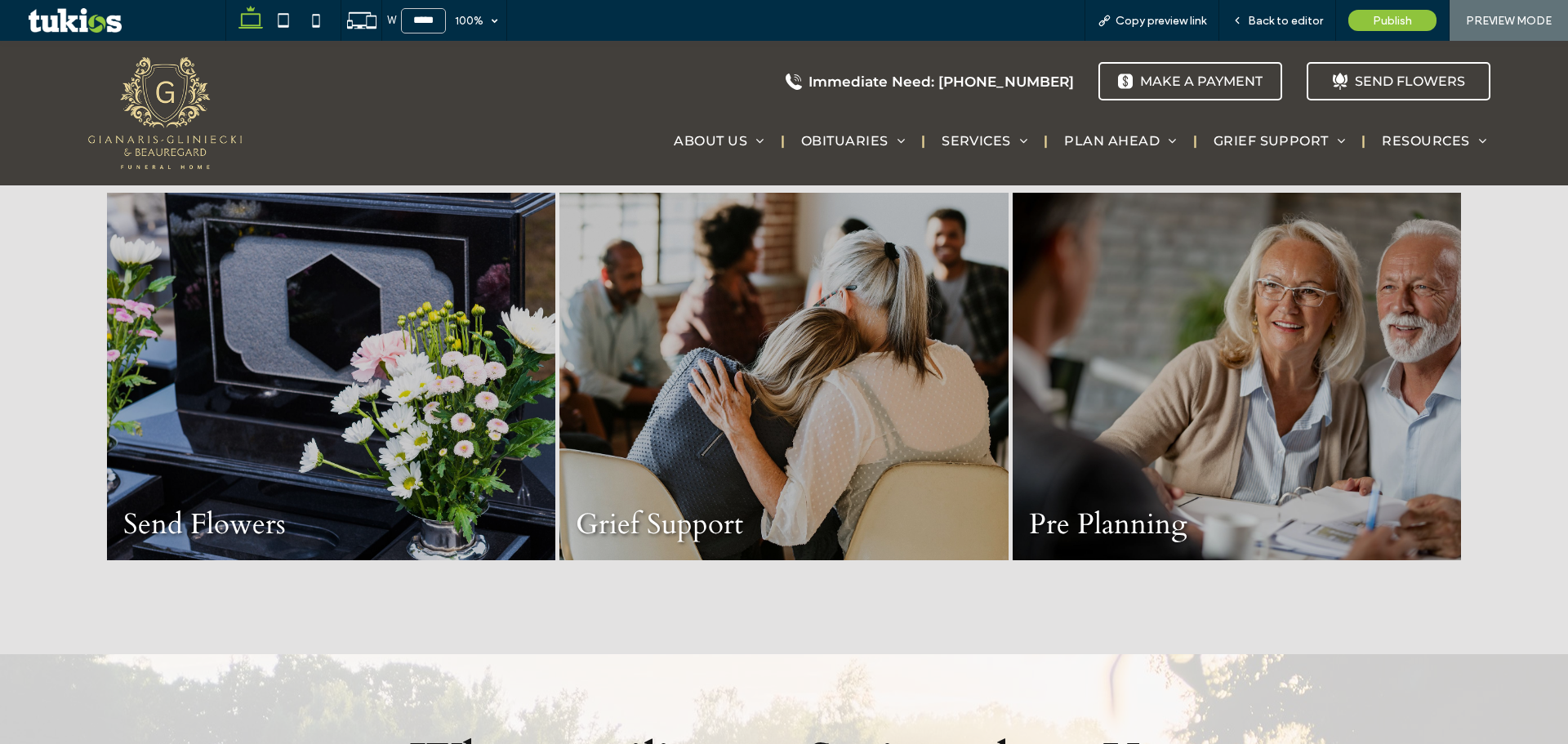
type input "******"
click at [1253, 13] on span "Back to editor" at bounding box center [1285, 20] width 75 height 13
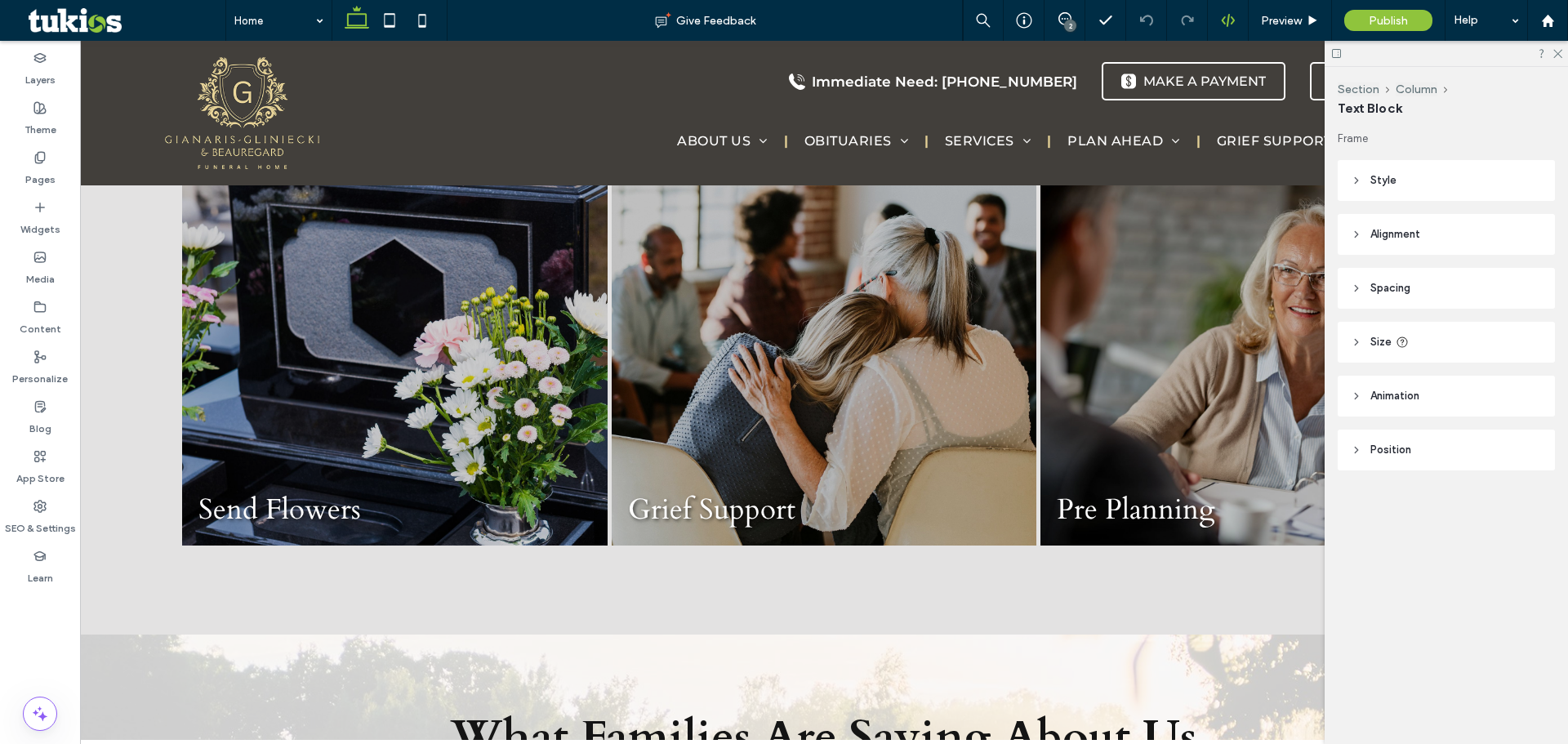
type input "**********"
type input "**"
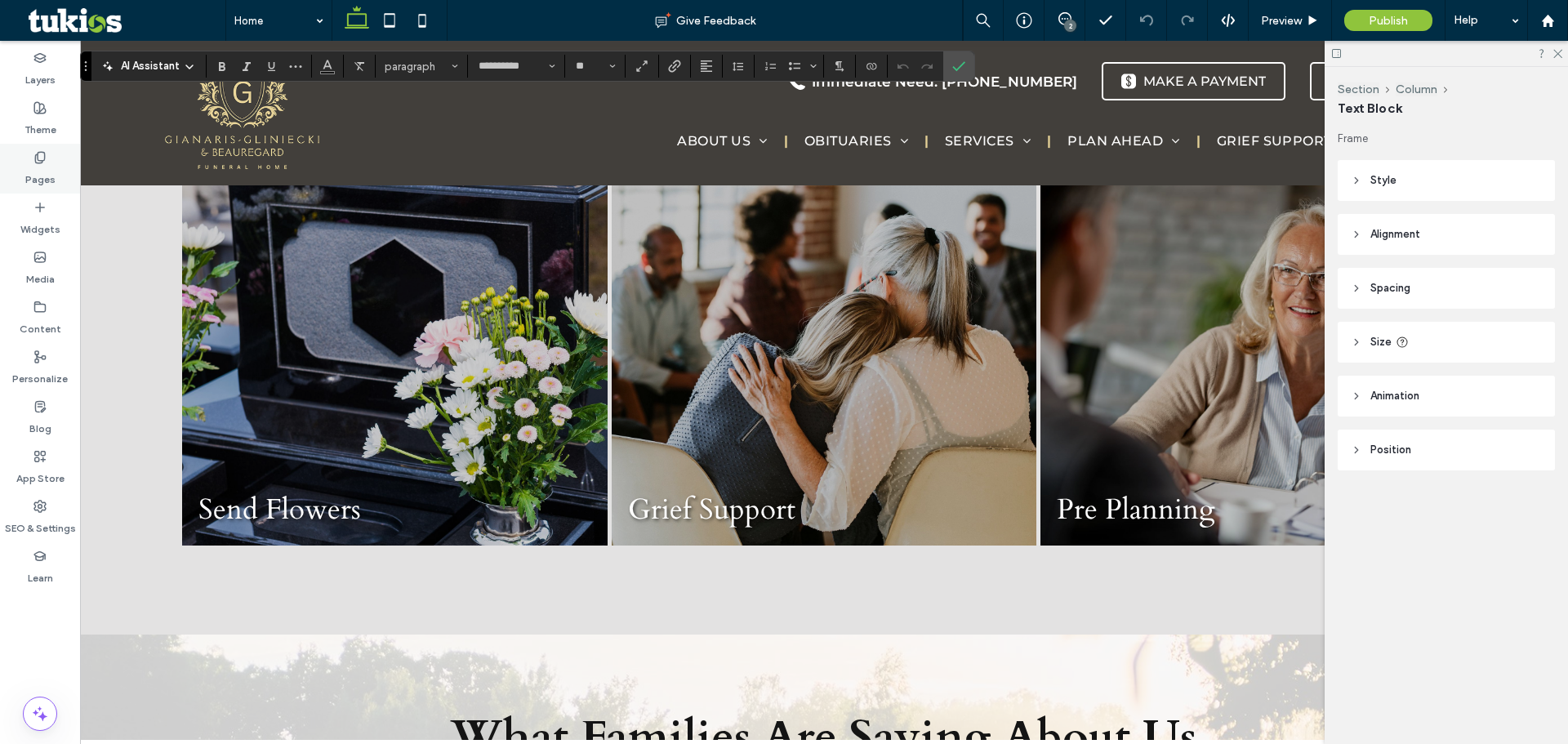
click at [36, 173] on label "Pages" at bounding box center [40, 175] width 30 height 23
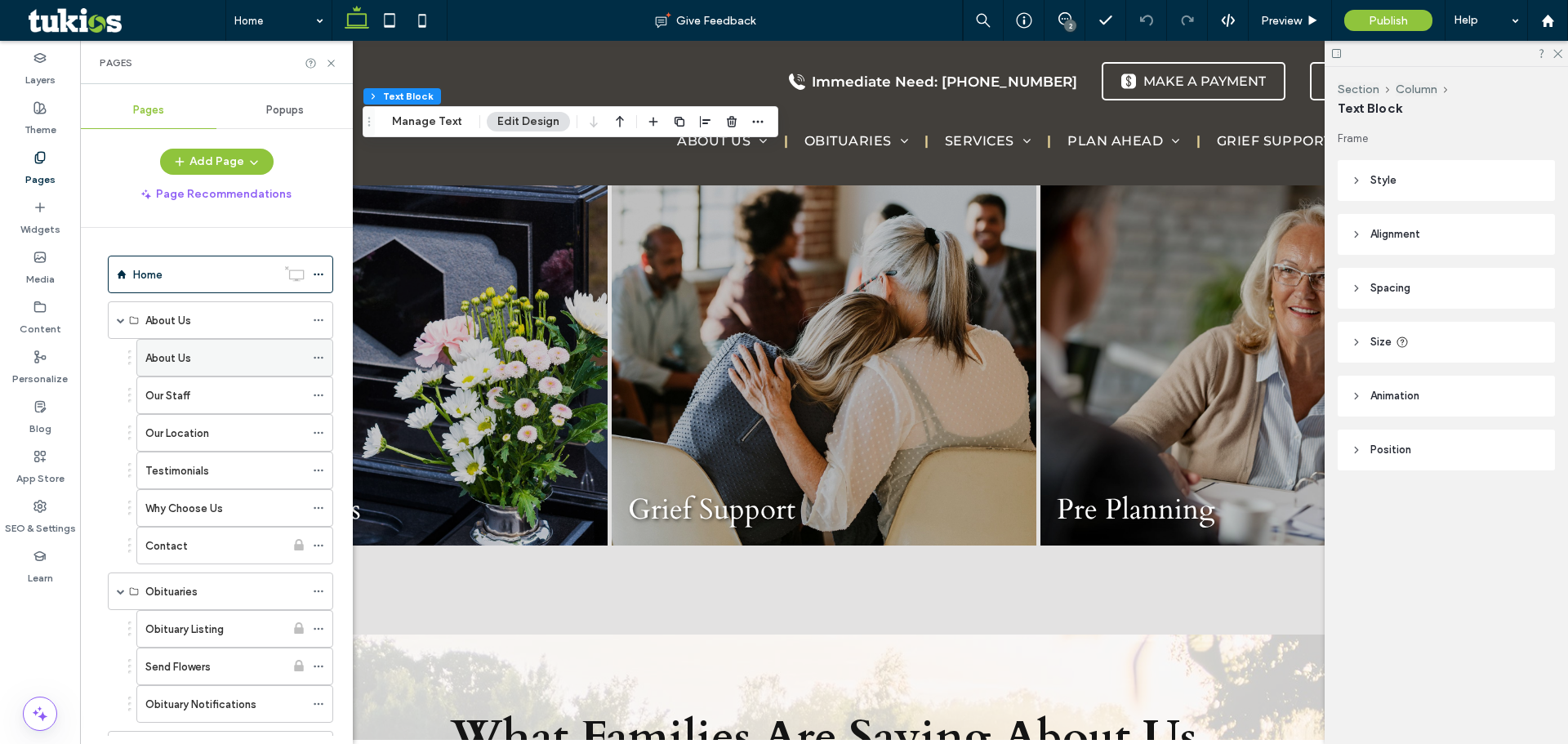
click at [205, 367] on div "About Us" at bounding box center [224, 358] width 159 height 36
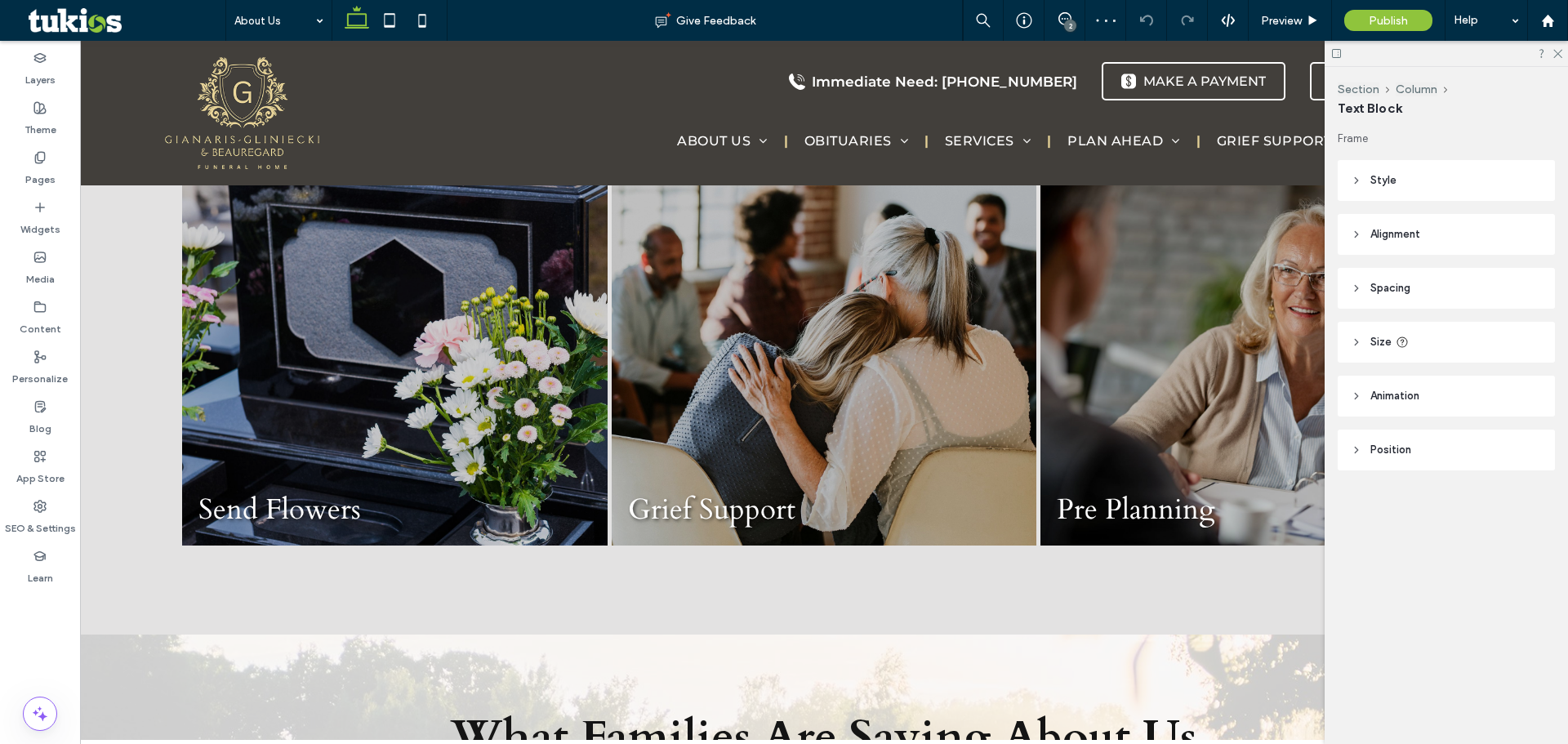
type input "**********"
type input "**"
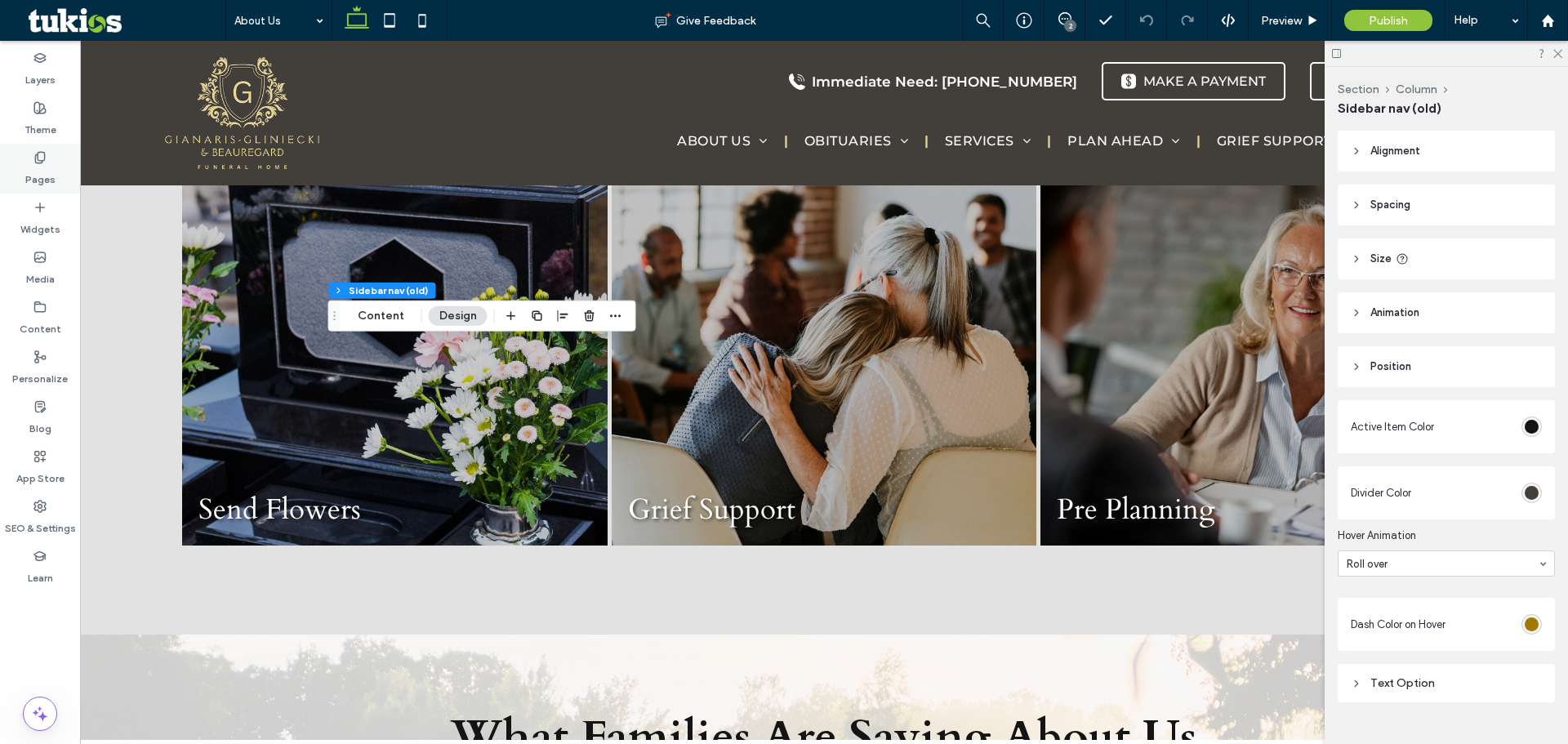
click at [50, 176] on label "Pages" at bounding box center [40, 175] width 30 height 23
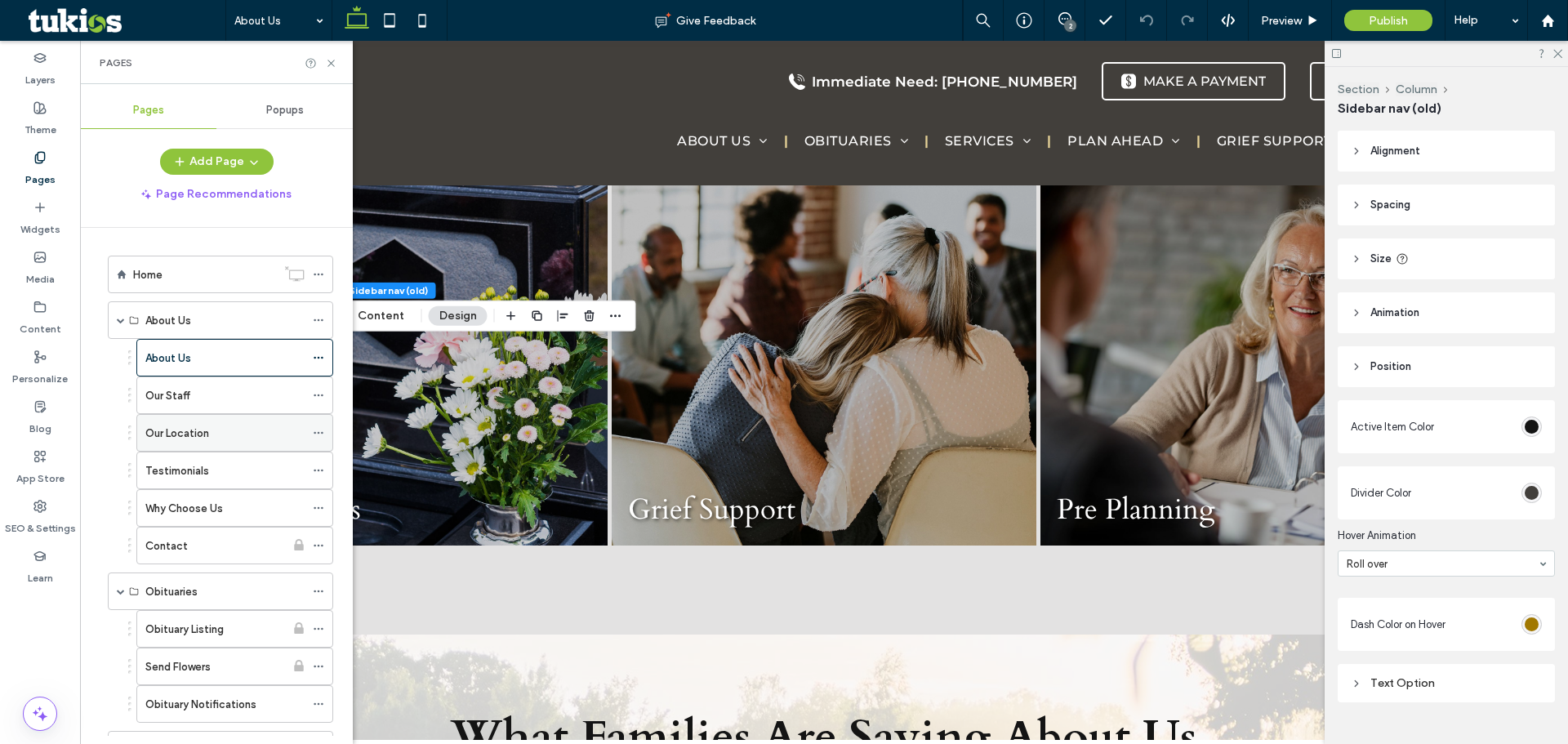
click at [167, 419] on div "Our Location" at bounding box center [224, 433] width 159 height 36
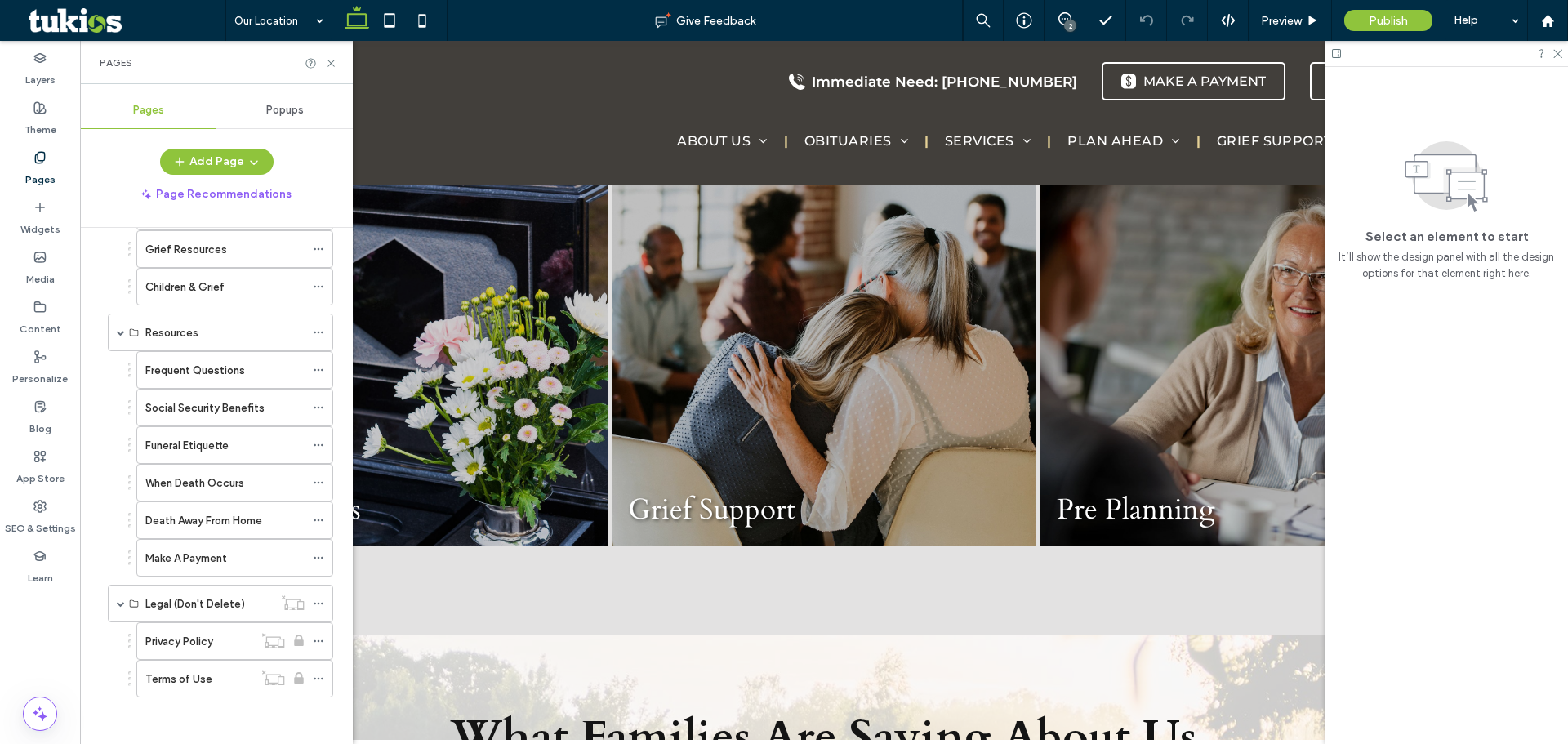
scroll to position [1120, 0]
